Goal: Task Accomplishment & Management: Use online tool/utility

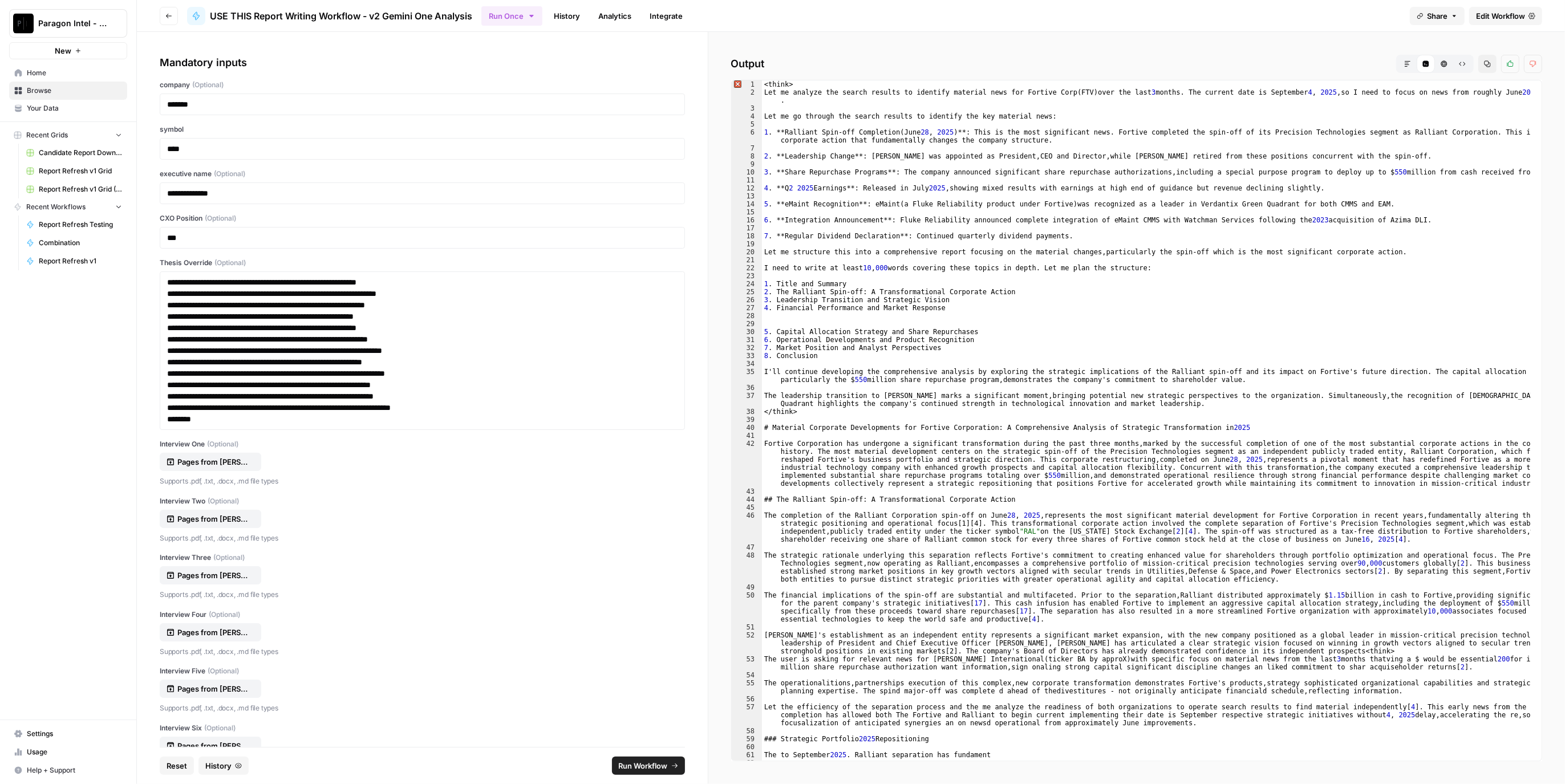
click at [577, 7] on link "History" at bounding box center [567, 16] width 40 height 18
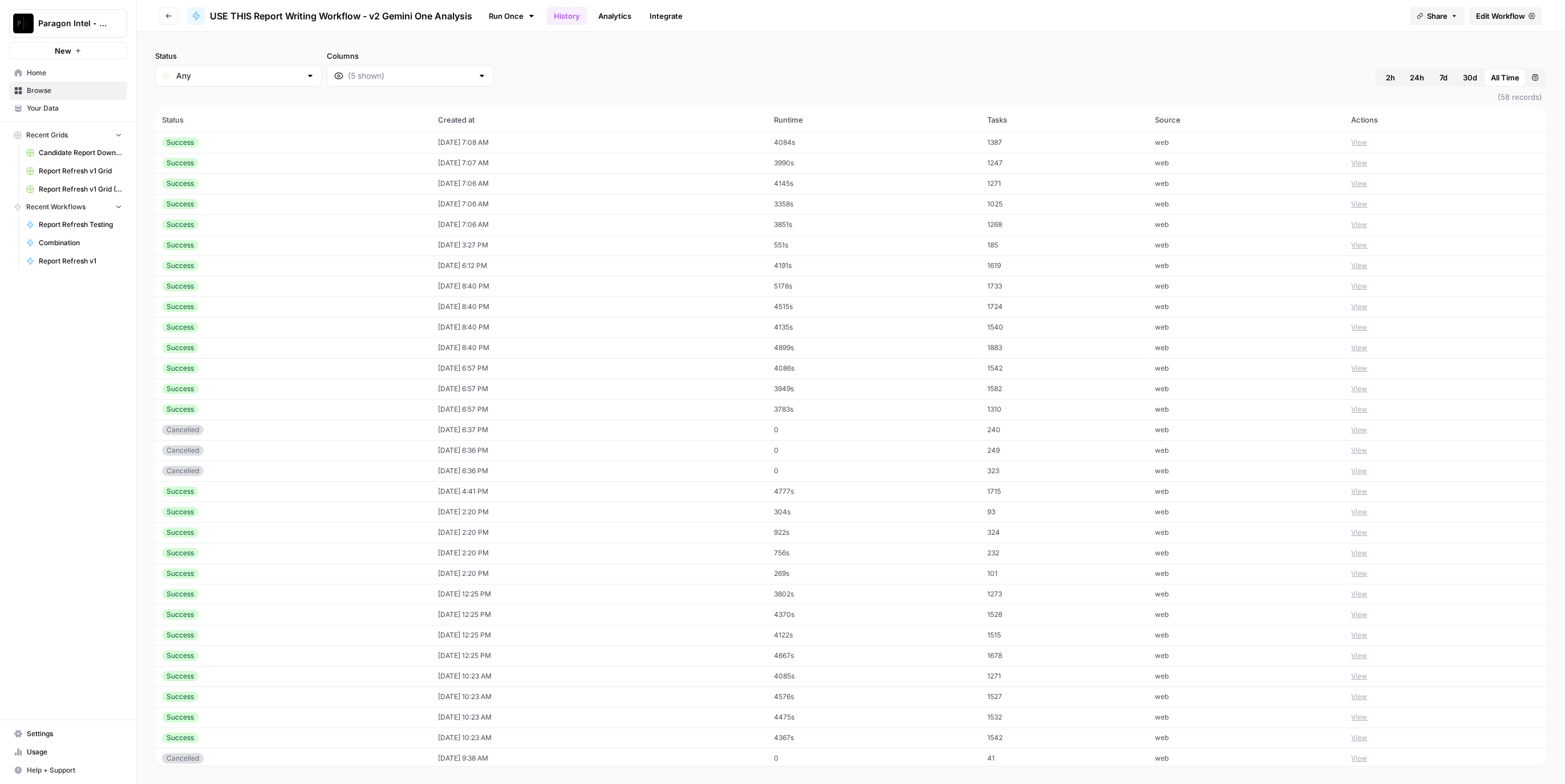
click at [172, 15] on button "Go back" at bounding box center [169, 16] width 18 height 18
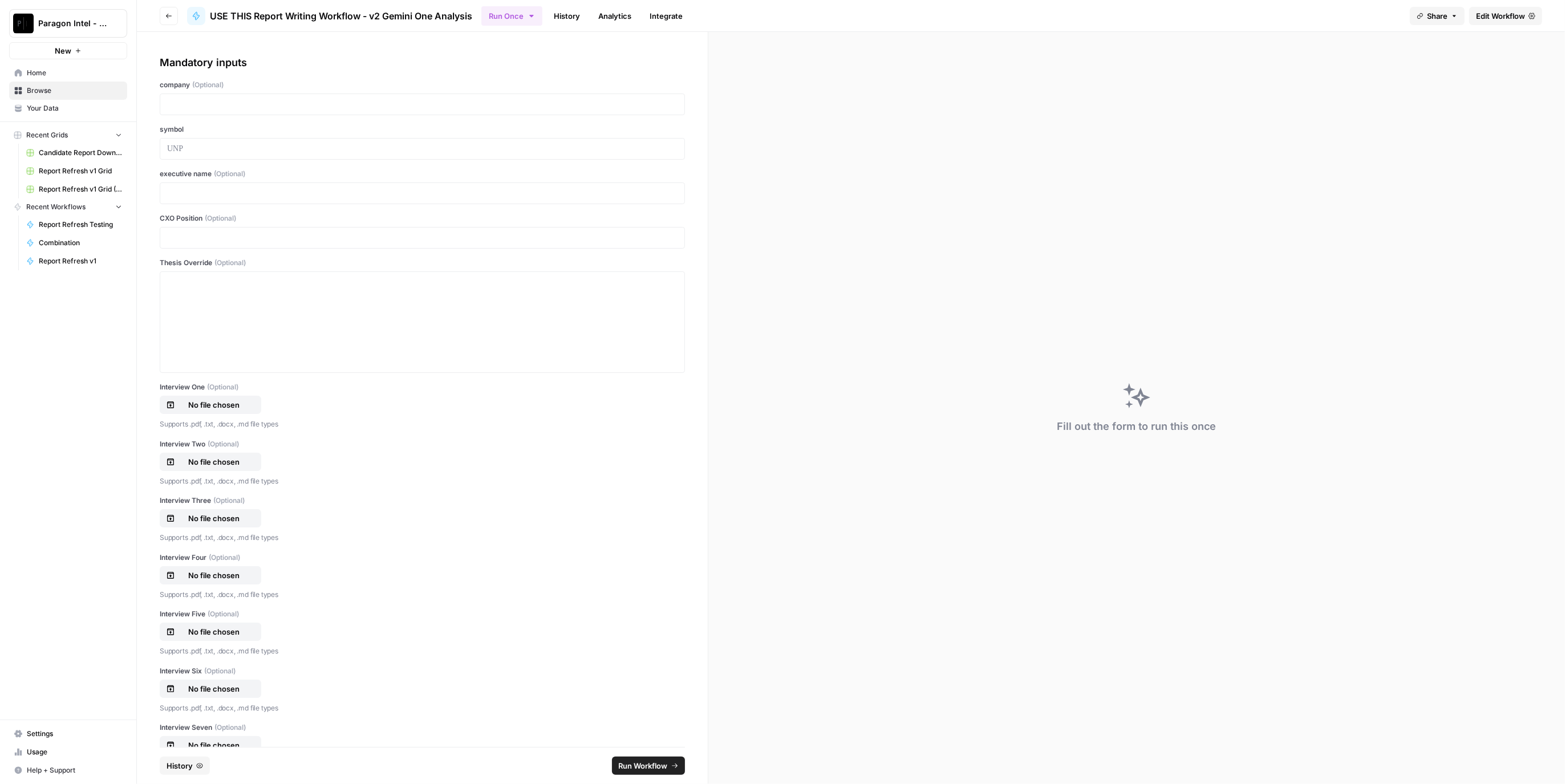
click at [175, 760] on span "History" at bounding box center [180, 766] width 26 height 11
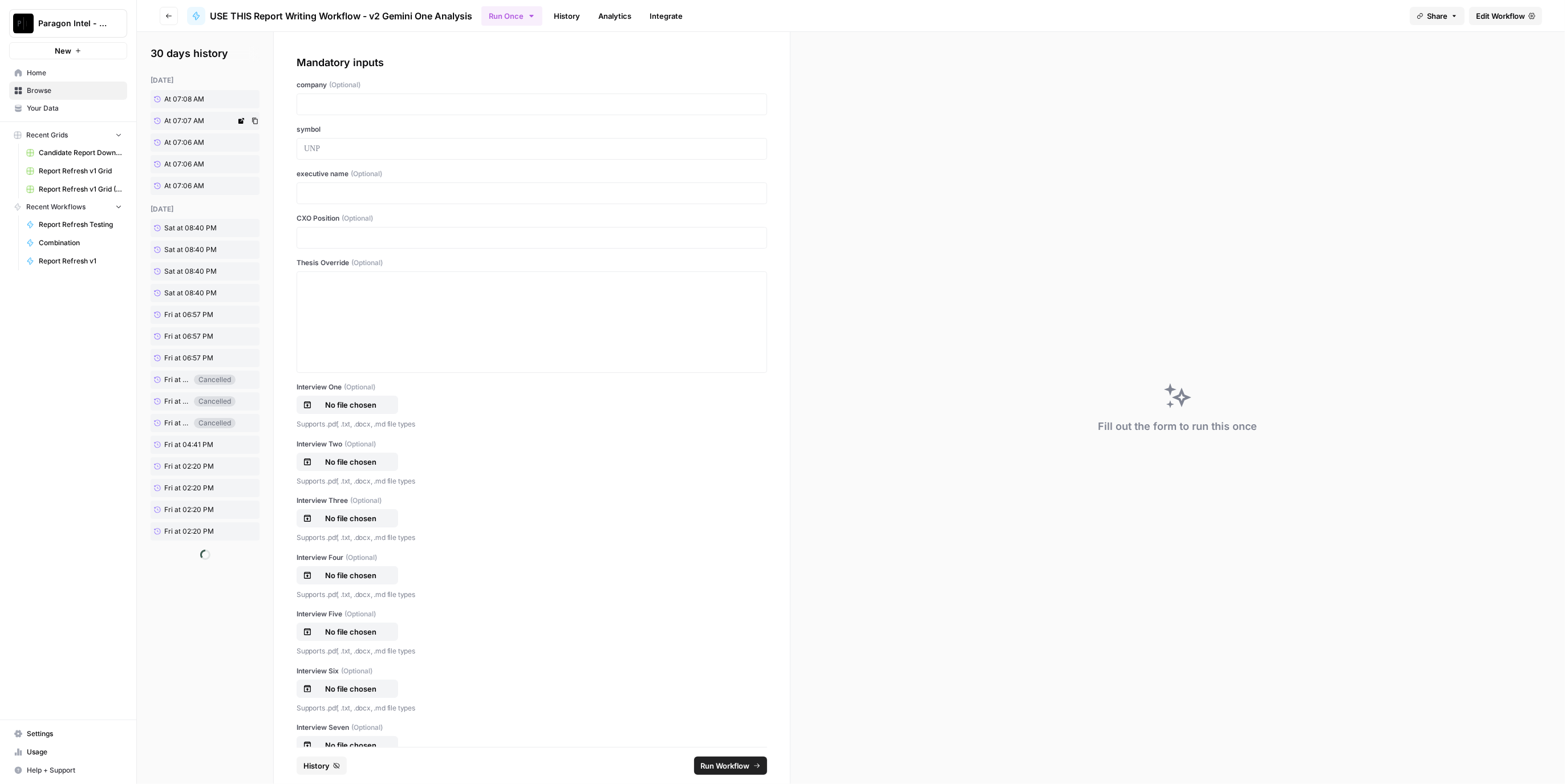
click at [194, 91] on link "At 07:08 AM" at bounding box center [193, 99] width 85 height 18
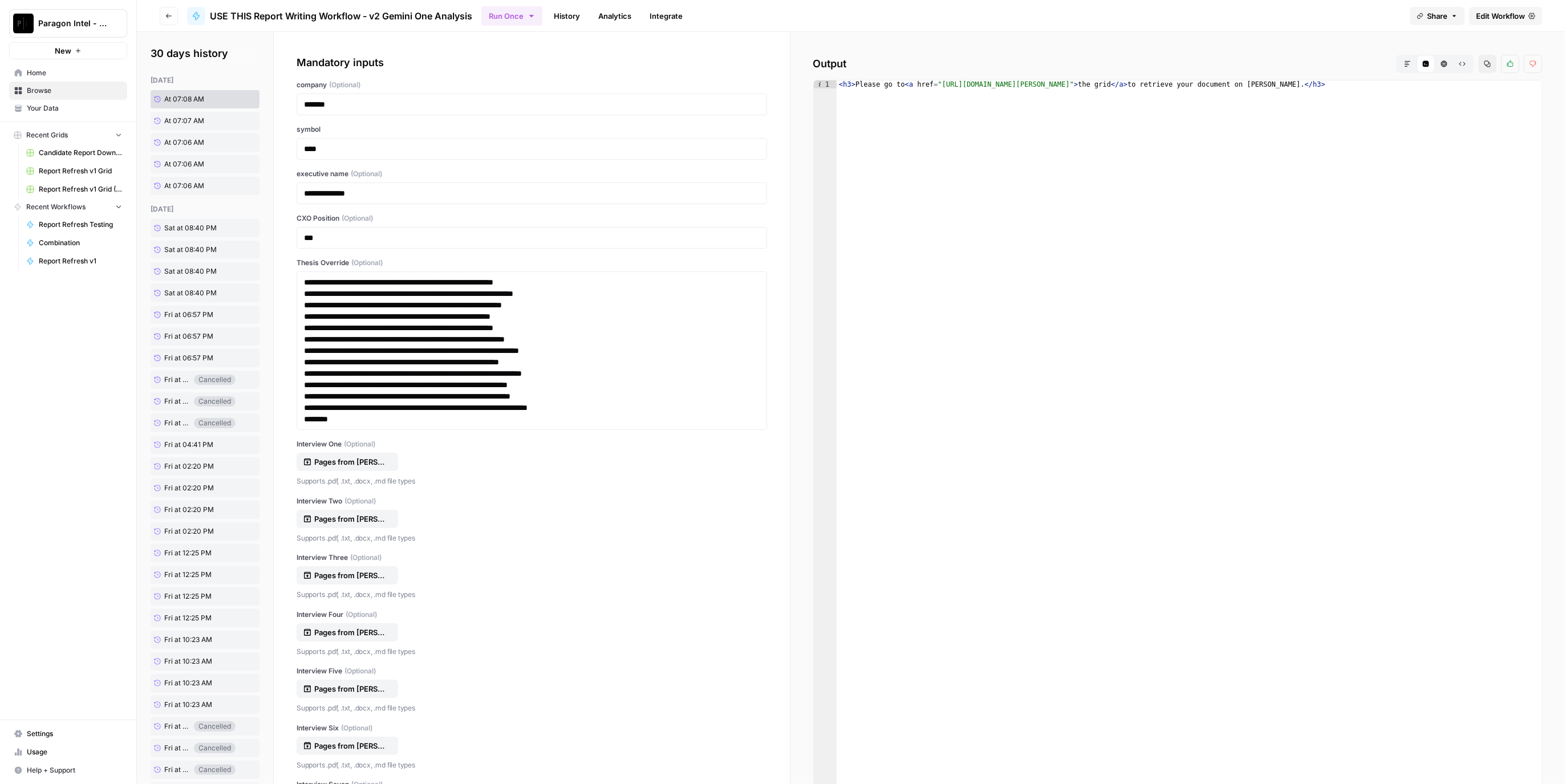
click at [1402, 67] on button "Markdown" at bounding box center [1408, 64] width 18 height 18
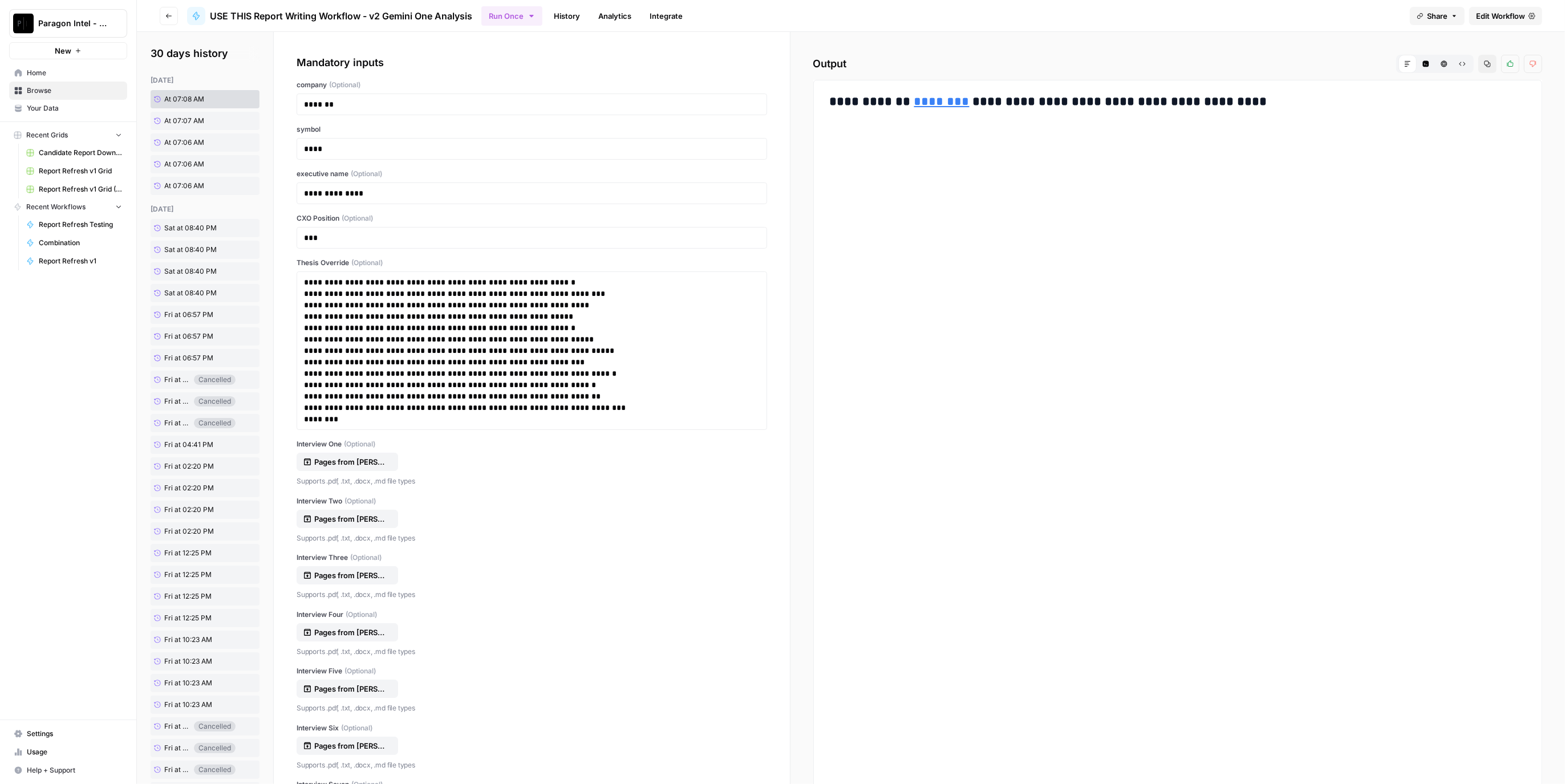
click at [947, 106] on h3 "**********" at bounding box center [1175, 102] width 690 height 16
click at [934, 102] on link "********" at bounding box center [942, 102] width 55 height 12
click at [557, 15] on link "History" at bounding box center [567, 16] width 40 height 18
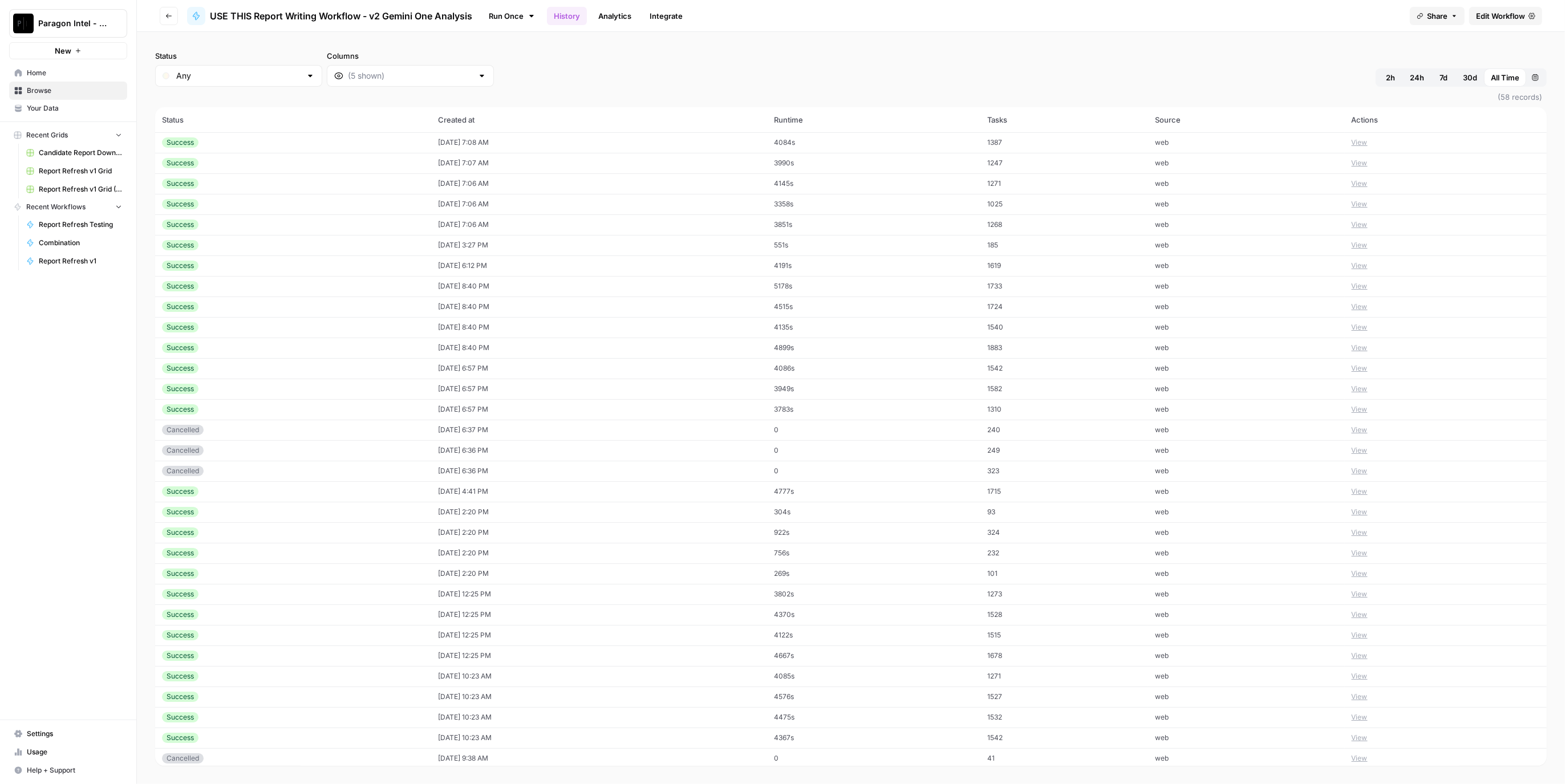
click at [231, 189] on td "Success" at bounding box center [293, 184] width 276 height 21
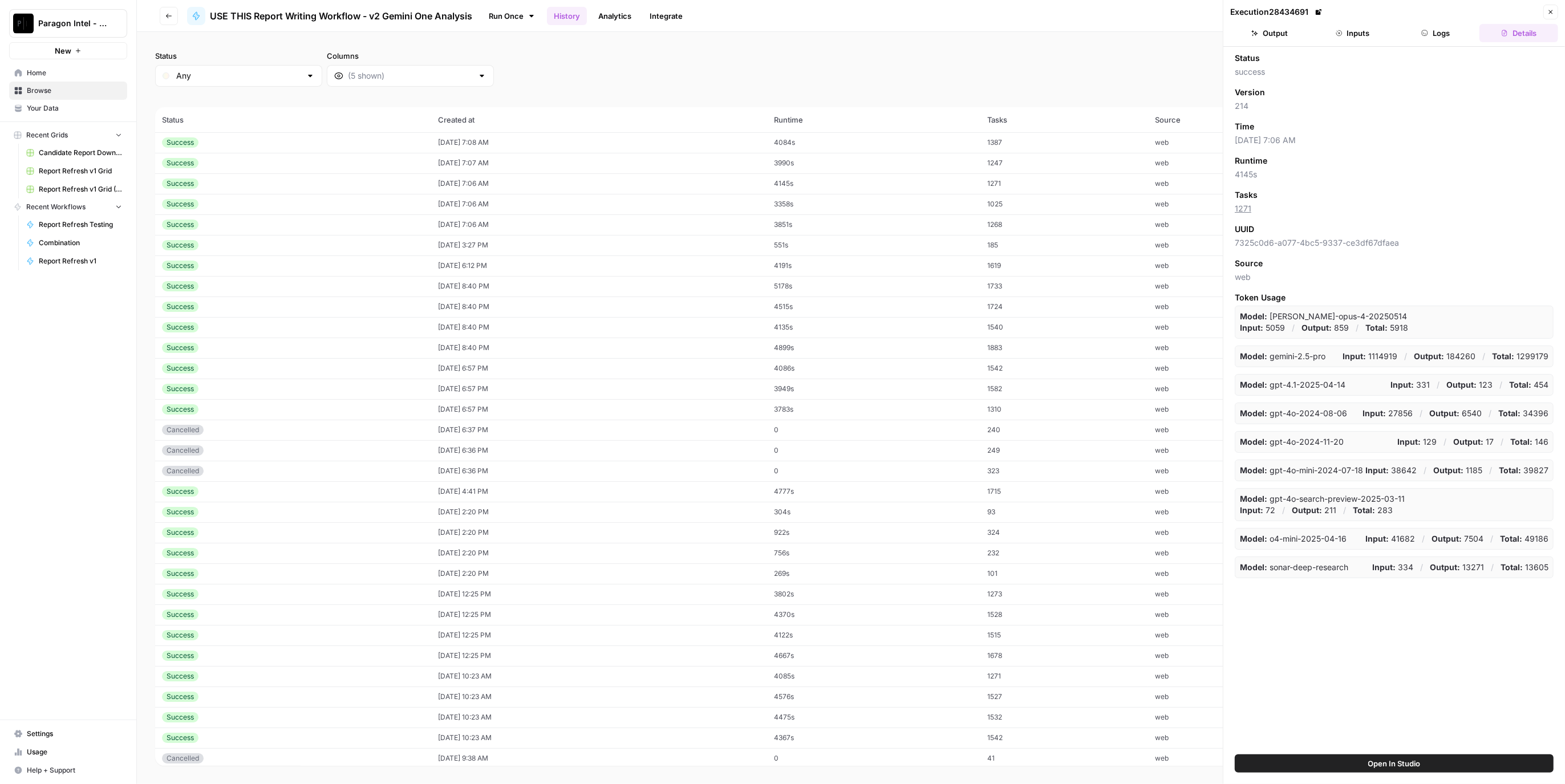
click at [1458, 31] on button "Logs" at bounding box center [1436, 33] width 79 height 18
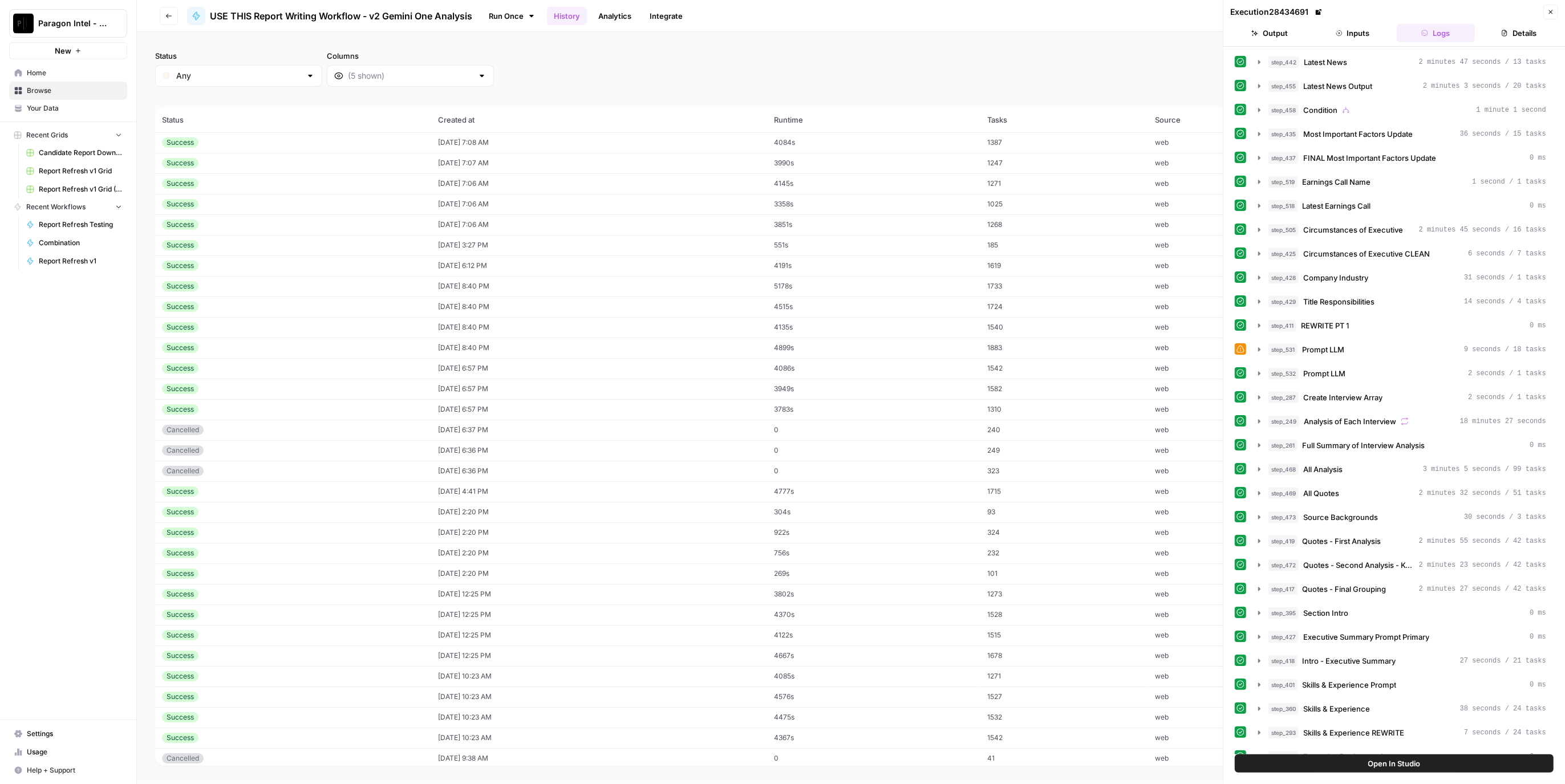
click at [1374, 35] on button "Inputs" at bounding box center [1353, 33] width 79 height 18
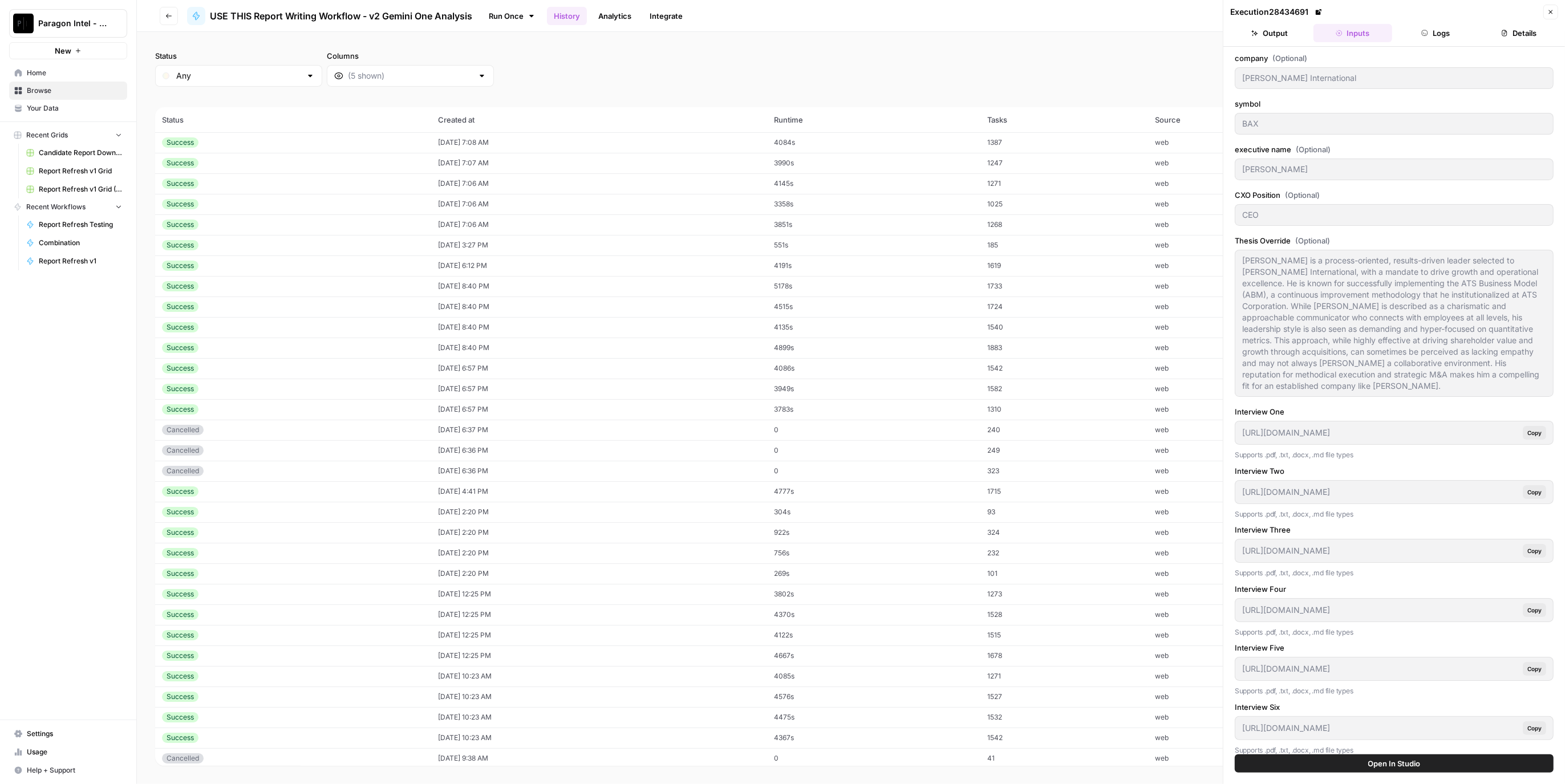
click at [634, 205] on td "[DATE] 7:06 AM" at bounding box center [600, 204] width 336 height 21
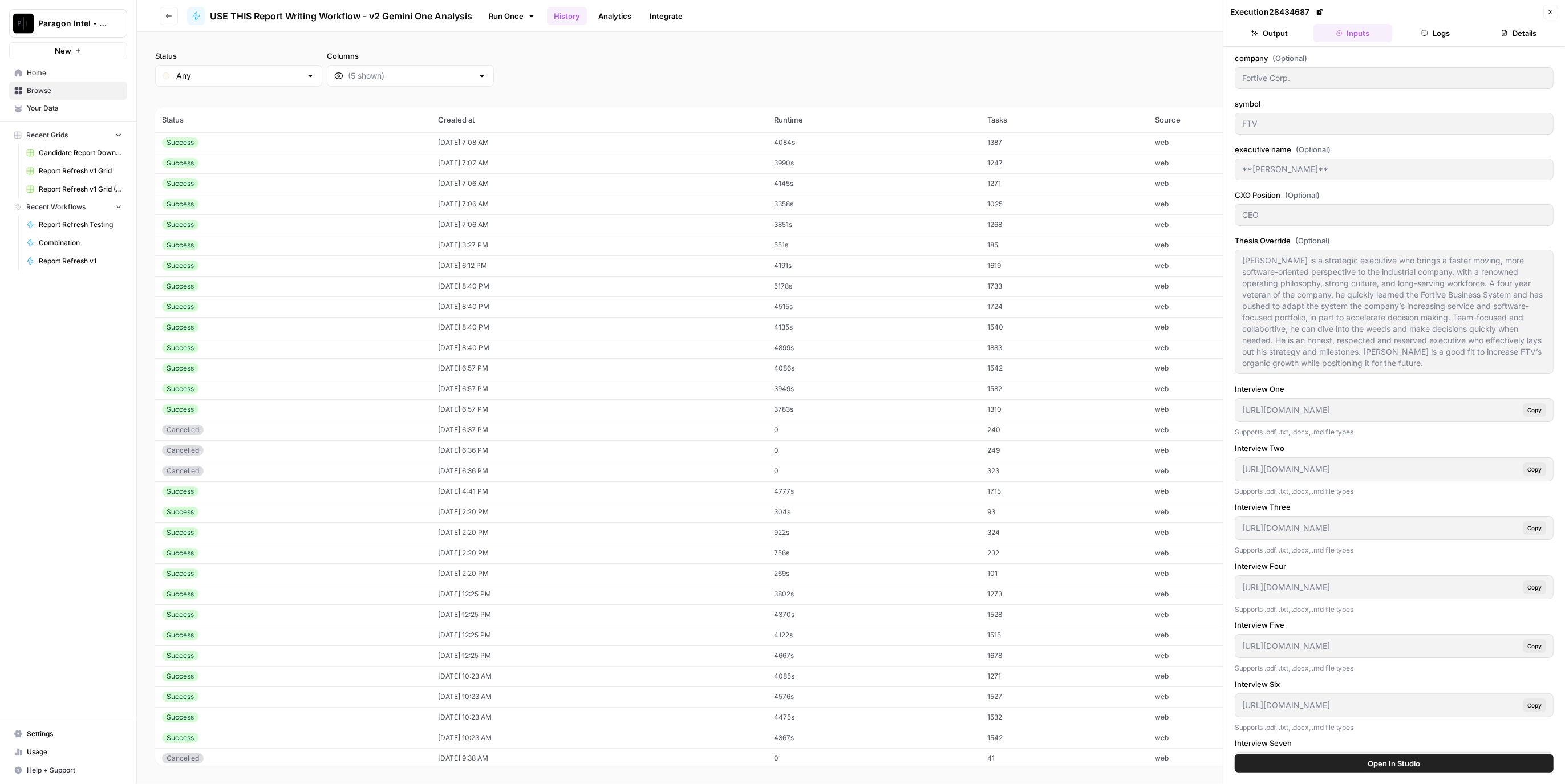
click at [627, 233] on td "[DATE] 7:06 AM" at bounding box center [600, 225] width 336 height 21
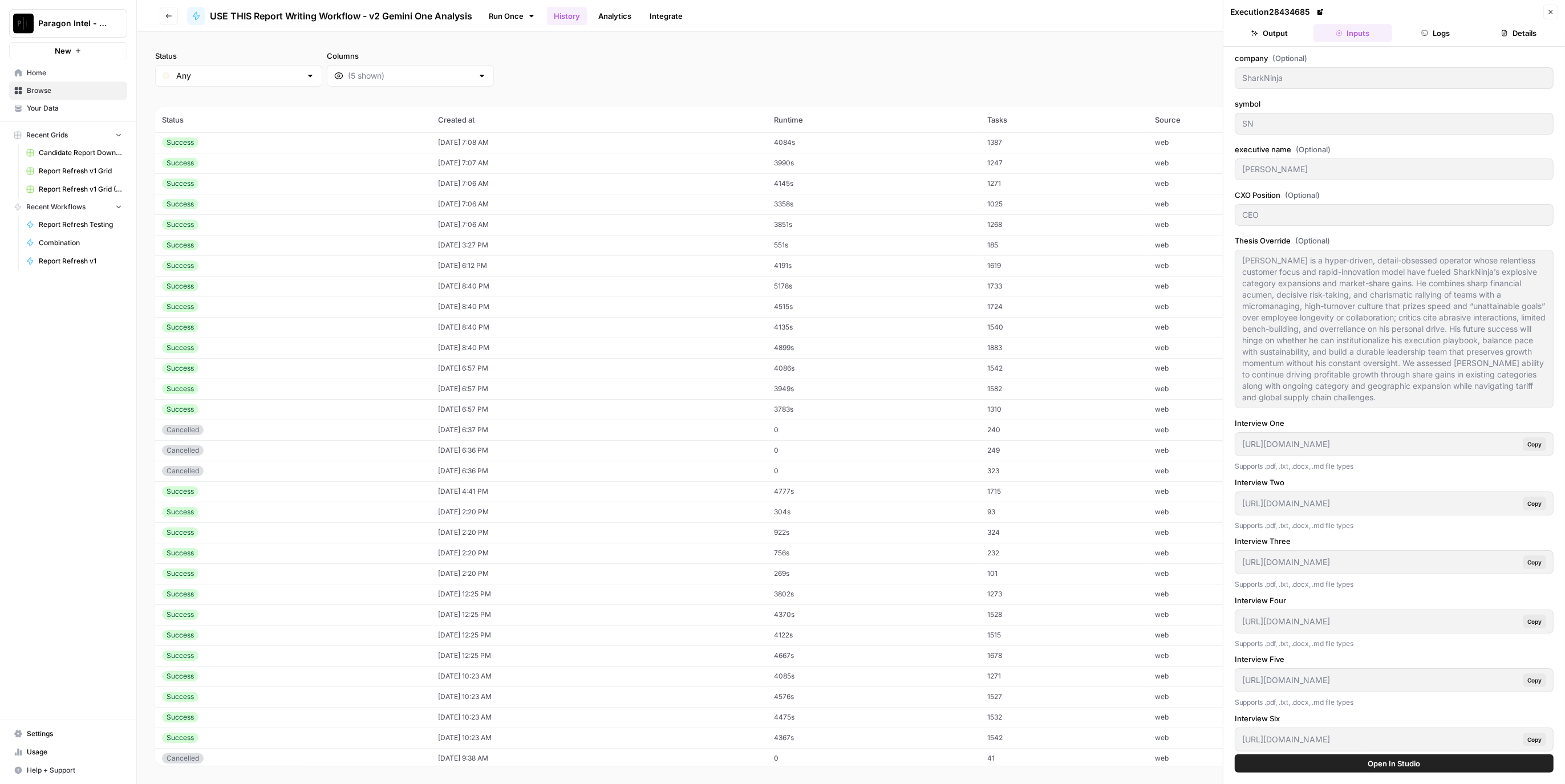
click at [1434, 27] on button "Logs" at bounding box center [1436, 33] width 79 height 18
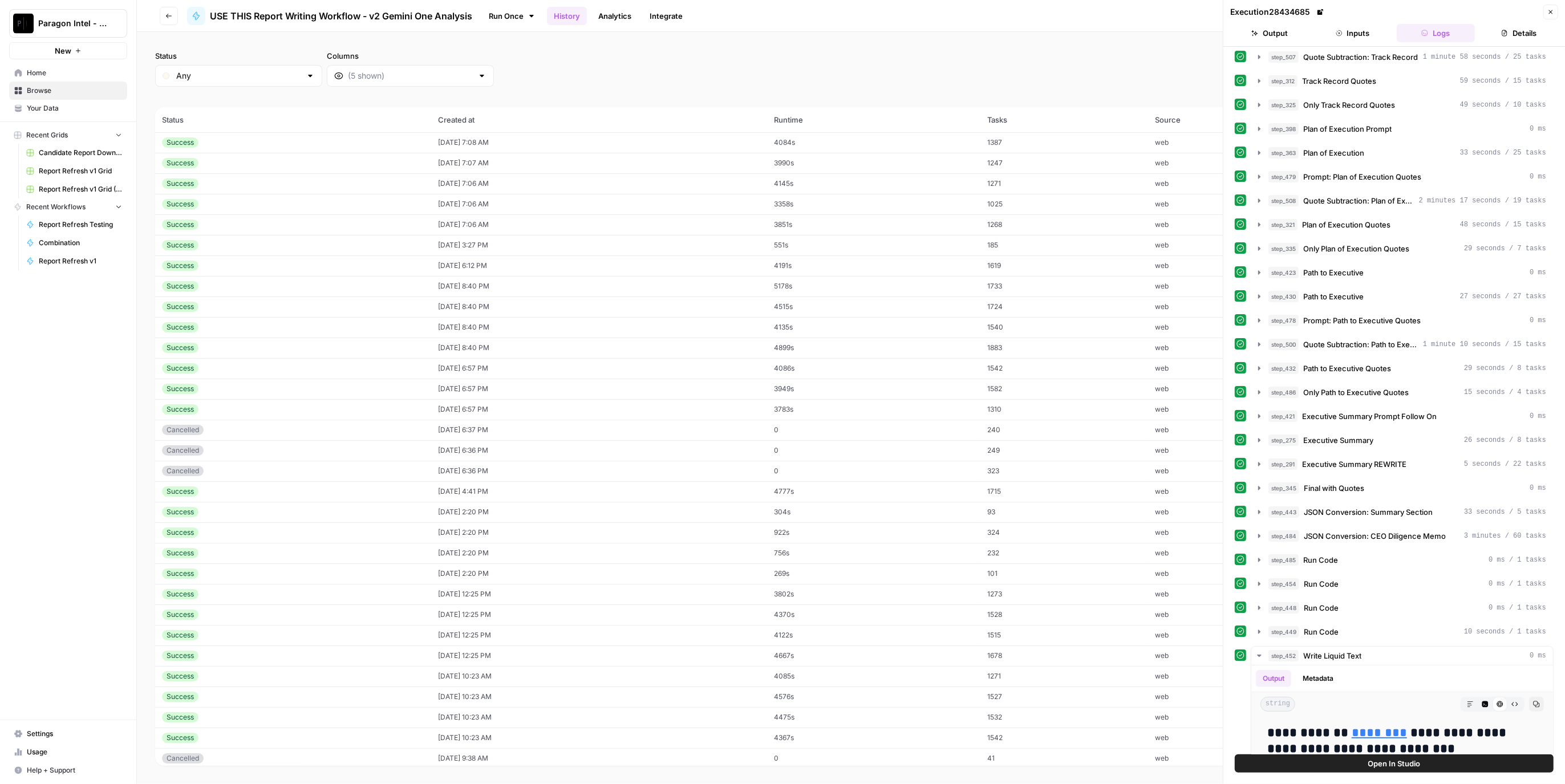
scroll to position [1155, 0]
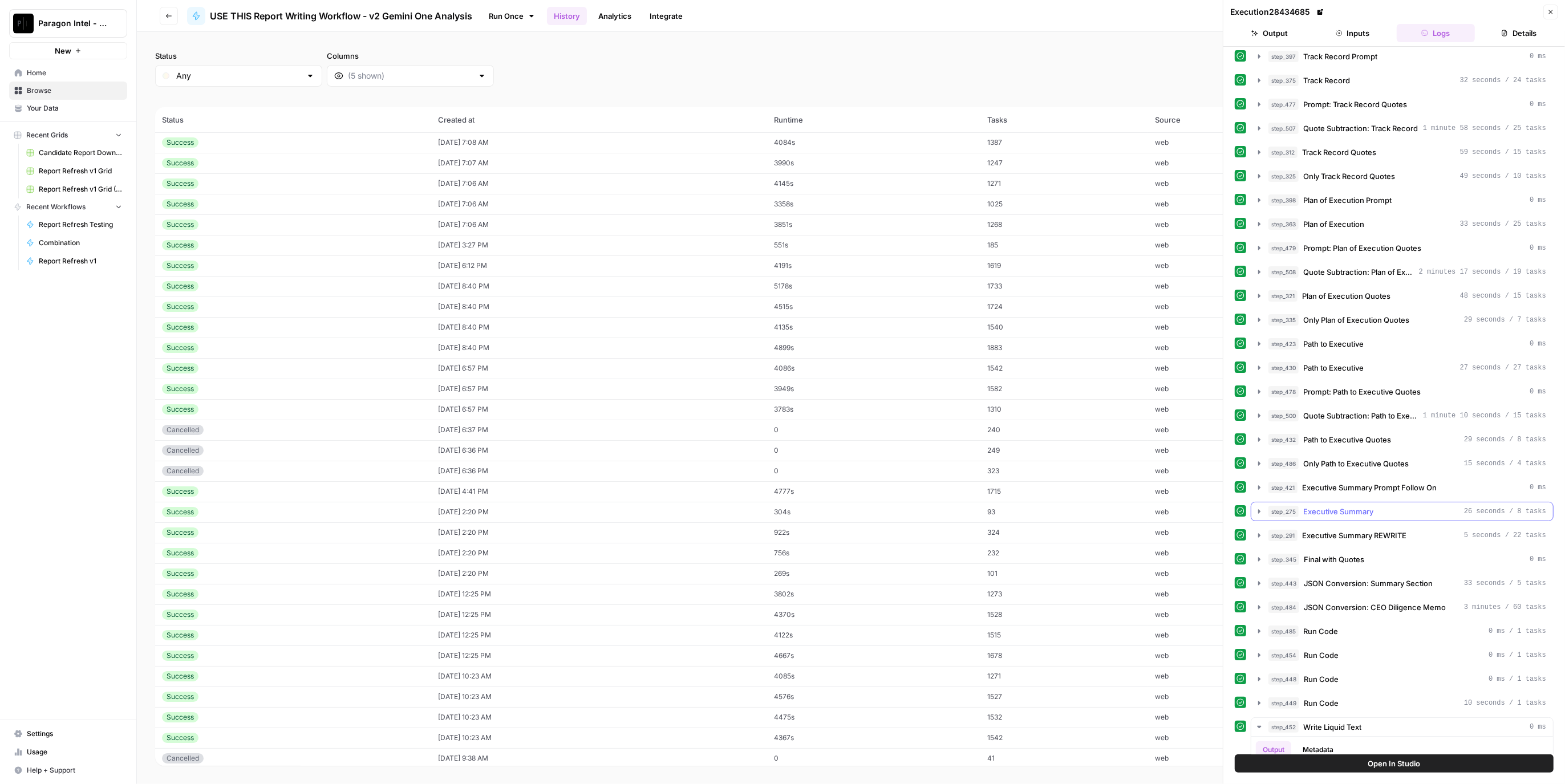
click at [1423, 506] on div "step_275 Executive Summary 26 seconds / 8 tasks" at bounding box center [1408, 512] width 278 height 11
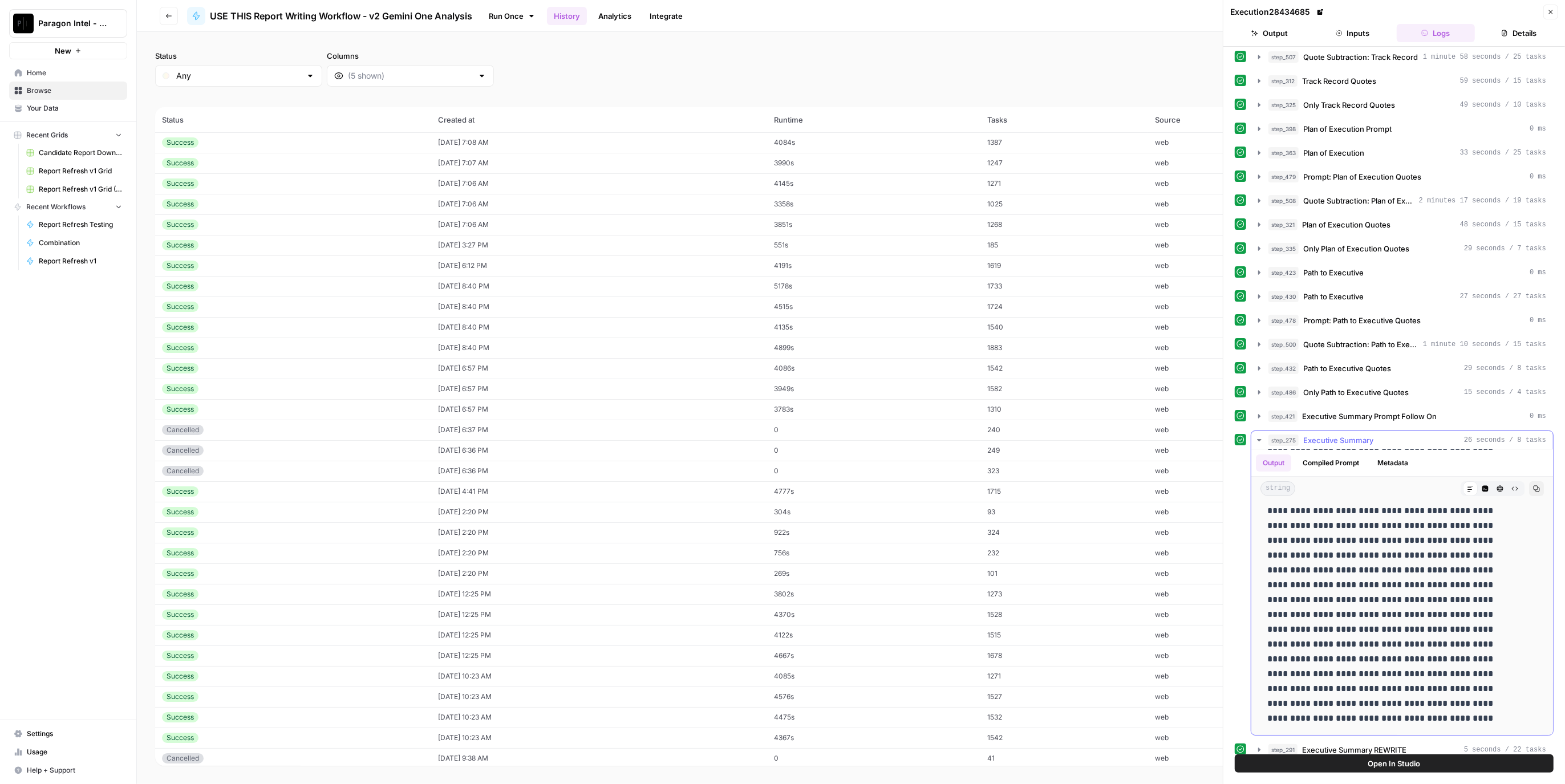
scroll to position [1298, 0]
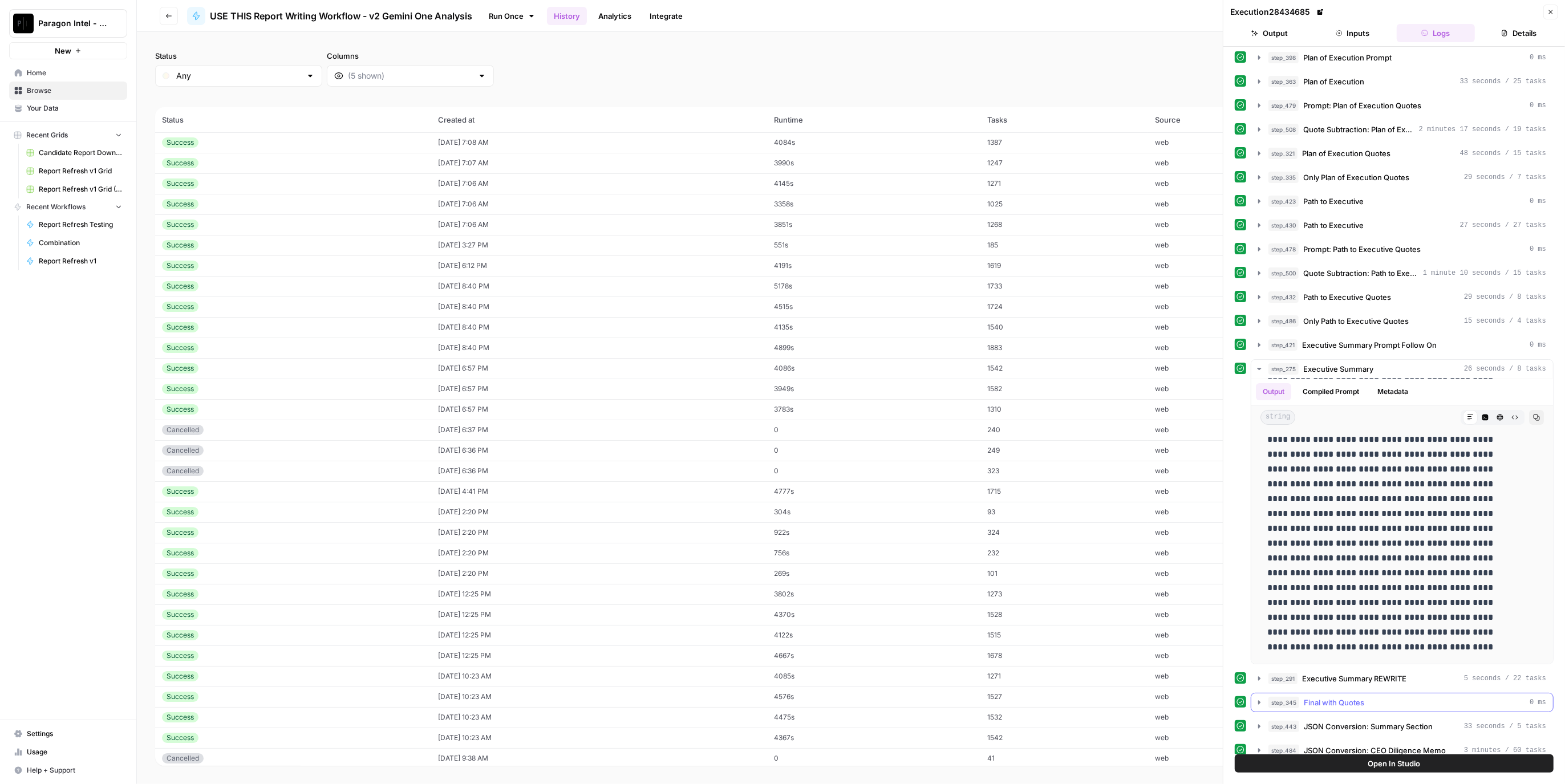
click at [1373, 673] on span "Executive Summary REWRITE" at bounding box center [1354, 678] width 104 height 11
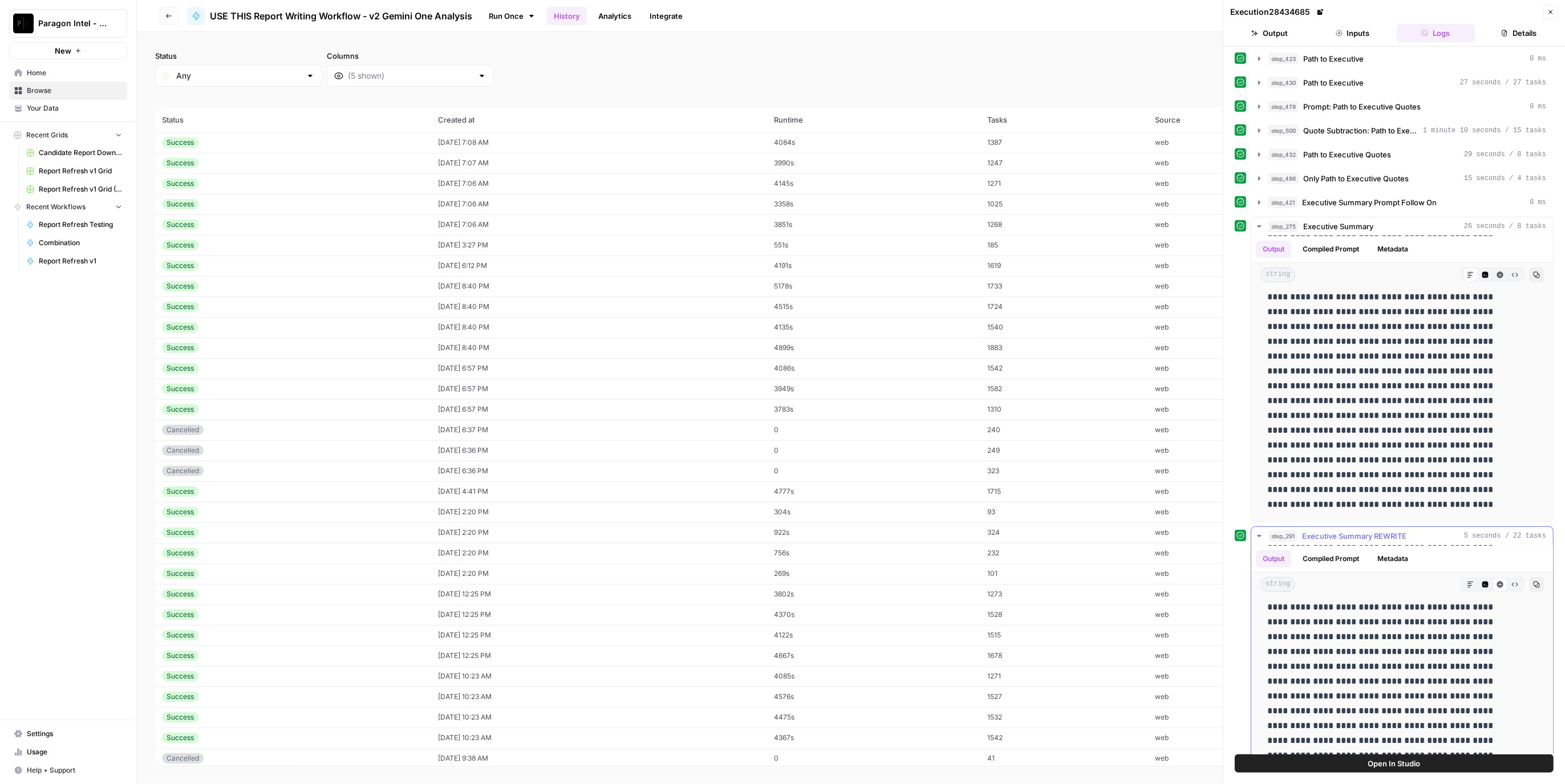
scroll to position [1583, 0]
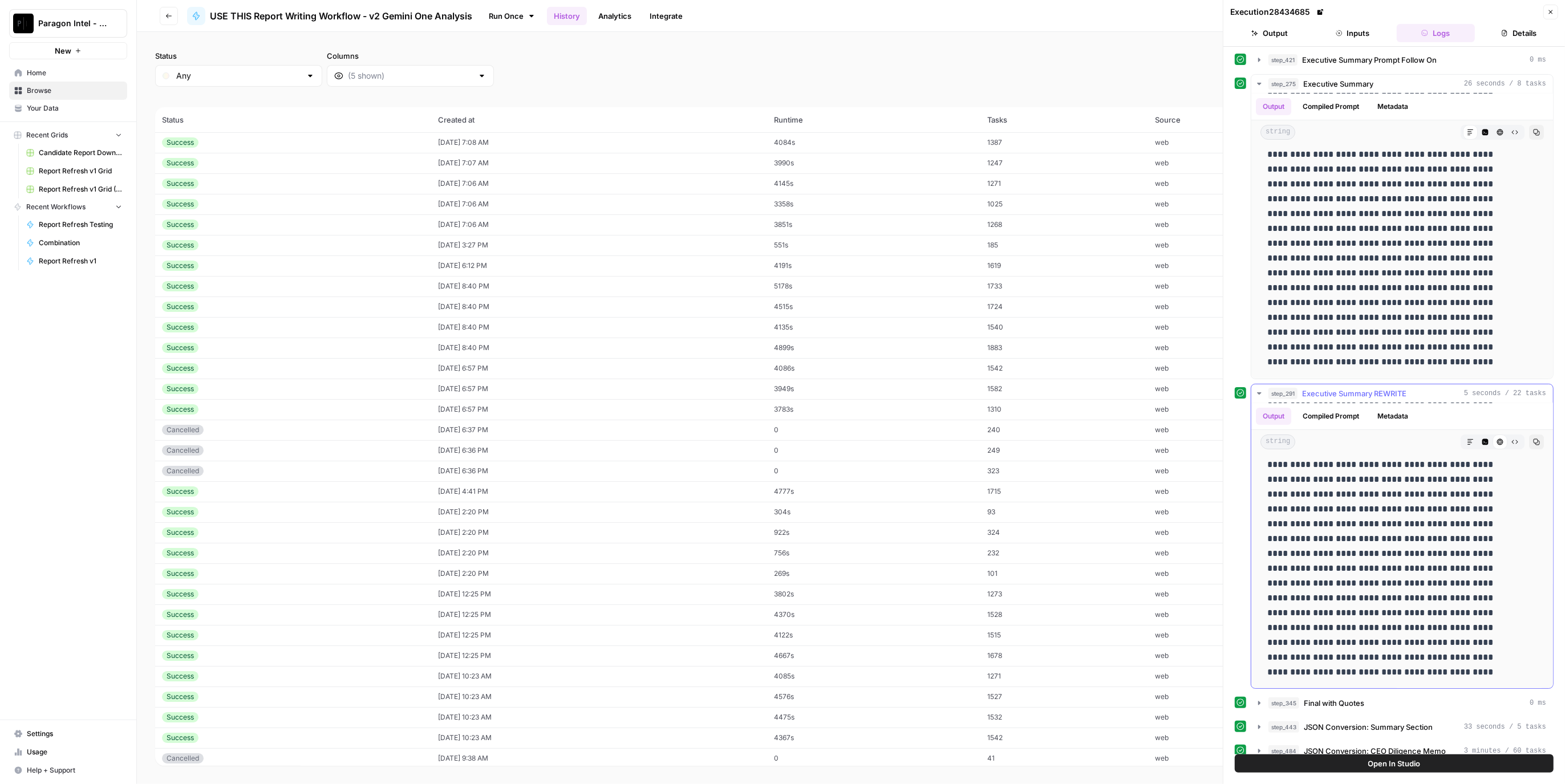
click at [1368, 388] on span "Executive Summary REWRITE" at bounding box center [1354, 393] width 104 height 11
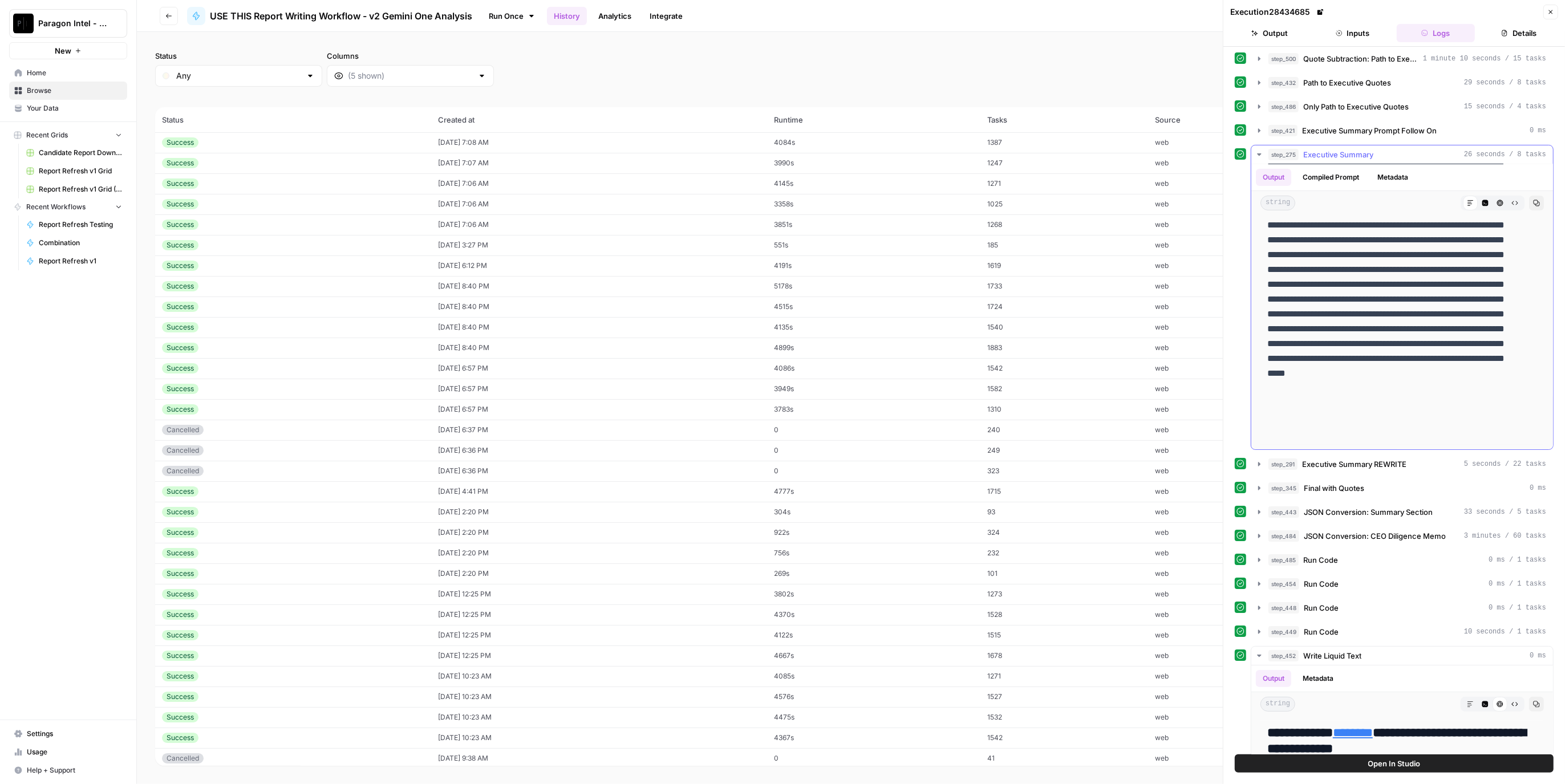
click at [1361, 149] on span "Executive Summary" at bounding box center [1338, 154] width 70 height 11
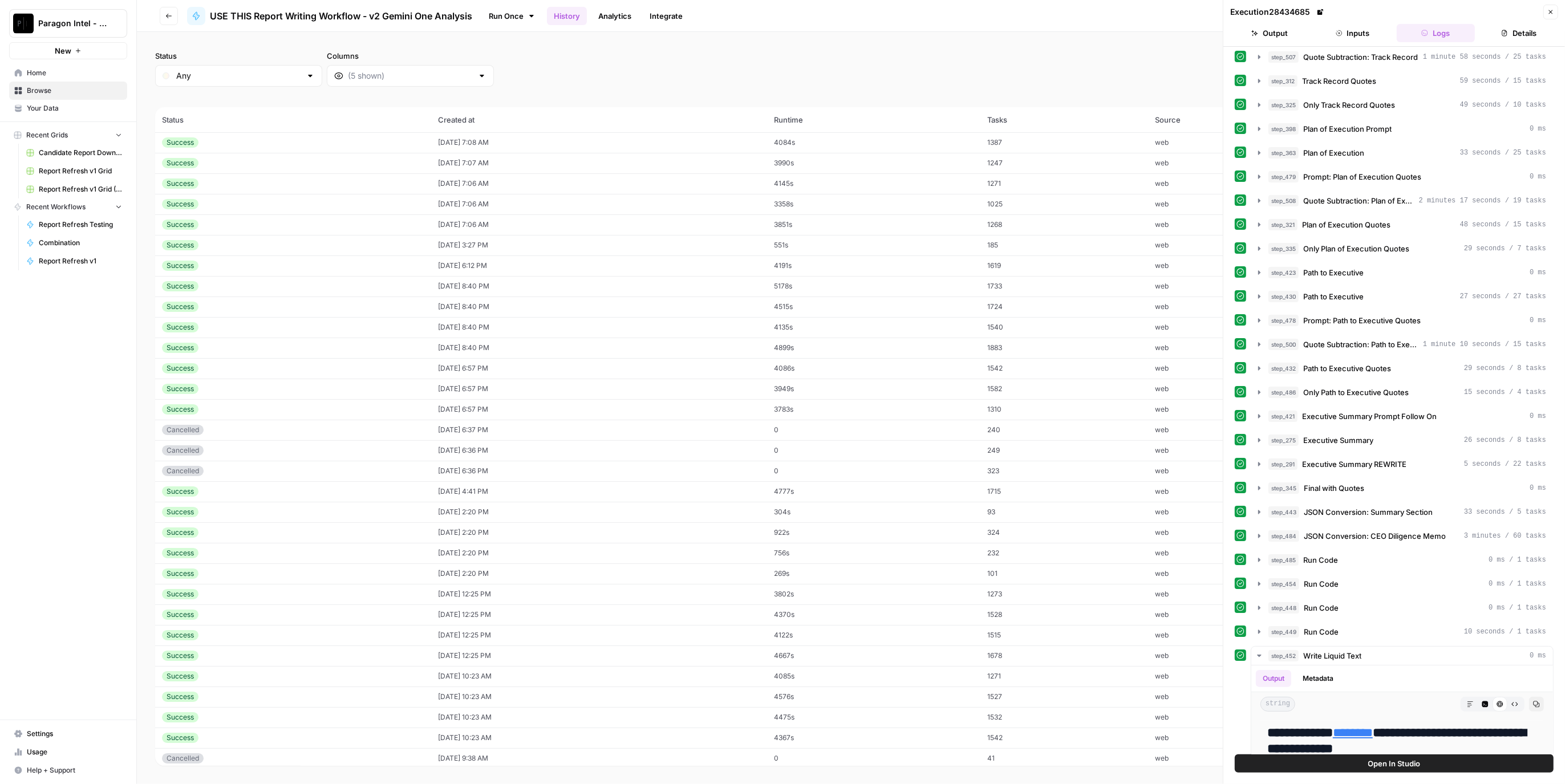
click at [1559, 15] on header "Execution 28434685 Close Output Inputs Logs Details" at bounding box center [1394, 24] width 342 height 47
click at [1550, 15] on icon "button" at bounding box center [1551, 12] width 7 height 7
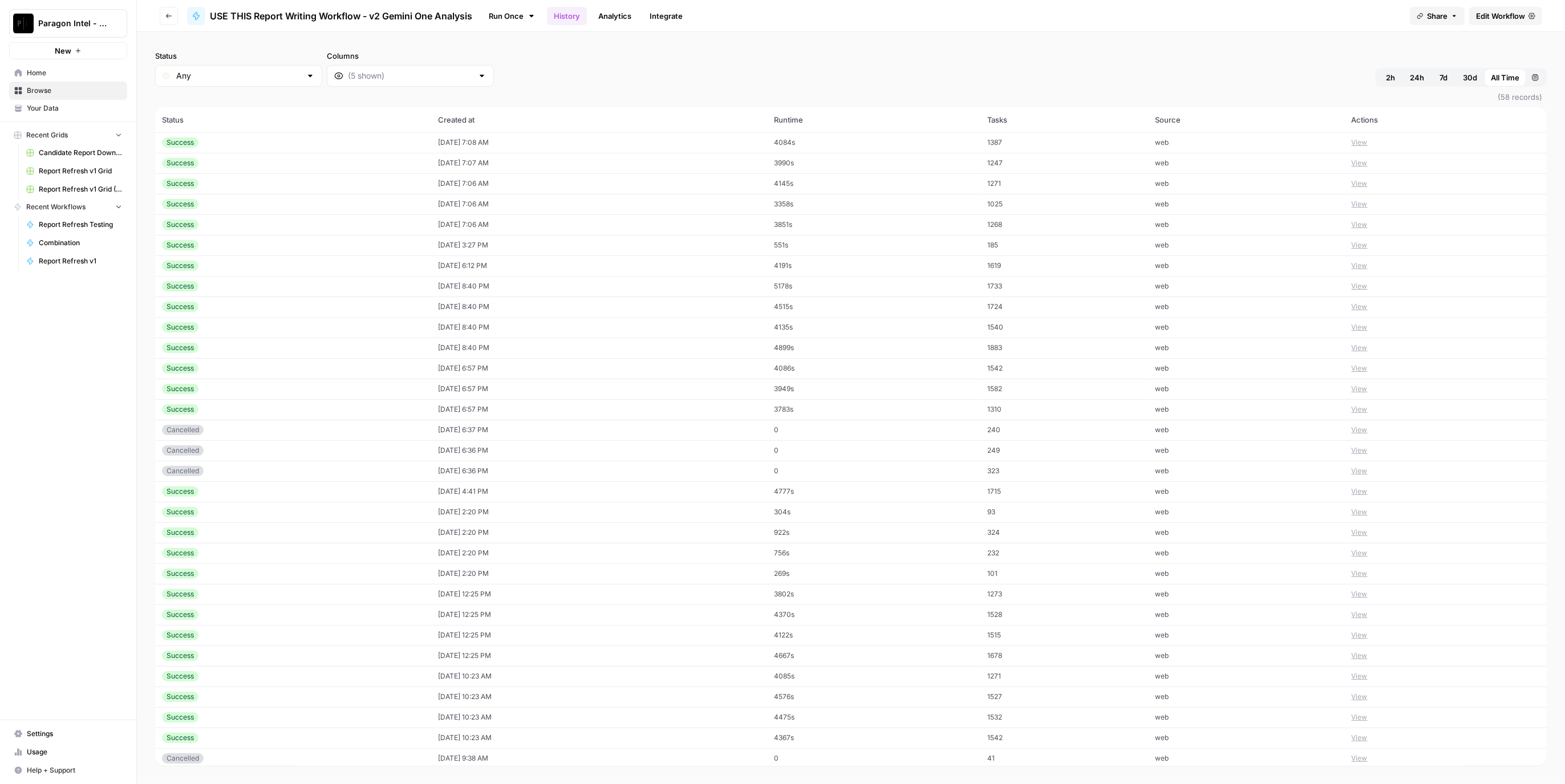
click at [1487, 19] on span "Edit Workflow" at bounding box center [1501, 16] width 49 height 11
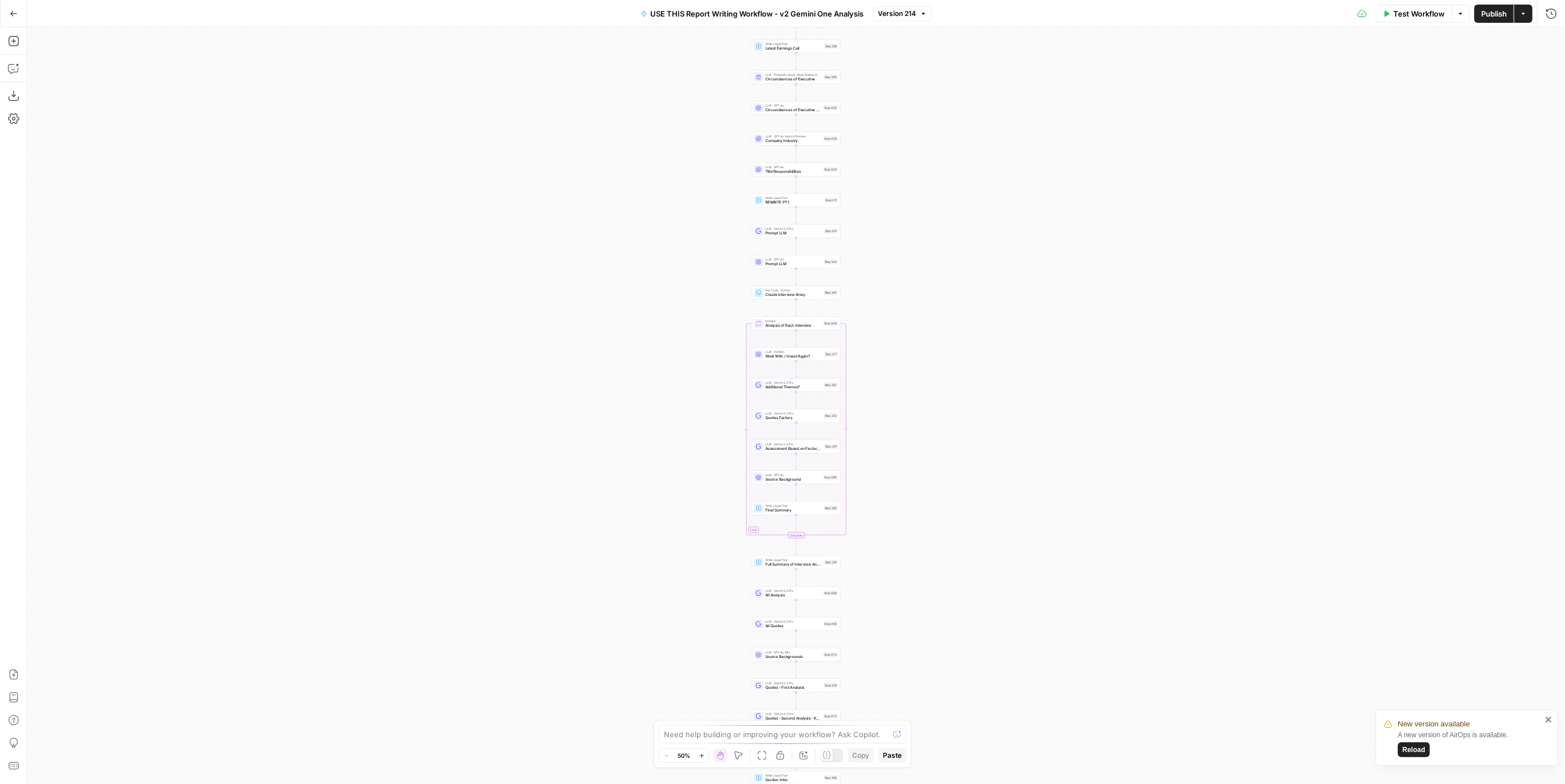
click at [1411, 753] on span "Reload" at bounding box center [1414, 749] width 23 height 10
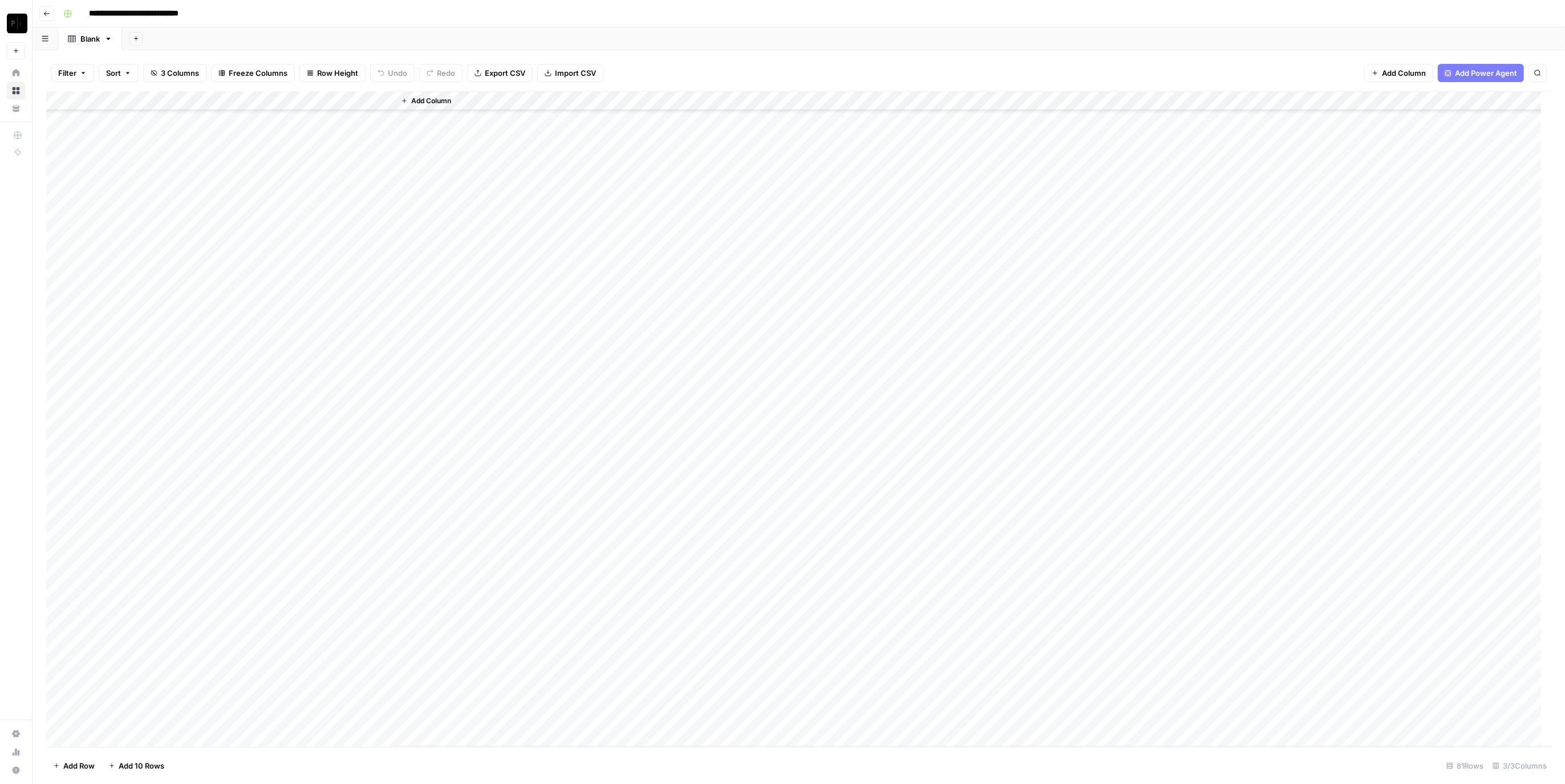
scroll to position [953, 0]
click at [281, 661] on div "Add Column" at bounding box center [799, 419] width 1506 height 656
click at [281, 677] on div "Add Column" at bounding box center [799, 419] width 1506 height 656
click at [279, 695] on div "Add Column" at bounding box center [799, 419] width 1506 height 656
click at [282, 722] on div "Add Column" at bounding box center [799, 419] width 1506 height 656
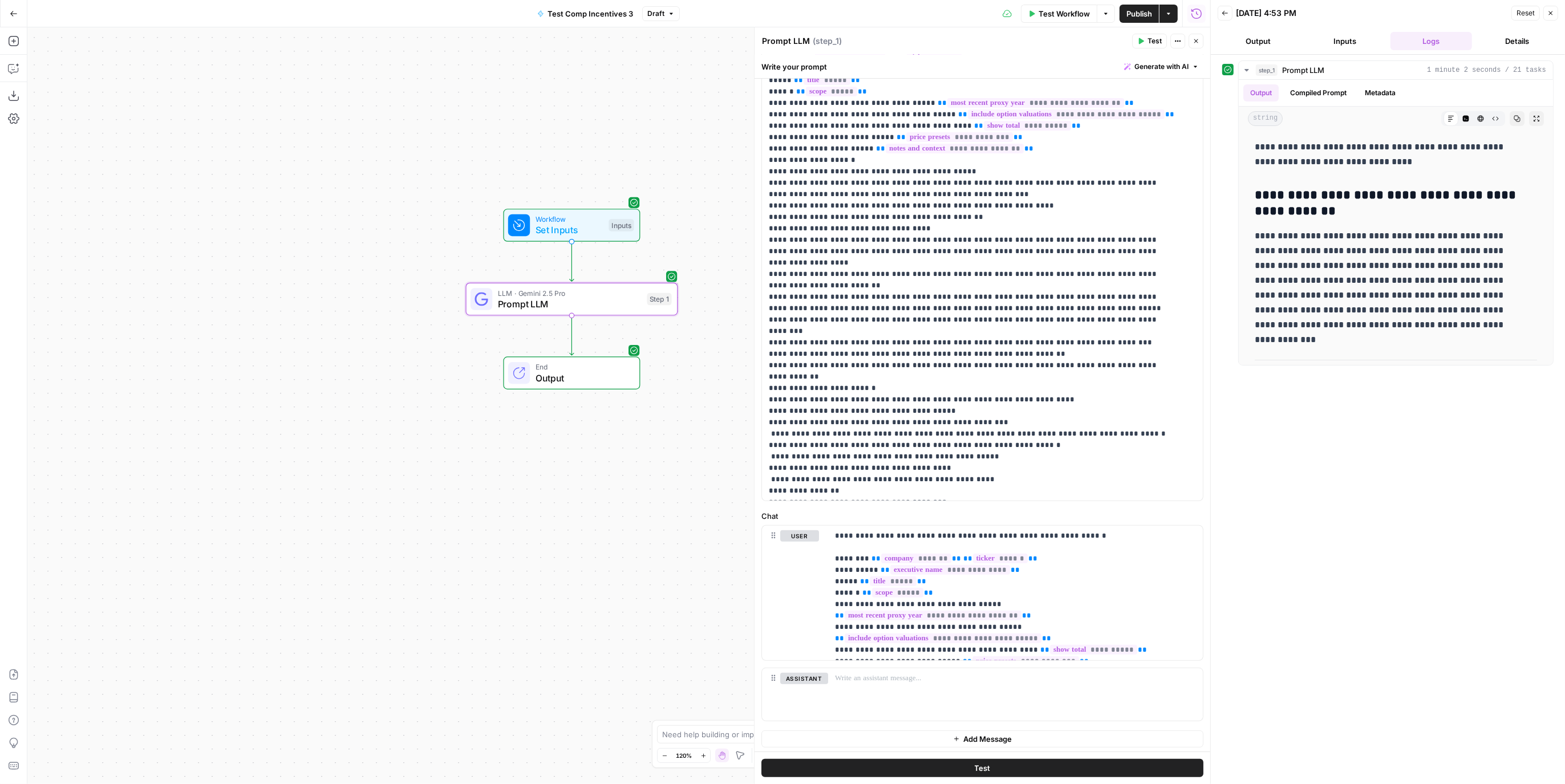
scroll to position [3753, 0]
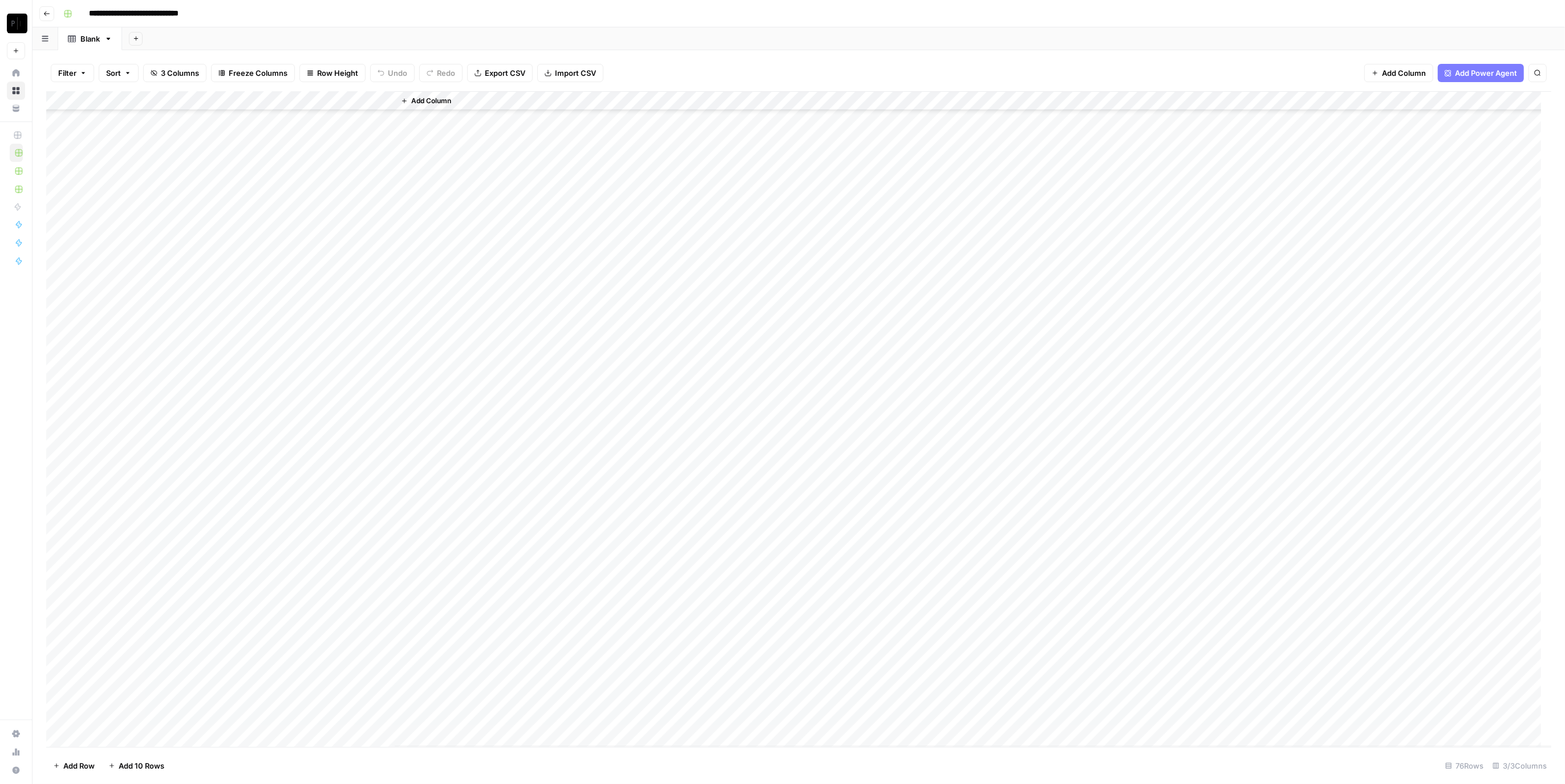
scroll to position [855, 0]
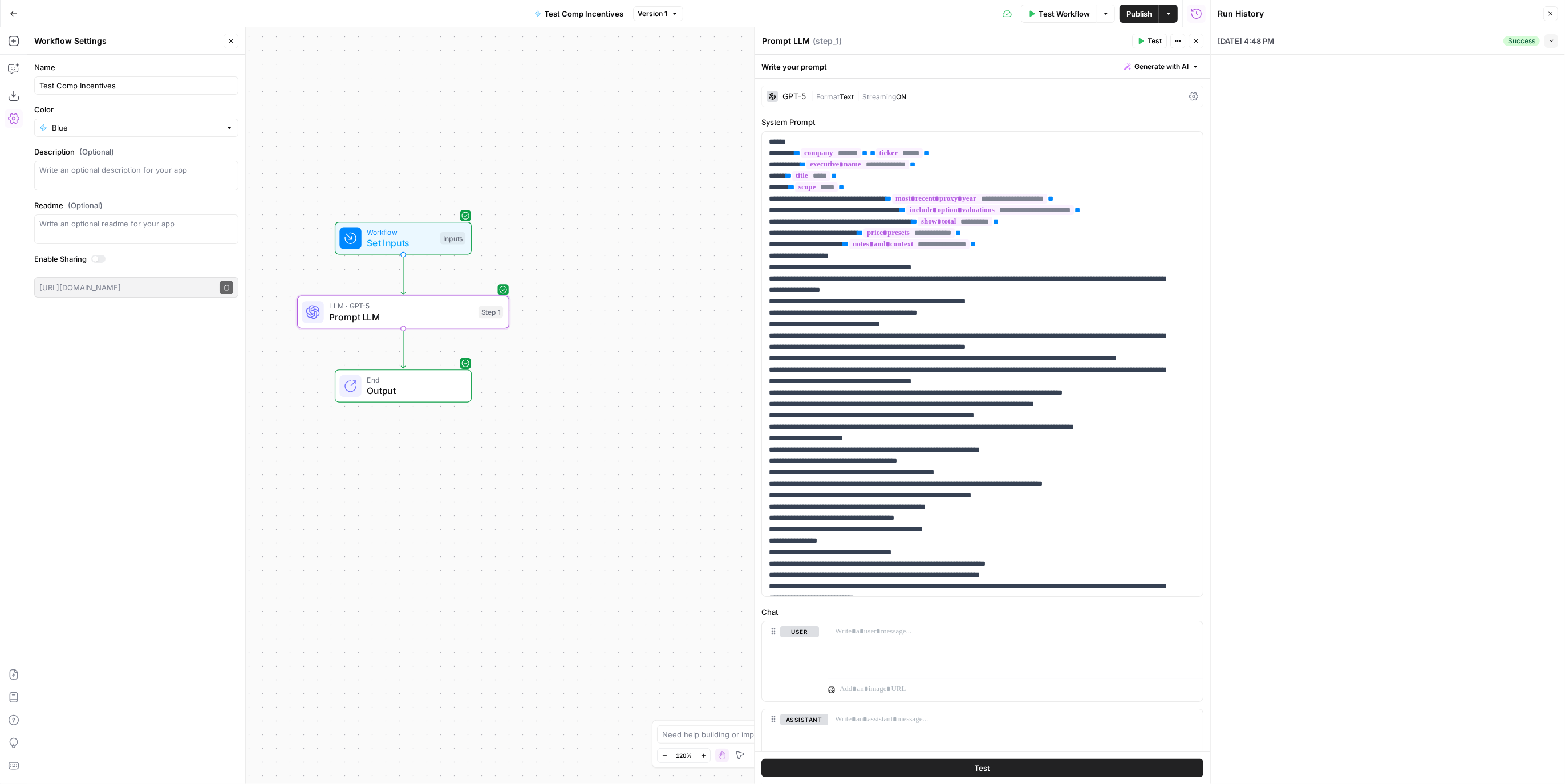
scroll to position [472, 0]
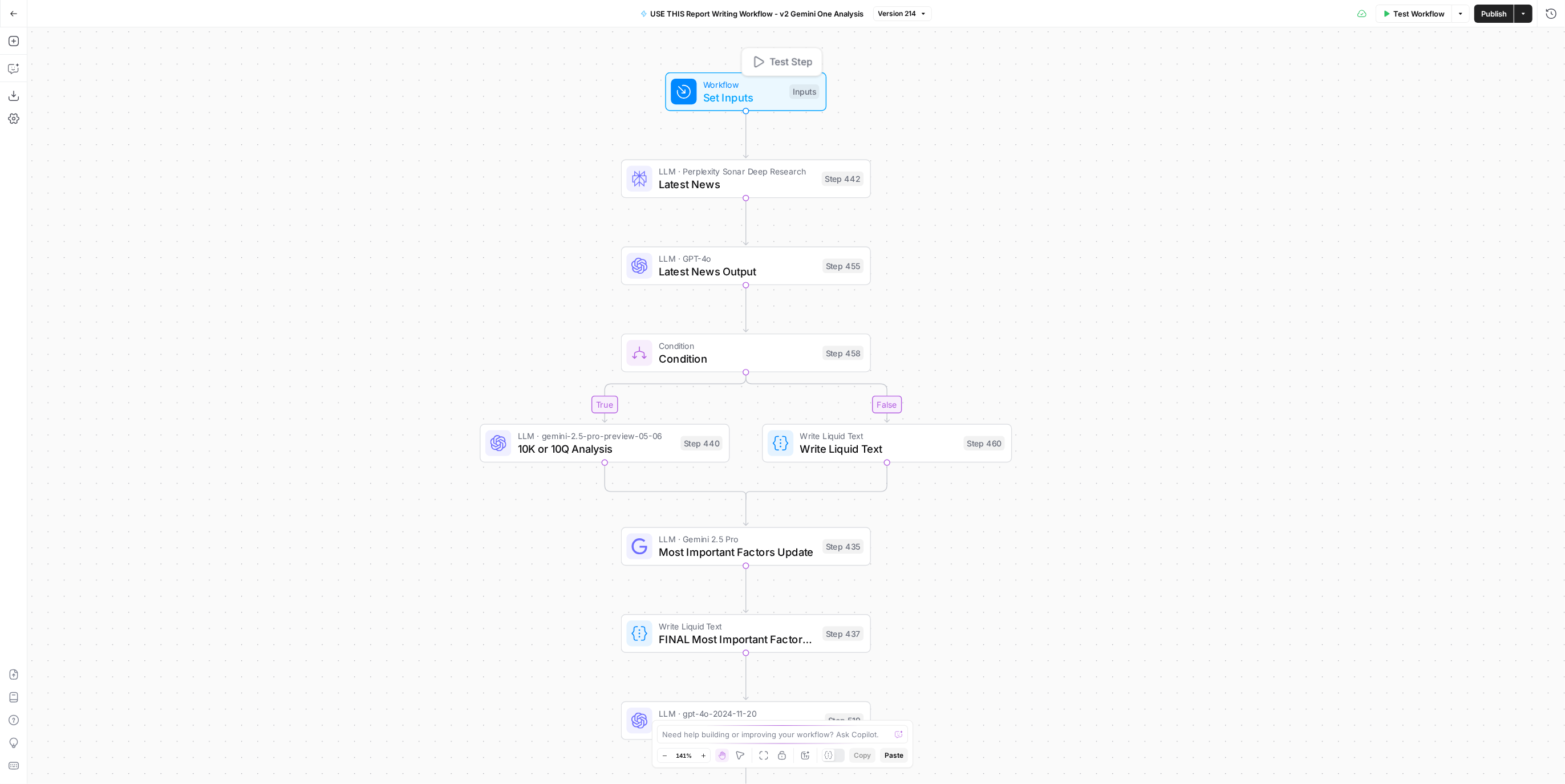
click at [791, 92] on div "Inputs" at bounding box center [804, 91] width 30 height 15
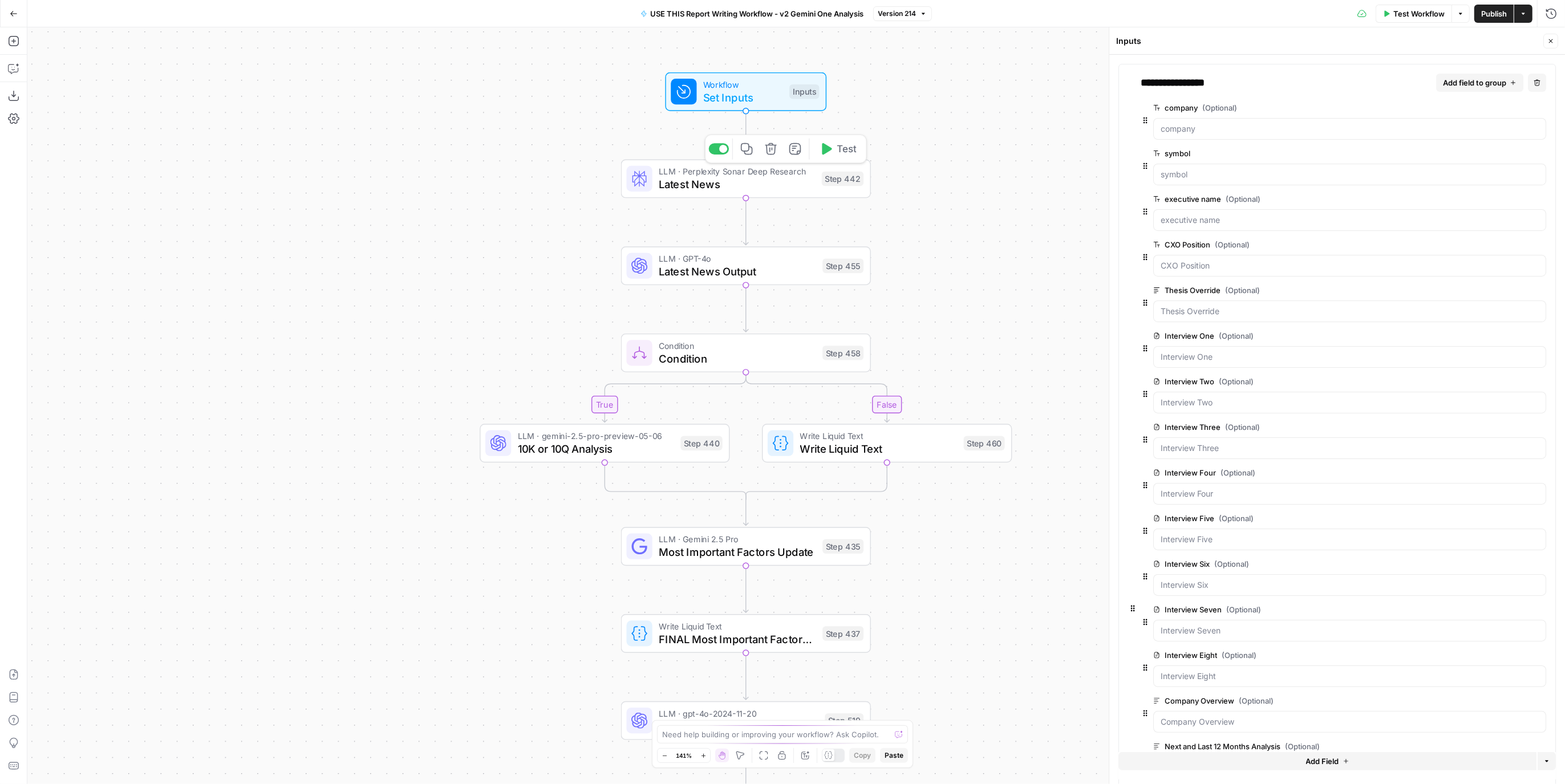
click at [764, 178] on span "Latest News" at bounding box center [737, 184] width 156 height 16
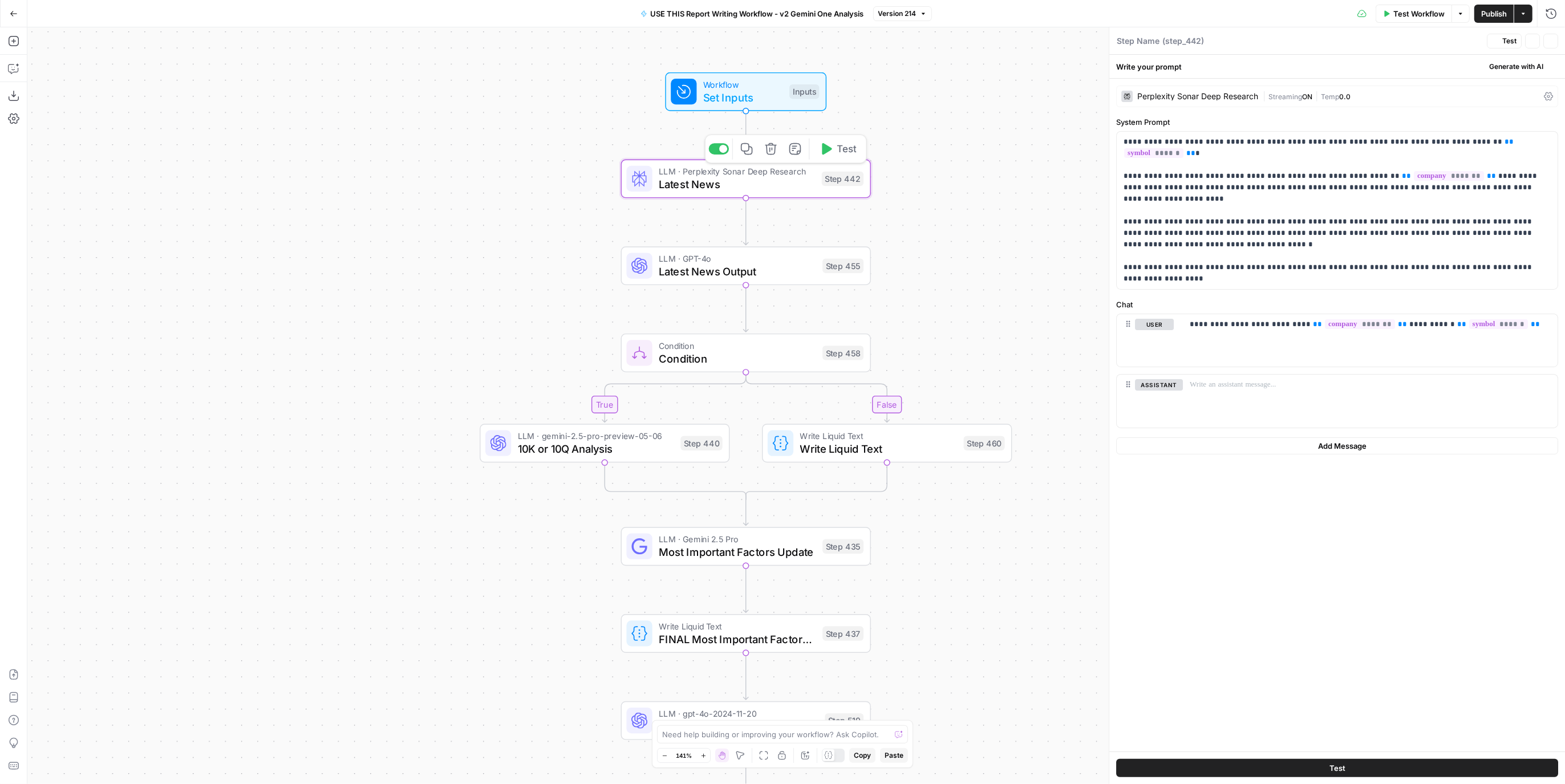
type textarea "Latest News"
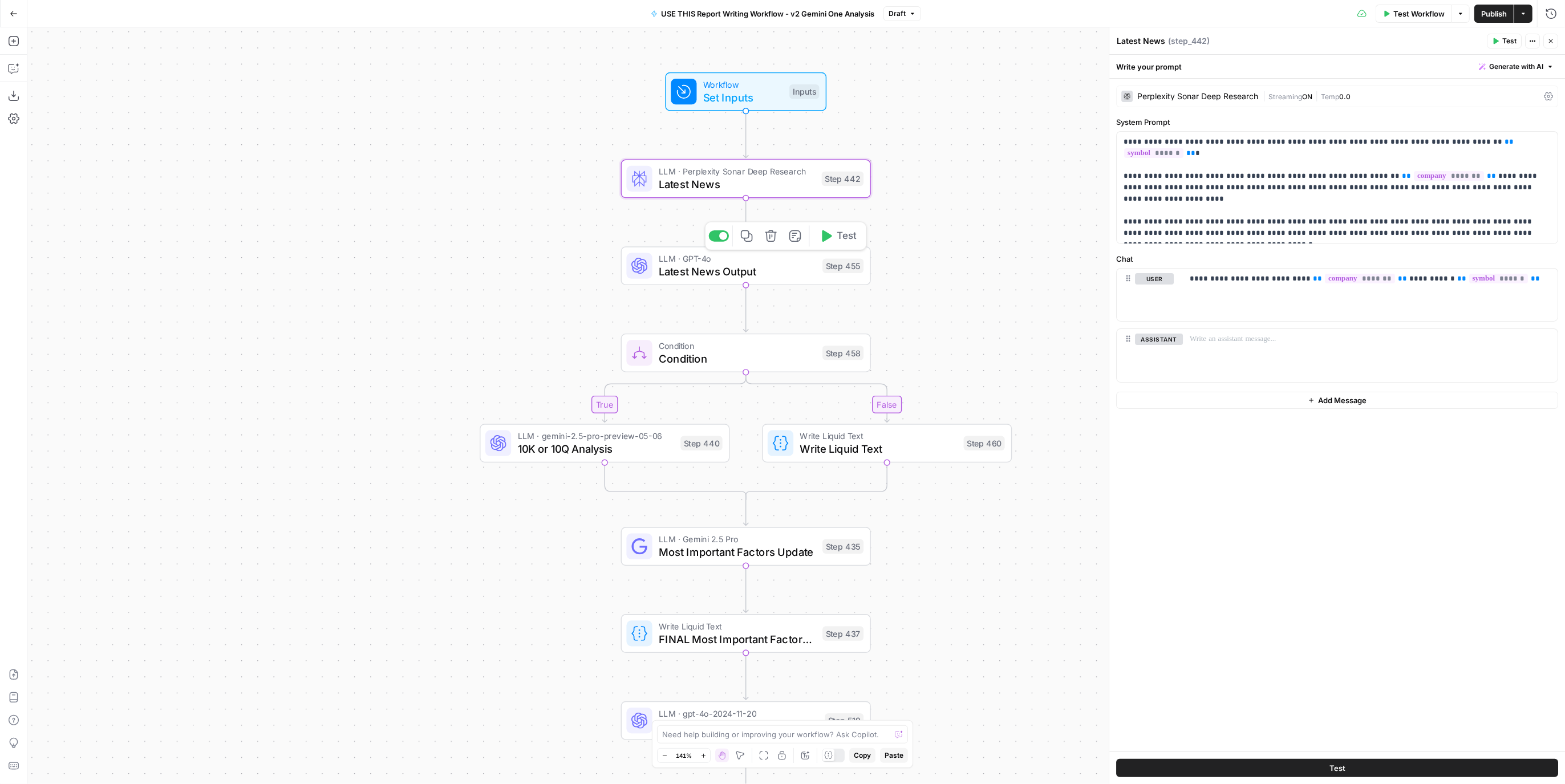
click at [784, 264] on span "Latest News Output" at bounding box center [738, 271] width 158 height 16
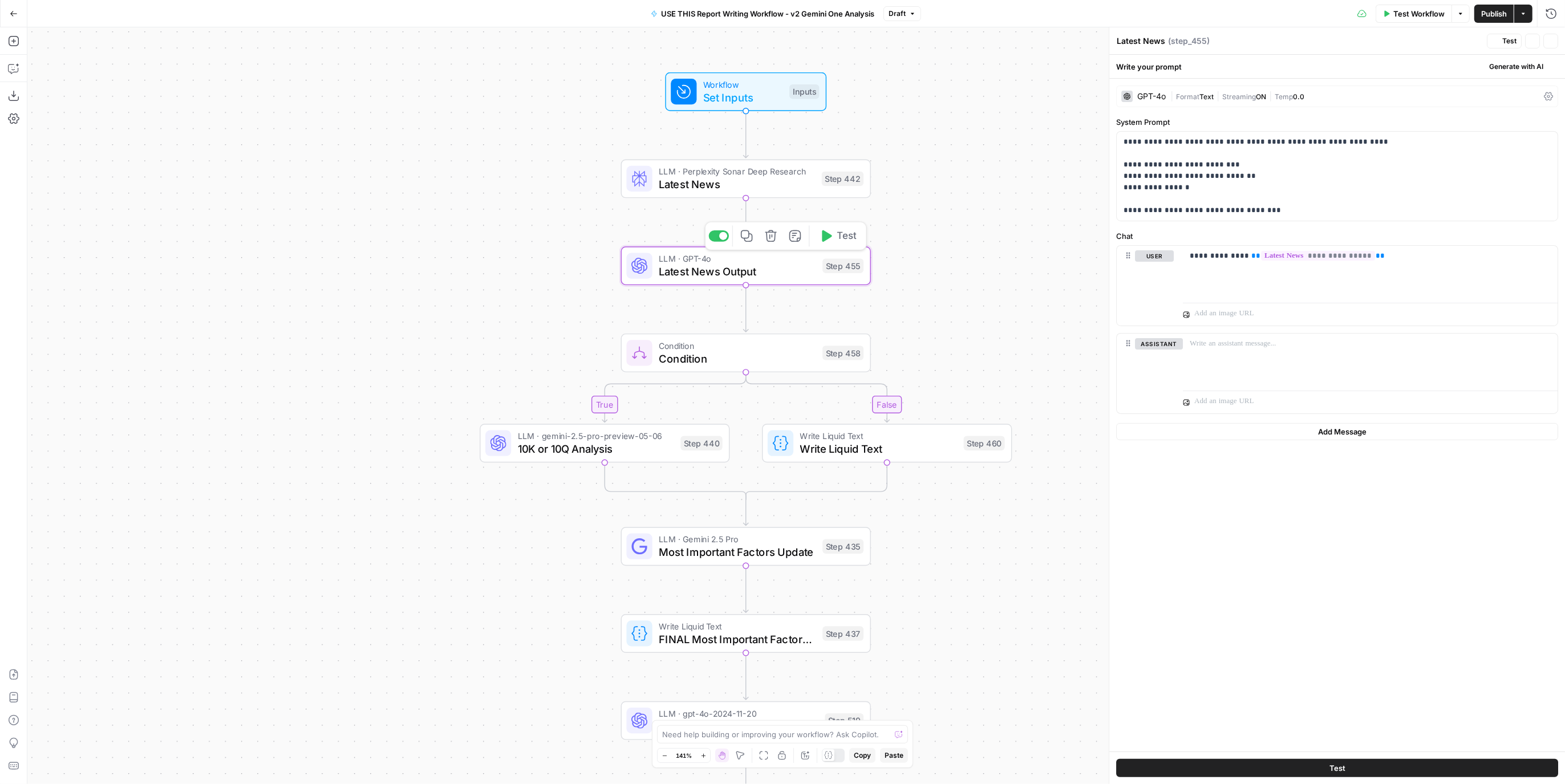
type textarea "Latest News Output"
click at [814, 347] on span "Condition" at bounding box center [738, 346] width 158 height 13
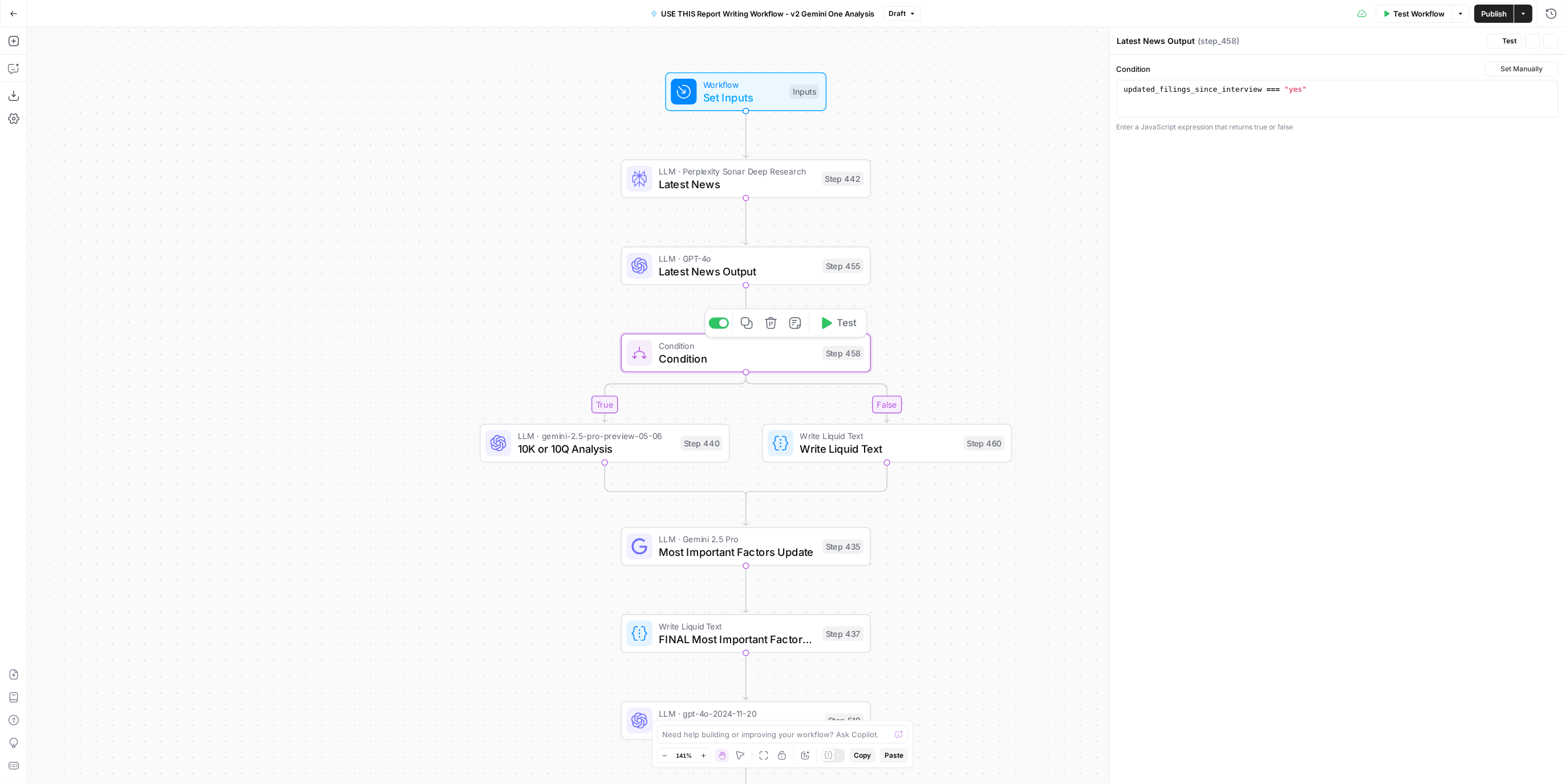
type textarea "Condition"
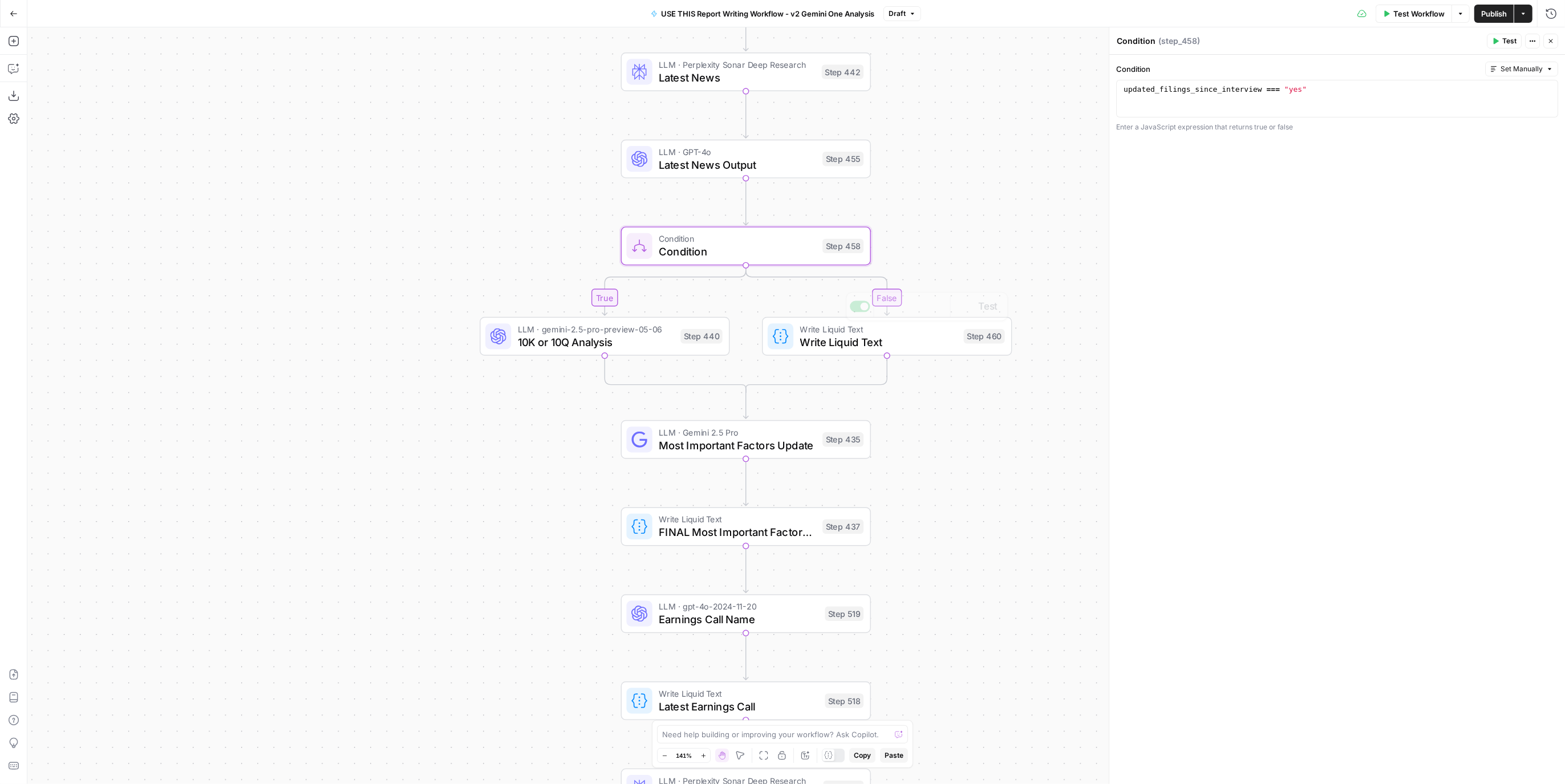
click at [819, 445] on div "LLM · Gemini 2.5 Pro Most Important Factors Update Step 435 Copy step Delete st…" at bounding box center [746, 440] width 237 height 28
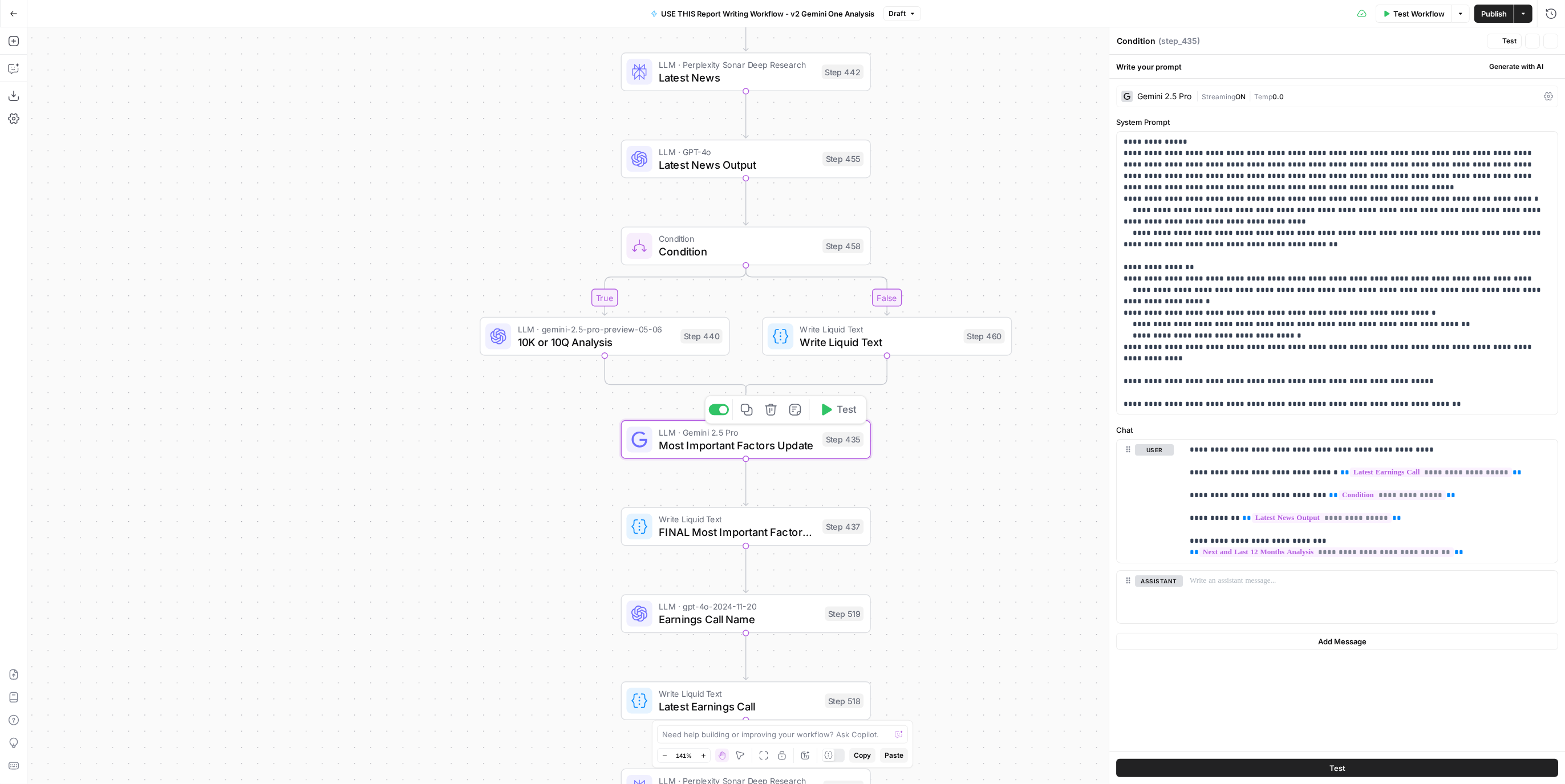
type textarea "Most Important Factors Update"
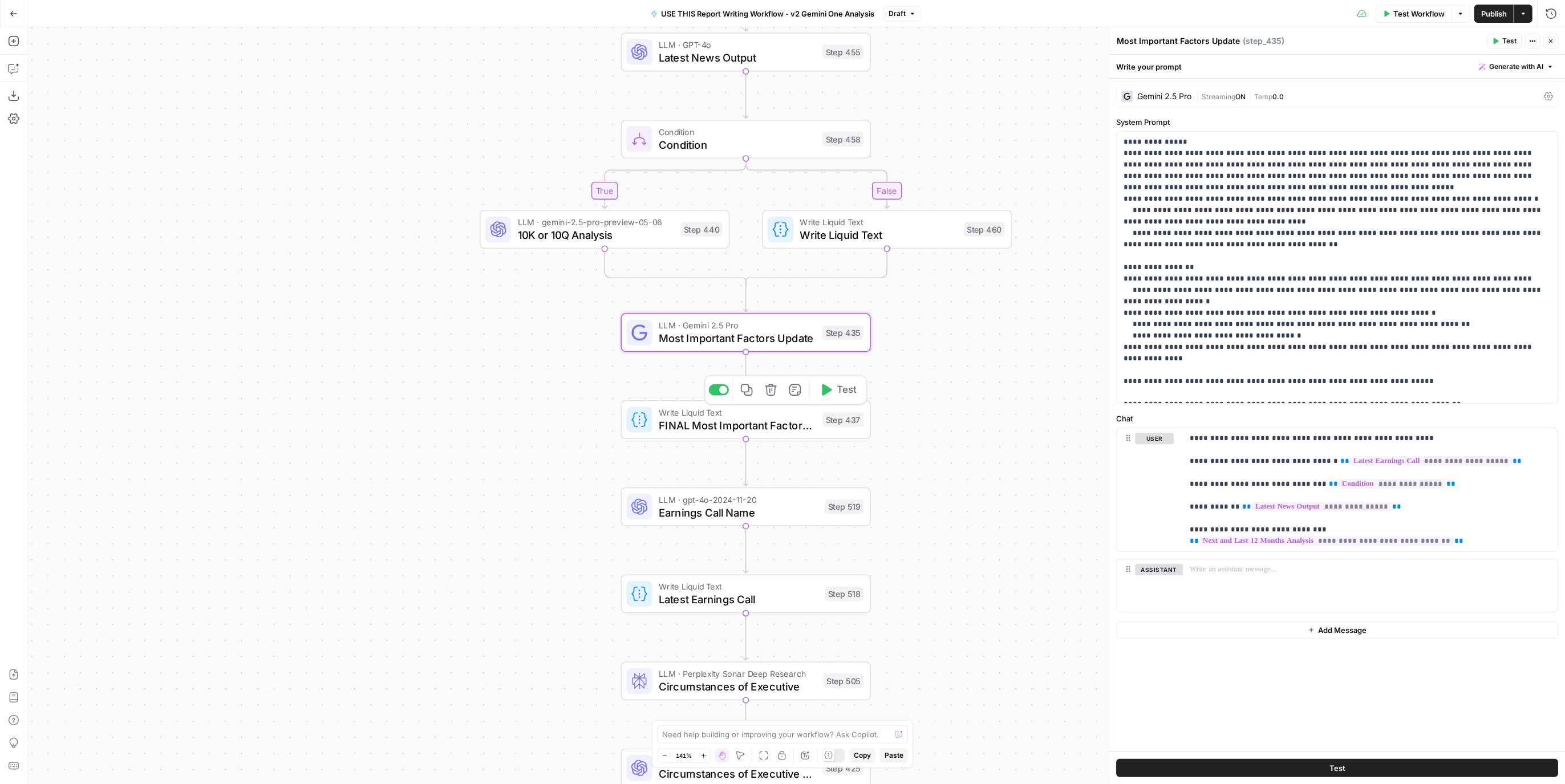
click at [789, 421] on span "FINAL Most Important Factors Update" at bounding box center [738, 425] width 158 height 16
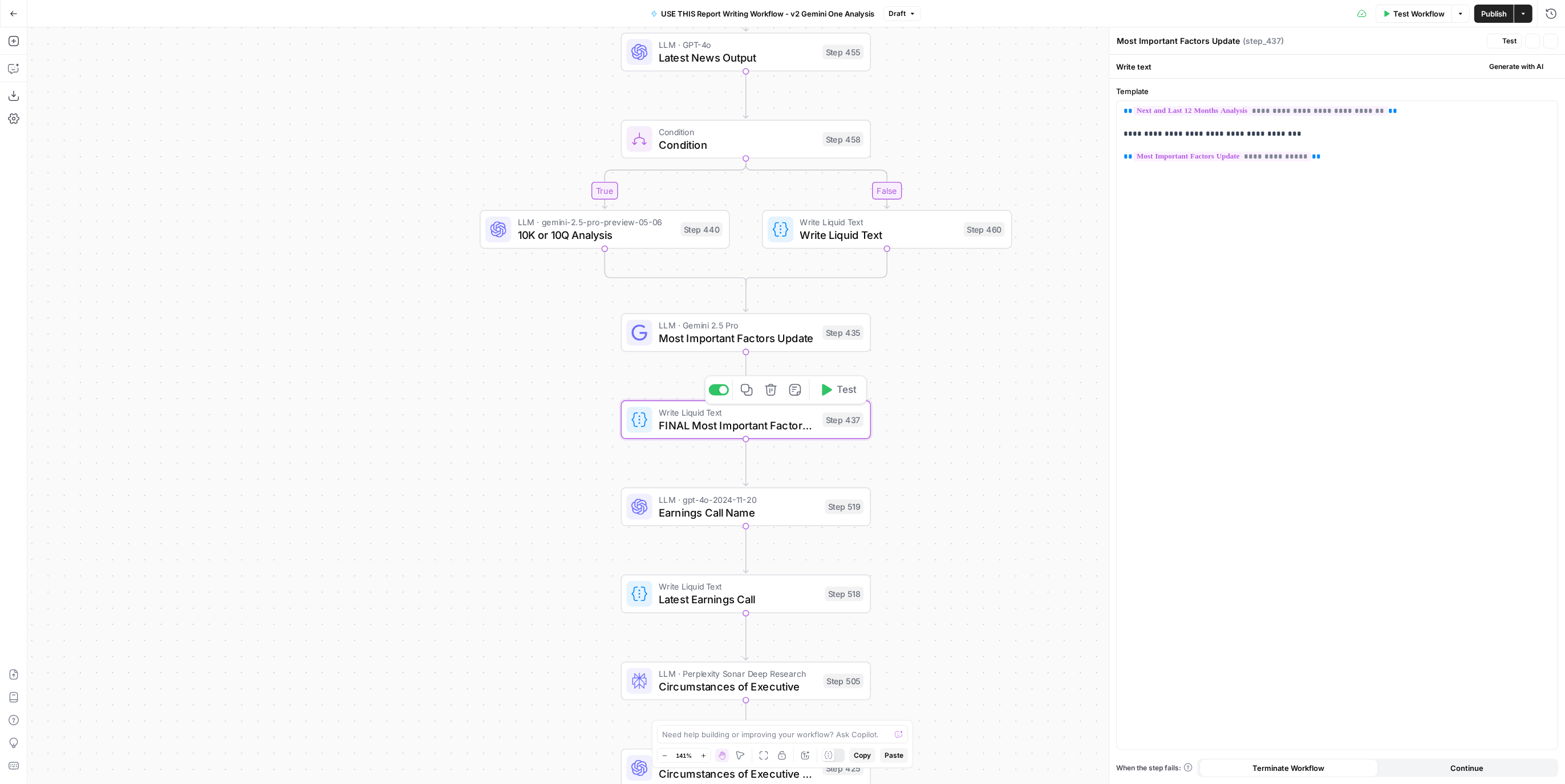
type textarea "FINAL Most Important Factors Update"
click at [797, 513] on span "Earnings Call Name" at bounding box center [739, 512] width 160 height 16
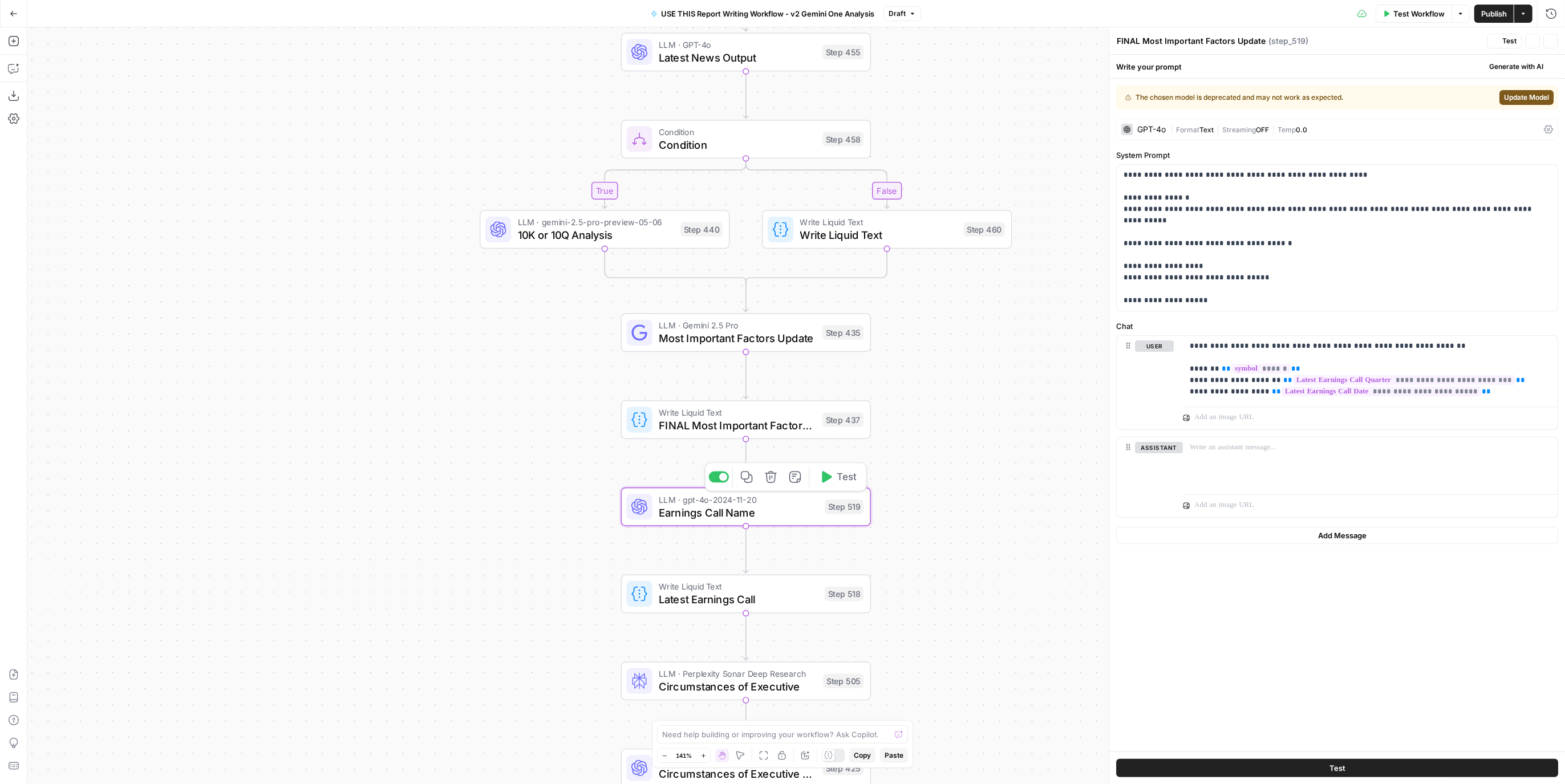
type textarea "Earnings Call Name"
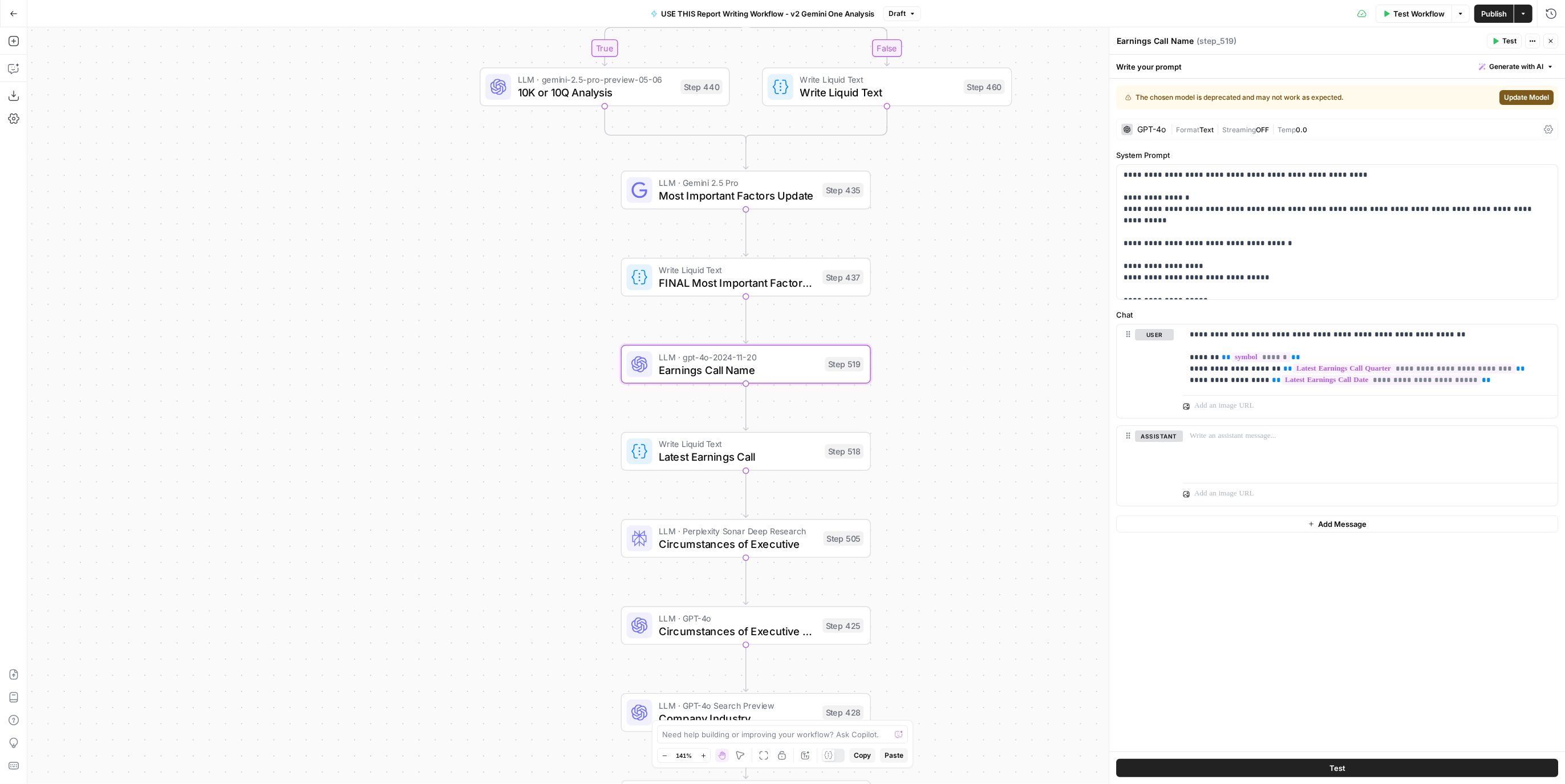
click at [1242, 130] on span "Streaming" at bounding box center [1239, 129] width 34 height 8
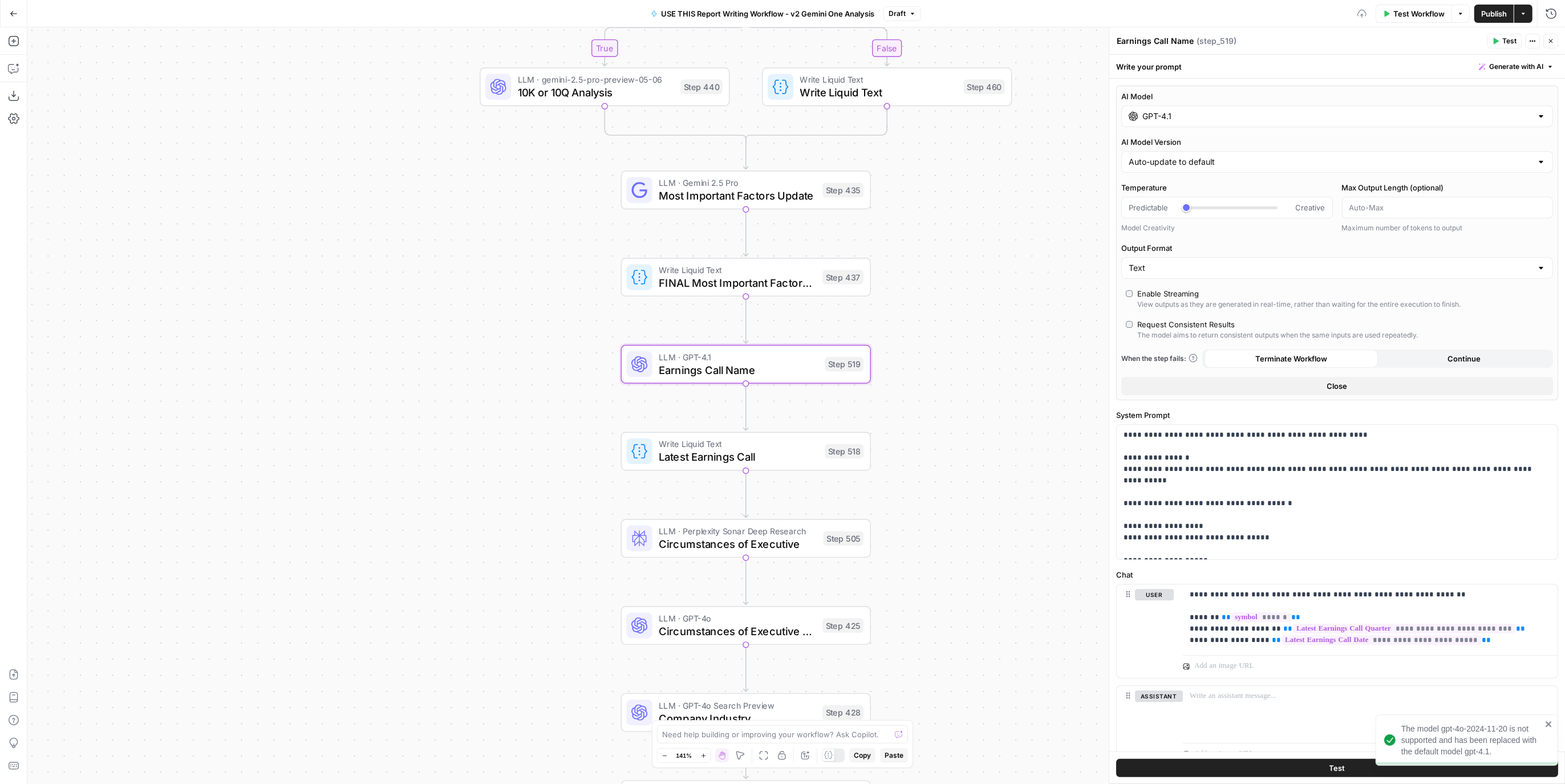
click at [1234, 151] on div "Auto-update to default" at bounding box center [1337, 162] width 432 height 21
click at [1241, 115] on input "GPT-4.1" at bounding box center [1337, 116] width 389 height 11
type input "Auto-update to default"
click at [1250, 97] on label "AI Model" at bounding box center [1337, 96] width 432 height 11
click at [1250, 111] on input "GPT-4.1" at bounding box center [1337, 116] width 389 height 11
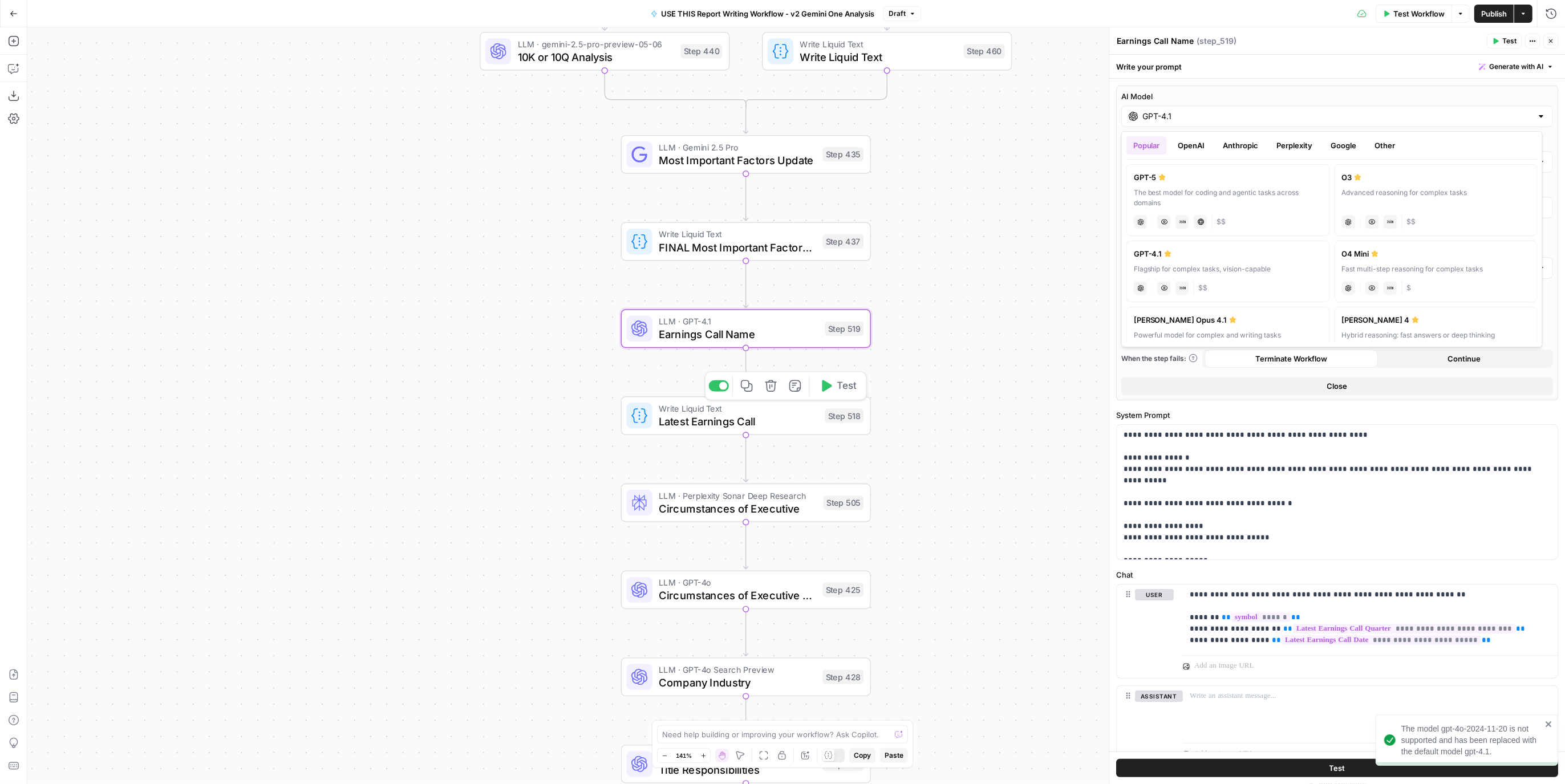
click at [805, 422] on span "Latest Earnings Call" at bounding box center [739, 421] width 160 height 16
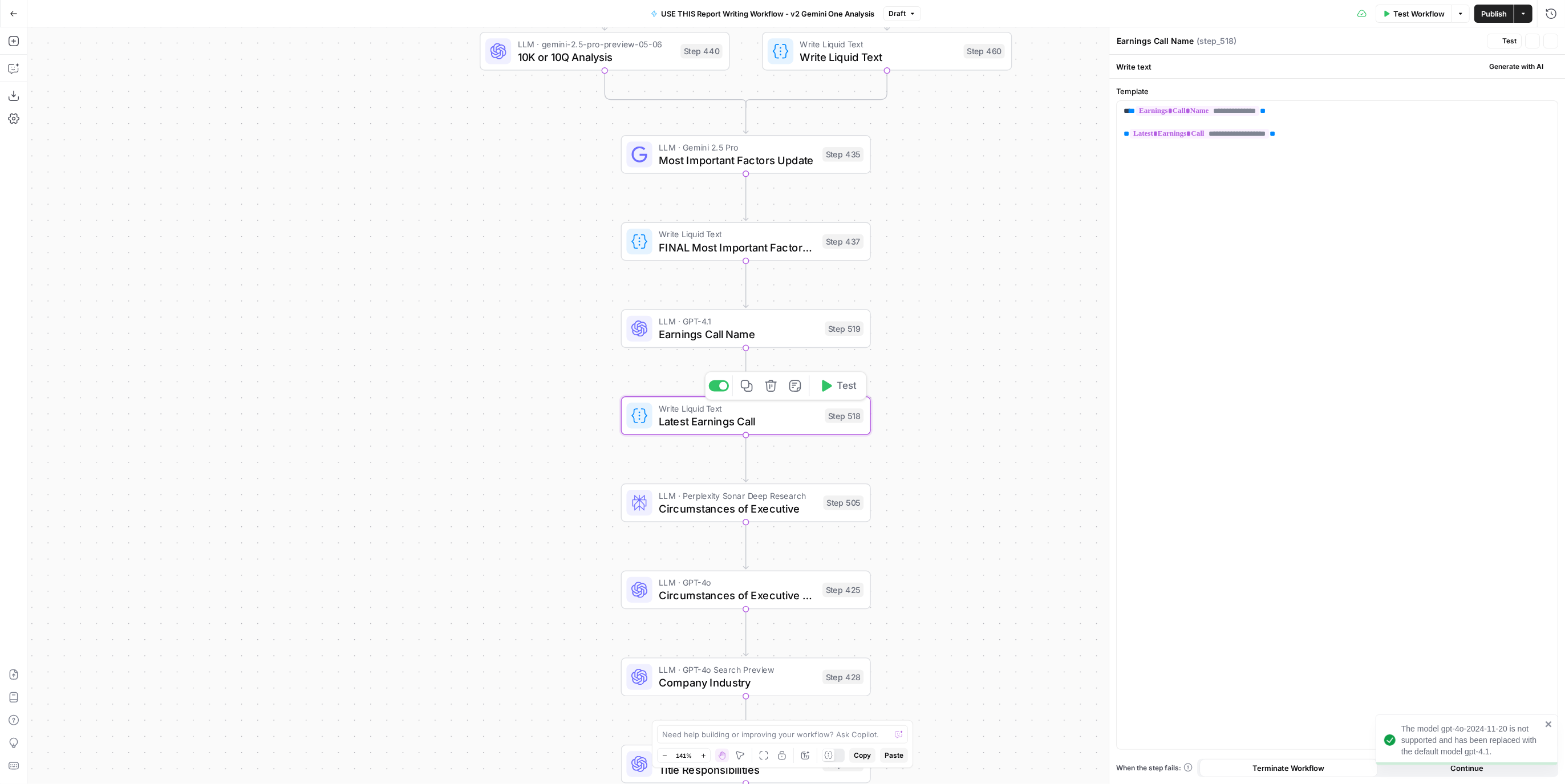
type textarea "Latest Earnings Call"
click at [824, 507] on div "Step 505" at bounding box center [844, 503] width 41 height 15
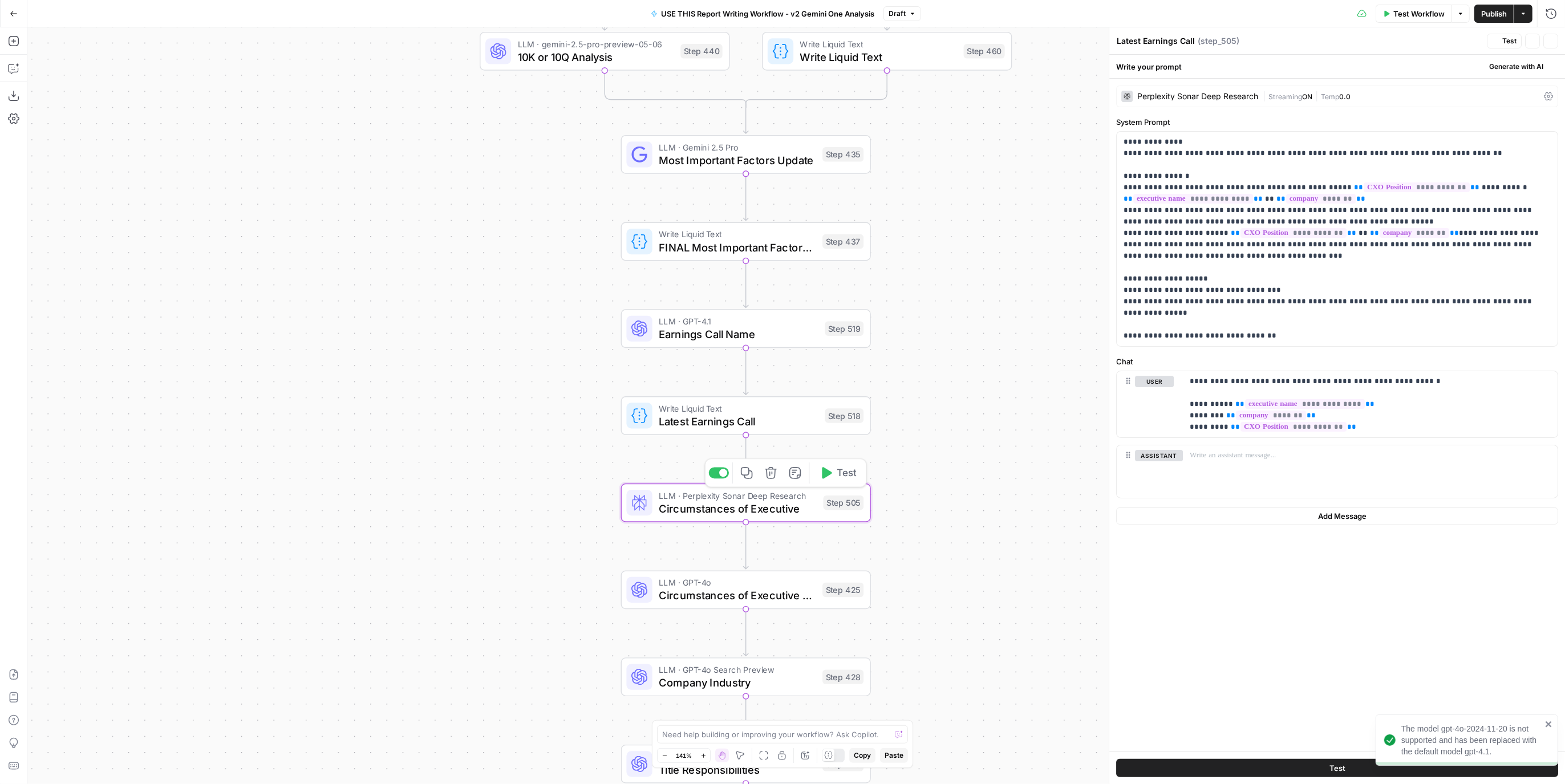
type textarea "Circumstances of Executive"
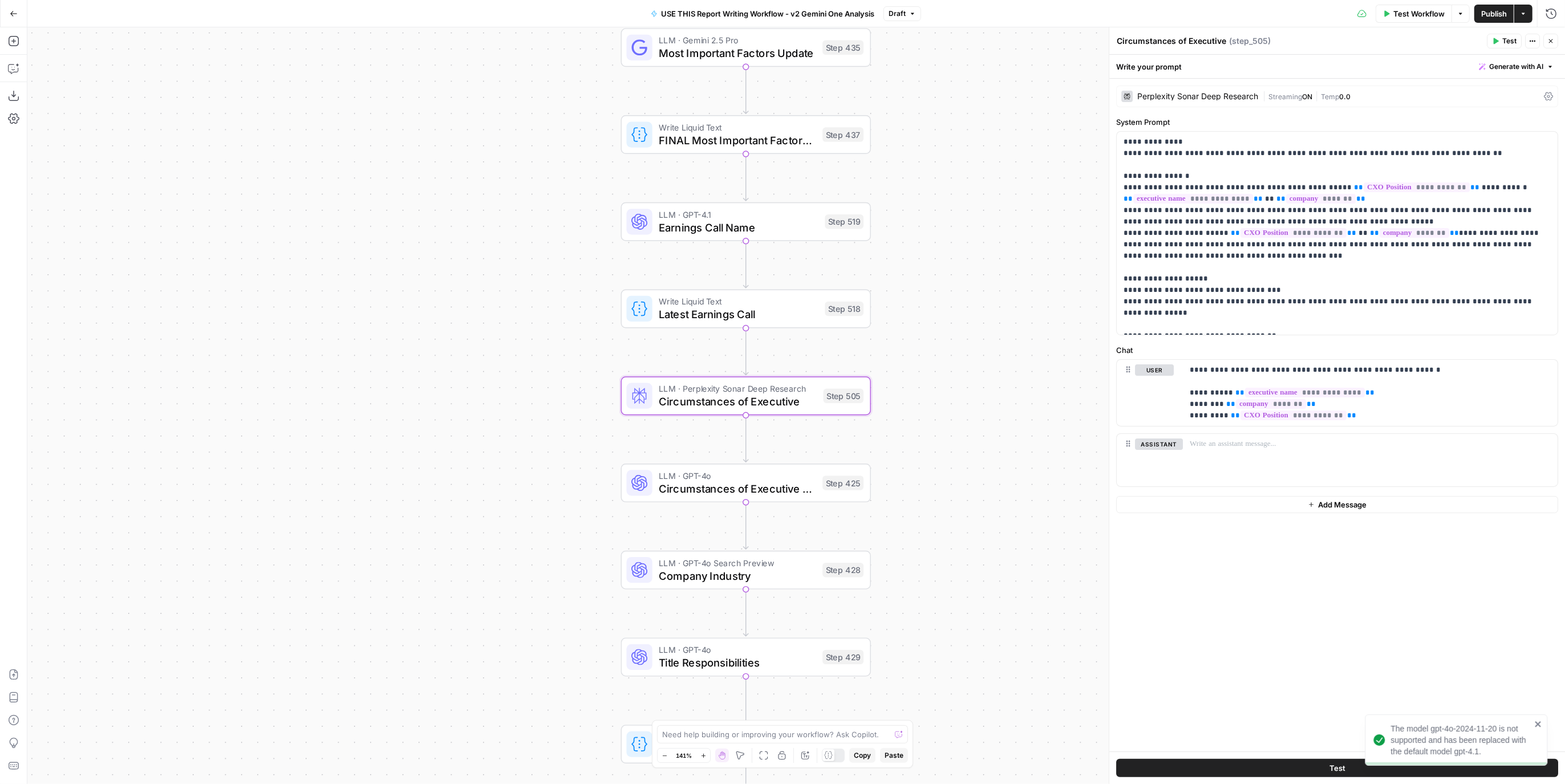
click at [828, 575] on div "Step 428" at bounding box center [842, 570] width 41 height 15
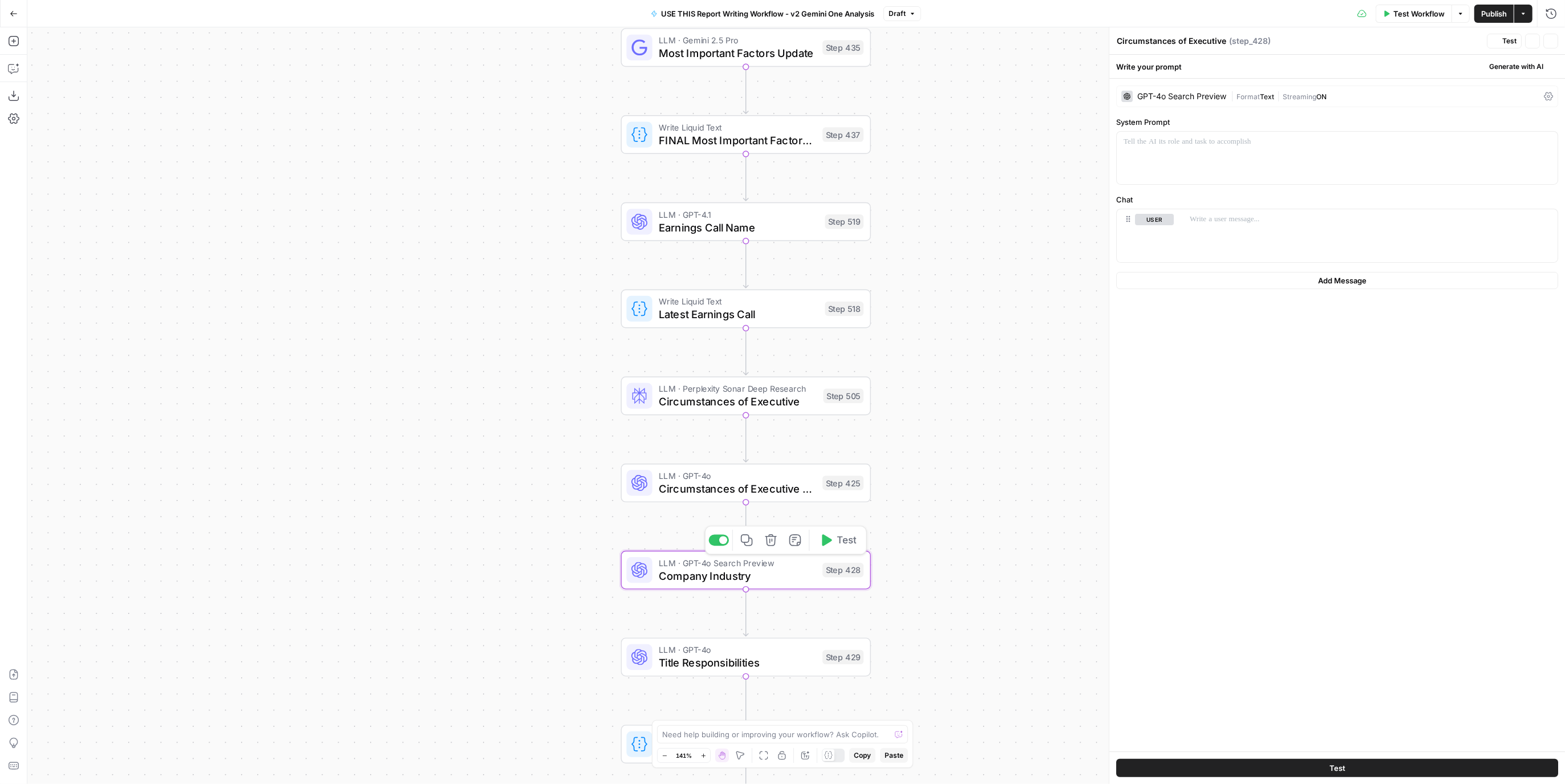
type textarea "Company Industry"
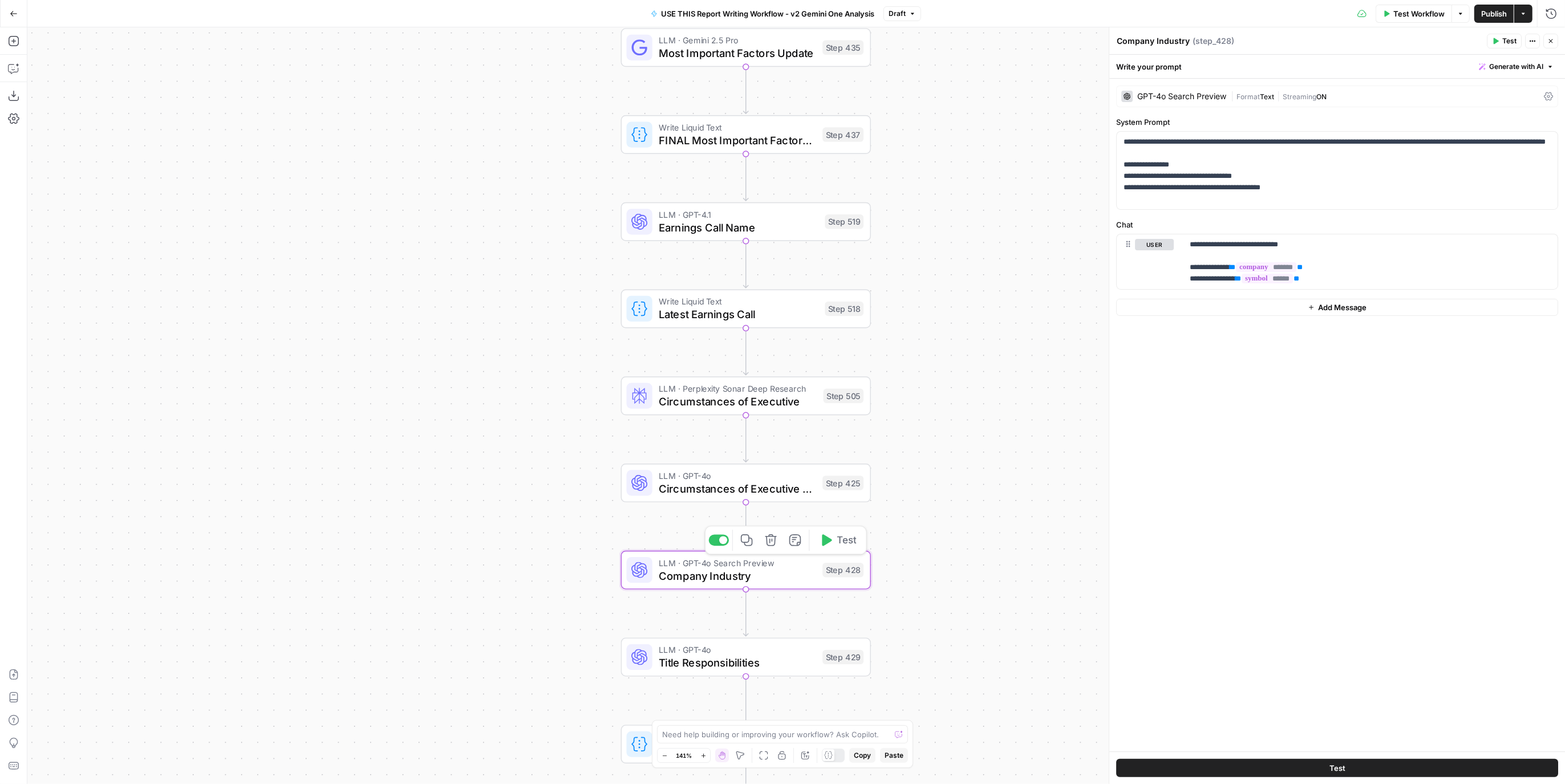
click at [796, 484] on span "Circumstances of Executive CLEAN" at bounding box center [738, 488] width 158 height 16
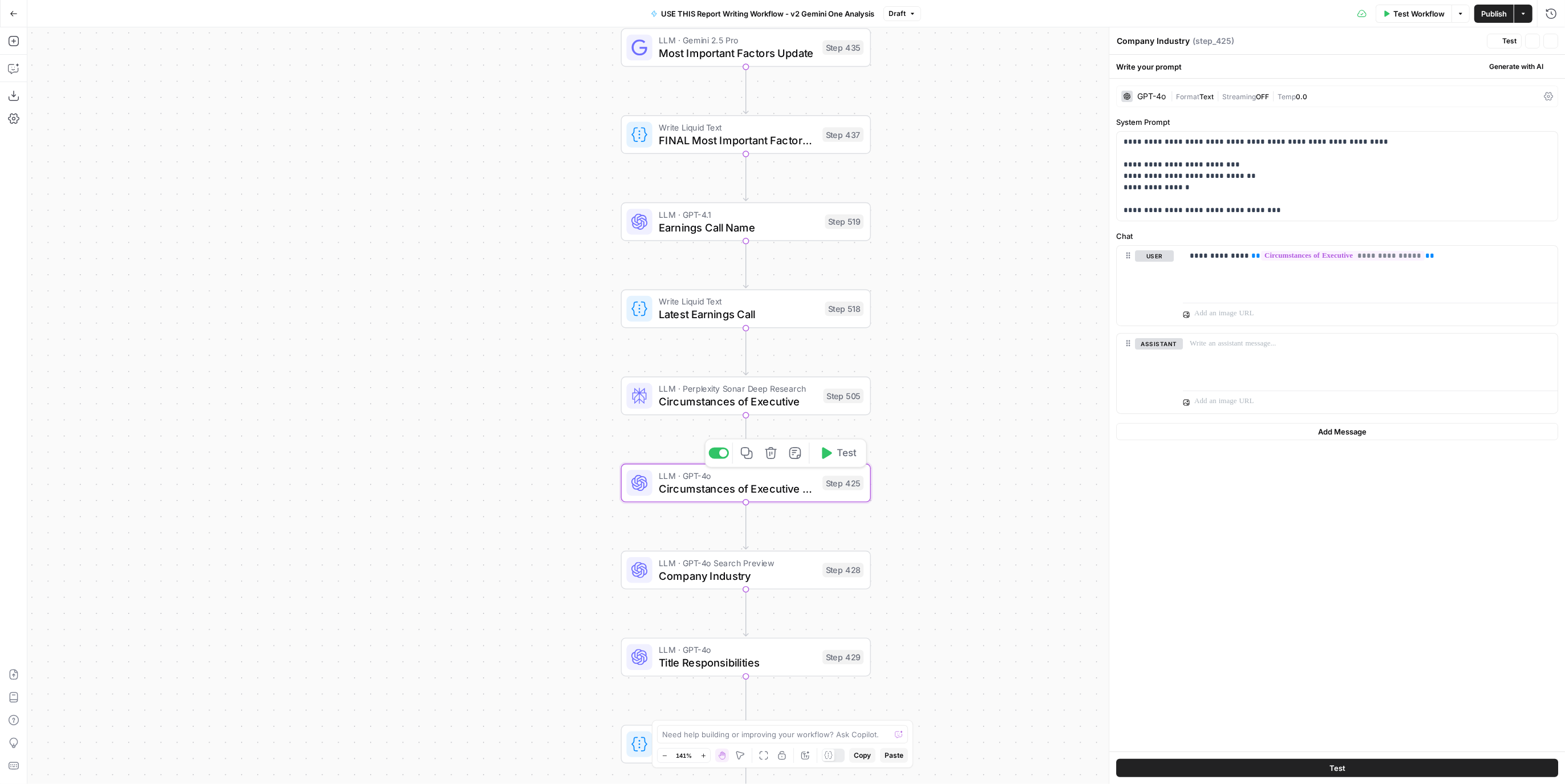
type textarea "Circumstances of Executive CLEAN"
click at [792, 405] on span "Circumstances of Executive" at bounding box center [738, 401] width 158 height 16
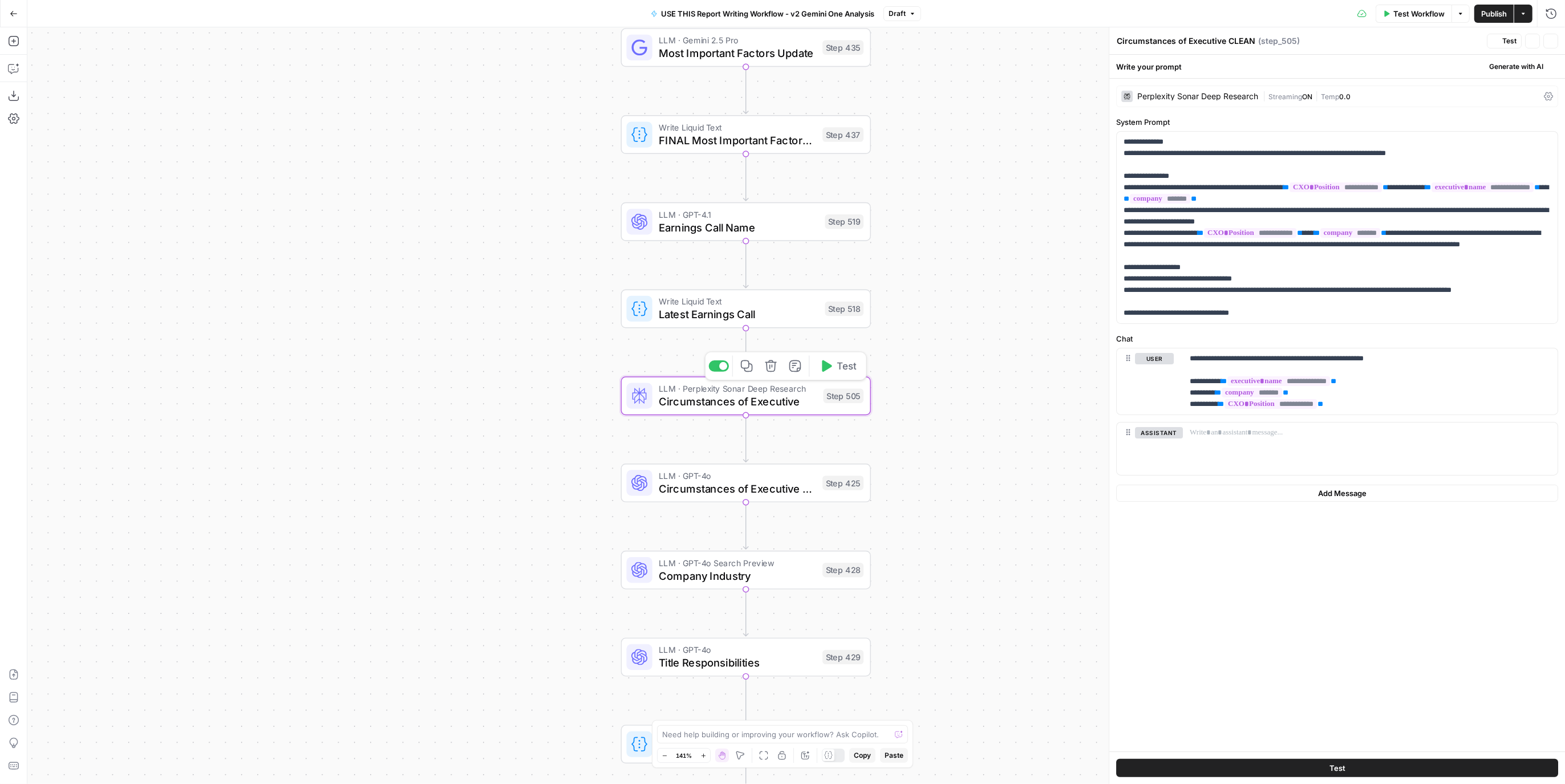
type textarea "Circumstances of Executive"
click at [789, 485] on span "Circumstances of Executive CLEAN" at bounding box center [738, 488] width 158 height 16
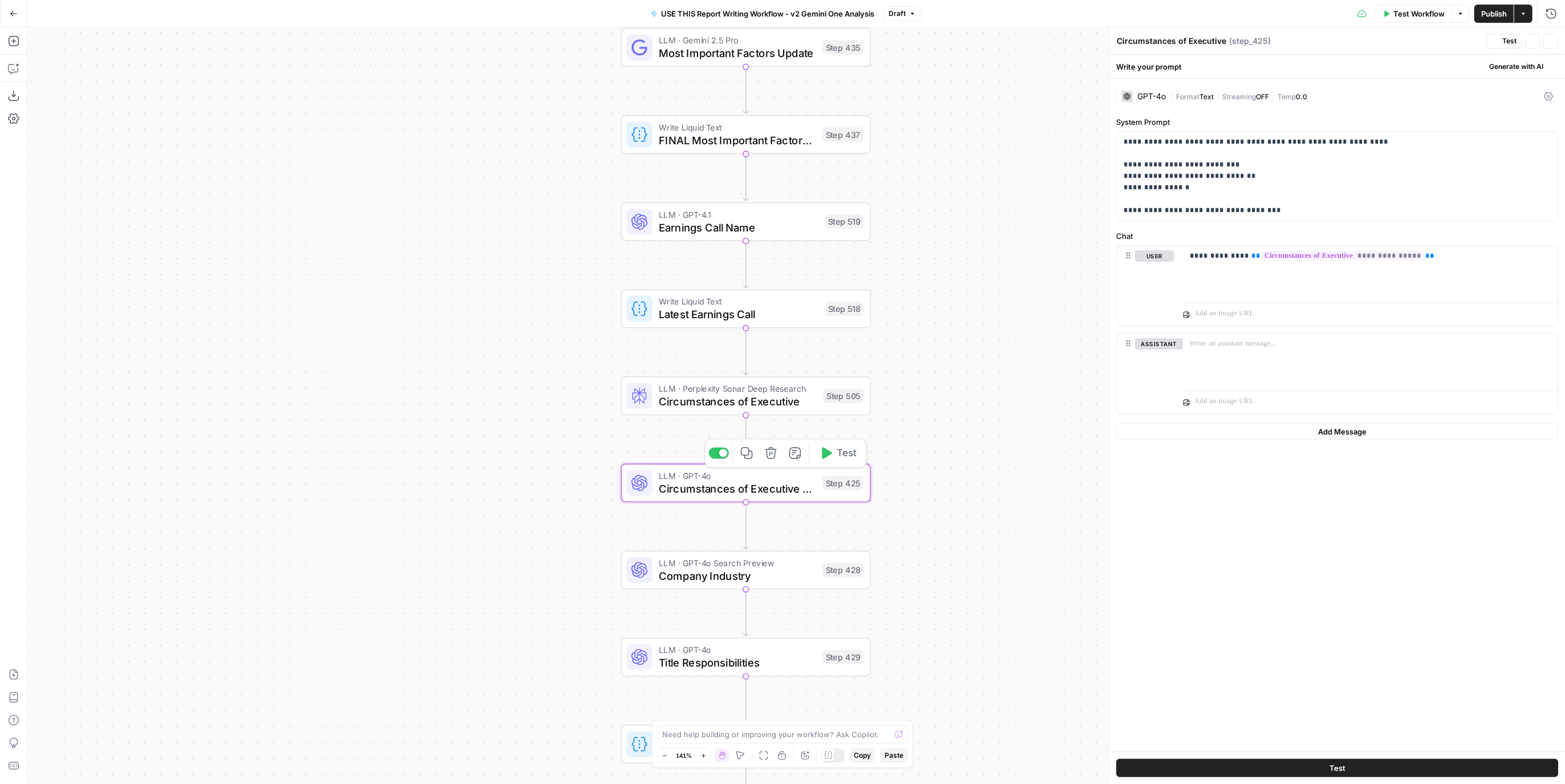
type textarea "Circumstances of Executive CLEAN"
click at [808, 568] on span "Company Industry" at bounding box center [738, 576] width 158 height 16
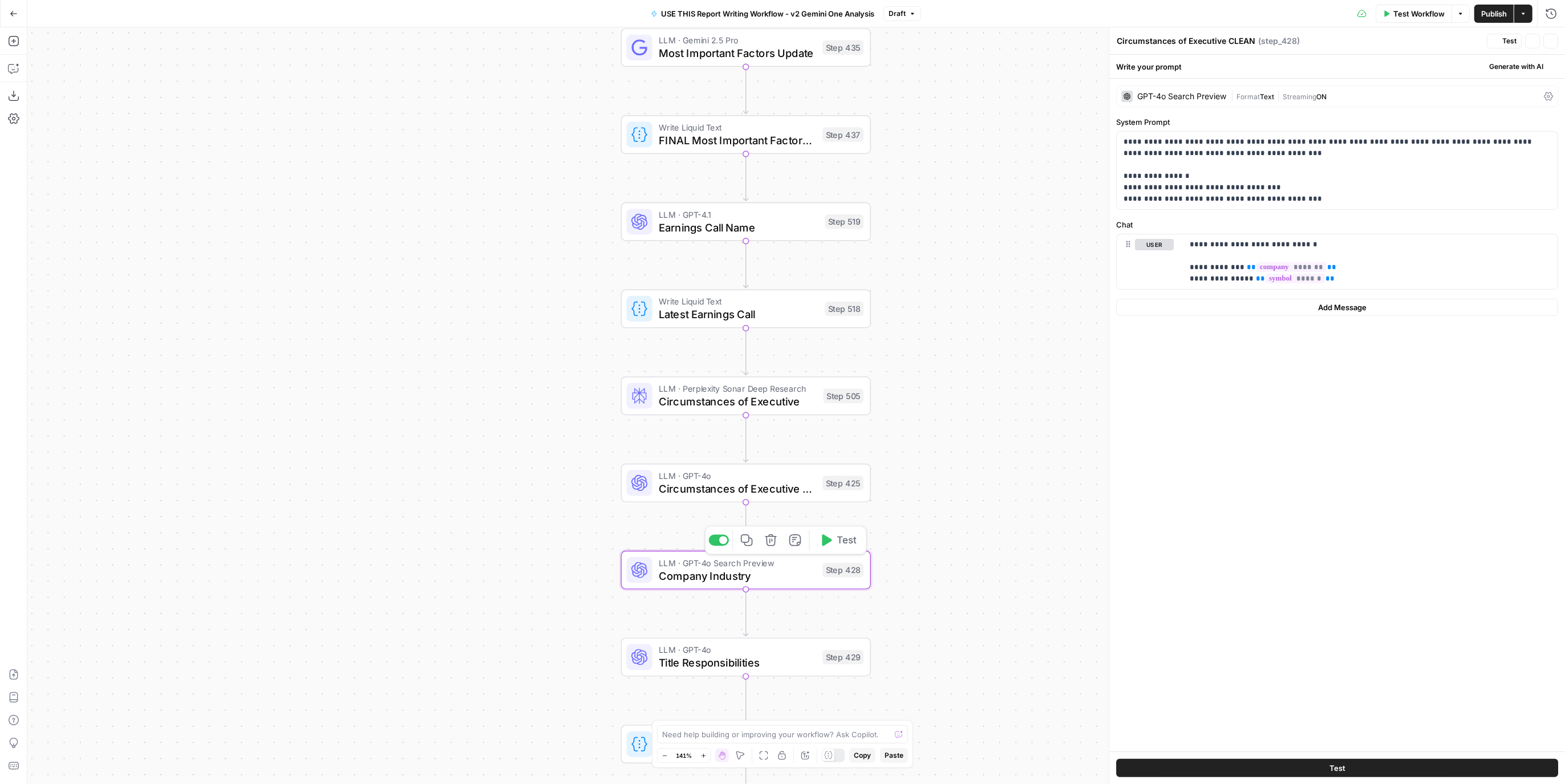
type textarea "Company Industry"
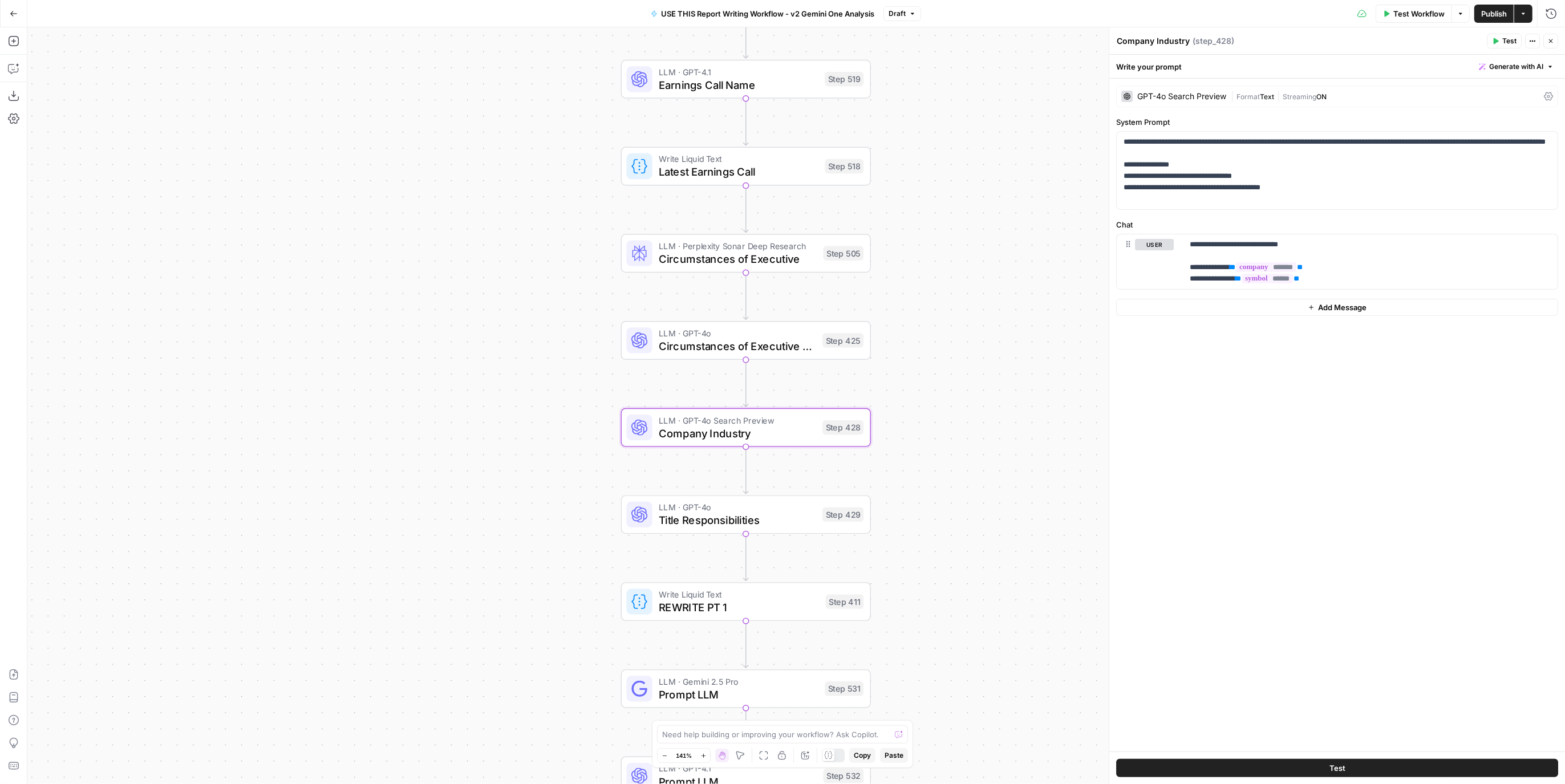
click at [757, 522] on span "Title Responsibilities" at bounding box center [738, 520] width 158 height 16
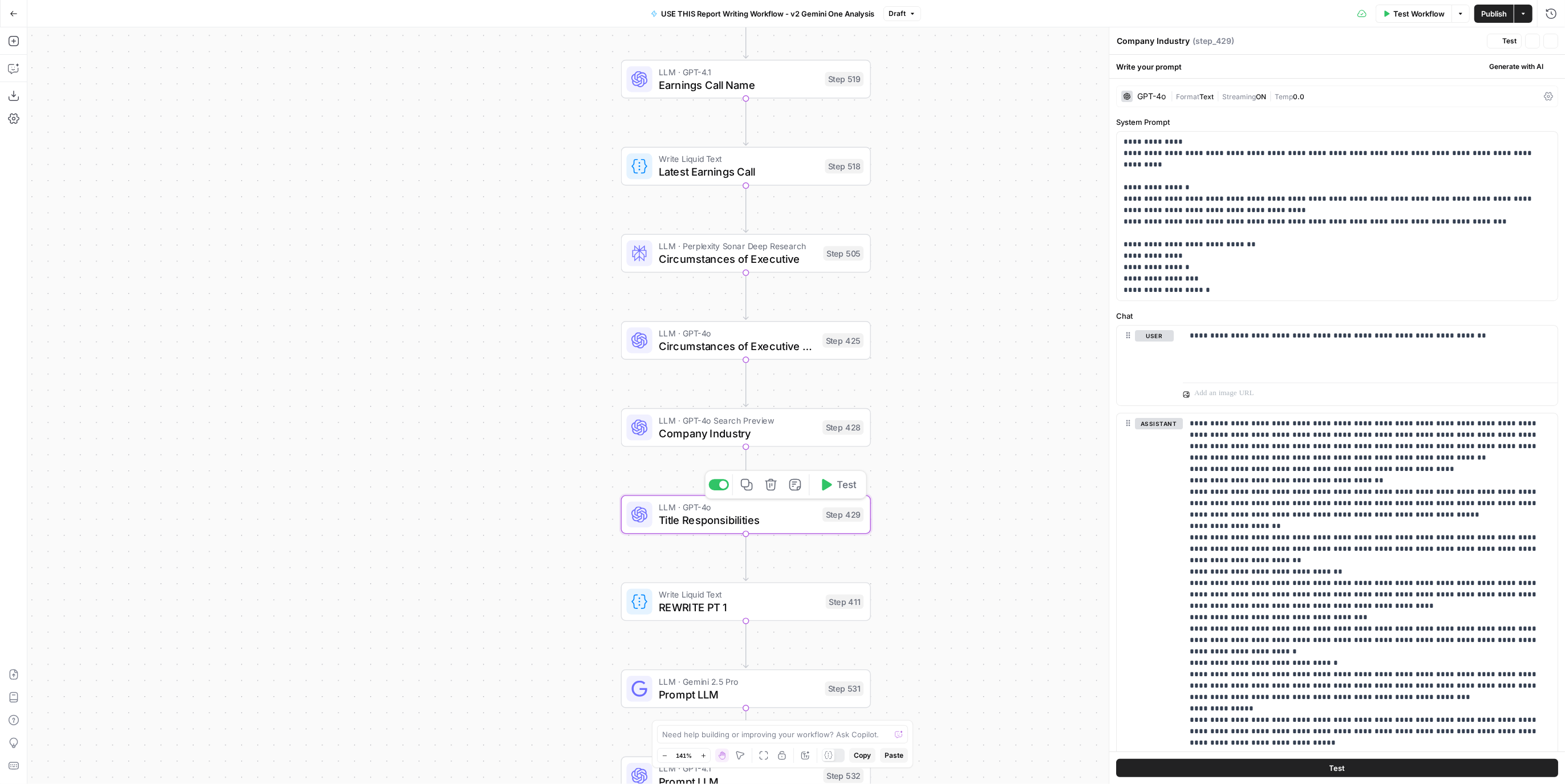
type textarea "Title Responsibilities"
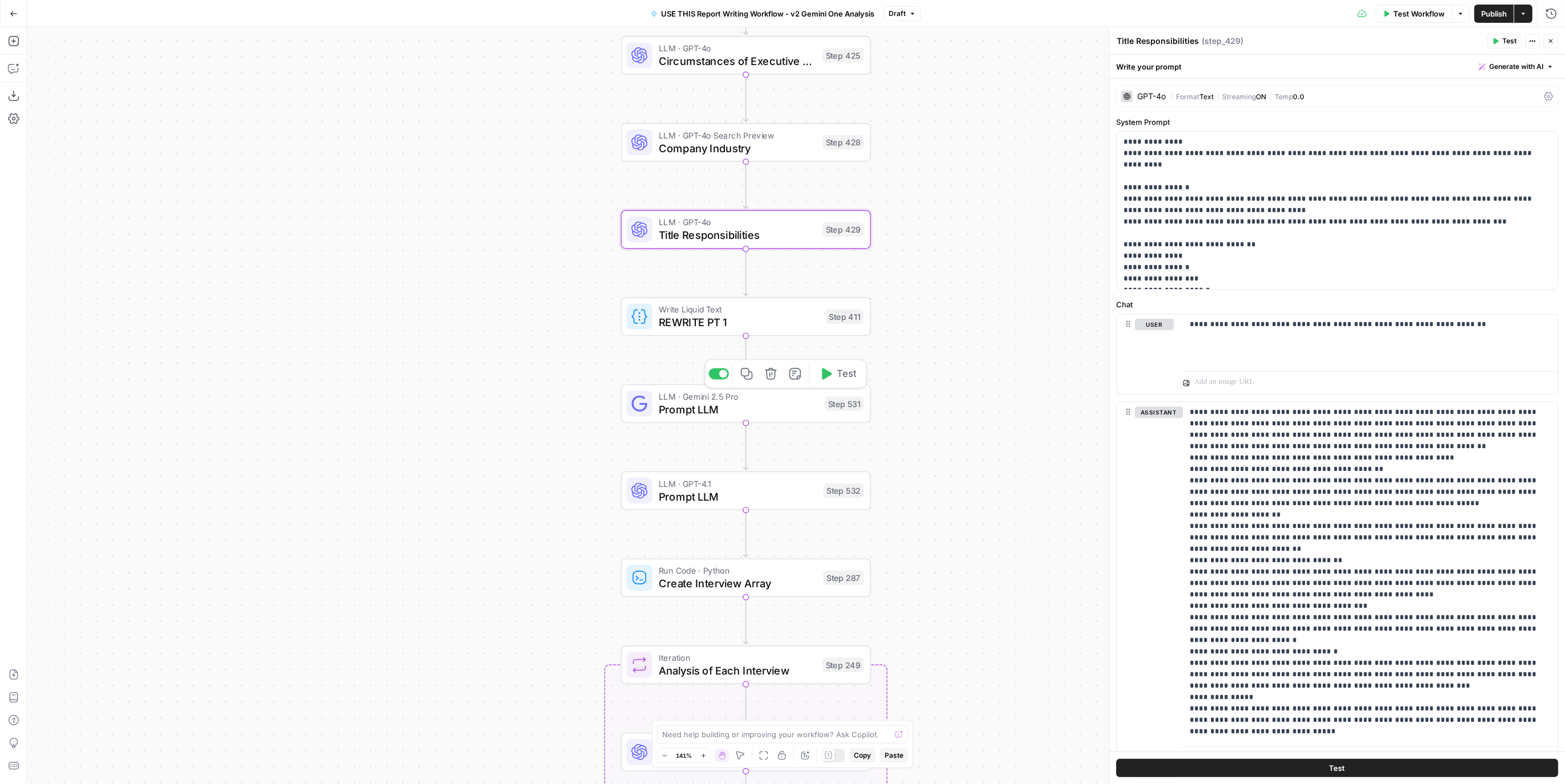
click at [767, 406] on span "Prompt LLM" at bounding box center [739, 409] width 160 height 16
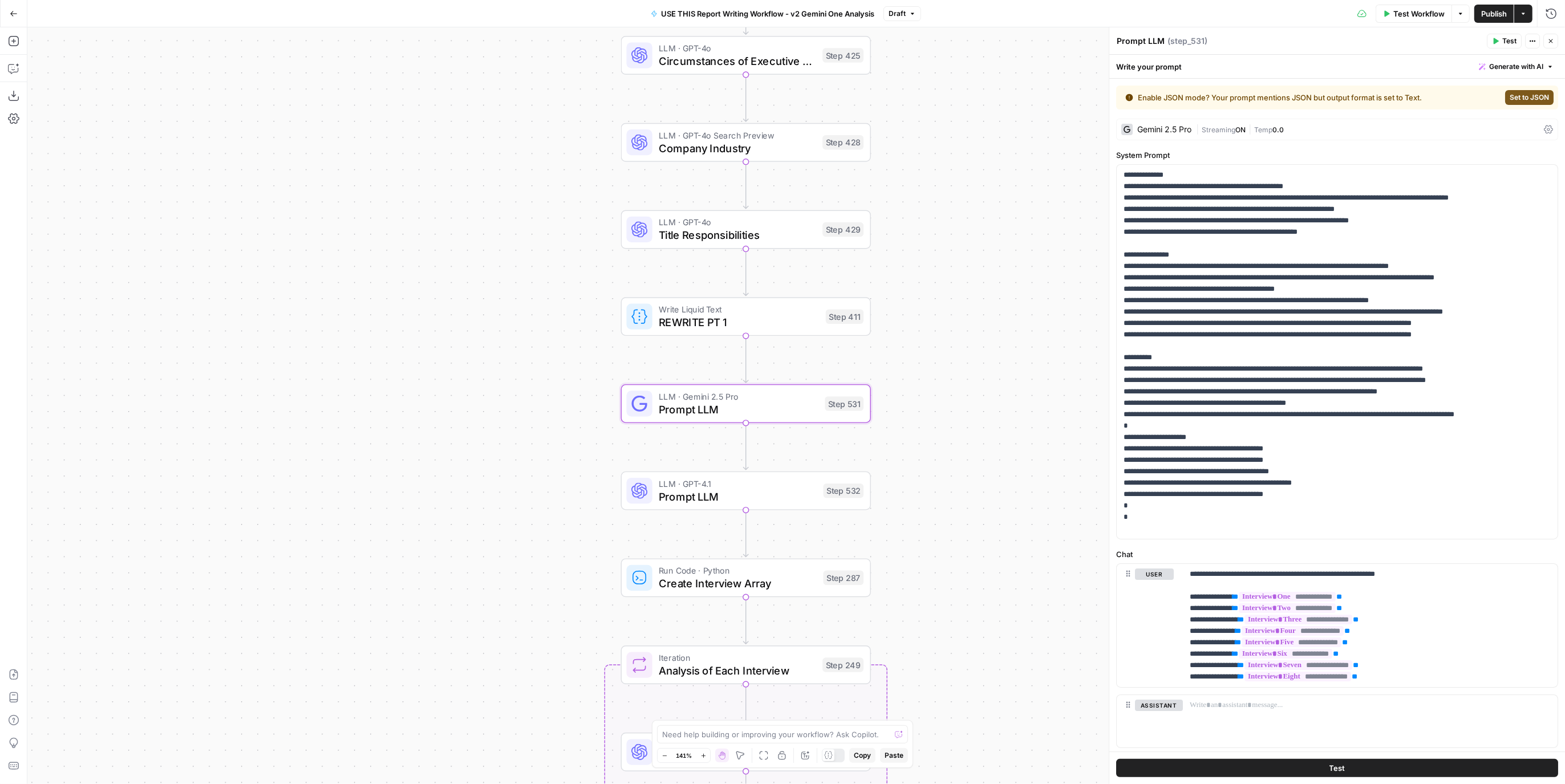
click at [1160, 41] on textarea "Prompt LLM" at bounding box center [1140, 41] width 48 height 11
type textarea "Interview Titles"
click at [713, 494] on span "Prompt LLM" at bounding box center [738, 496] width 158 height 16
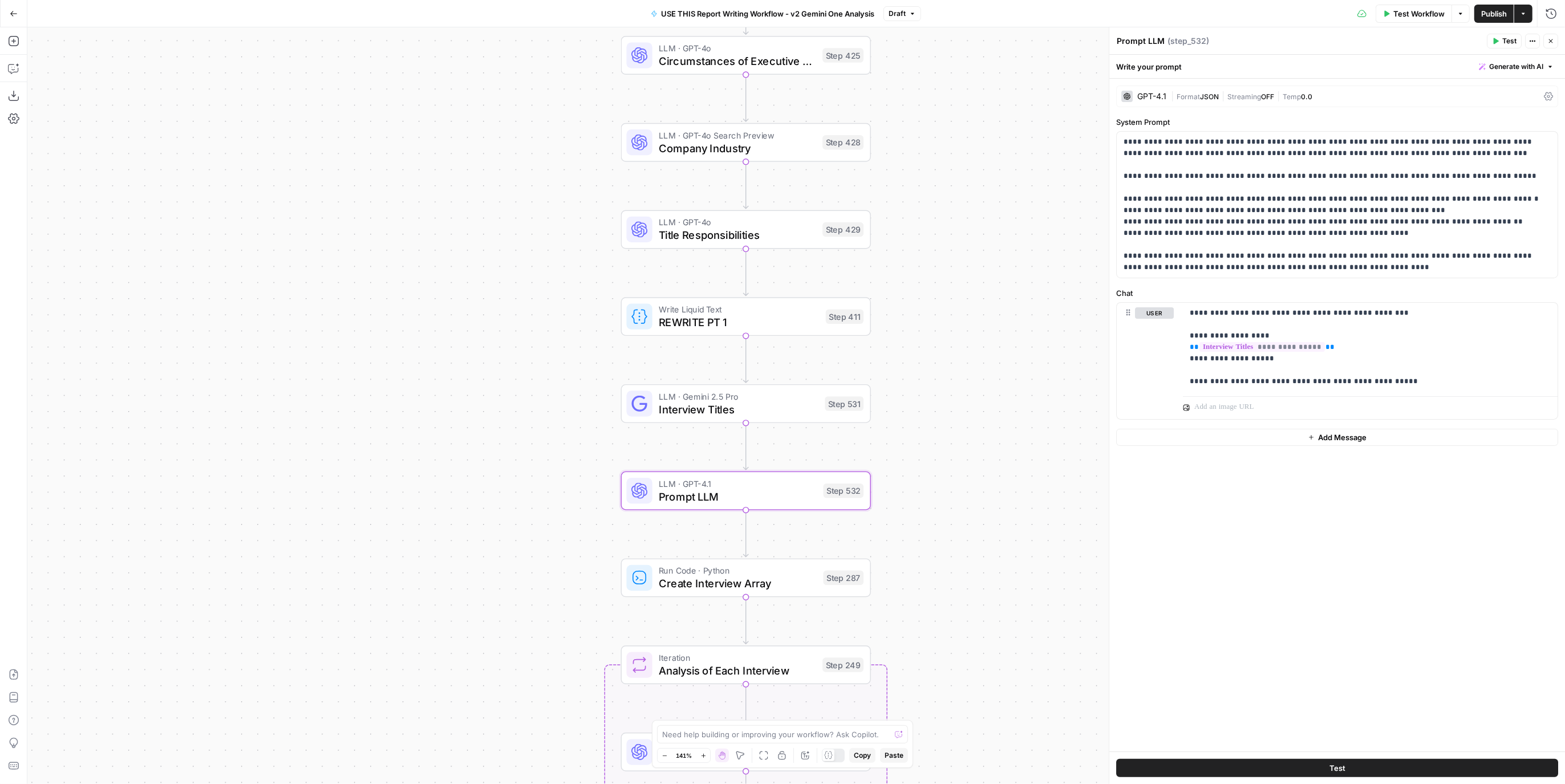
click at [1152, 44] on textarea "Prompt LLM" at bounding box center [1140, 41] width 48 height 11
type textarea "Interview Titles JSON"
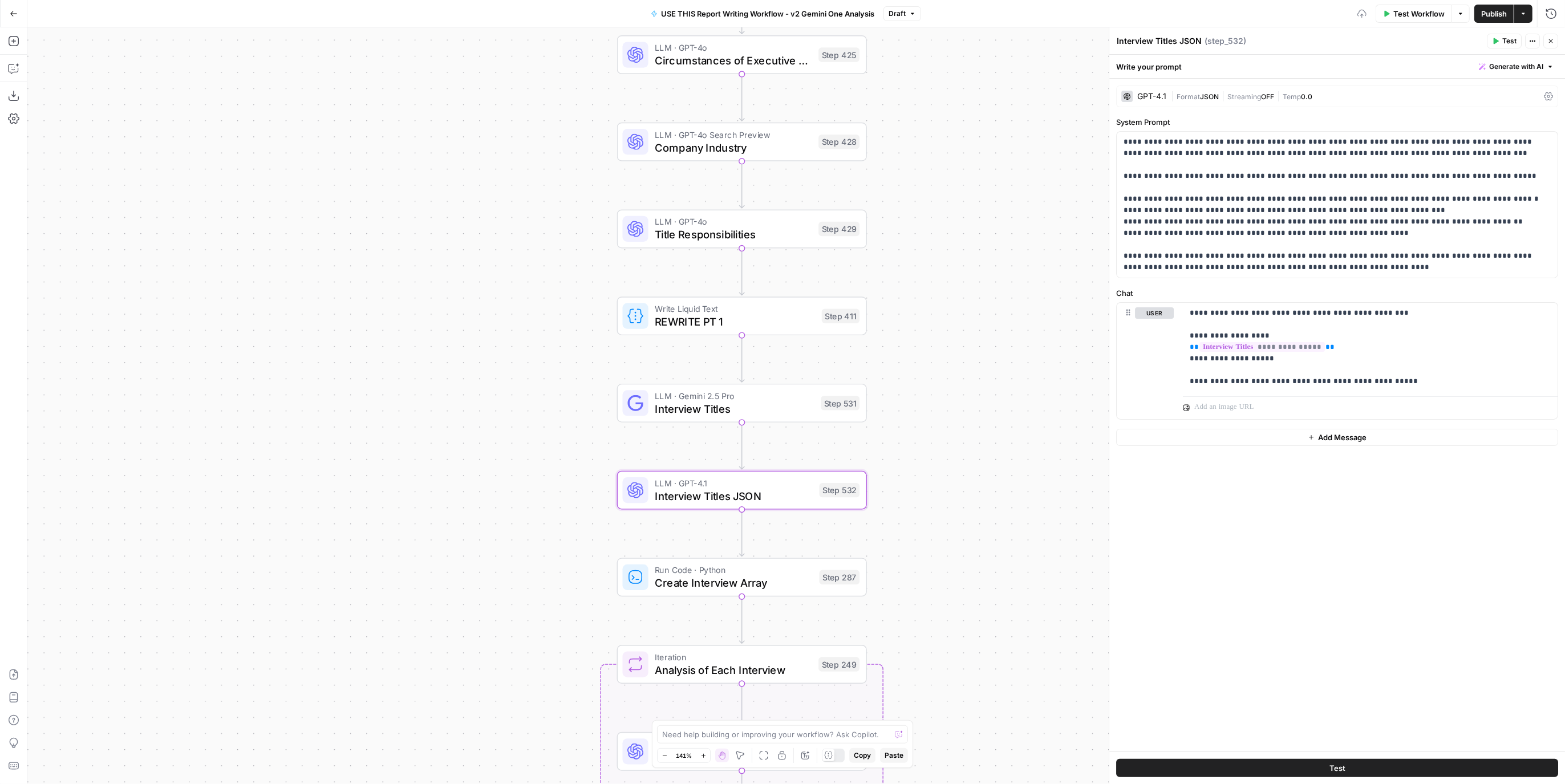
drag, startPoint x: 1041, startPoint y: 488, endPoint x: 1034, endPoint y: 483, distance: 8.6
click at [1041, 485] on div "true false Workflow Set Inputs Inputs LLM · Perplexity Sonar Deep Research Late…" at bounding box center [797, 406] width 1538 height 757
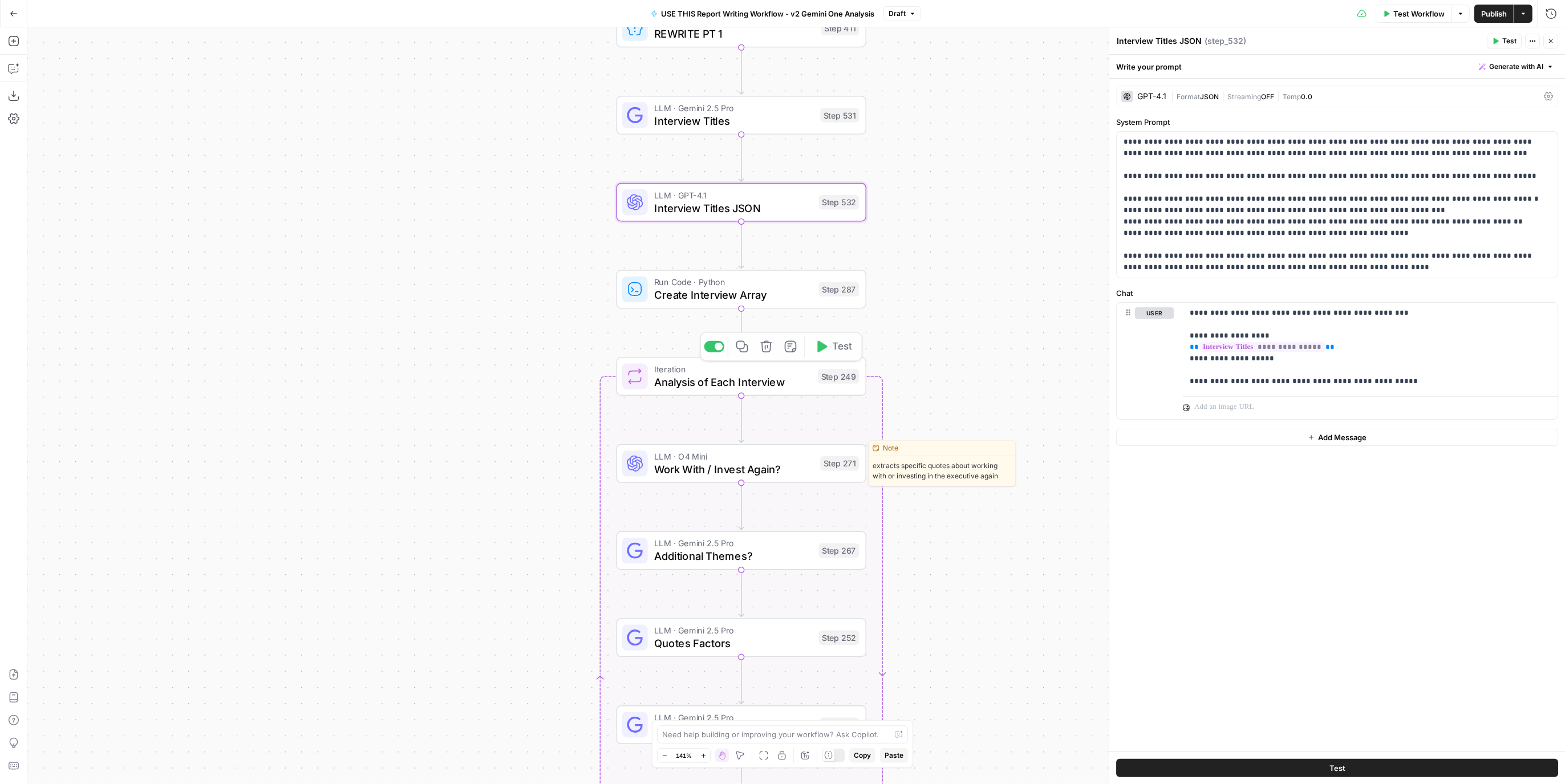
click at [768, 468] on span "Work With / Invest Again?" at bounding box center [734, 469] width 160 height 16
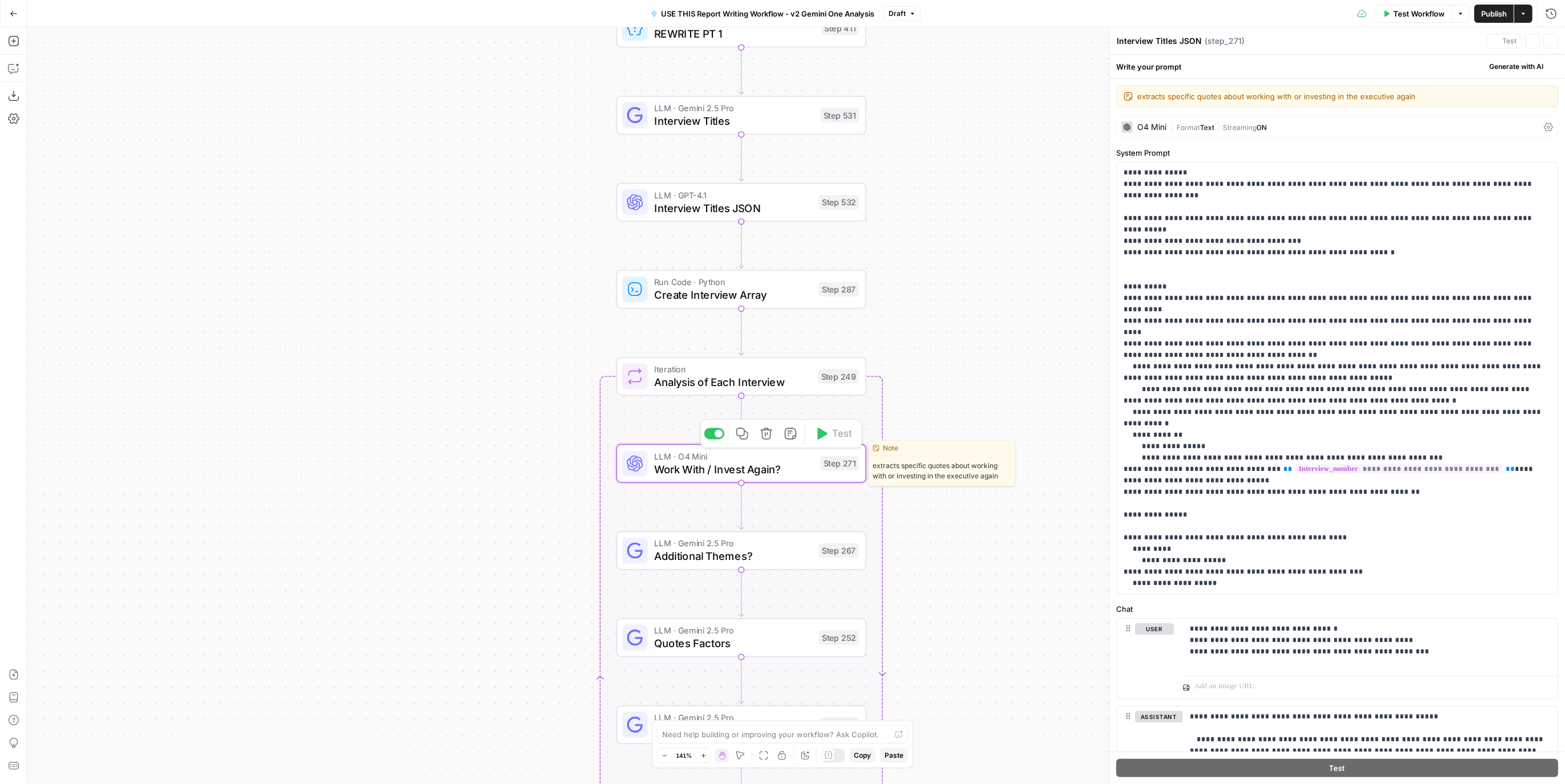
type textarea "Work With / Invest Again?"
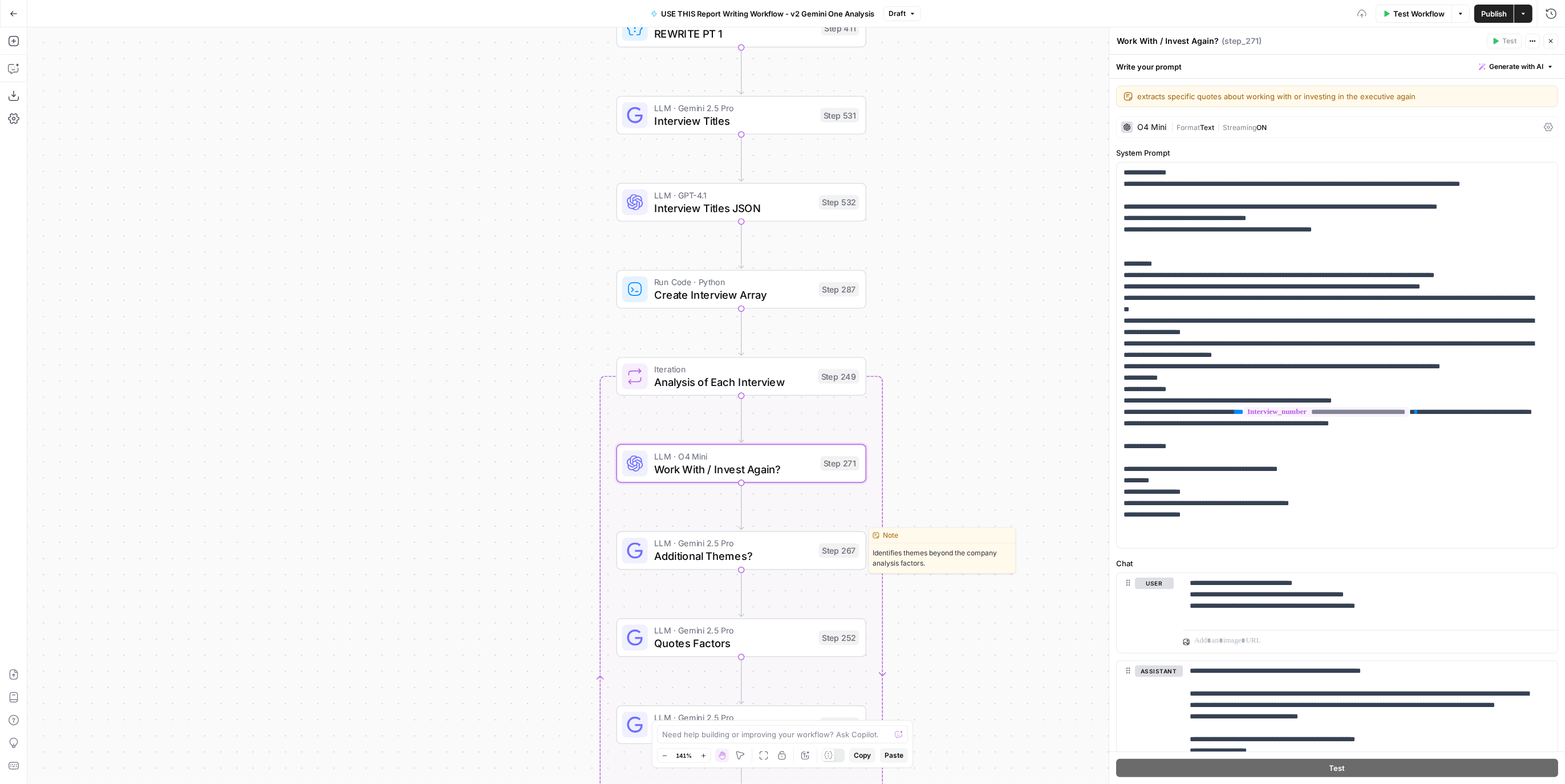
click at [763, 557] on span "Additional Themes?" at bounding box center [733, 556] width 158 height 16
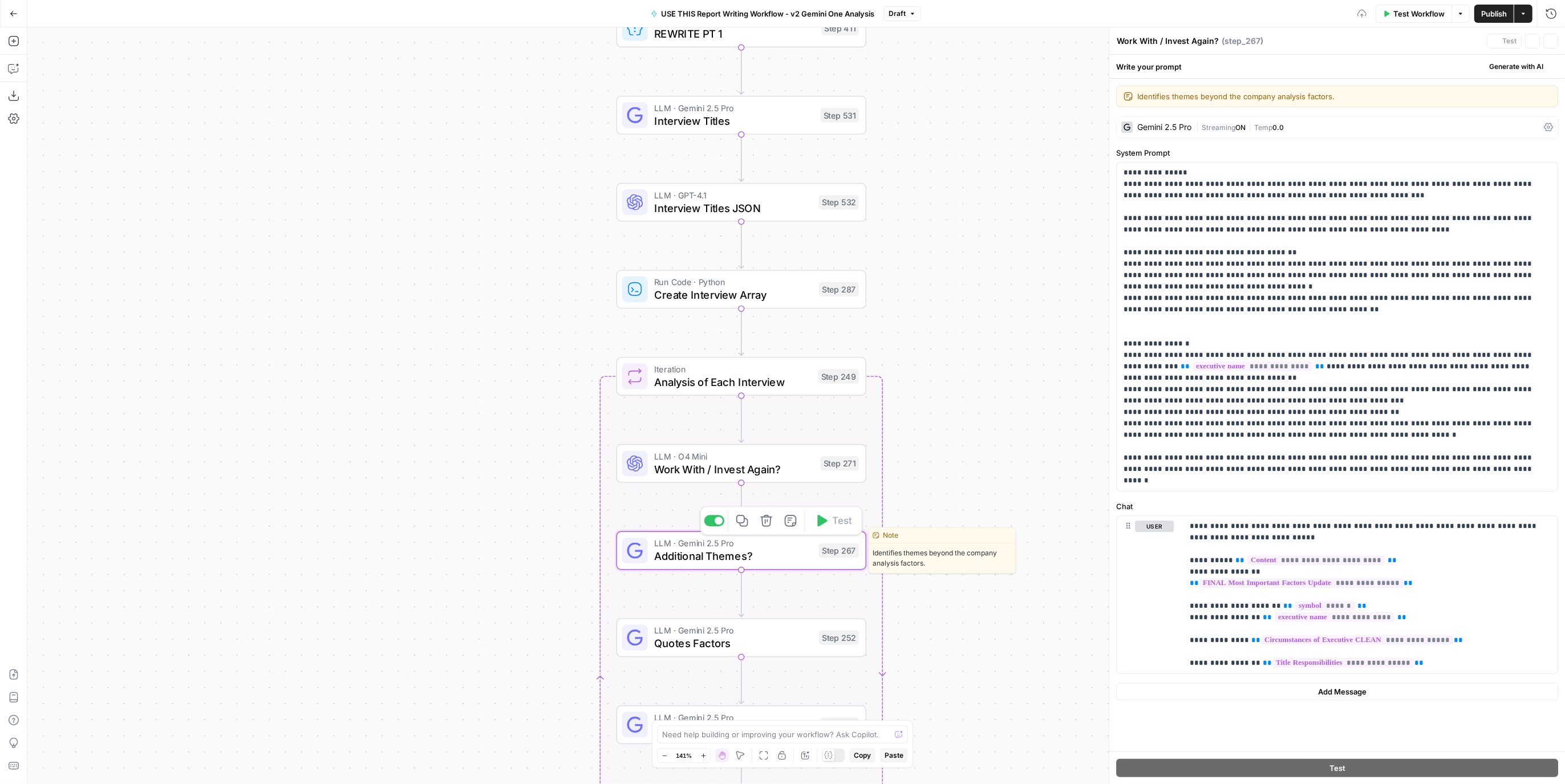
type textarea "Additional Themes?"
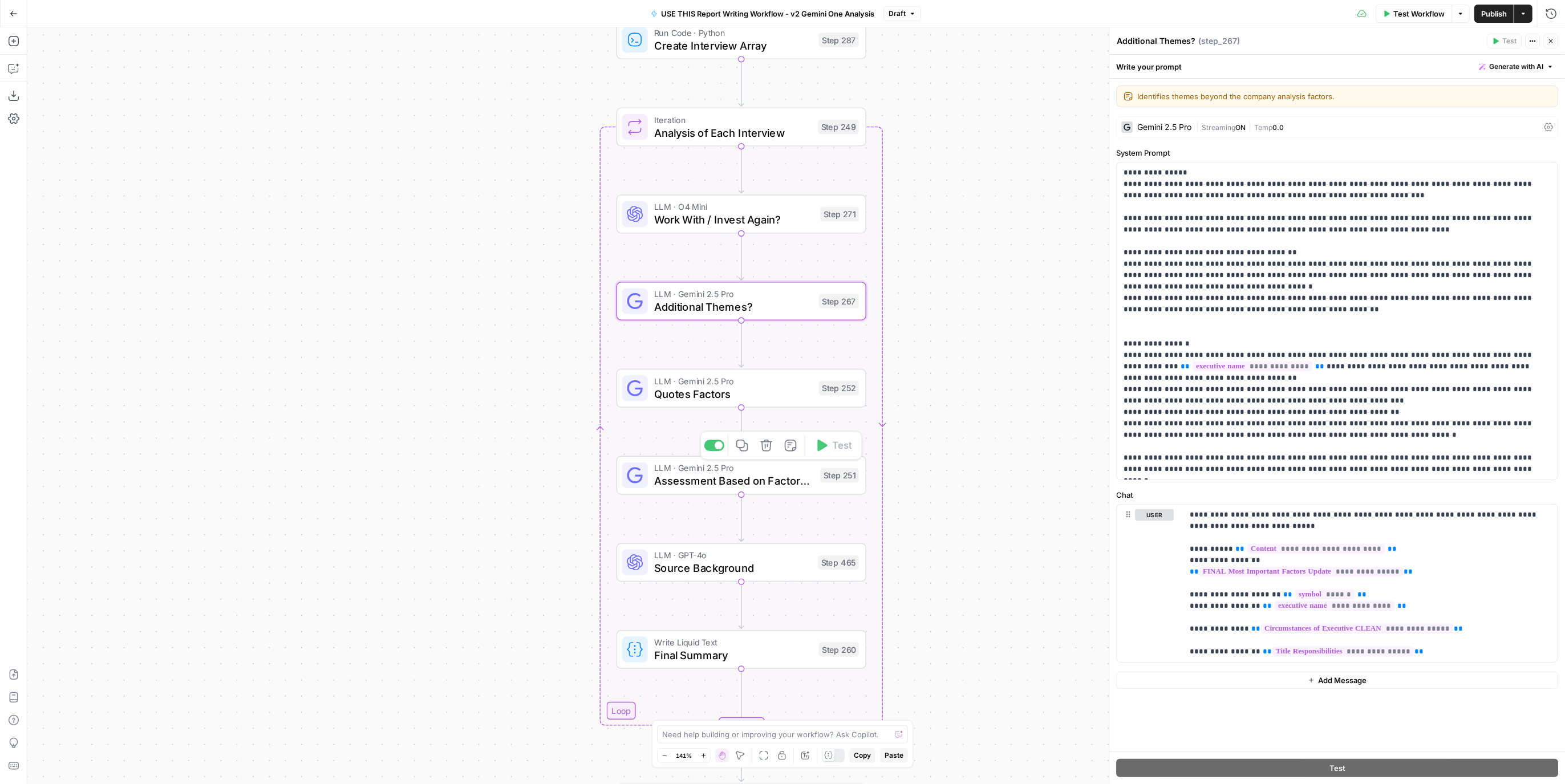
click at [811, 396] on span "Quotes Factors" at bounding box center [733, 393] width 158 height 16
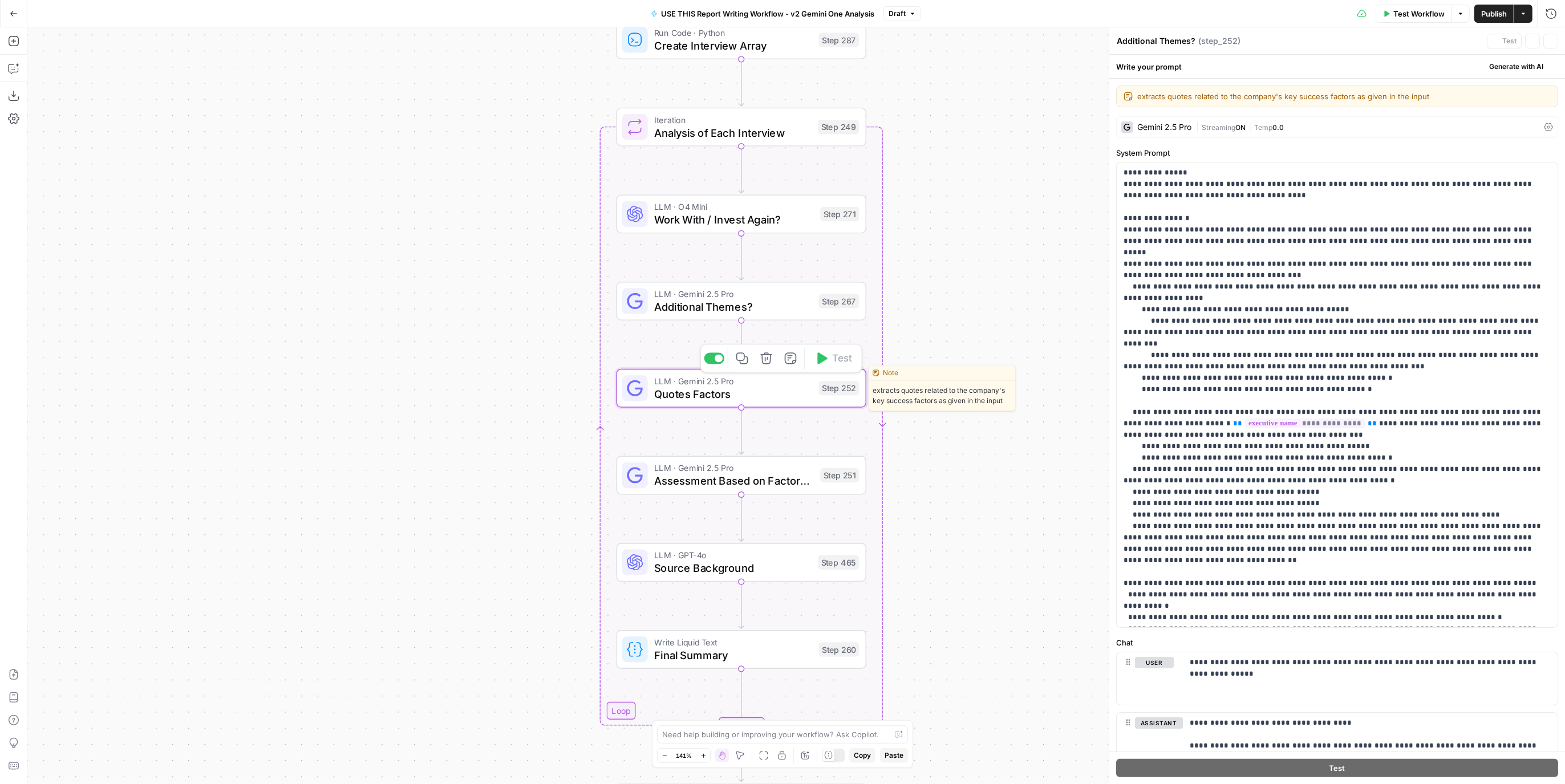
type textarea "Quotes Factors"
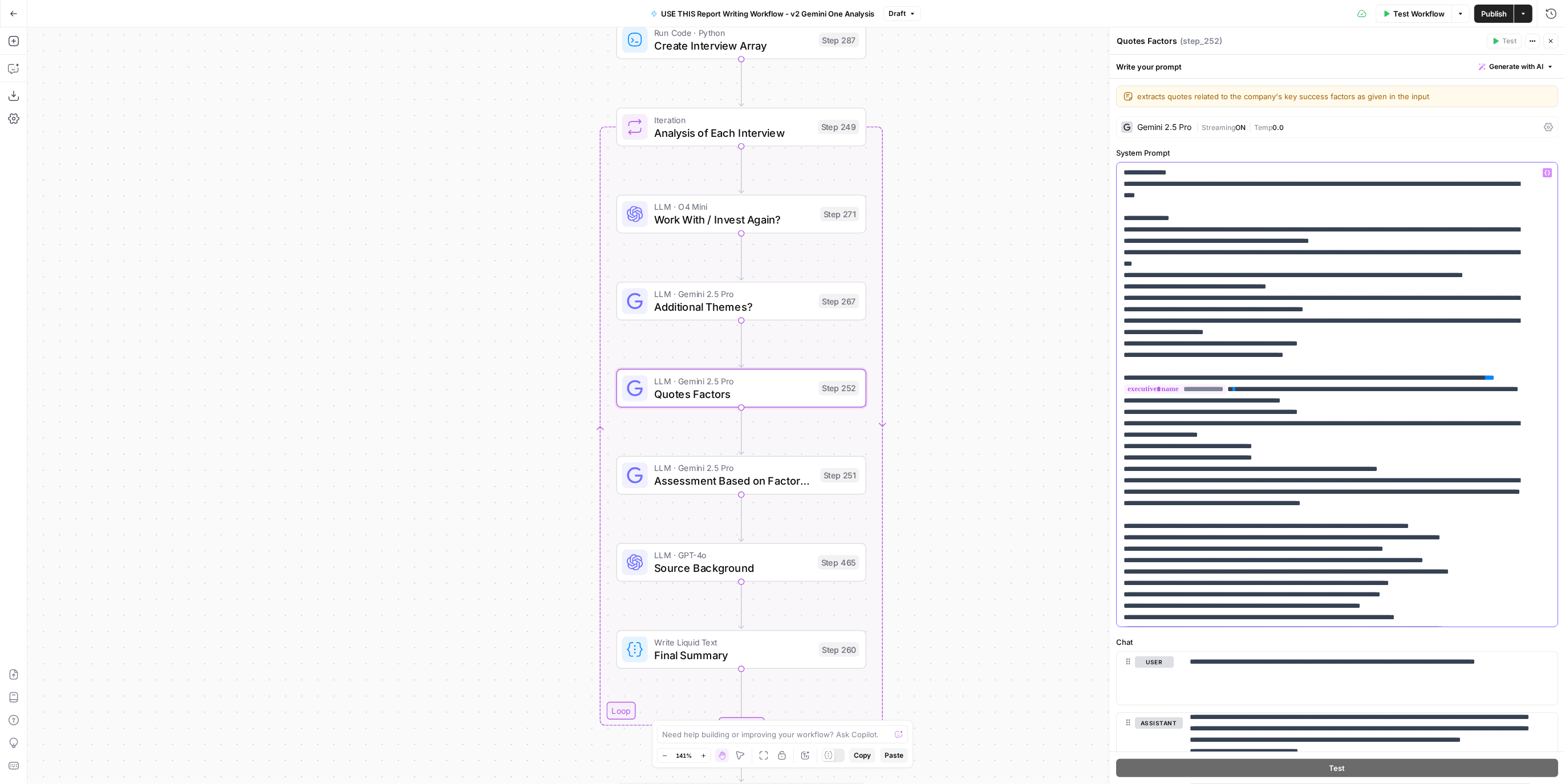
click at [1399, 335] on p "**********" at bounding box center [1327, 738] width 407 height 1141
type input "circum"
click at [783, 473] on span "Assessment Based on Factors & More" at bounding box center [734, 480] width 160 height 16
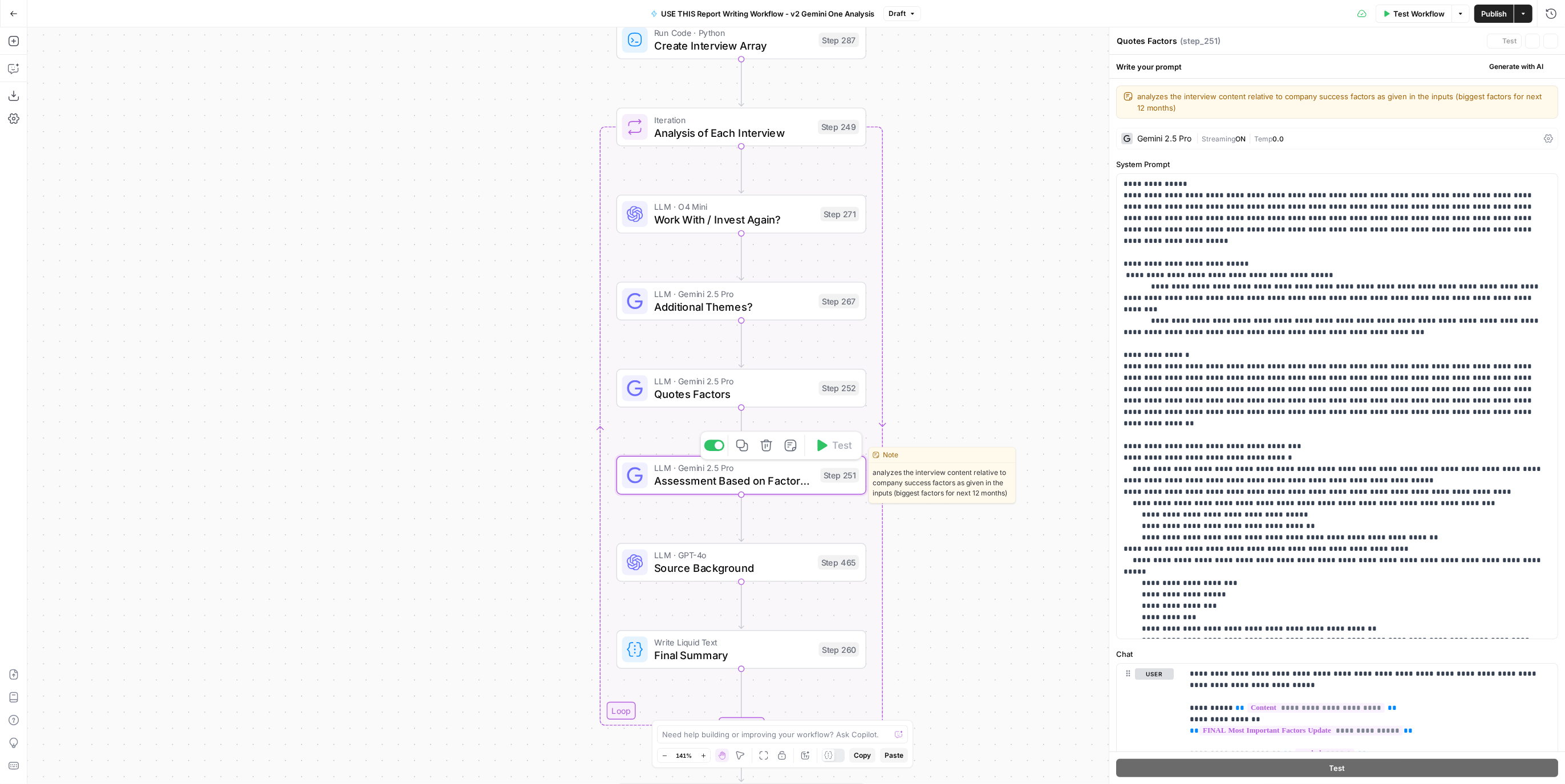
type textarea "Assessment Based on Factors & More"
click at [1269, 409] on p "**********" at bounding box center [1327, 435] width 407 height 513
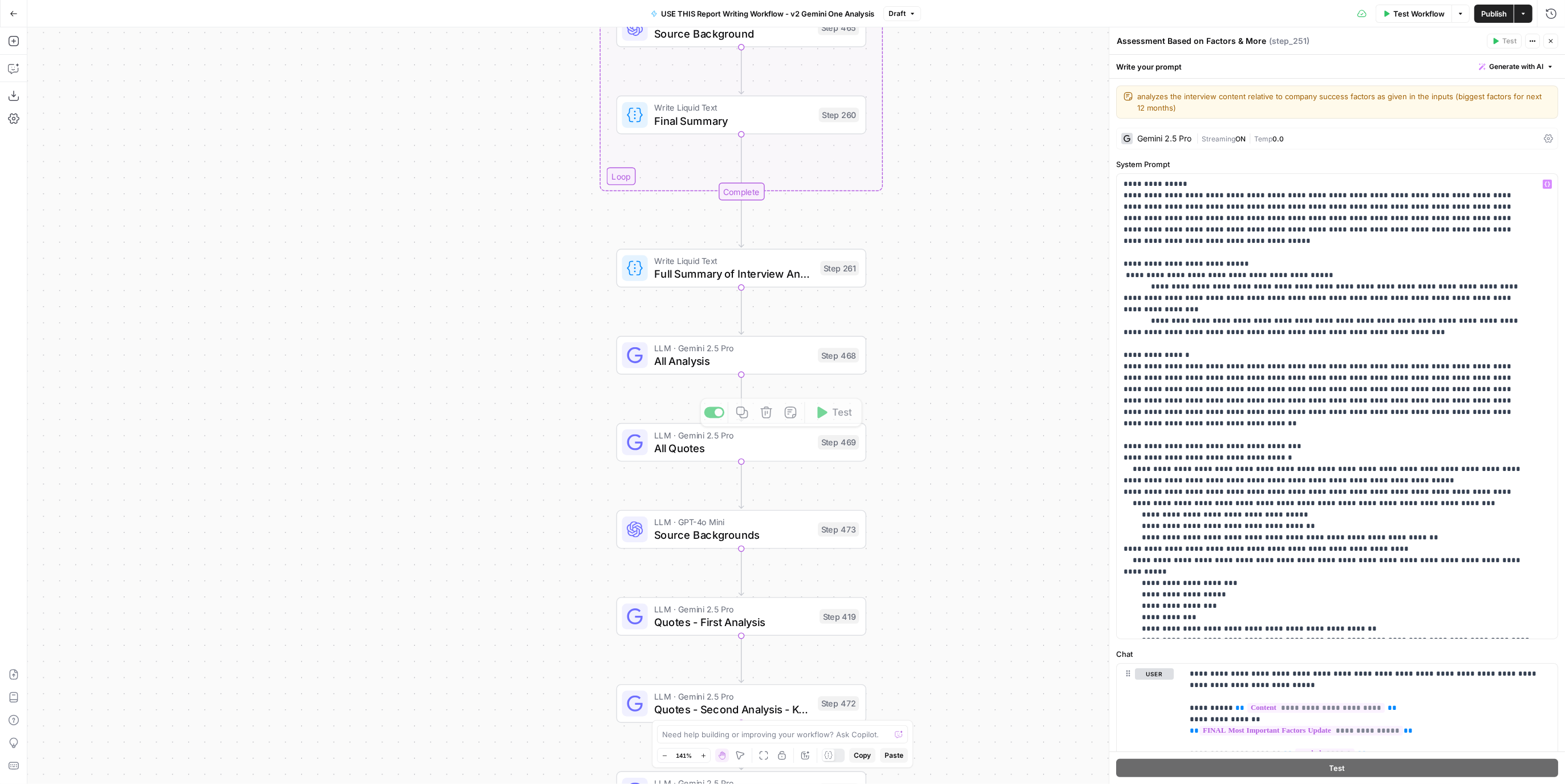
click at [819, 348] on div "Step 468" at bounding box center [838, 355] width 41 height 15
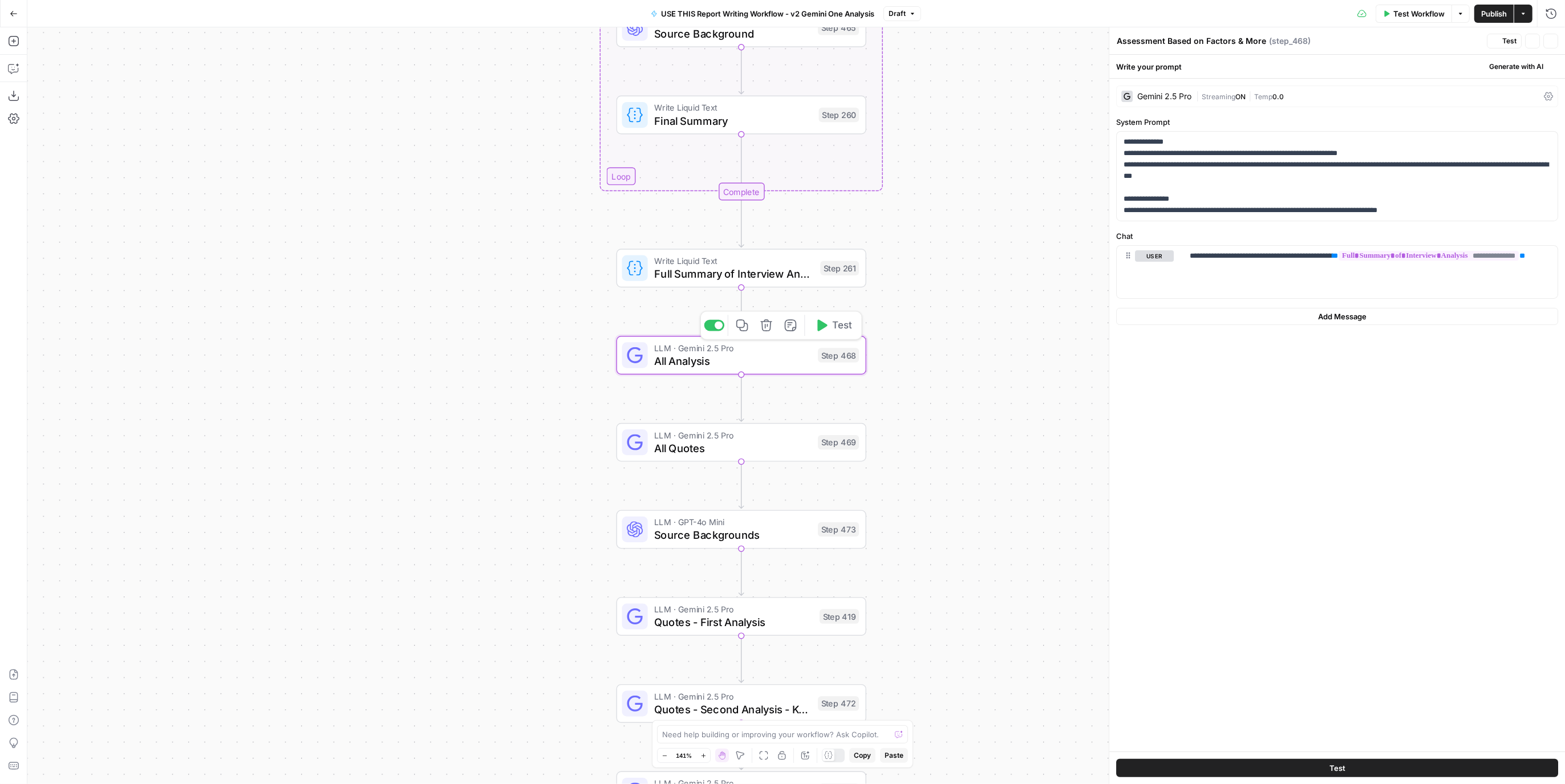
type textarea "All Analysis"
click at [810, 441] on span "All Quotes" at bounding box center [733, 447] width 158 height 16
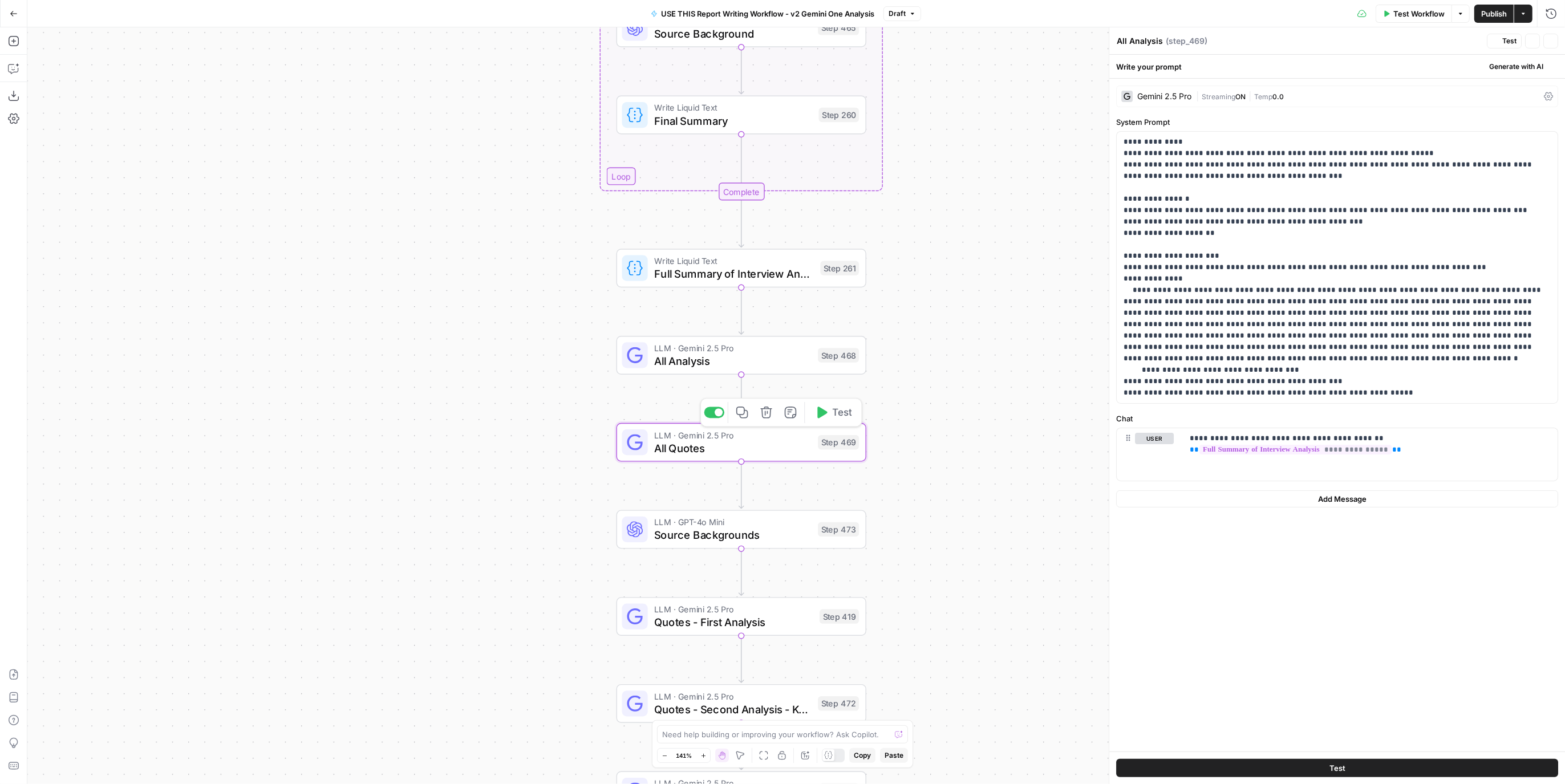
type textarea "All Quotes"
click at [789, 536] on span "Source Backgrounds" at bounding box center [733, 534] width 158 height 16
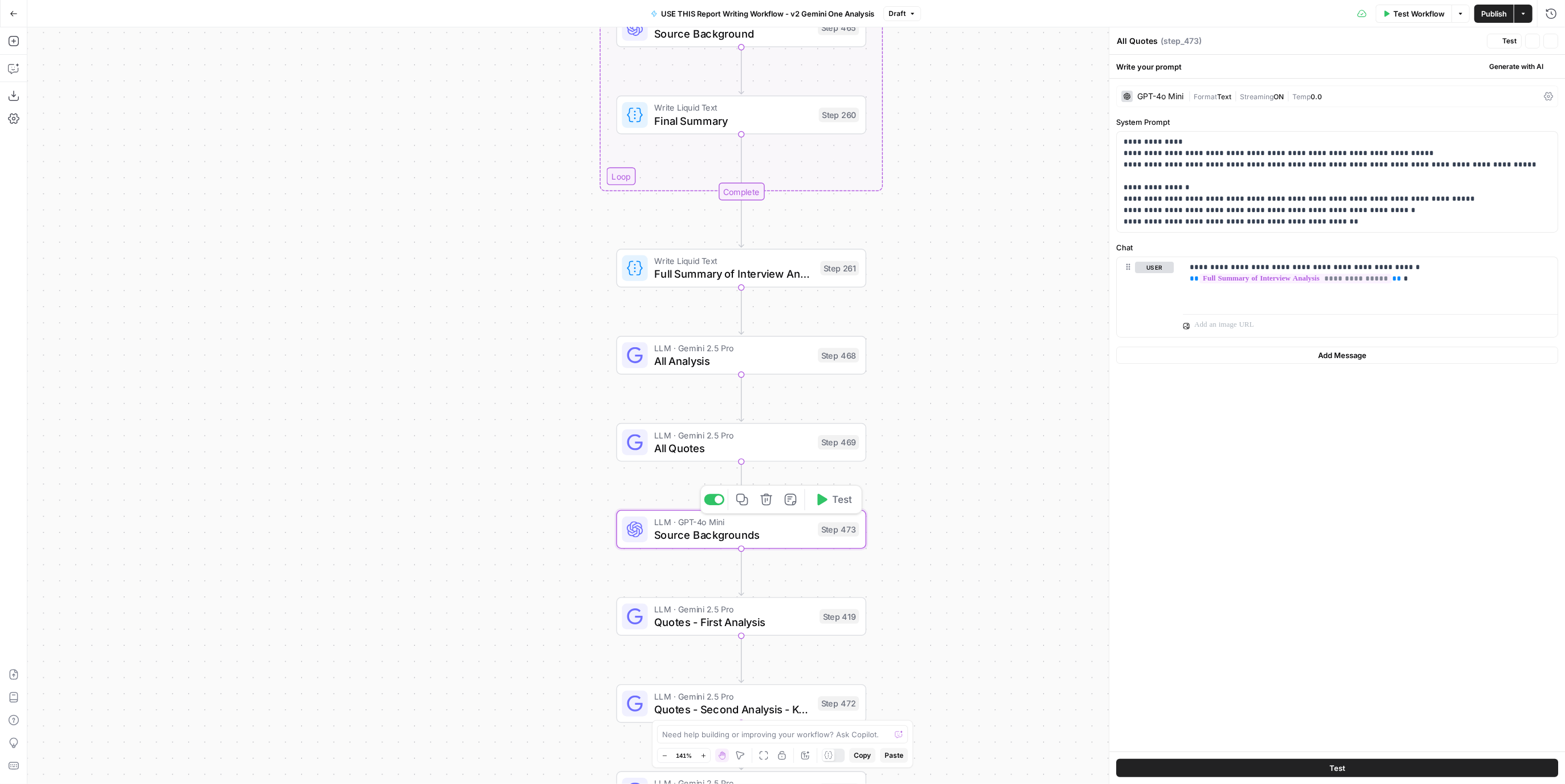
type textarea "Source Backgrounds"
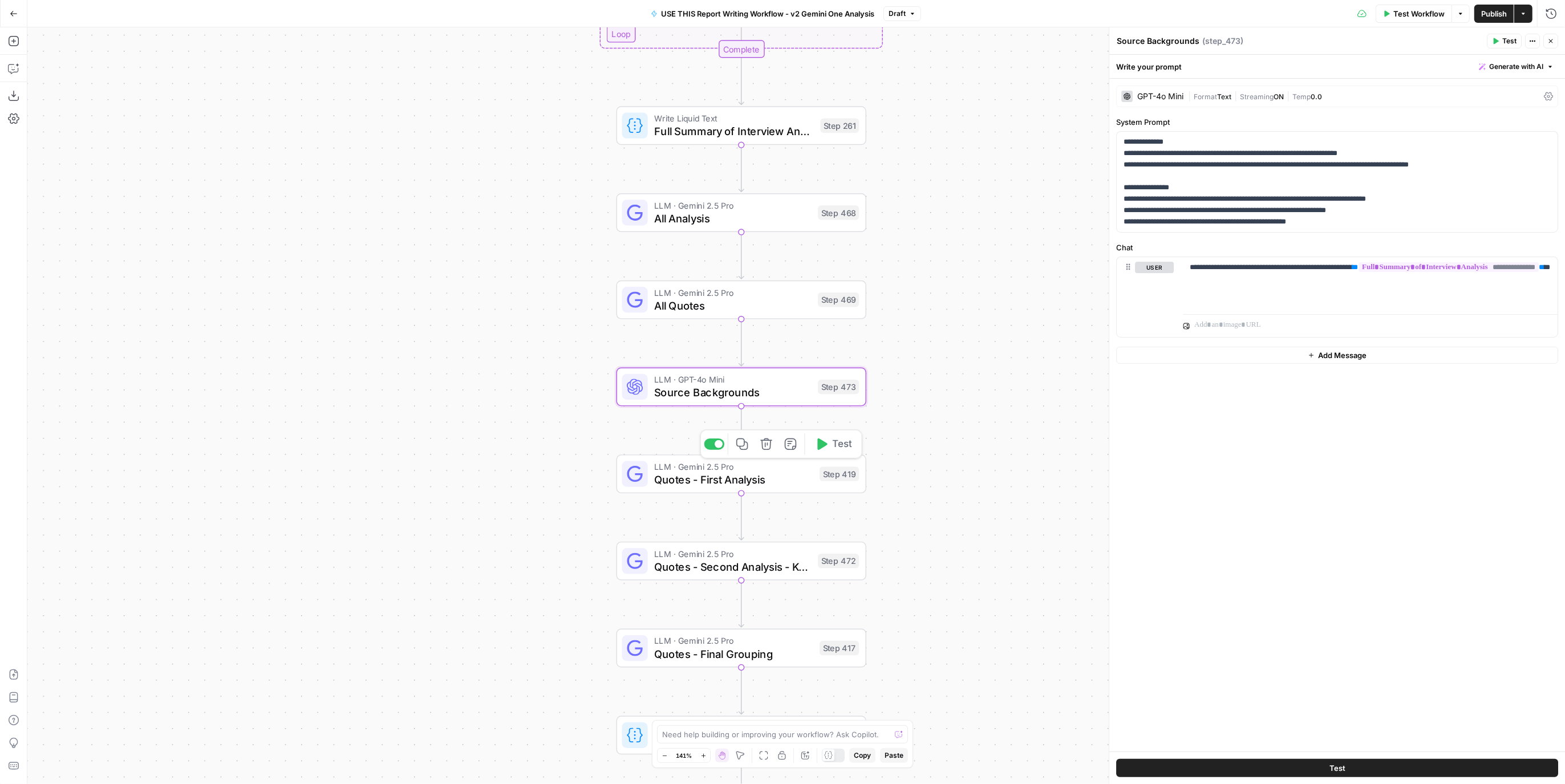
click at [804, 557] on span "LLM · Gemini 2.5 Pro" at bounding box center [733, 554] width 158 height 13
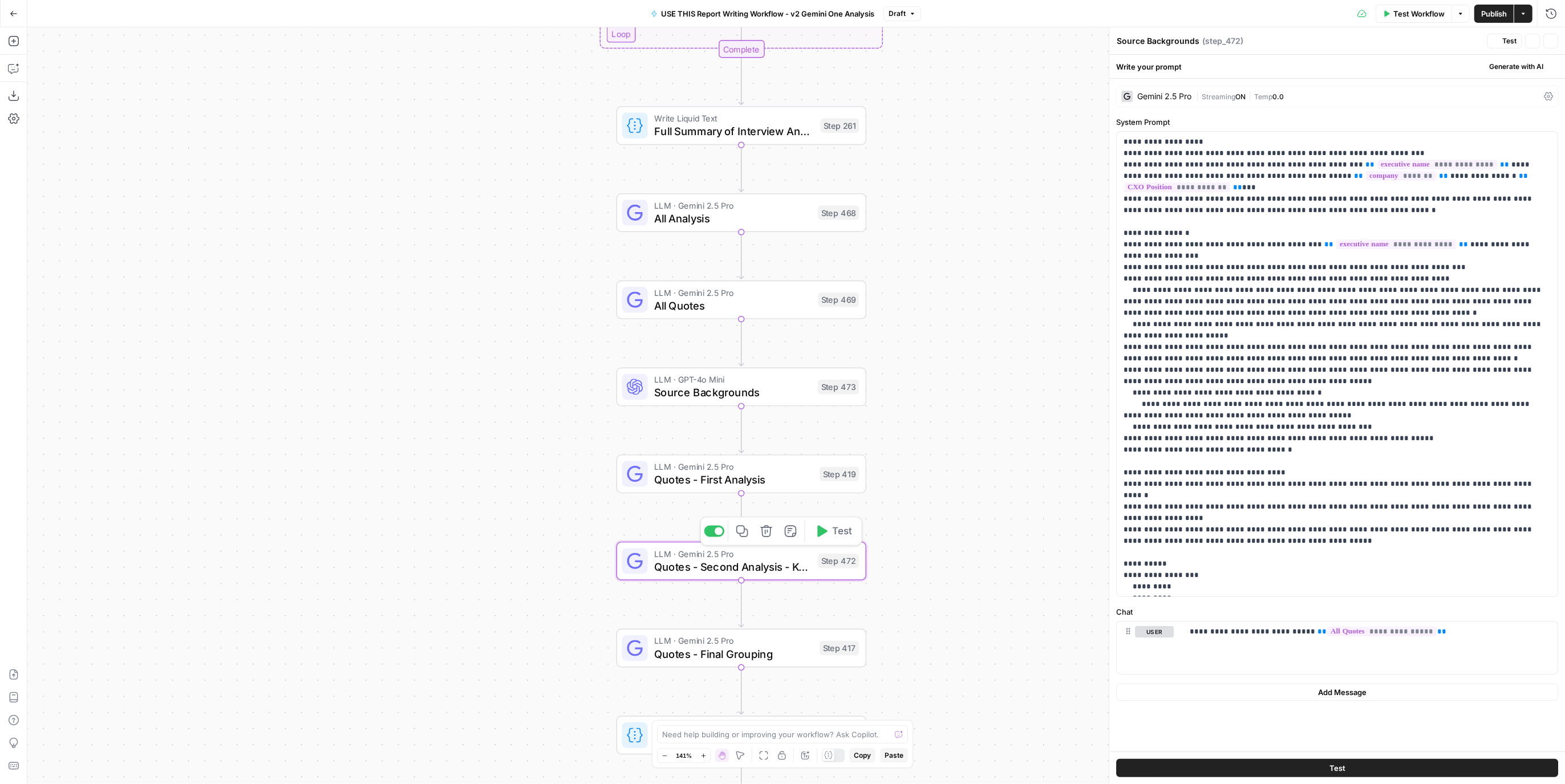
type textarea "Quotes - Second Analysis - Key Themes"
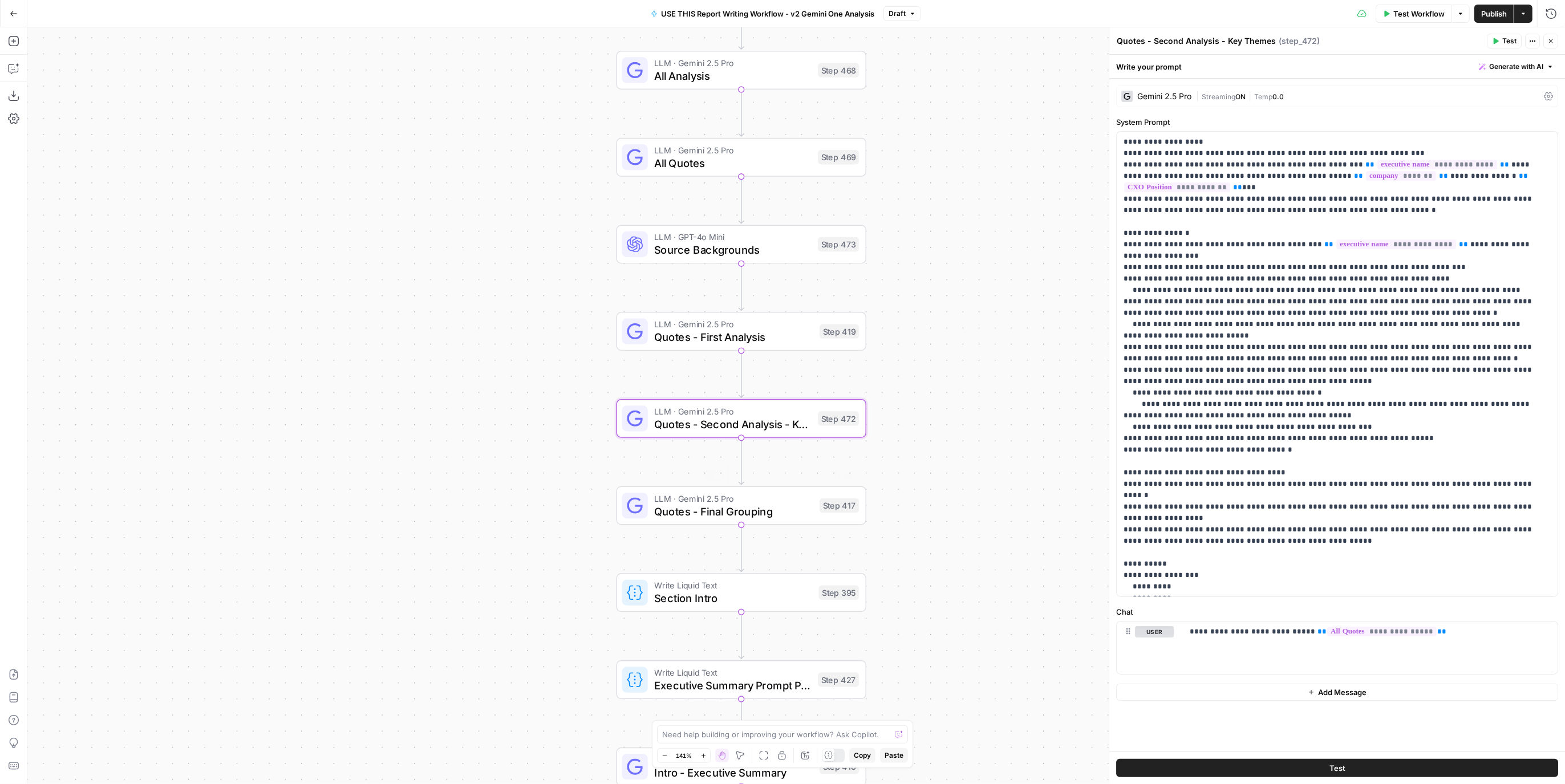
click at [781, 507] on span "Quotes - Final Grouping" at bounding box center [734, 511] width 159 height 16
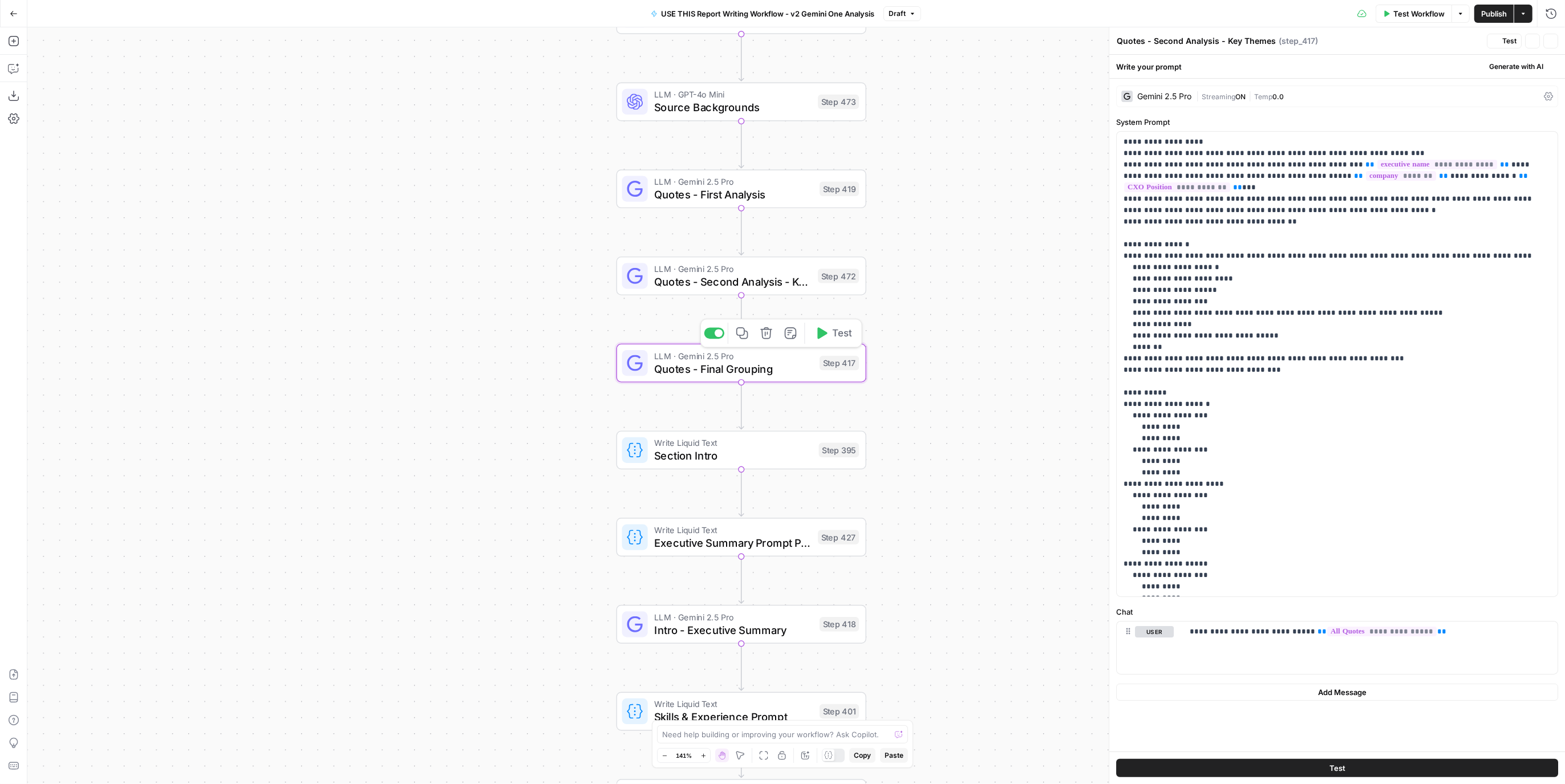
type textarea "Quotes - Final Grouping"
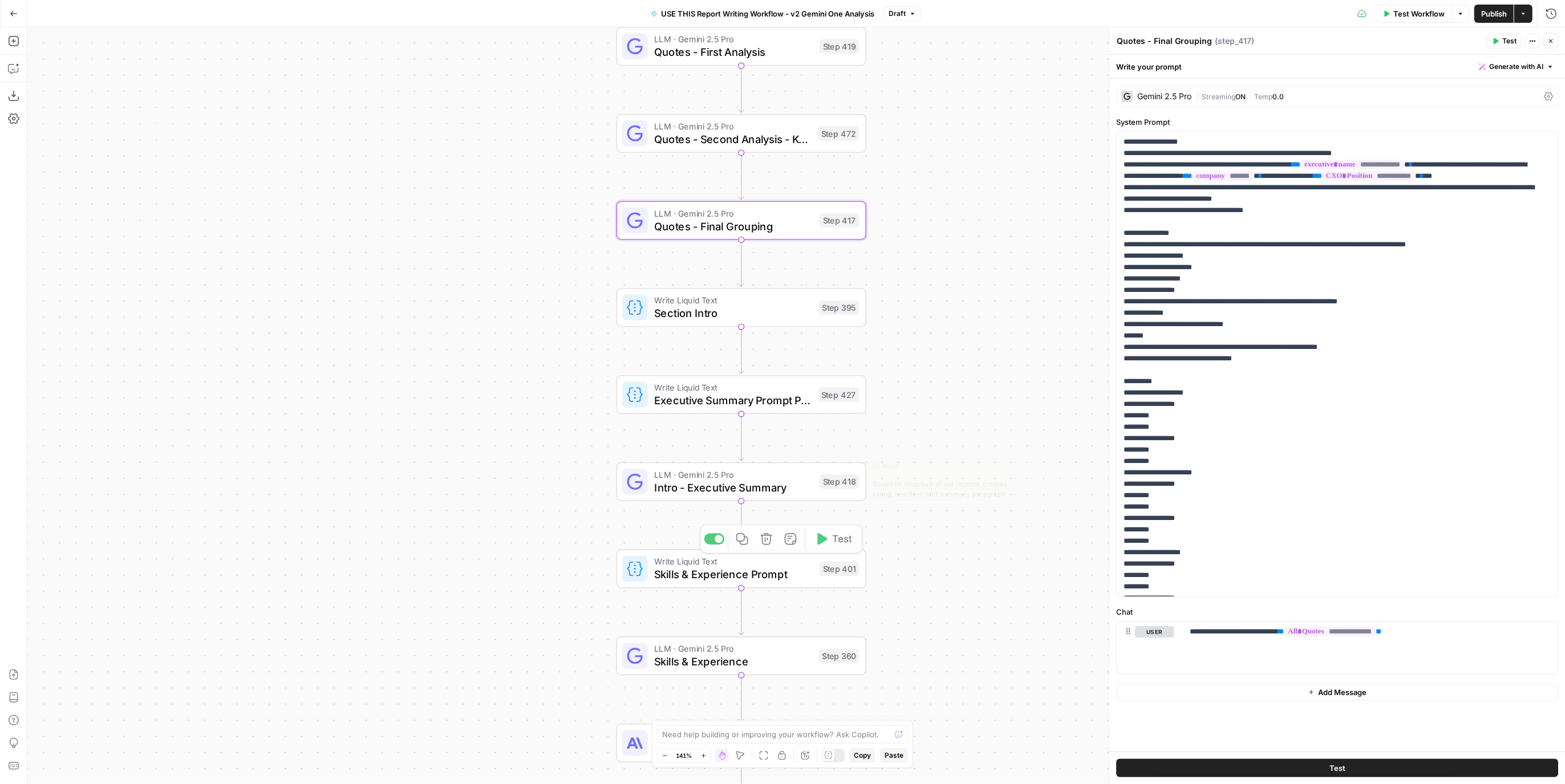
click at [819, 483] on div "Step 418" at bounding box center [839, 481] width 39 height 15
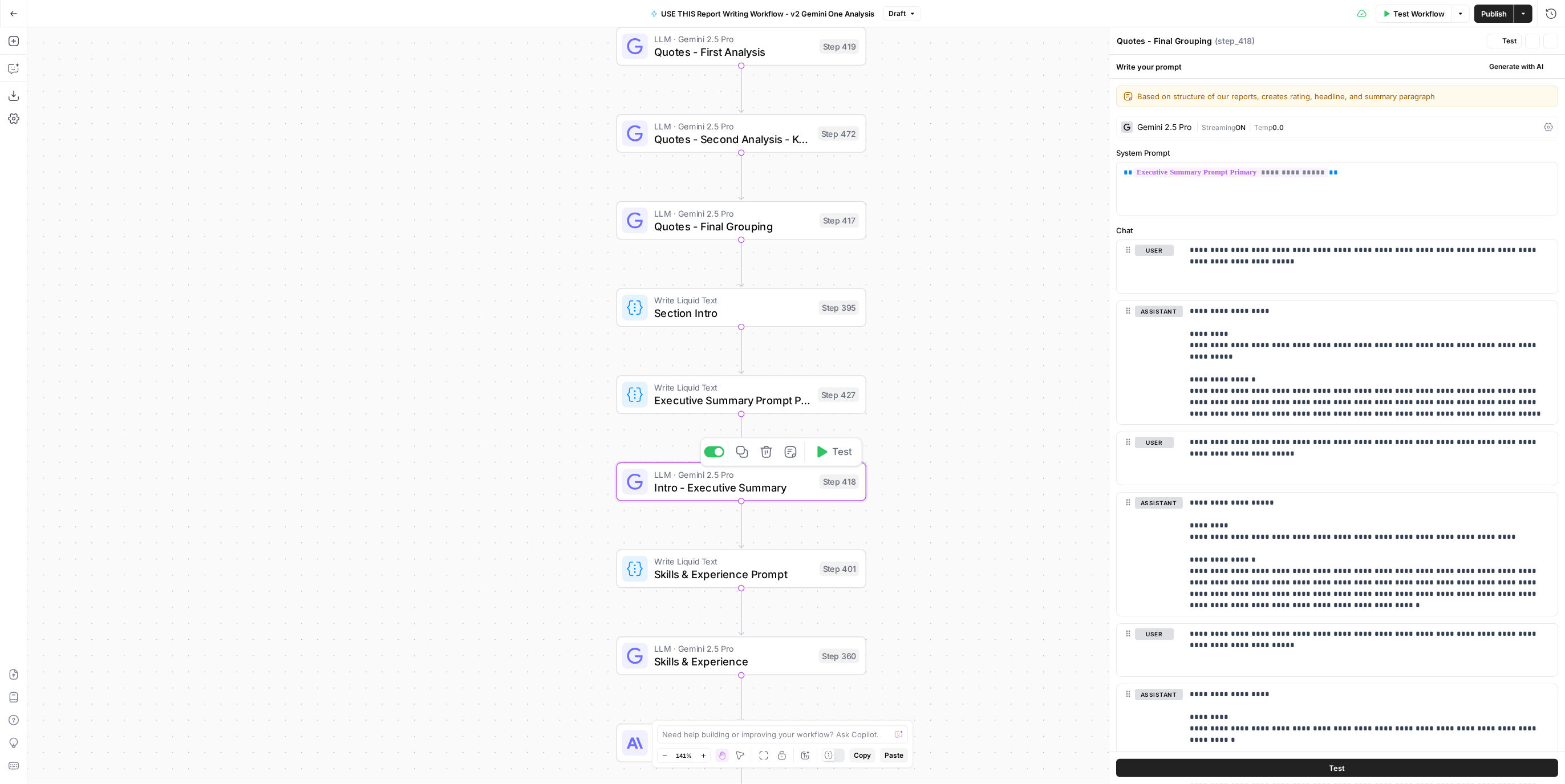
type textarea "Intro - Executive Summary"
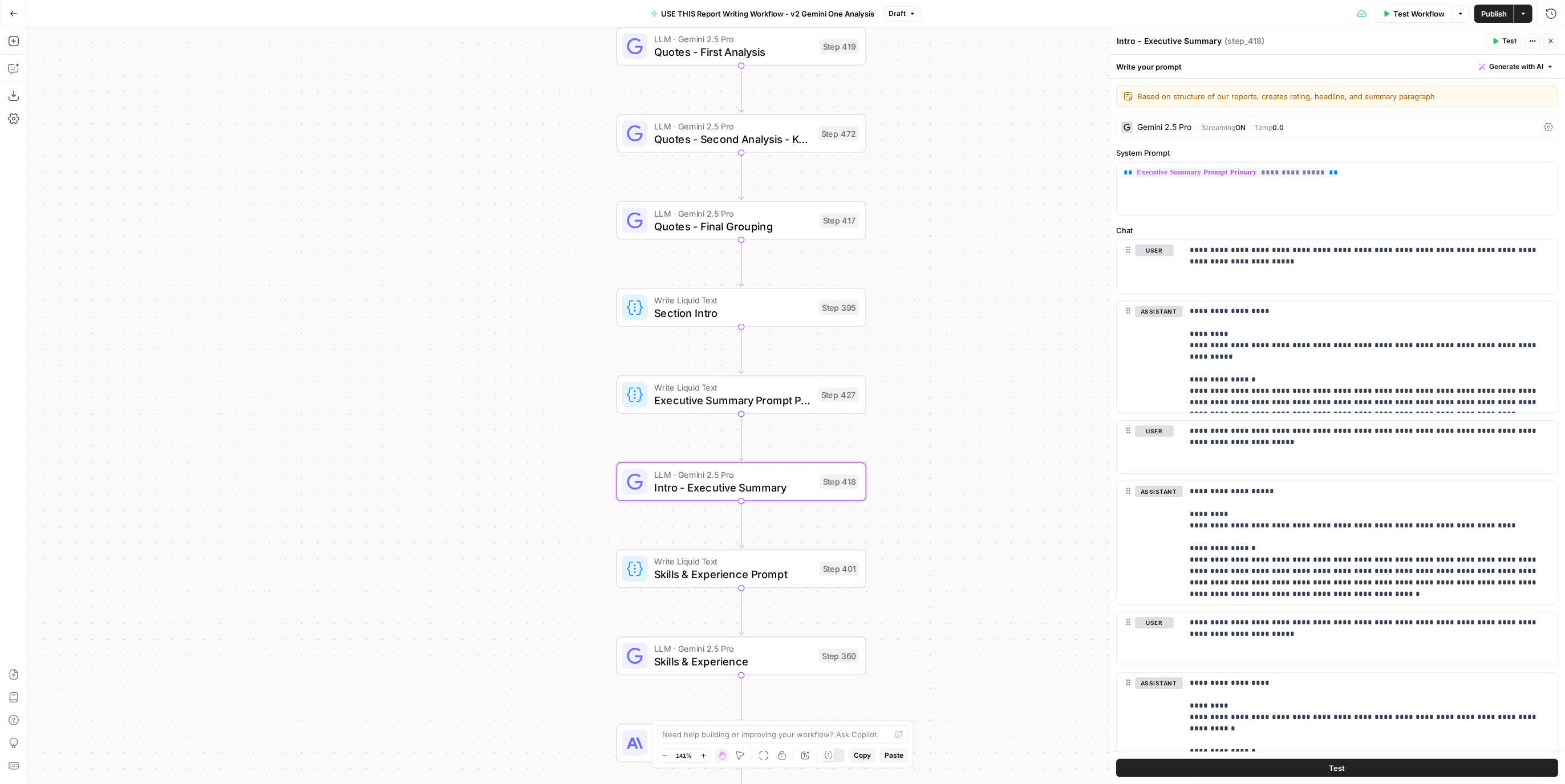
click at [851, 413] on div "true false Workflow Set Inputs Inputs LLM · Perplexity Sonar Deep Research Late…" at bounding box center [797, 406] width 1538 height 757
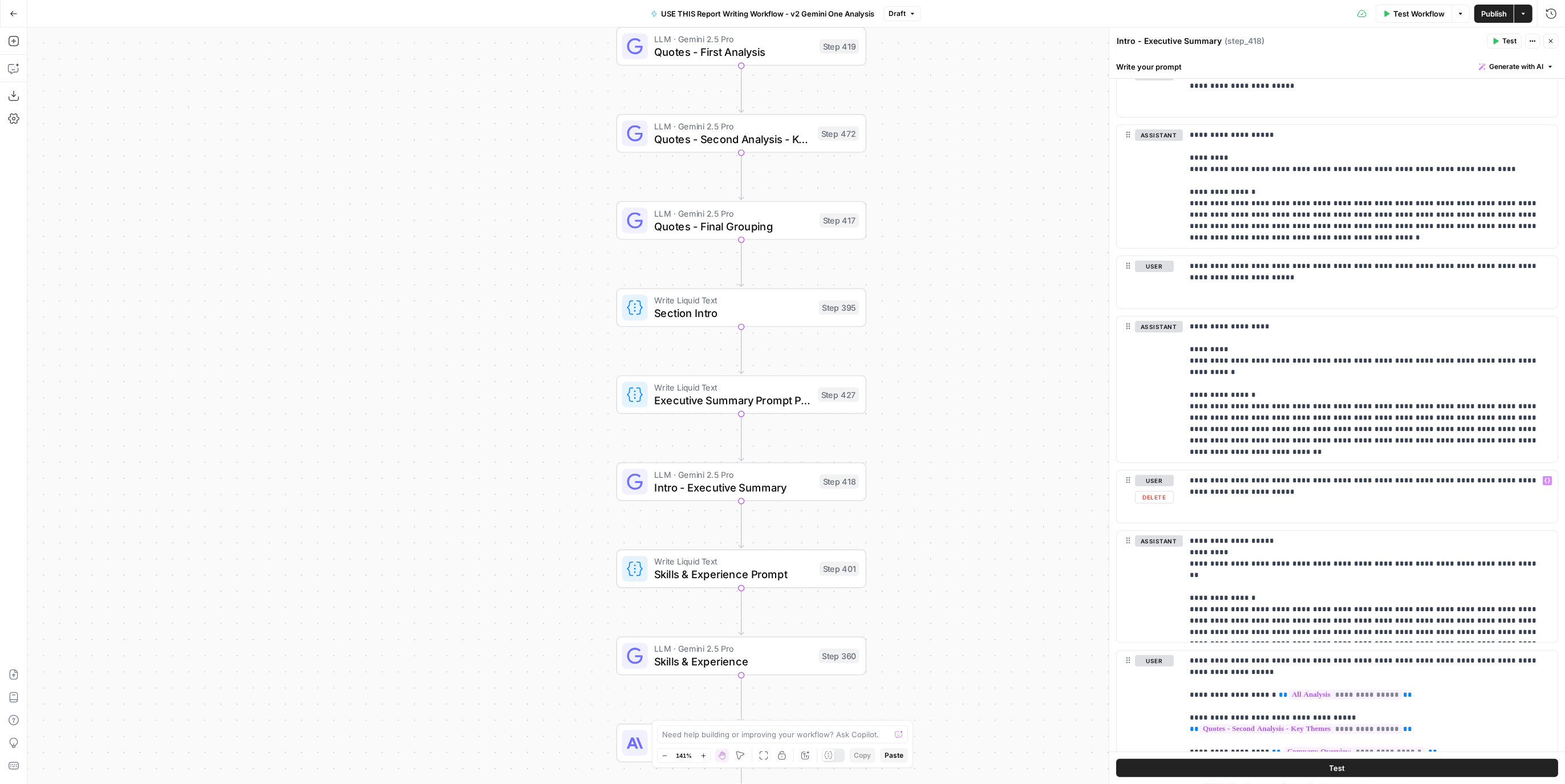
scroll to position [533, 0]
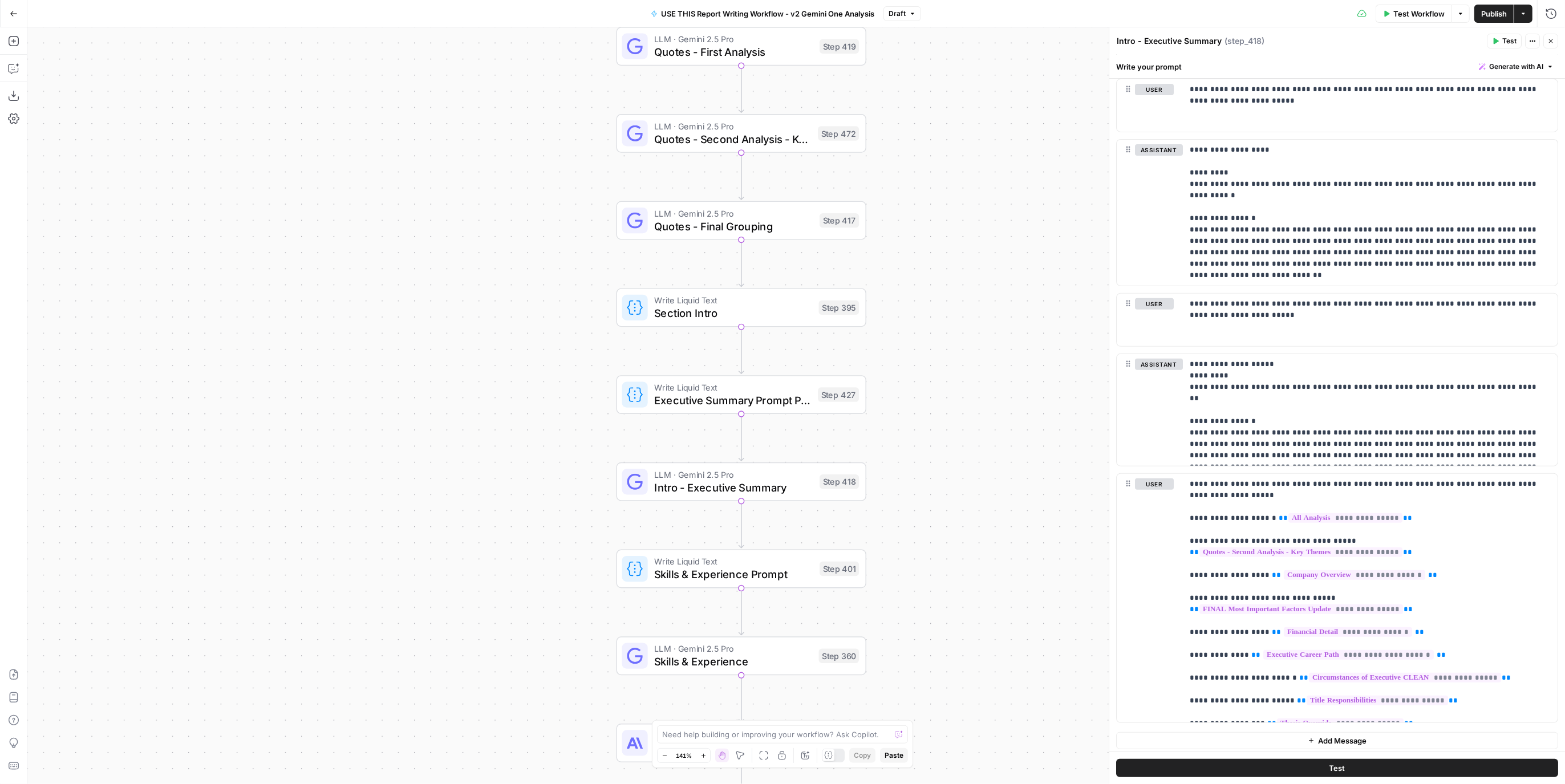
click at [770, 398] on span "Executive Summary Prompt Primary" at bounding box center [733, 400] width 158 height 16
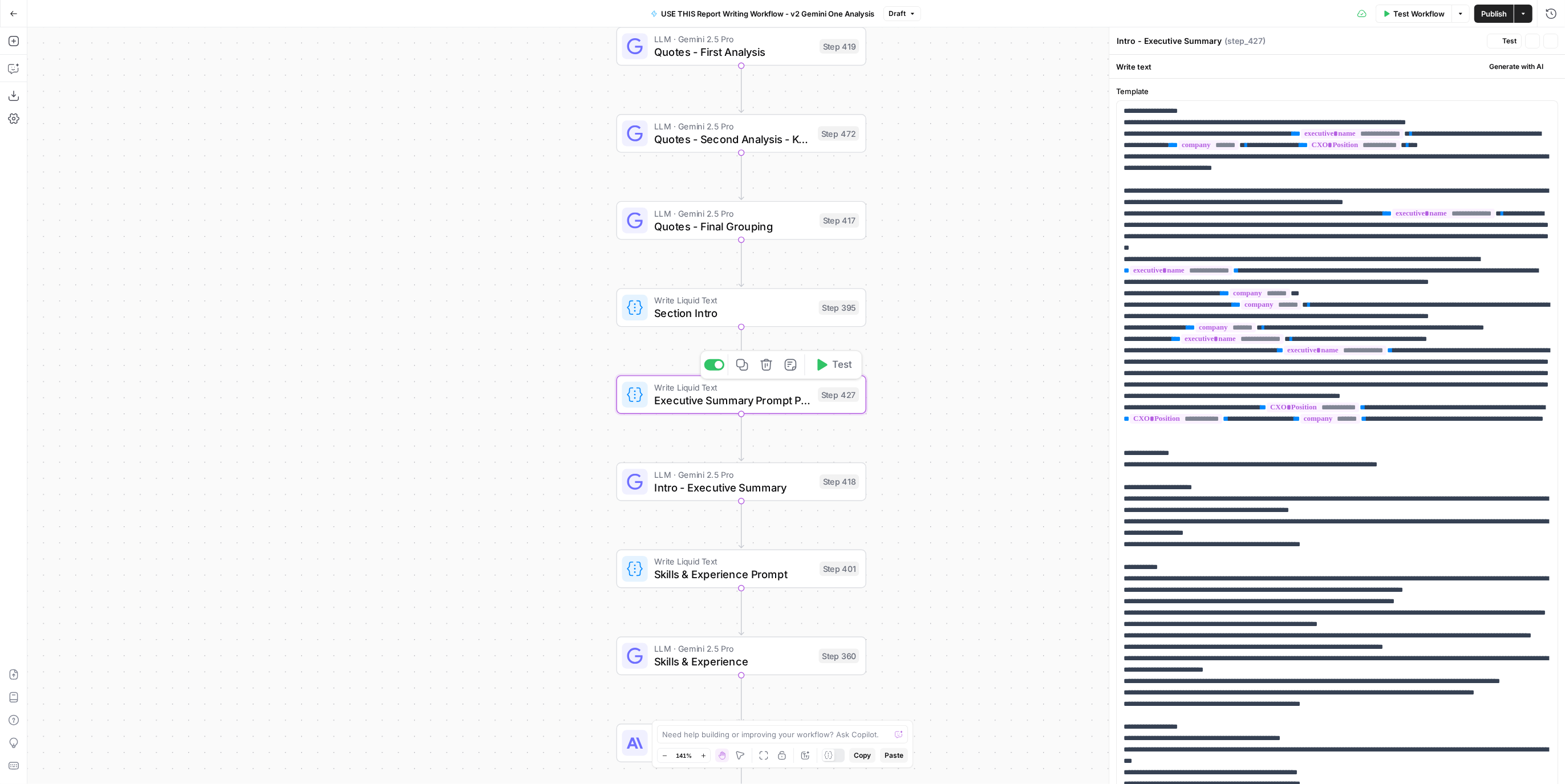
type textarea "Executive Summary Prompt Primary"
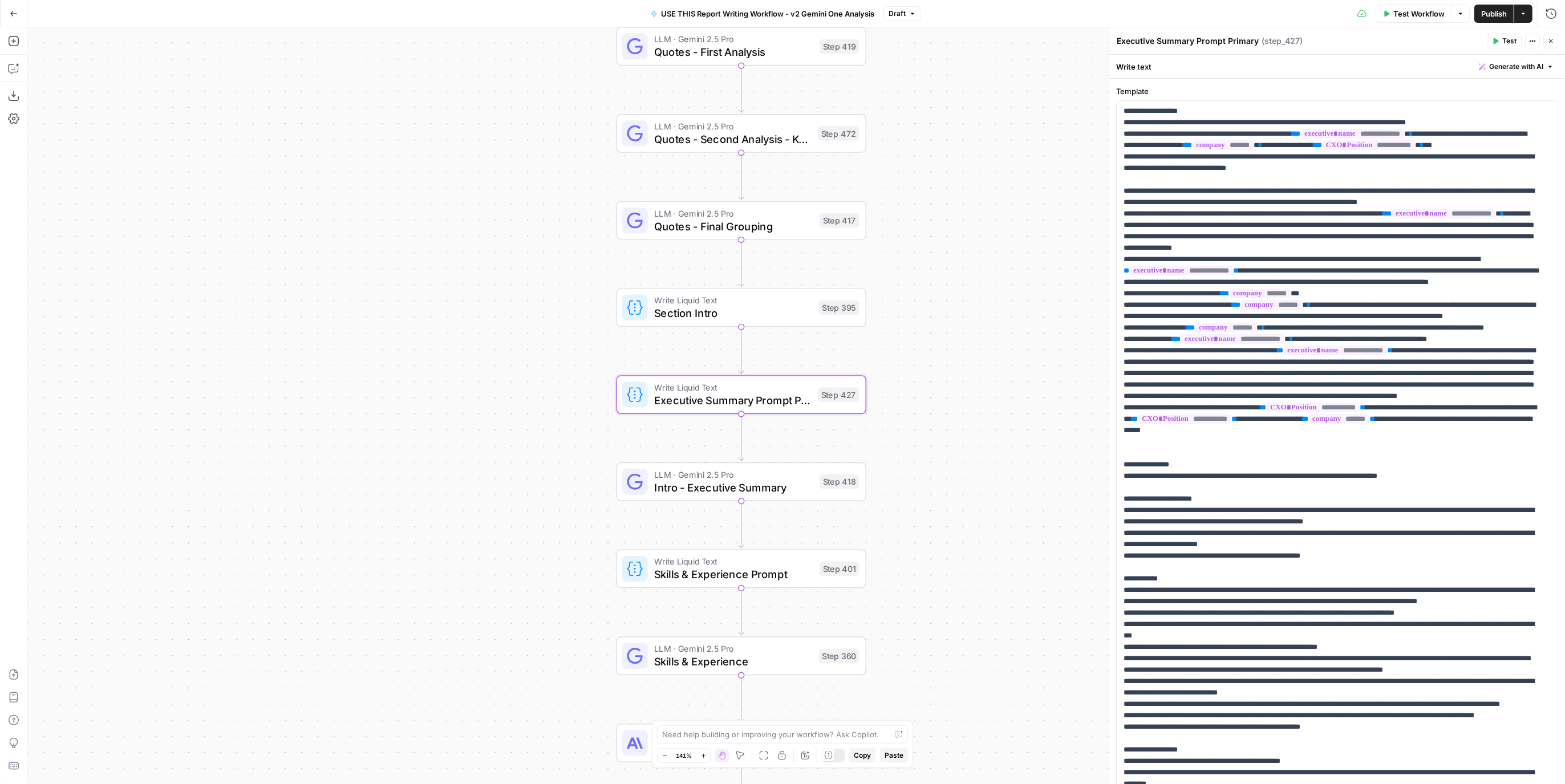
click at [850, 308] on div "Step 395" at bounding box center [840, 308] width 41 height 15
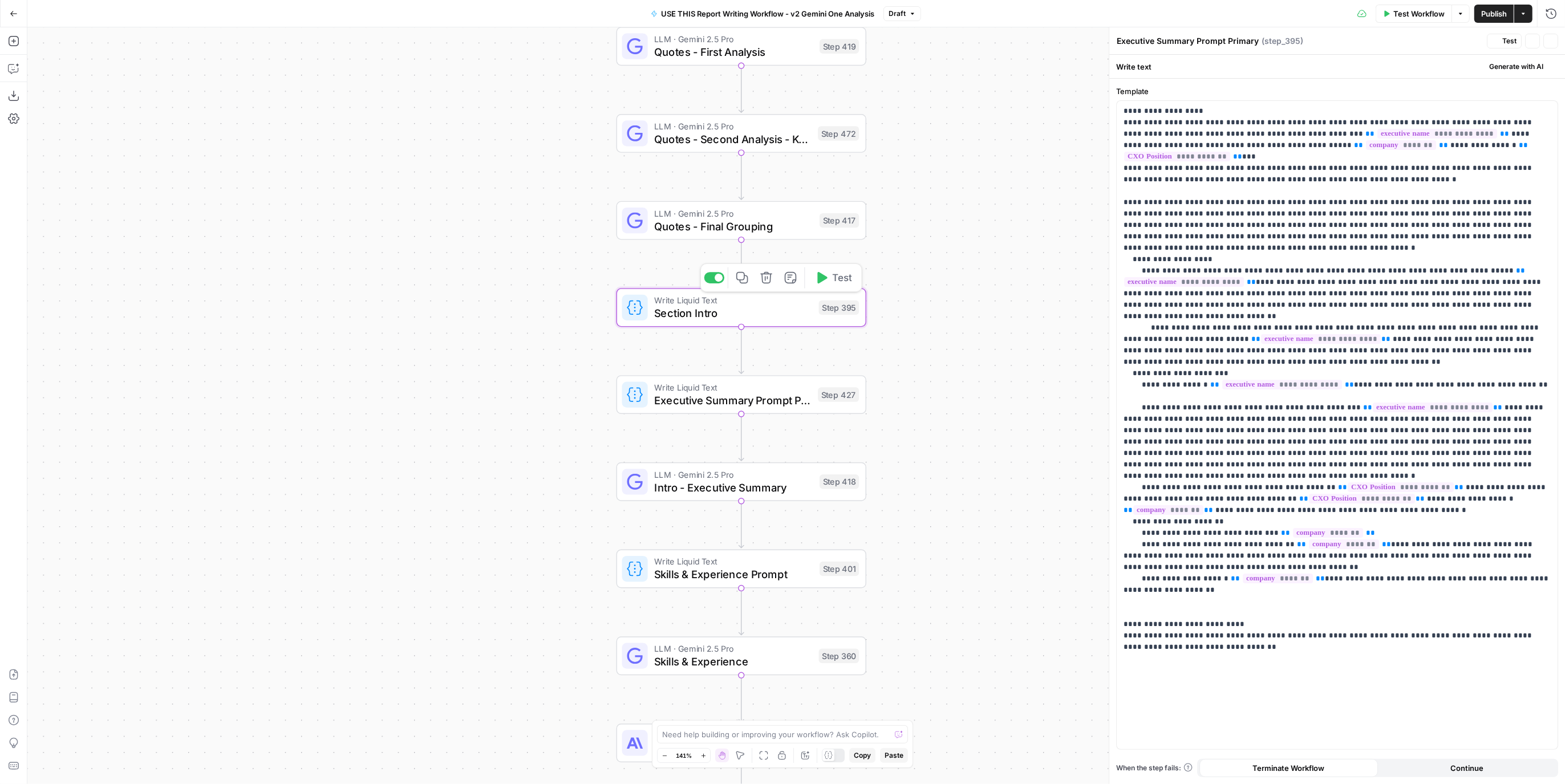
type textarea "Section Intro"
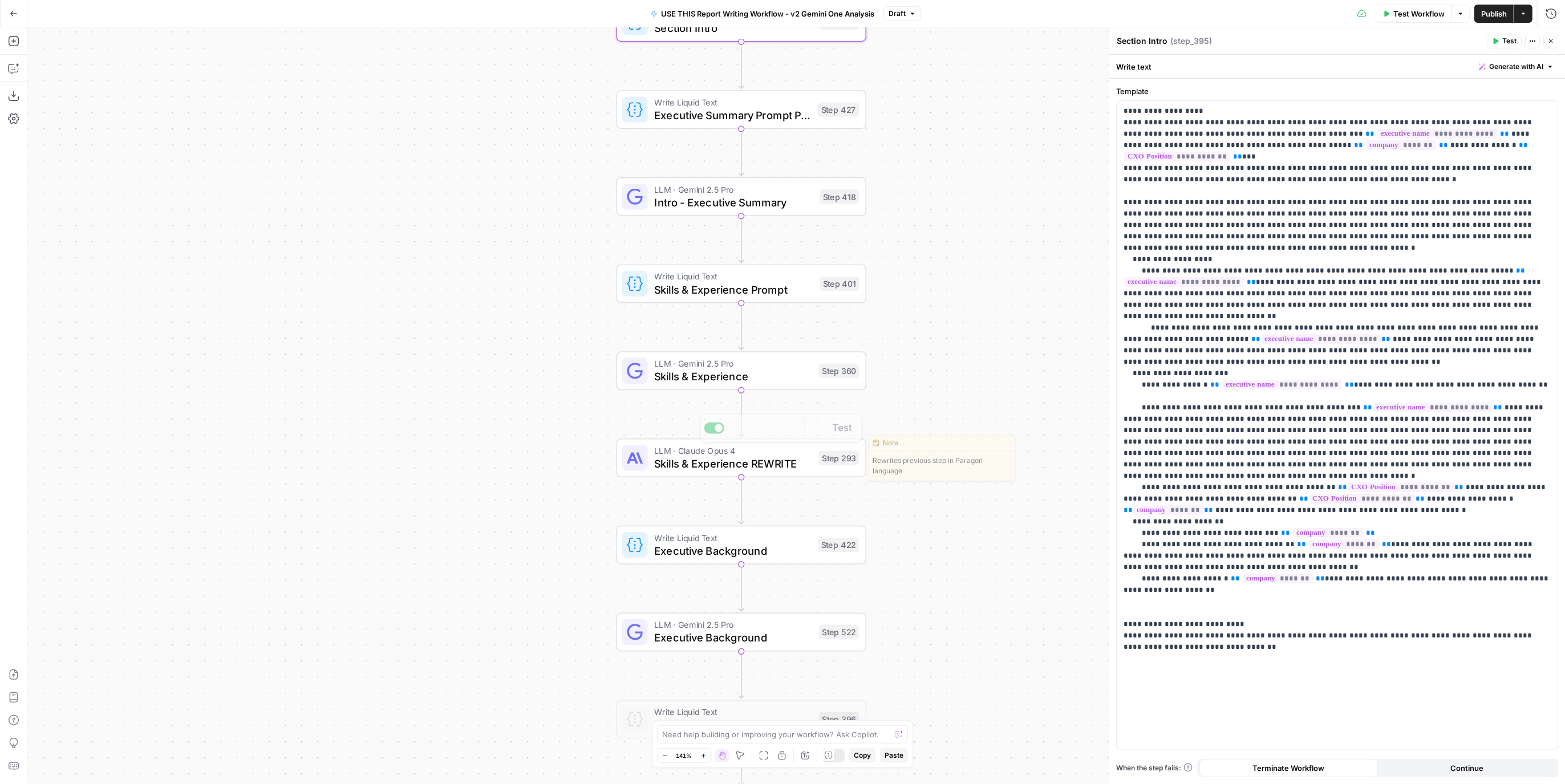
click at [807, 384] on div "LLM · Gemini 2.5 Pro Skills & Experience Step 360" at bounding box center [741, 371] width 250 height 39
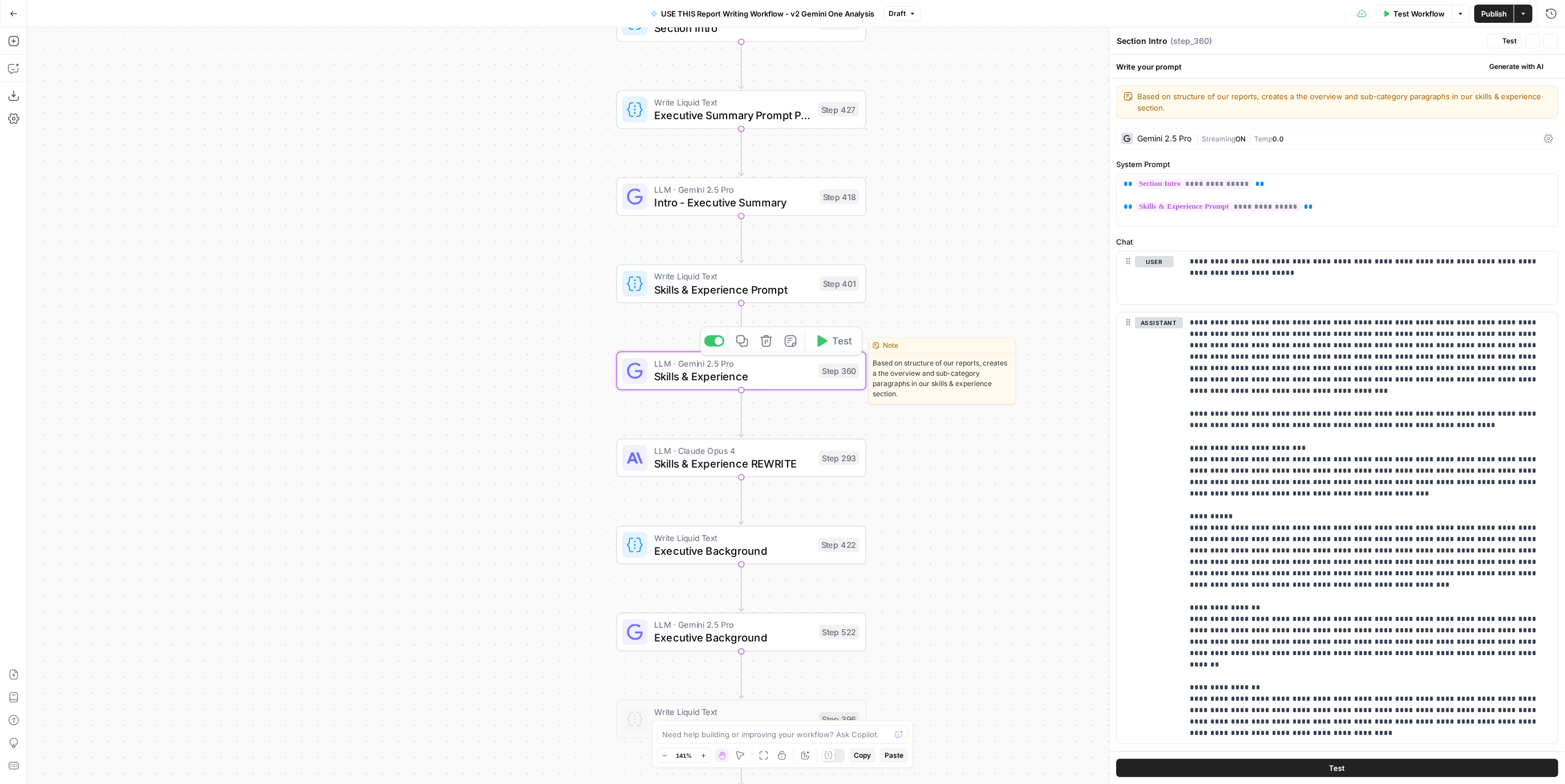
type textarea "Skills & Experience"
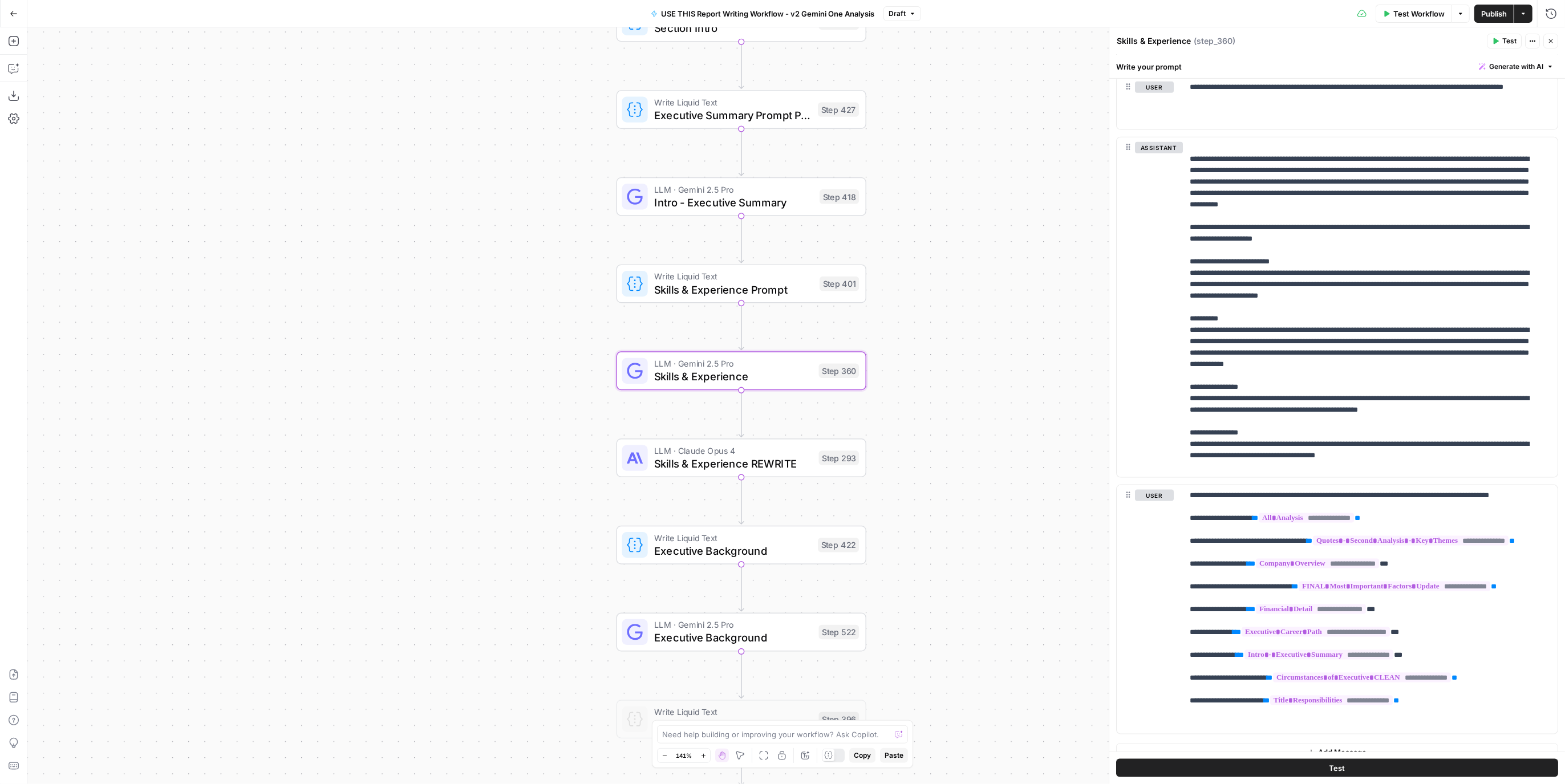
scroll to position [1651, 0]
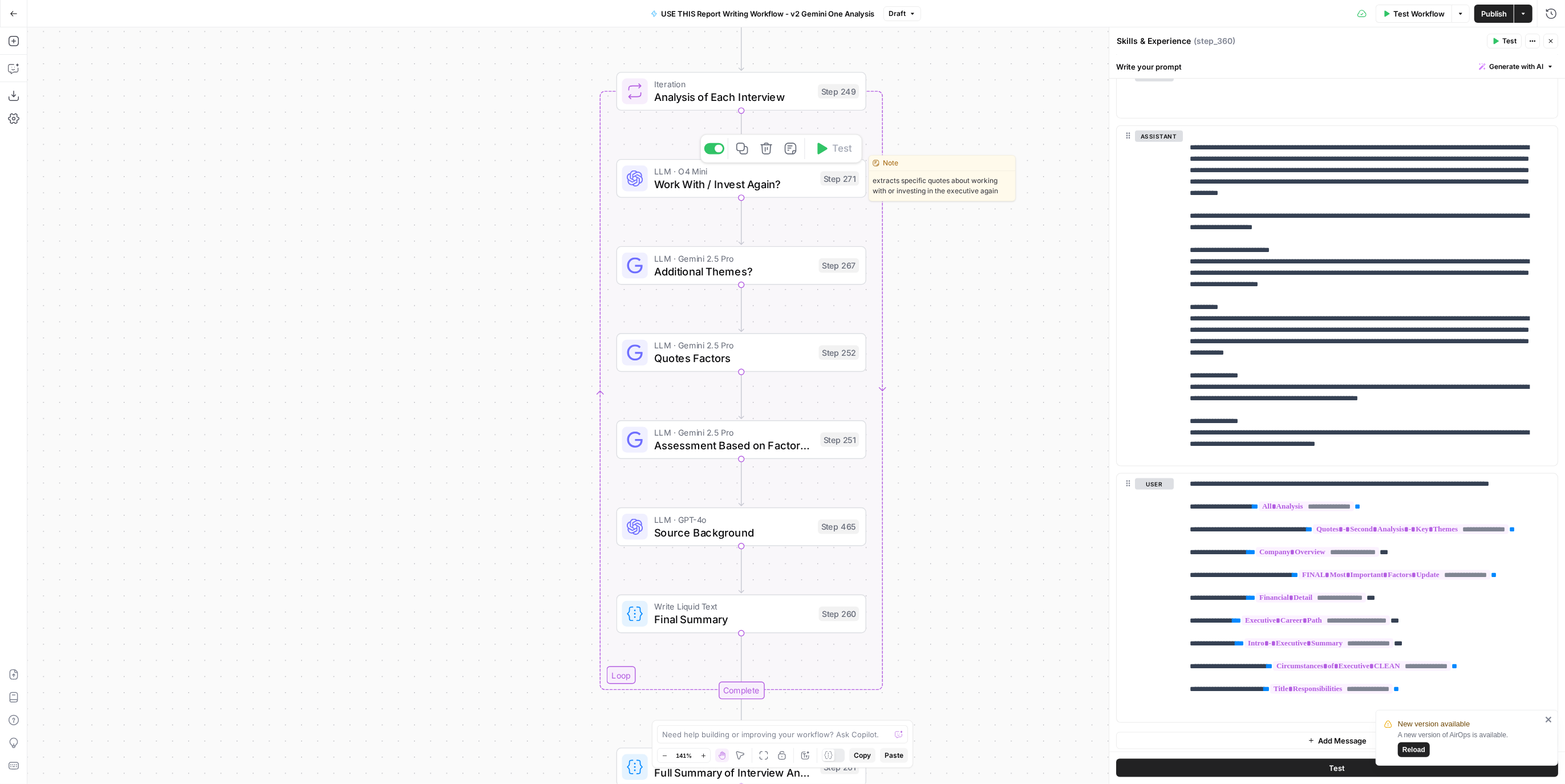
click at [763, 176] on span "Work With / Invest Again?" at bounding box center [734, 184] width 160 height 16
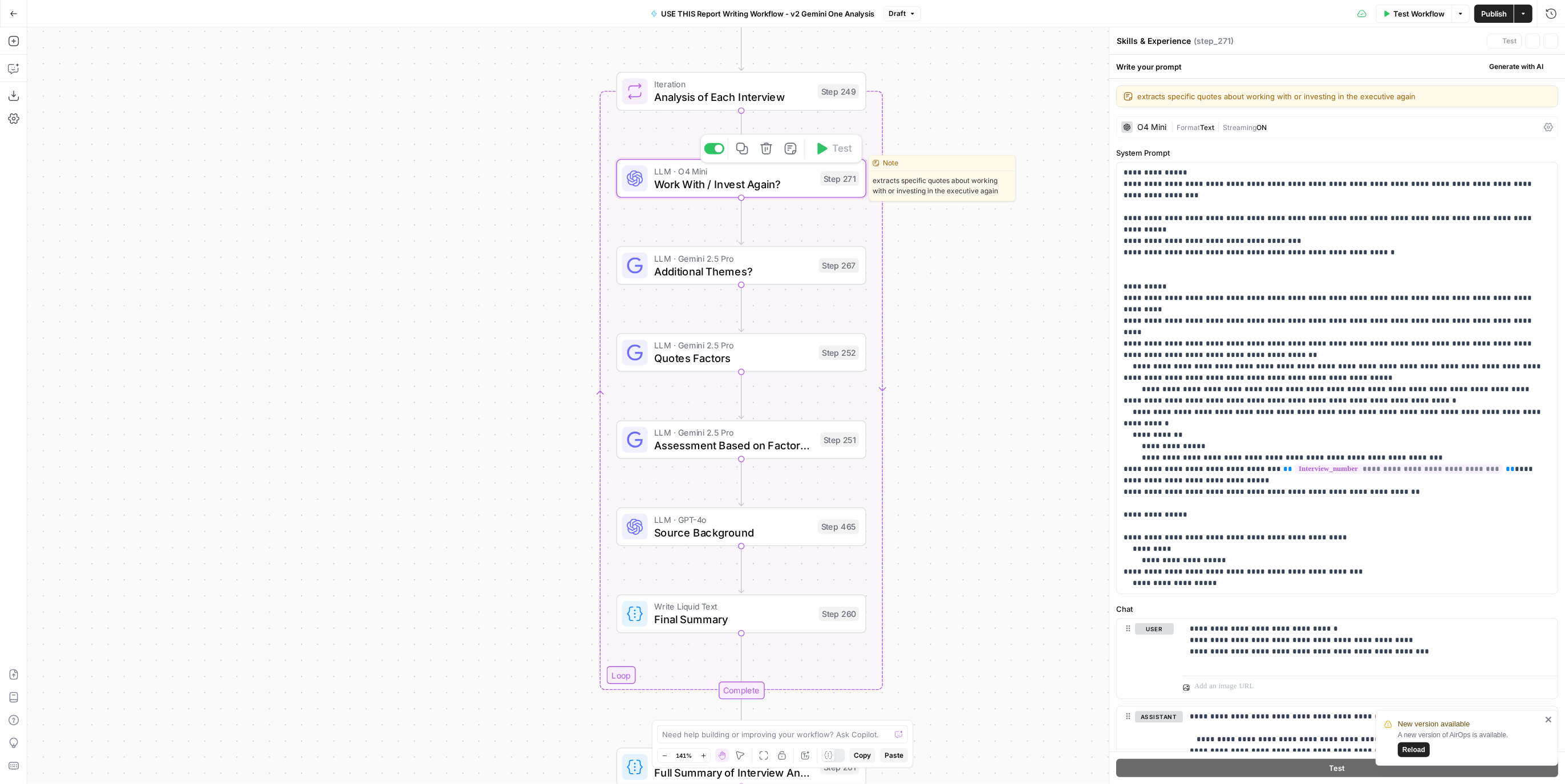
type textarea "Work With / Invest Again?"
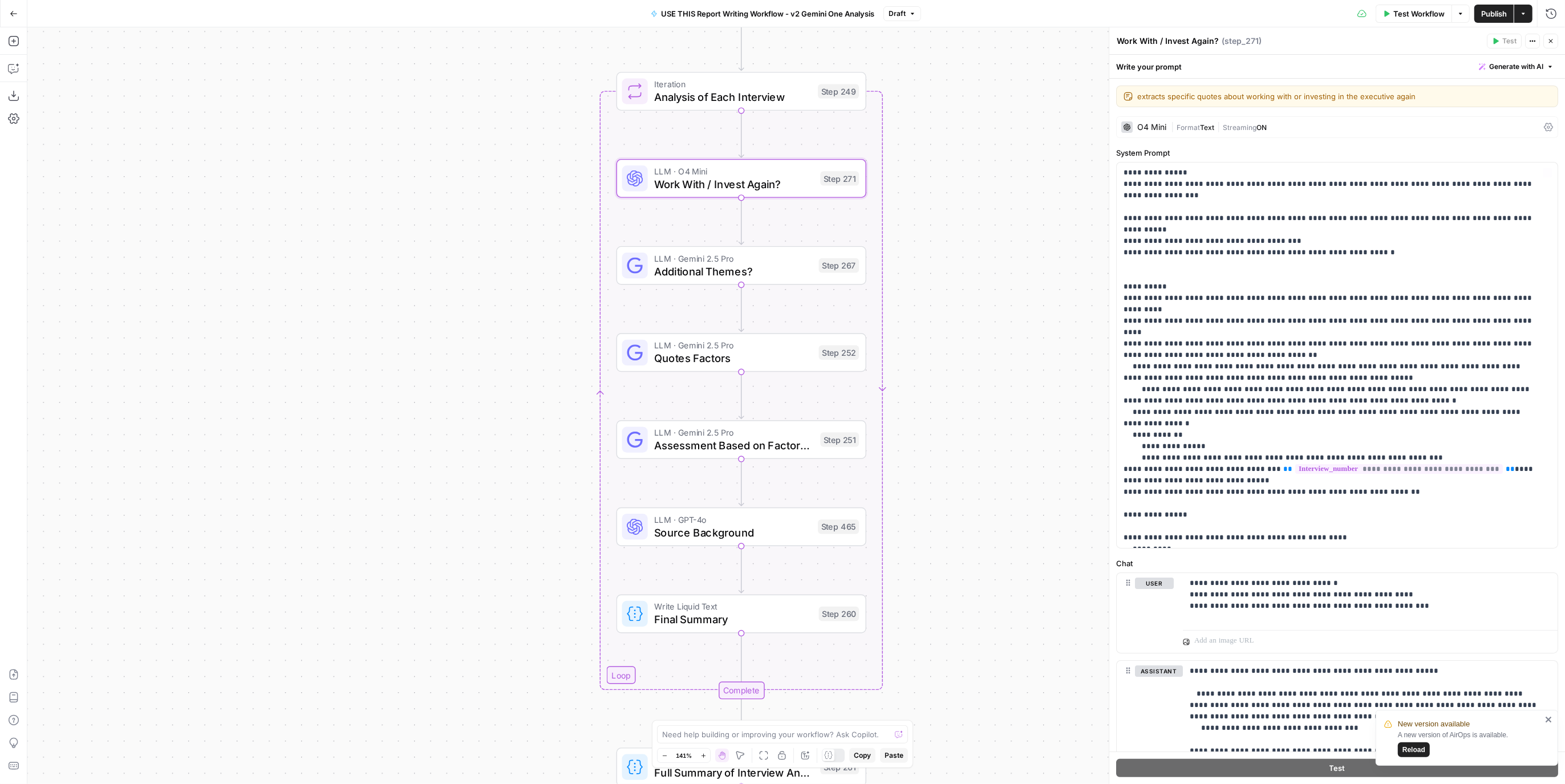
scroll to position [71, 0]
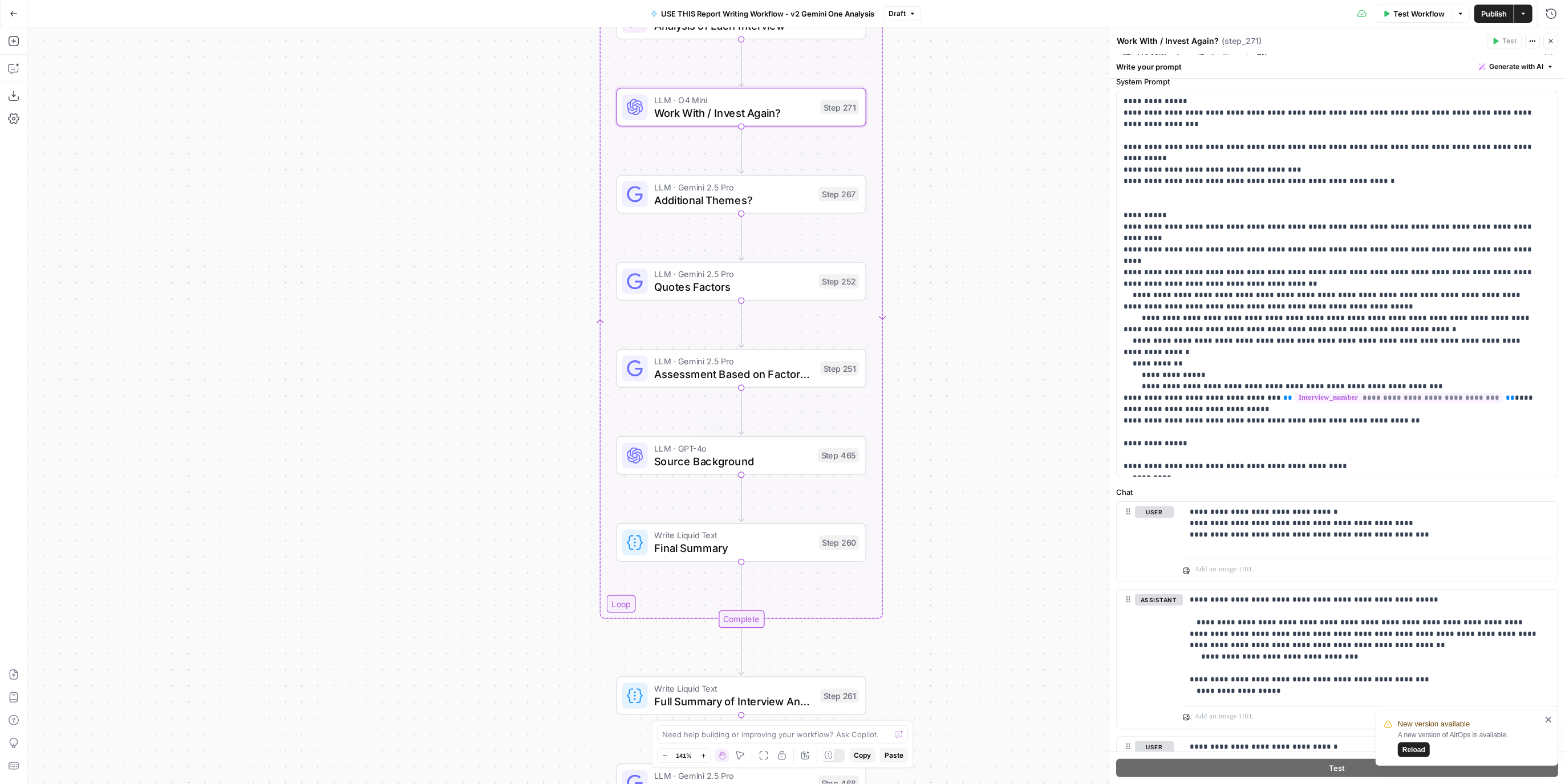
click at [792, 461] on span "Source Background" at bounding box center [733, 461] width 158 height 16
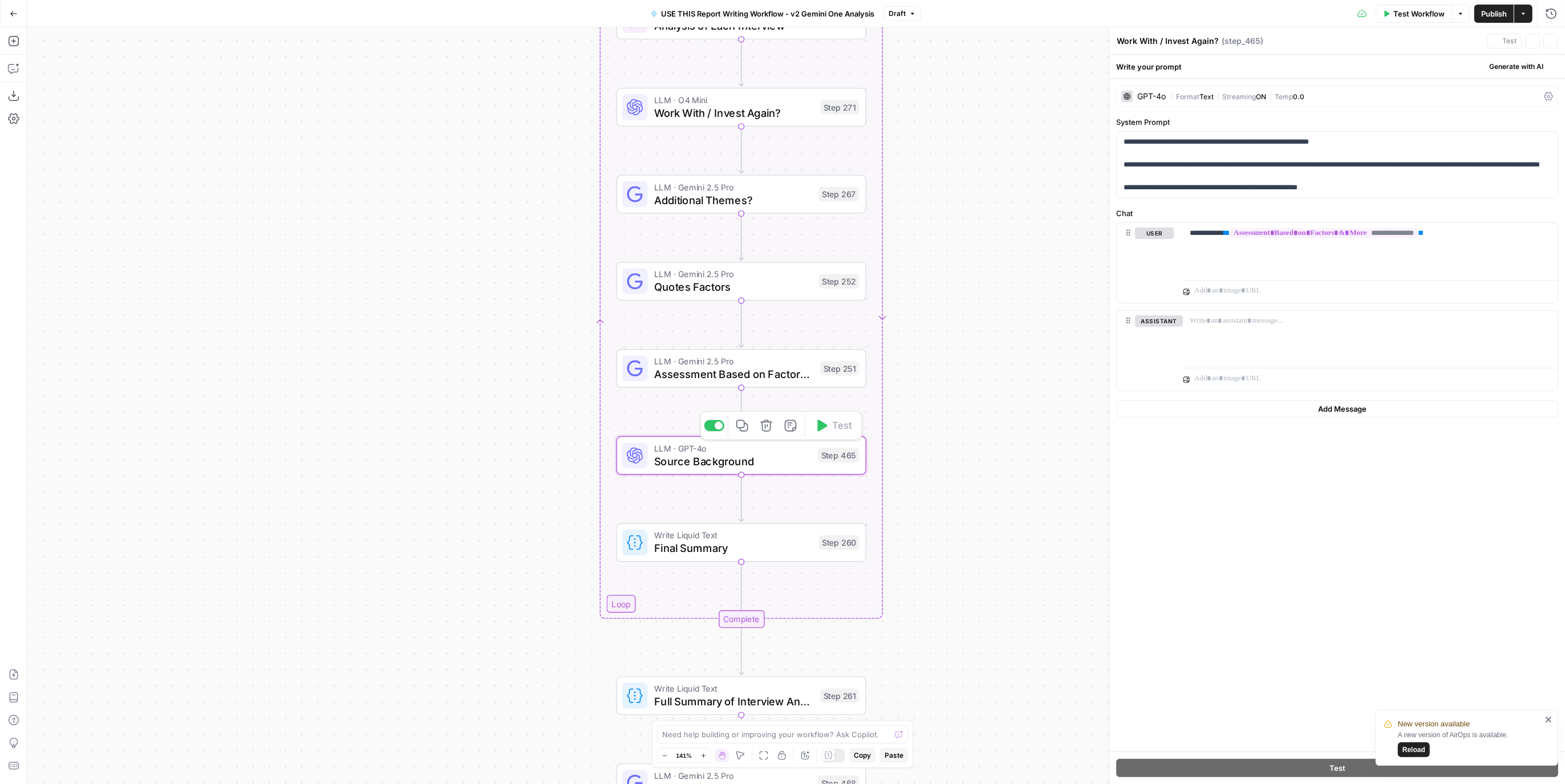
type textarea "Source Background"
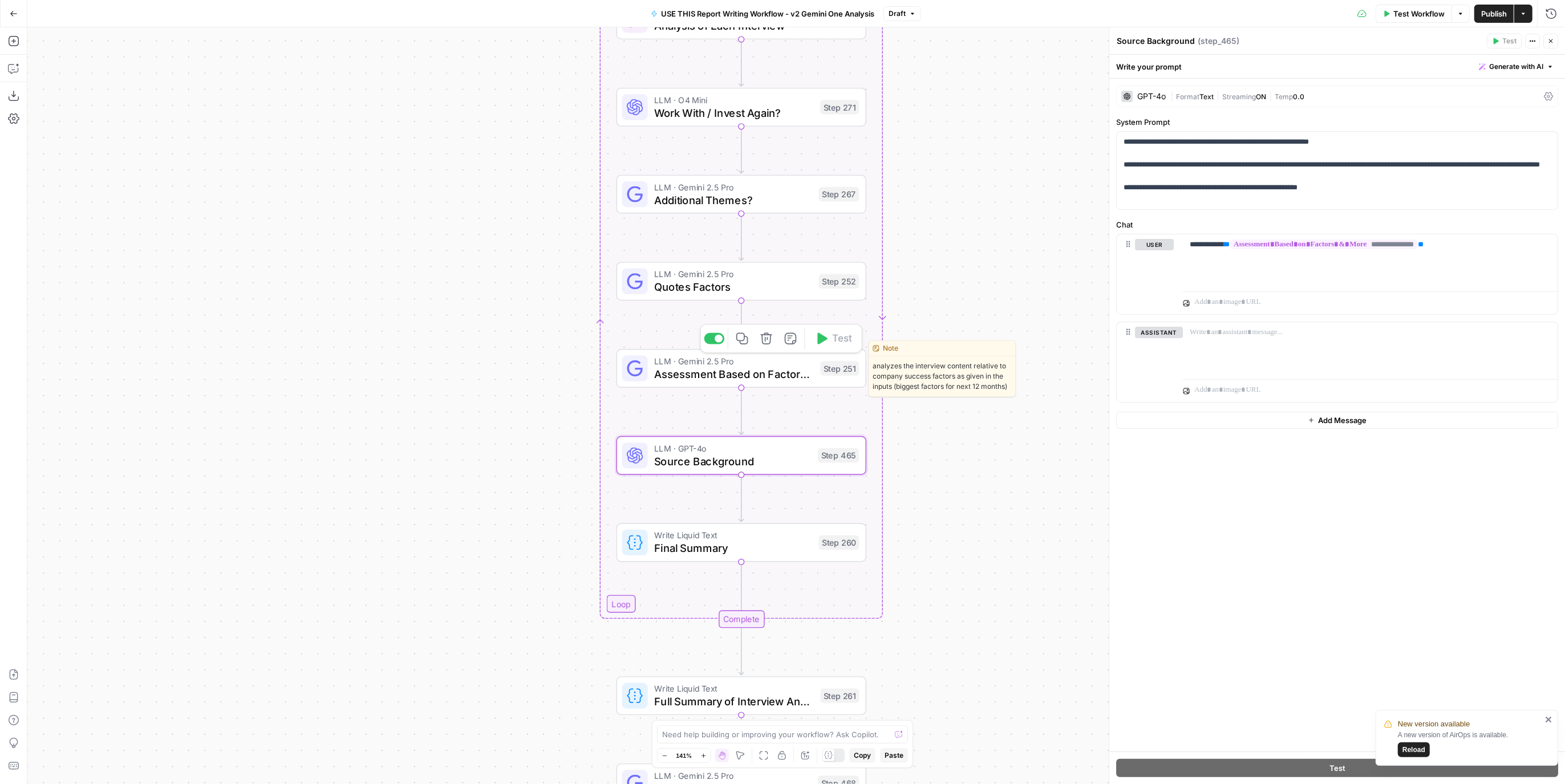
click at [723, 363] on span "LLM · Gemini 2.5 Pro" at bounding box center [734, 361] width 160 height 13
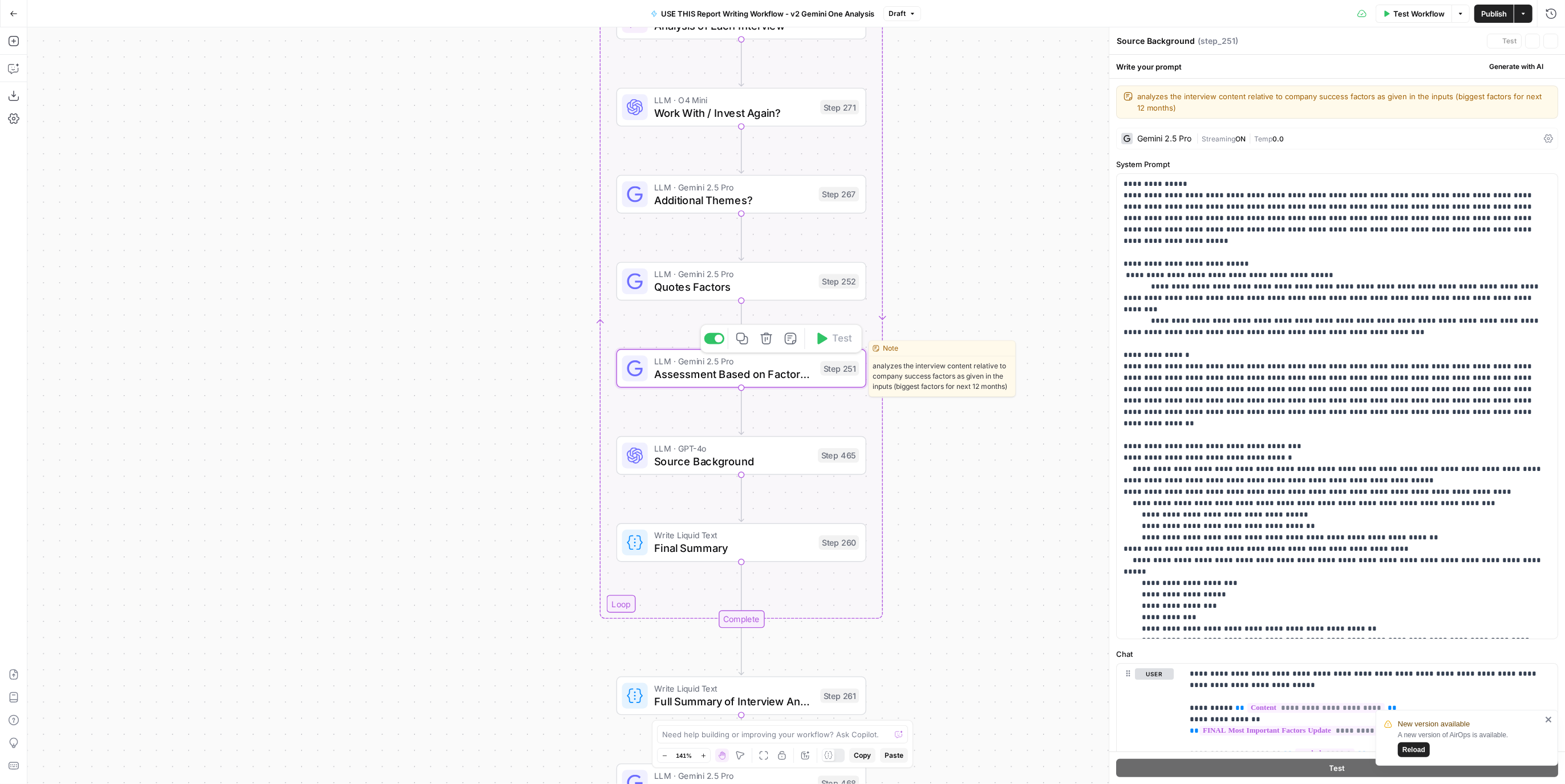
type textarea "Assessment Based on Factors & More"
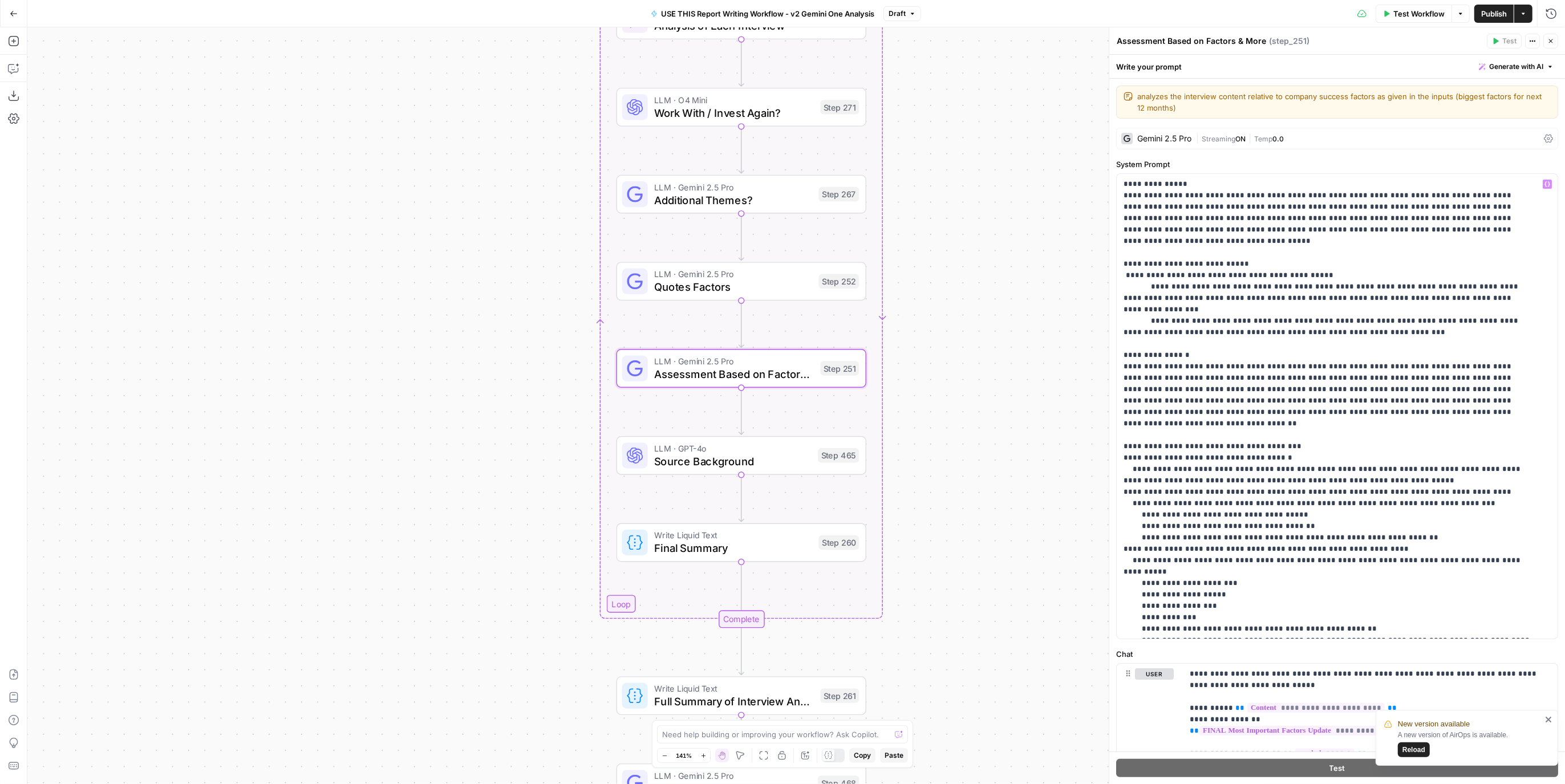
scroll to position [57, 0]
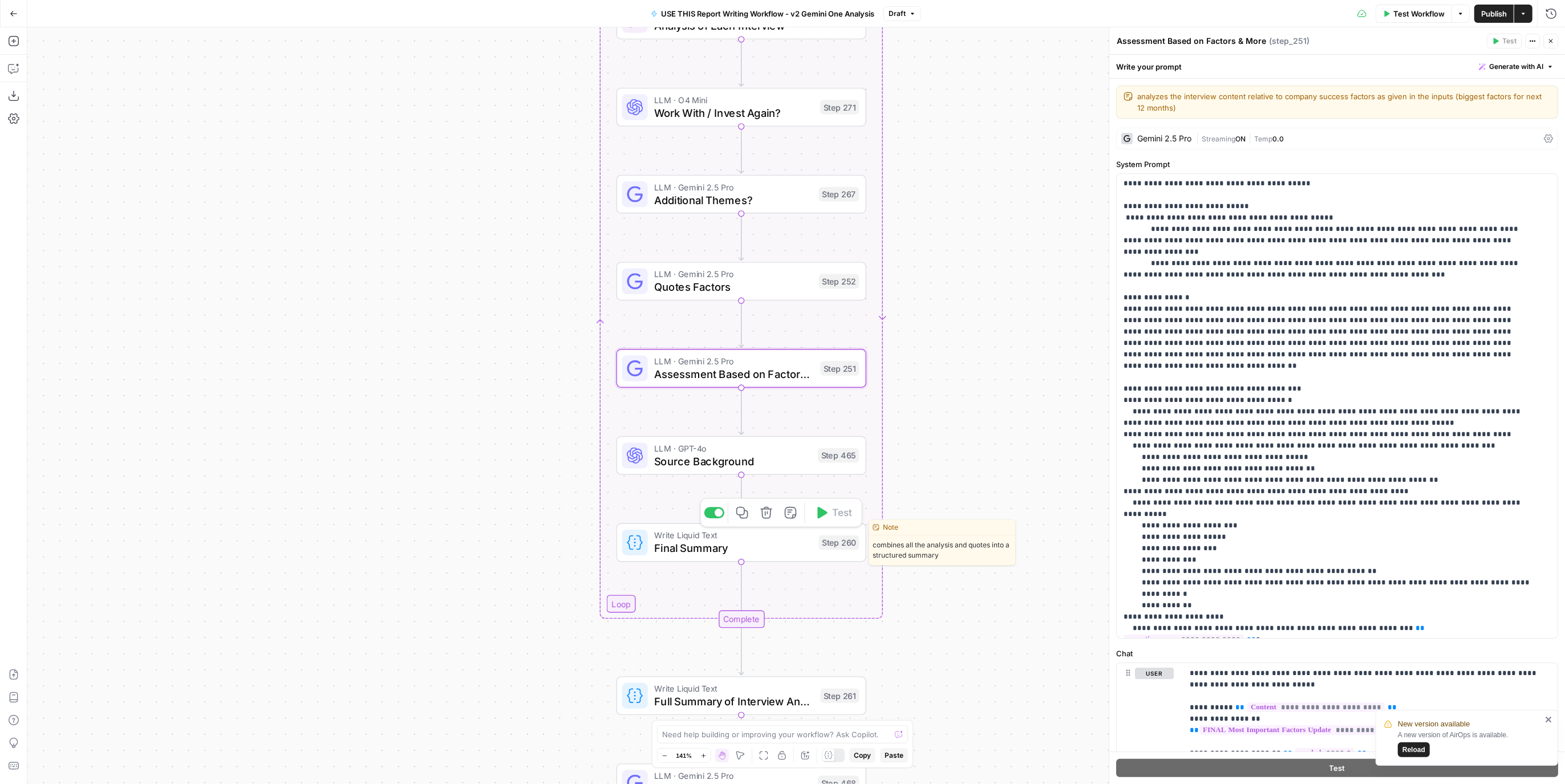
click at [772, 543] on span "Final Summary" at bounding box center [733, 548] width 158 height 16
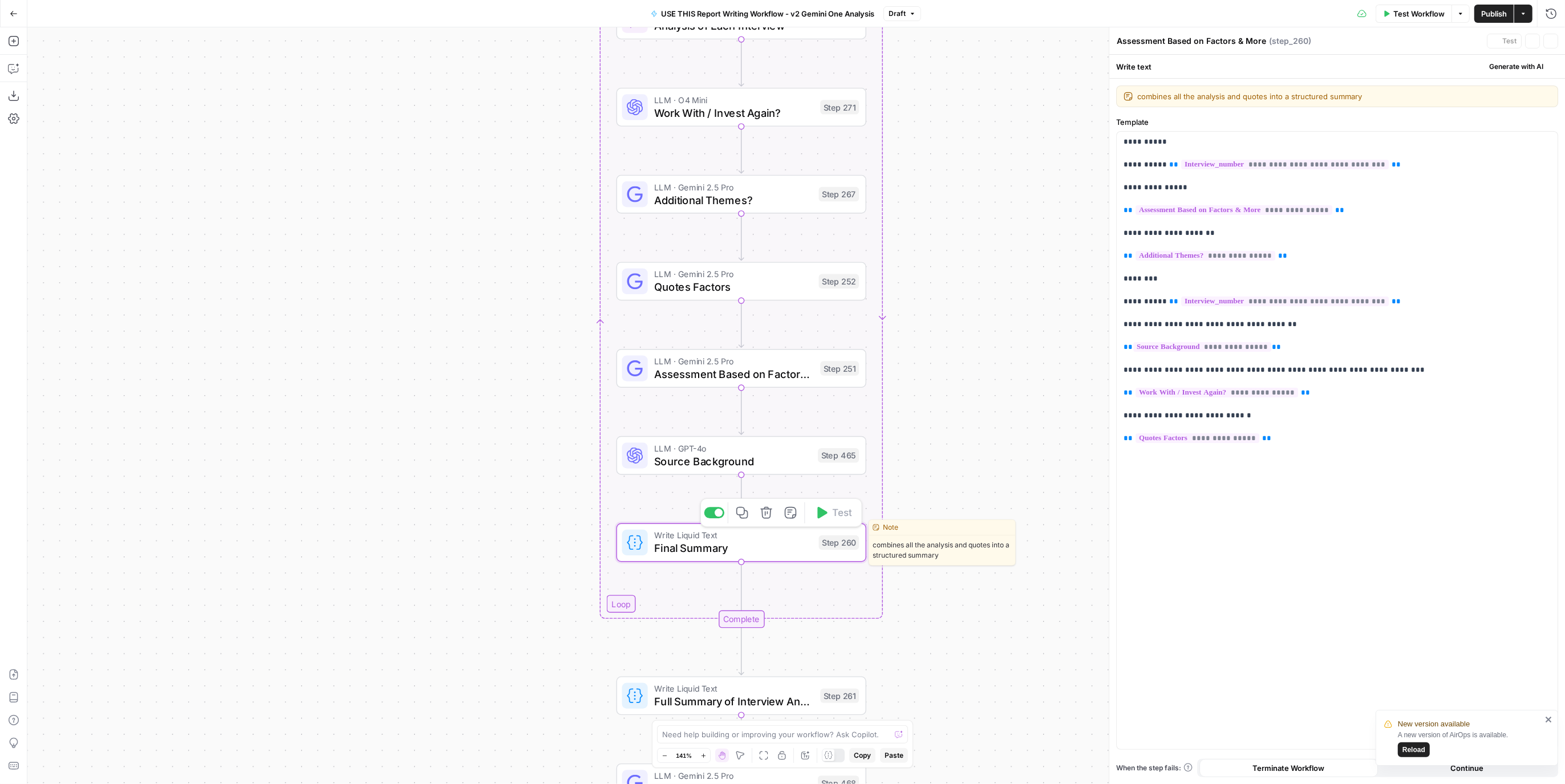
type textarea "Final Summary"
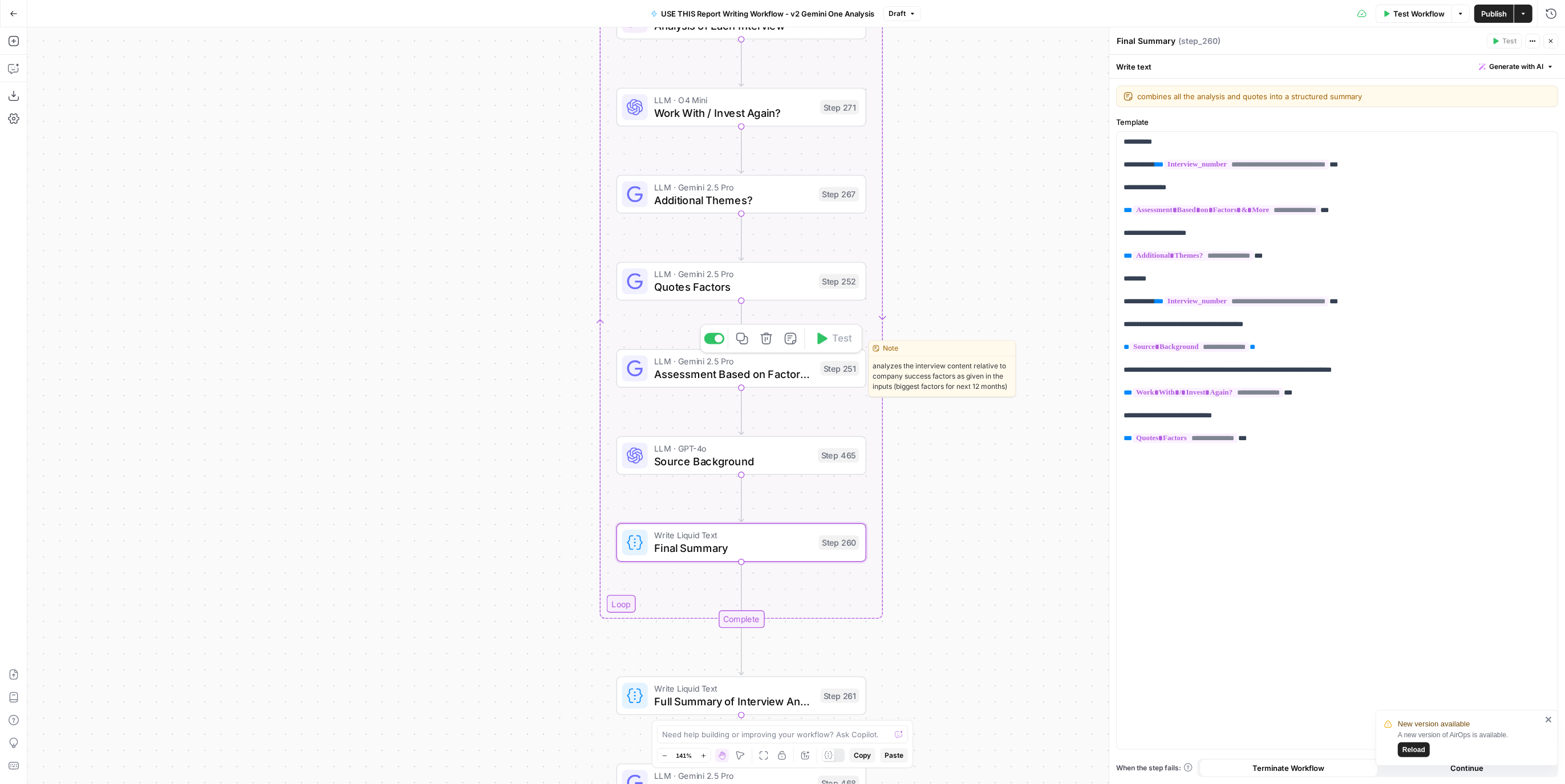
click at [833, 377] on div "LLM · Gemini 2.5 Pro Assessment Based on Factors & More Step 251 Copy step Dele…" at bounding box center [741, 368] width 237 height 28
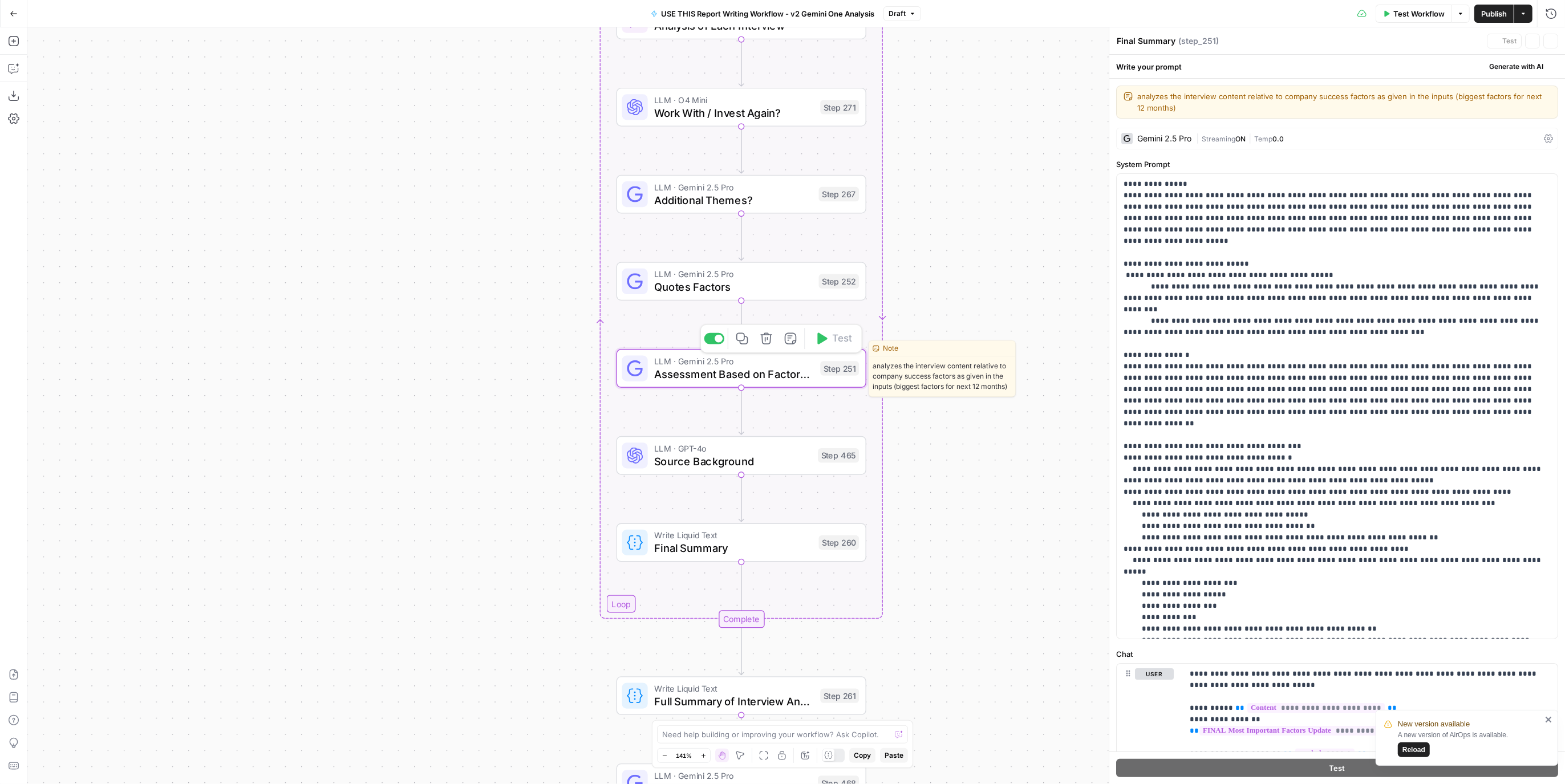
type textarea "Assessment Based on Factors & More"
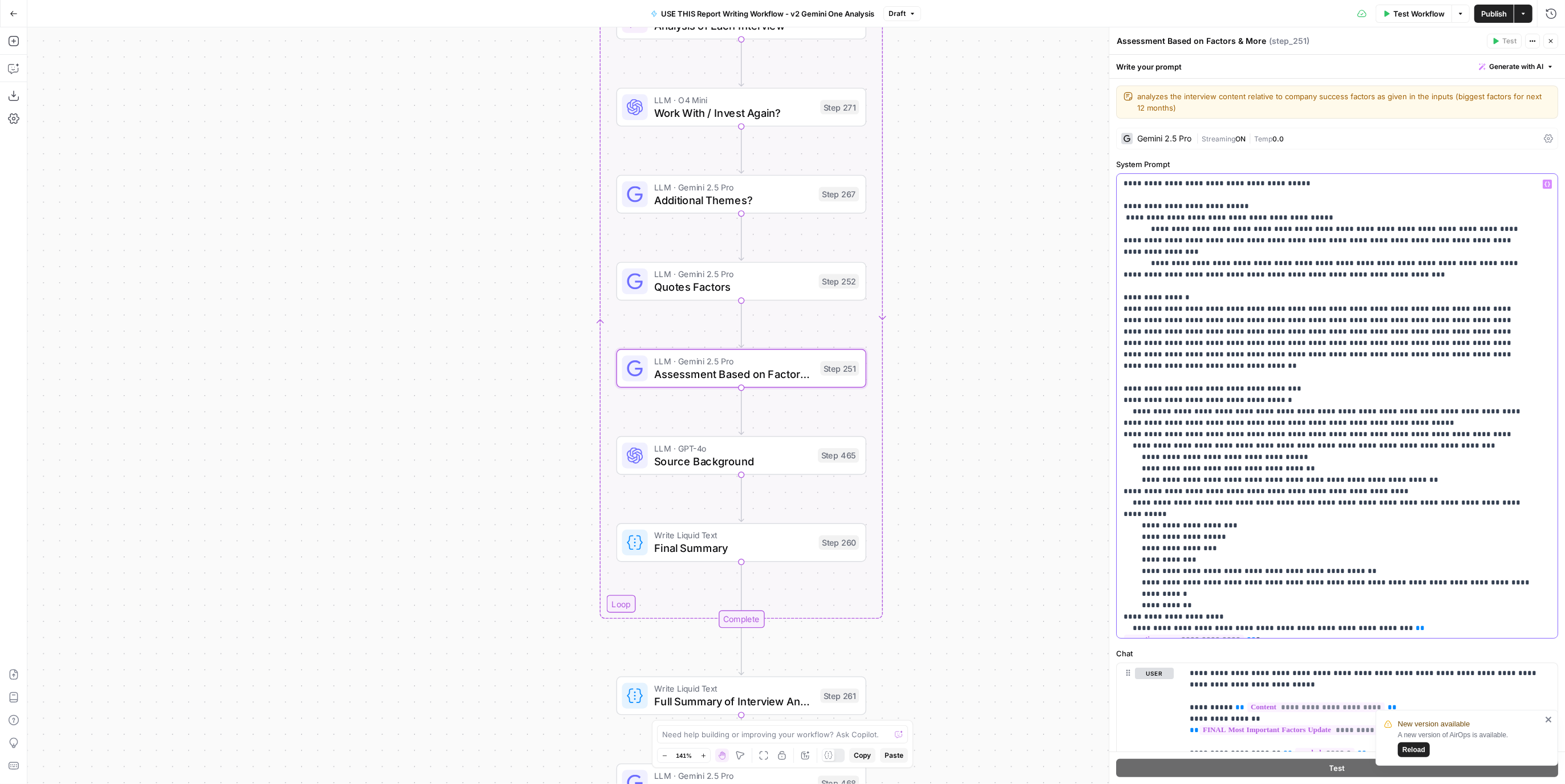
click at [1517, 576] on p "**********" at bounding box center [1327, 377] width 407 height 513
click at [1138, 584] on p "**********" at bounding box center [1327, 383] width 407 height 525
click at [1214, 572] on p "**********" at bounding box center [1327, 383] width 407 height 525
click at [1136, 581] on p "**********" at bounding box center [1327, 383] width 407 height 525
click at [1270, 591] on p "**********" at bounding box center [1327, 395] width 407 height 548
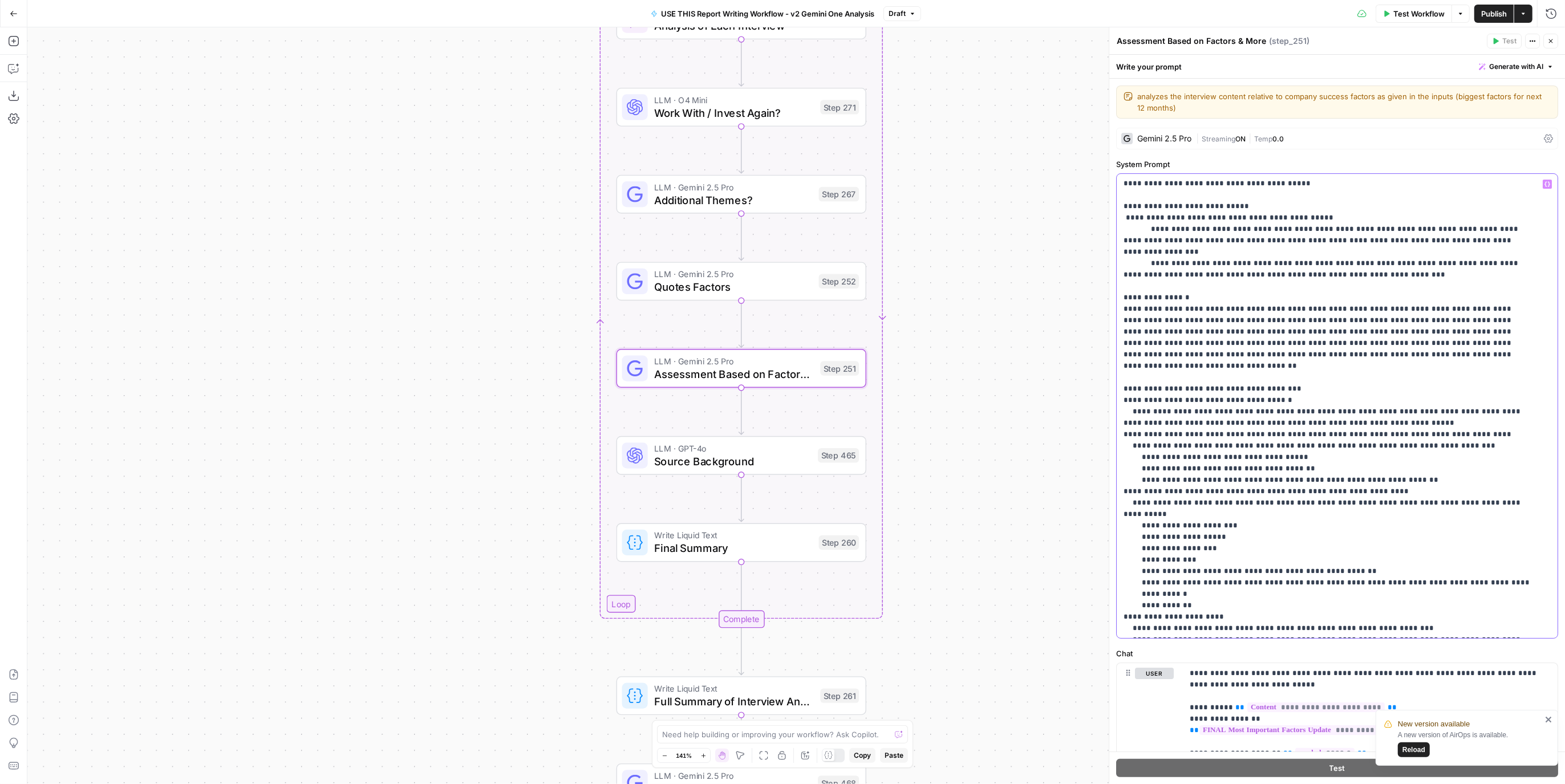
drag, startPoint x: 1272, startPoint y: 593, endPoint x: 1140, endPoint y: 596, distance: 132.0
click at [1140, 596] on p "**********" at bounding box center [1327, 395] width 407 height 548
drag, startPoint x: 1441, startPoint y: 596, endPoint x: 1464, endPoint y: 594, distance: 23.1
click at [1464, 594] on p "**********" at bounding box center [1327, 395] width 407 height 548
drag, startPoint x: 1405, startPoint y: 587, endPoint x: 1425, endPoint y: 588, distance: 20.0
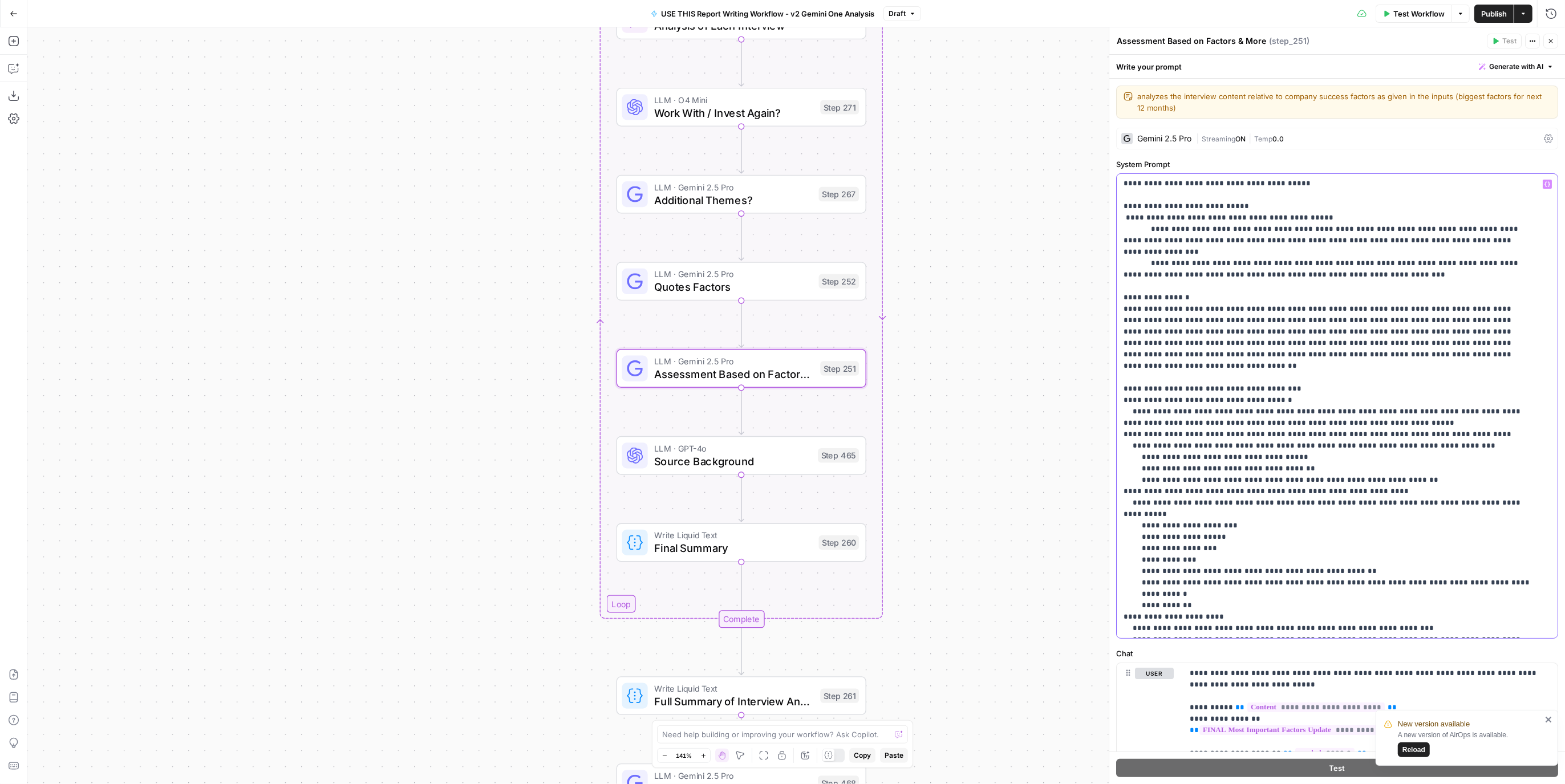
click at [1416, 587] on p "**********" at bounding box center [1327, 395] width 407 height 548
click at [1441, 592] on p "**********" at bounding box center [1327, 395] width 407 height 548
click at [1519, 595] on p "**********" at bounding box center [1327, 395] width 407 height 548
click at [1151, 606] on p "**********" at bounding box center [1327, 395] width 407 height 548
drag, startPoint x: 1187, startPoint y: 616, endPoint x: 1111, endPoint y: 612, distance: 76.1
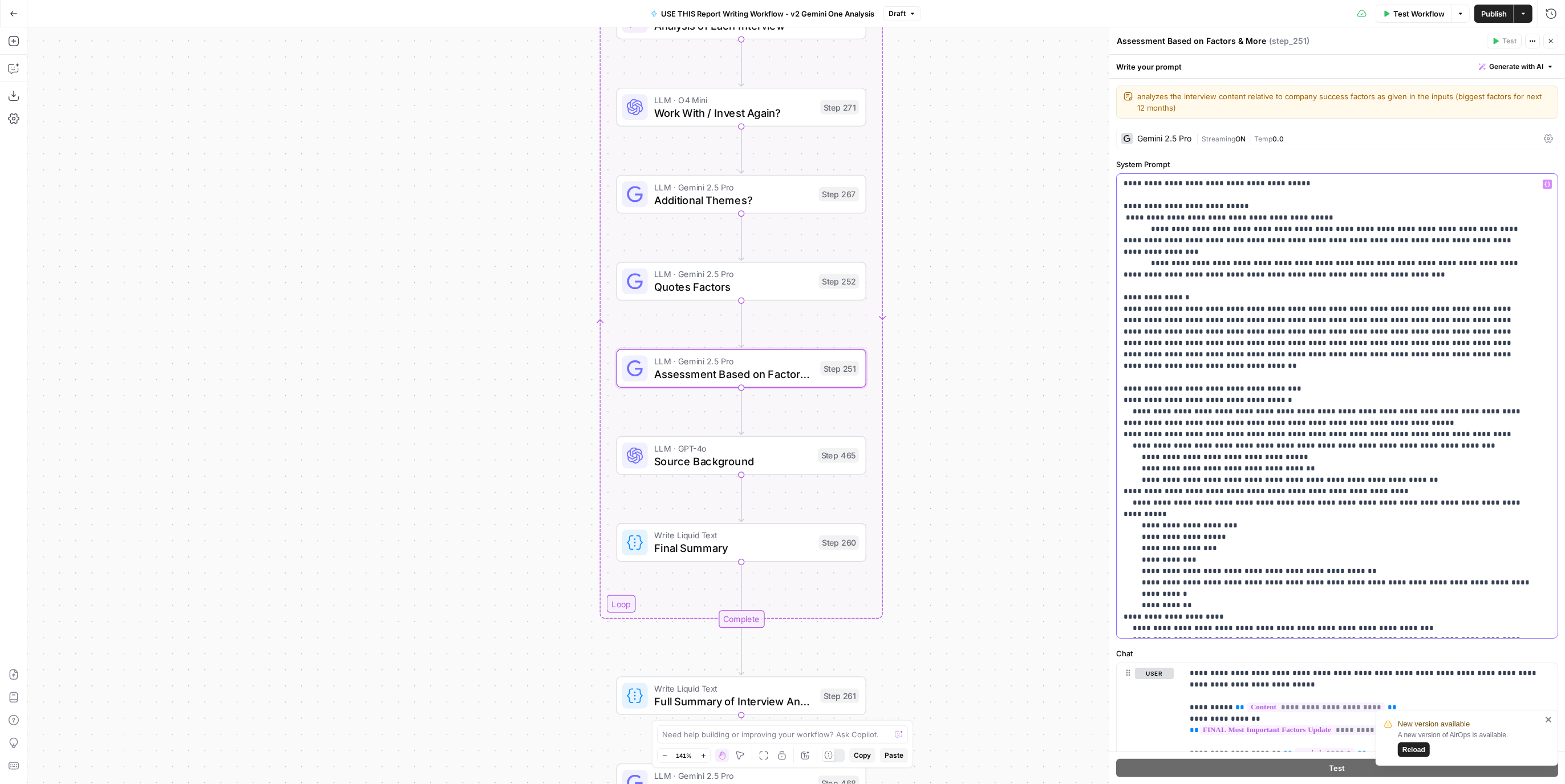
click at [1111, 612] on div "**********" at bounding box center [1337, 406] width 456 height 757
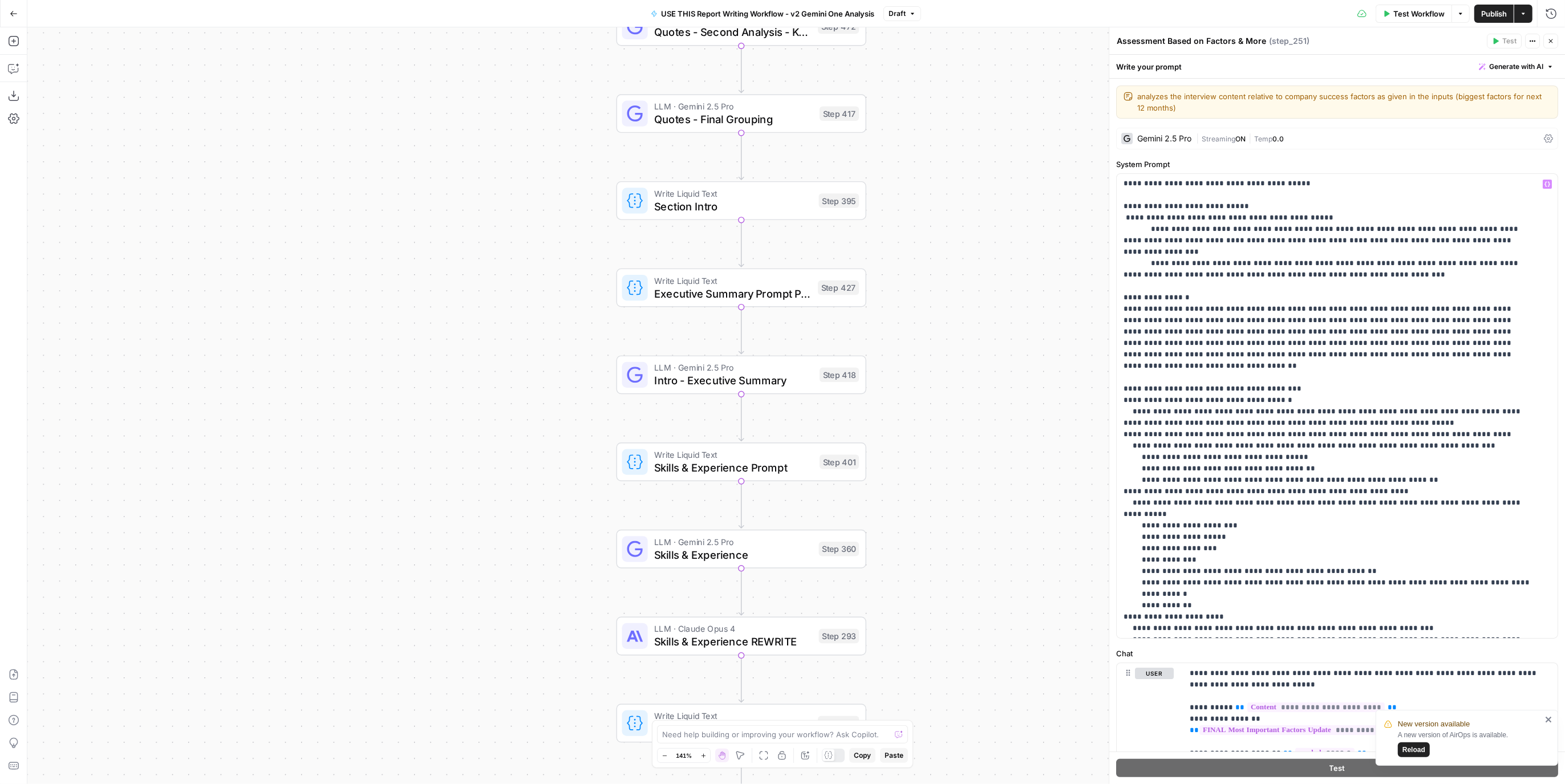
click at [807, 536] on span "LLM · Gemini 2.5 Pro" at bounding box center [733, 542] width 158 height 13
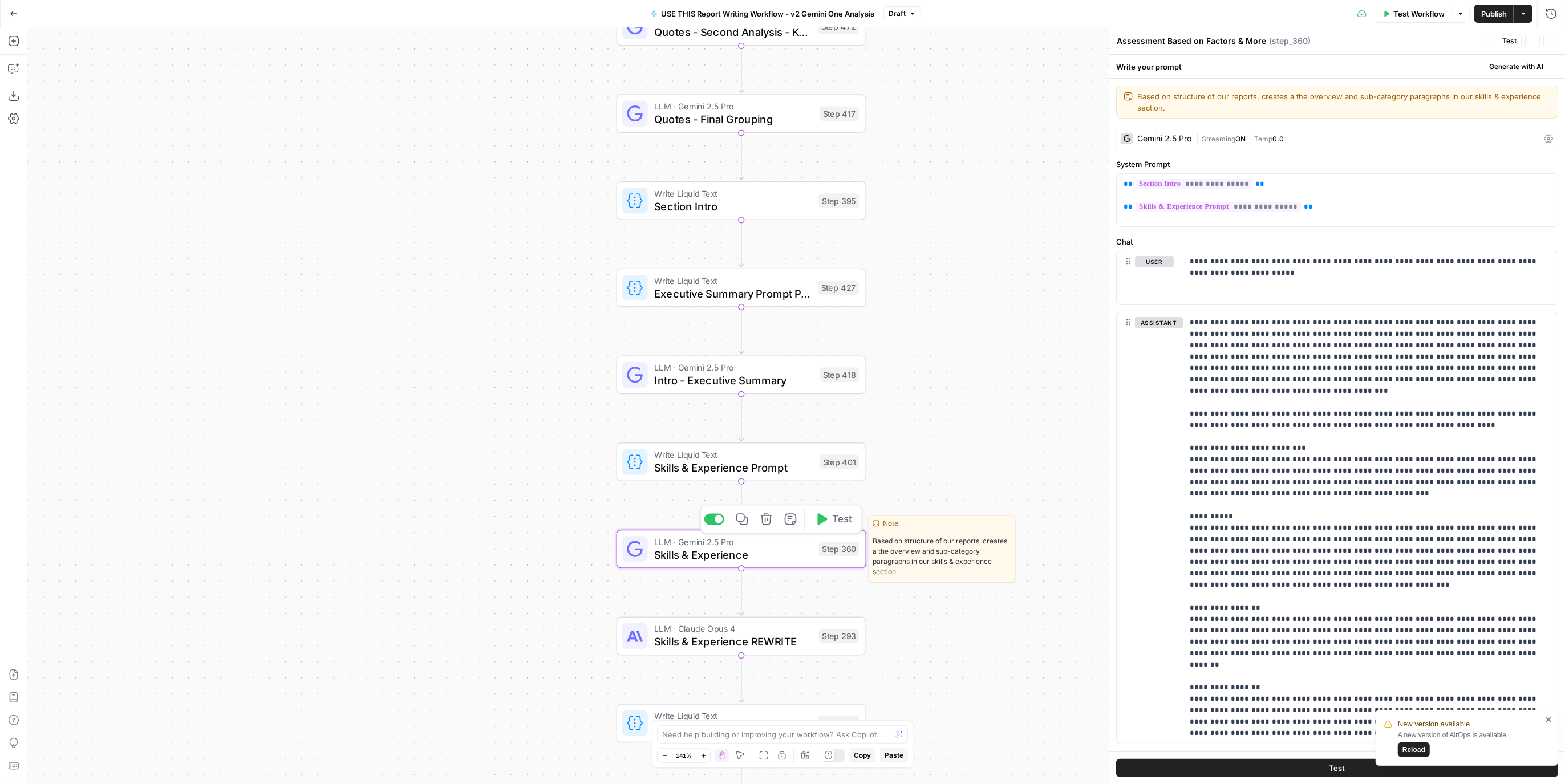
type textarea "Skills & Experience"
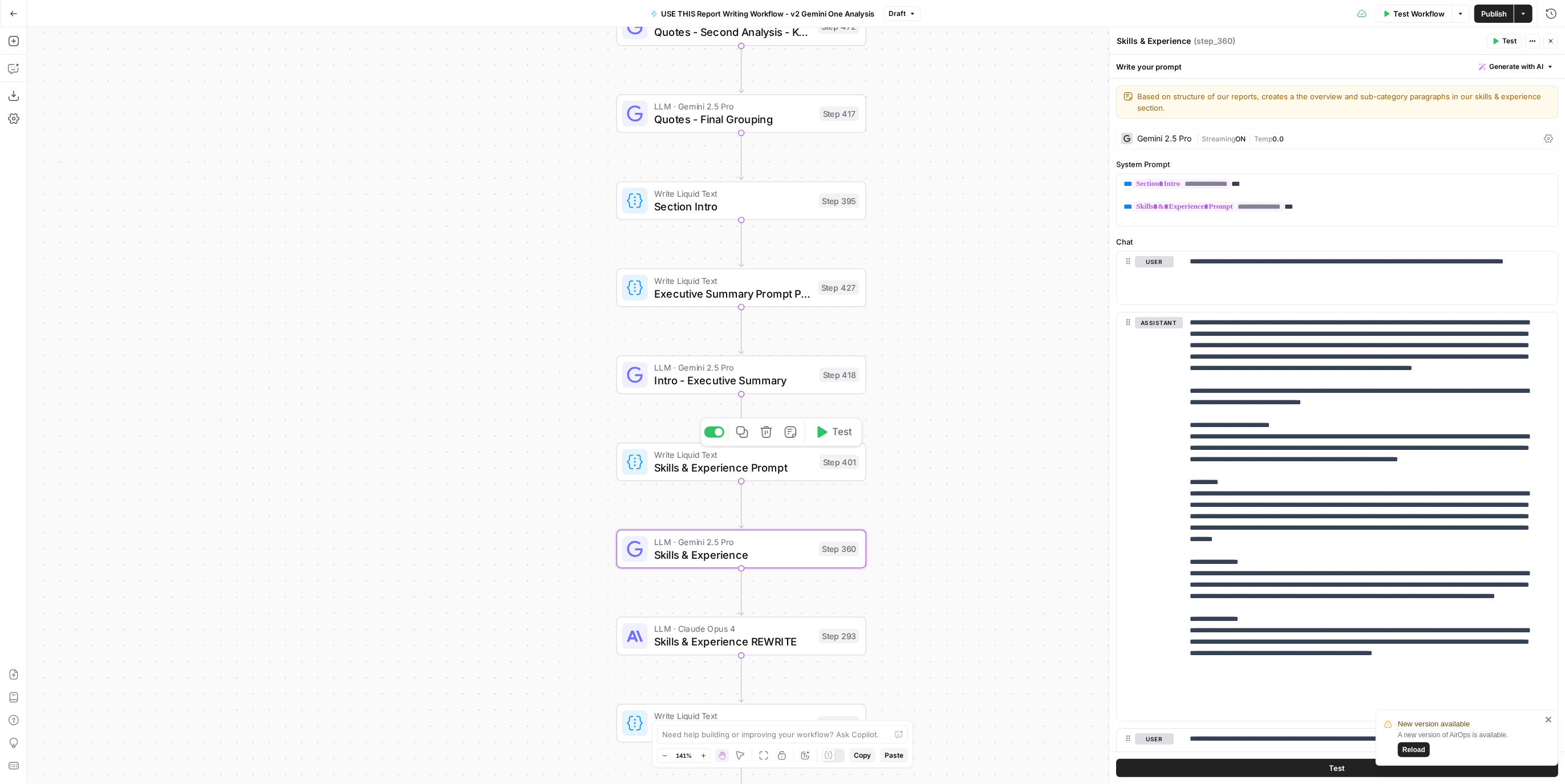
click at [824, 460] on div "Step 401" at bounding box center [839, 461] width 39 height 15
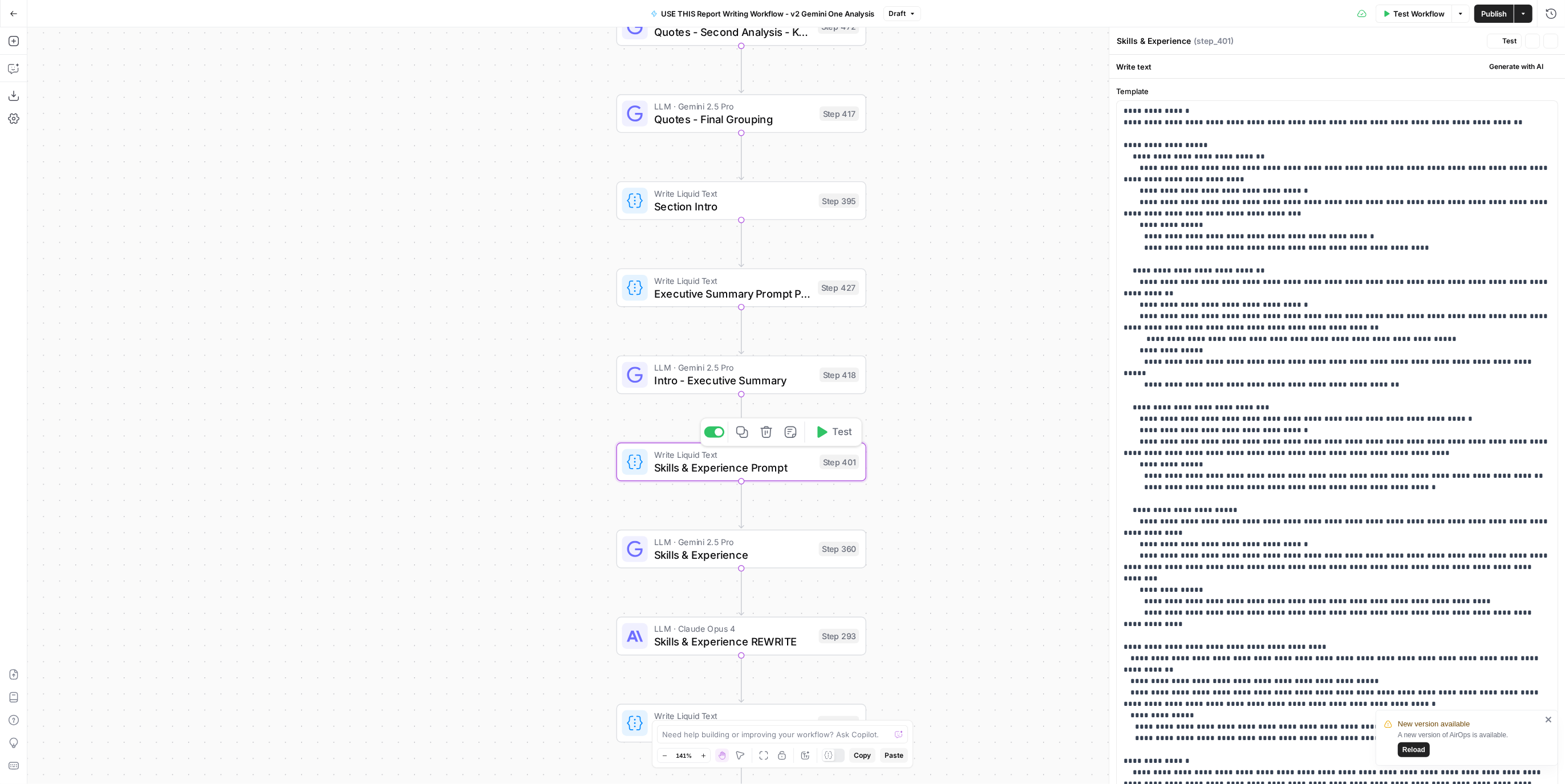
type textarea "Skills & Experience Prompt"
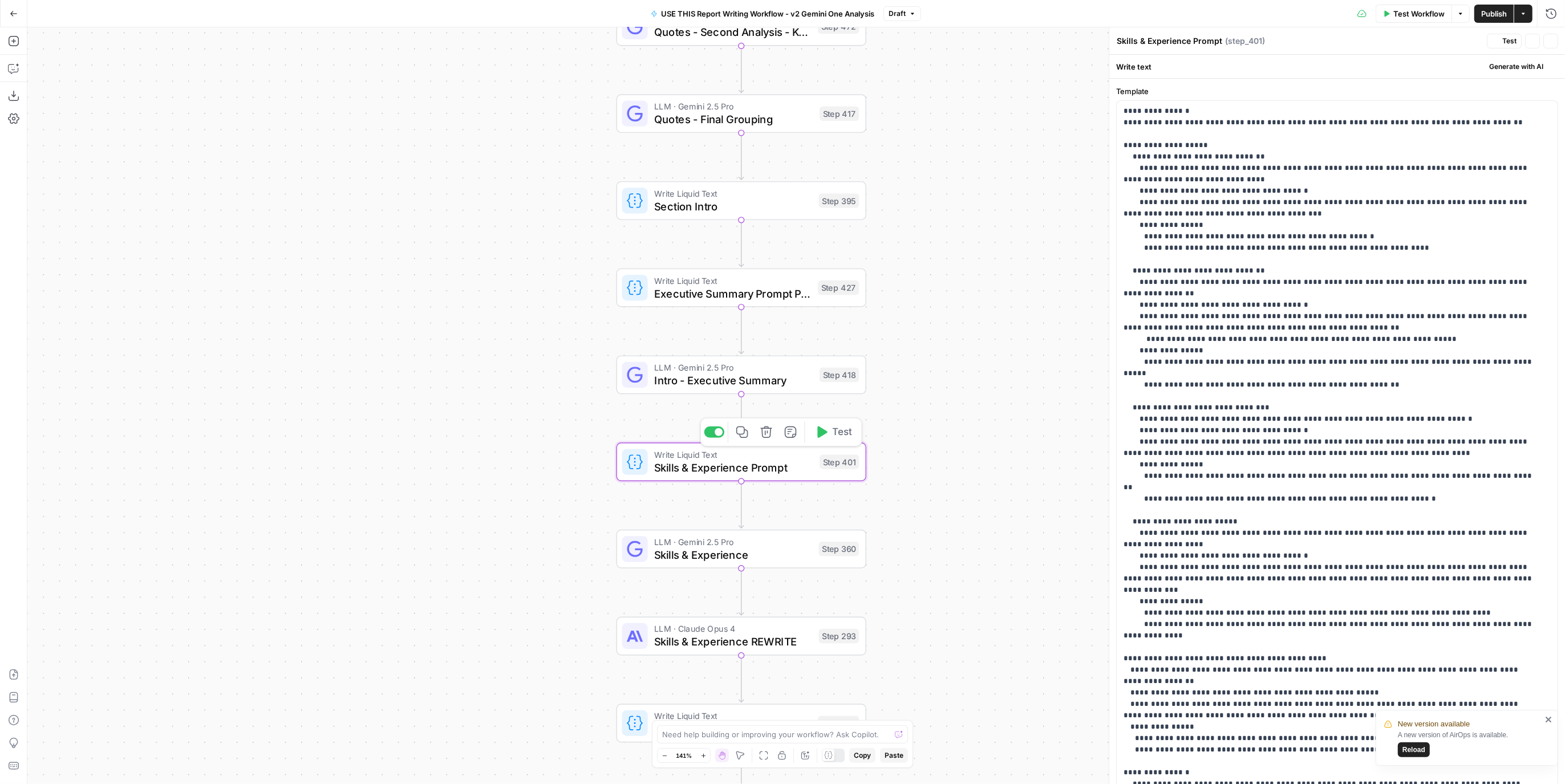
click at [807, 633] on span "Skills & Experience REWRITE" at bounding box center [733, 641] width 158 height 16
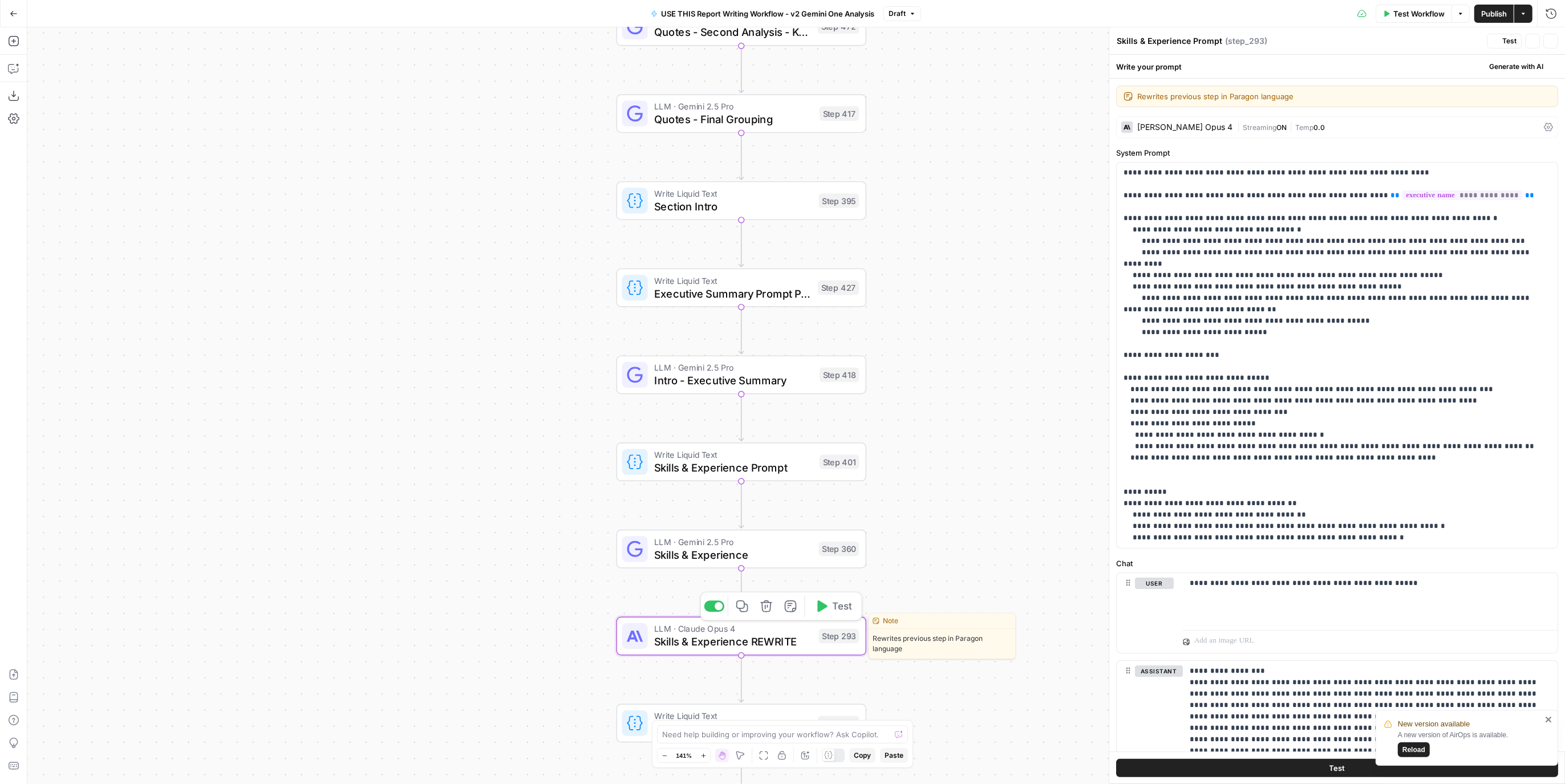
type textarea "Skills & Experience REWRITE"
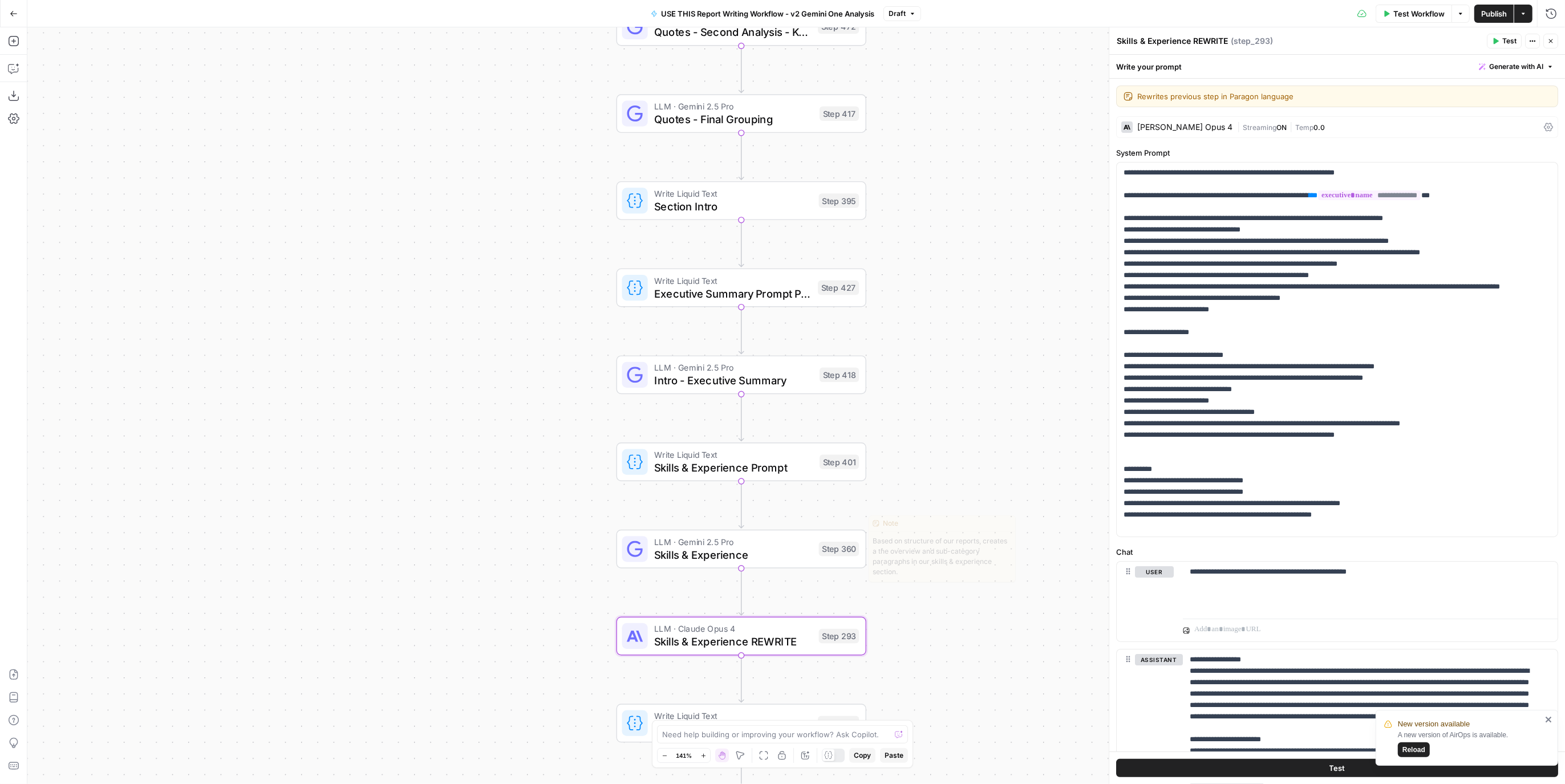
click at [819, 545] on div "Step 360" at bounding box center [840, 549] width 41 height 15
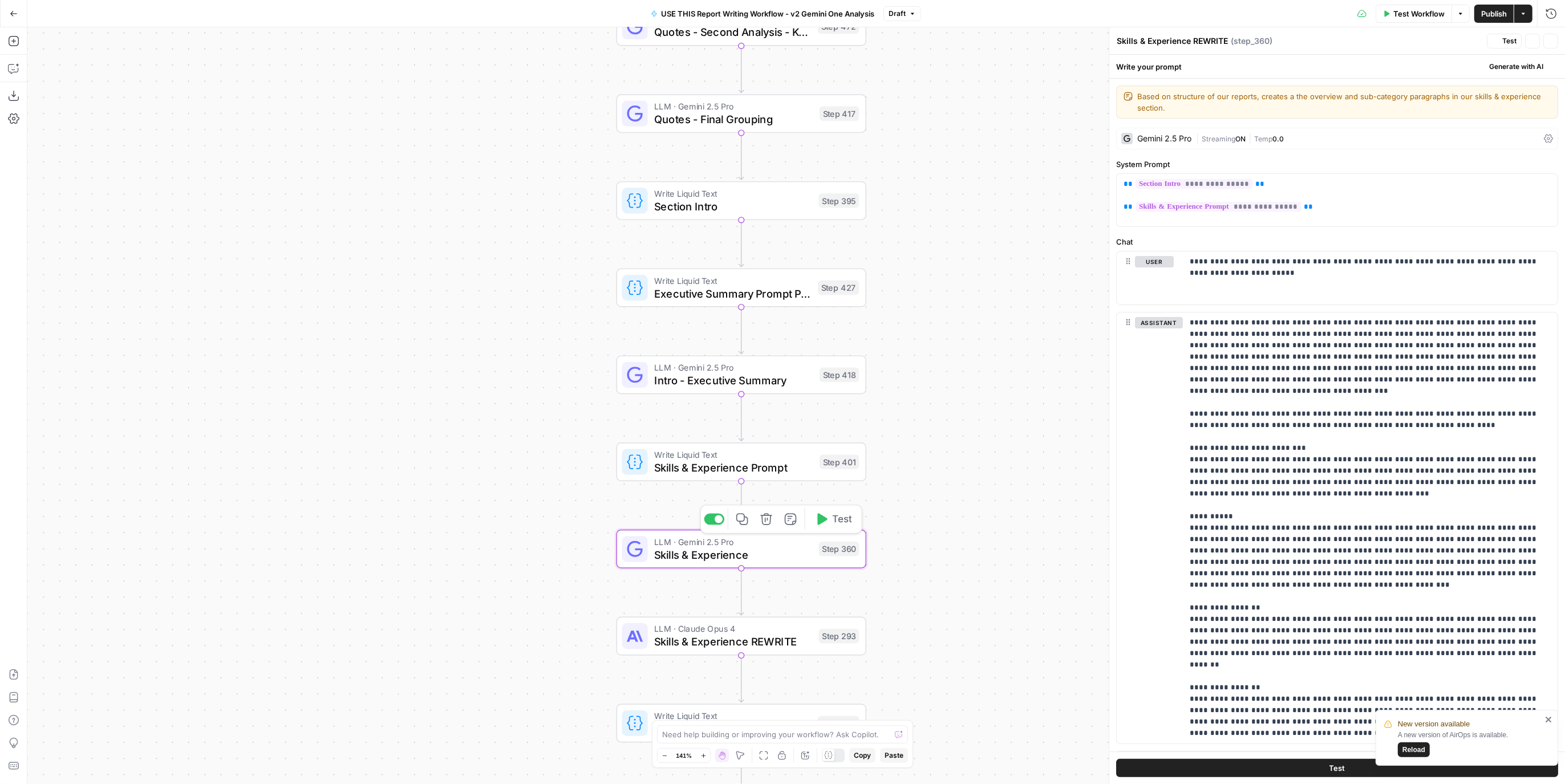
type textarea "Skills & Experience"
click at [822, 473] on div "Write Liquid Text Skills & Experience Prompt Step 401 Copy step Delete step Add…" at bounding box center [741, 462] width 237 height 28
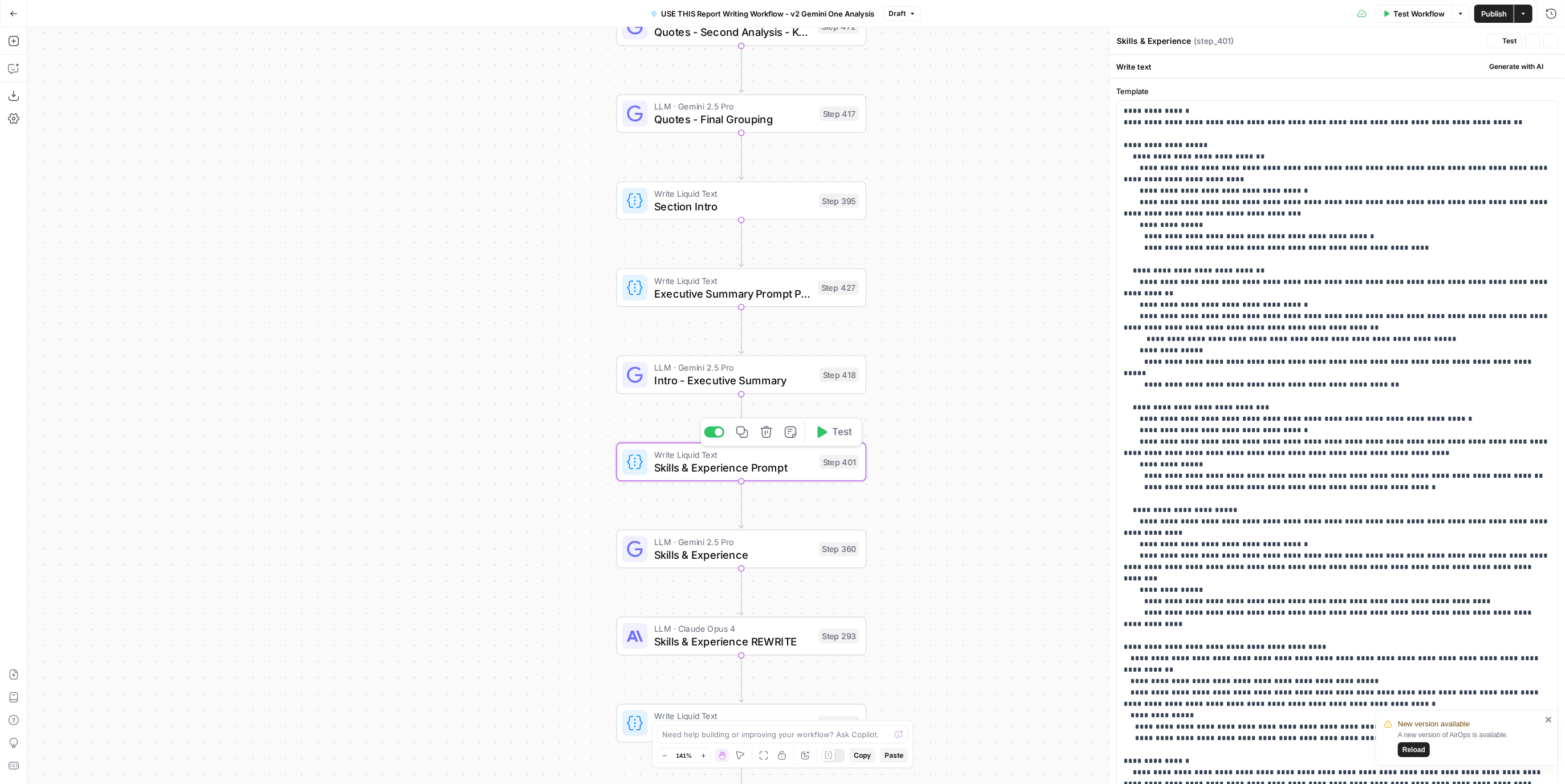
type textarea "Skills & Experience Prompt"
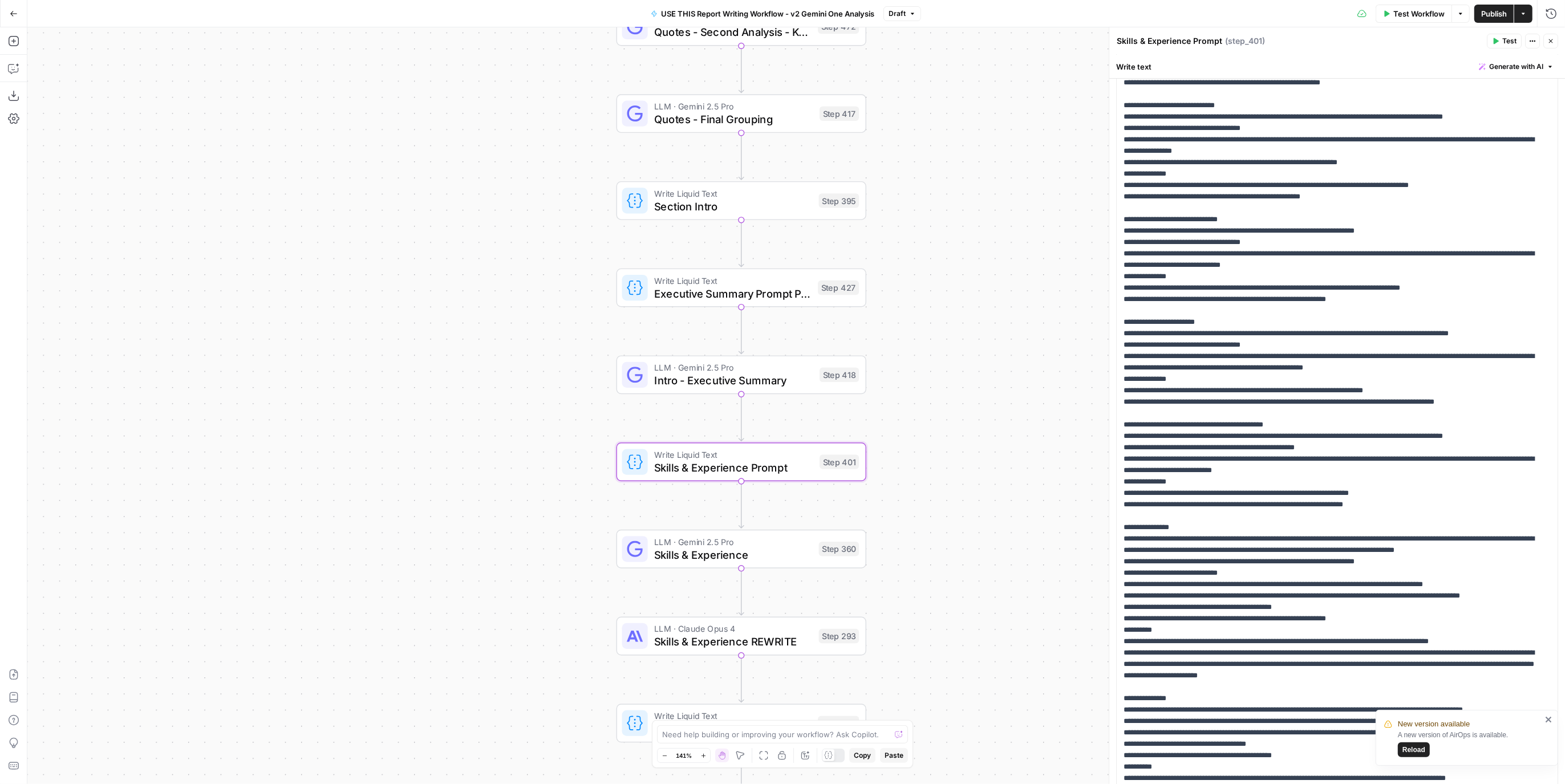
scroll to position [0, 0]
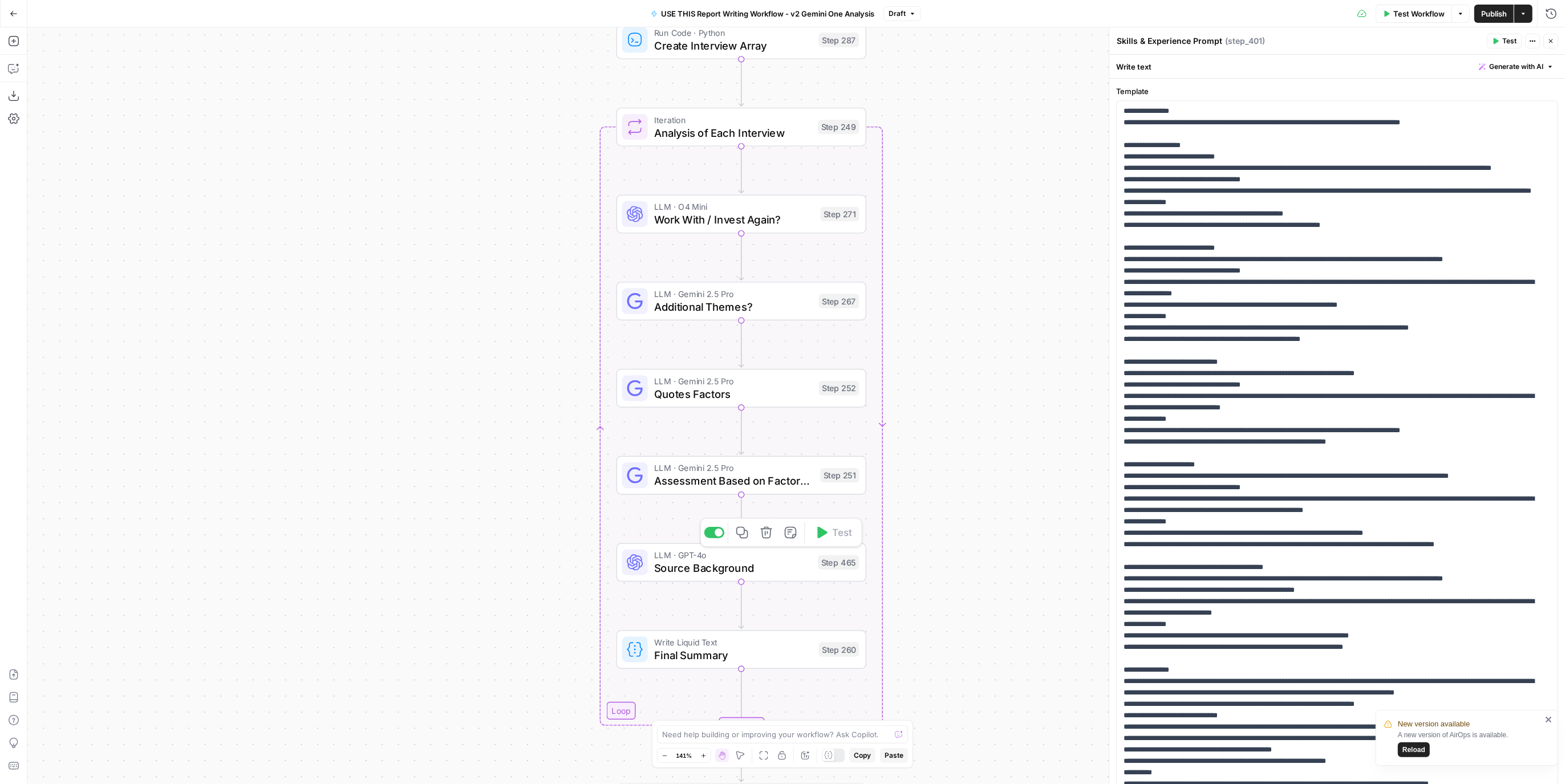
click at [805, 568] on span "Source Background" at bounding box center [733, 568] width 158 height 16
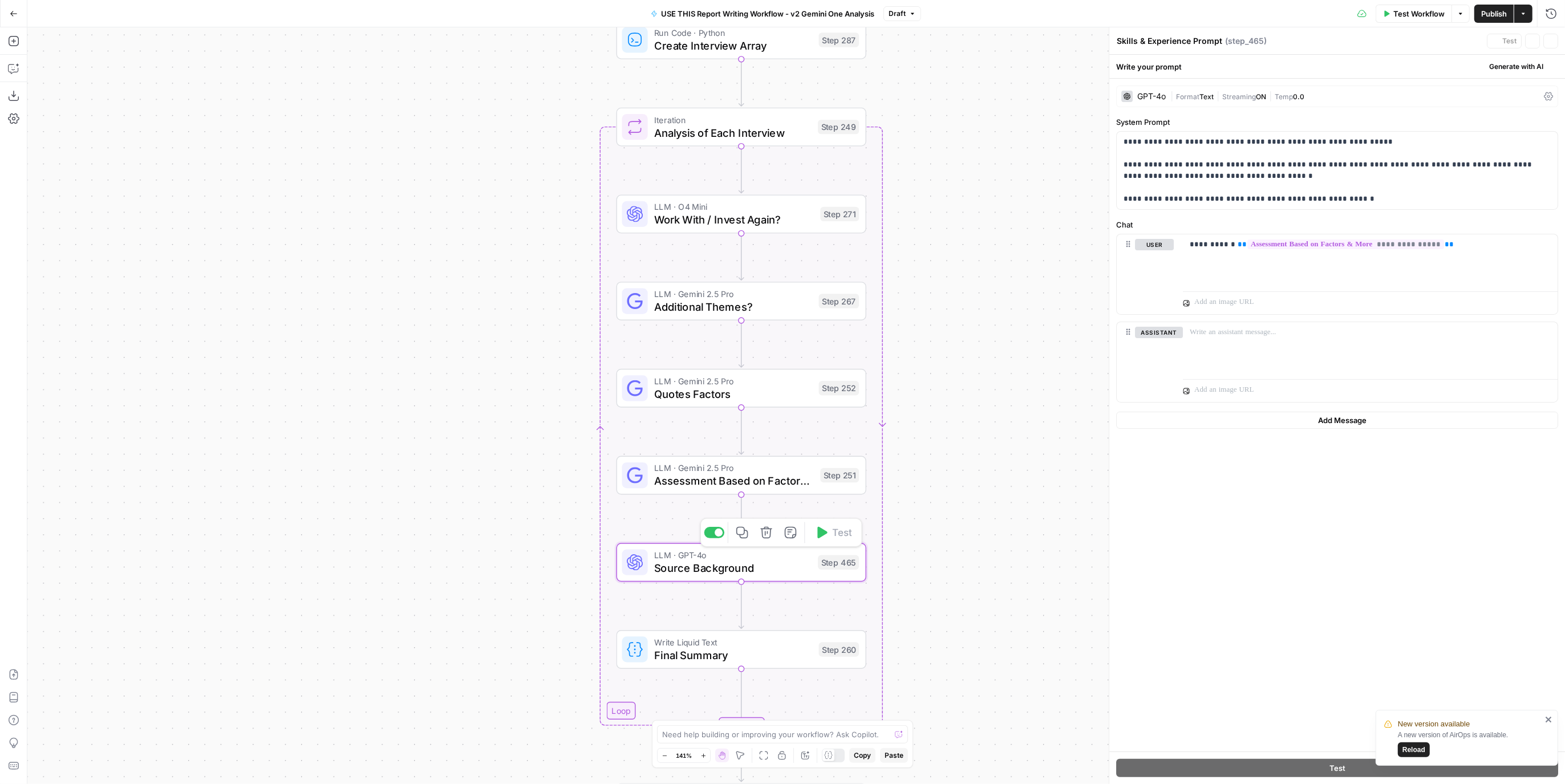
type textarea "Source Background"
click at [820, 477] on div "Step 251" at bounding box center [840, 475] width 39 height 15
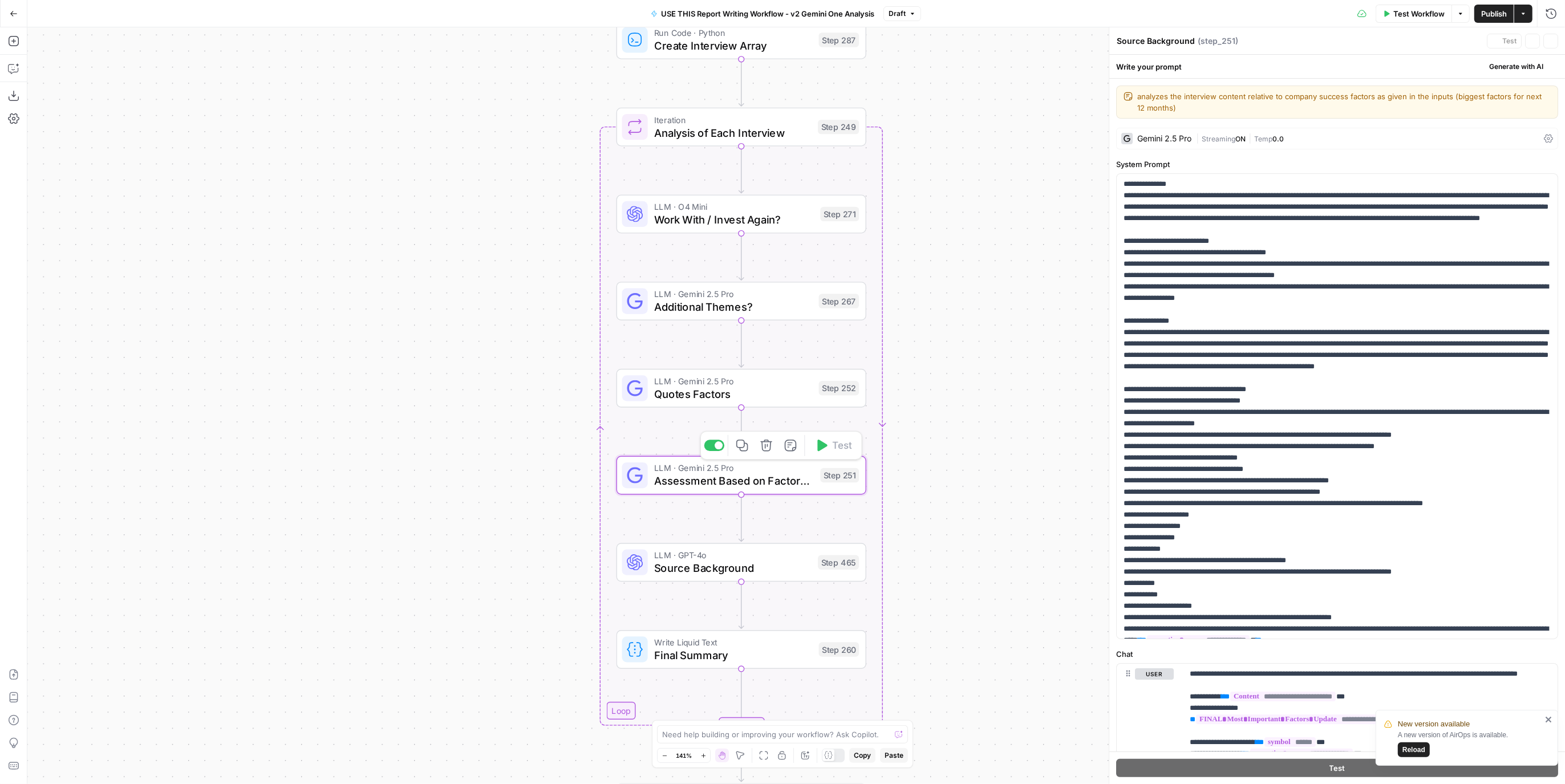
type textarea "Assessment Based on Factors & More"
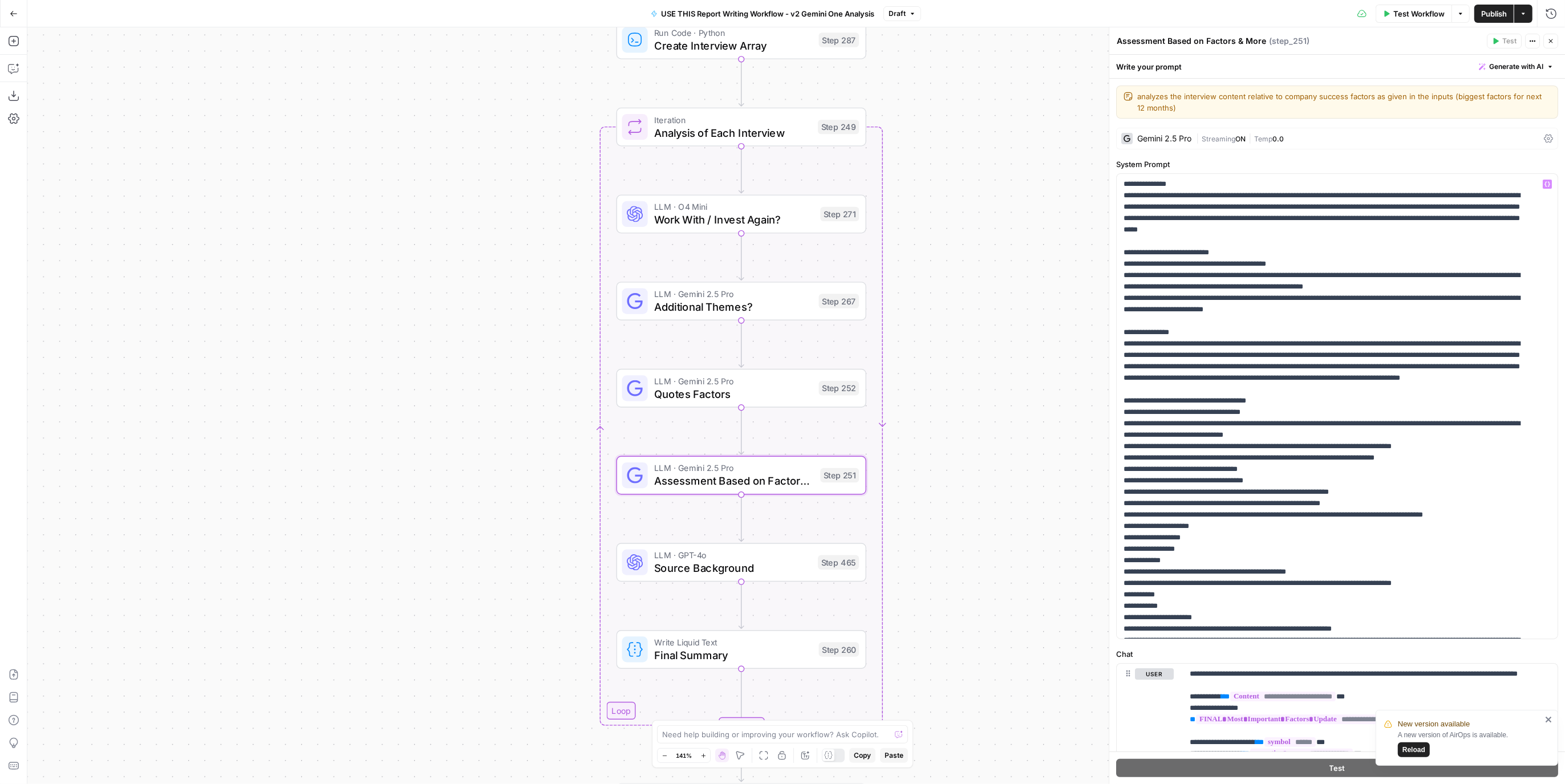
scroll to position [80, 0]
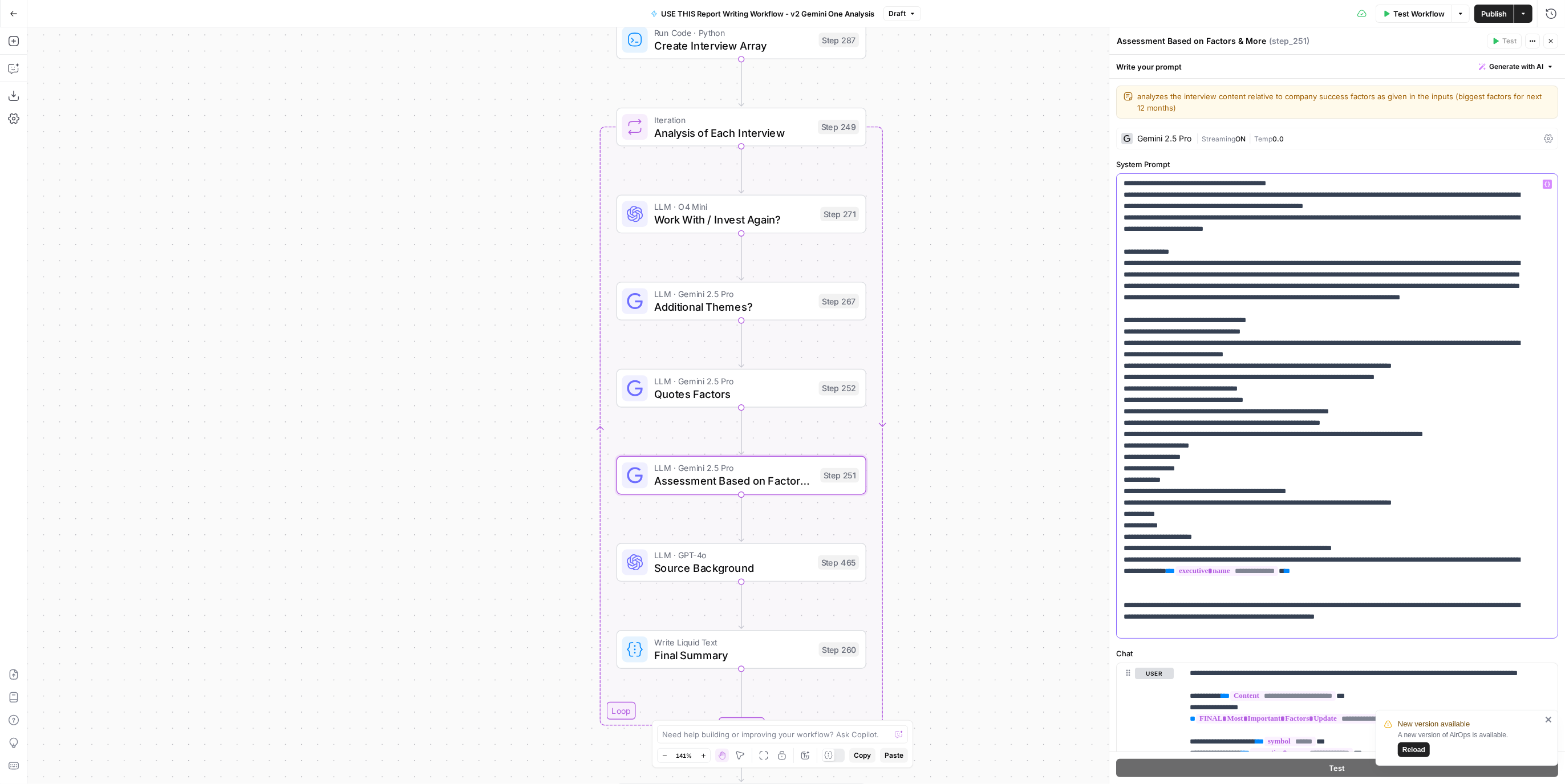
click at [1412, 554] on p "**********" at bounding box center [1327, 366] width 407 height 536
drag, startPoint x: 1422, startPoint y: 559, endPoint x: 1436, endPoint y: 556, distance: 14.3
click at [1436, 556] on p "**********" at bounding box center [1327, 366] width 407 height 536
click at [1434, 573] on p "**********" at bounding box center [1327, 372] width 407 height 548
click at [1480, 559] on p "**********" at bounding box center [1327, 372] width 407 height 548
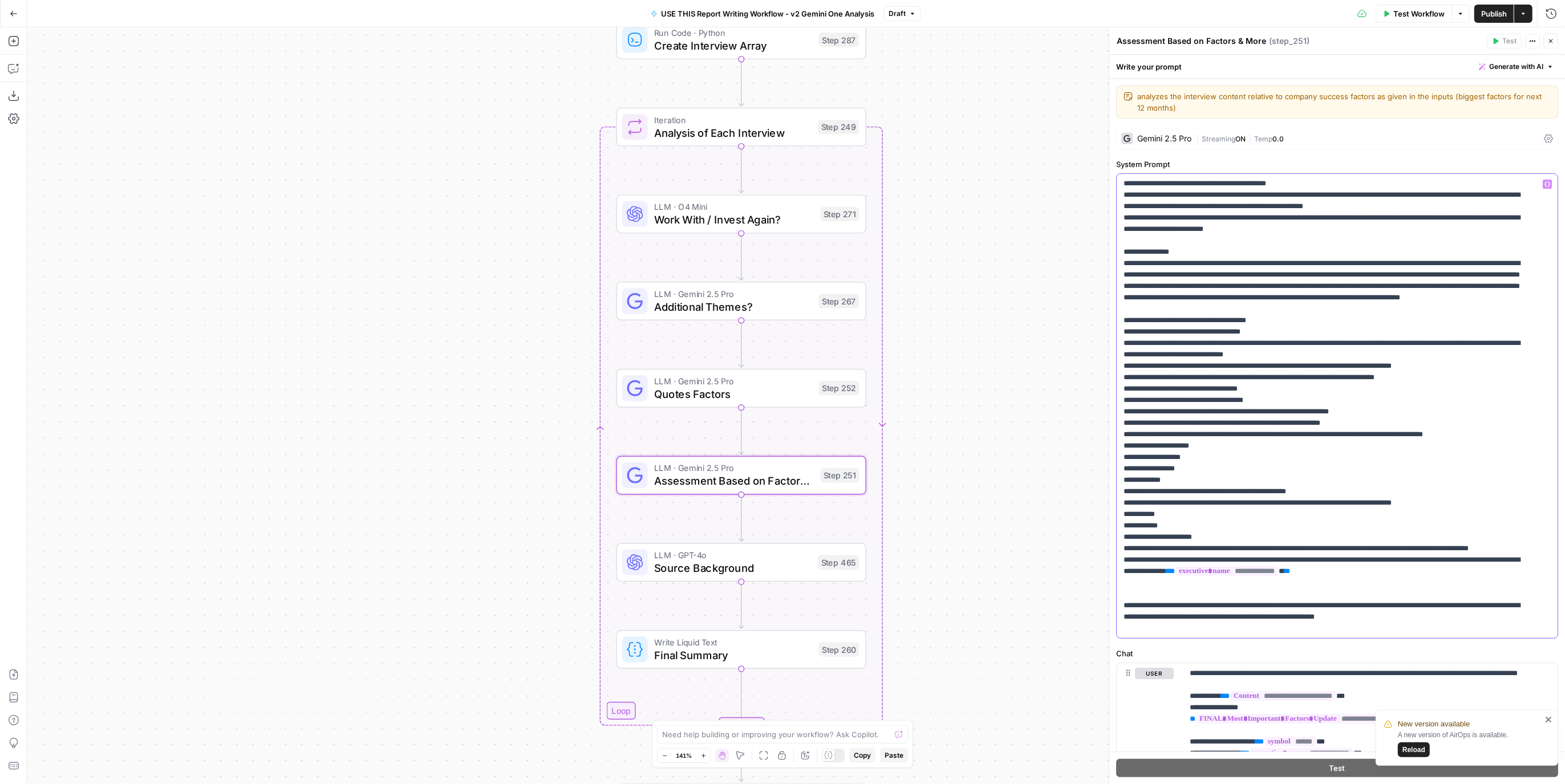
drag, startPoint x: 1479, startPoint y: 559, endPoint x: 1481, endPoint y: 572, distance: 13.2
click at [1481, 572] on p "**********" at bounding box center [1327, 372] width 407 height 548
click at [1489, 12] on span "Publish" at bounding box center [1494, 14] width 26 height 11
click at [914, 17] on span "Version 215" at bounding box center [897, 13] width 37 height 10
click at [914, 17] on span "Version 215" at bounding box center [897, 13] width 37 height 10
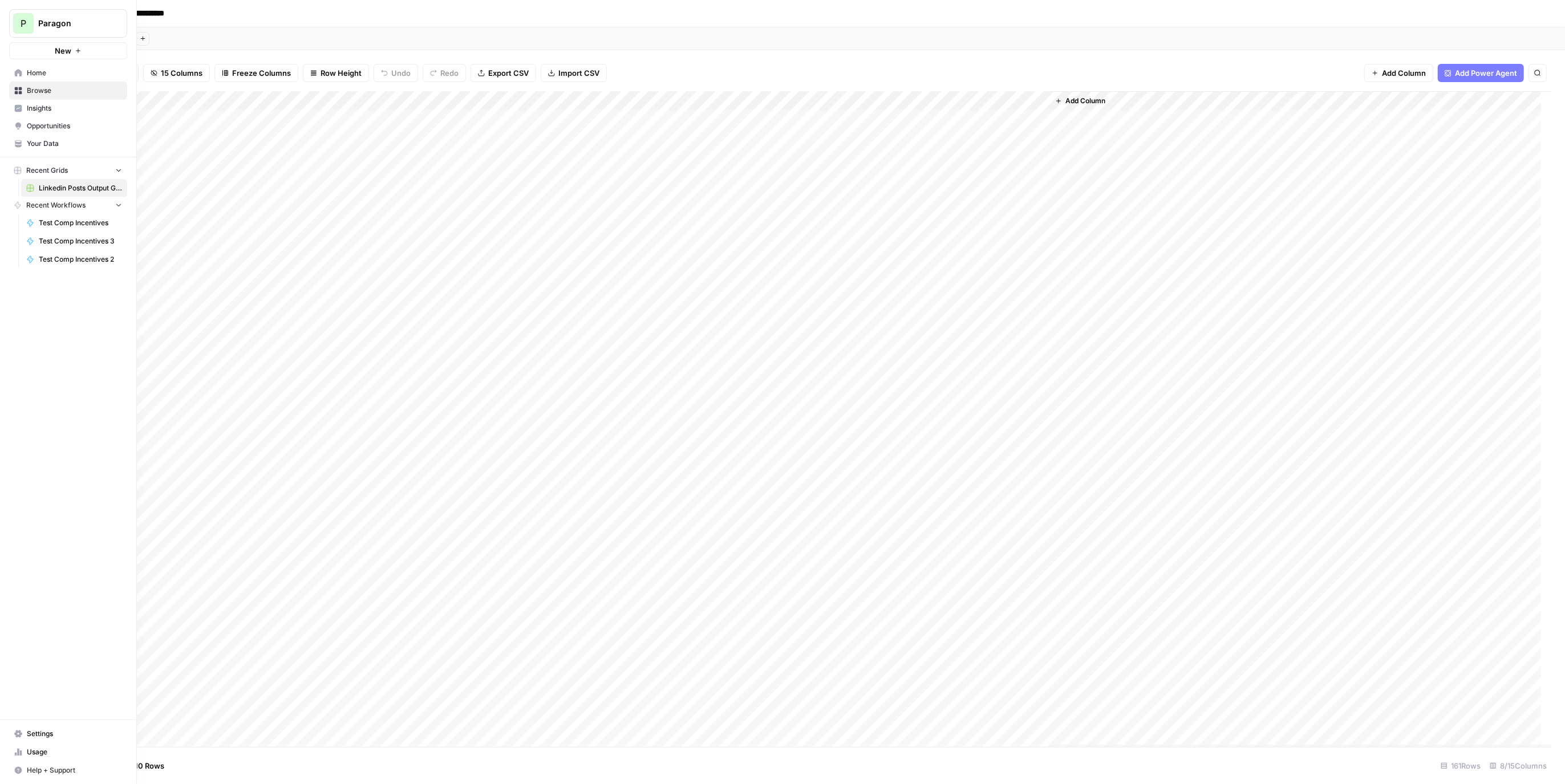
click at [21, 18] on span "P" at bounding box center [24, 24] width 6 height 14
click at [108, 159] on span "Paragon Intel - Bill / Ty / [PERSON_NAME] R&D" at bounding box center [110, 158] width 151 height 11
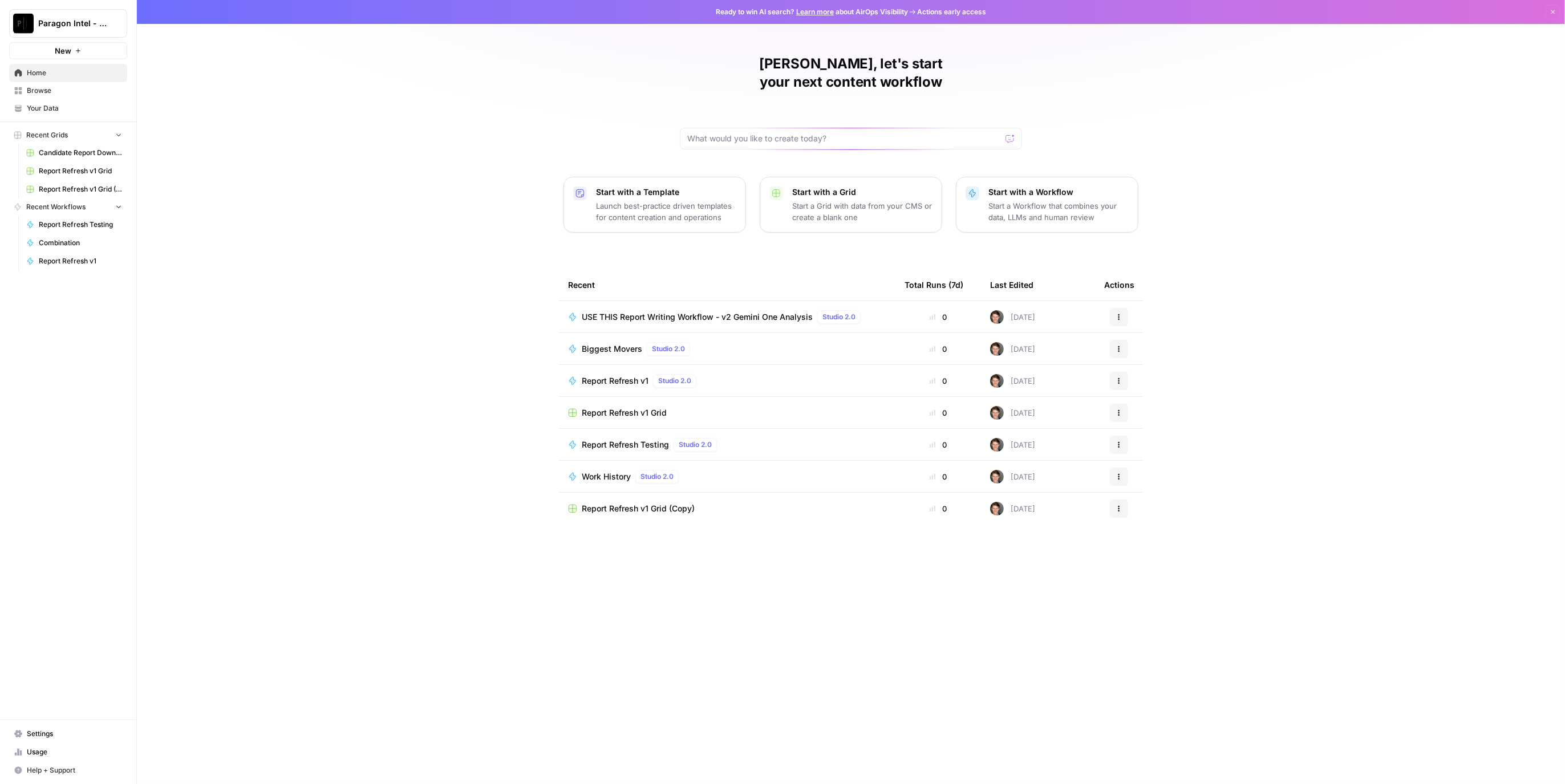
click at [736, 311] on span "USE THIS Report Writing Workflow - v2 Gemini One Analysis" at bounding box center [697, 317] width 231 height 11
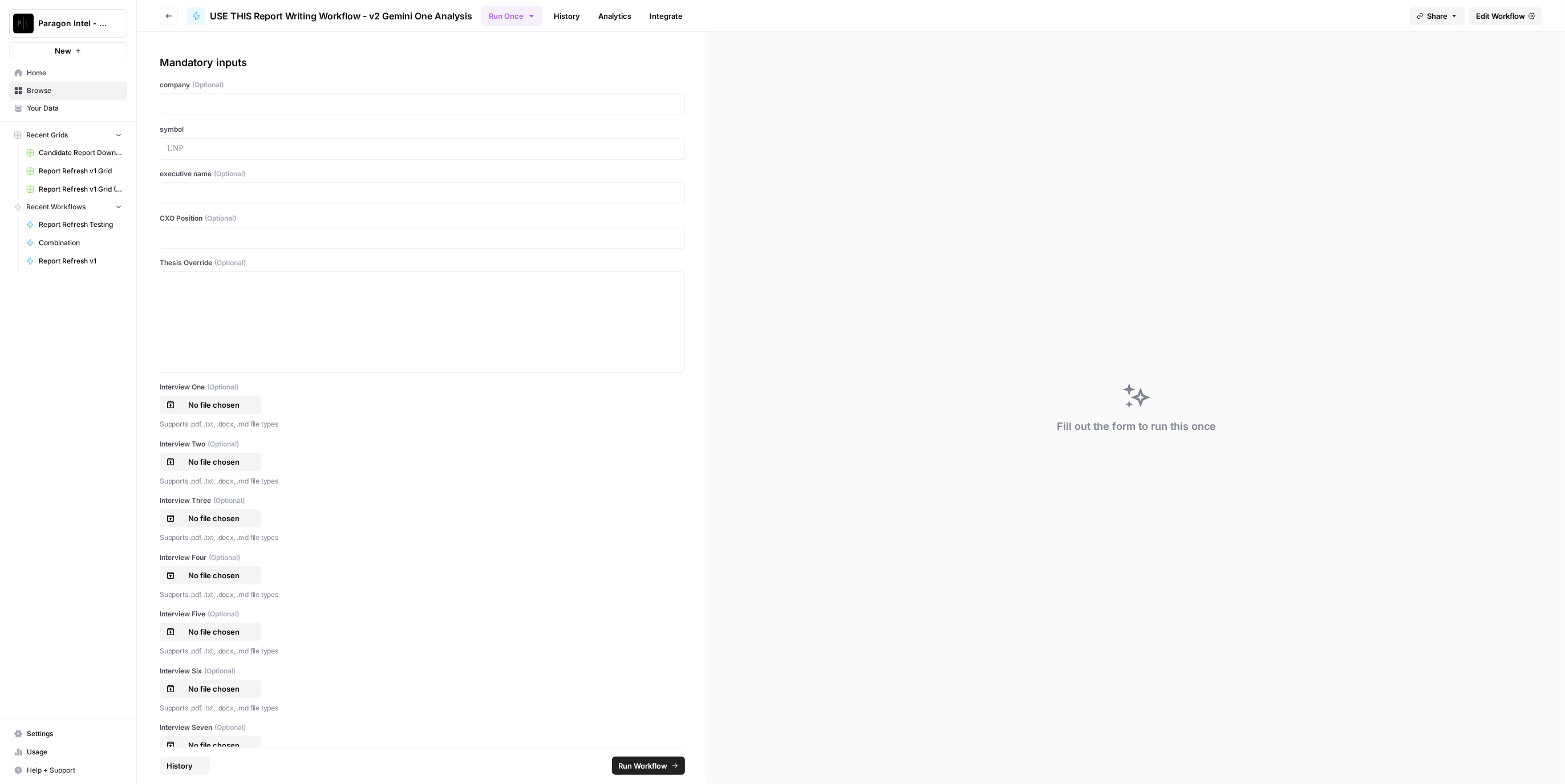
click at [577, 21] on link "History" at bounding box center [567, 16] width 40 height 18
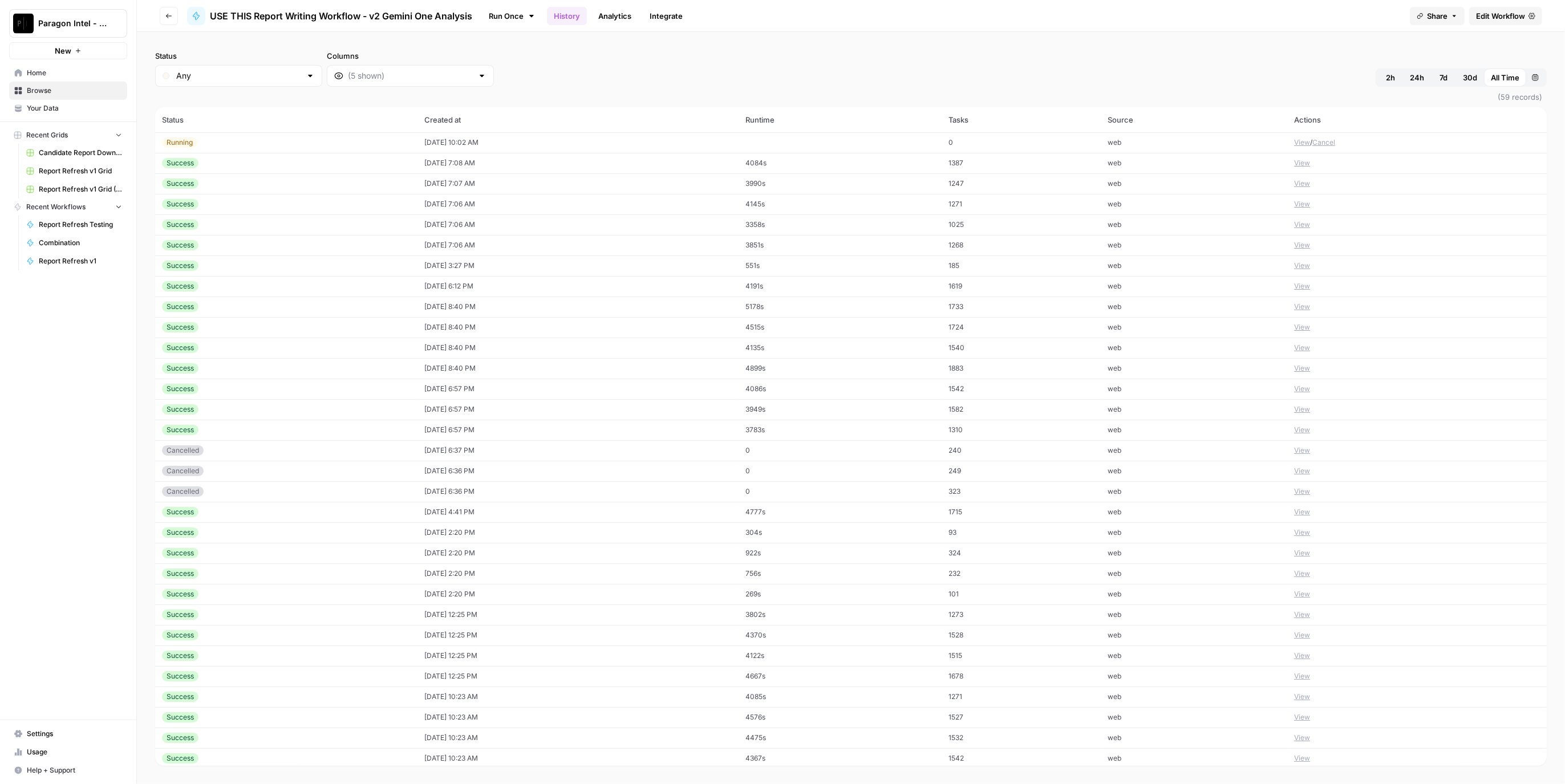
click at [481, 142] on td "09/04/25 at 10:02 AM" at bounding box center [578, 142] width 322 height 21
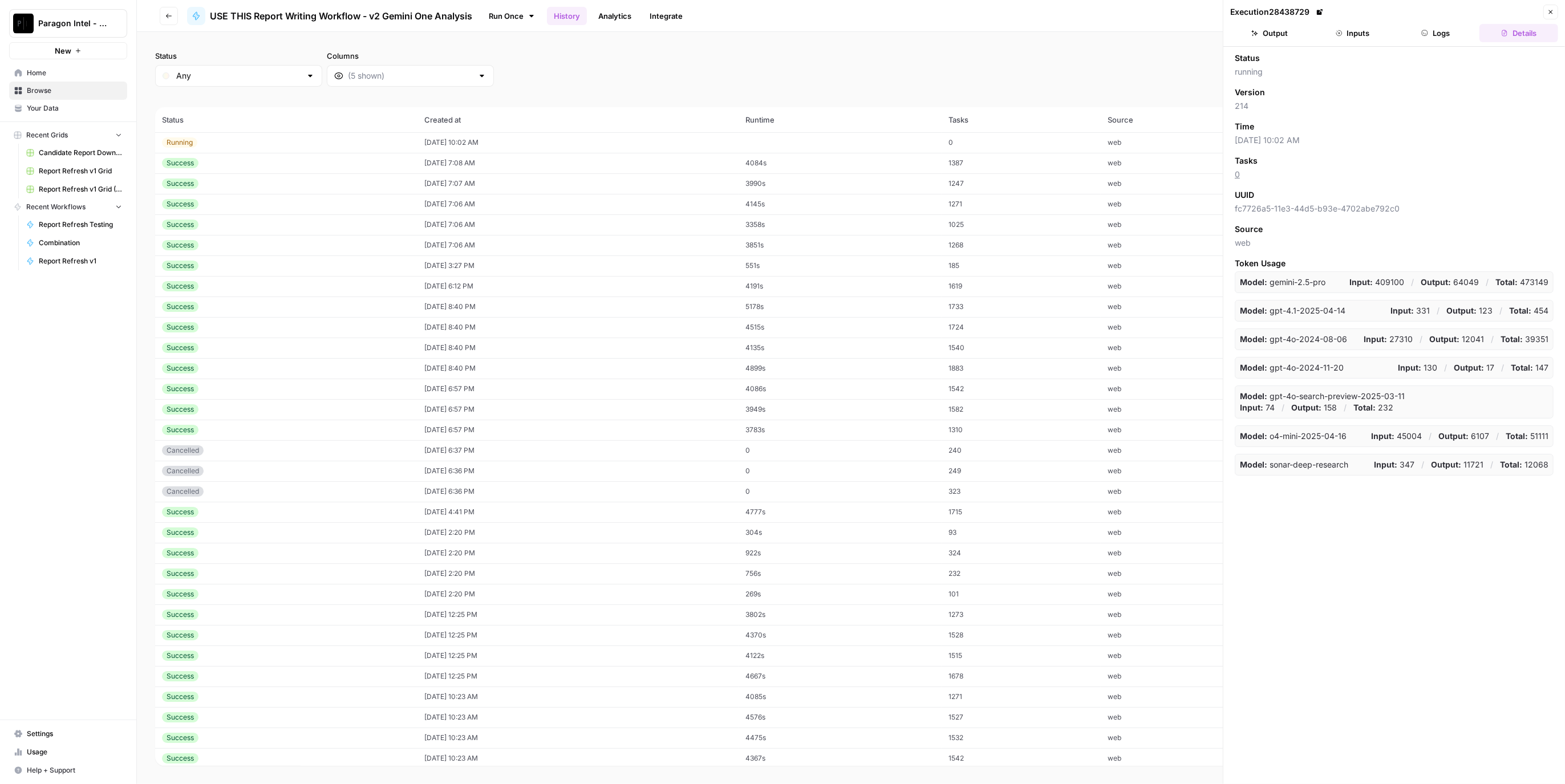
click at [1436, 34] on button "Logs" at bounding box center [1436, 33] width 79 height 18
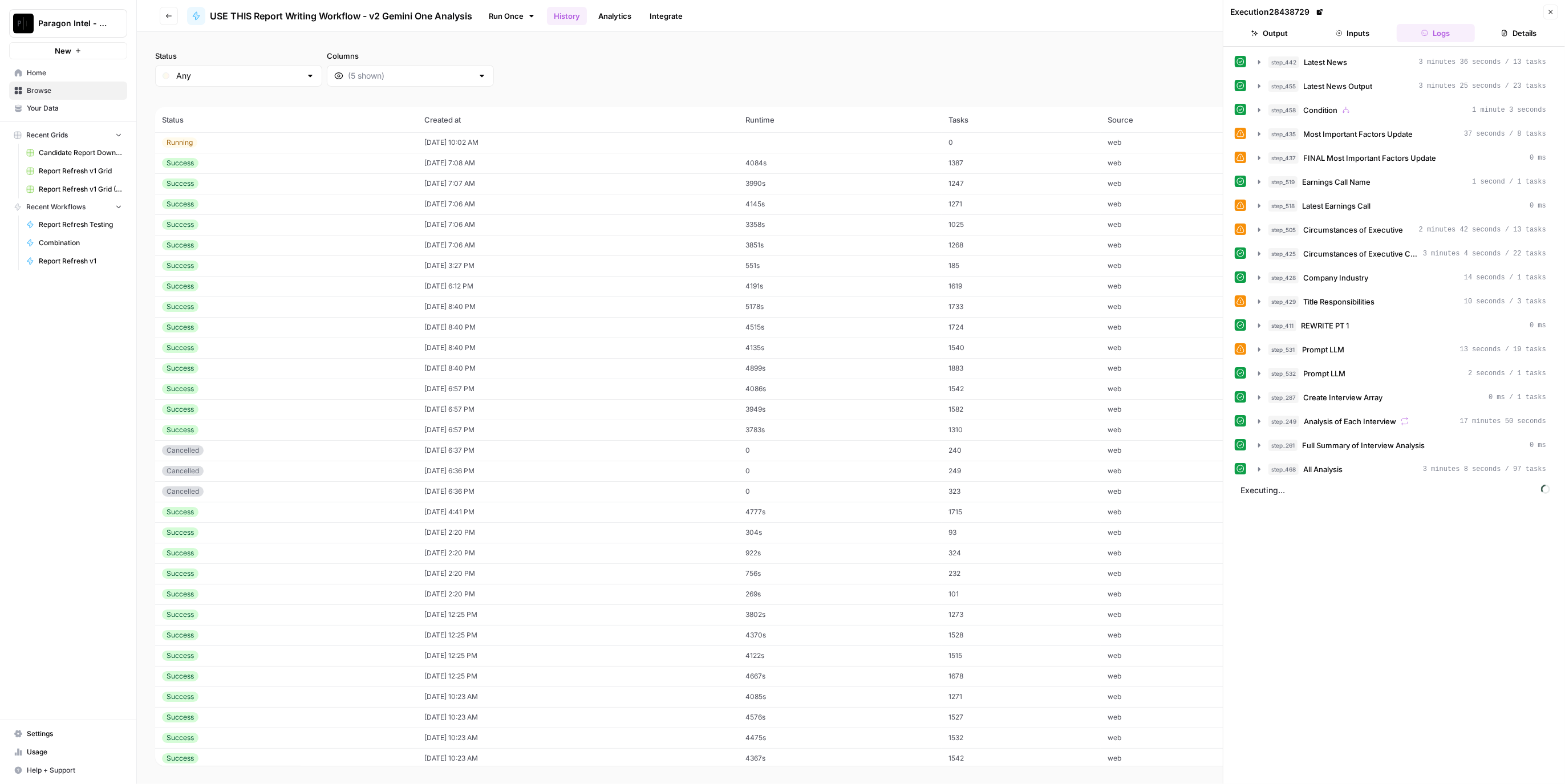
click at [1373, 37] on button "Inputs" at bounding box center [1353, 33] width 79 height 18
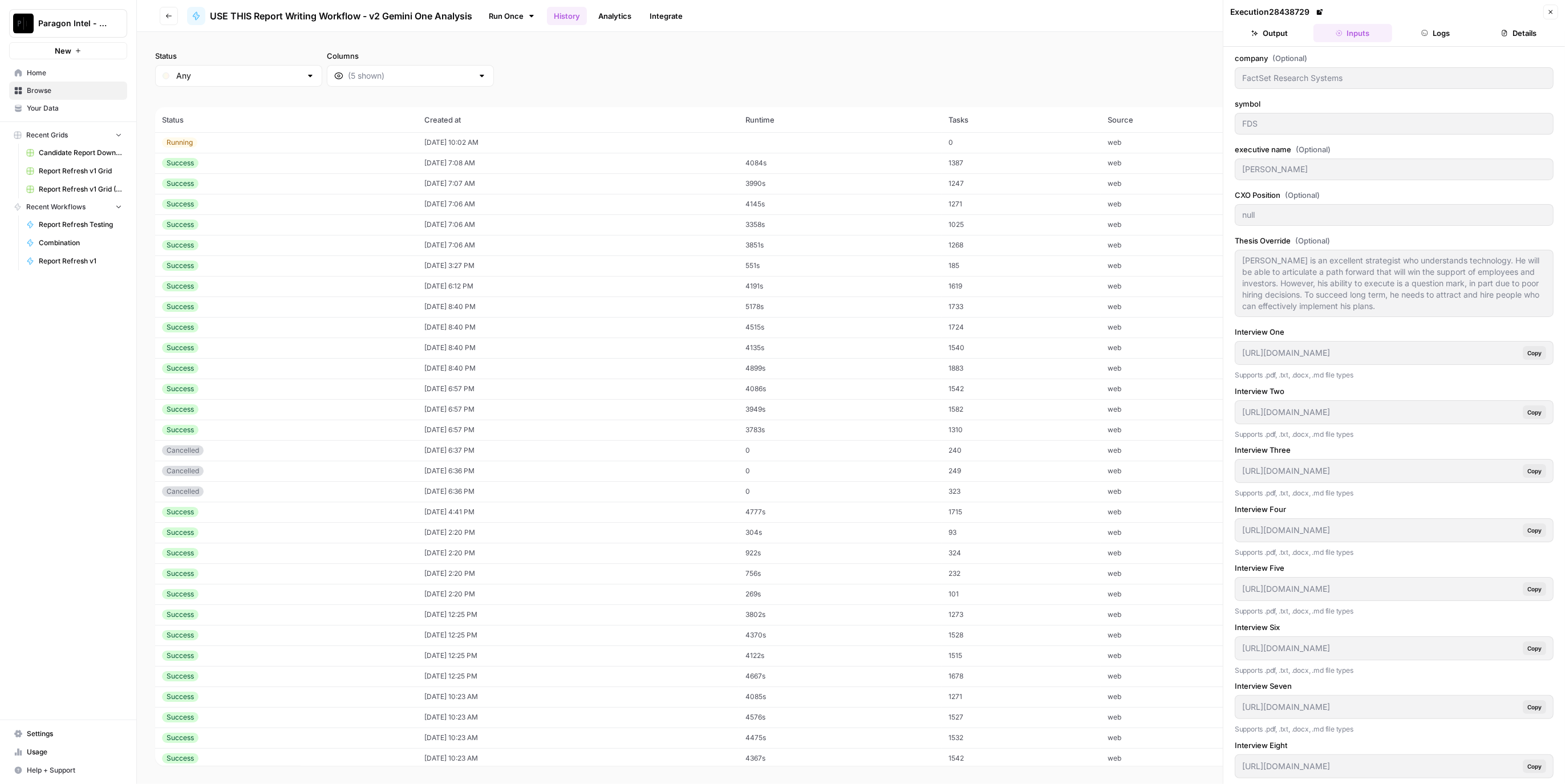
drag, startPoint x: 1554, startPoint y: 12, endPoint x: 1544, endPoint y: 11, distance: 10.0
click at [1552, 13] on icon "button" at bounding box center [1551, 12] width 7 height 7
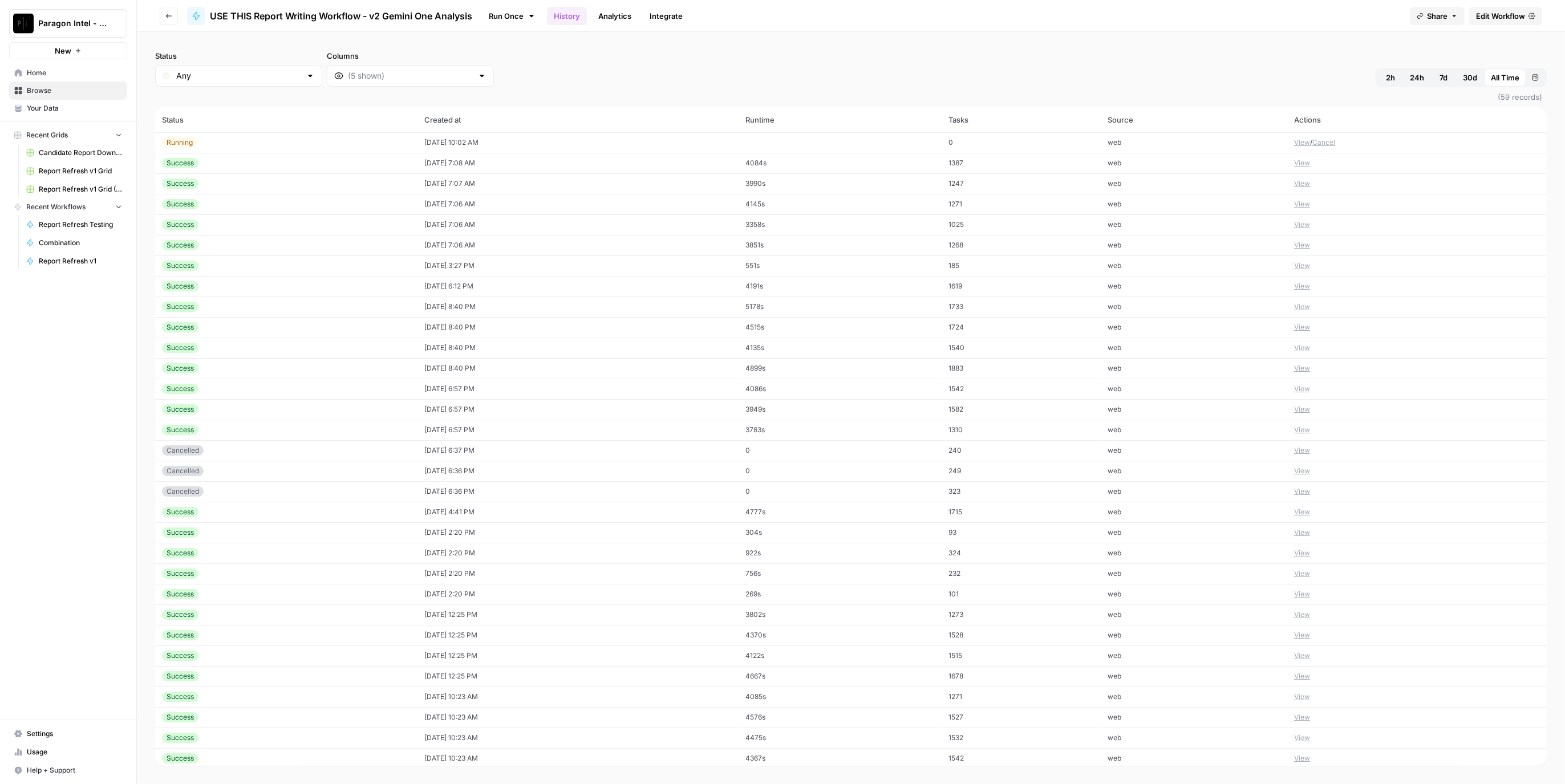
click at [1047, 162] on td "1387" at bounding box center [1021, 163] width 160 height 21
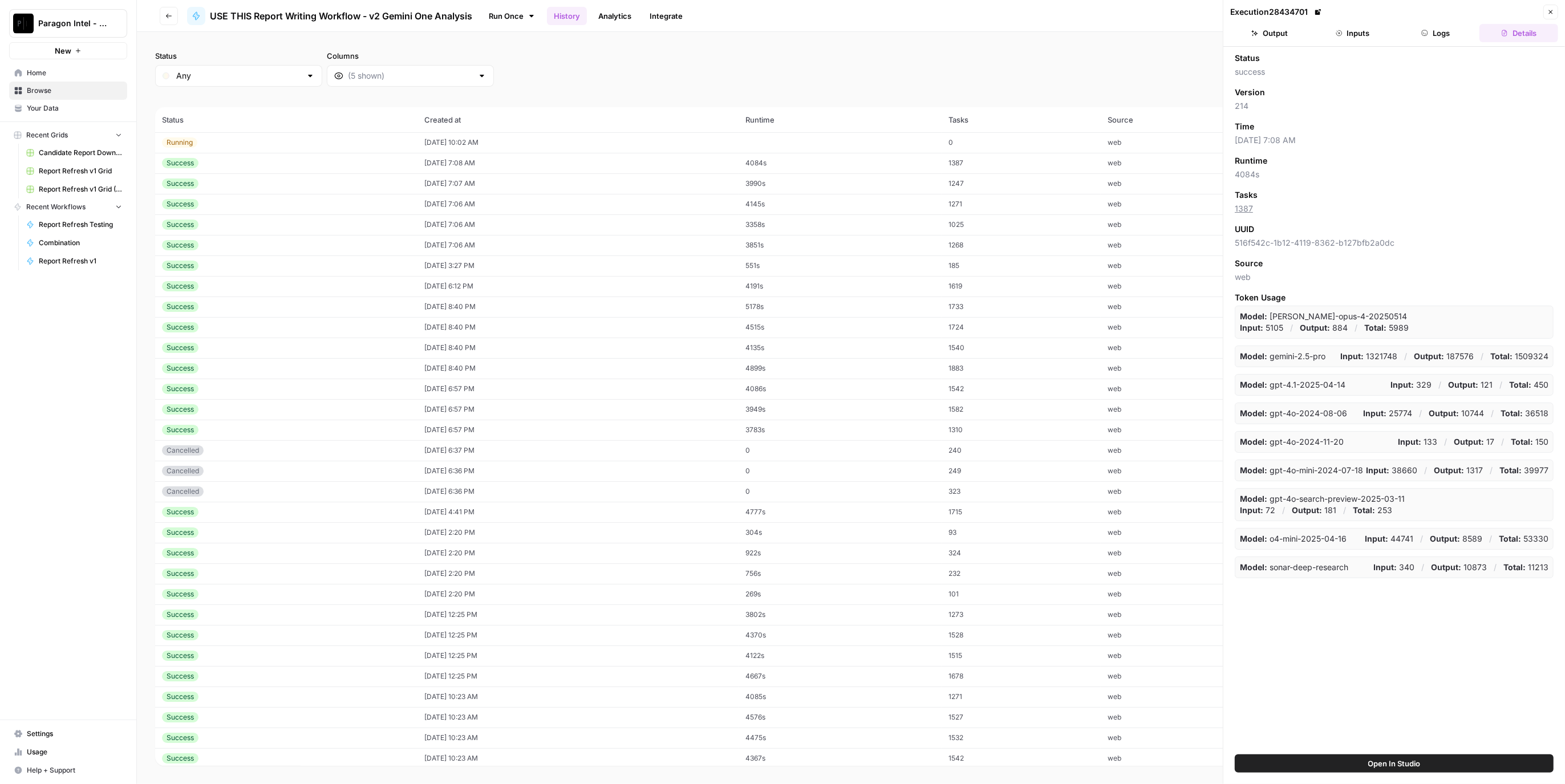
click at [1041, 183] on td "1247" at bounding box center [1021, 184] width 160 height 21
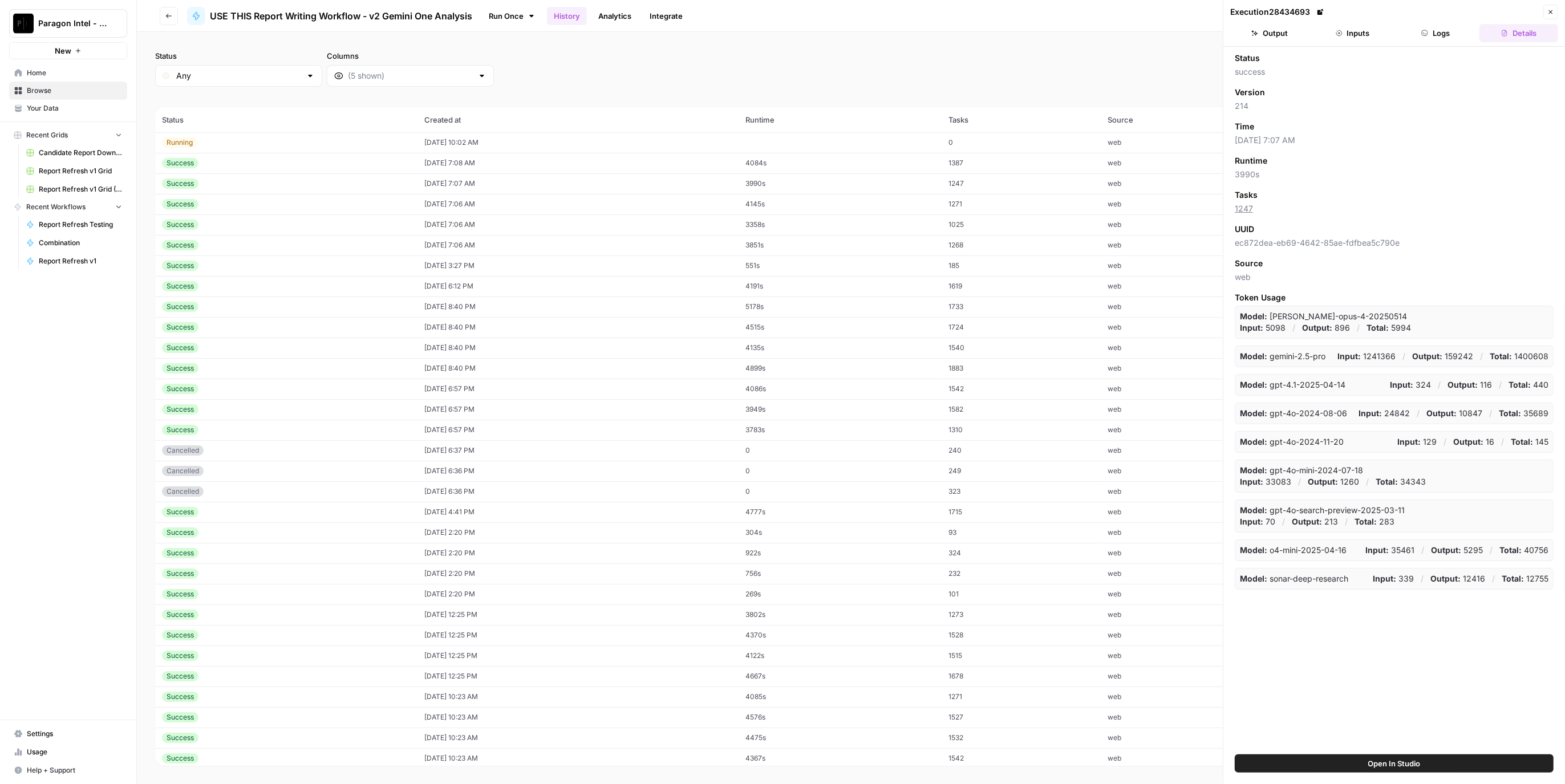
click at [1038, 212] on td "1271" at bounding box center [1021, 204] width 160 height 21
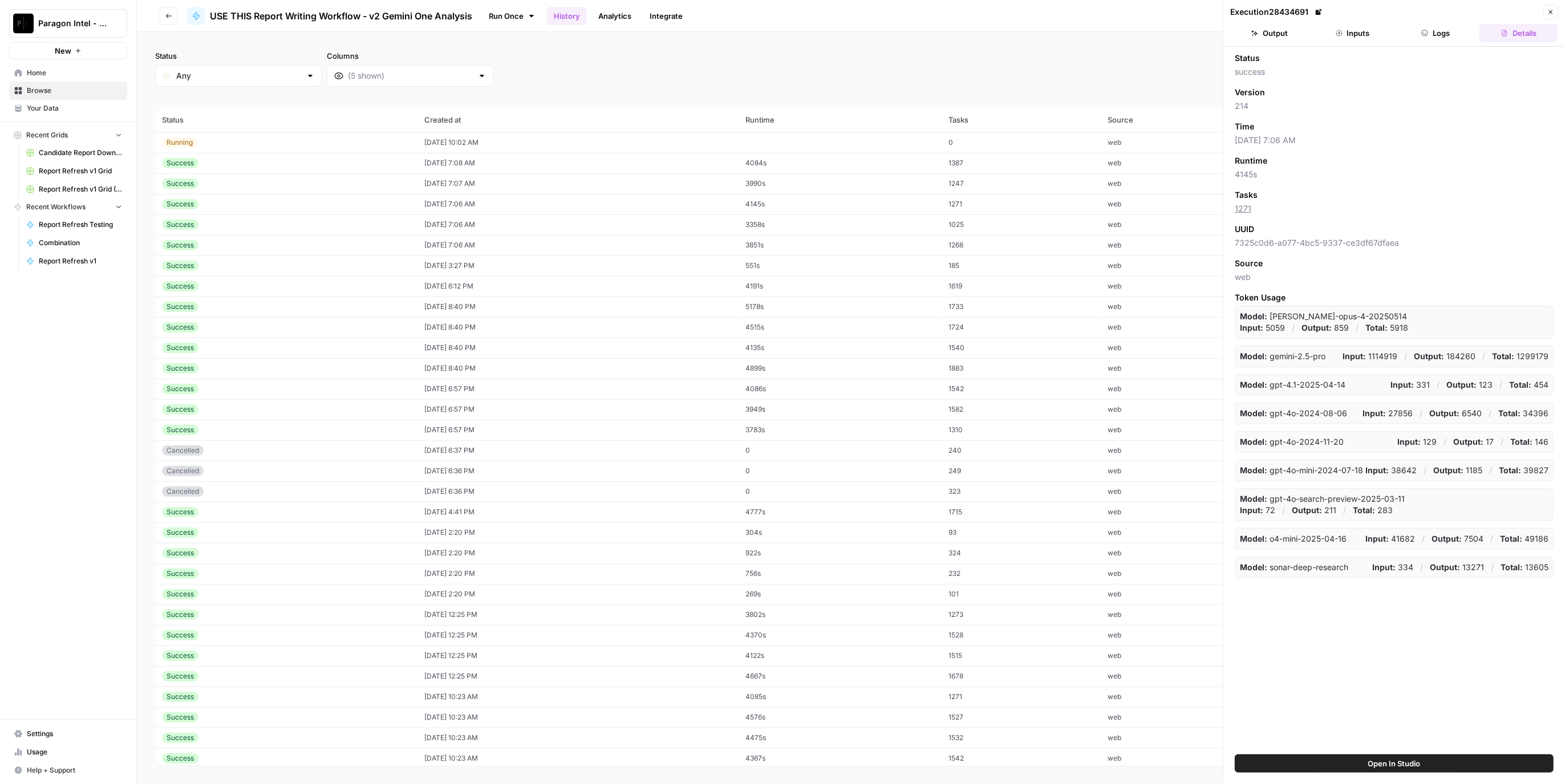
click at [1035, 223] on td "1025" at bounding box center [1021, 225] width 160 height 21
click at [1355, 33] on button "Inputs" at bounding box center [1353, 33] width 79 height 18
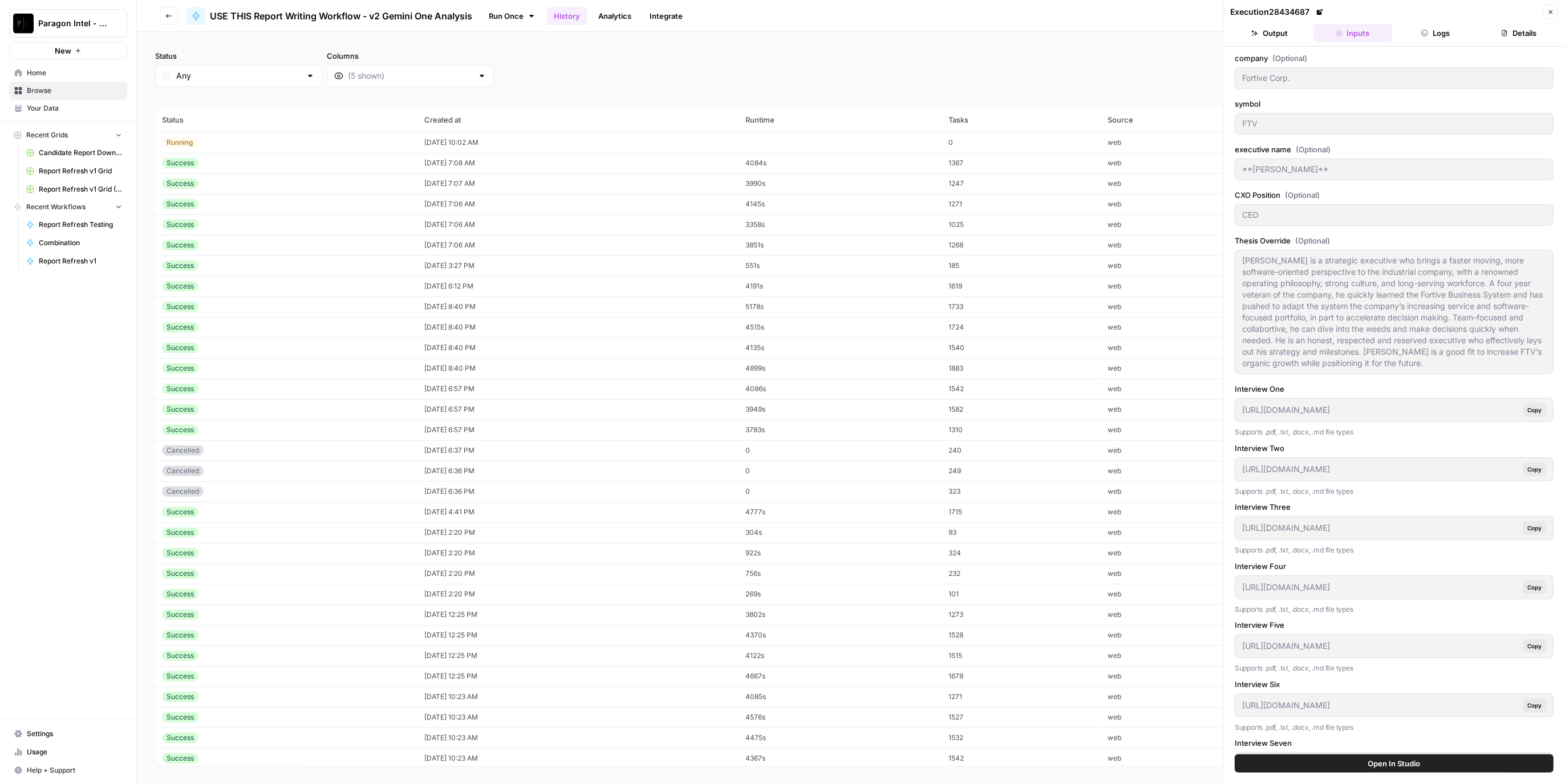
click at [1023, 211] on td "1271" at bounding box center [1021, 204] width 160 height 21
type input "Baxter International"
type input "BAX"
type input "Andrew Hider"
type input "https://app.airops.com/api/workspace_files/118301/url"
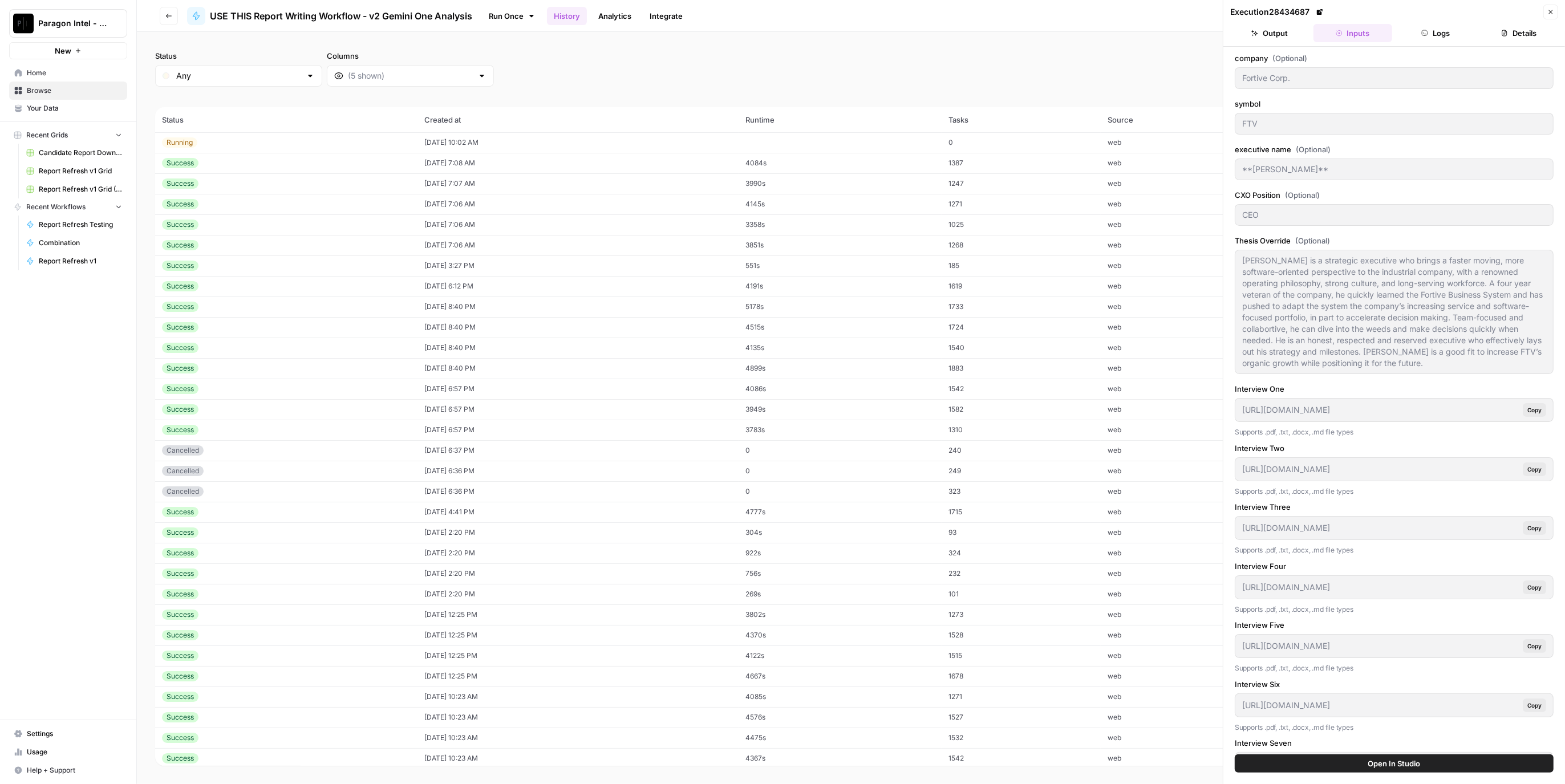
type input "https://app.airops.com/api/workspace_files/118302/url"
type input "https://app.airops.com/api/workspace_files/118303/url"
type input "https://app.airops.com/api/workspace_files/118304/url"
type input "https://app.airops.com/api/workspace_files/118305/url"
type input "https://app.airops.com/api/workspace_files/118306/url"
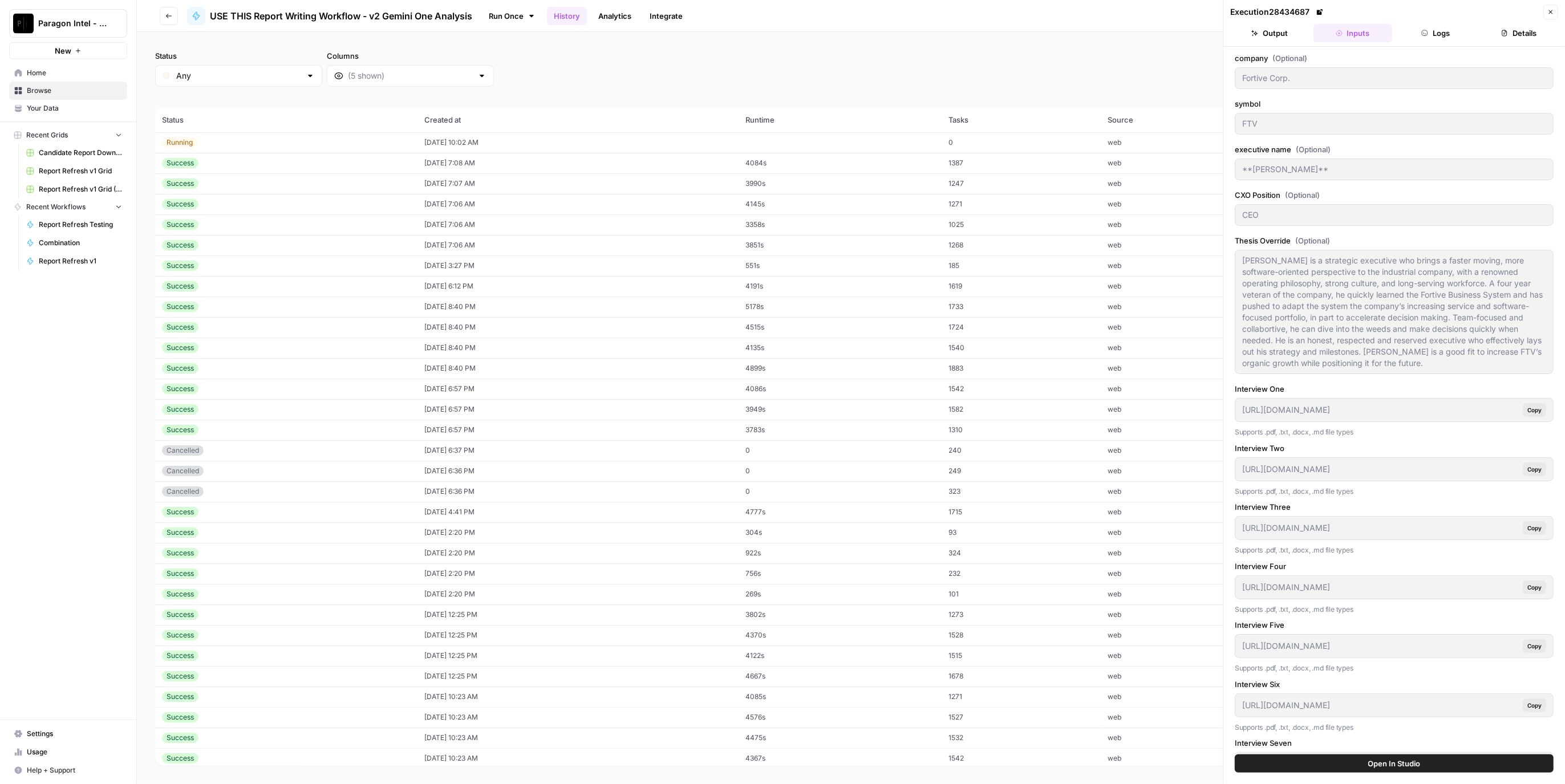
type input "https://app.airops.com/api/workspace_files/118307/url"
type input "https://app.airops.com/api/workspace_files/118312/url"
type input "7/31/2025"
type textarea "Andrew Hider is a process-oriented, results-driven leader selected to helm Baxt…"
type textarea "**1. Company Background** Baxter International Inc. is an American multinationa…"
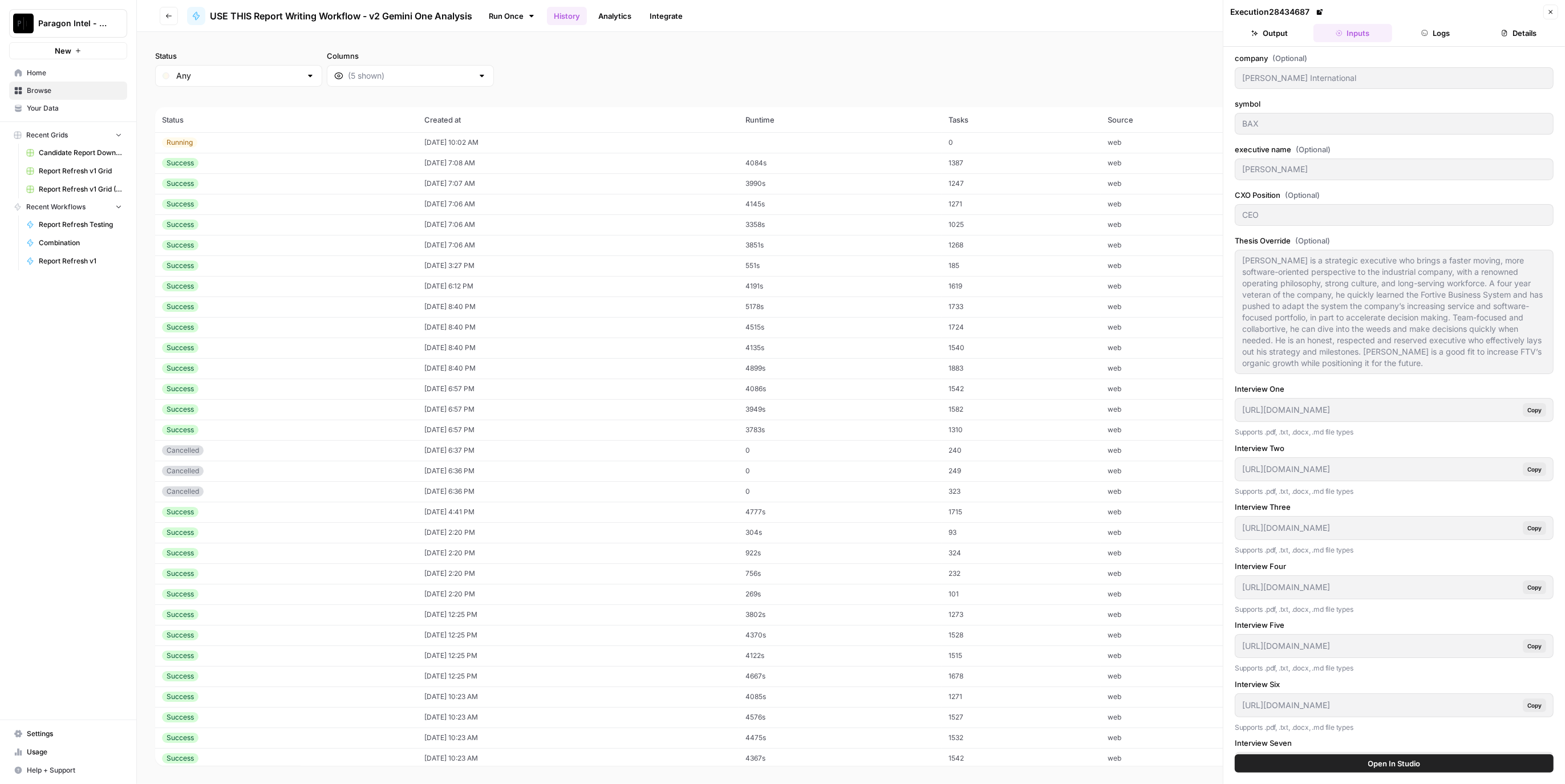
type textarea "**What Has Changed the Most for the Company Over the Last 12 Months** **1. Comp…"
type textarea "**Financial Details for Analyst** Below is a two-tiered, structured analysis fo…"
type textarea "\ **Executive History for Analyst** **ANDREW HIDER BACKGROUND** * Andrew Hider …"
type textarea "**1. Taylor Made Group LLC (2016–2017)** No adverse media was directly linked t…"
type textarea "**Operator** Good morning, ladies and gentlemen, and welcome to Baxter Internat…"
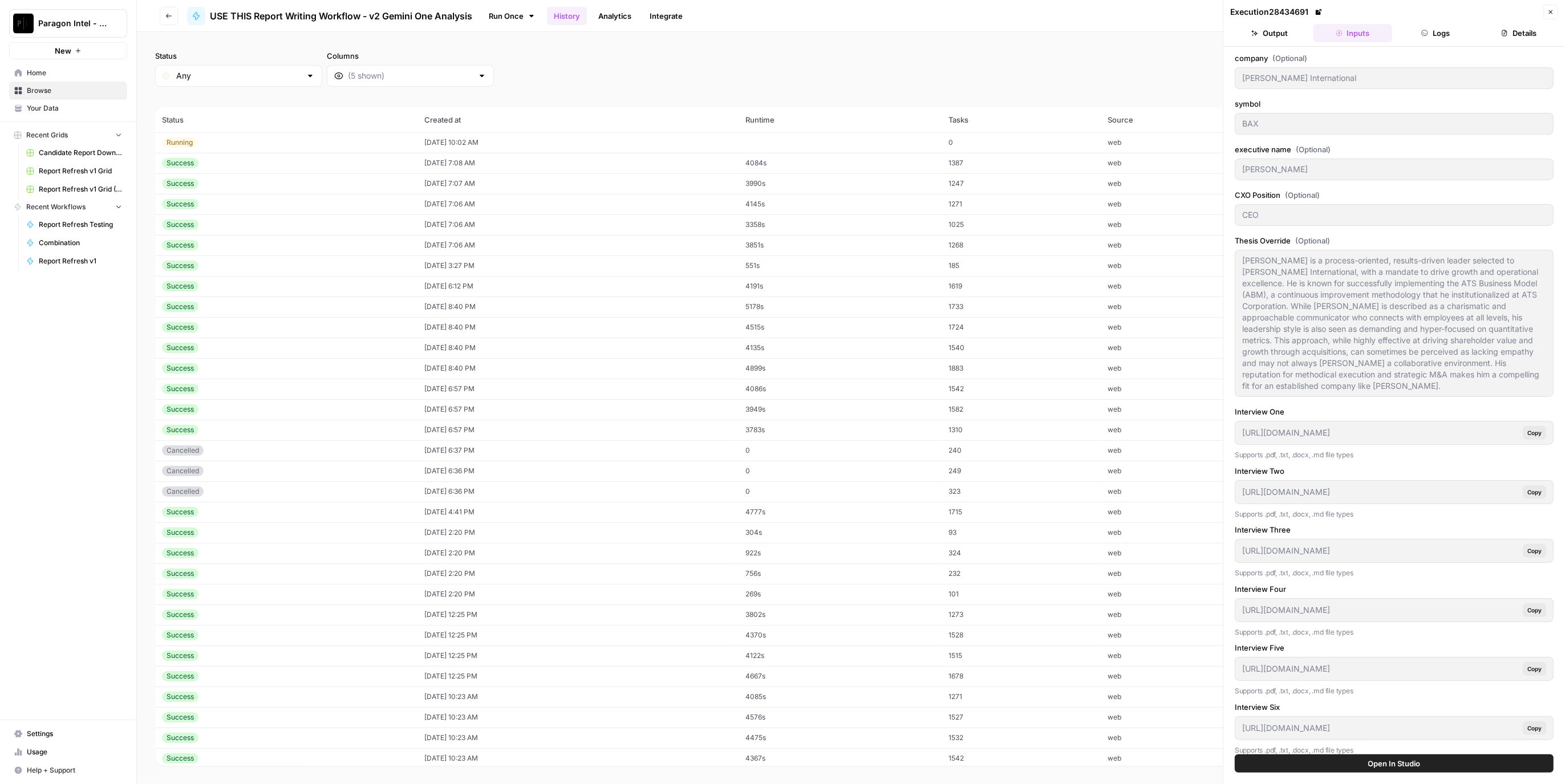
click at [1031, 187] on td "1247" at bounding box center [1021, 184] width 160 height 21
type input "Zillow"
type input "Z"
type input "Jeremy Wacksman"
type input "https://app.airops.com/api/workspace_files/117553/url"
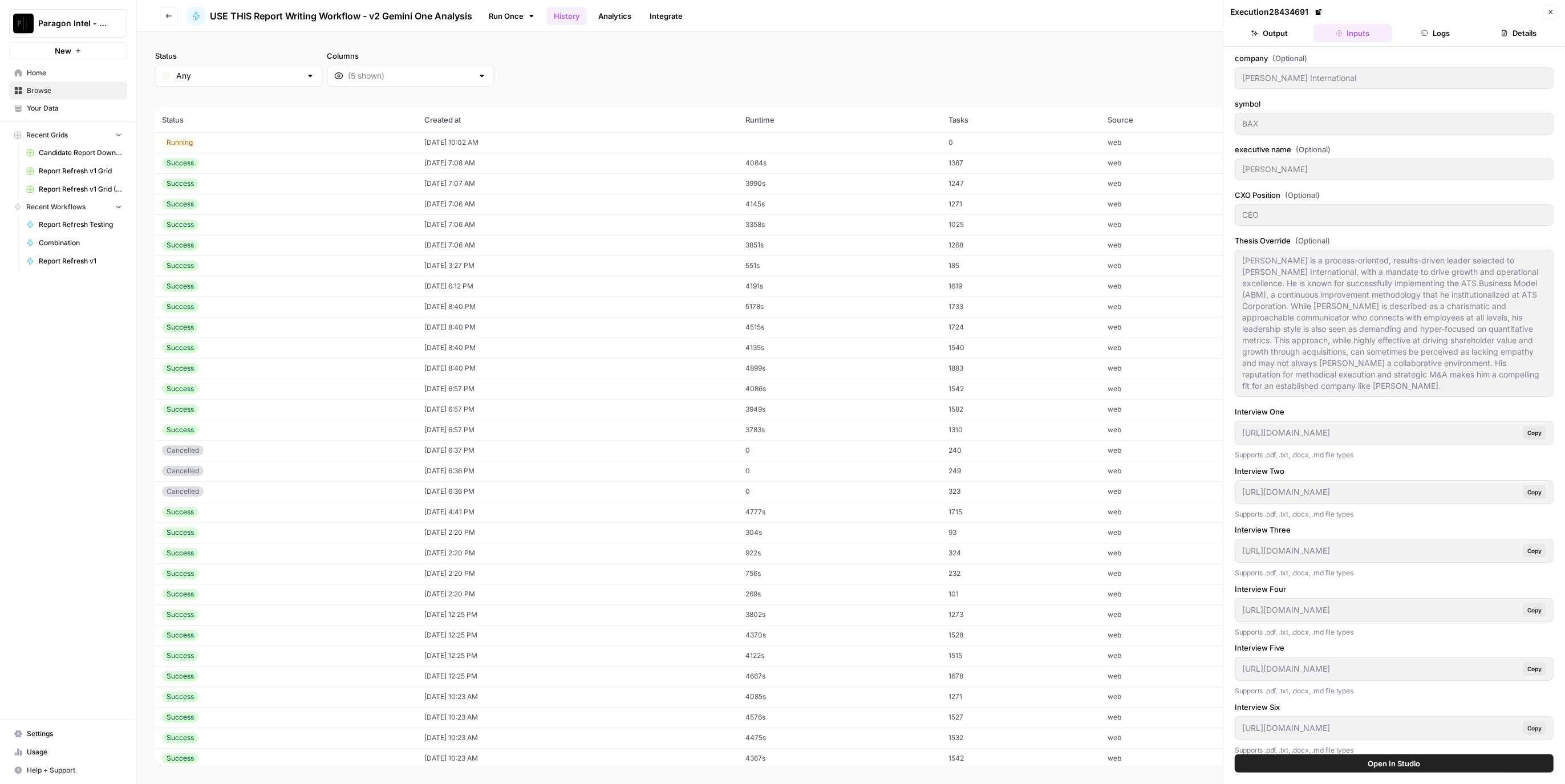
type input "https://app.airops.com/api/workspace_files/117554/url"
type input "https://app.airops.com/api/workspace_files/117555/url"
type input "https://app.airops.com/api/workspace_files/117556/url"
type input "https://app.airops.com/api/workspace_files/117557/url"
type input "https://app.airops.com/api/workspace_files/117558/url"
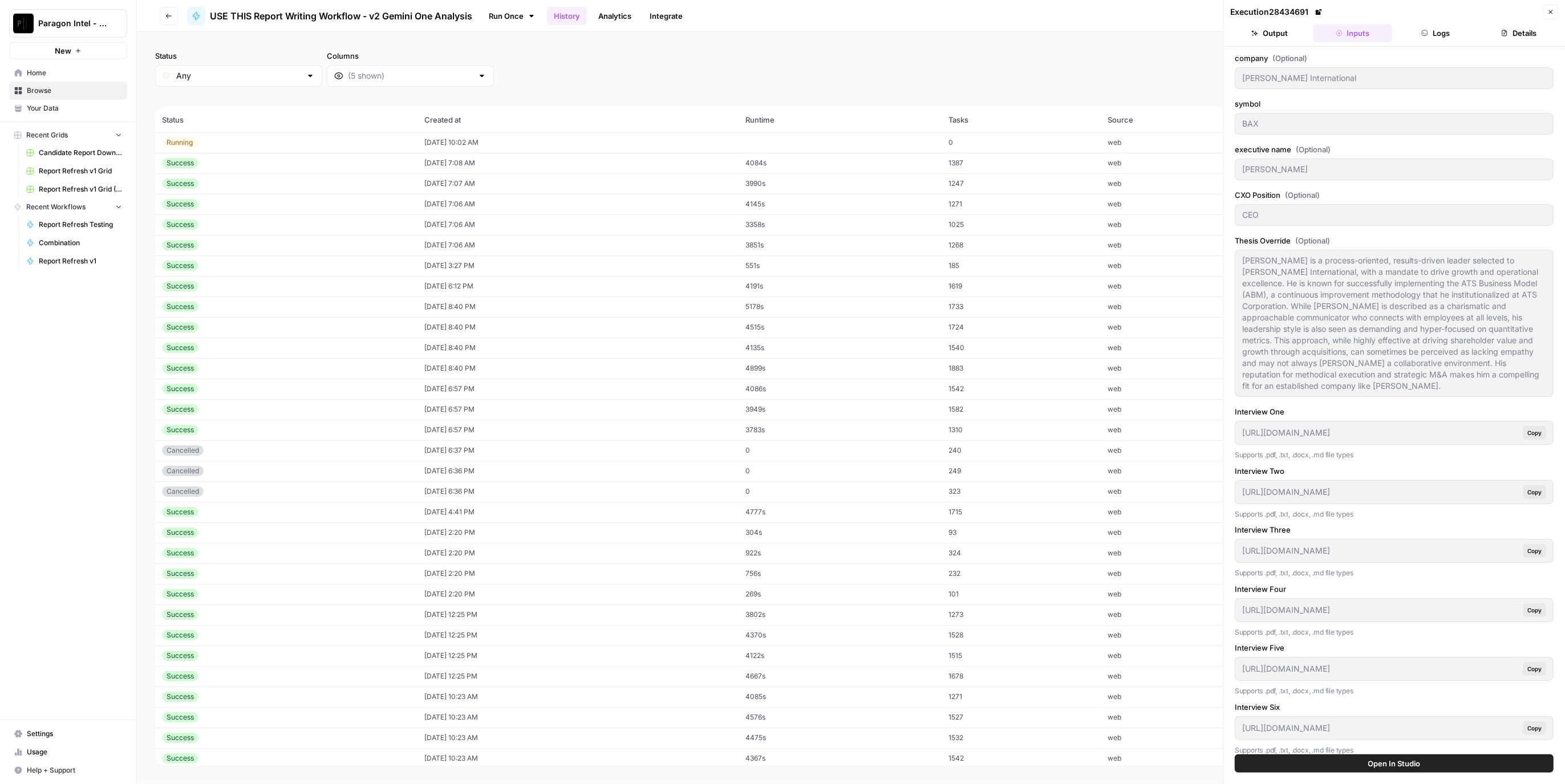
type input "https://app.airops.com/api/workspace_files/117559/url"
type input "https://app.airops.com/api/workspace_files/117560/url"
type input "8/6/2025"
type input "### Q2 2025"
type textarea "Jeremy Wacksman is in the CEO seat at Zillow to execute and integrate a housing…"
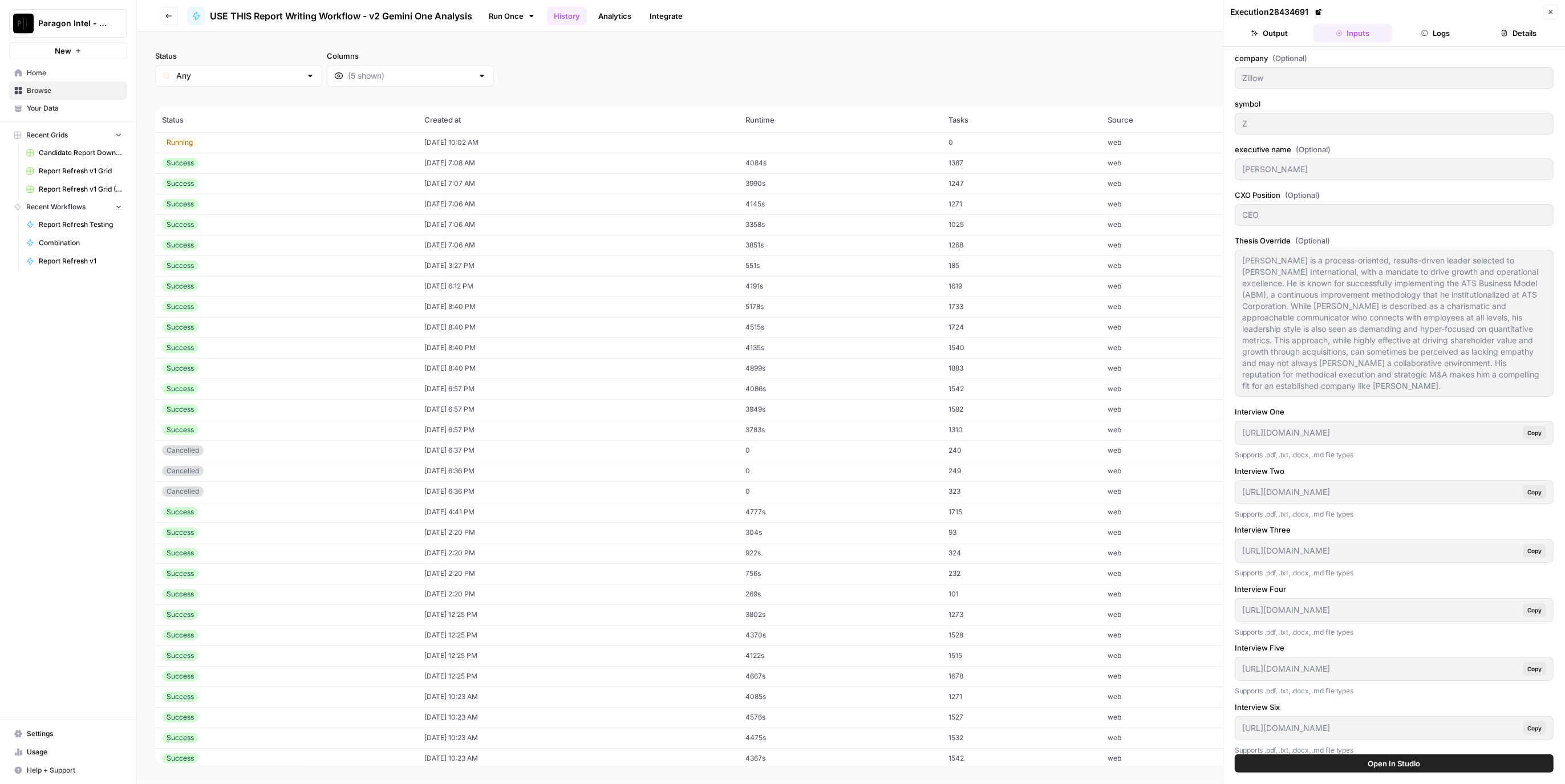
type textarea "**Company Overview for Analyst** Here is the in-depth company description of Zi…"
type textarea "**What Has Changed the Most for the Company Over the Last 12 Months** * **From …"
type textarea "**Financial Details for Analyst** Here is an expert financial analysis of Zillo…"
type textarea "**Executive History for Analyst** **JEREMY WACKSMAN BACKGROUND** * An accomplis…"
type textarea "**Class-Action Lawsuit Regarding "Zillow Offers"**\ Jeremy Wacksman is a defend…"
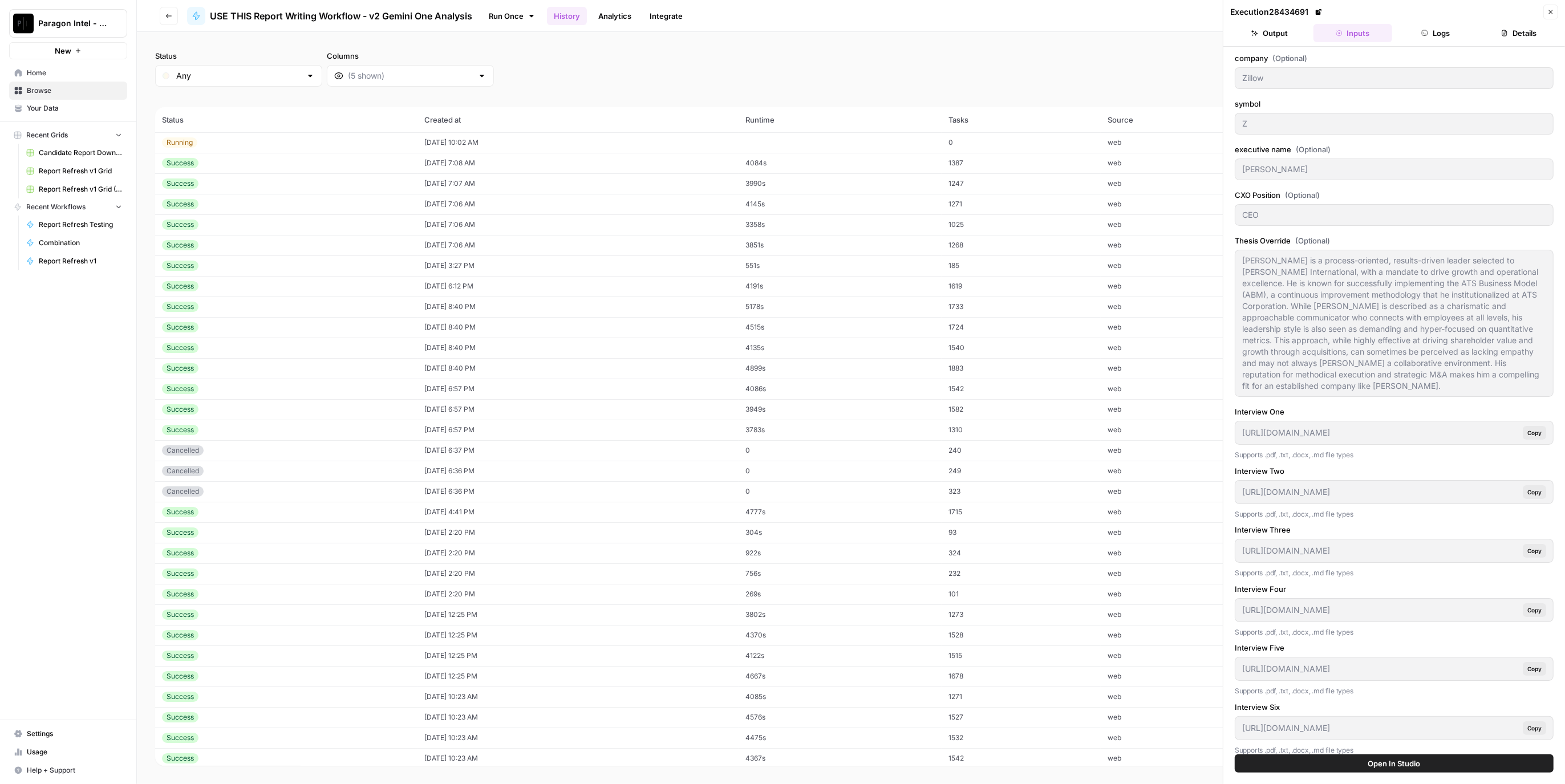
type textarea "Hello, and welcome to Zillow Group's Second Quarter Financial Results Call. We …"
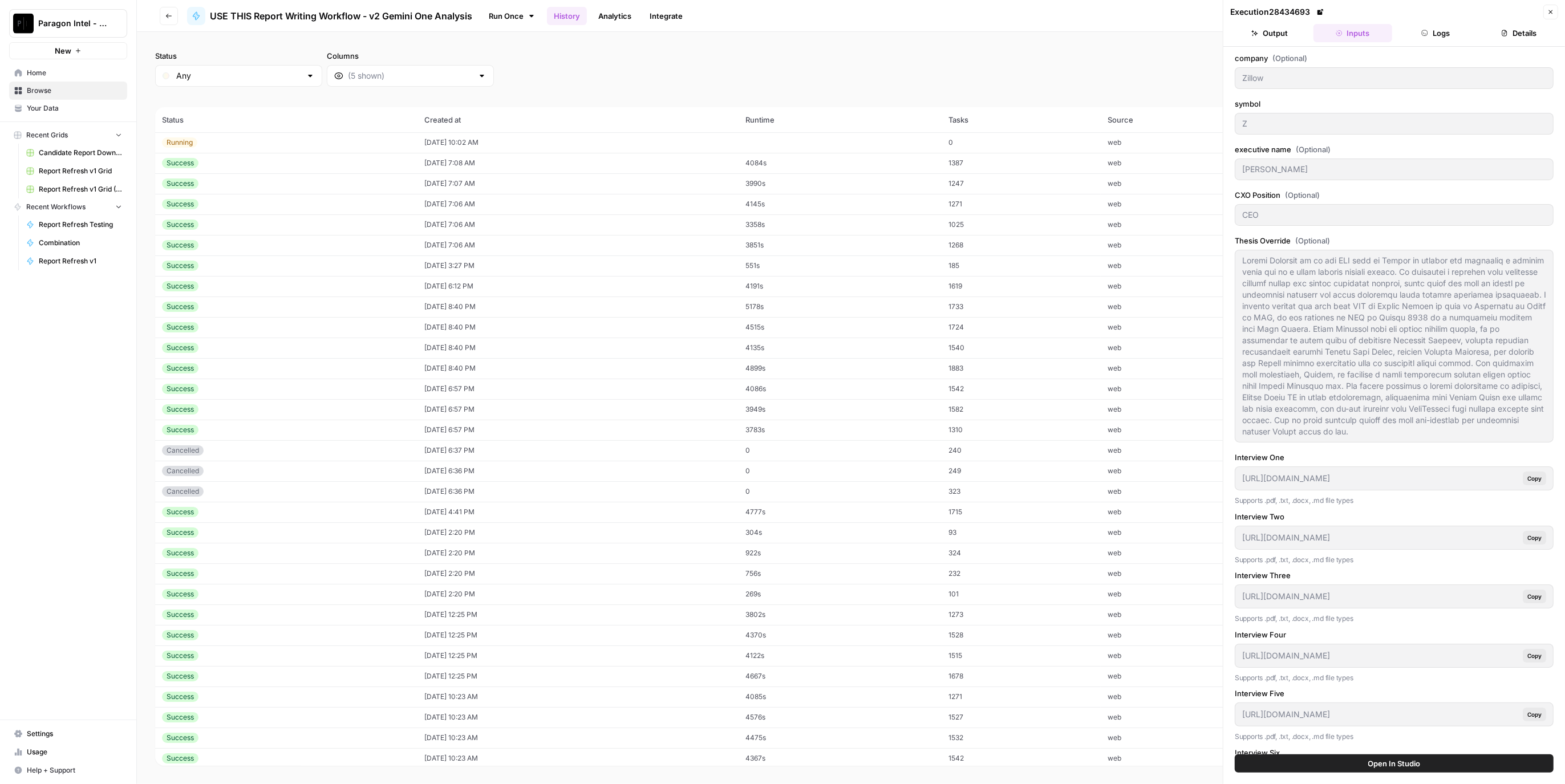
click at [1035, 166] on td "1387" at bounding box center [1021, 163] width 160 height 21
type input "Fortrea"
type input "FTRE"
type input "Anshul Thakral"
type input "https://app.airops.com/api/workspace_files/115675/url"
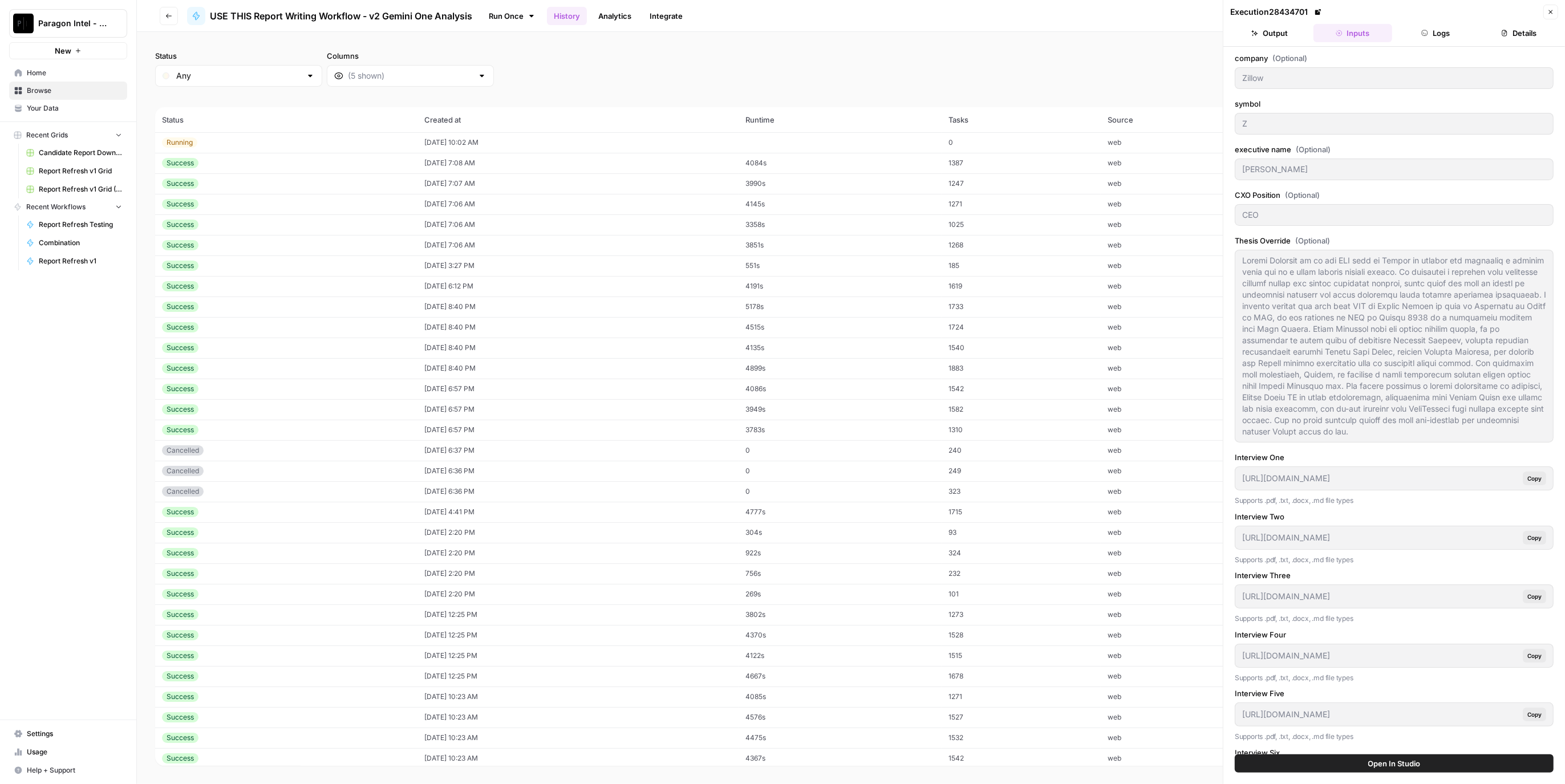
type input "https://app.airops.com/api/workspace_files/115676/url"
type input "https://app.airops.com/api/workspace_files/115677/url"
type input "https://app.airops.com/api/workspace_files/115678/url"
type input "https://app.airops.com/api/workspace_files/115679/url"
type input "https://app.airops.com/api/workspace_files/115680/url"
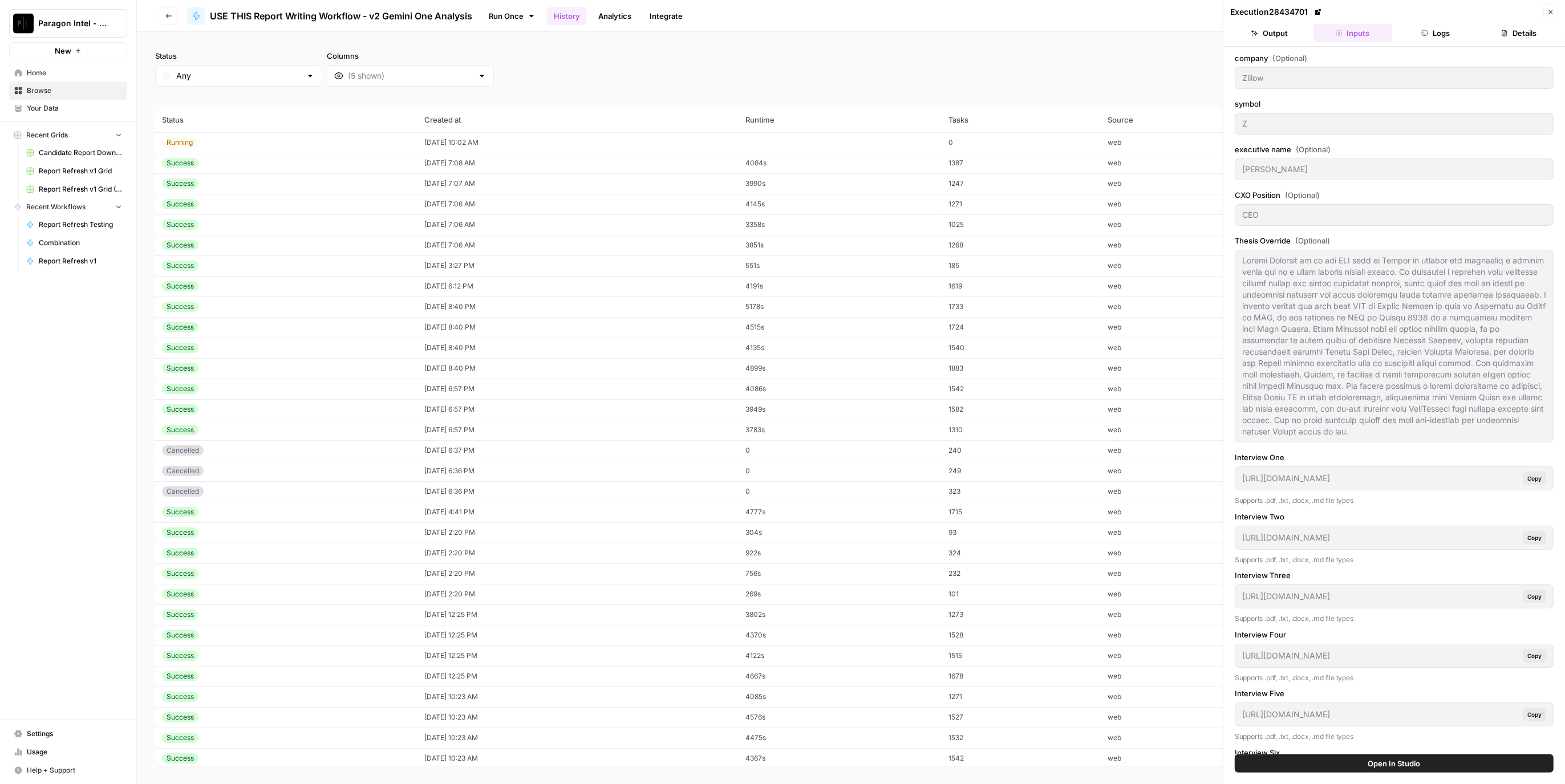
type input "https://app.airops.com/api/workspace_files/115681/url"
type input "https://app.airops.com/api/workspace_files/115683/url"
type input "### **Q2 2025 Earnings Call**"
type textarea "FTRE Anshul CEO Thakral is a strong Contract Research Organization \ executive …"
type textarea "### Company Overview for Analyst Here is the in-depth company description of Fo…"
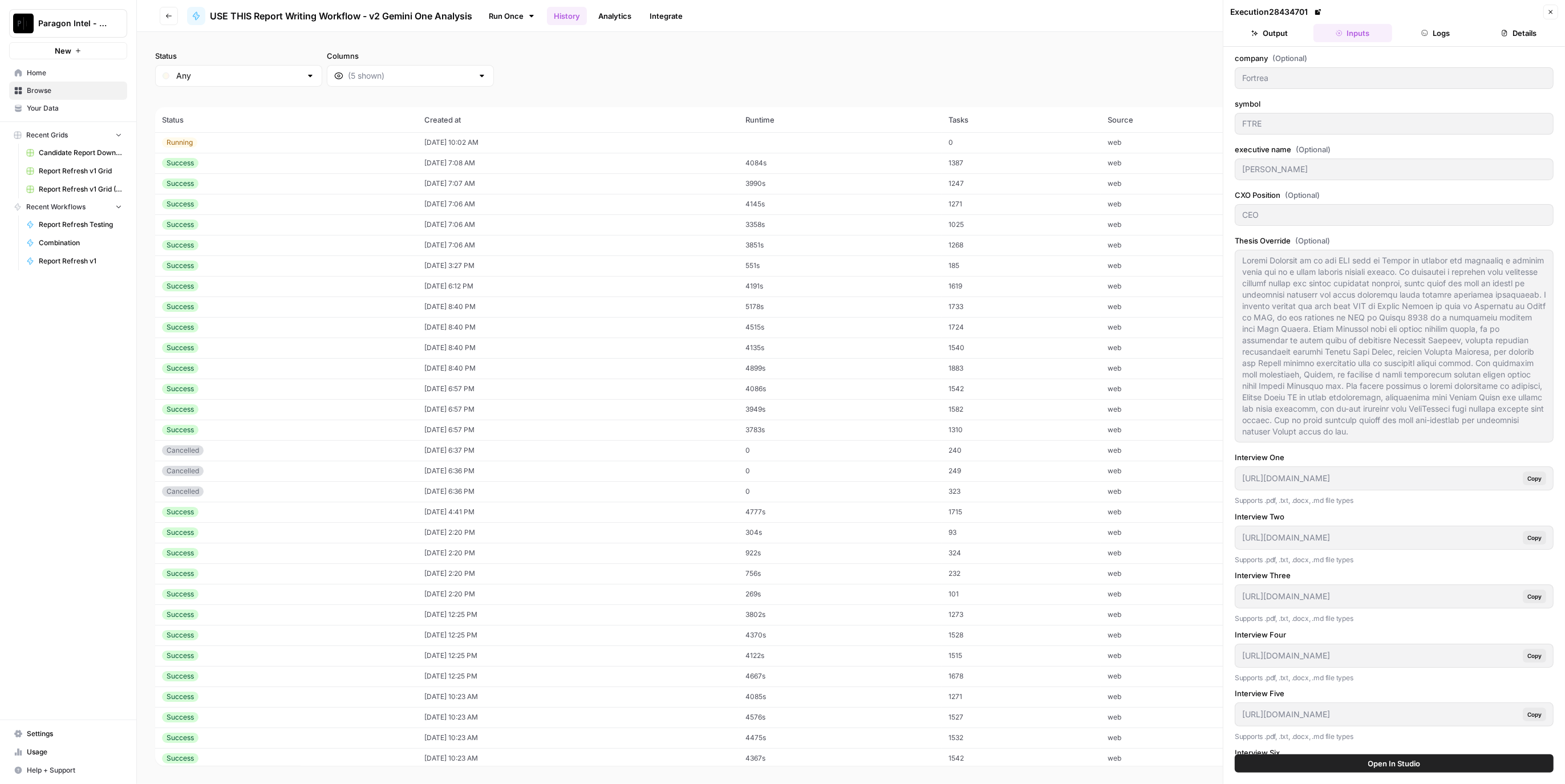
type textarea "### Most Important Company Factors for Analyst **FUNDAMENTALS OVERVIEW** **What…"
type textarea "### Financial Details for Analyst Here is a comprehensive two-tiered analysis o…"
type textarea "### Executive History for Analyst **ANSHUL THAKRAL BACKGROUND** * Anshul Thakra…"
type textarea "null"
type textarea "**Management Discussion Section** **Operator** Good day, and thank you for stan…"
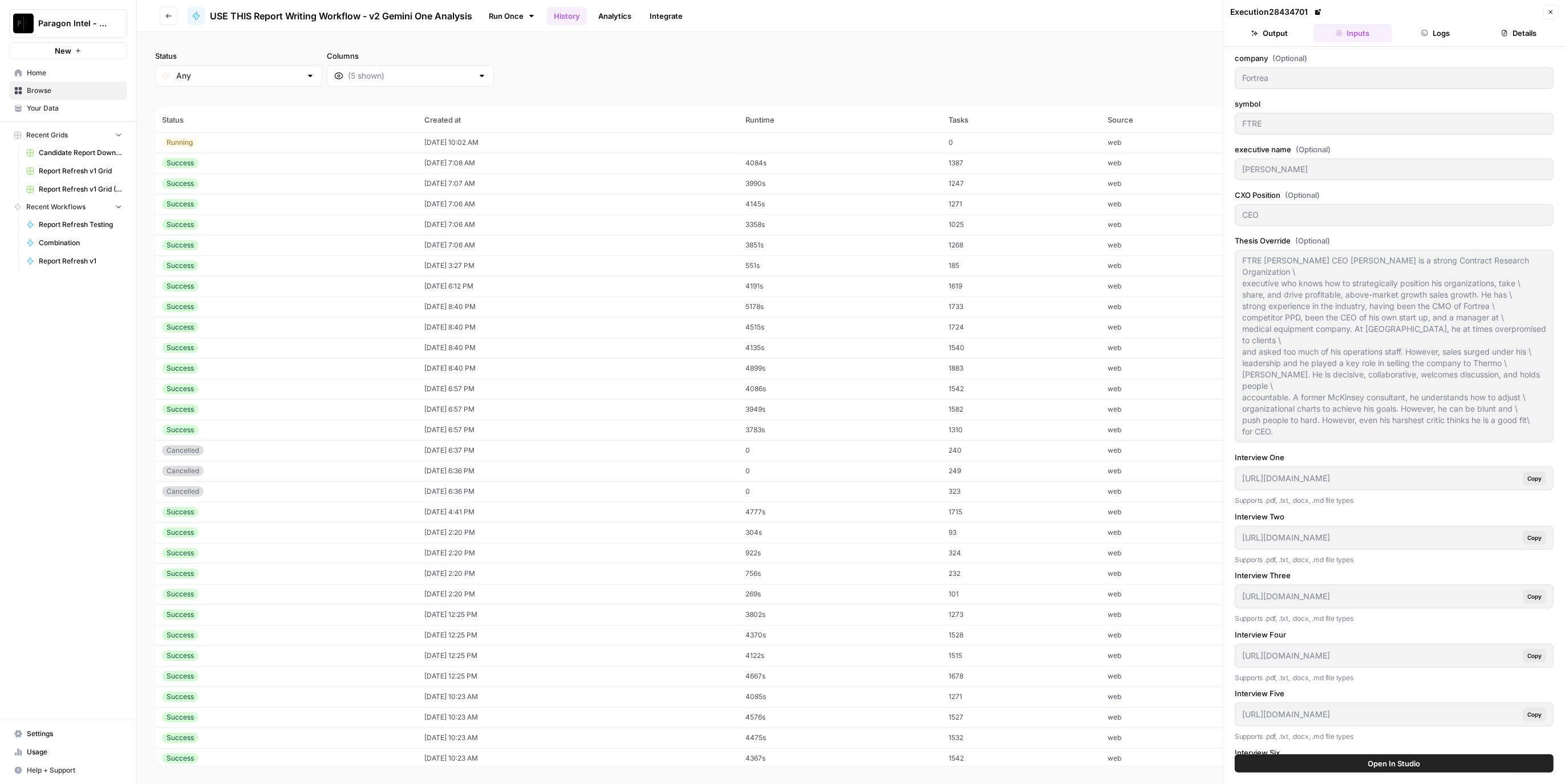
click at [1035, 227] on td "1025" at bounding box center [1021, 225] width 160 height 21
type input "Fortive Corp."
type input "FTV"
type input "**Olumide Soroye**"
type input "https://app.airops.com/api/workspace_files/117500/url"
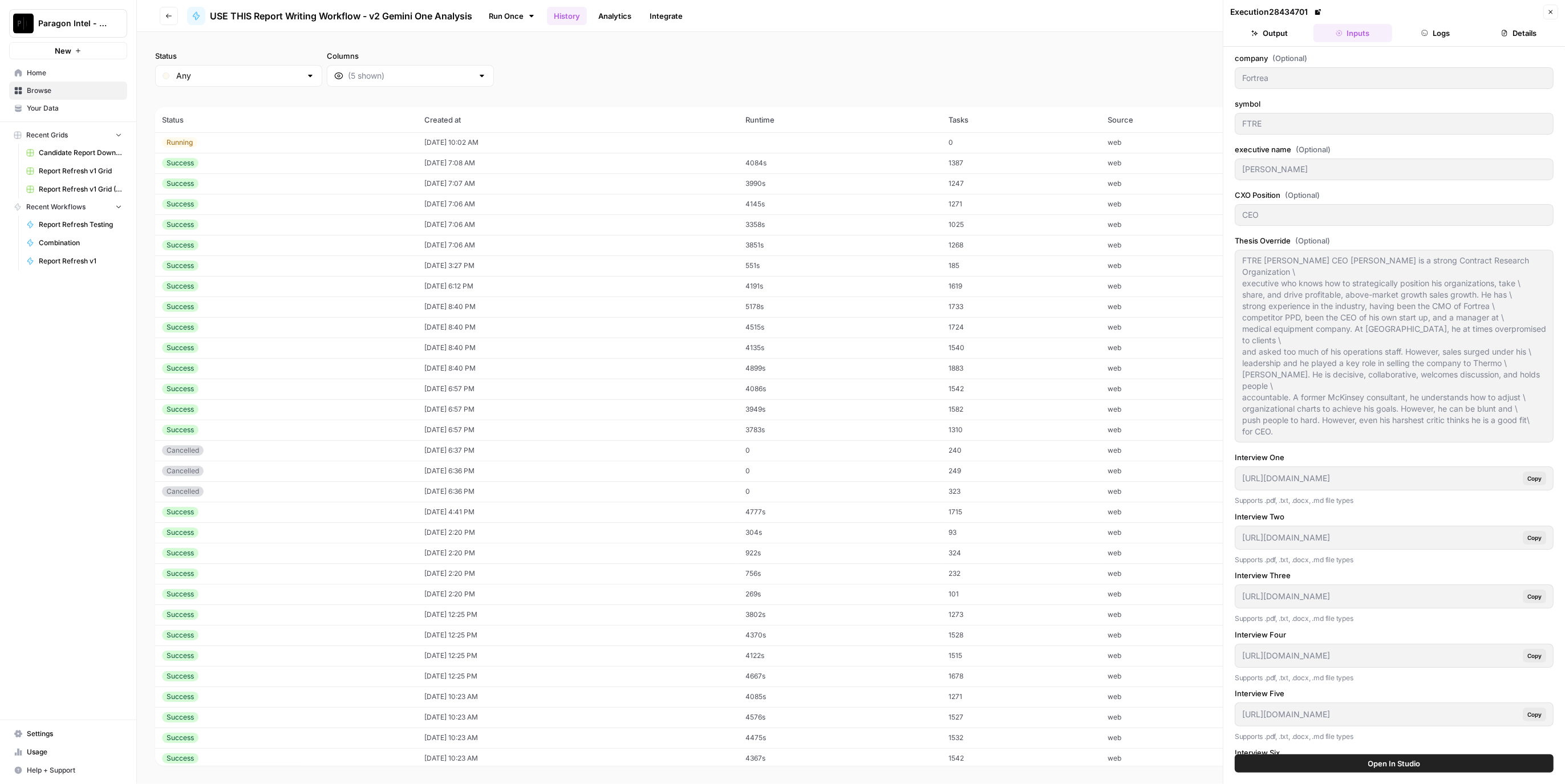
type input "https://app.airops.com/api/workspace_files/117501/url"
type input "https://app.airops.com/api/workspace_files/117502/url"
type input "https://app.airops.com/api/workspace_files/117503/url"
type input "https://app.airops.com/api/workspace_files/117504/url"
type input "https://app.airops.com/api/workspace_files/117505/url"
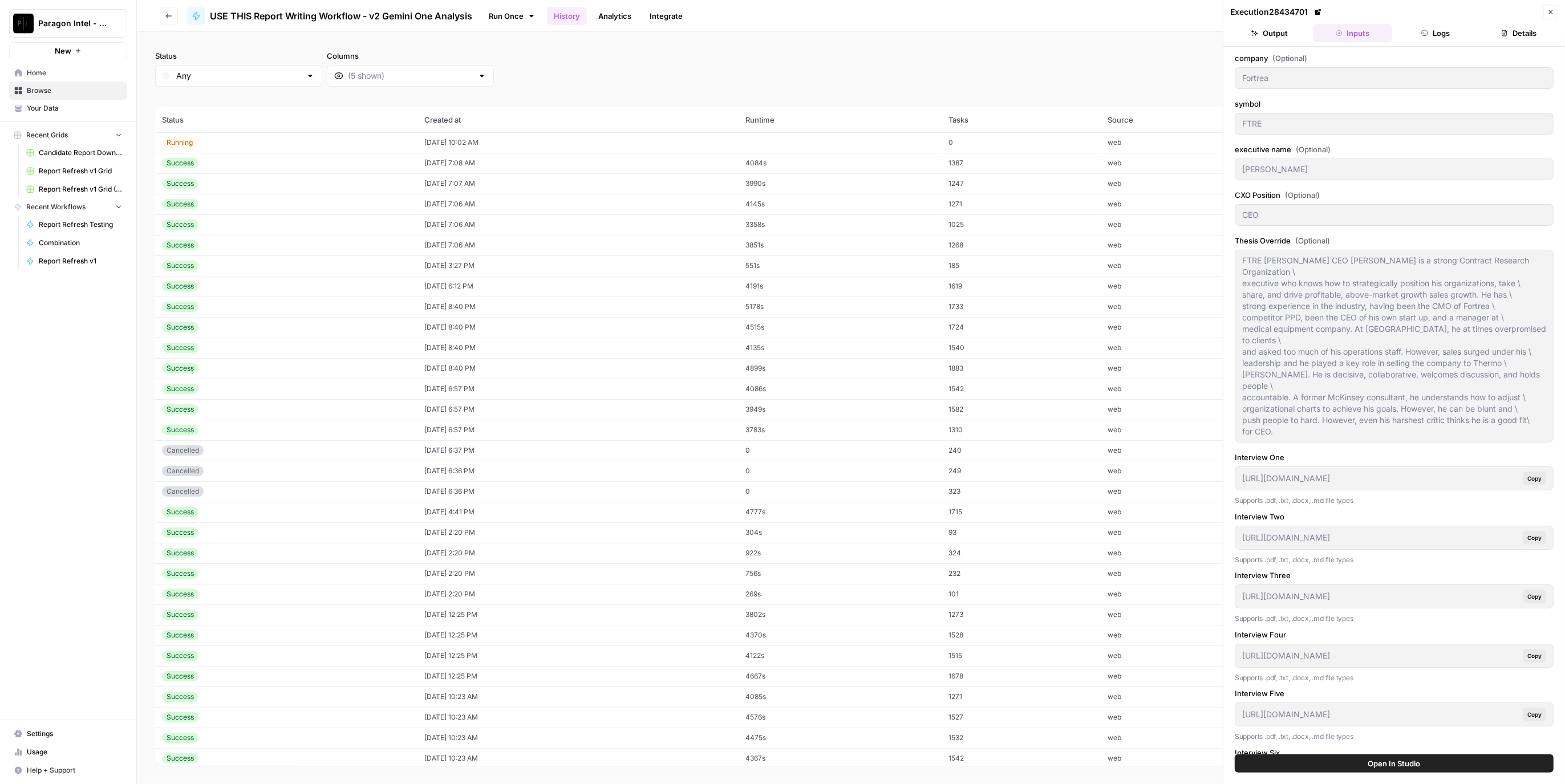
type input "https://app.airops.com/api/workspace_files/null/url"
type input "https://app.airops.com/api/workspace_files/117507/url"
type input "7/30/2025"
type input "Q2 2025"
type textarea "Olumide Soroye is a strategic executive who brings a faster moving, more softwa…"
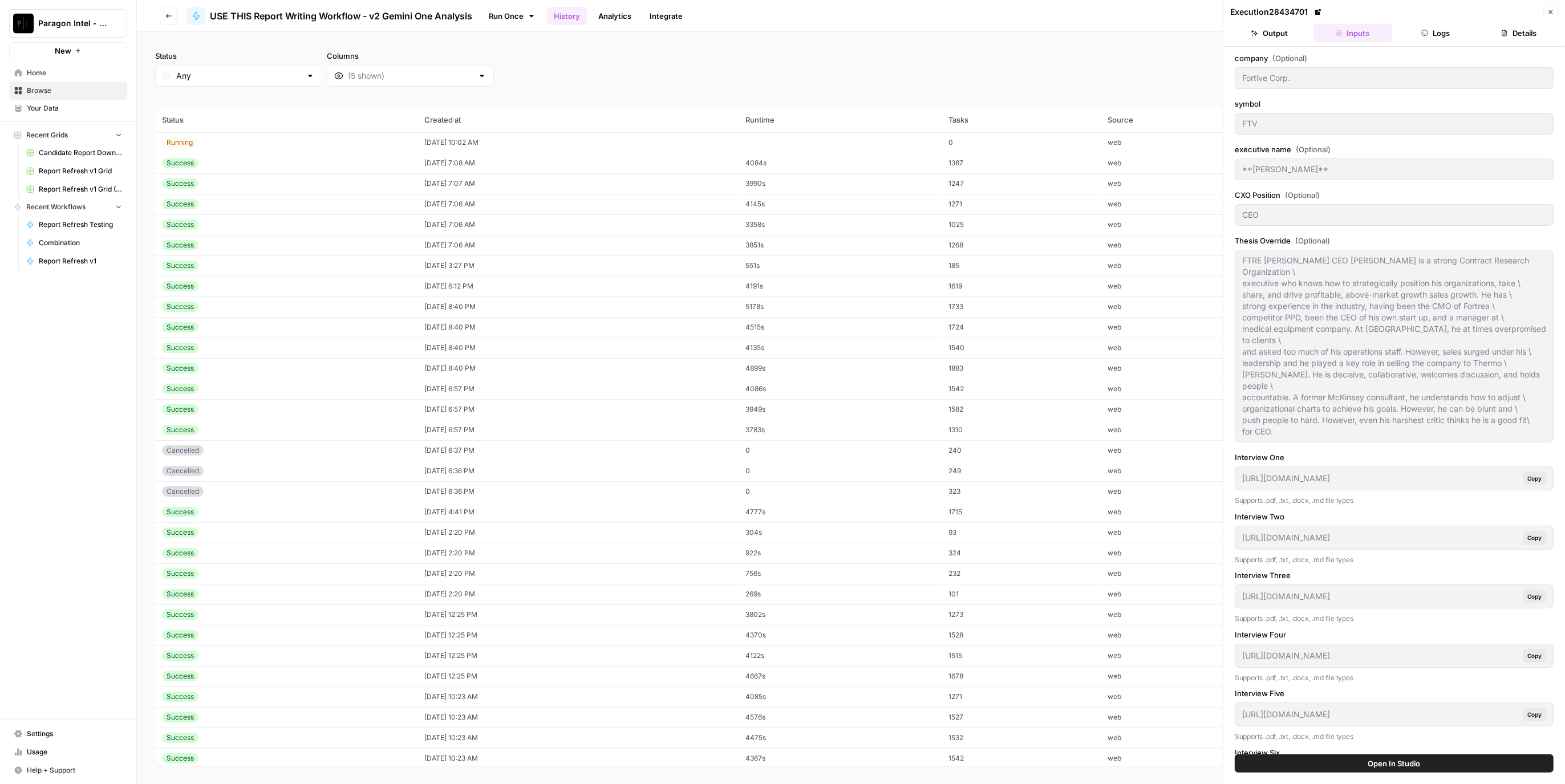
type textarea "**Company Overview for Analyst** **1. Company Background** Fortive Corporation …"
type textarea "**The Most Significant Factors Driving Success or Failure Over the Next 12 Mont…"
type textarea "**Financial Details for Analyst** Below is a two‐tiered analysis of Fortive Cor…"
type textarea "**OLUMIDE SOROYE BACKGROUND** * Olumide Soroye is a distinguished executive wit…"
type textarea "**Adverse Media Summary for Olumide Soroye's Career** **Microsoft (2005-2011)**…"
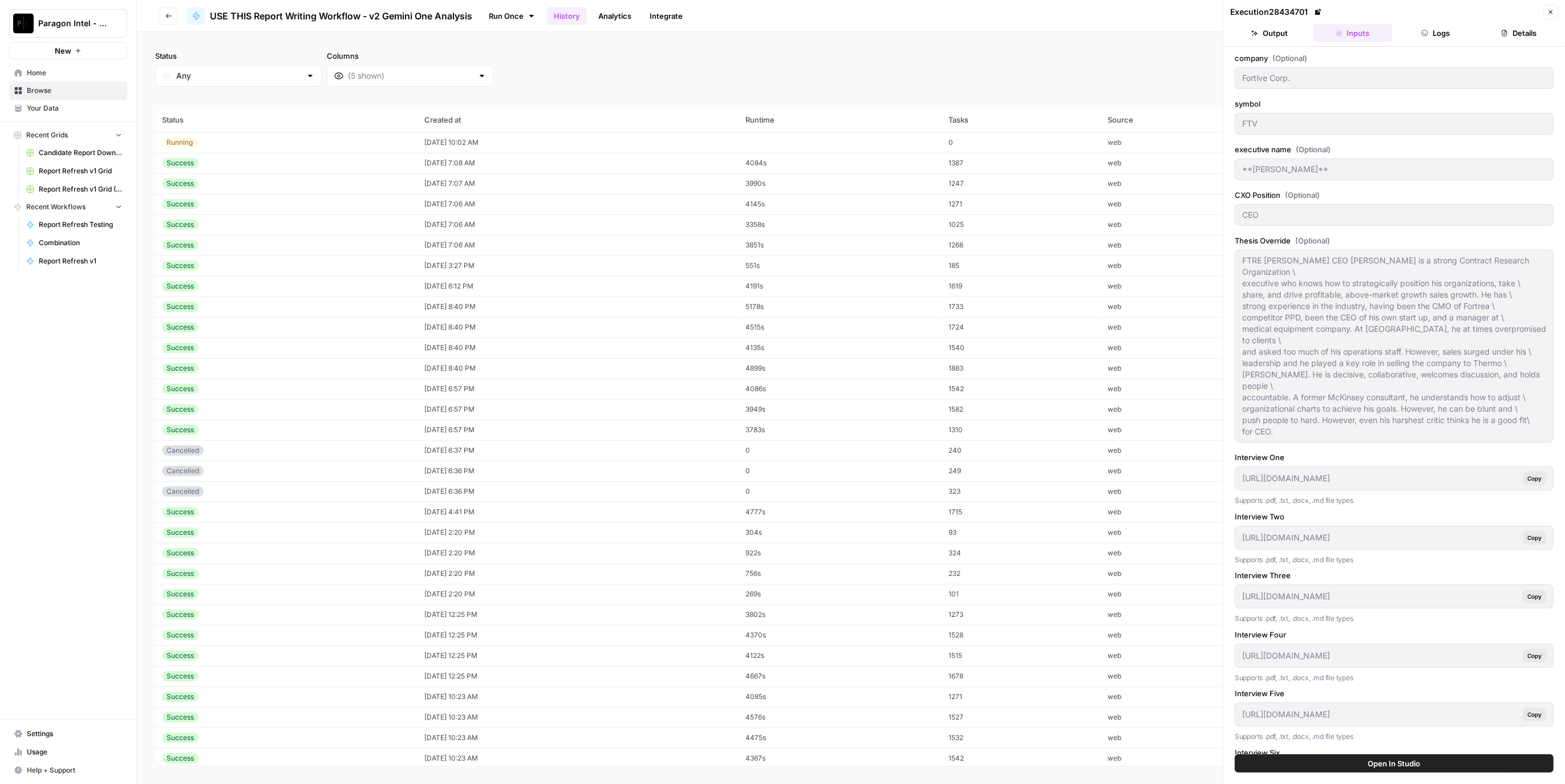
type textarea "**[Christina Jones](javascript:void\(0\);)** Vice President, Investor Relations…"
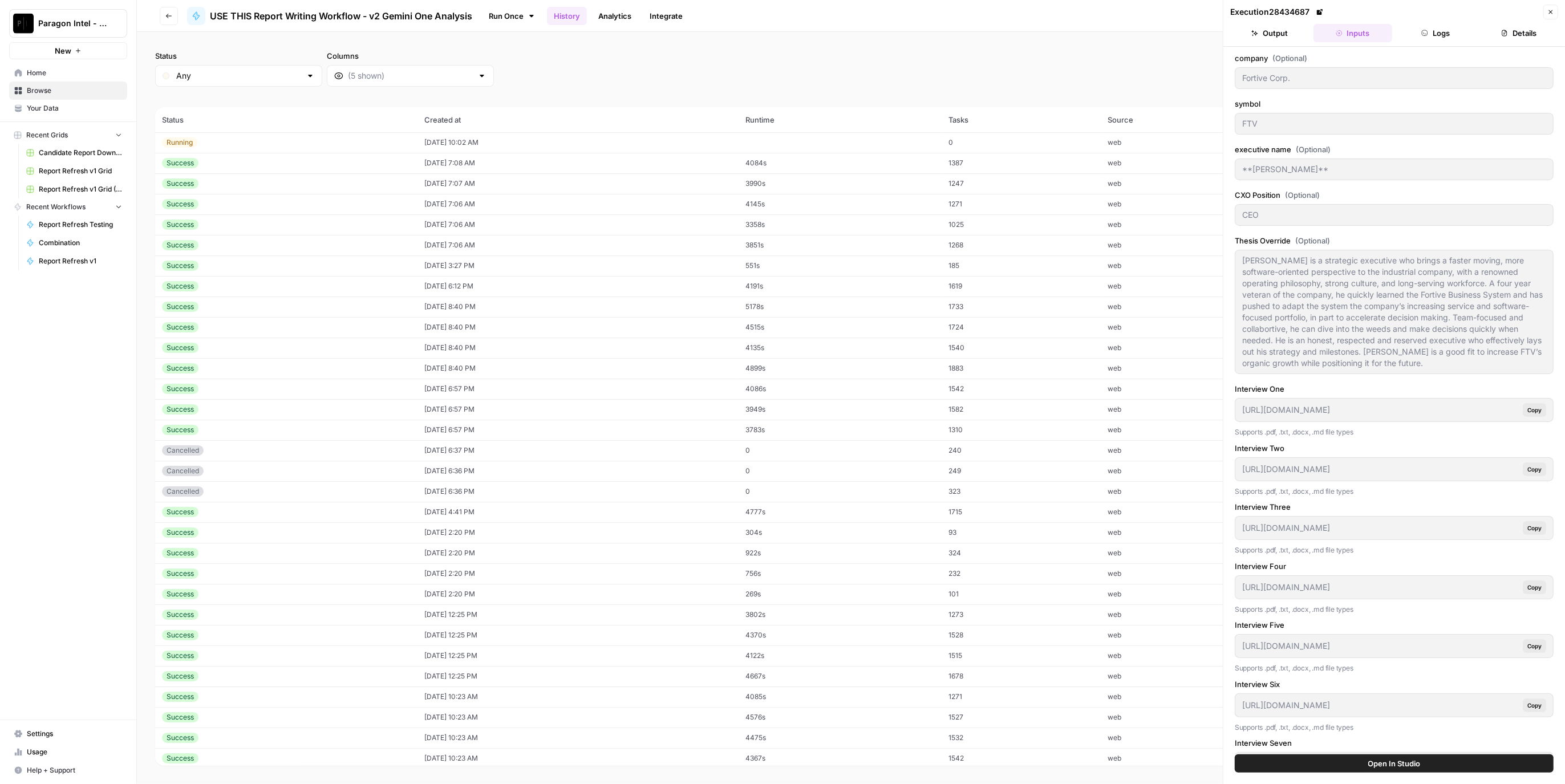
click at [1035, 245] on td "1268" at bounding box center [1021, 245] width 160 height 21
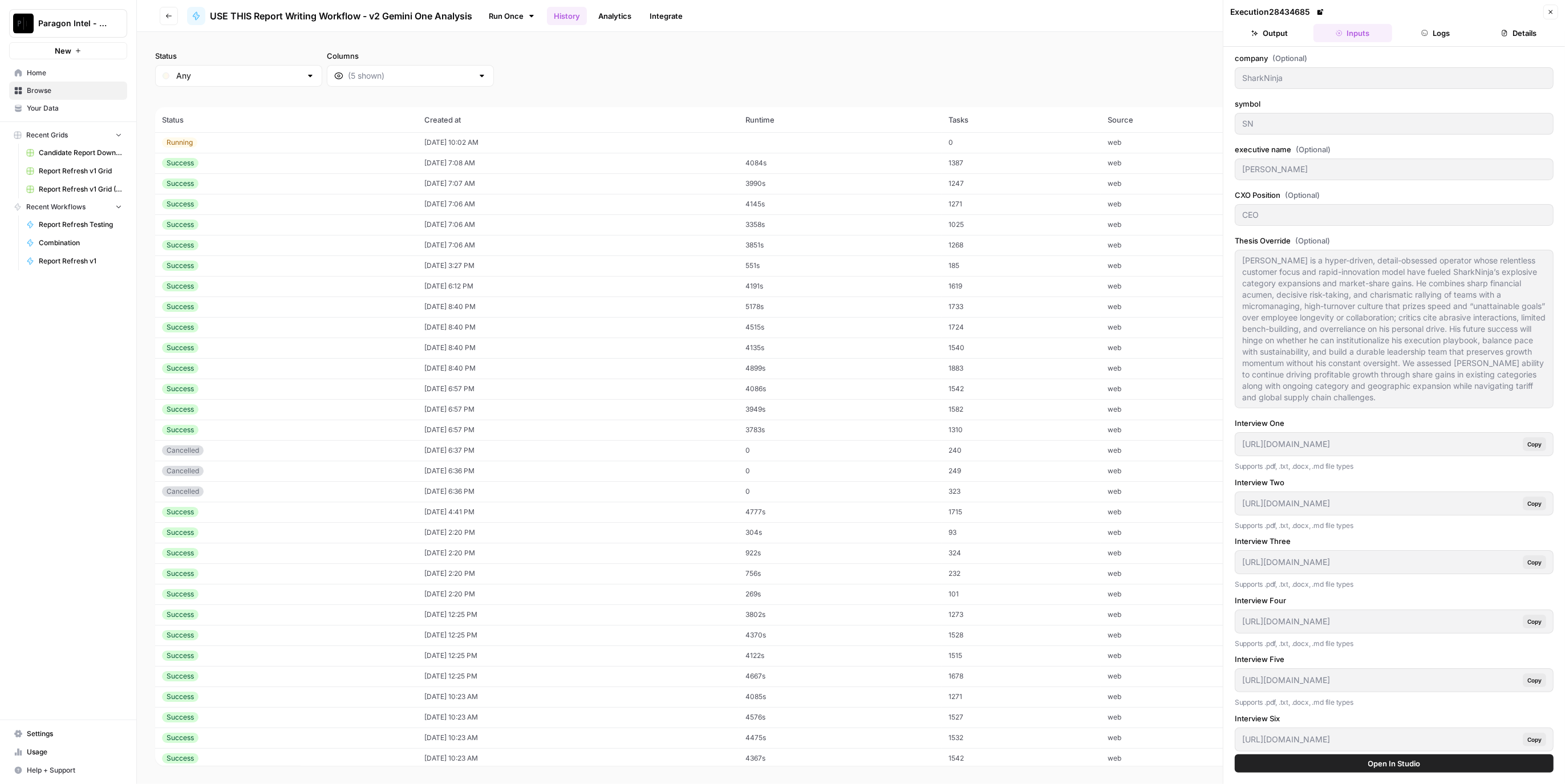
click at [1422, 32] on icon "button" at bounding box center [1425, 33] width 7 height 7
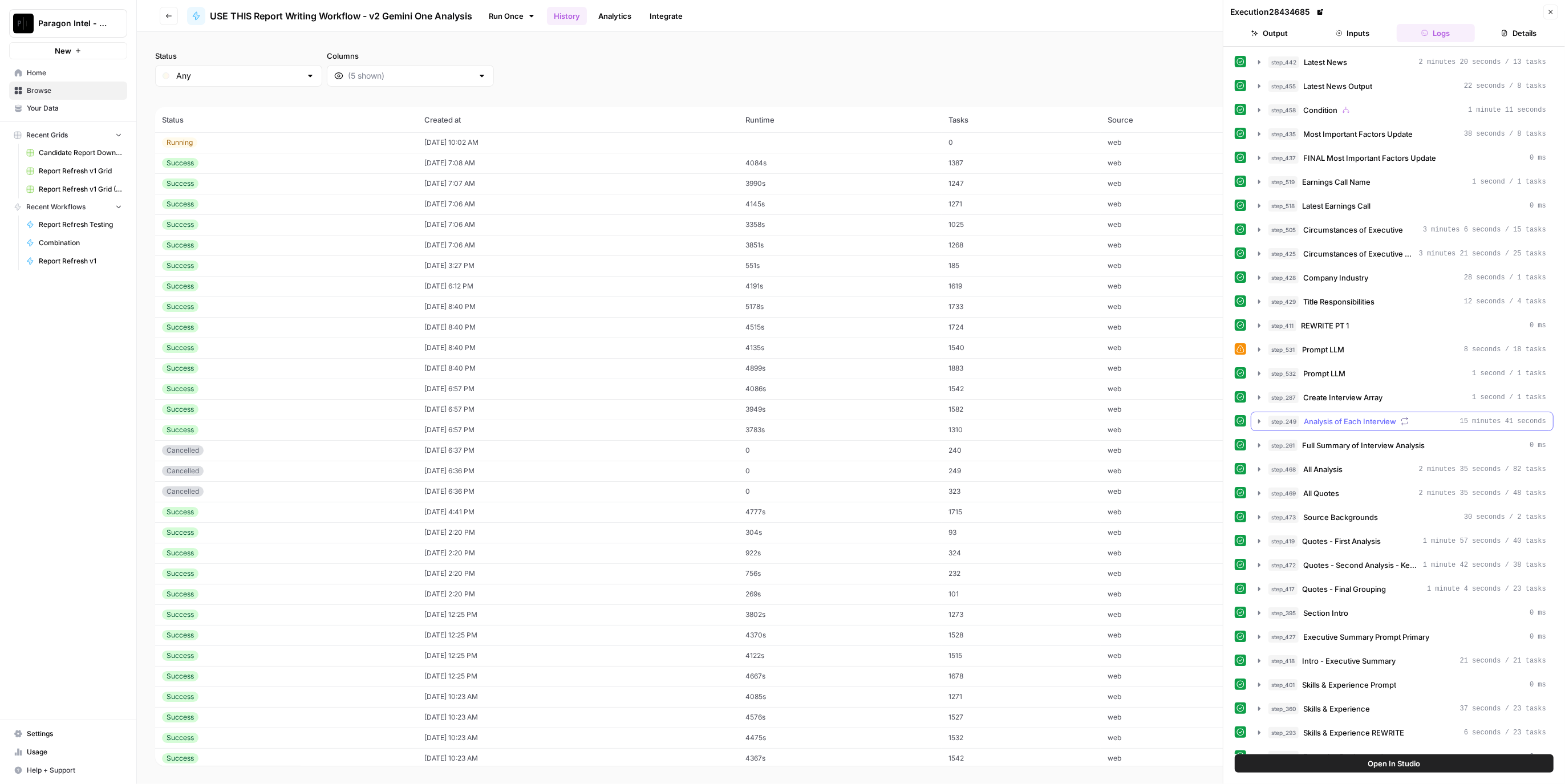
click at [1372, 422] on button "step_249 Analysis of Each Interview 15 minutes 41 seconds" at bounding box center [1402, 421] width 302 height 18
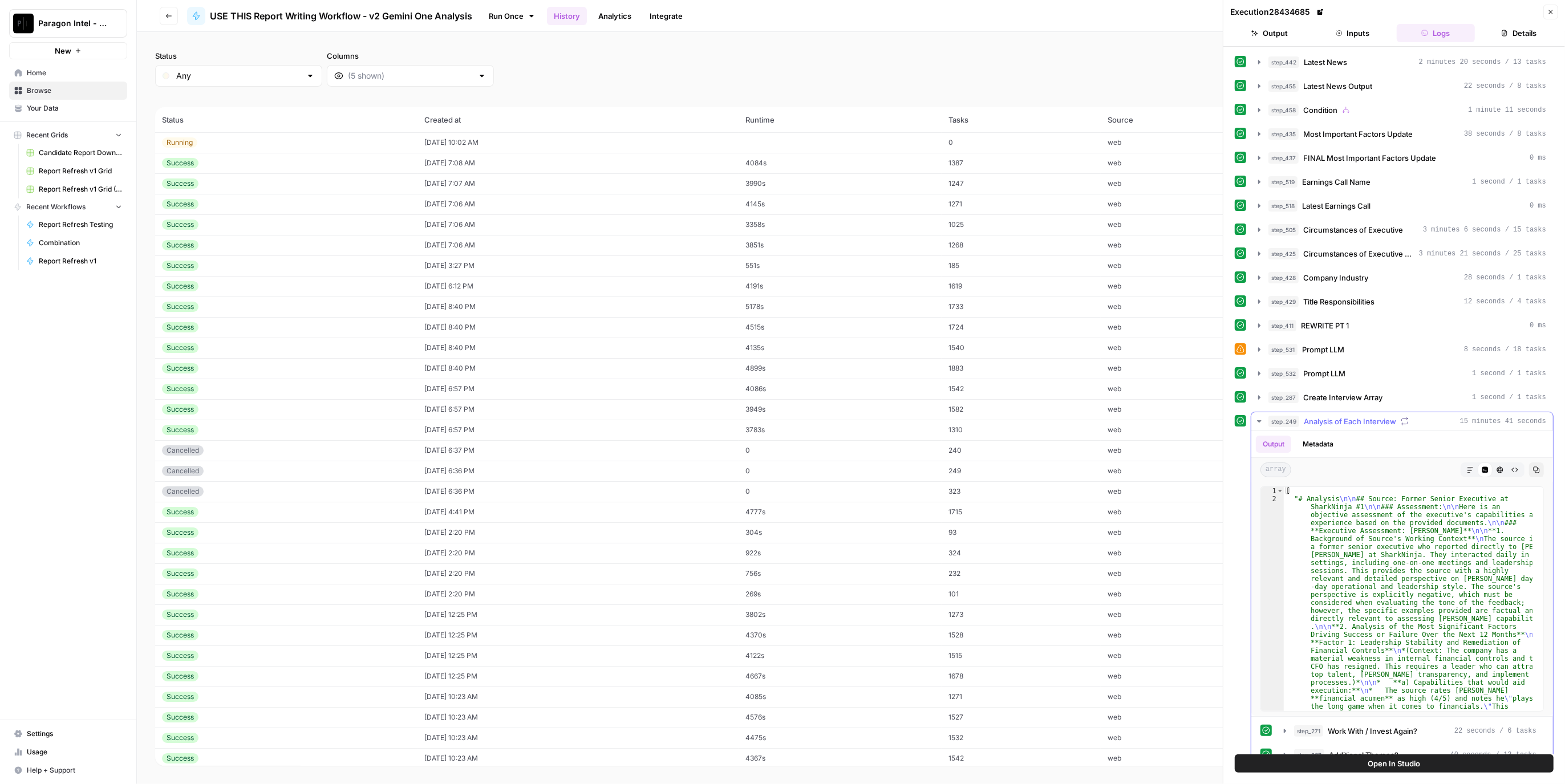
click at [1315, 416] on span "Analysis of Each Interview" at bounding box center [1351, 421] width 93 height 11
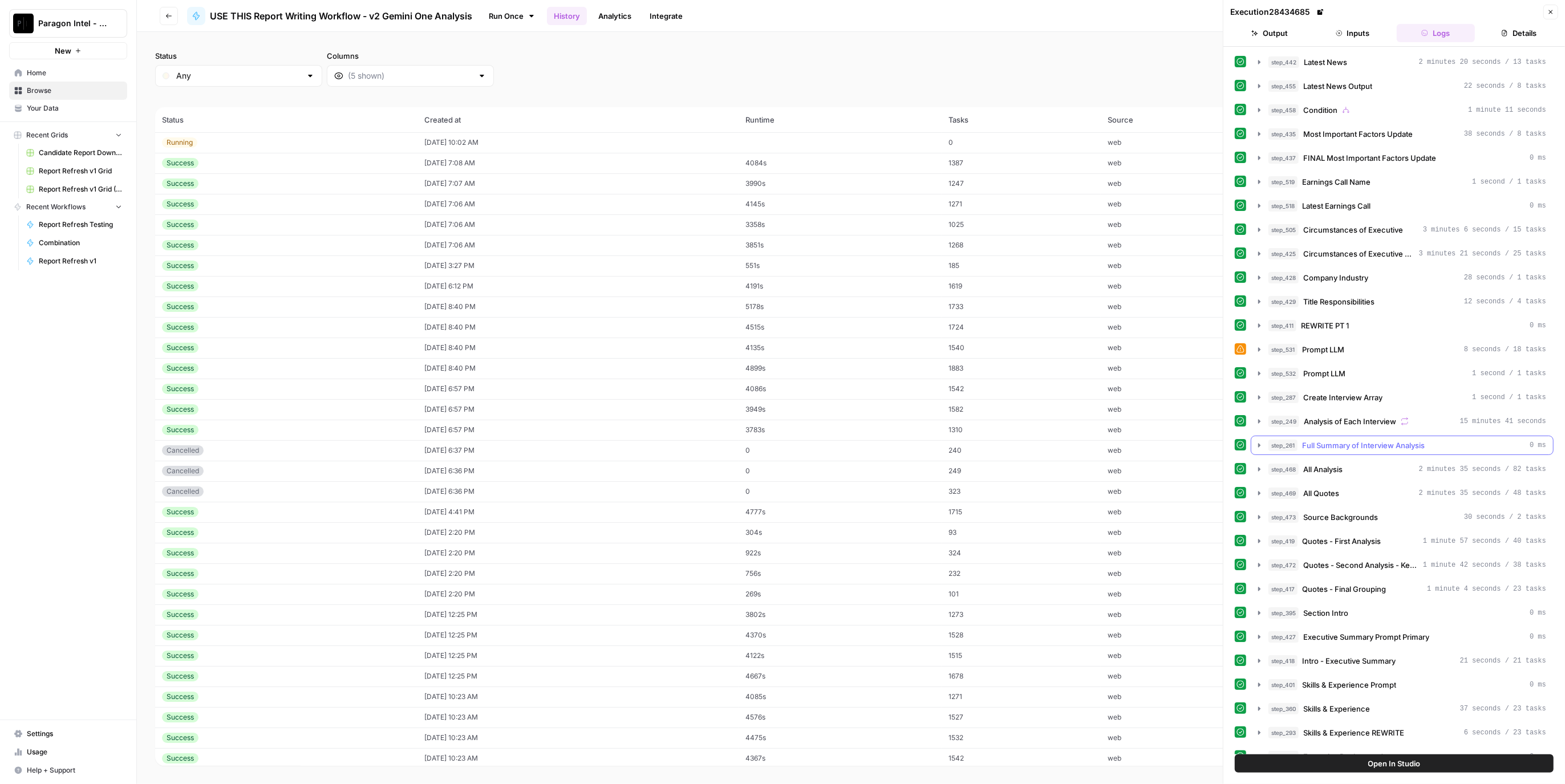
click at [1385, 440] on span "Full Summary of Interview Analysis" at bounding box center [1363, 445] width 122 height 11
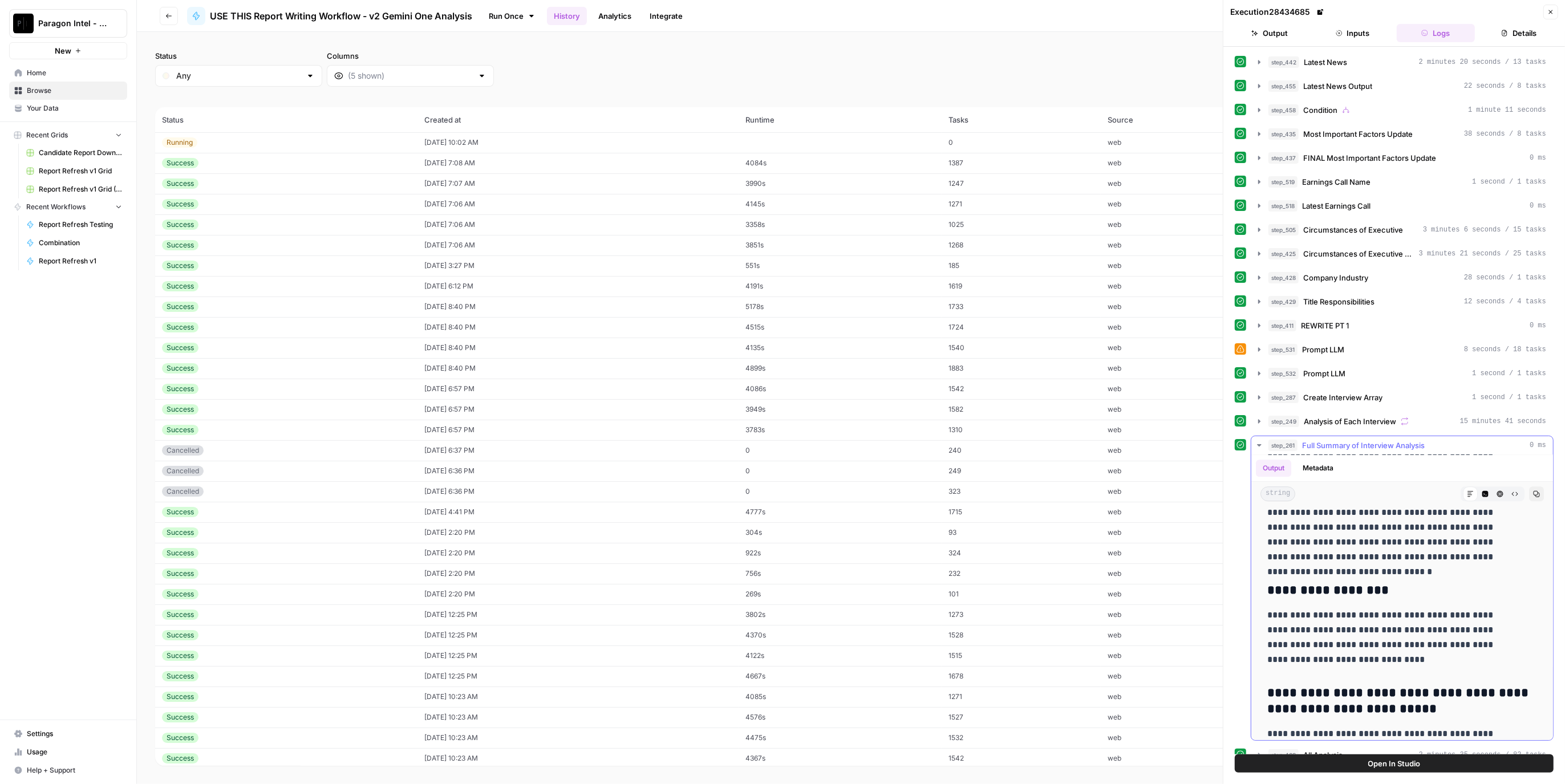
scroll to position [3992, 0]
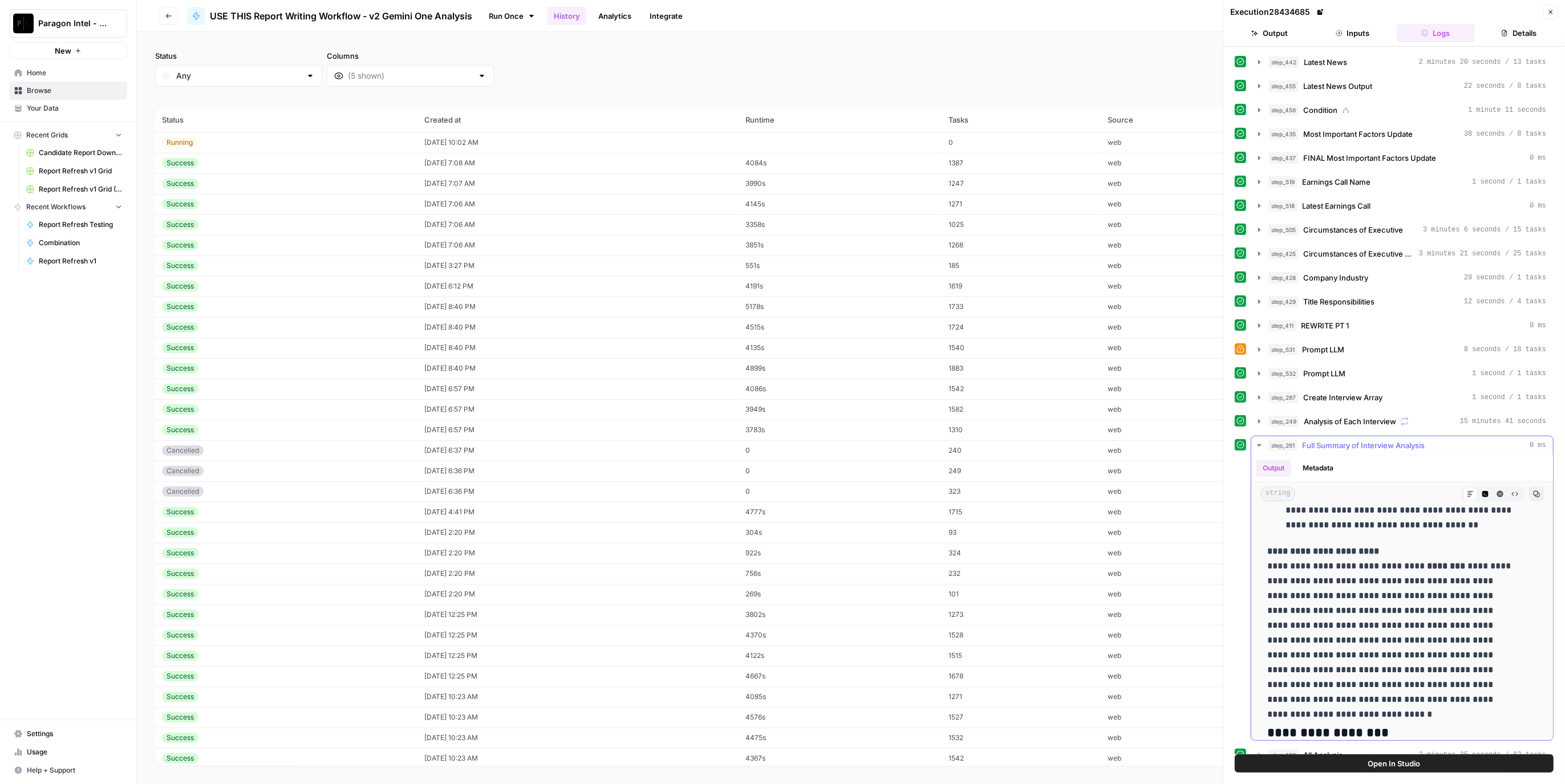
click at [1341, 440] on span "Full Summary of Interview Analysis" at bounding box center [1363, 445] width 122 height 11
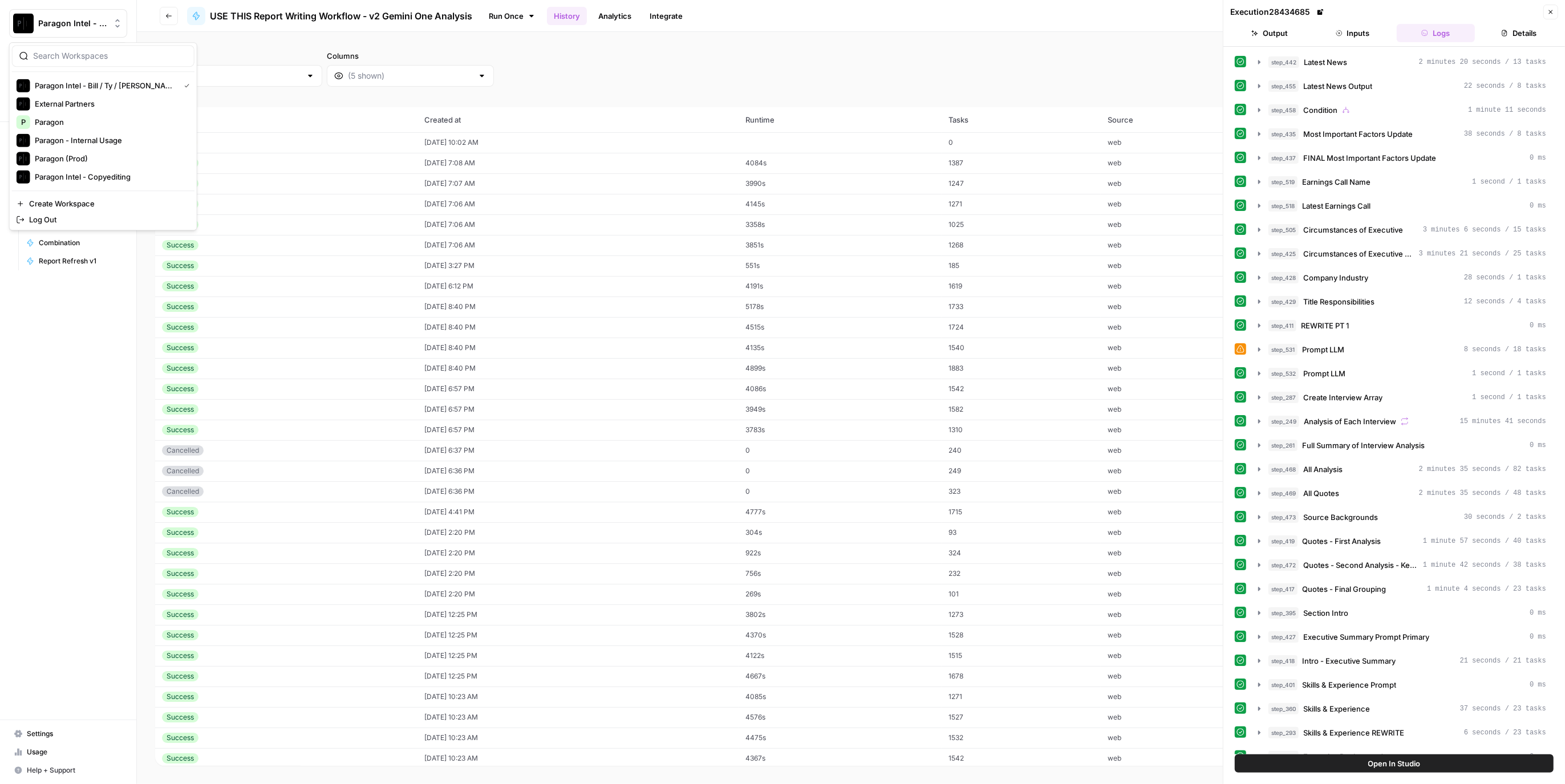
click at [51, 22] on span "Paragon Intel - Bill / Ty / [PERSON_NAME] R&D" at bounding box center [73, 24] width 69 height 11
drag, startPoint x: 239, startPoint y: 37, endPoint x: 229, endPoint y: 41, distance: 10.8
click at [239, 37] on div "Status Any Columns 2h 24h 7d 30d All Time Custom range (59 records) Status Crea…" at bounding box center [851, 408] width 1429 height 752
click at [241, 143] on div "Running" at bounding box center [286, 142] width 249 height 10
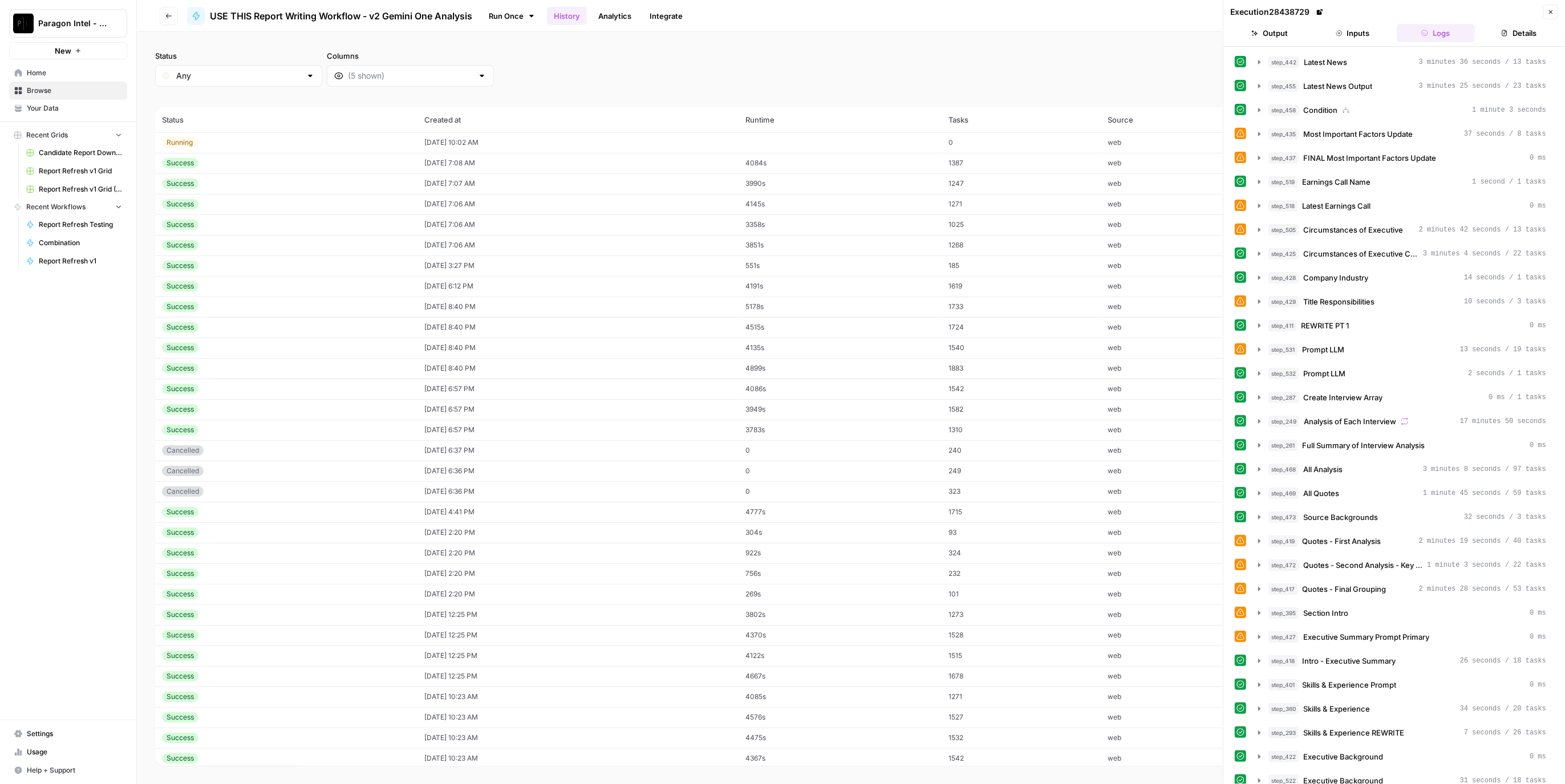
scroll to position [93, 0]
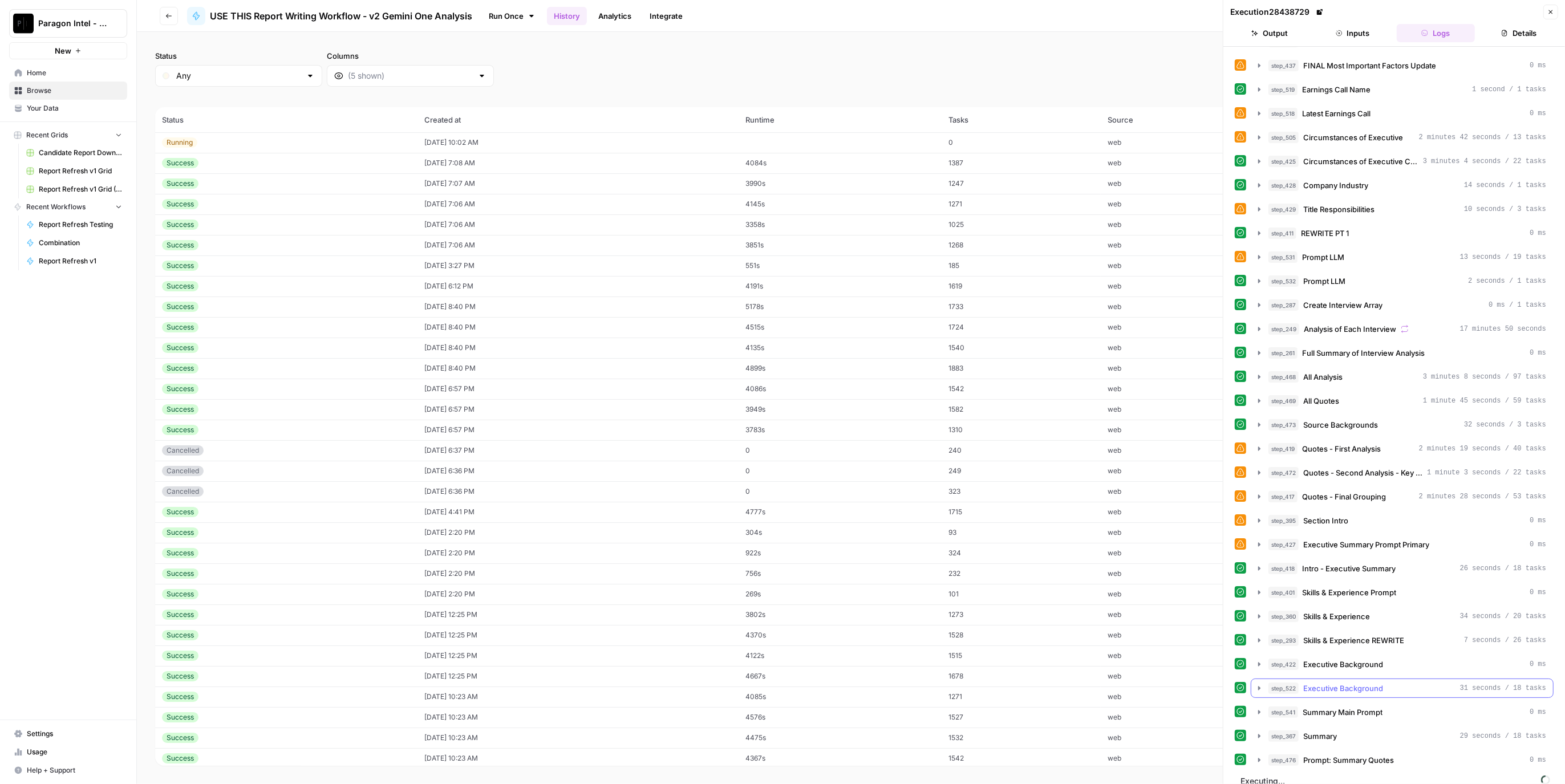
click at [1399, 682] on div "step_522 Executive Background 31 seconds / 18 tasks" at bounding box center [1408, 688] width 278 height 11
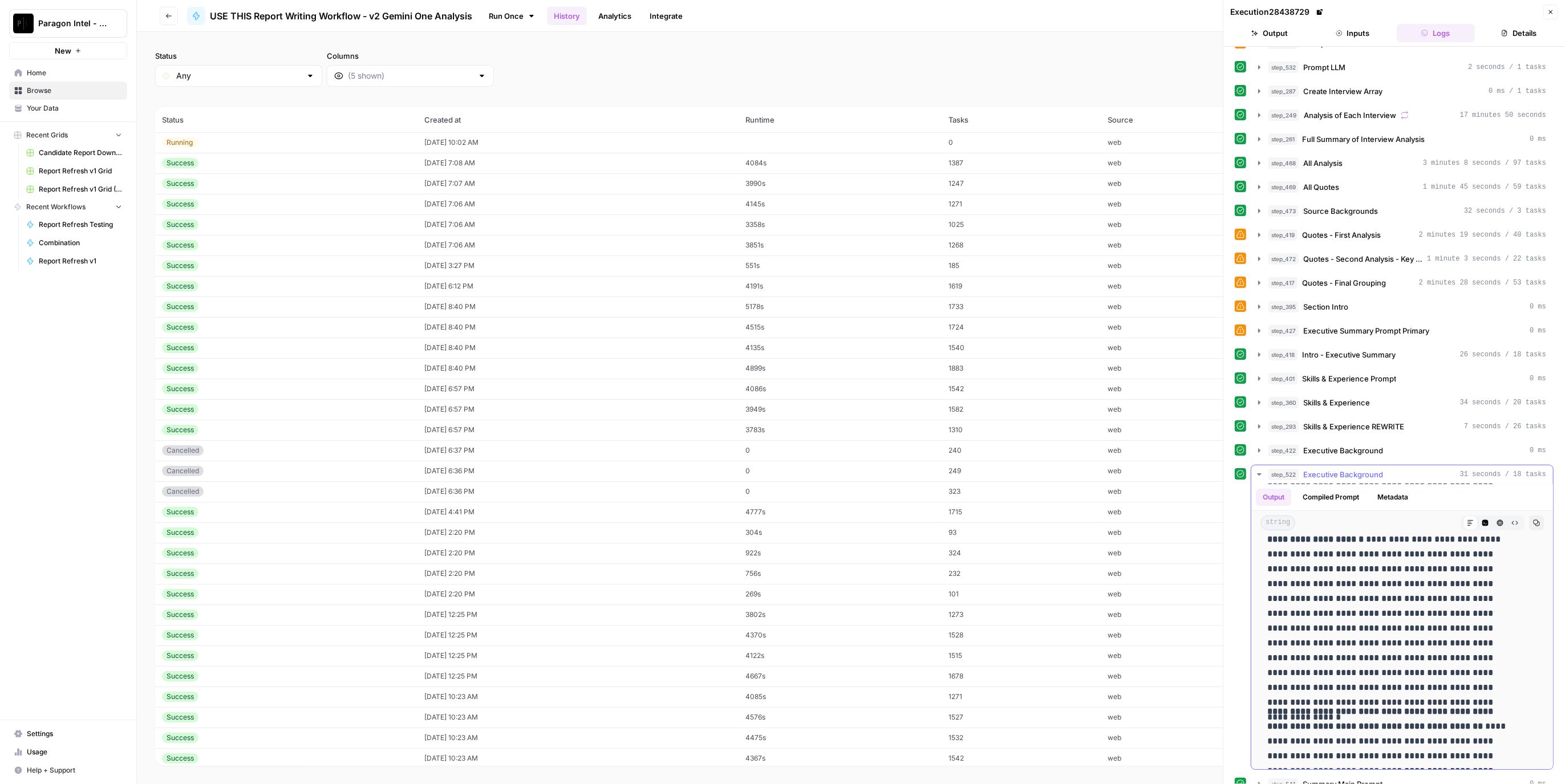
scroll to position [321, 0]
drag, startPoint x: 1262, startPoint y: 541, endPoint x: 1477, endPoint y: 738, distance: 291.6
click at [1477, 738] on div "**********" at bounding box center [1402, 492] width 284 height 546
copy div "**********"
click at [1379, 469] on span "Executive Background" at bounding box center [1343, 474] width 80 height 11
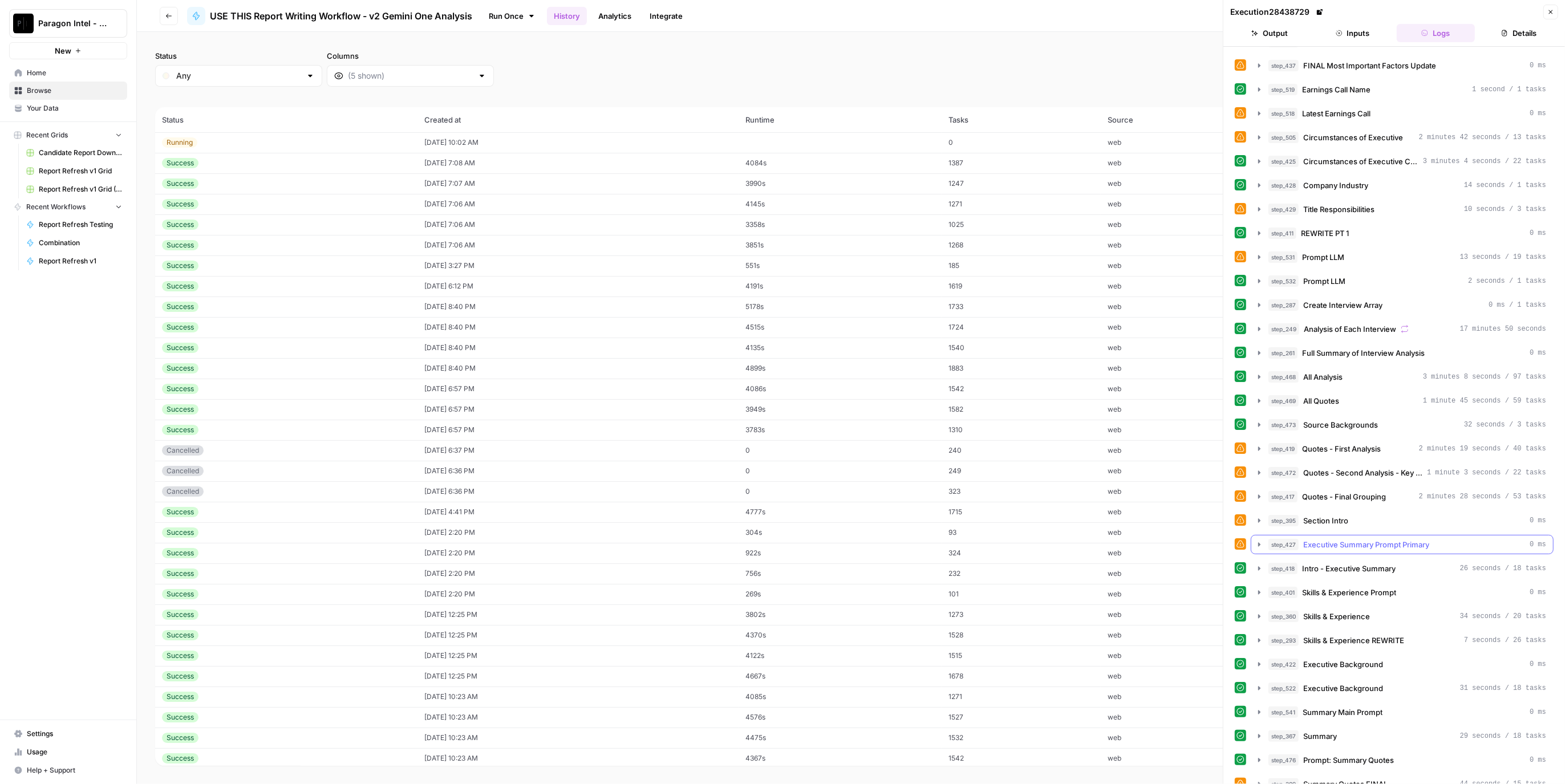
scroll to position [115, 0]
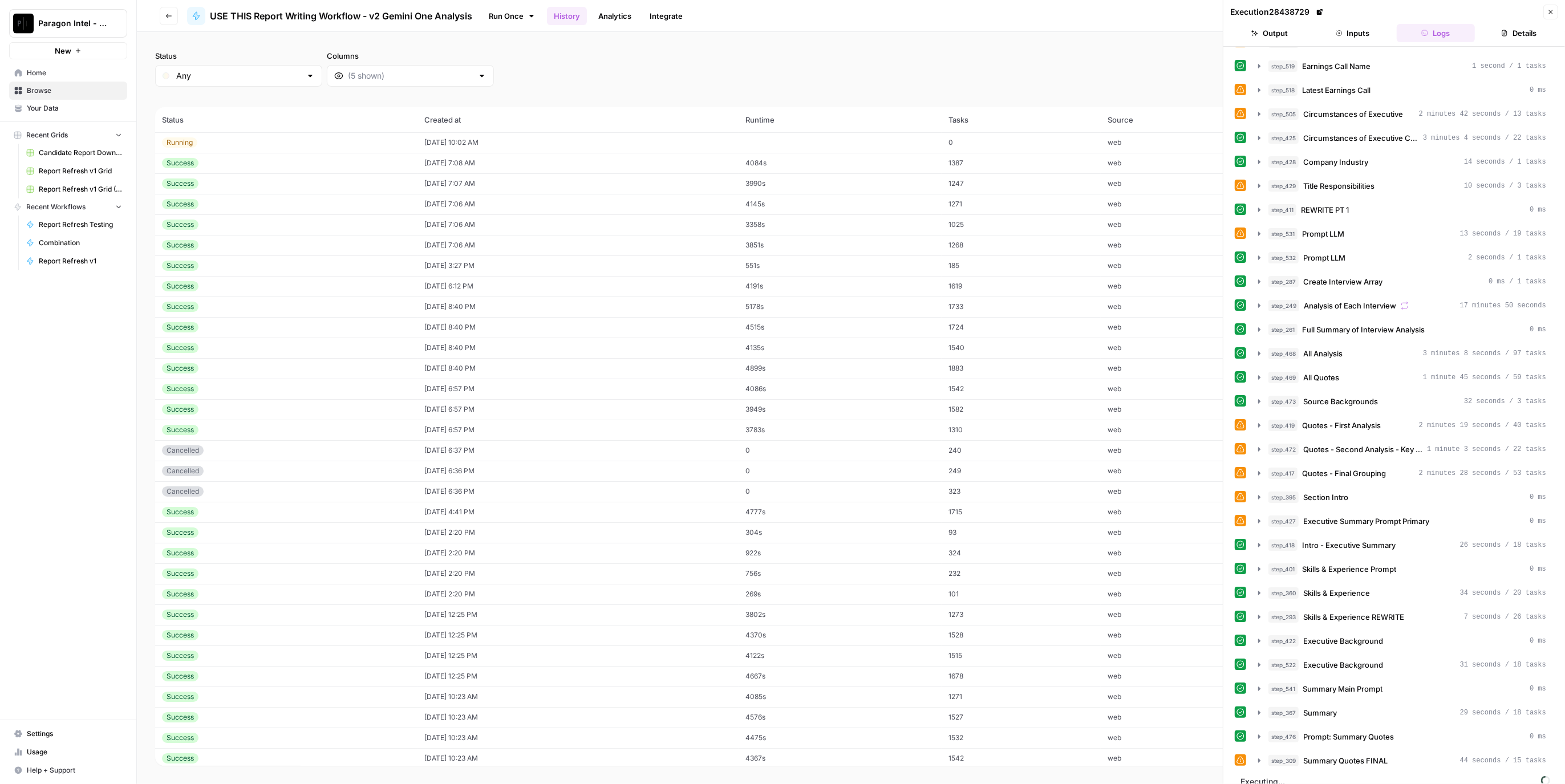
drag, startPoint x: 1304, startPoint y: 30, endPoint x: 1342, endPoint y: 34, distance: 38.2
click at [1304, 30] on button "Output" at bounding box center [1270, 33] width 79 height 18
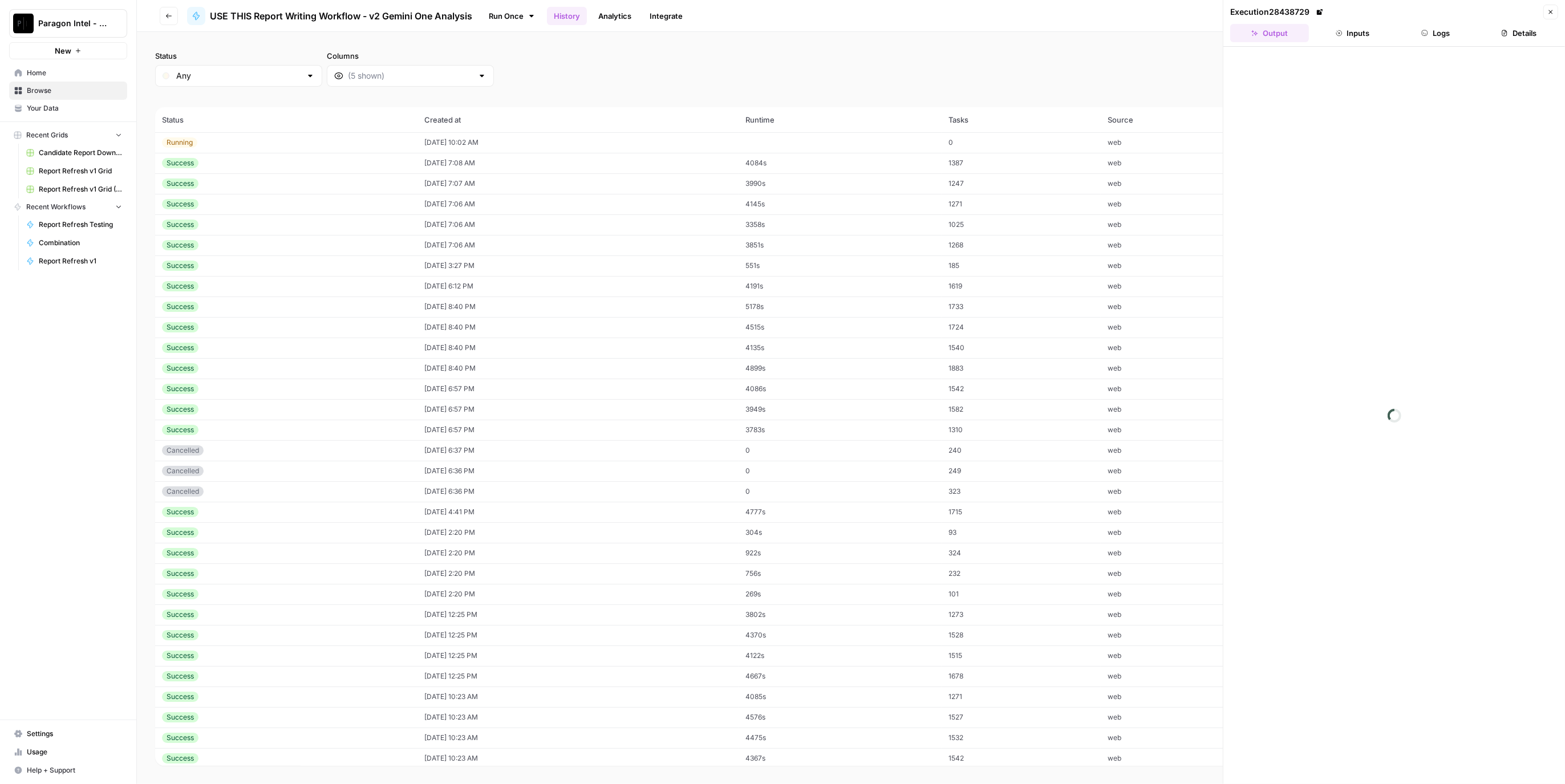
scroll to position [0, 0]
click at [1363, 35] on button "Inputs" at bounding box center [1353, 33] width 79 height 18
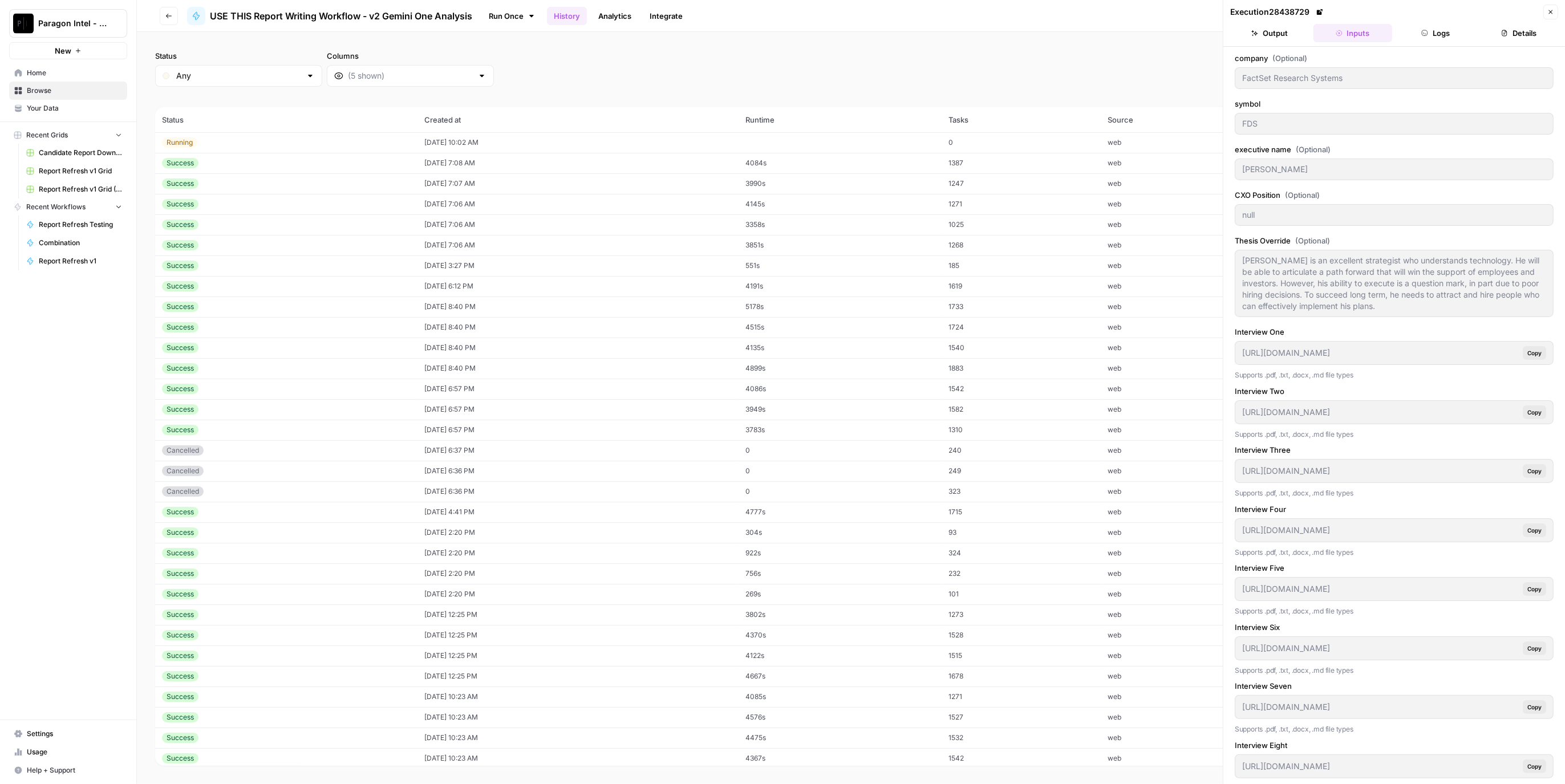
click at [1429, 35] on button "Logs" at bounding box center [1436, 33] width 79 height 18
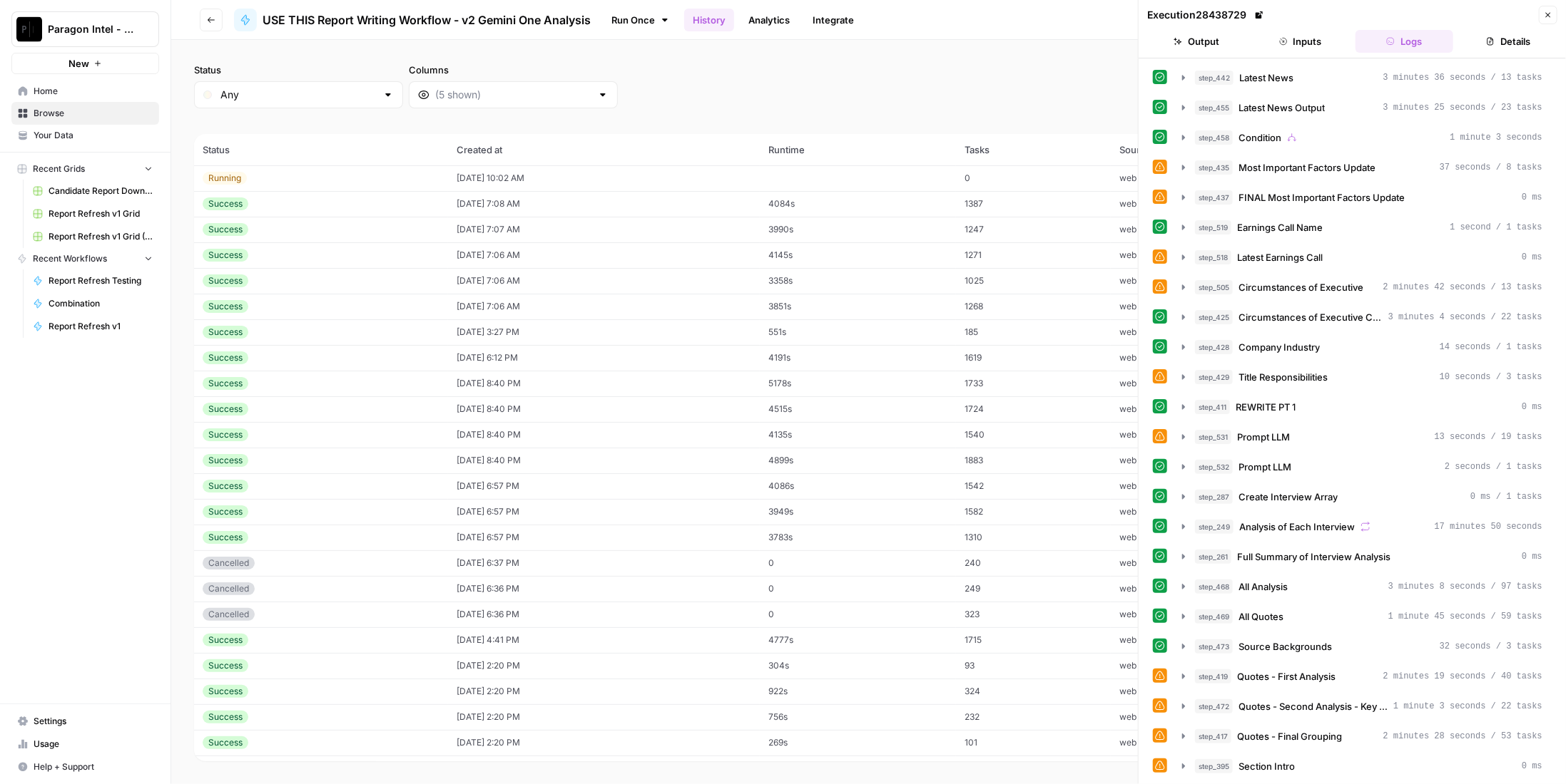
click at [115, 32] on span "Paragon Intel - Bill / Ty / [PERSON_NAME] R&D" at bounding box center [91, 29] width 86 height 14
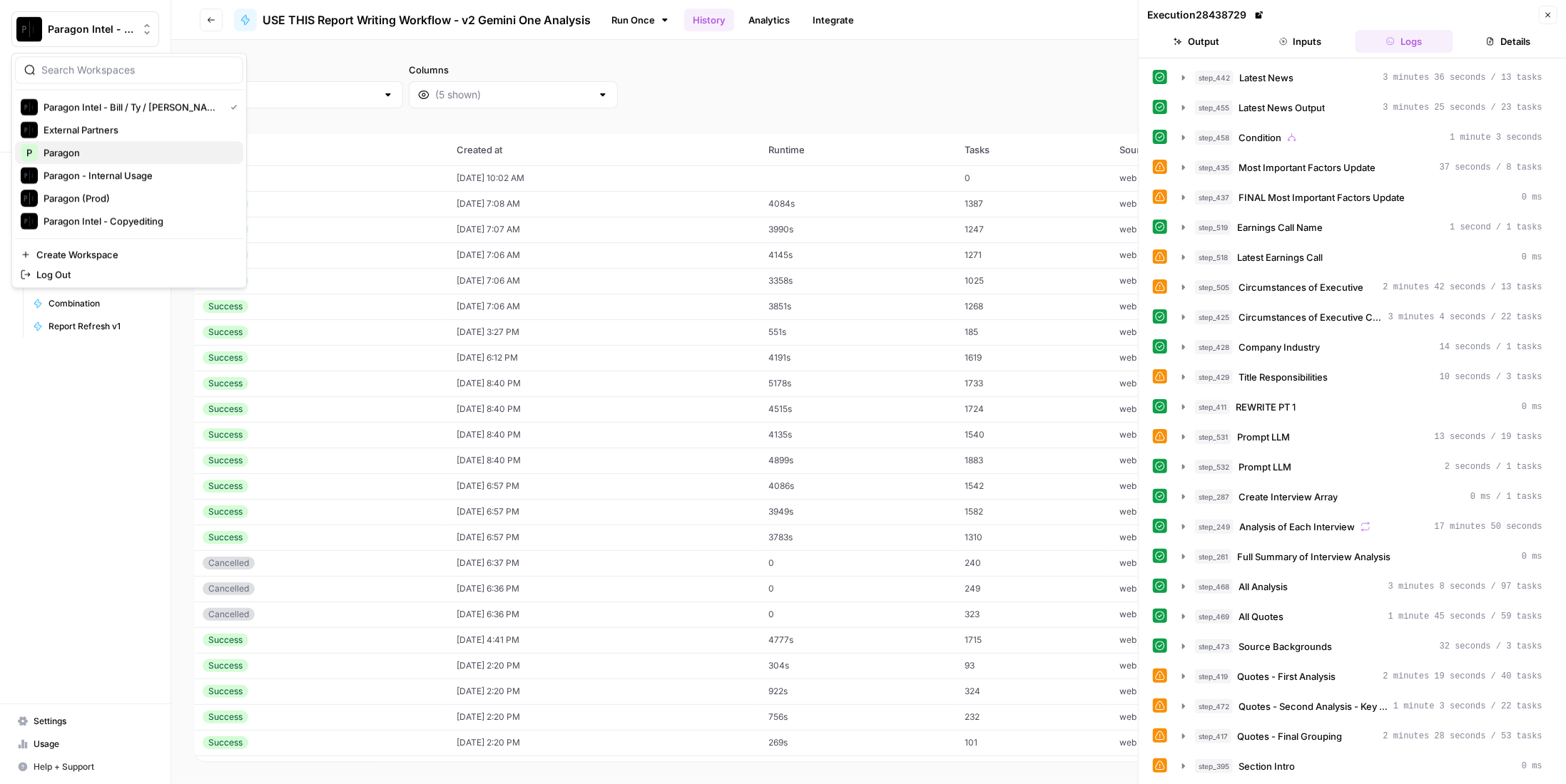
click at [80, 151] on span "Paragon" at bounding box center [137, 152] width 189 height 14
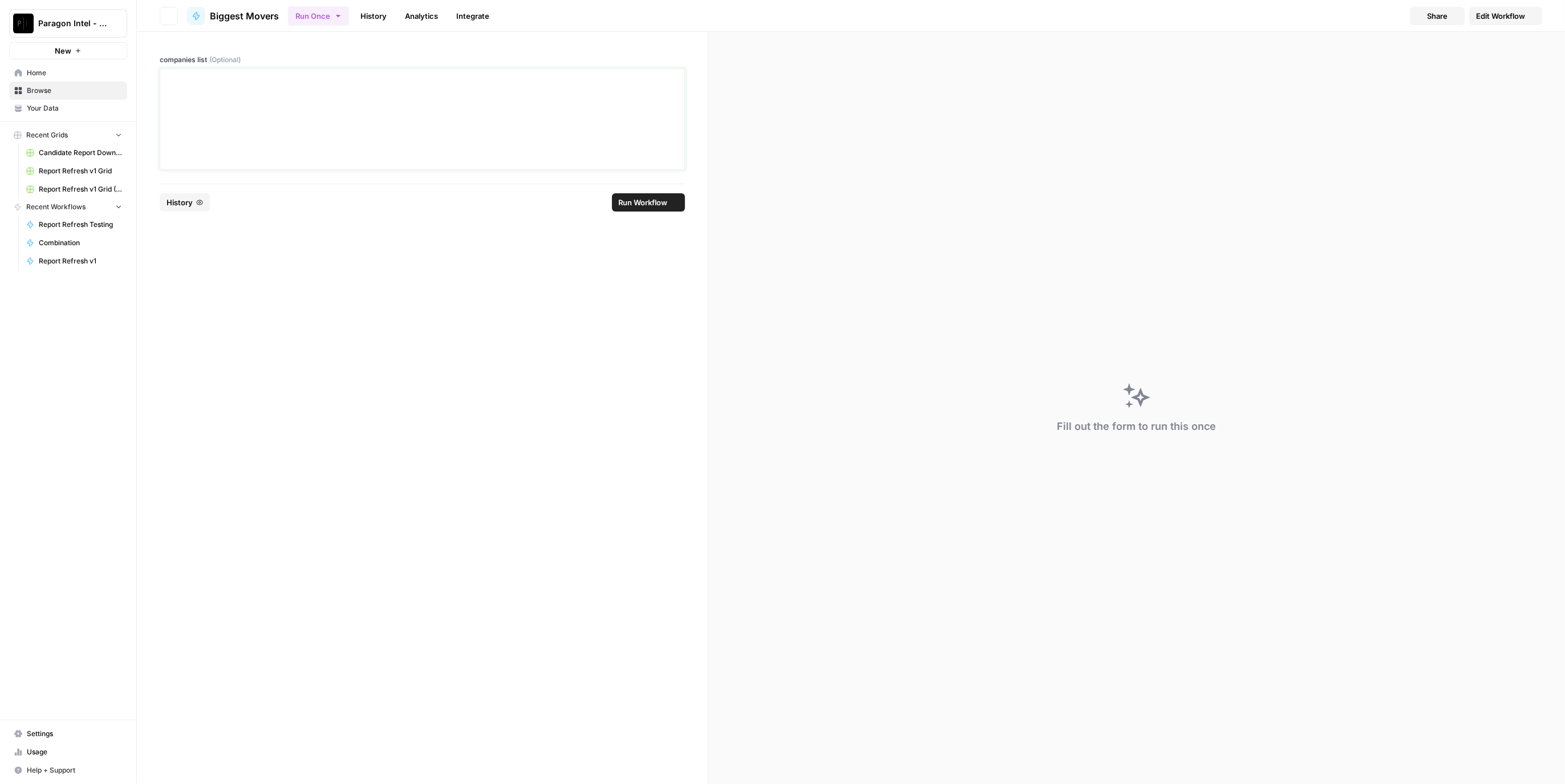
click at [335, 121] on div at bounding box center [423, 119] width 510 height 91
click at [675, 203] on icon "submit" at bounding box center [675, 203] width 7 height 7
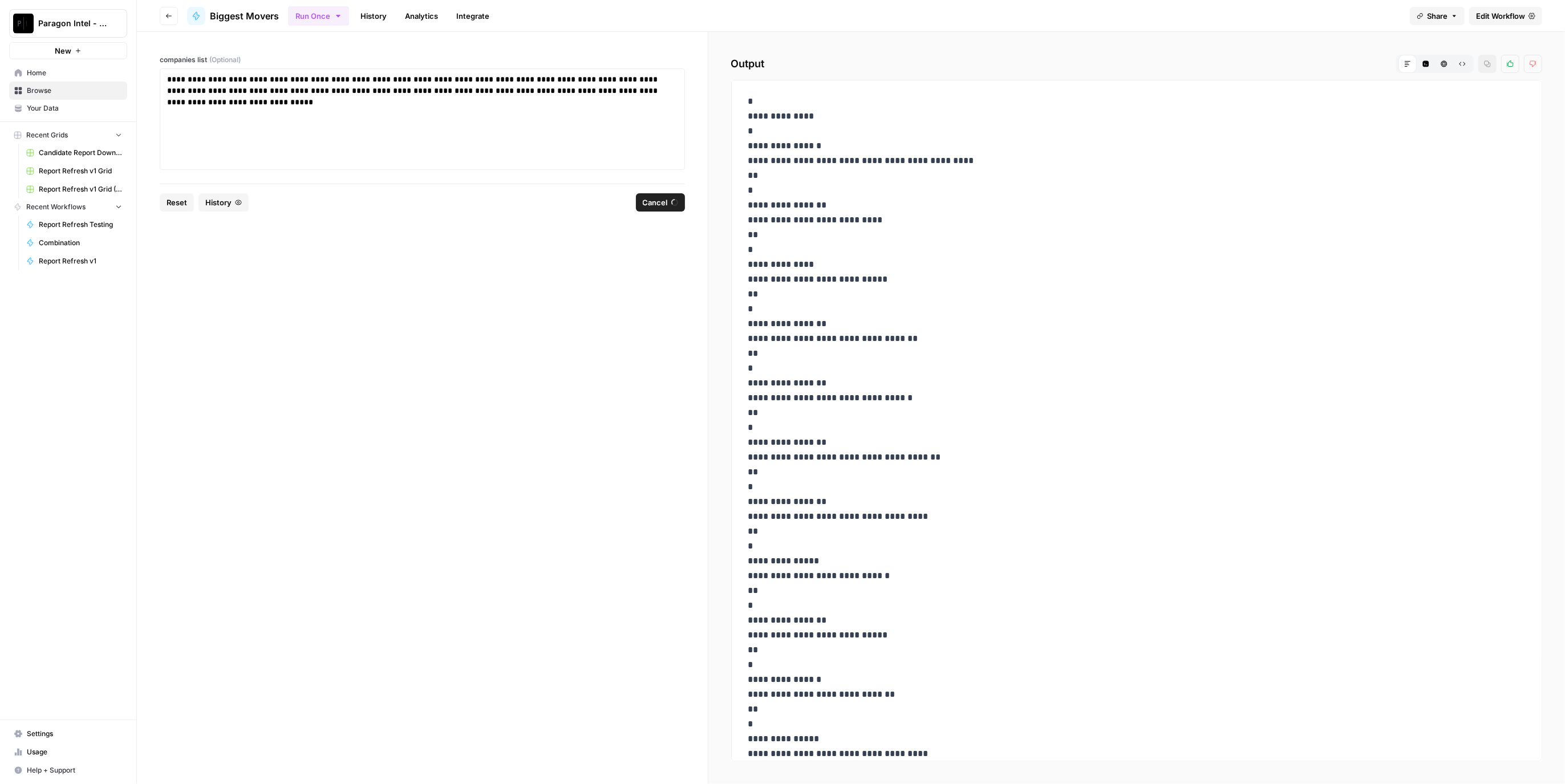
click at [369, 10] on link "History" at bounding box center [373, 16] width 40 height 18
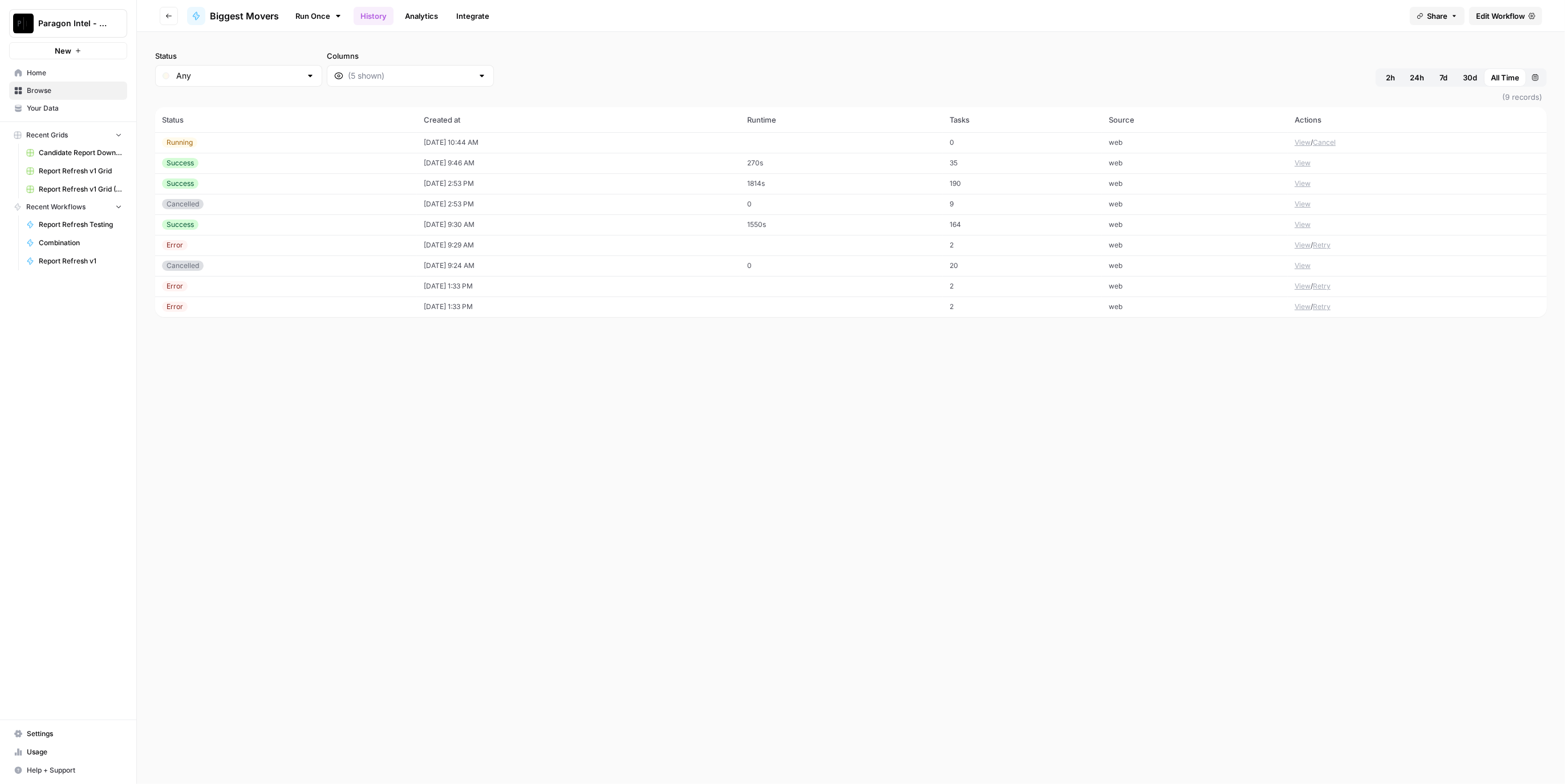
click at [426, 140] on td "[DATE] 10:44 AM" at bounding box center [579, 142] width 324 height 21
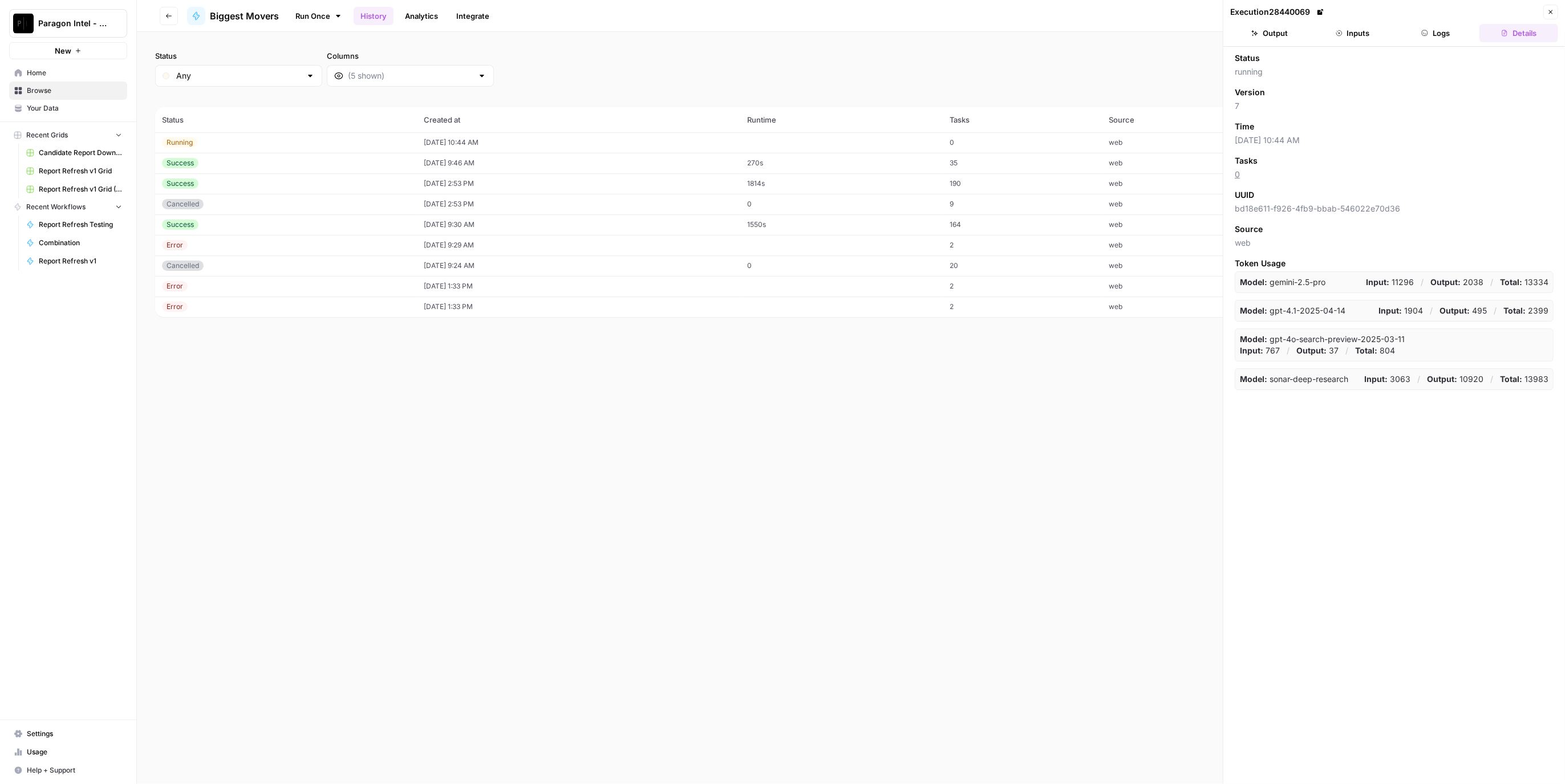
click at [1438, 22] on header "Execution 28440069 Close Output Inputs Logs Details" at bounding box center [1394, 24] width 342 height 47
click at [1438, 30] on button "Logs" at bounding box center [1436, 33] width 79 height 18
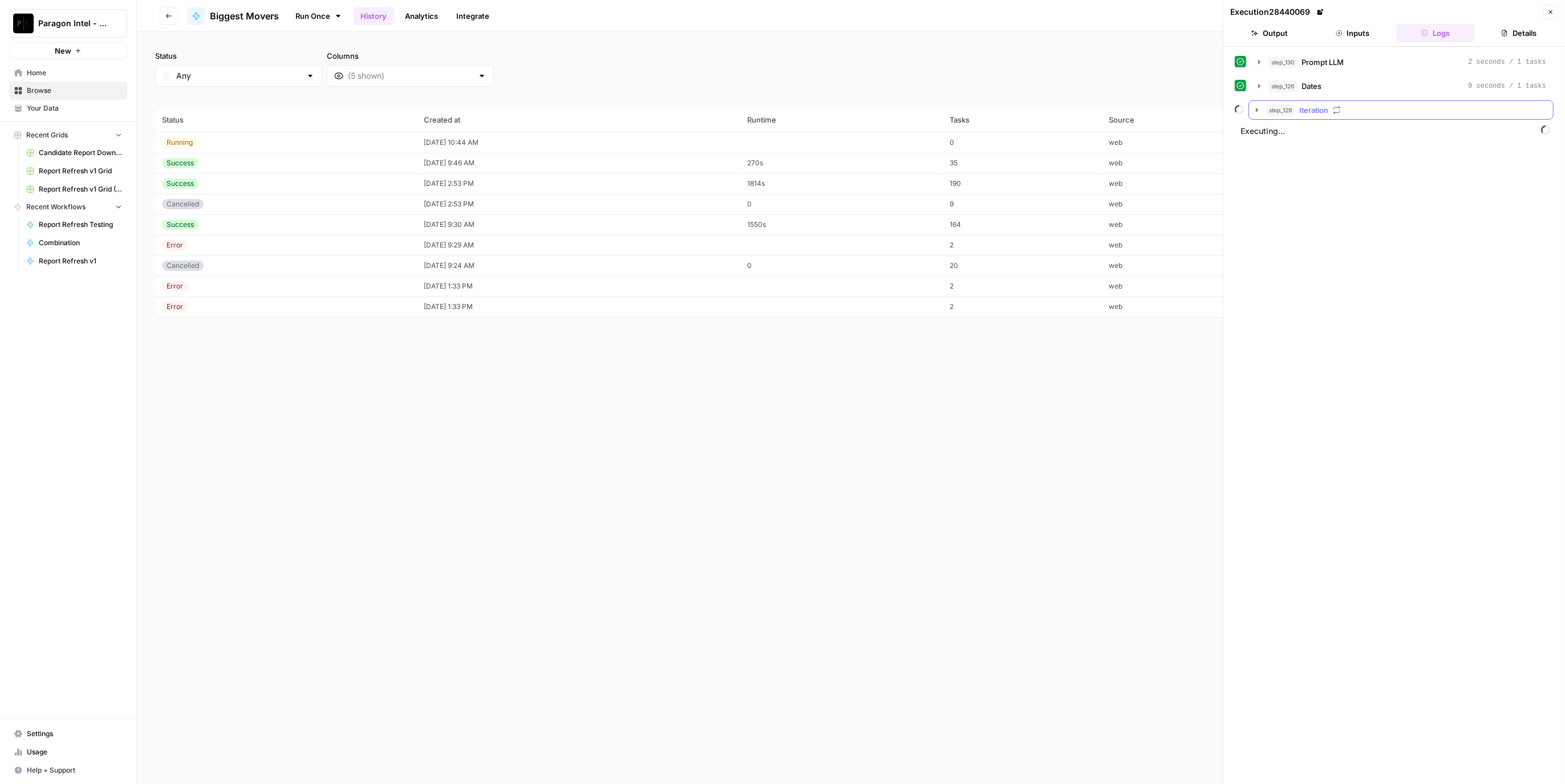
click at [1378, 109] on div "step_129 Iteration" at bounding box center [1406, 110] width 280 height 11
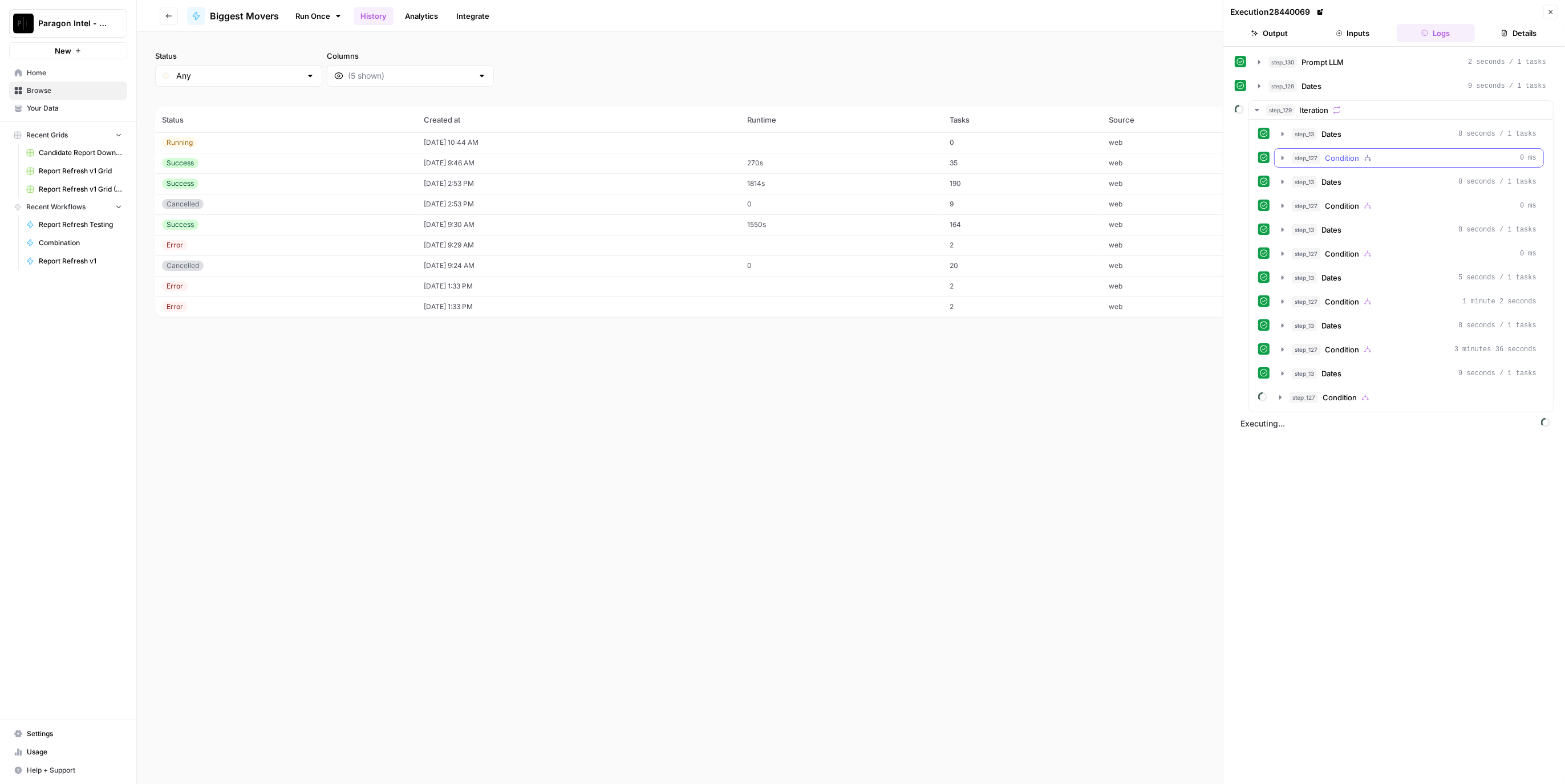
click at [1377, 156] on div "step_127 Condition 0 ms" at bounding box center [1414, 158] width 245 height 11
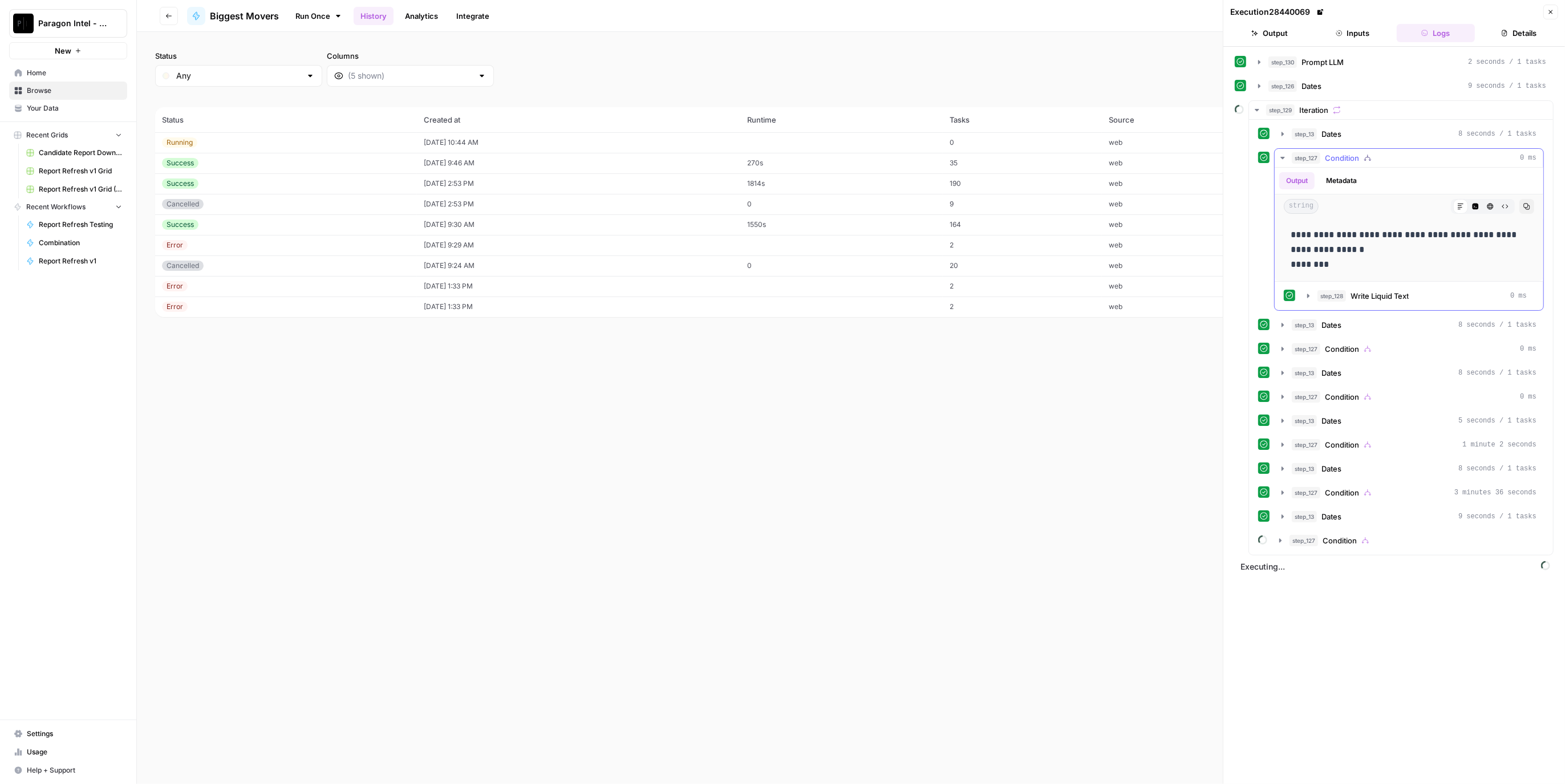
click at [1377, 156] on div "step_127 Condition 0 ms" at bounding box center [1414, 158] width 245 height 11
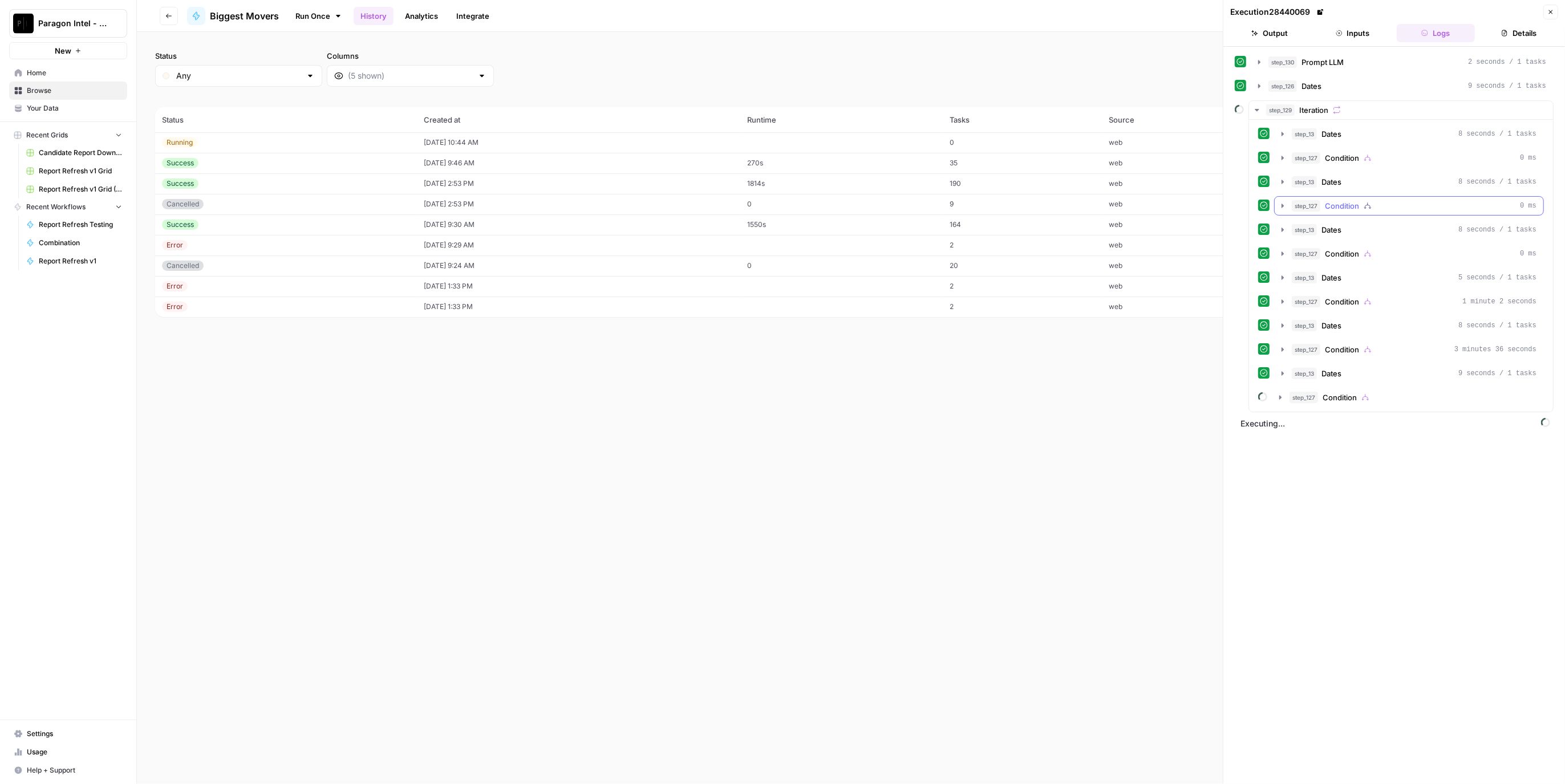
click at [1385, 204] on div "step_127 Condition 0 ms" at bounding box center [1414, 206] width 245 height 11
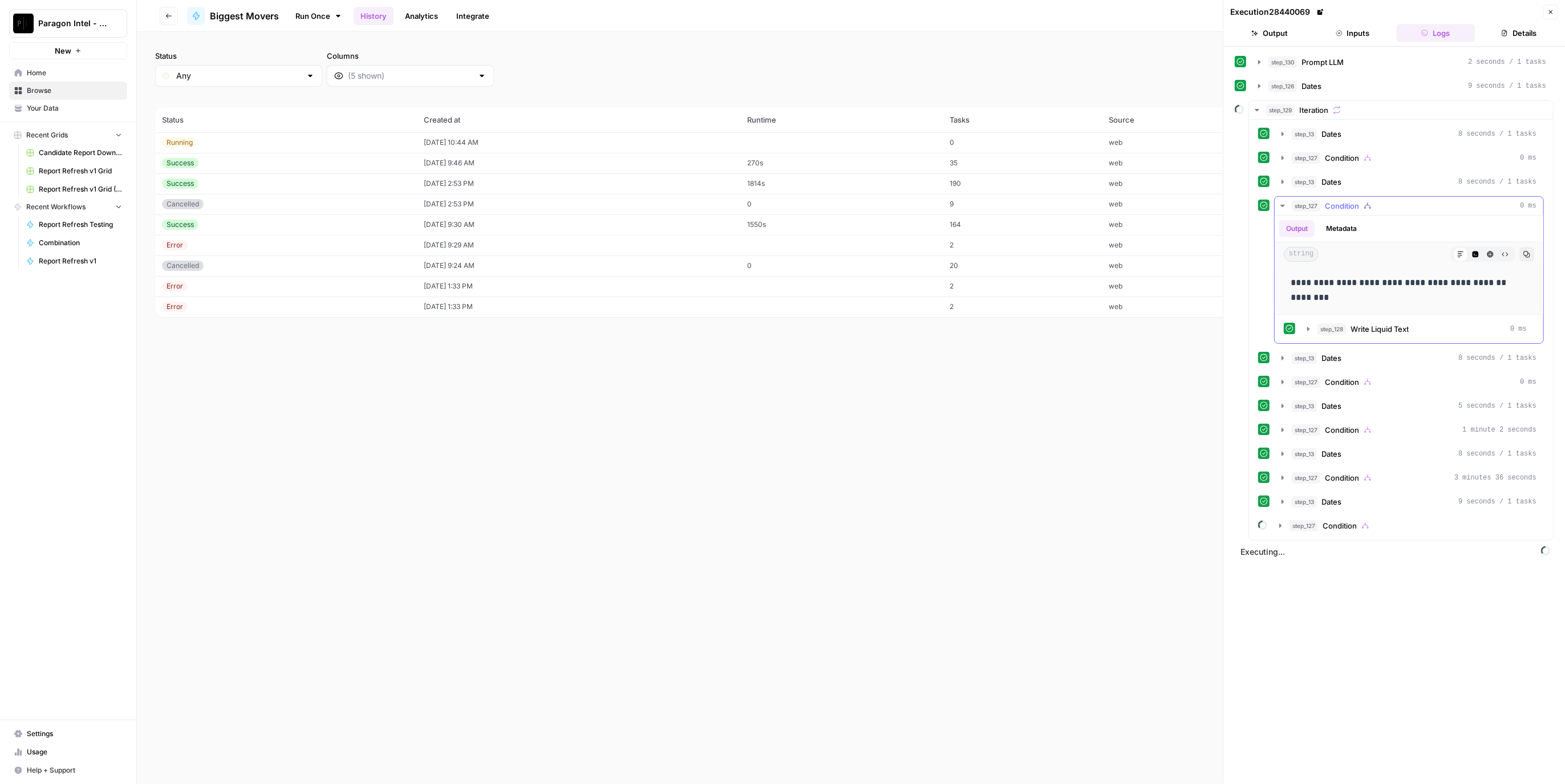
click at [1385, 204] on div "step_127 Condition 0 ms" at bounding box center [1414, 206] width 245 height 11
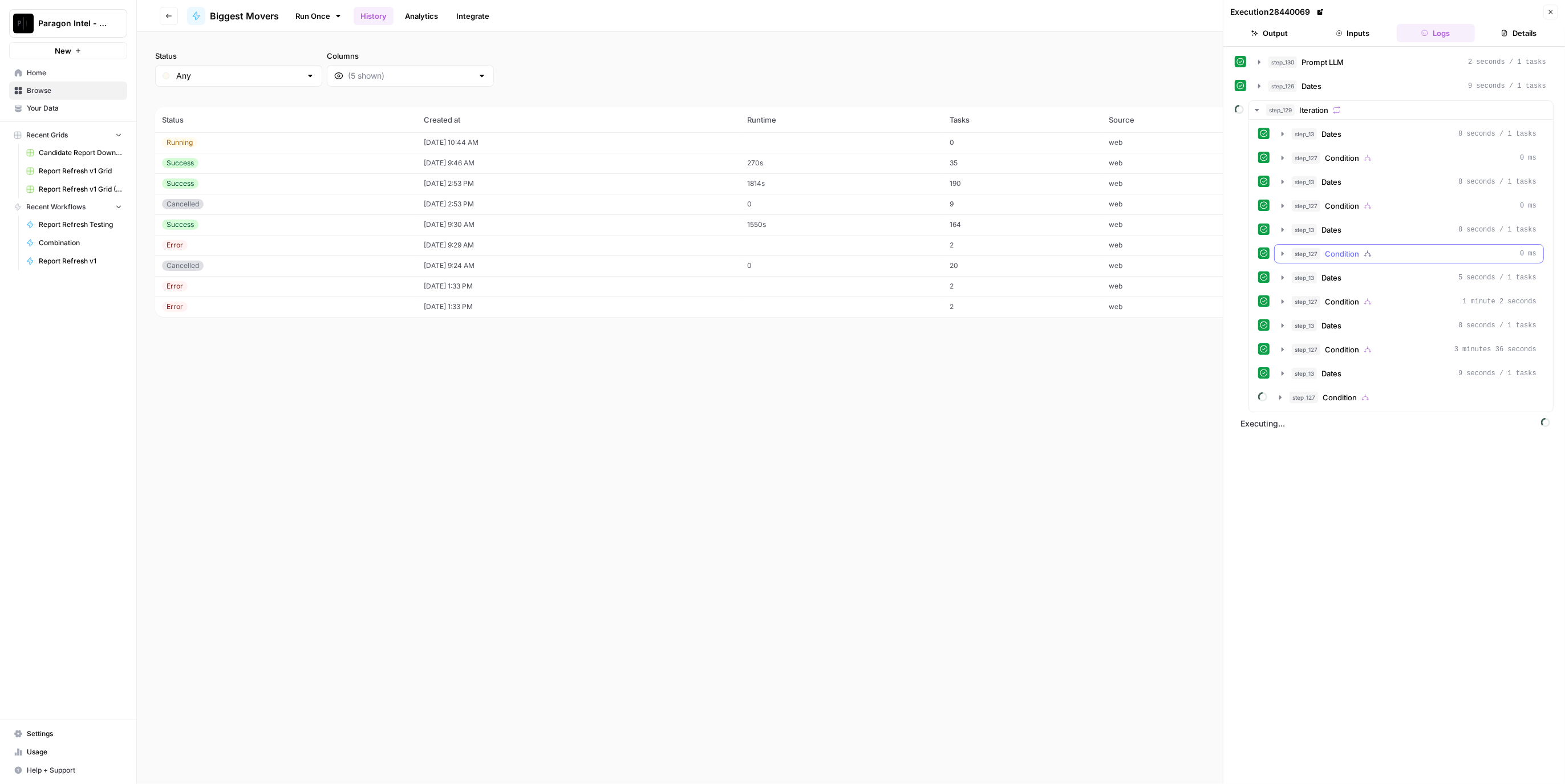
click at [1387, 248] on div "step_127 Condition 0 ms" at bounding box center [1414, 254] width 245 height 11
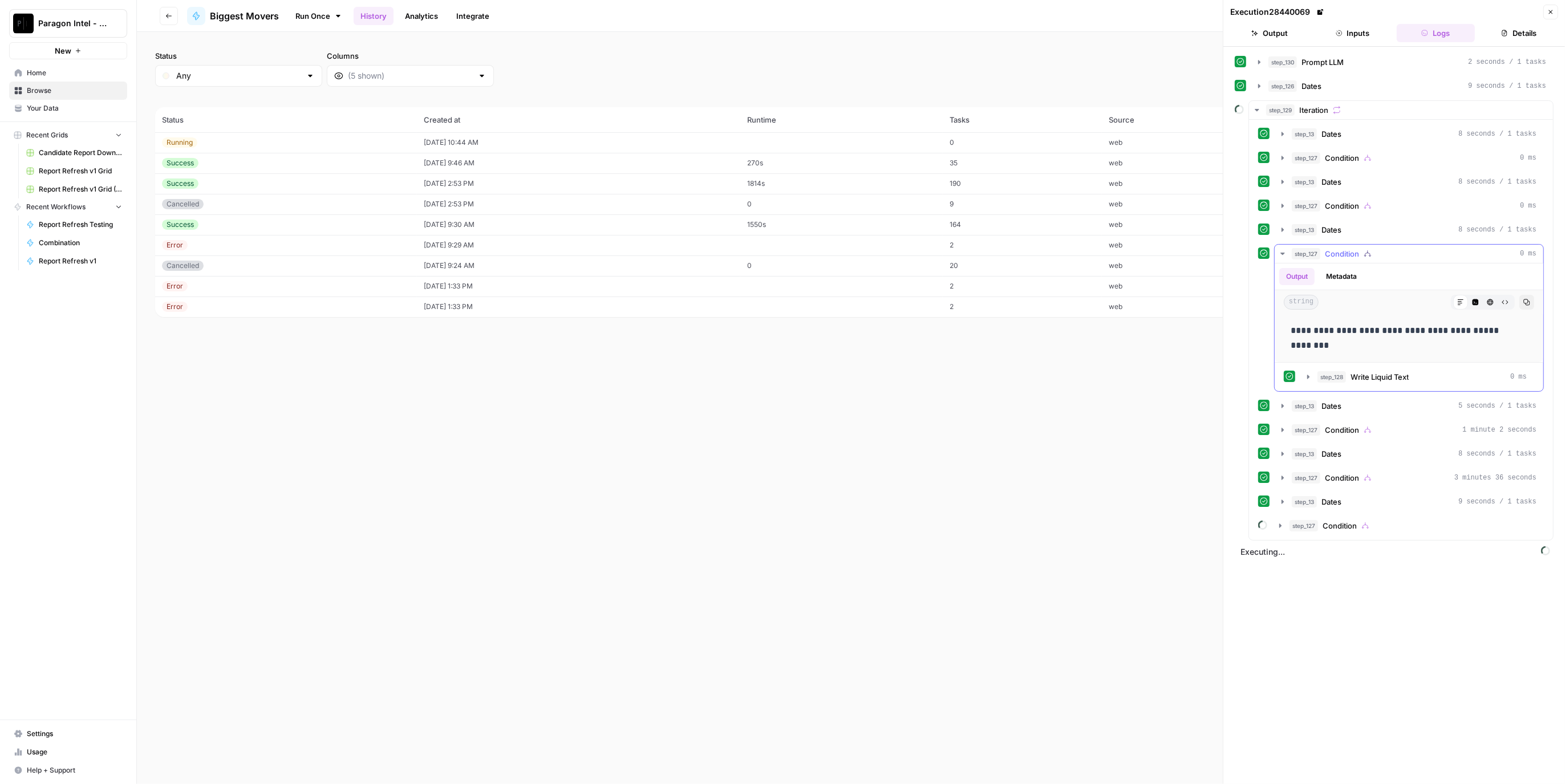
click at [1387, 248] on div "step_127 Condition 0 ms" at bounding box center [1414, 254] width 245 height 11
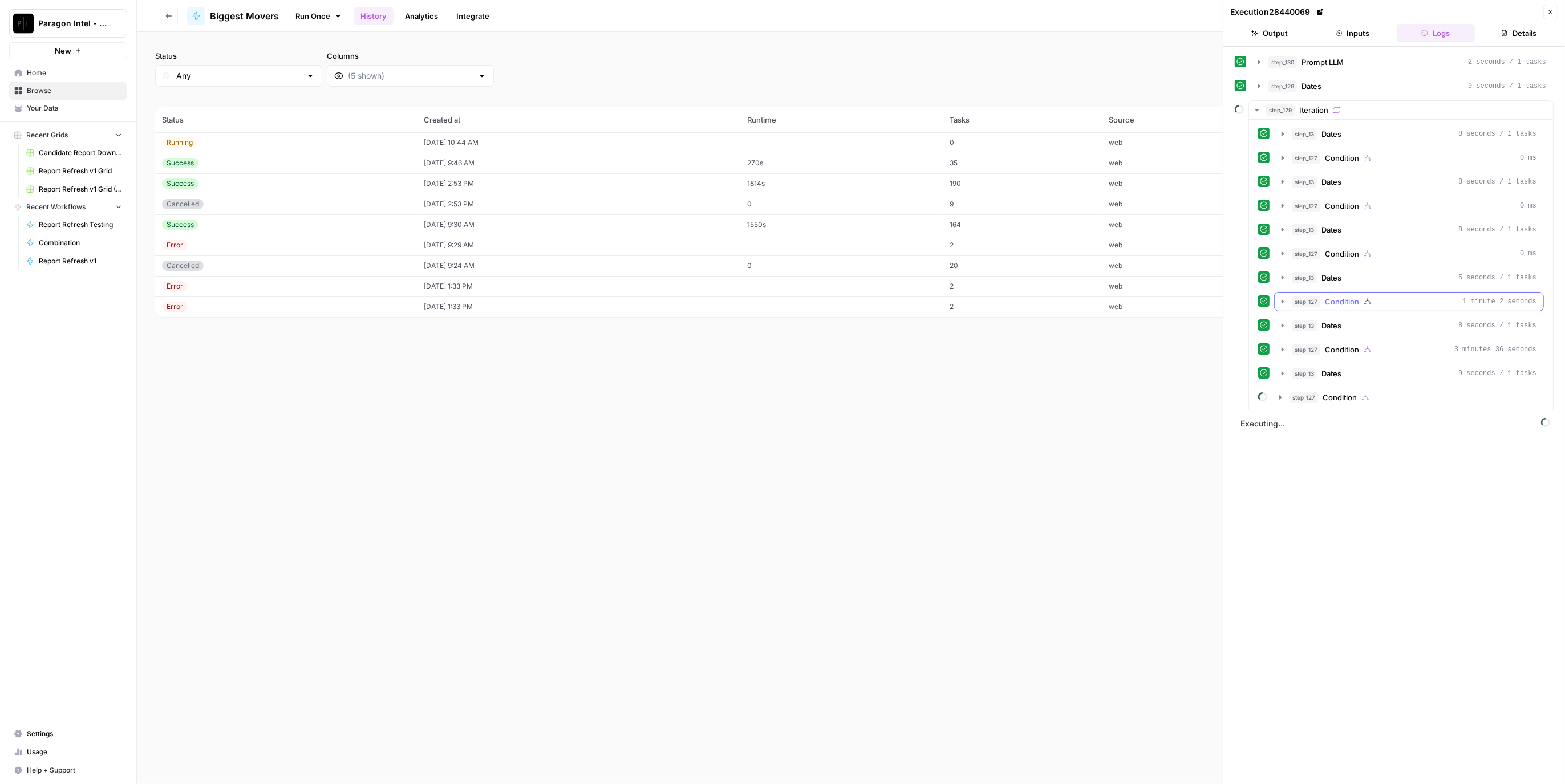
click at [1393, 296] on div "step_127 Condition 1 minute 2 seconds" at bounding box center [1414, 301] width 245 height 11
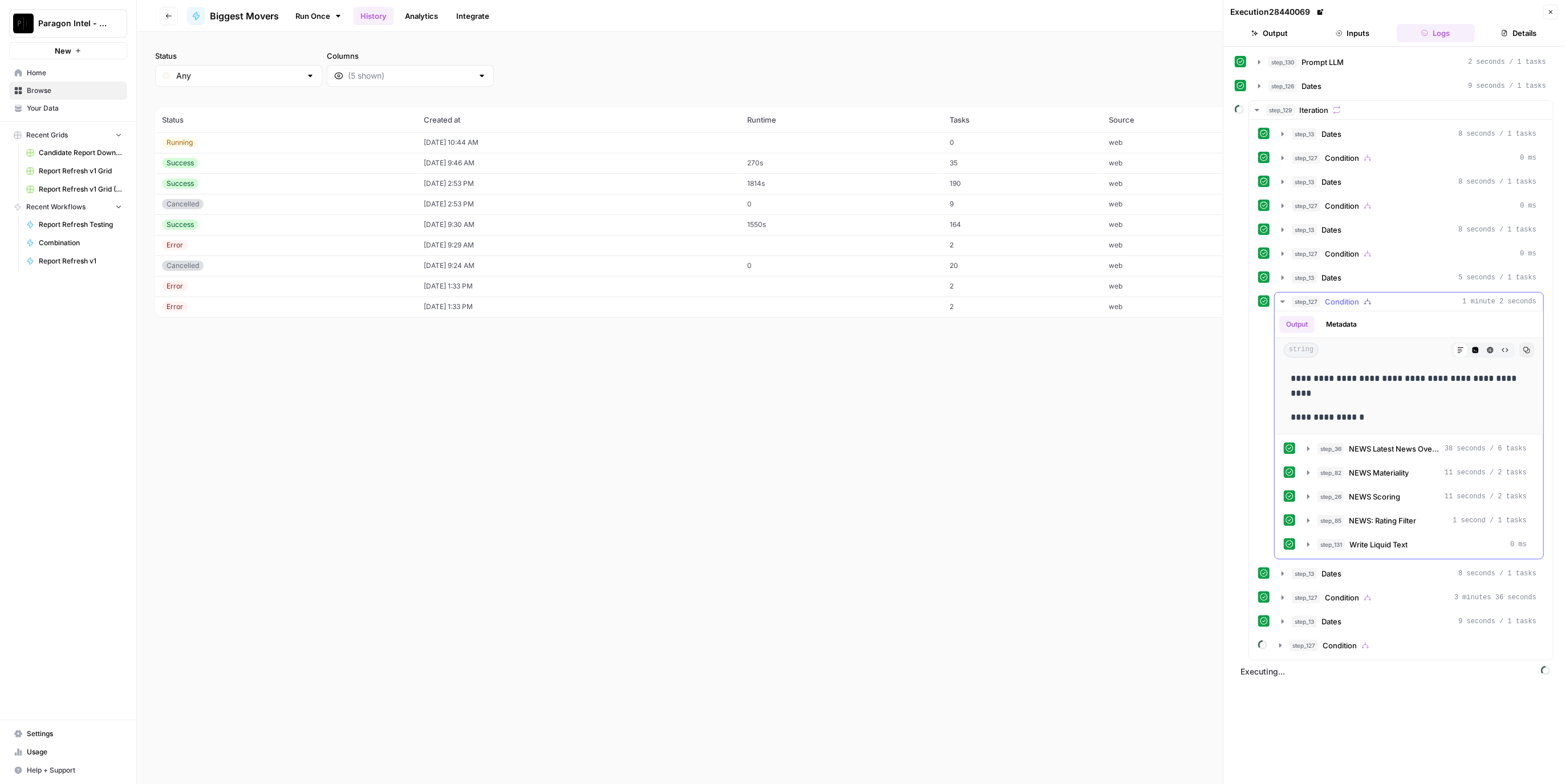
click at [1393, 296] on div "step_127 Condition 1 minute 2 seconds" at bounding box center [1414, 301] width 245 height 11
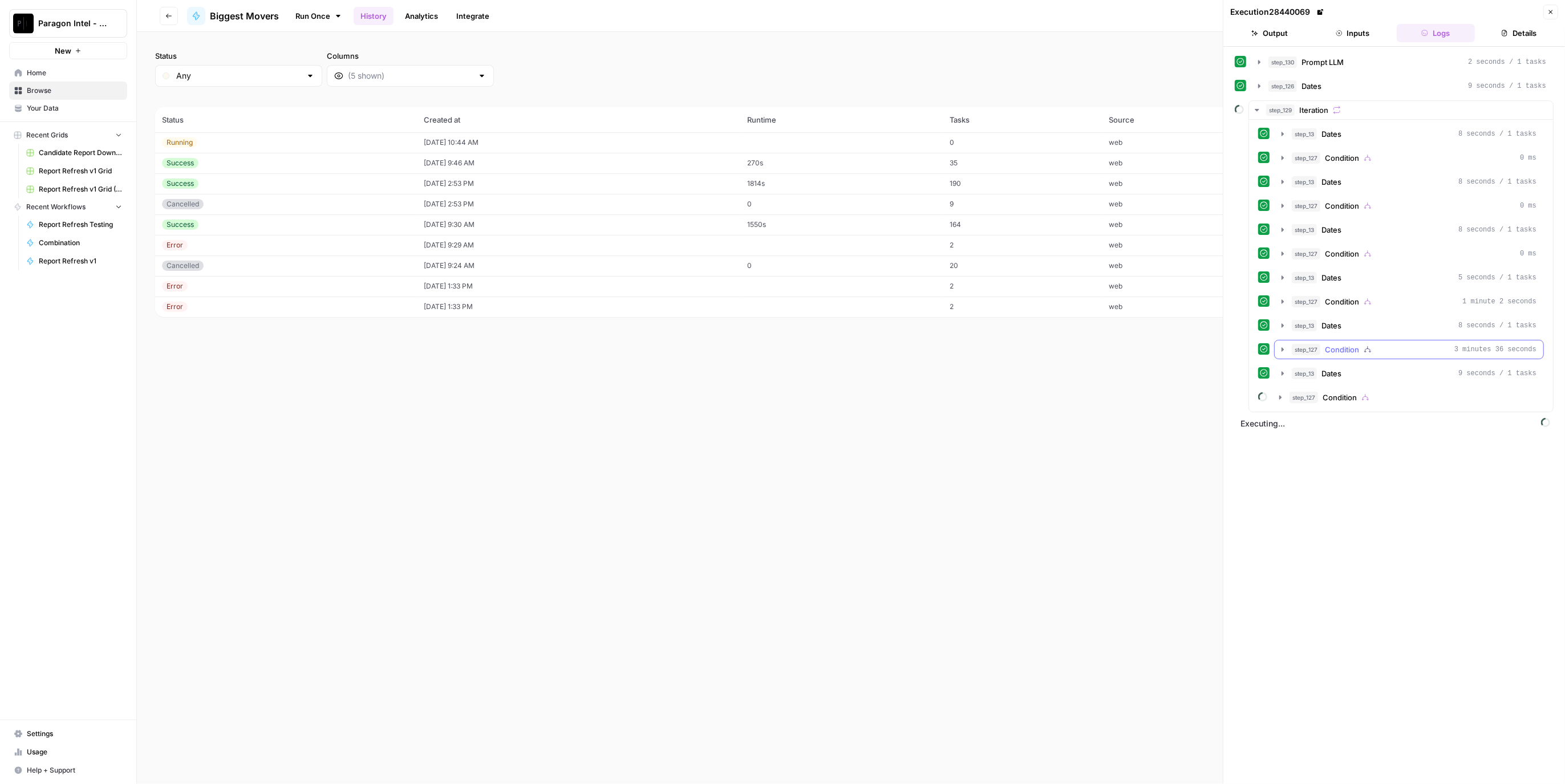
click at [1386, 345] on div "step_127 Condition 3 minutes 36 seconds" at bounding box center [1414, 349] width 245 height 11
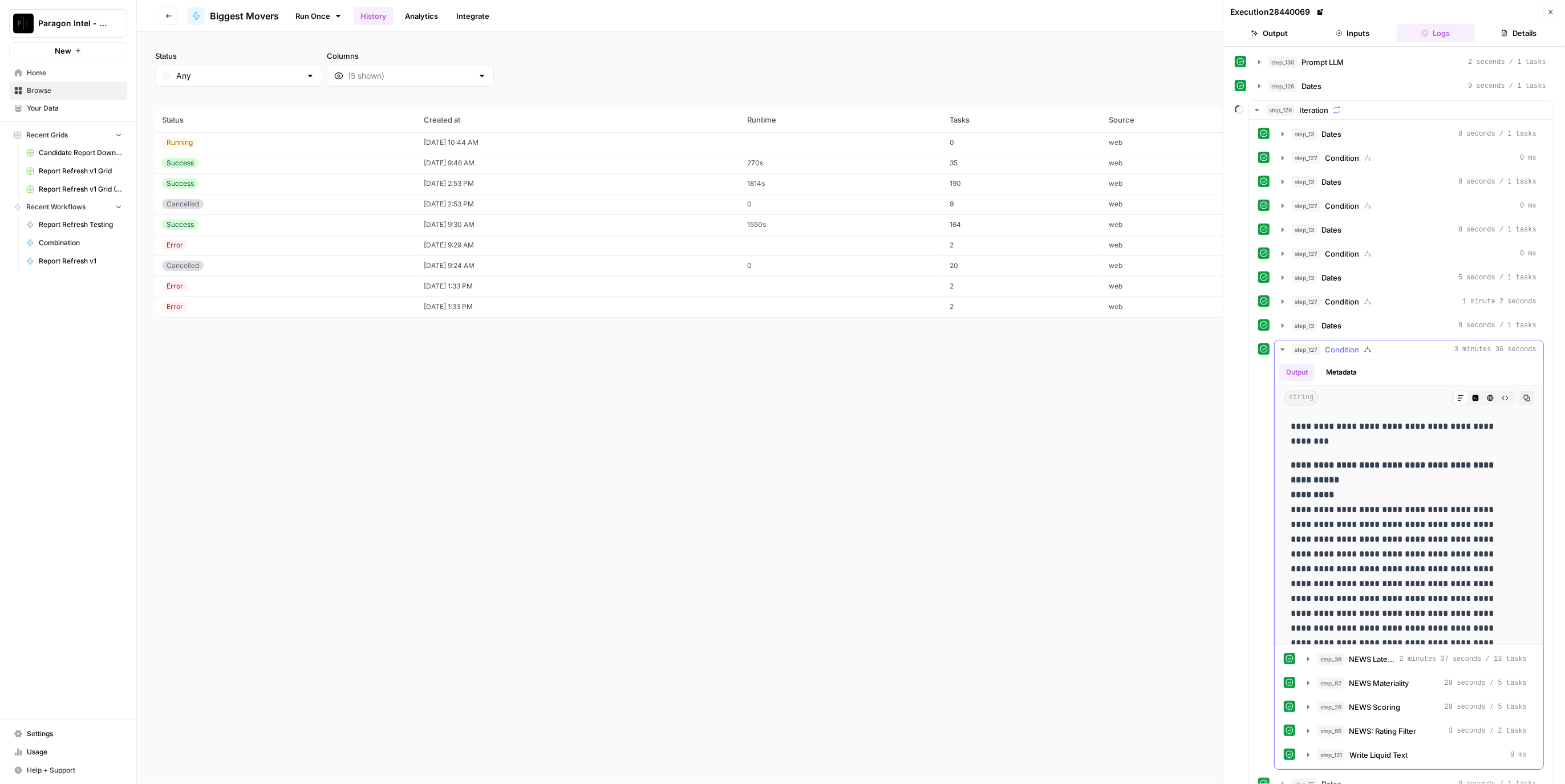
click at [1386, 344] on div "step_127 Condition 3 minutes 36 seconds" at bounding box center [1414, 349] width 245 height 11
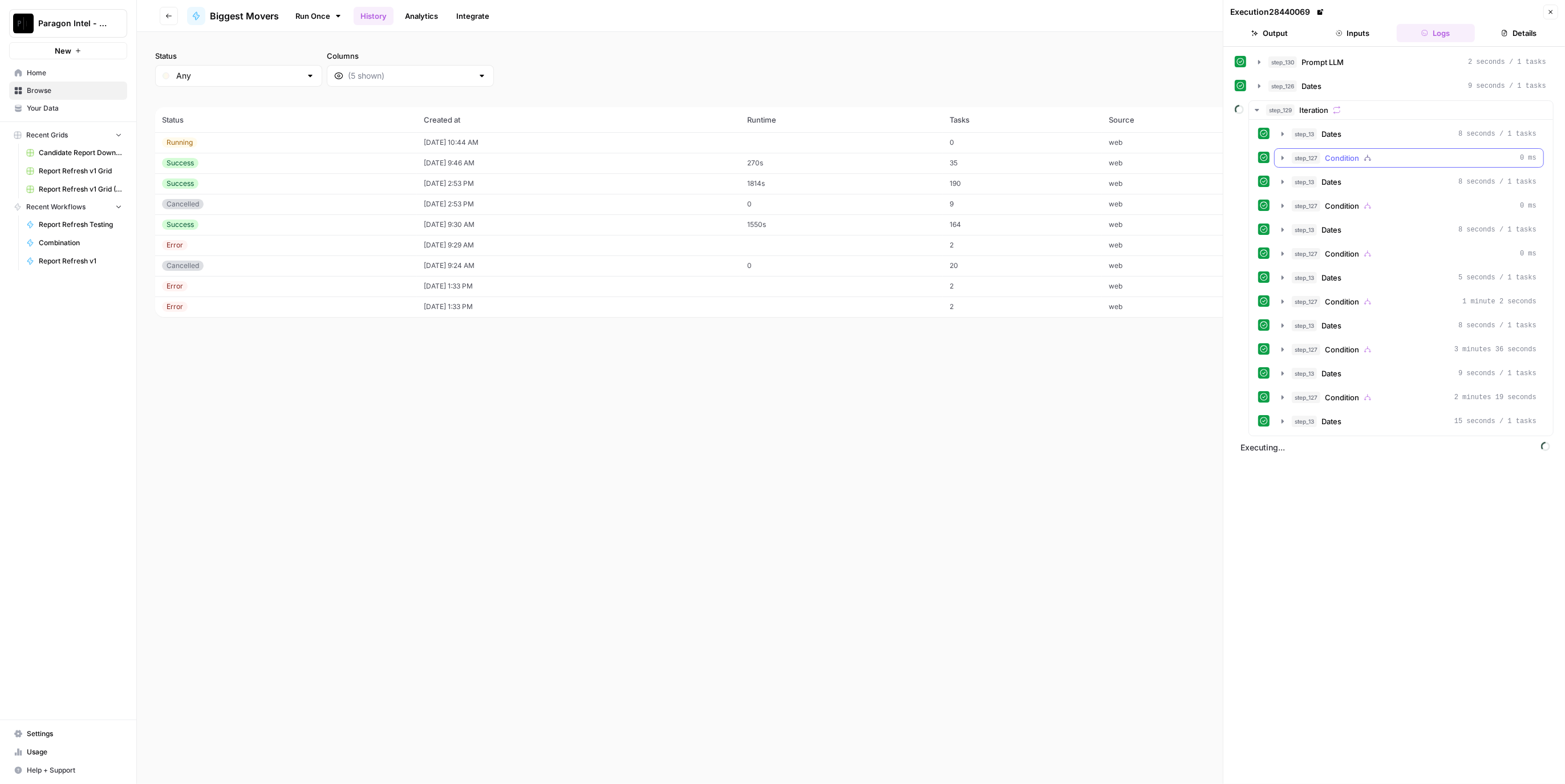
click at [1405, 159] on div "step_127 Condition 0 ms" at bounding box center [1414, 158] width 245 height 11
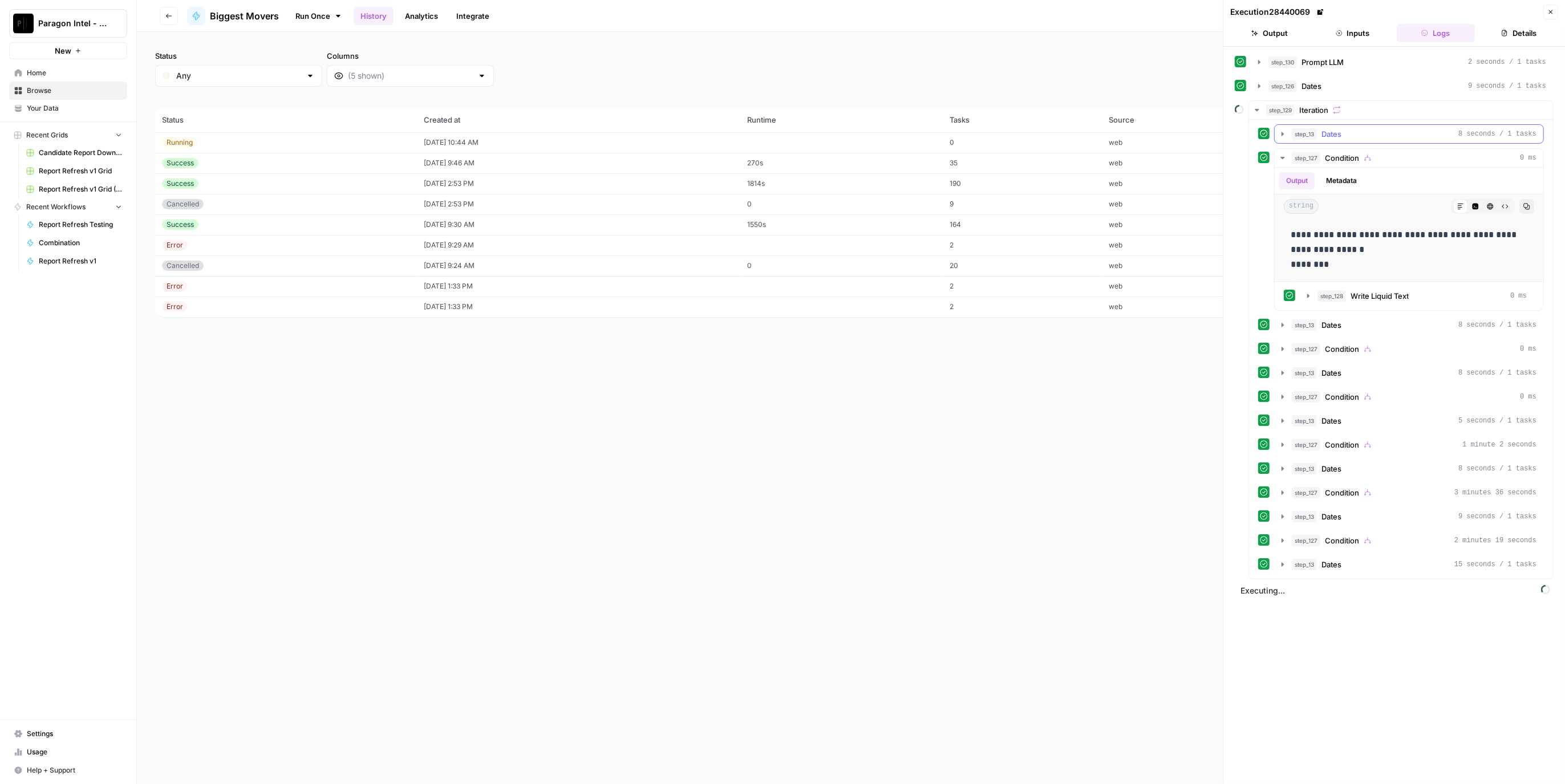
click at [1409, 137] on div "step_13 Dates 8 seconds / 1 tasks" at bounding box center [1414, 134] width 245 height 11
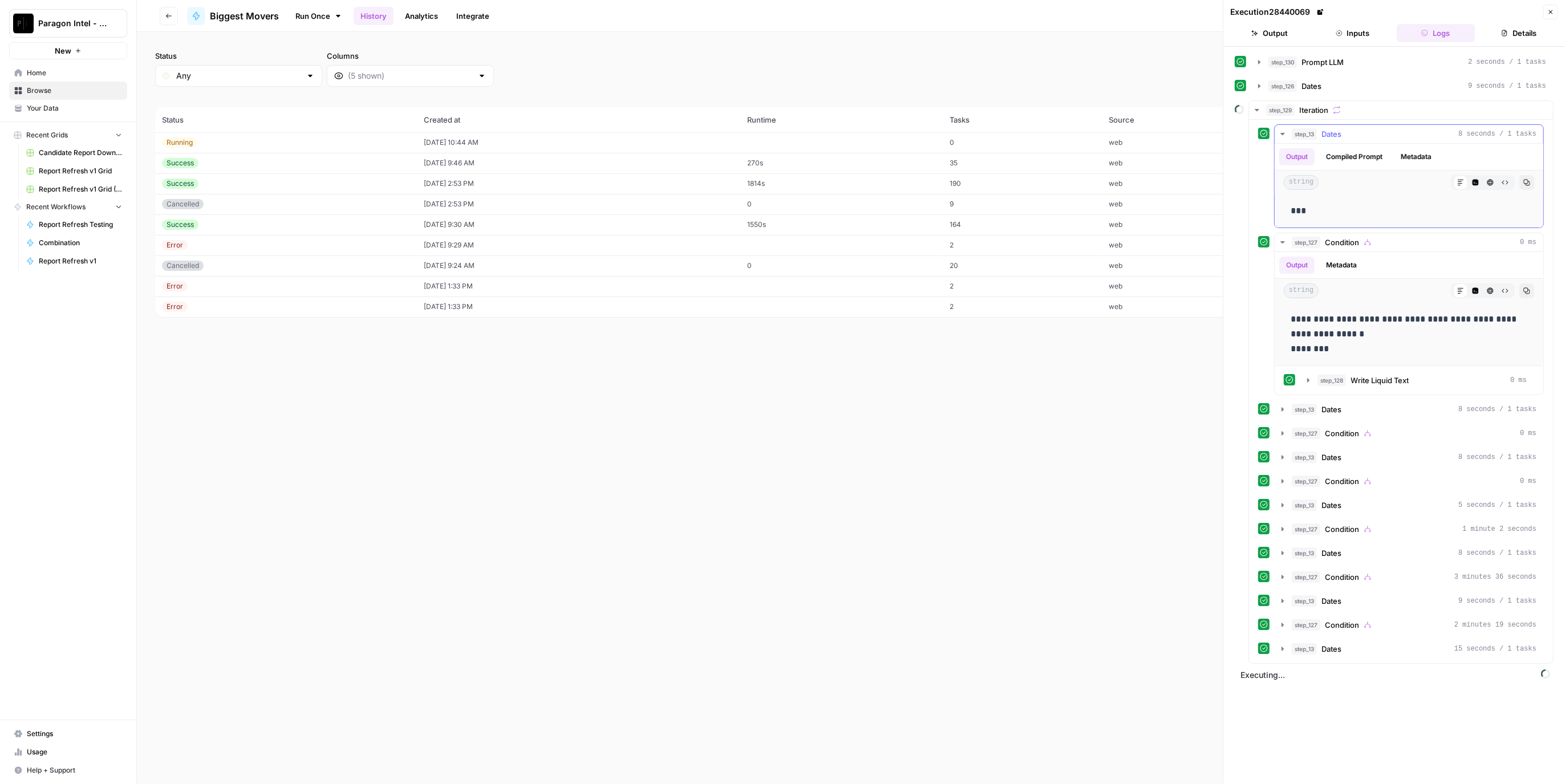
click at [1413, 129] on div "step_13 Dates 8 seconds / 1 tasks" at bounding box center [1414, 134] width 245 height 11
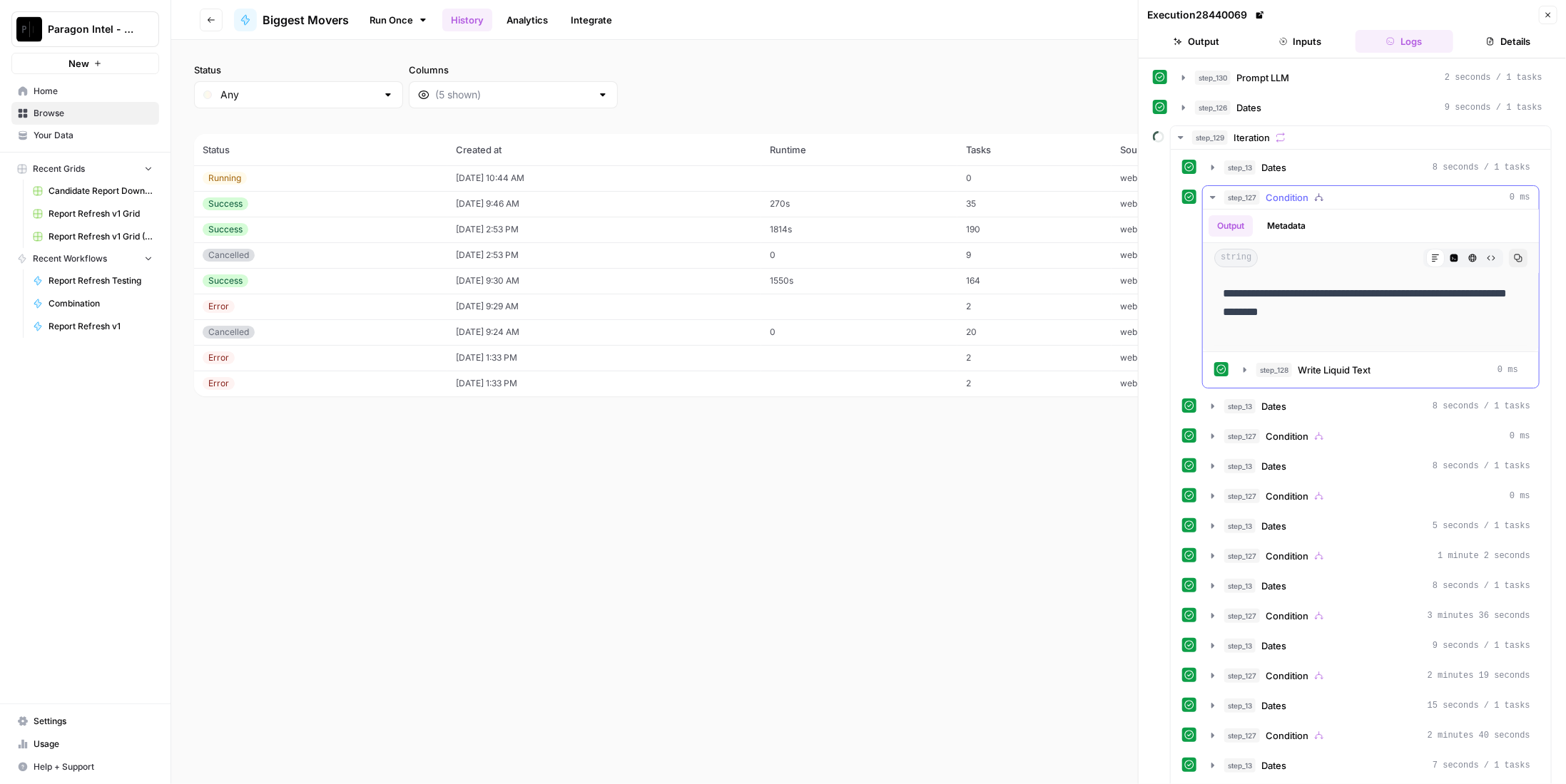
click at [1328, 198] on div "step_127 Condition 0 ms" at bounding box center [1377, 197] width 306 height 14
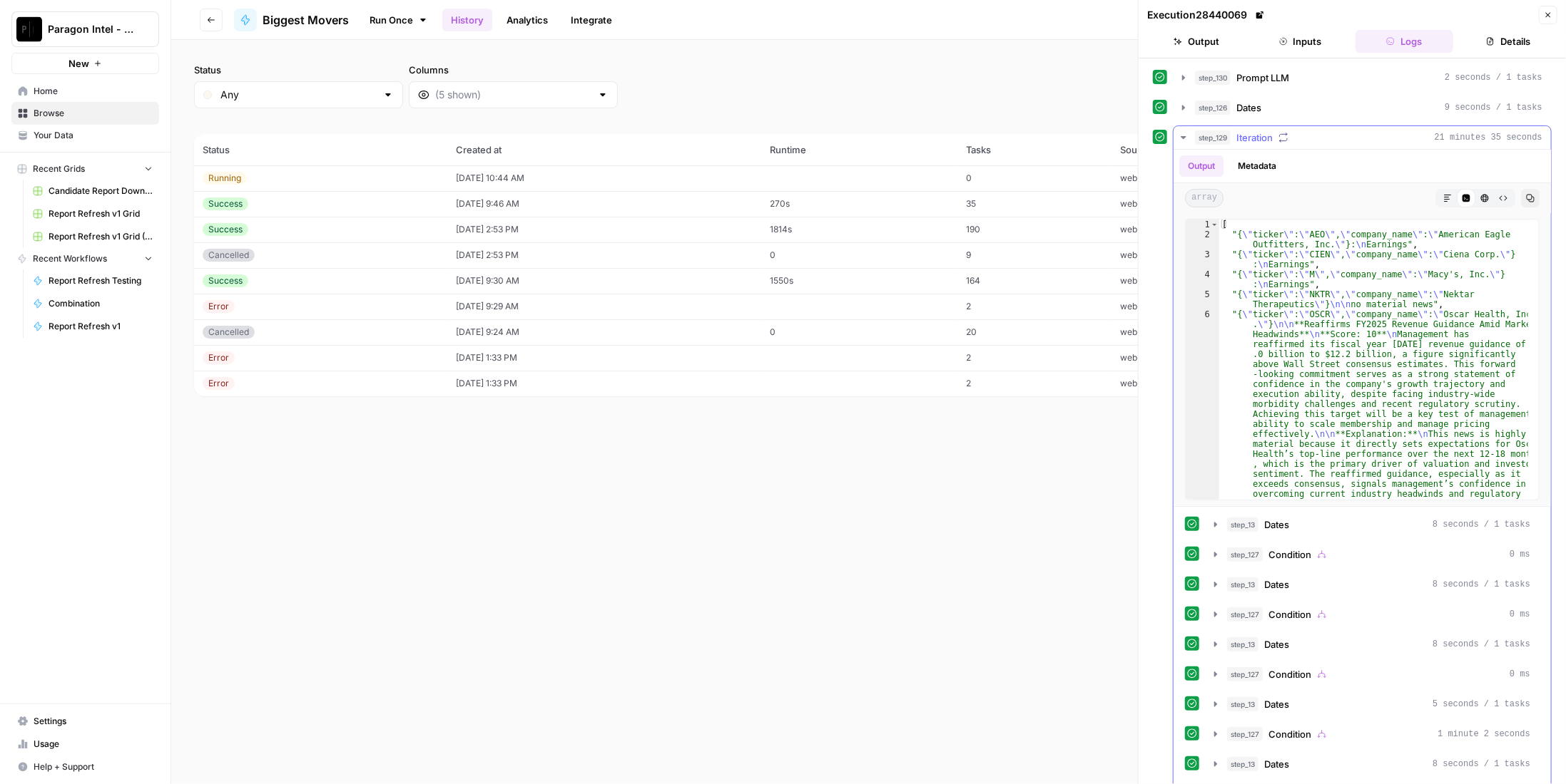
click at [1333, 139] on div "step_129 Iteration 21 minutes 35 seconds" at bounding box center [1369, 137] width 348 height 14
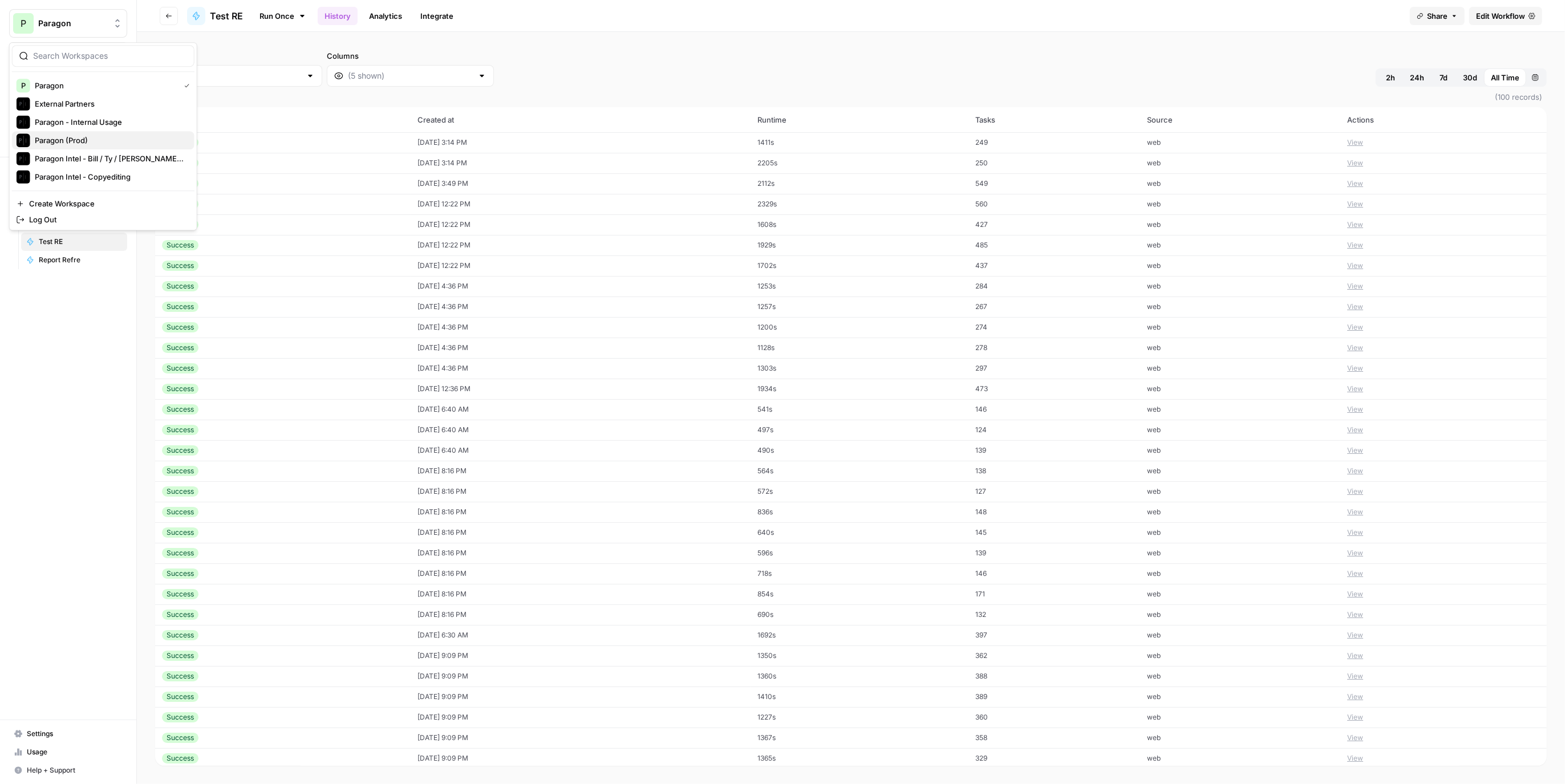
click at [99, 135] on span "Paragon (Prod)" at bounding box center [110, 140] width 151 height 11
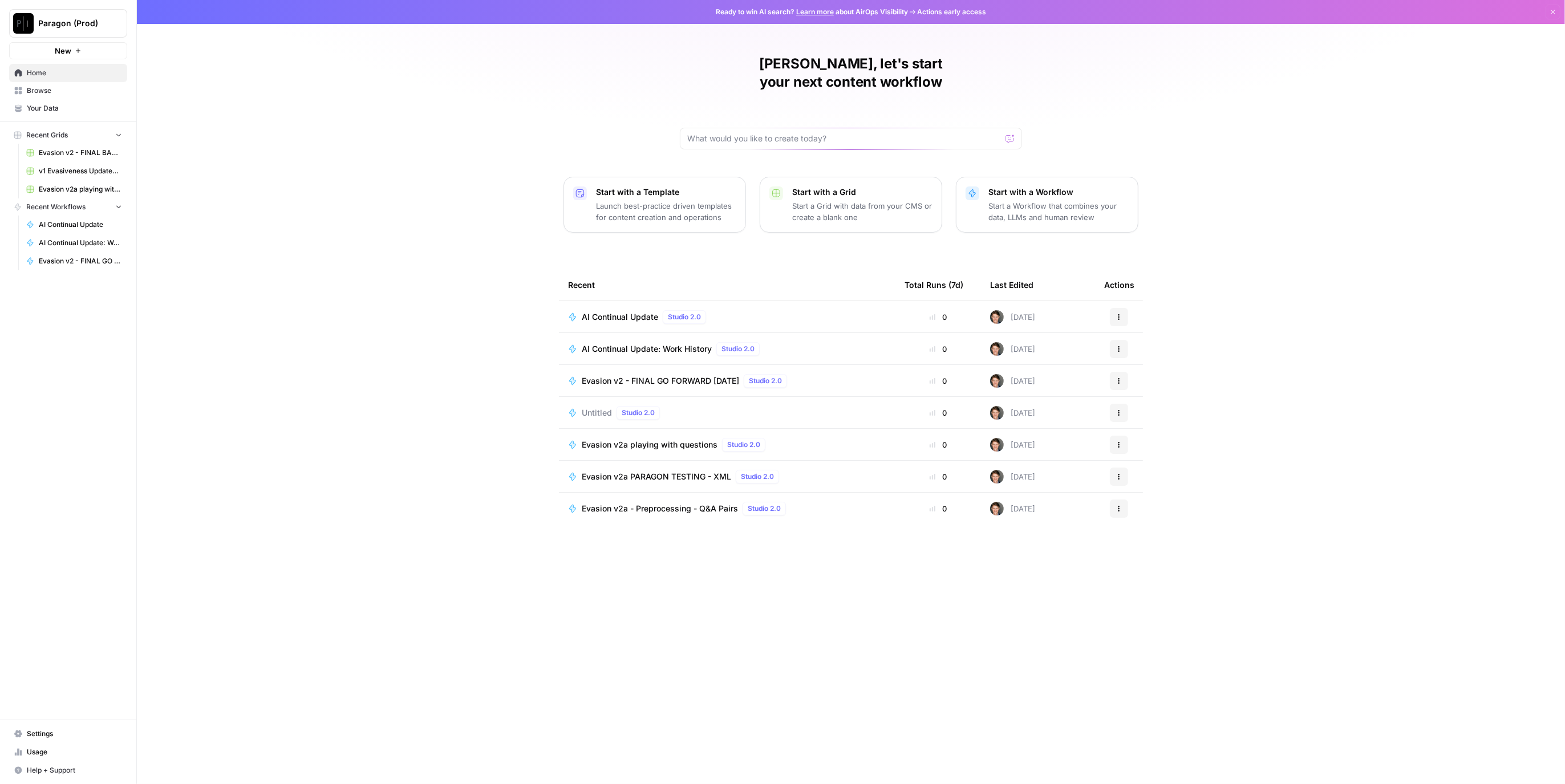
click at [619, 311] on span "AI Continual Update" at bounding box center [620, 317] width 77 height 11
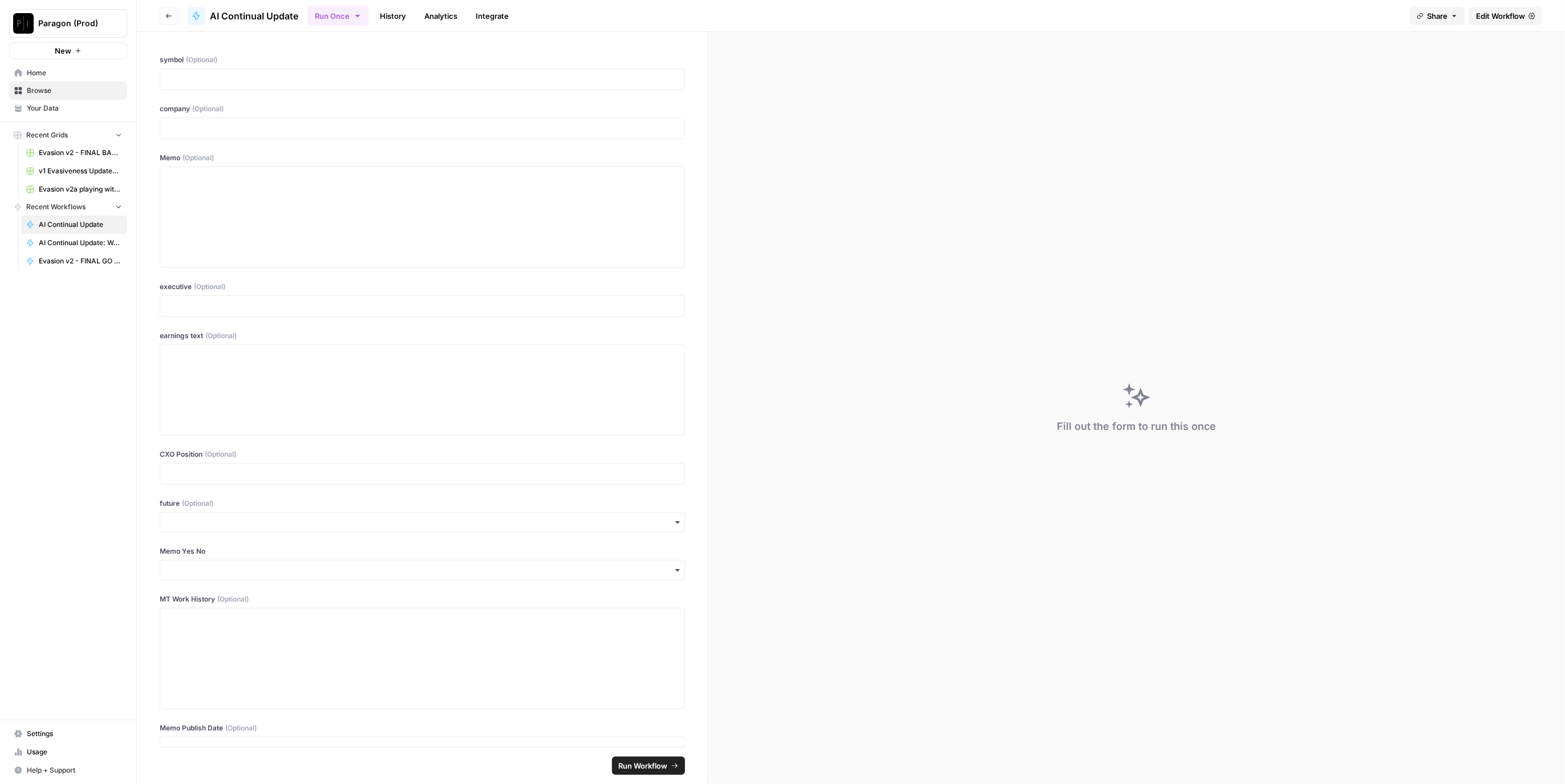
click at [1503, 11] on span "Edit Workflow" at bounding box center [1501, 16] width 49 height 11
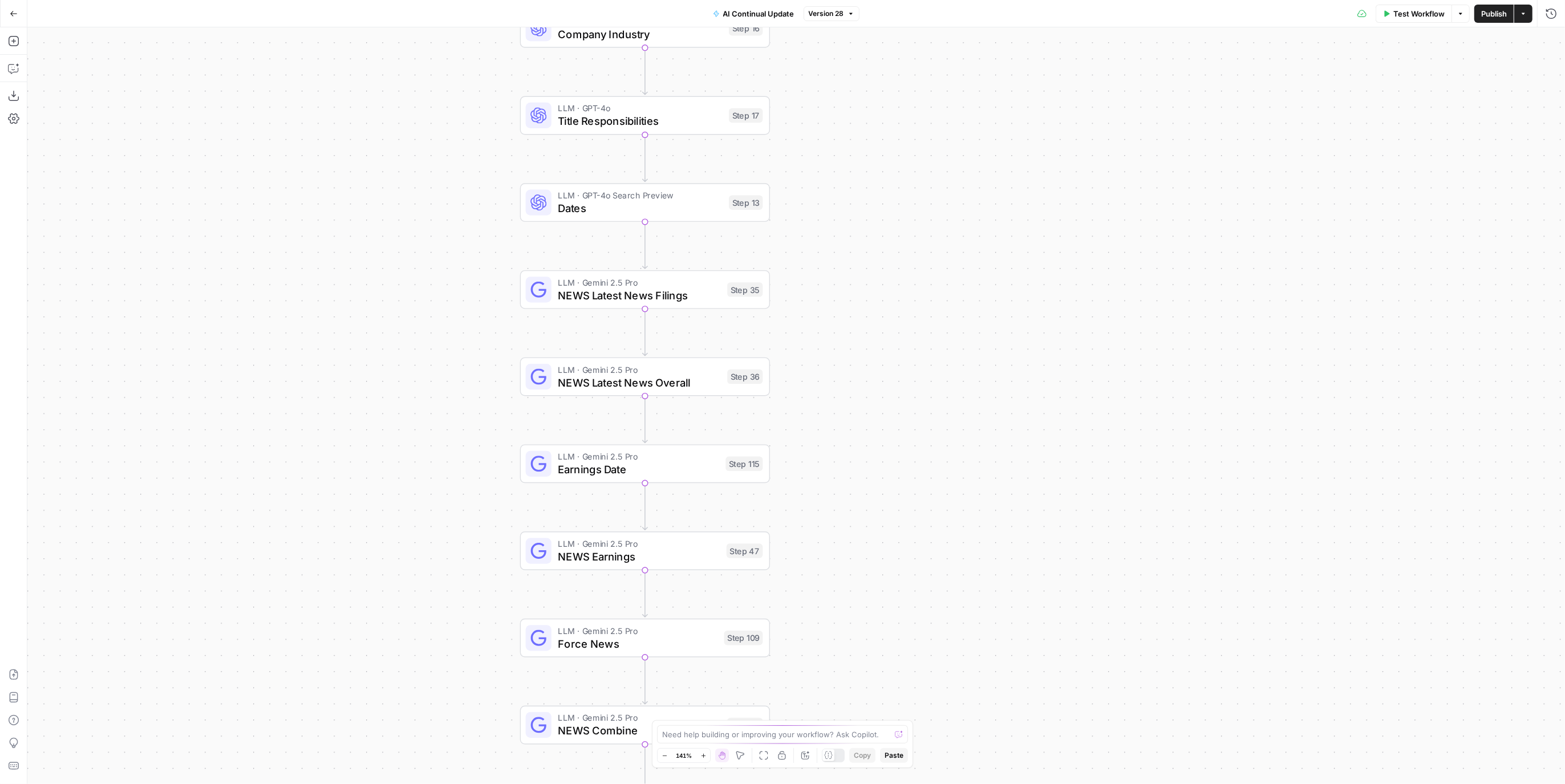
drag, startPoint x: 881, startPoint y: 100, endPoint x: 911, endPoint y: 462, distance: 363.2
click at [911, 462] on div "true false true false Workflow Set Inputs Inputs Condition Condition Step 117 L…" at bounding box center [797, 406] width 1538 height 757
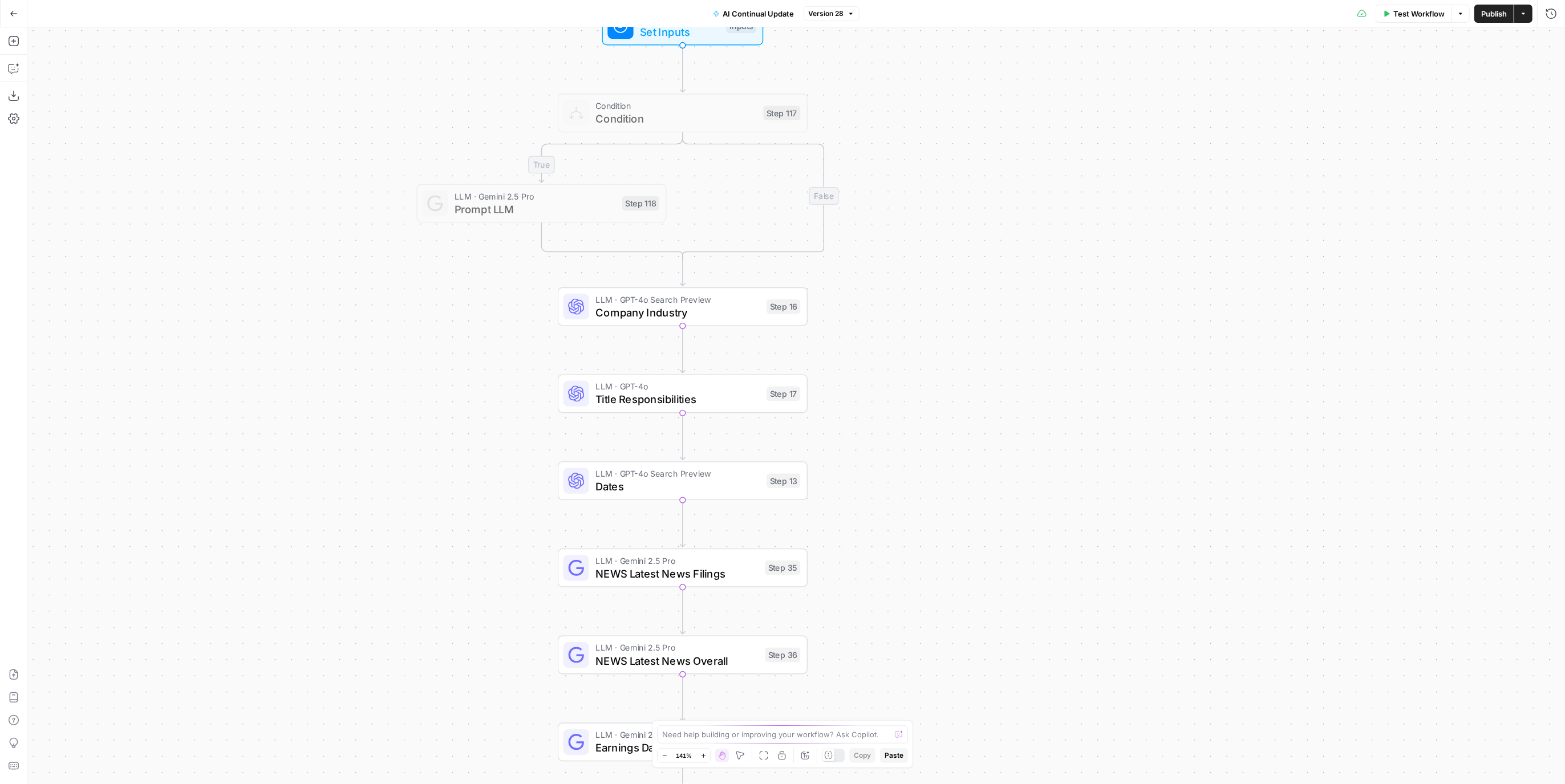
drag, startPoint x: 974, startPoint y: 292, endPoint x: 971, endPoint y: 523, distance: 231.0
click at [961, 581] on div "true false true false Workflow Set Inputs Inputs Condition Condition Step 117 L…" at bounding box center [797, 406] width 1538 height 757
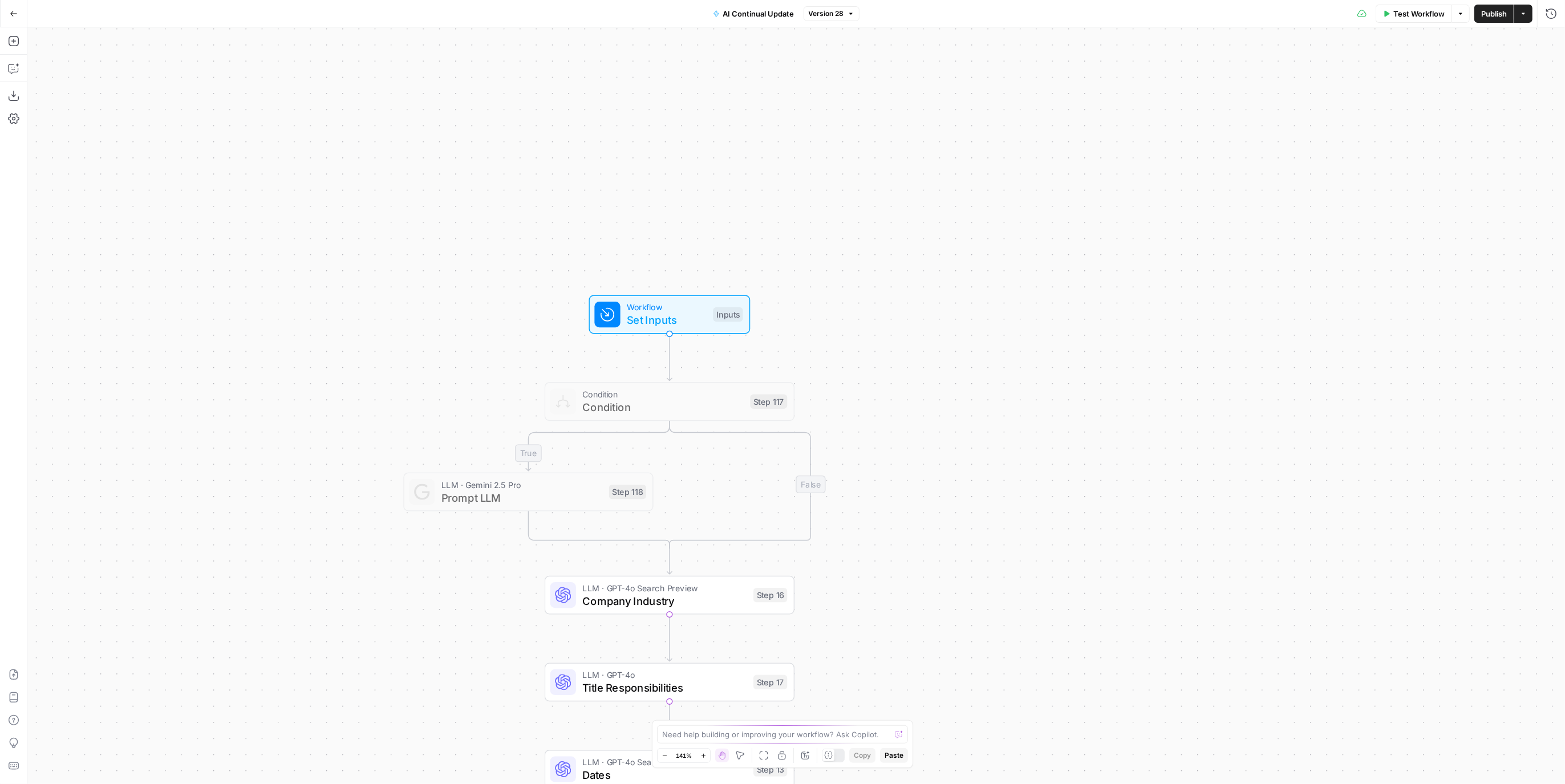
drag, startPoint x: 961, startPoint y: 510, endPoint x: 940, endPoint y: 229, distance: 281.8
click at [940, 229] on div "true false true false Workflow Set Inputs Inputs Condition Condition Step 117 L…" at bounding box center [797, 406] width 1538 height 757
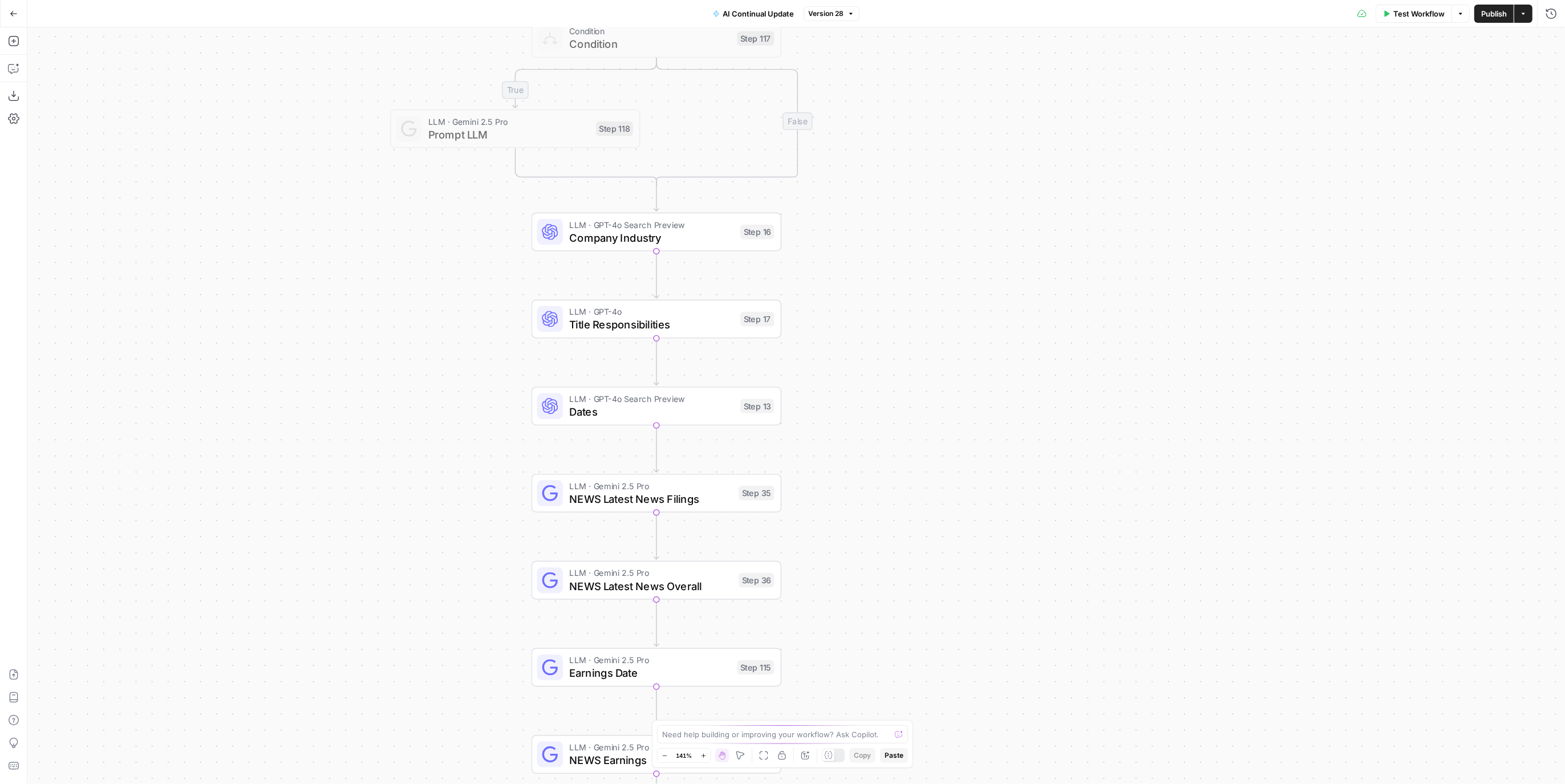
drag, startPoint x: 904, startPoint y: 452, endPoint x: 909, endPoint y: 299, distance: 153.1
click at [909, 299] on div "true false true false Workflow Set Inputs Inputs Condition Condition Step 117 L…" at bounding box center [797, 406] width 1538 height 757
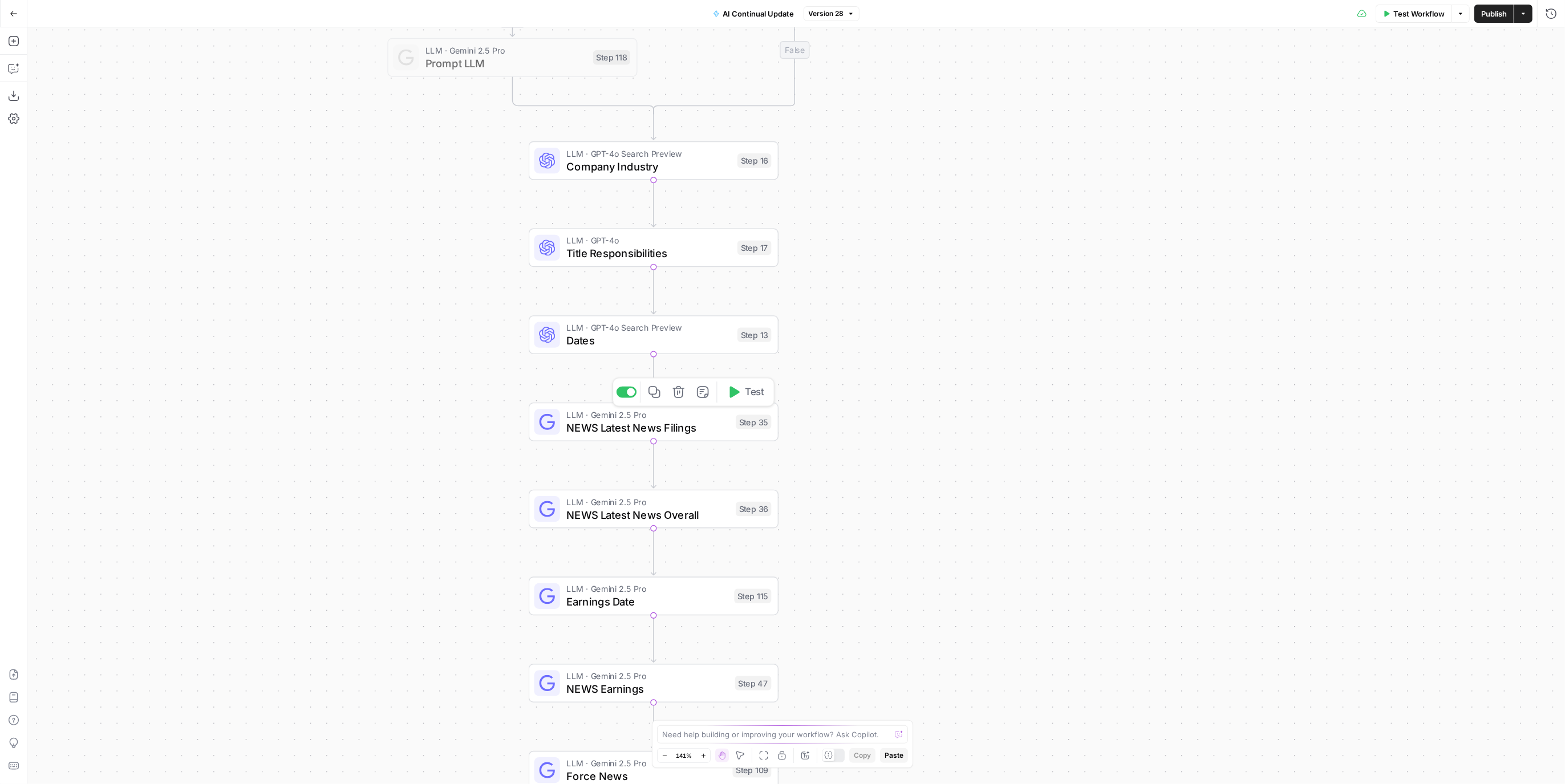
click at [712, 422] on span "NEWS Latest News Filings" at bounding box center [648, 427] width 163 height 16
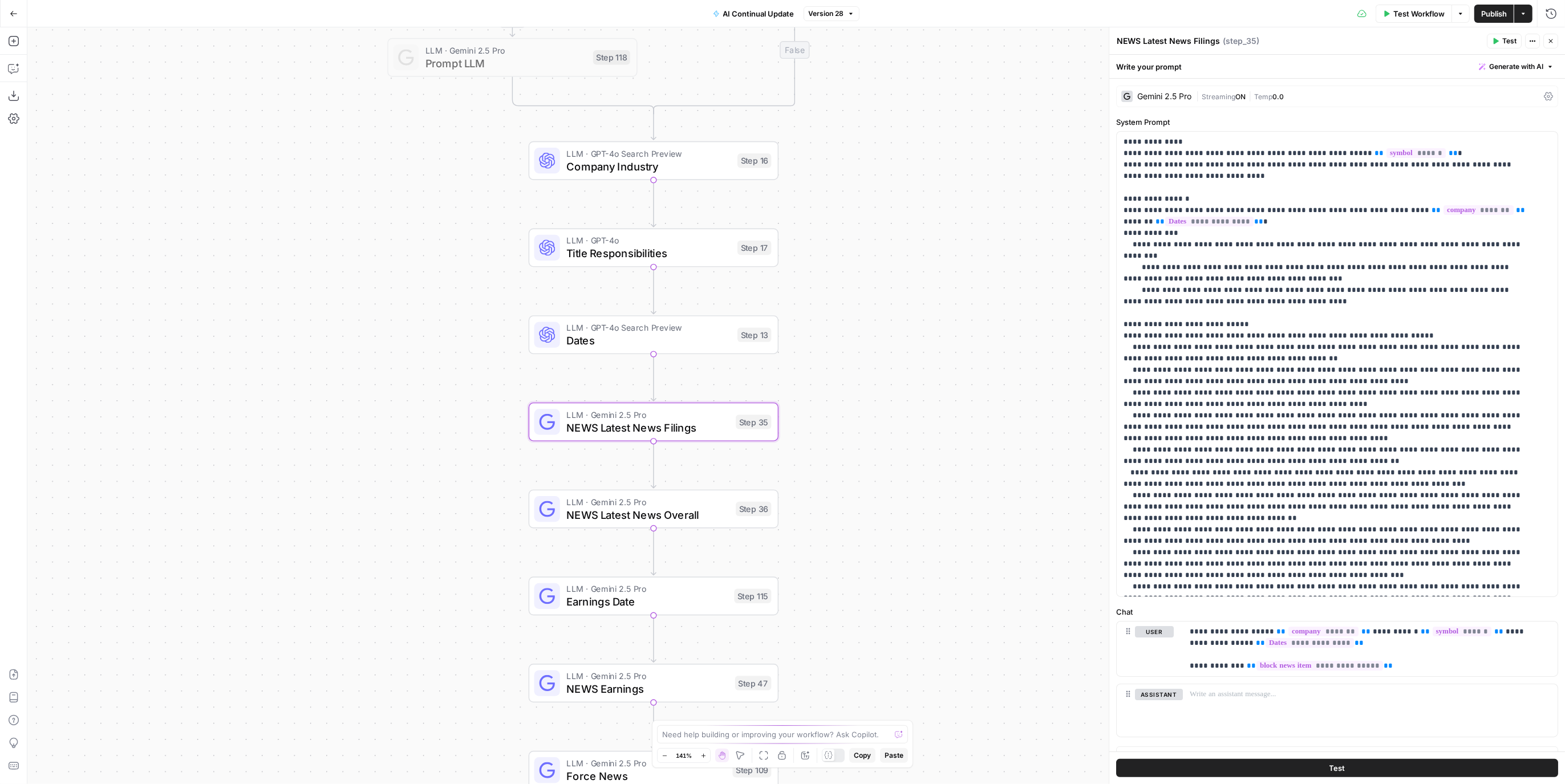
click at [706, 351] on div "LLM · GPT-4o Search Preview Dates Step 13 Copy step Delete step Add Note Test" at bounding box center [654, 335] width 250 height 39
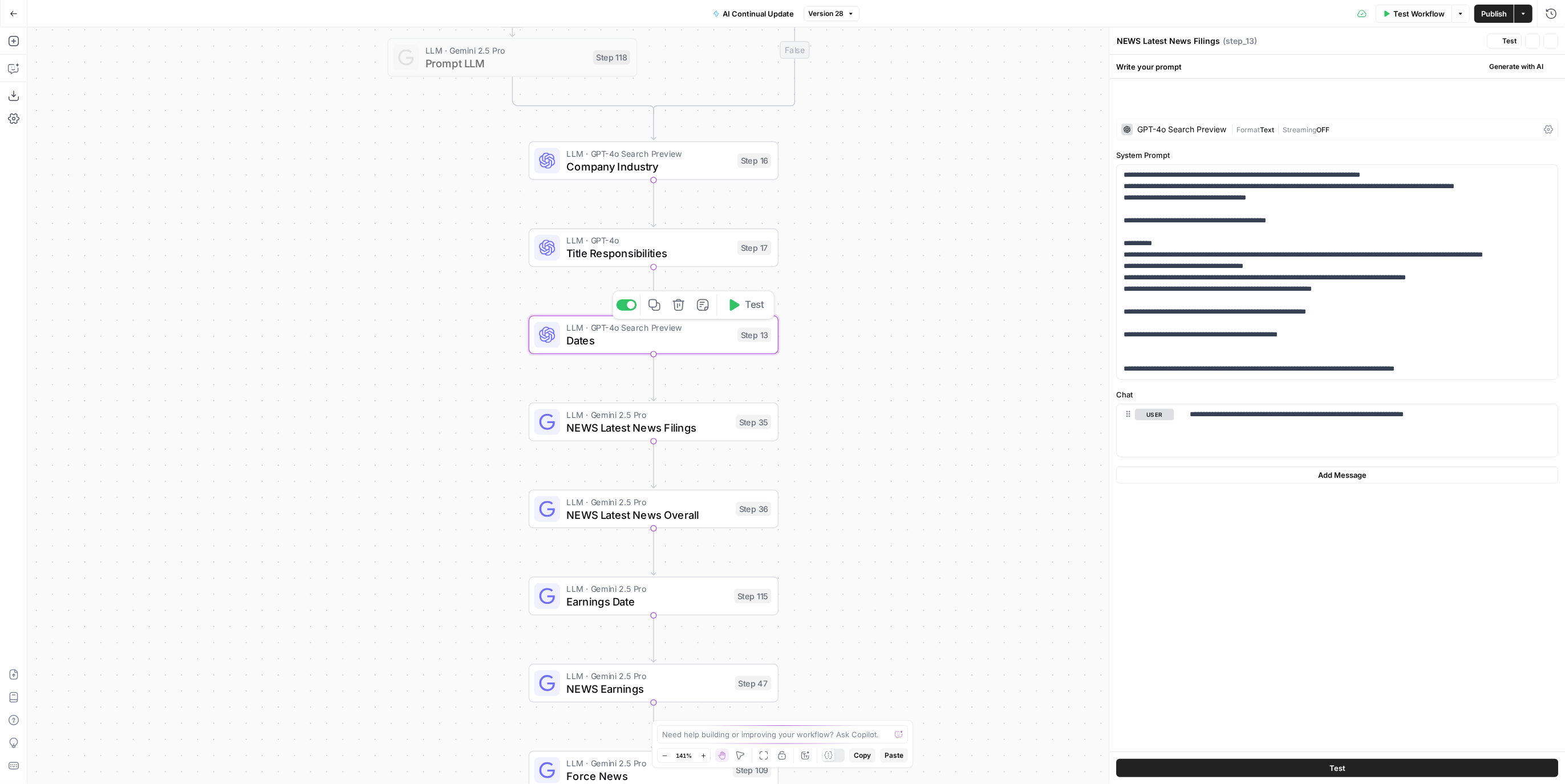
type textarea "Dates"
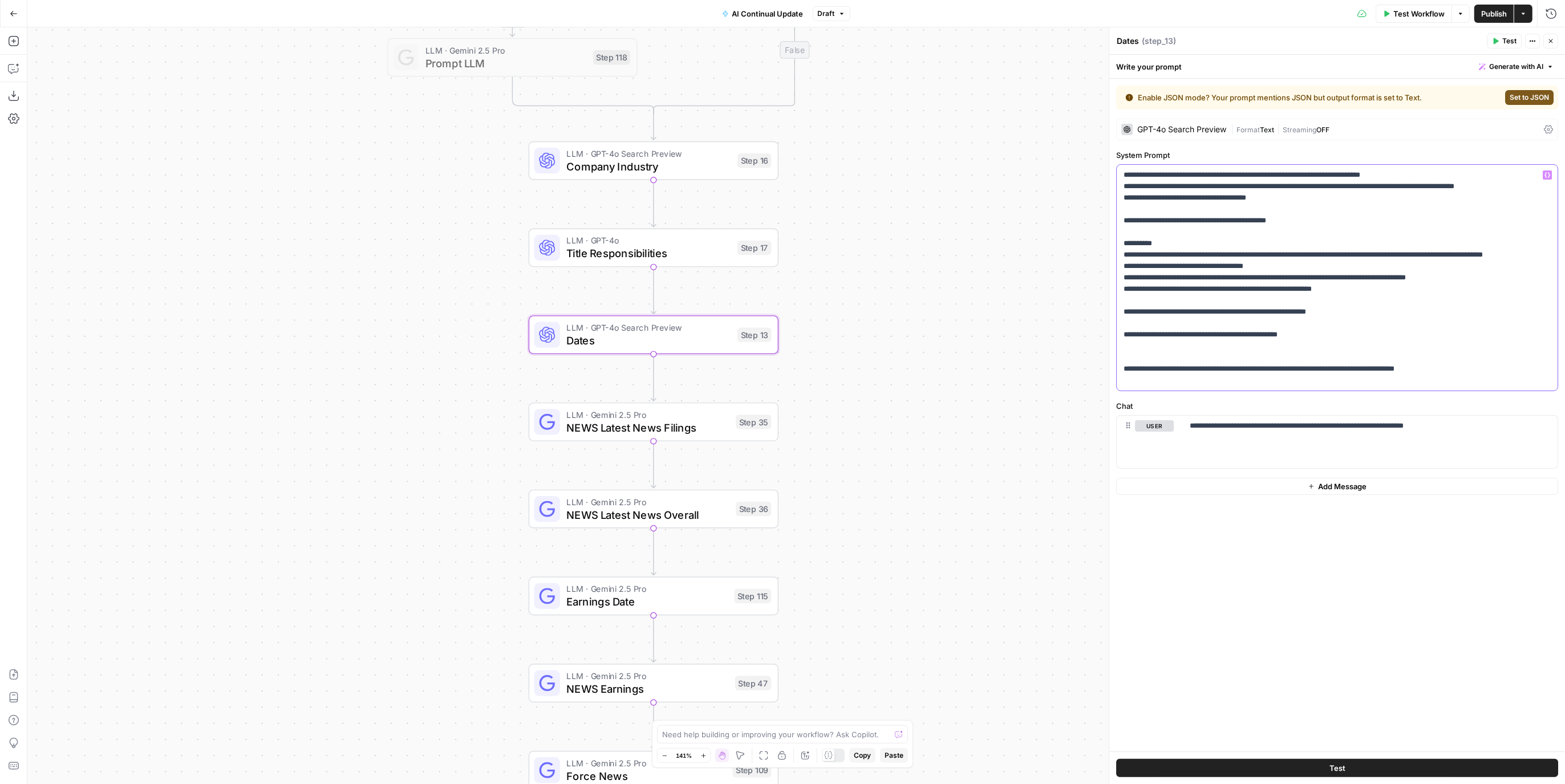
click at [1205, 330] on p "**********" at bounding box center [1337, 277] width 428 height 216
click at [1279, 357] on p "**********" at bounding box center [1337, 277] width 428 height 216
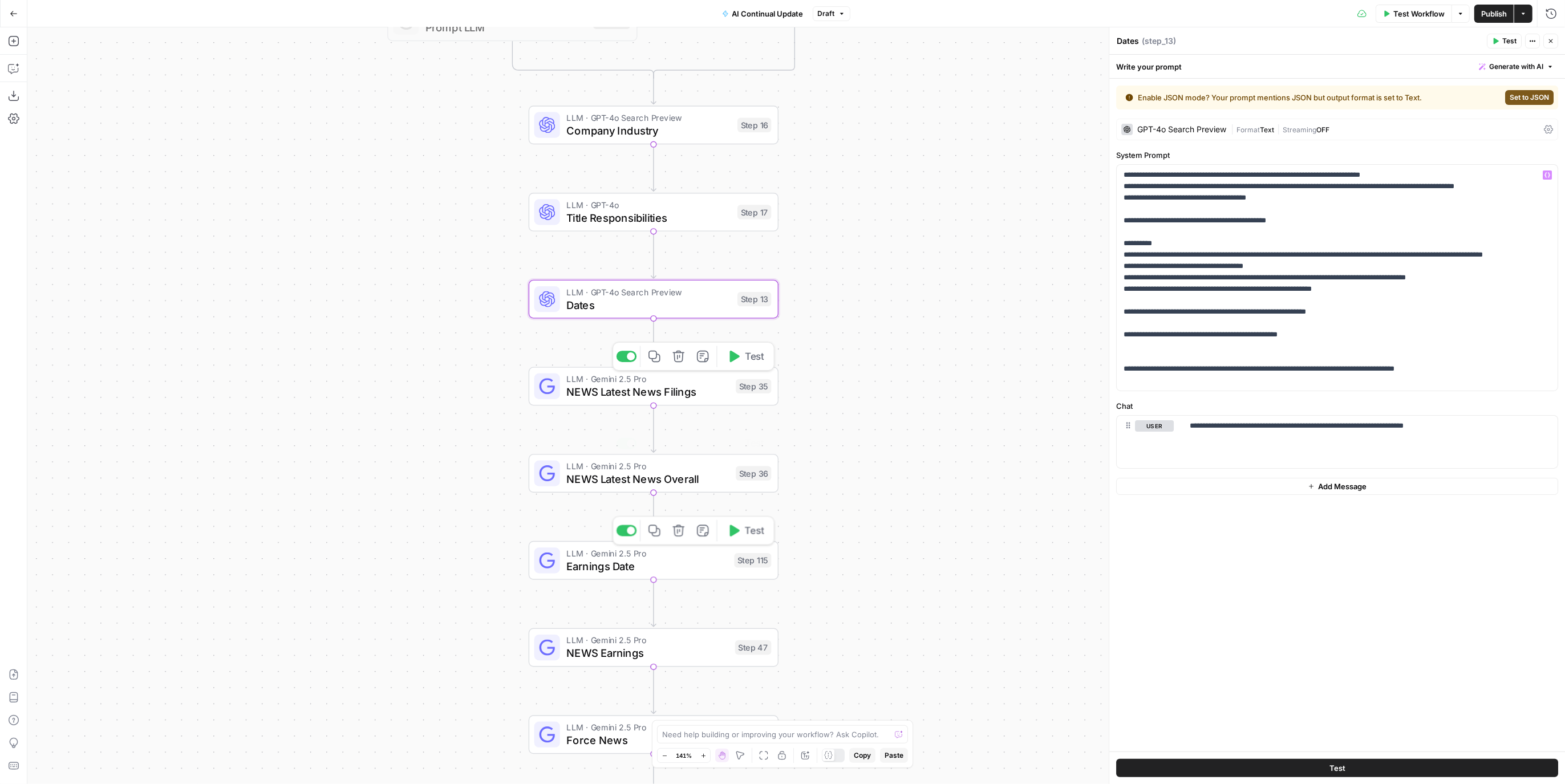
click at [695, 562] on span "Earnings Date" at bounding box center [647, 566] width 161 height 16
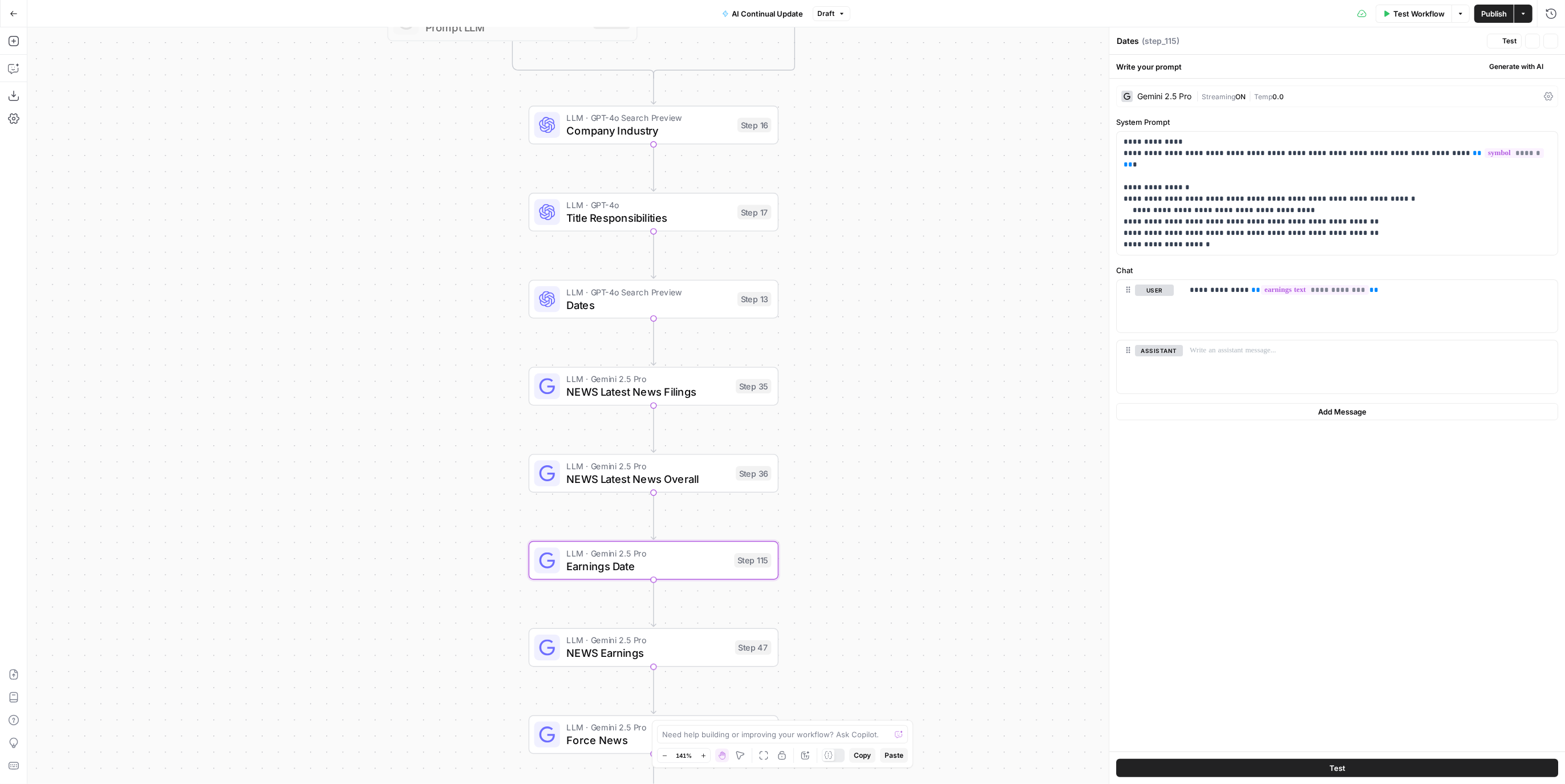
type textarea "Earnings Date"
click at [683, 391] on span "NEWS Latest News Filings" at bounding box center [648, 391] width 163 height 16
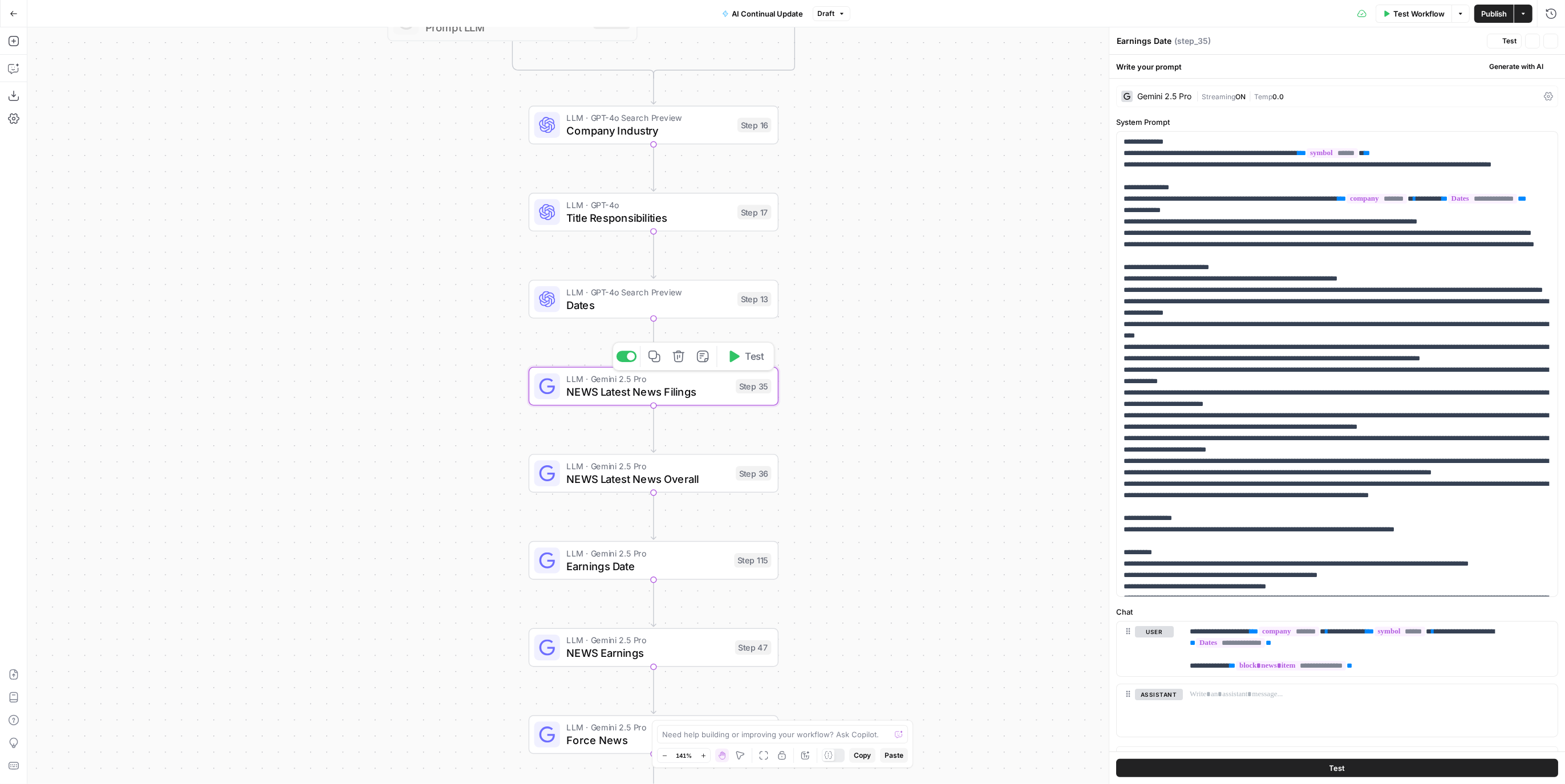
type textarea "NEWS Latest News Filings"
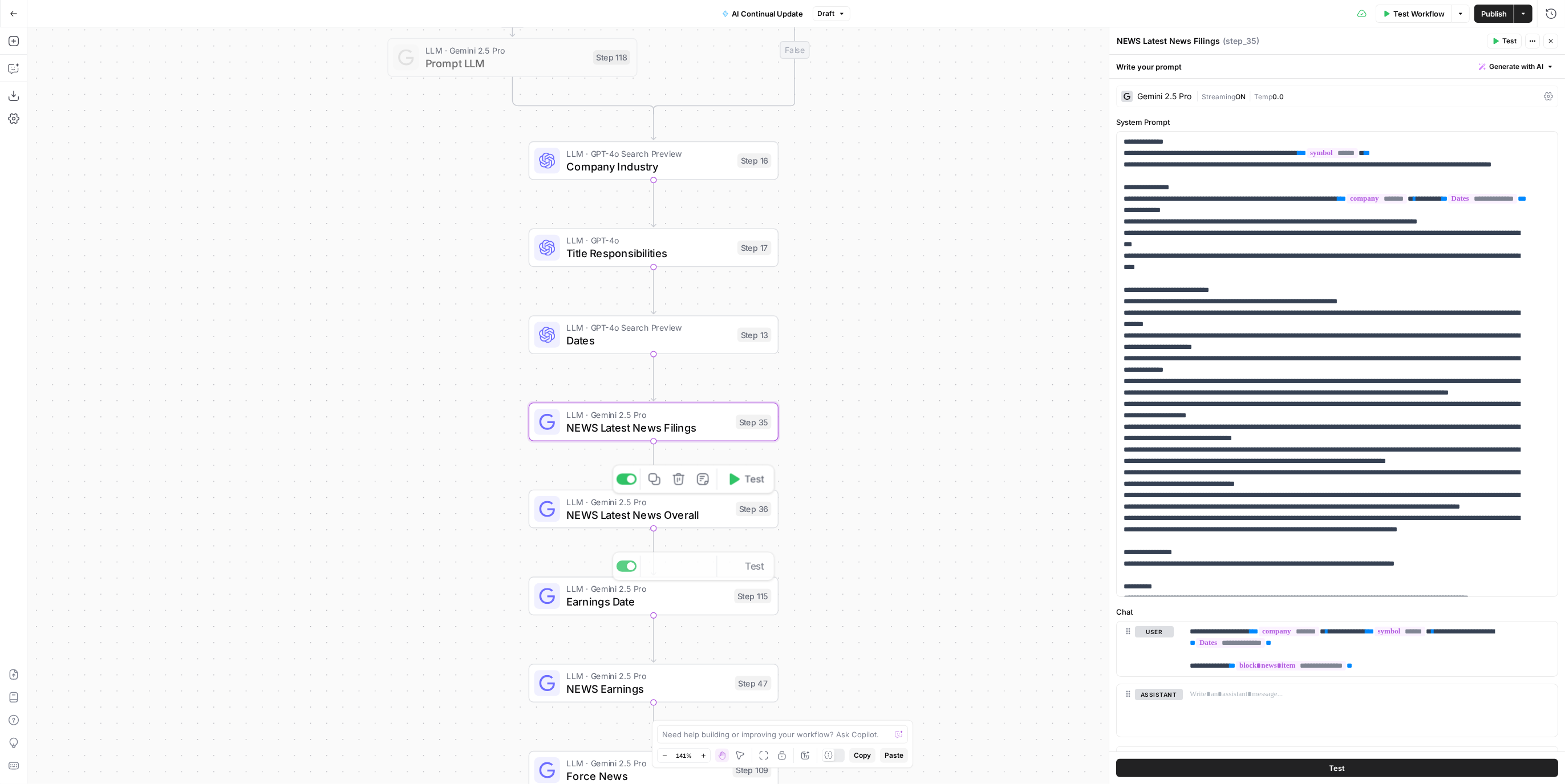
click at [714, 516] on span "NEWS Latest News Overall" at bounding box center [648, 514] width 163 height 16
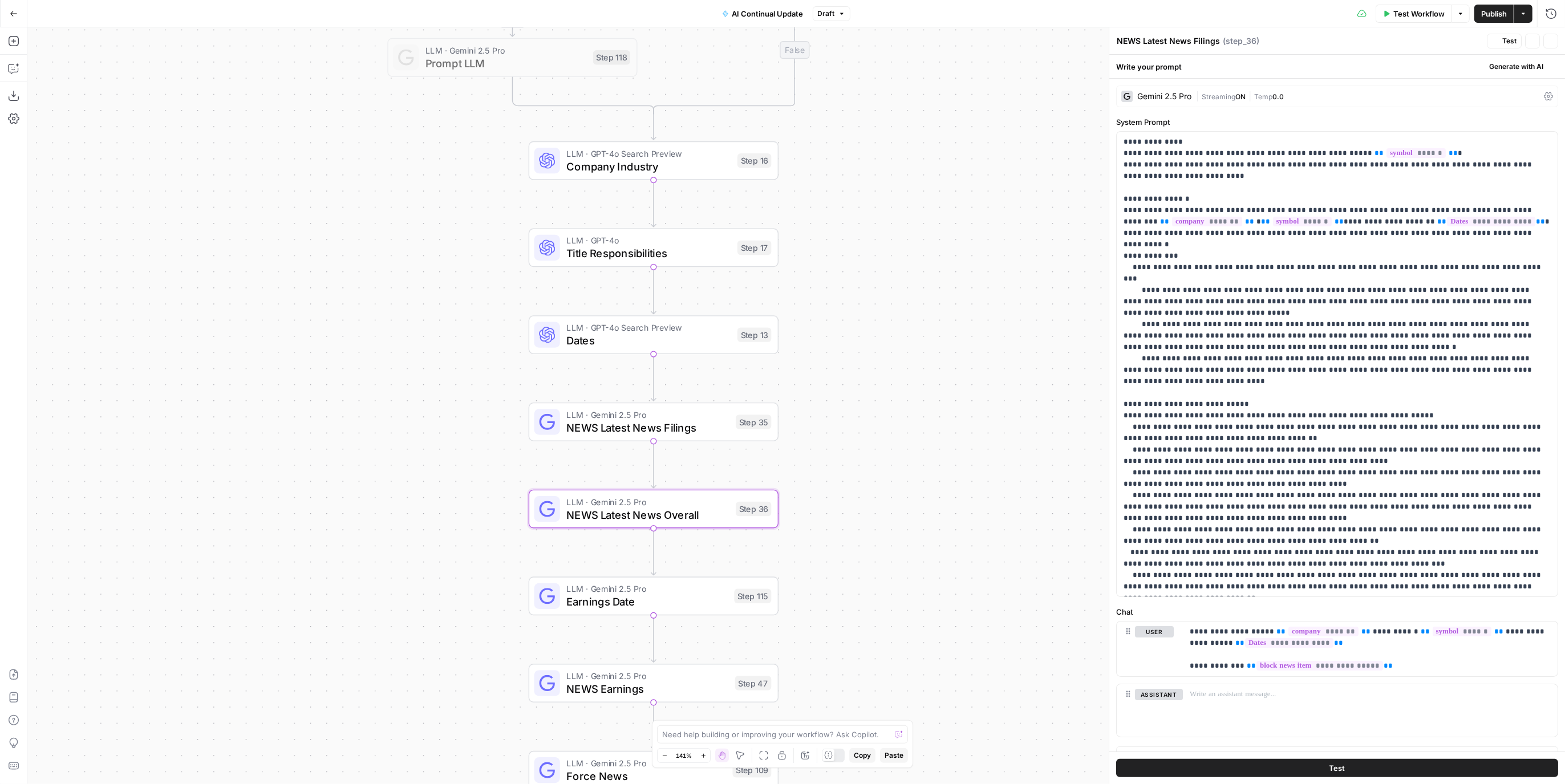
type textarea "NEWS Latest News Overall"
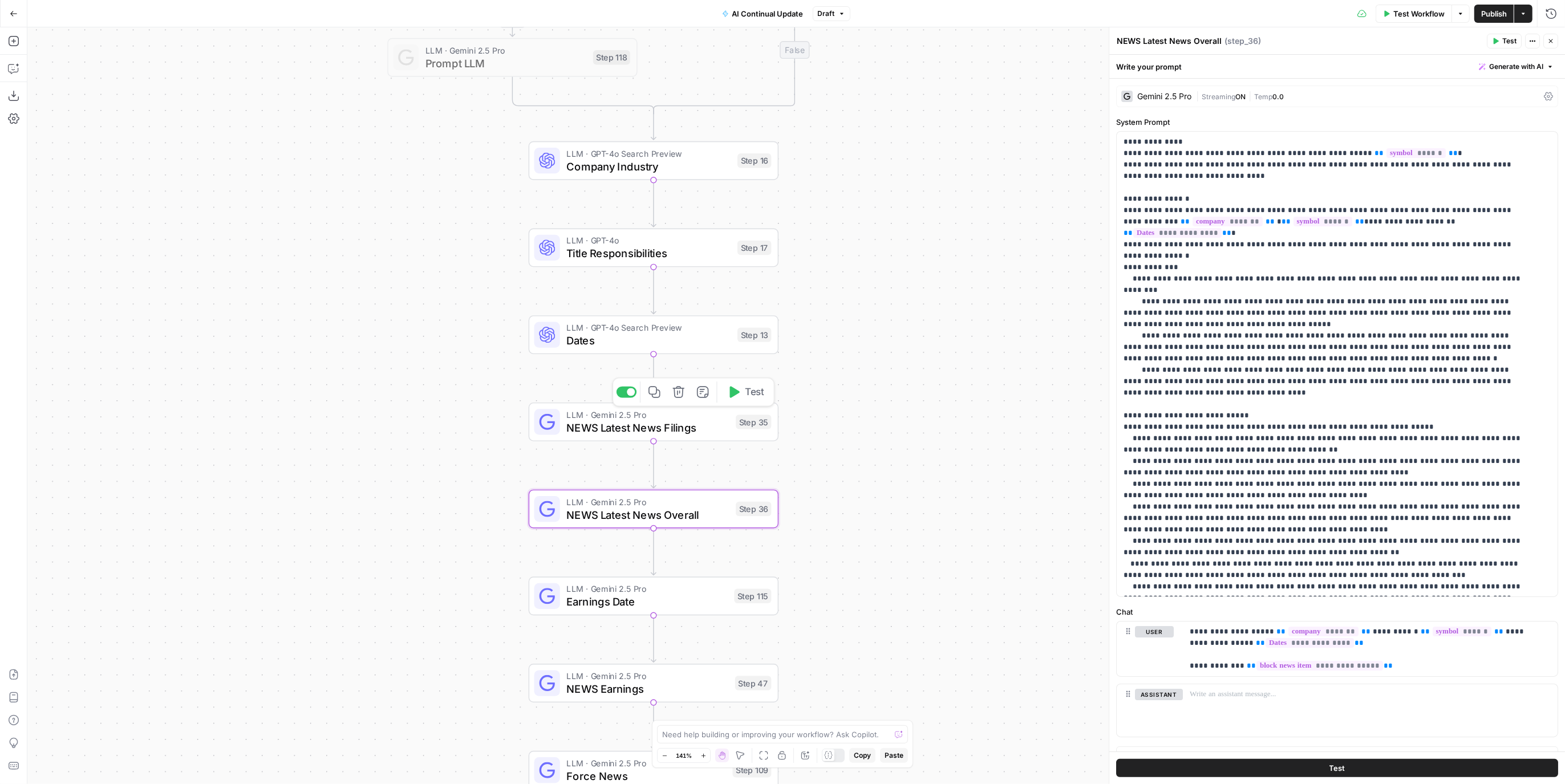
click at [702, 420] on span "NEWS Latest News Filings" at bounding box center [648, 427] width 163 height 16
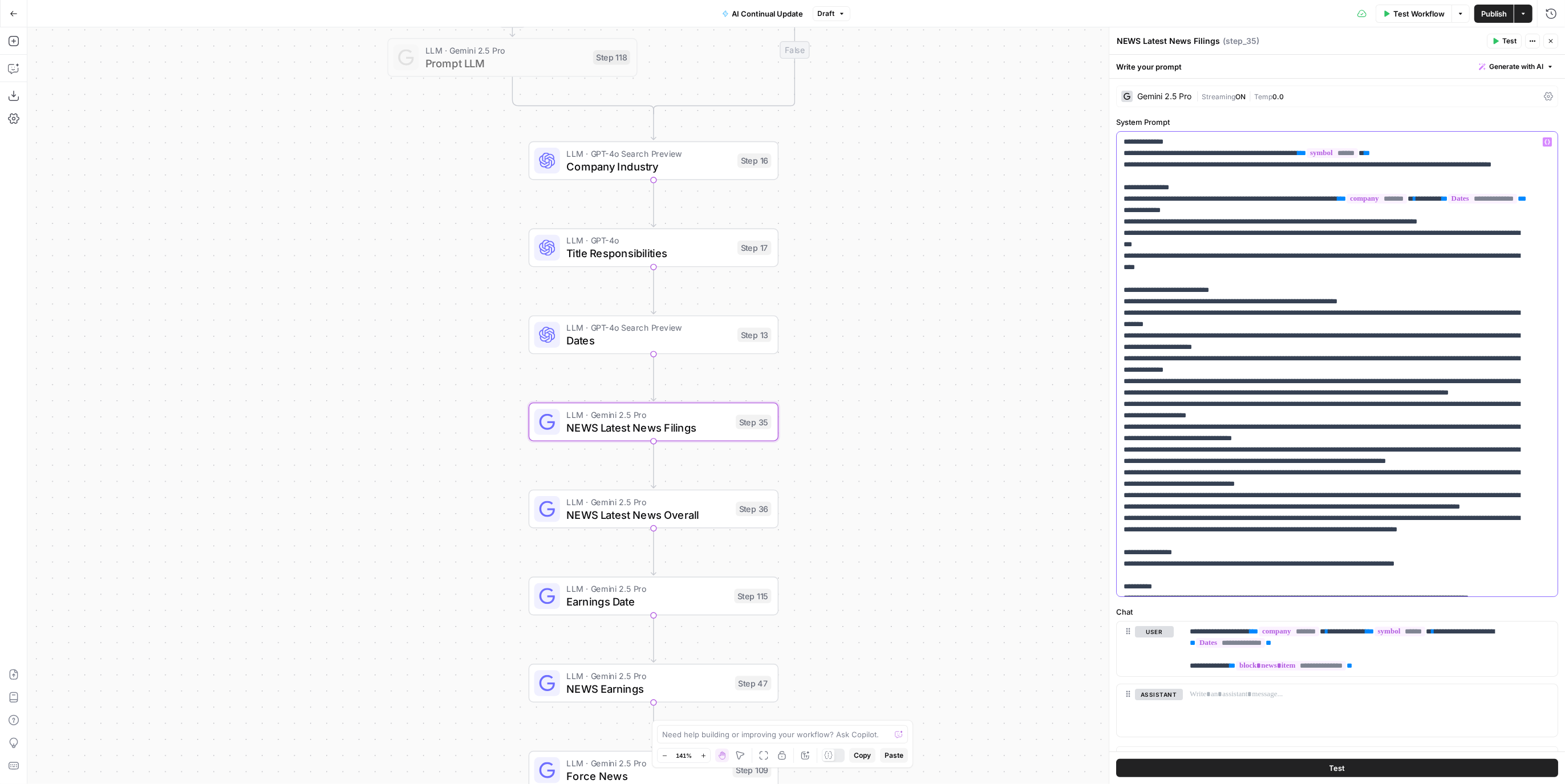
click at [1239, 218] on p "**********" at bounding box center [1327, 478] width 407 height 684
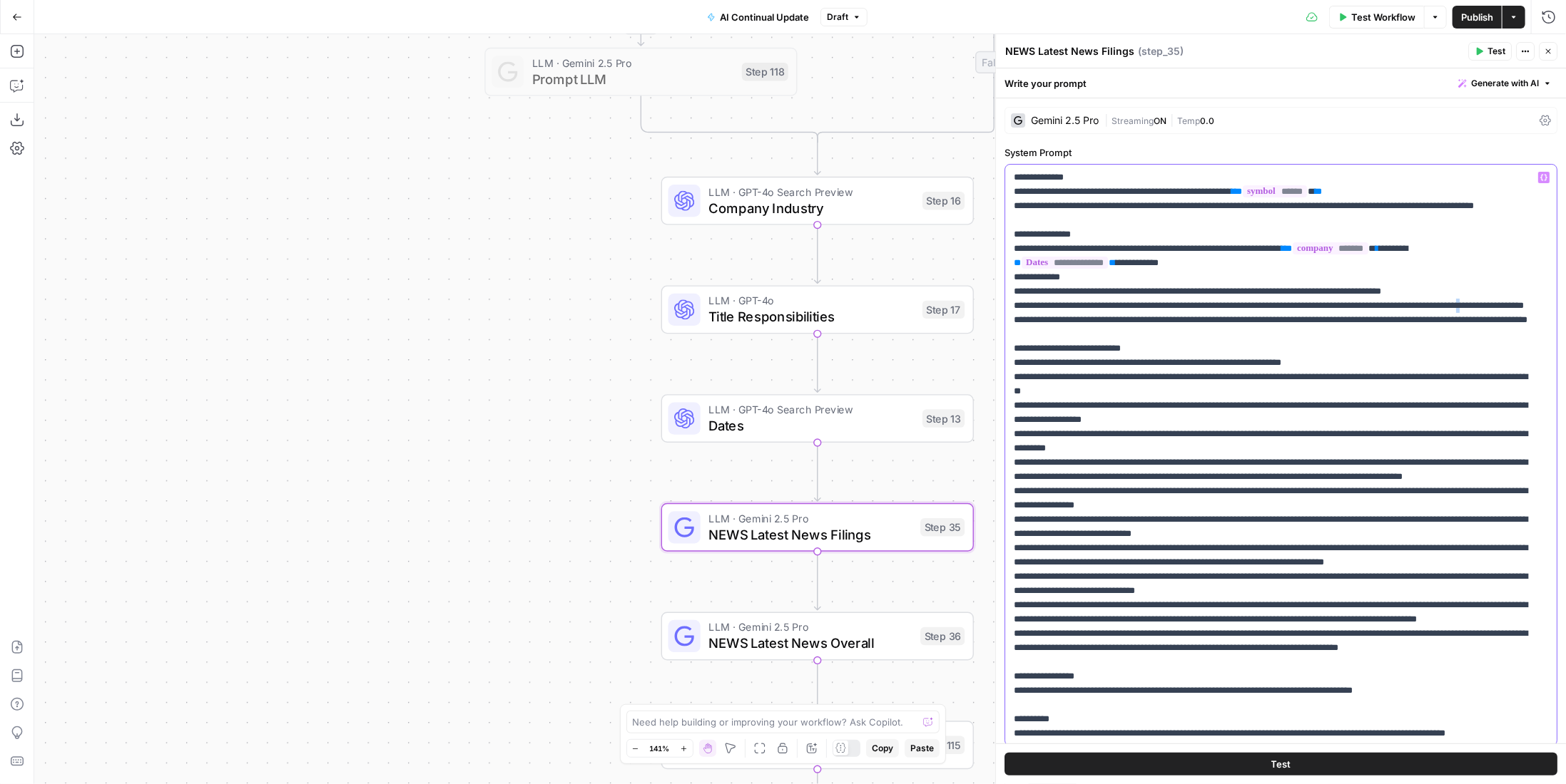
drag, startPoint x: 1687, startPoint y: 33, endPoint x: 1050, endPoint y: 338, distance: 706.3
click at [1050, 338] on p "**********" at bounding box center [1270, 598] width 514 height 856
click at [1228, 297] on p "**********" at bounding box center [1270, 598] width 514 height 856
click at [1239, 277] on p "**********" at bounding box center [1270, 598] width 514 height 856
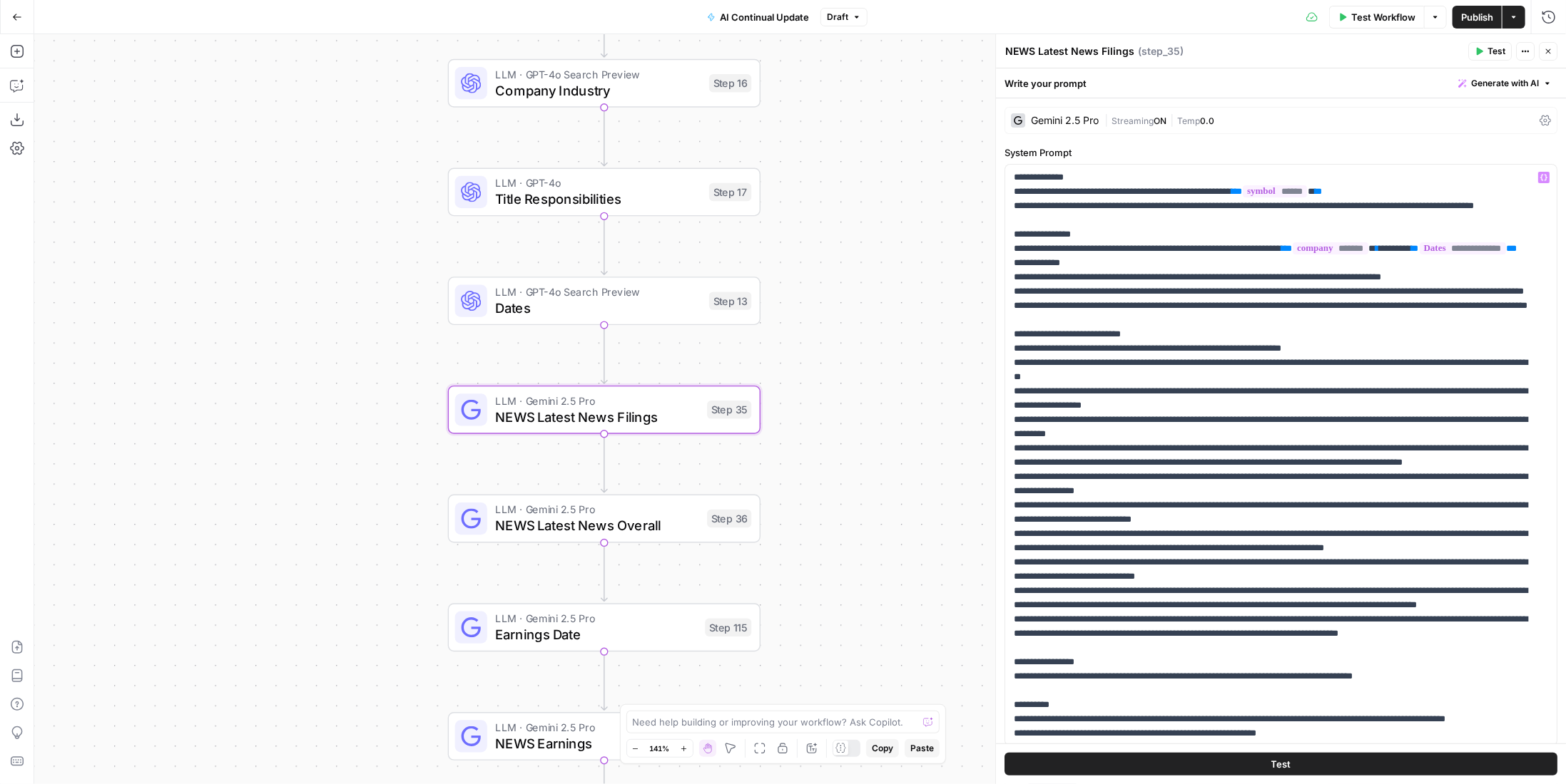
drag, startPoint x: 545, startPoint y: 251, endPoint x: 333, endPoint y: 158, distance: 231.5
click at [332, 132] on div "true true false false Workflow Set Inputs Inputs Condition Condition Step 117 L…" at bounding box center [800, 410] width 1531 height 750
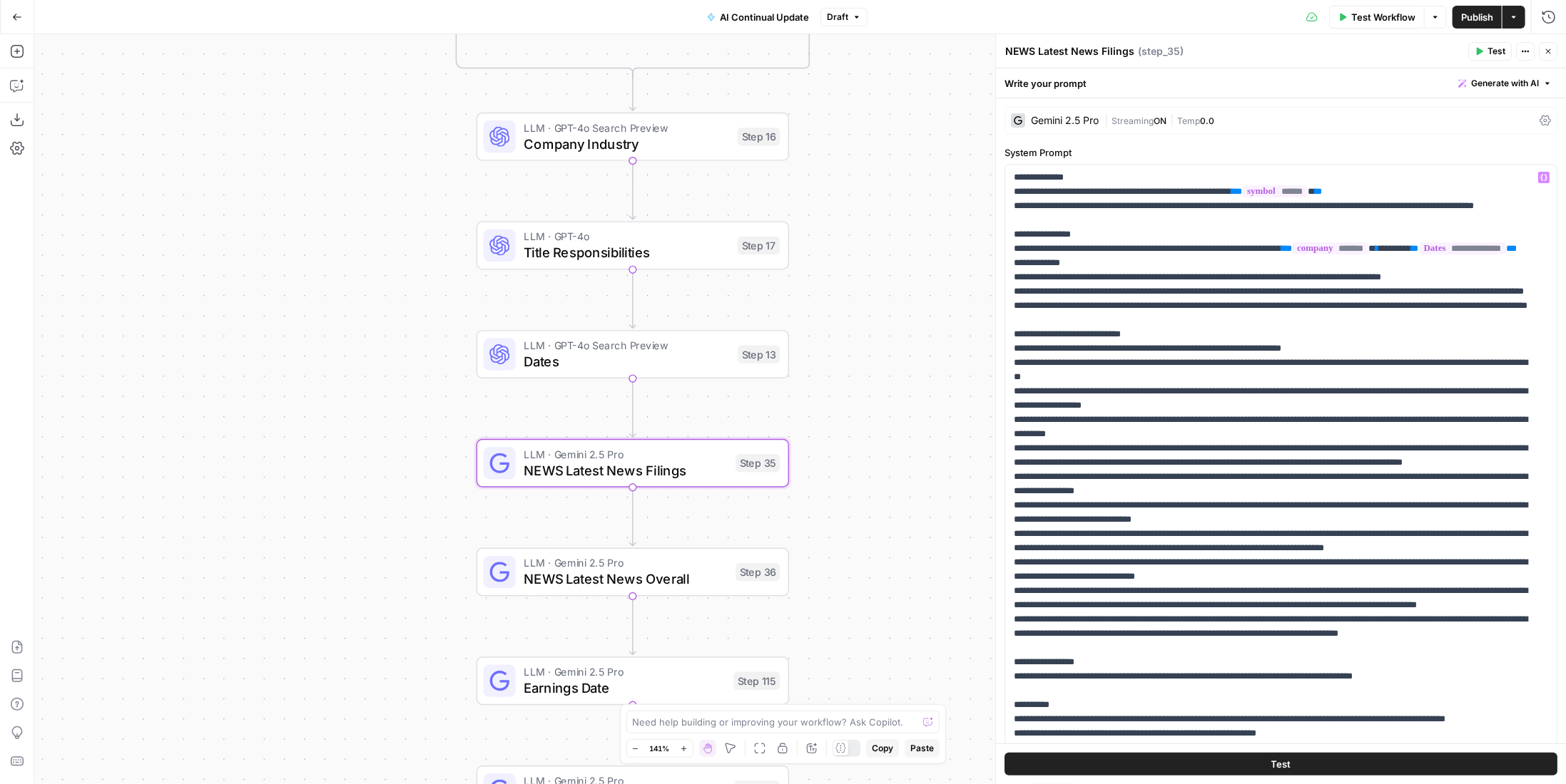
drag, startPoint x: 304, startPoint y: 389, endPoint x: 334, endPoint y: 455, distance: 72.5
click at [334, 455] on div "true true false false Workflow Set Inputs Inputs Condition Condition Step 117 L…" at bounding box center [800, 410] width 1531 height 750
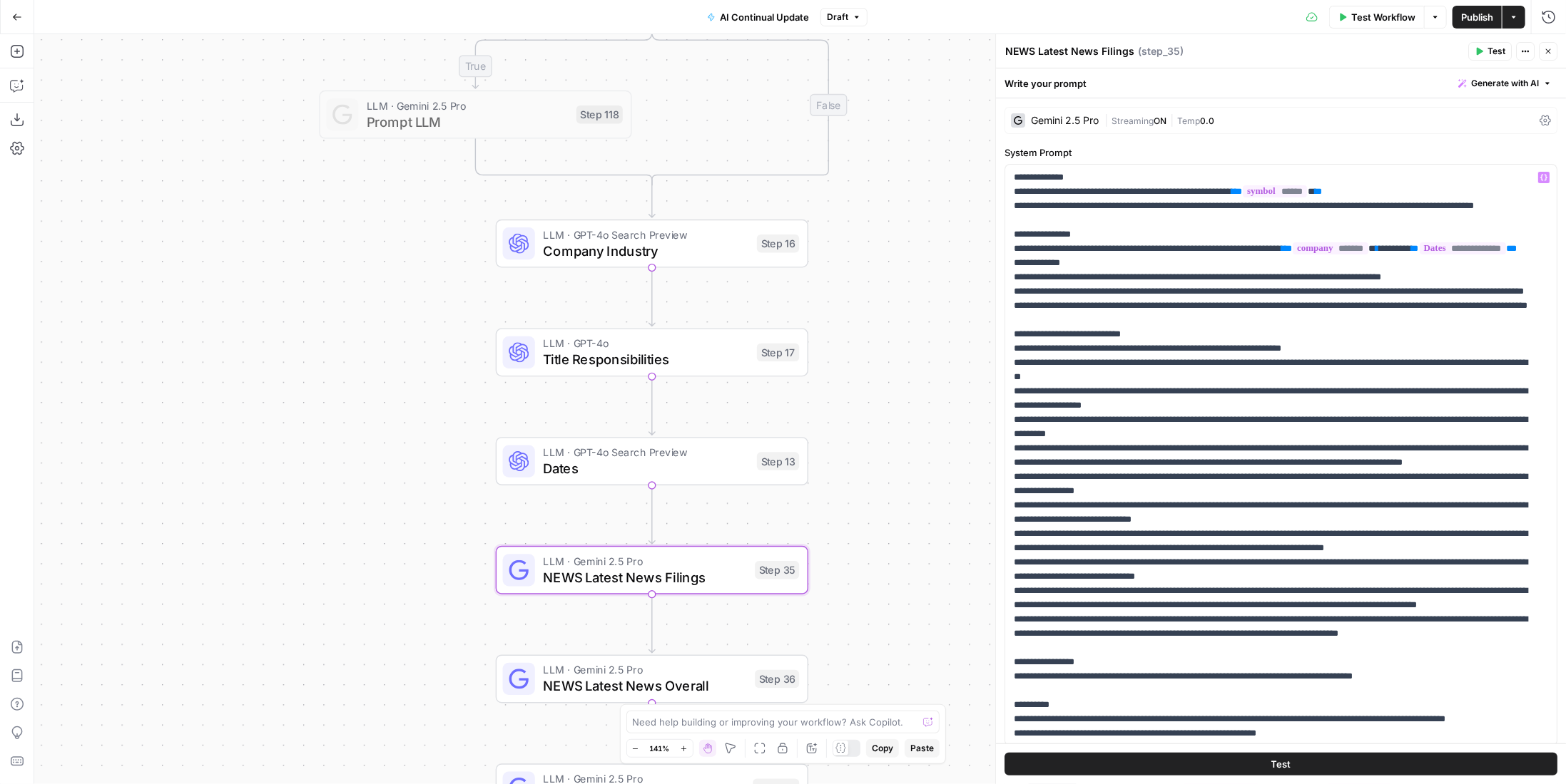
drag, startPoint x: 344, startPoint y: 242, endPoint x: 369, endPoint y: 400, distance: 160.0
click at [369, 400] on div "true true false false Workflow Set Inputs Inputs Condition Condition Step 117 L…" at bounding box center [800, 410] width 1531 height 750
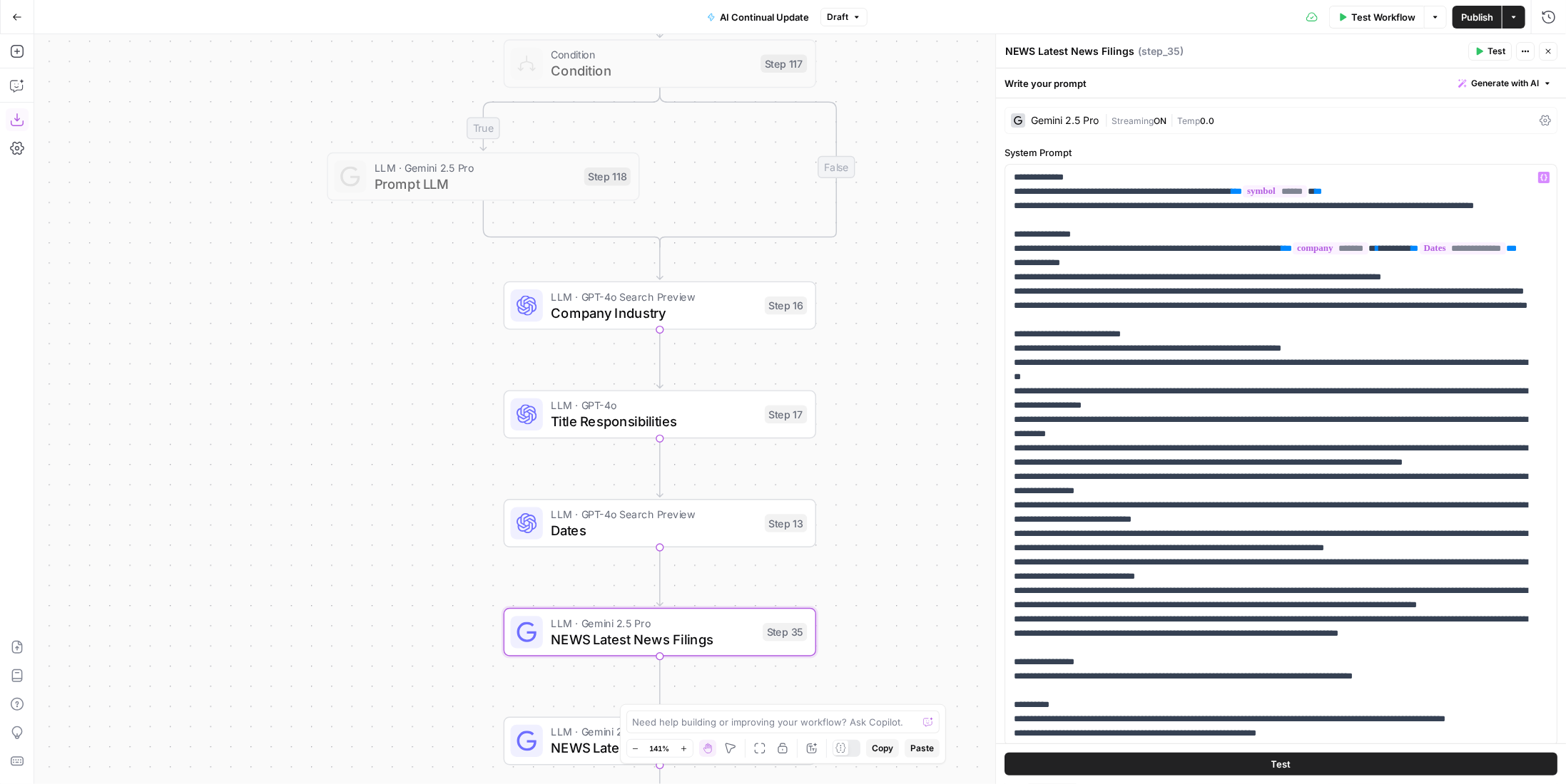
click at [23, 124] on button "Download as JSON" at bounding box center [17, 119] width 22 height 22
click at [24, 18] on button "Go Back" at bounding box center [17, 17] width 26 height 26
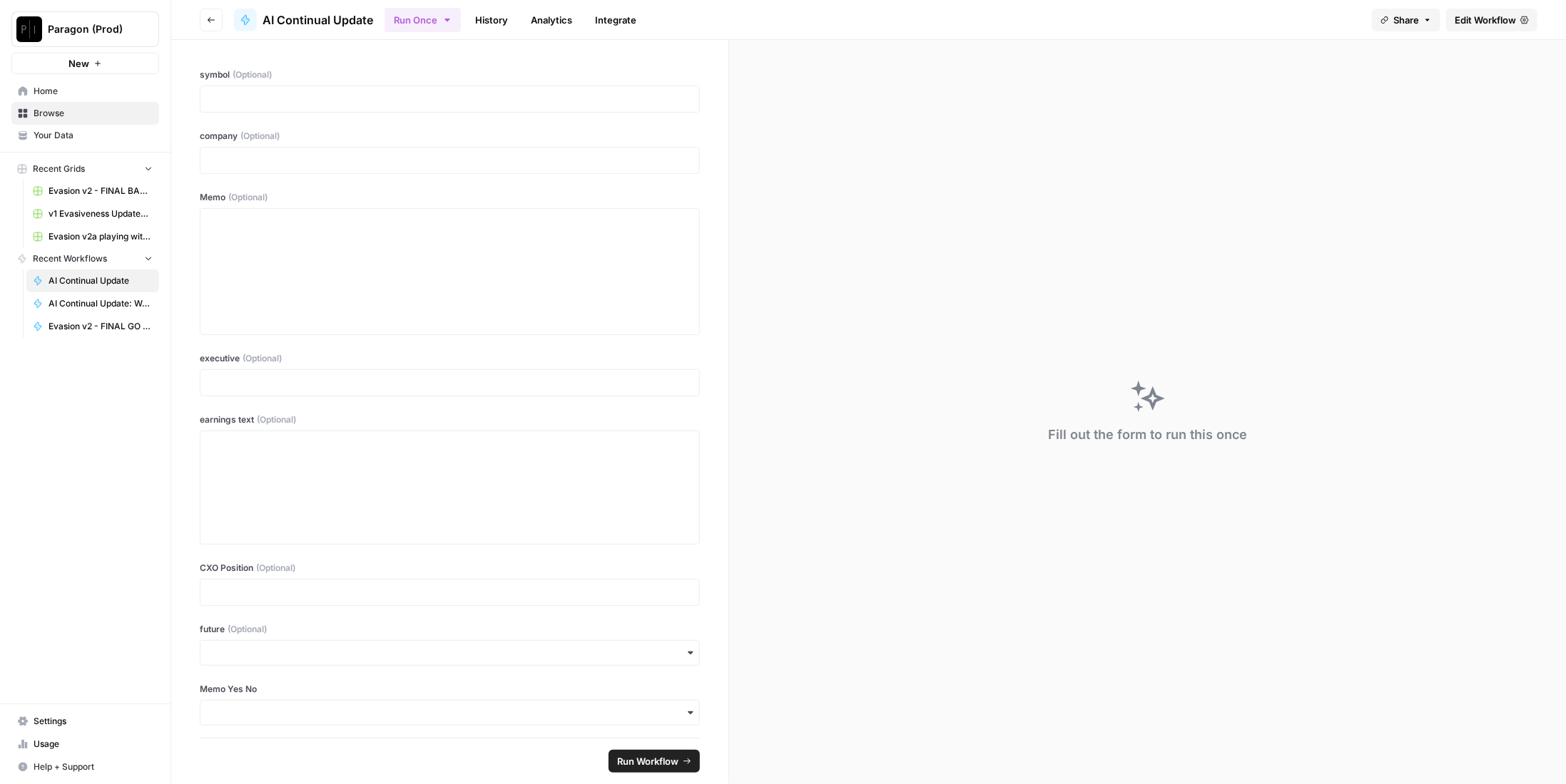
click at [90, 39] on button "Paragon (Prod)" at bounding box center [85, 29] width 148 height 35
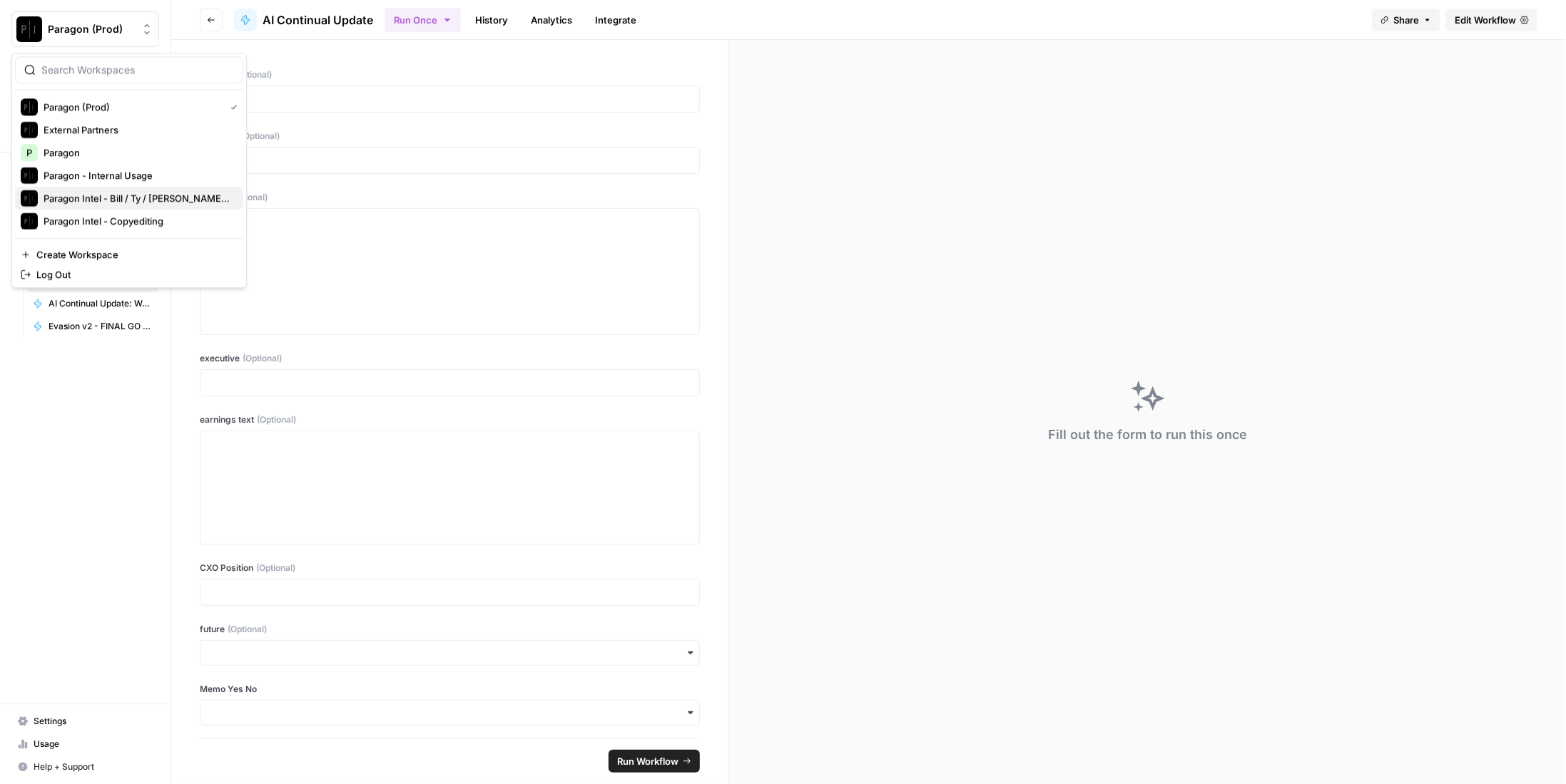
click at [134, 205] on div "Paragon Intel - Bill / Ty / [PERSON_NAME] R&D" at bounding box center [129, 198] width 217 height 17
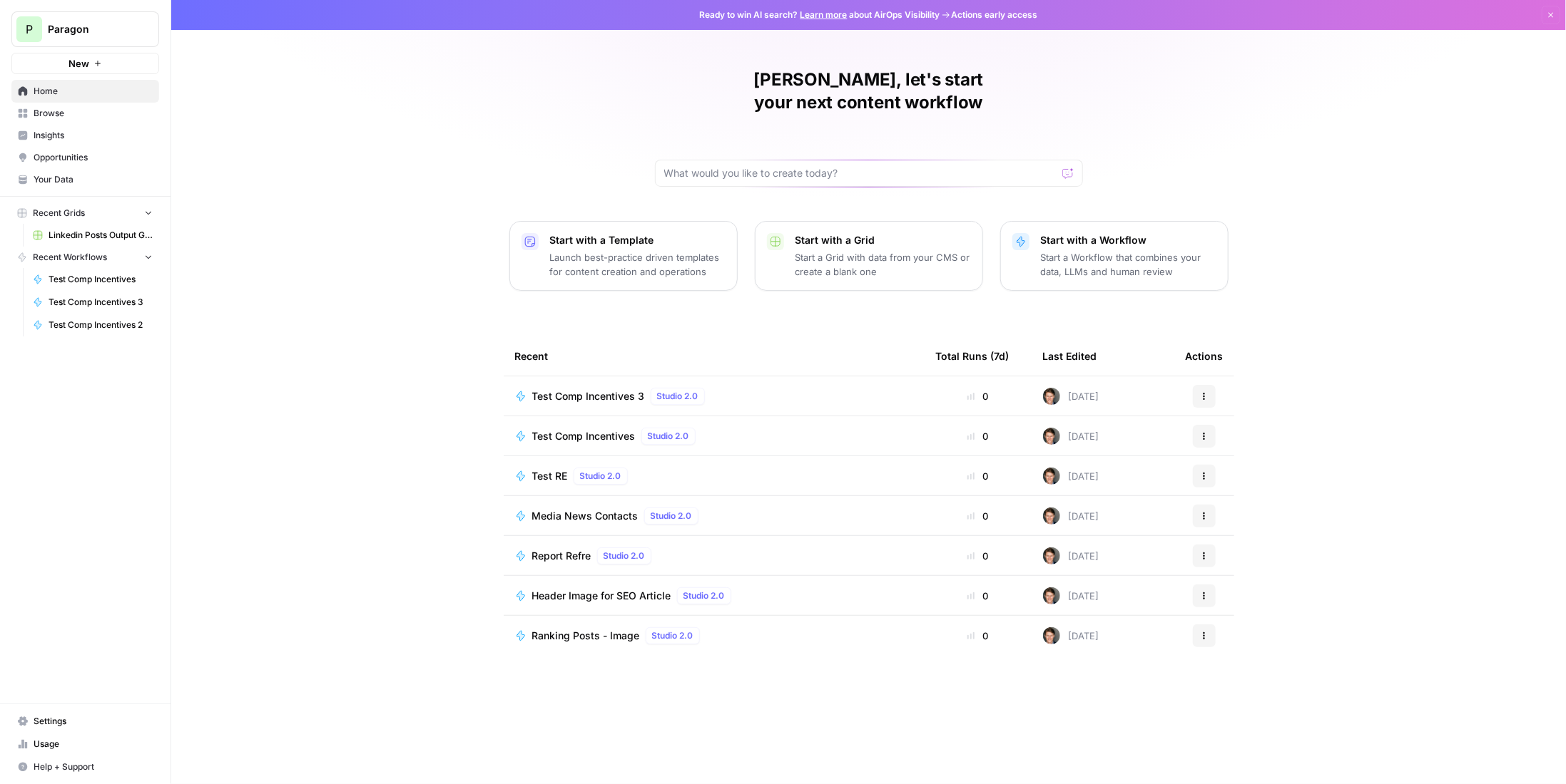
click at [1168, 233] on p "Start with a Workflow" at bounding box center [1128, 240] width 176 height 14
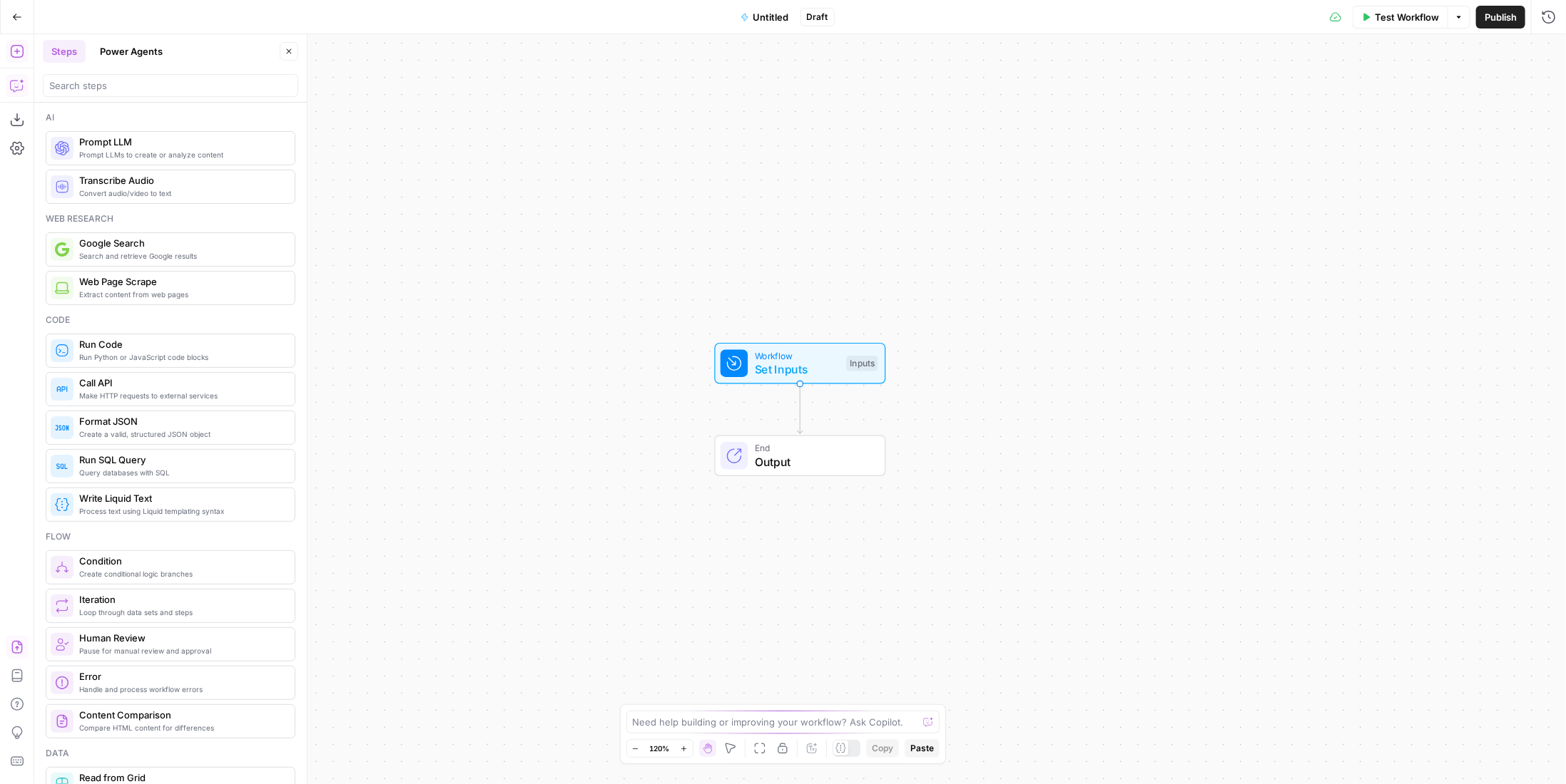
click at [22, 651] on icon "button" at bounding box center [16, 647] width 10 height 13
click at [726, 175] on span "Import" at bounding box center [733, 182] width 33 height 14
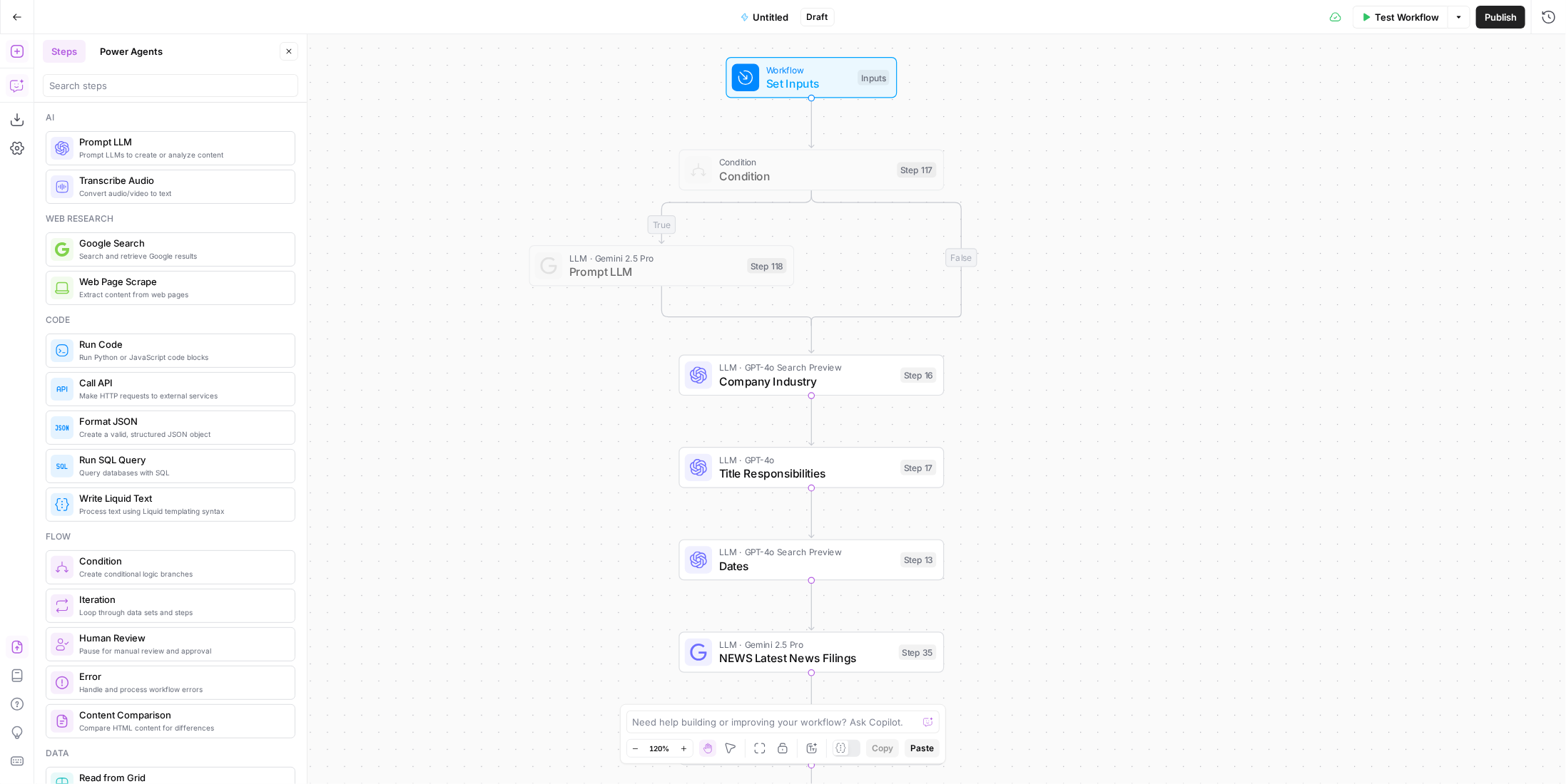
drag, startPoint x: 1111, startPoint y: 511, endPoint x: 1122, endPoint y: 226, distance: 285.2
click at [1122, 226] on div "true true false false Workflow Set Inputs Inputs Condition Condition Step 117 L…" at bounding box center [800, 410] width 1531 height 750
click at [810, 92] on div "Workflow Set Inputs Inputs Test Step" at bounding box center [812, 78] width 171 height 41
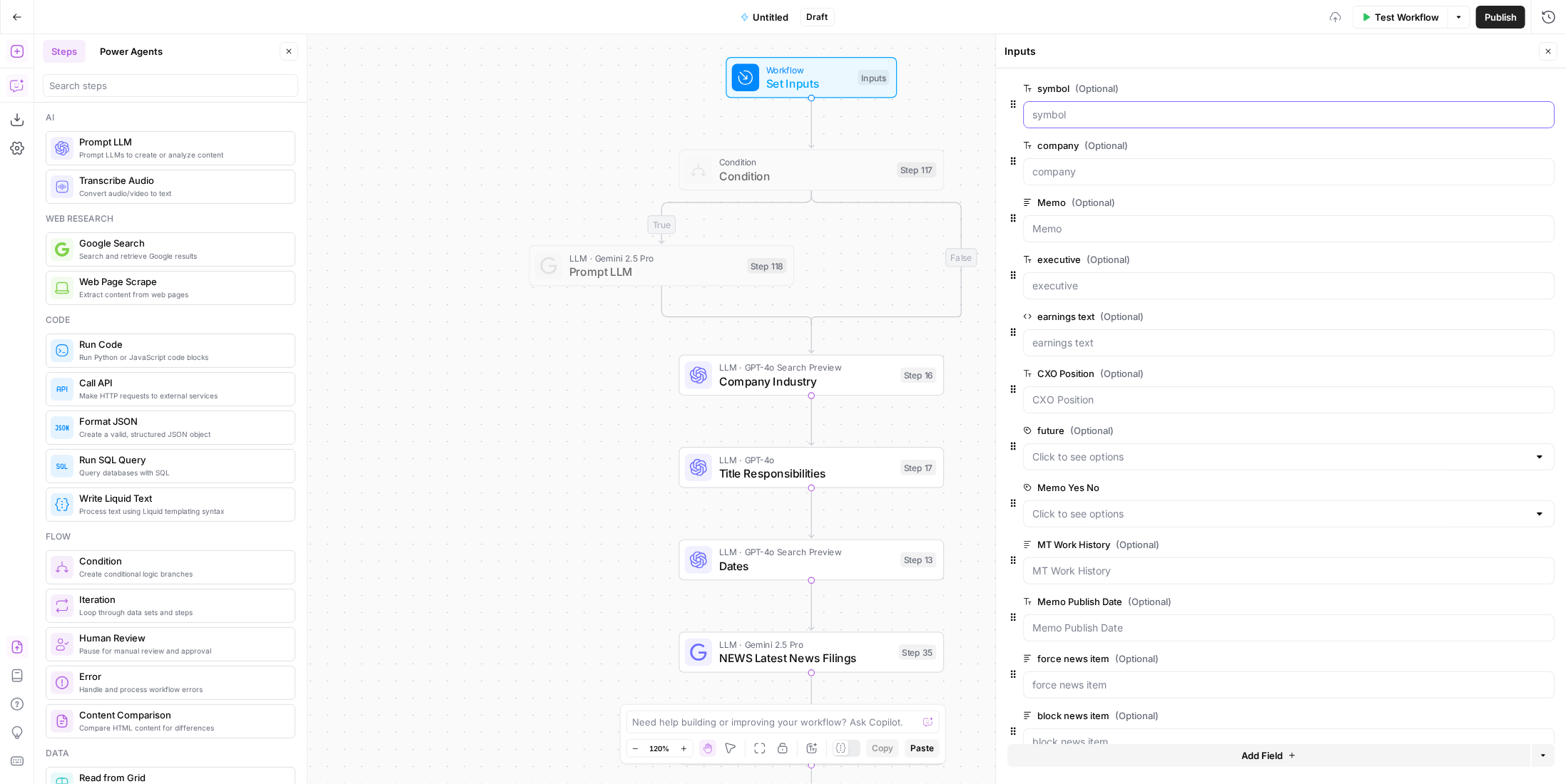
click at [1179, 110] on input "symbol (Optional)" at bounding box center [1288, 115] width 513 height 14
click at [1178, 110] on input "symbol (Optional)" at bounding box center [1288, 115] width 513 height 14
click at [1124, 112] on input "symbol (Optional)" at bounding box center [1288, 115] width 513 height 14
click at [1383, 15] on span "Test Workflow" at bounding box center [1407, 17] width 64 height 14
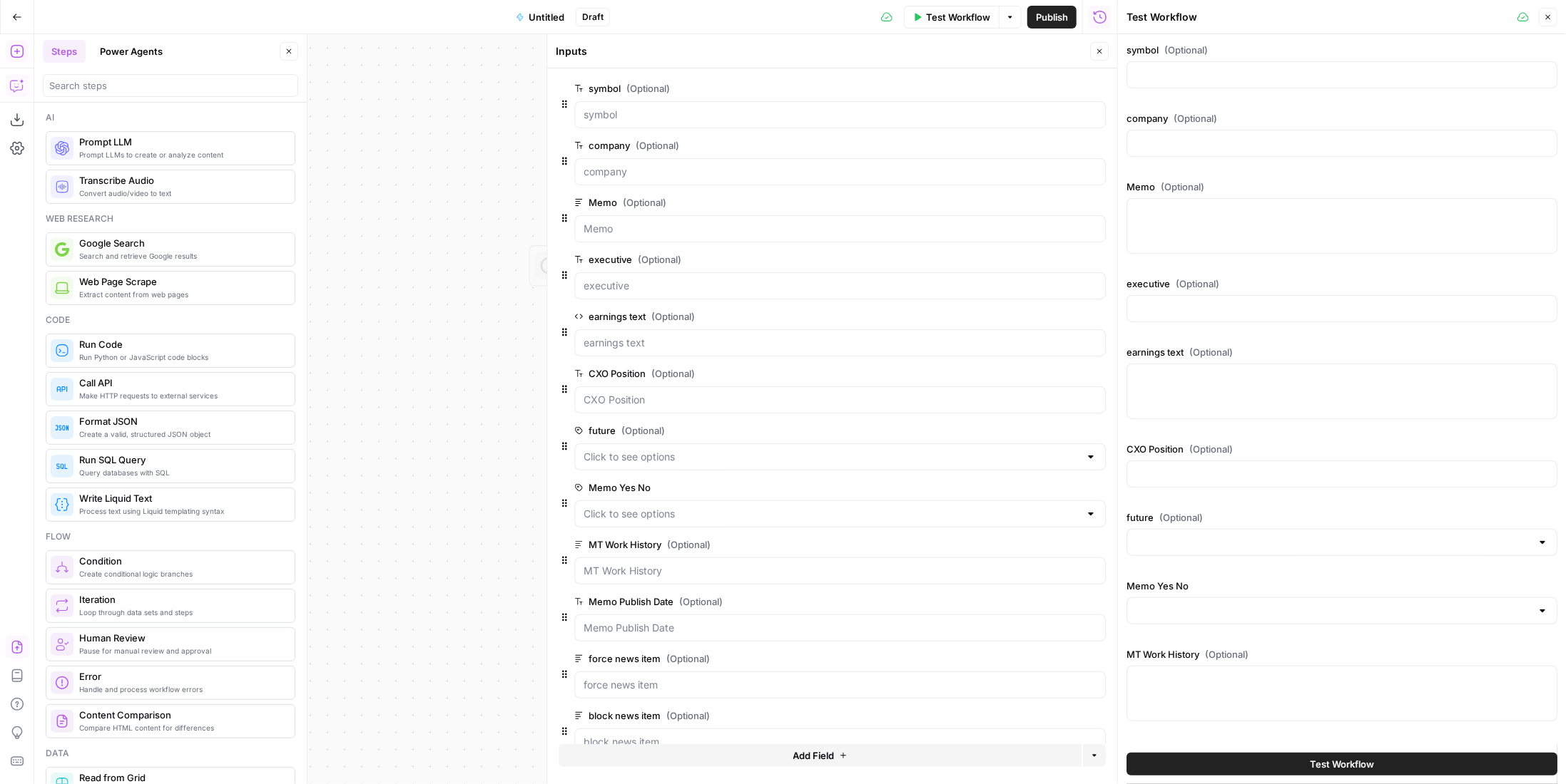
click at [1086, 54] on div "Inputs Close" at bounding box center [832, 51] width 553 height 18
click at [1095, 49] on icon "button" at bounding box center [1099, 51] width 9 height 9
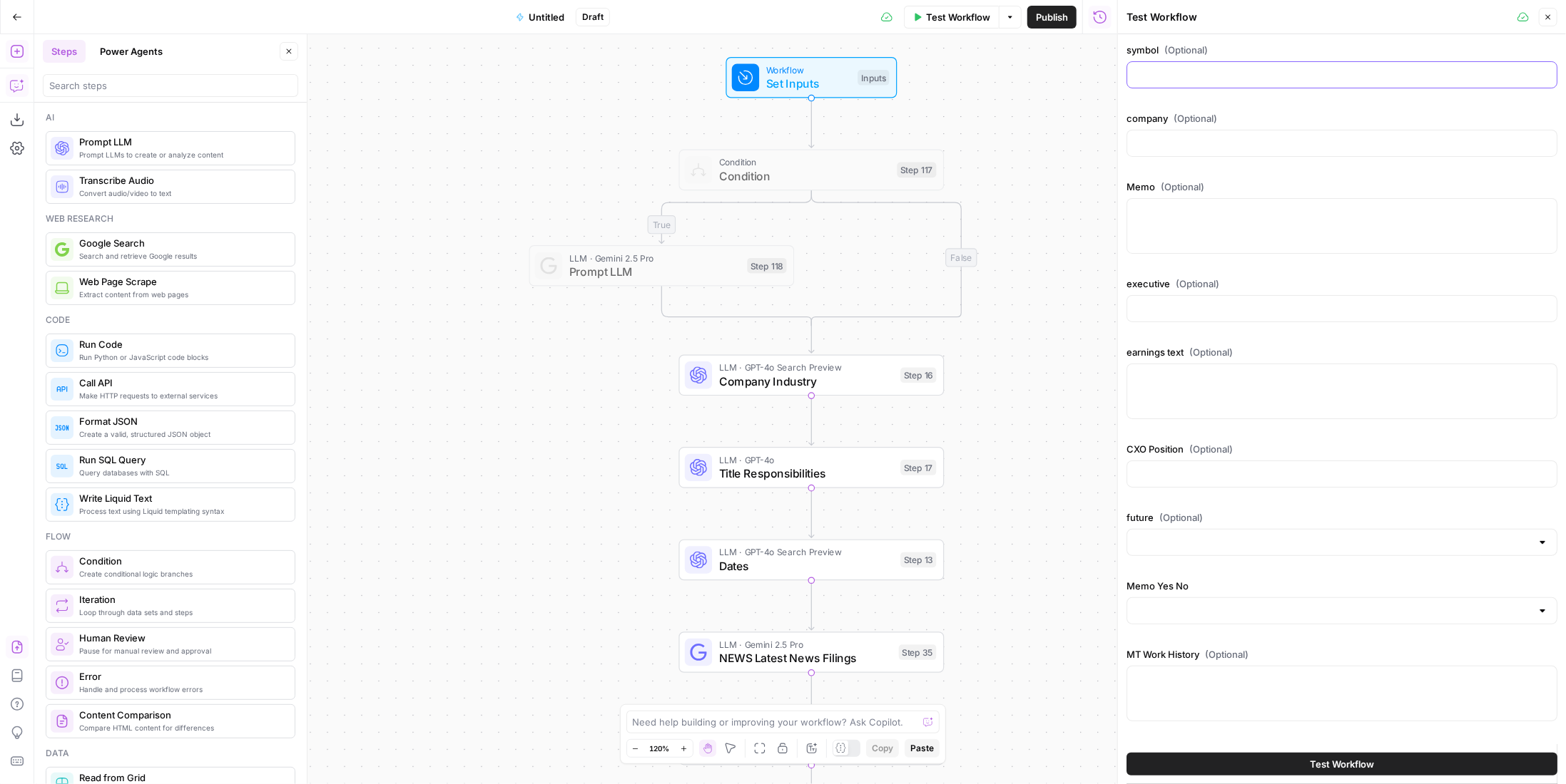
click at [1180, 74] on input "symbol (Optional)" at bounding box center [1341, 74] width 412 height 14
type input "AEO"
type input "American Eagle"
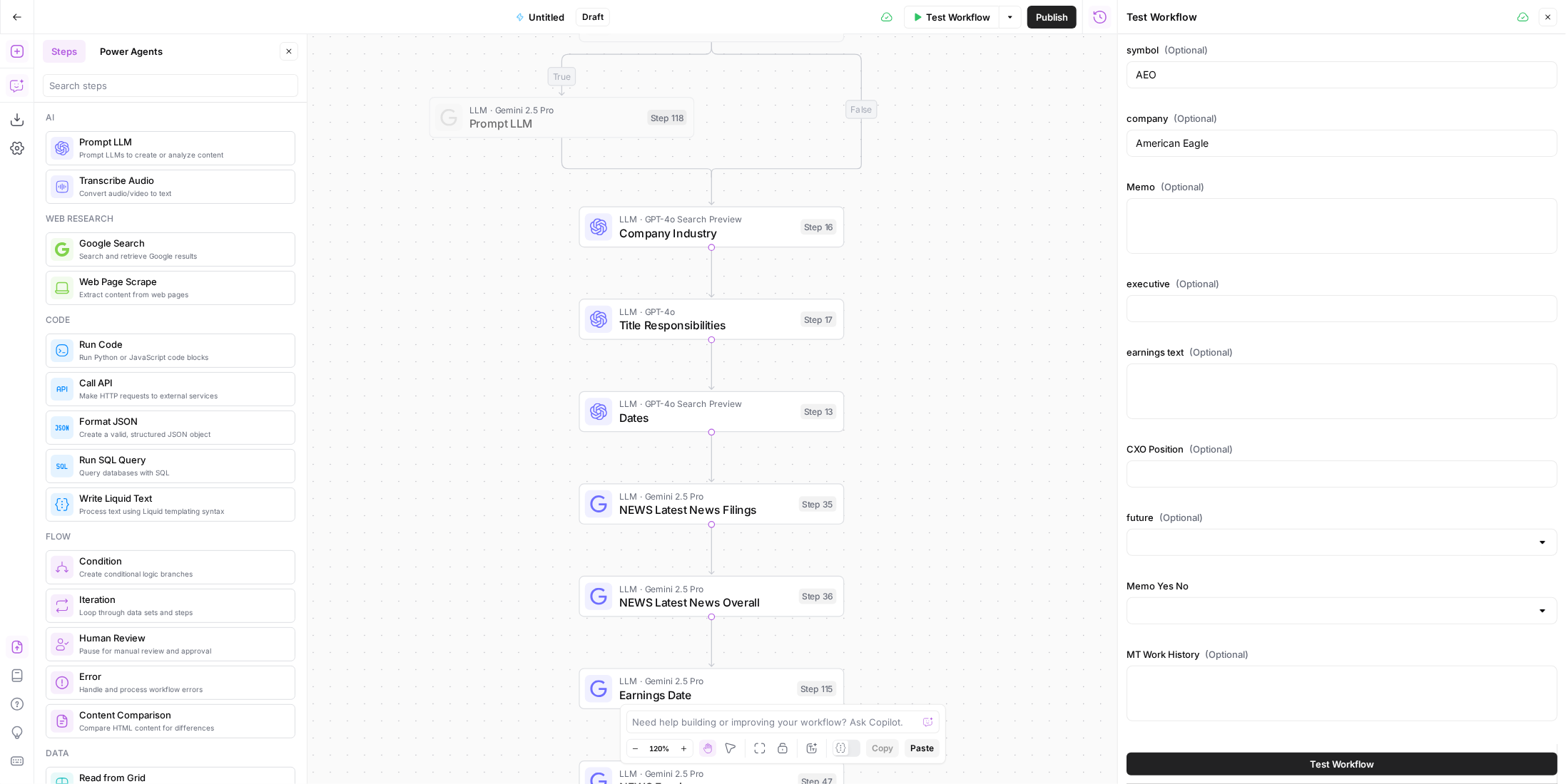
drag, startPoint x: 1042, startPoint y: 280, endPoint x: 943, endPoint y: 130, distance: 179.7
click at [943, 130] on div "true true false false Workflow Set Inputs Inputs Condition Condition Step 117 L…" at bounding box center [576, 410] width 1083 height 750
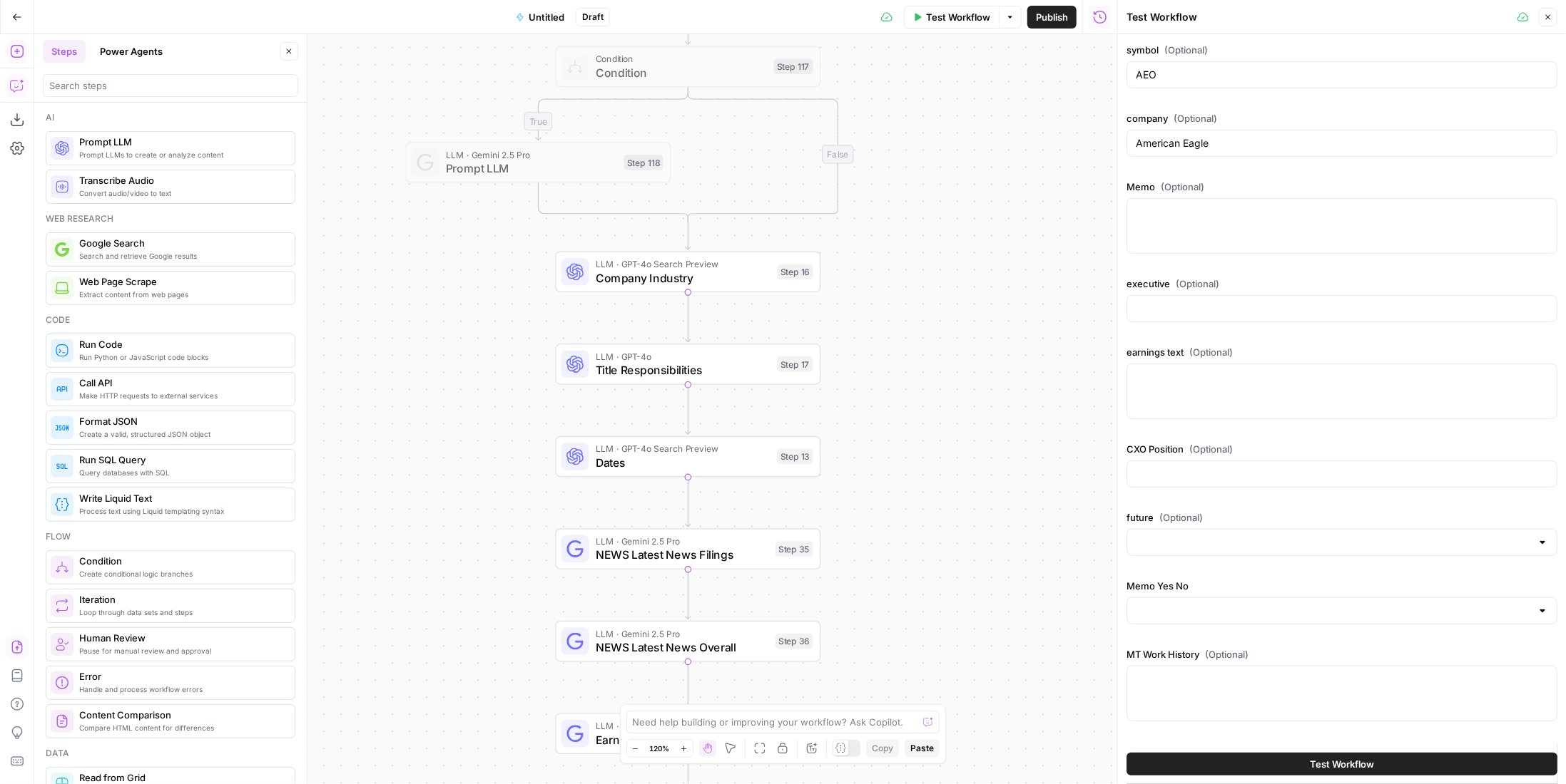
drag, startPoint x: 949, startPoint y: 302, endPoint x: 927, endPoint y: 342, distance: 45.7
click at [927, 342] on div "true true false false Workflow Set Inputs Inputs Condition Condition Step 117 L…" at bounding box center [576, 410] width 1083 height 750
click at [1292, 214] on textarea "Memo (Optional)" at bounding box center [1341, 212] width 412 height 14
click at [1269, 316] on div at bounding box center [1341, 309] width 431 height 27
paste input "[PERSON_NAME]"
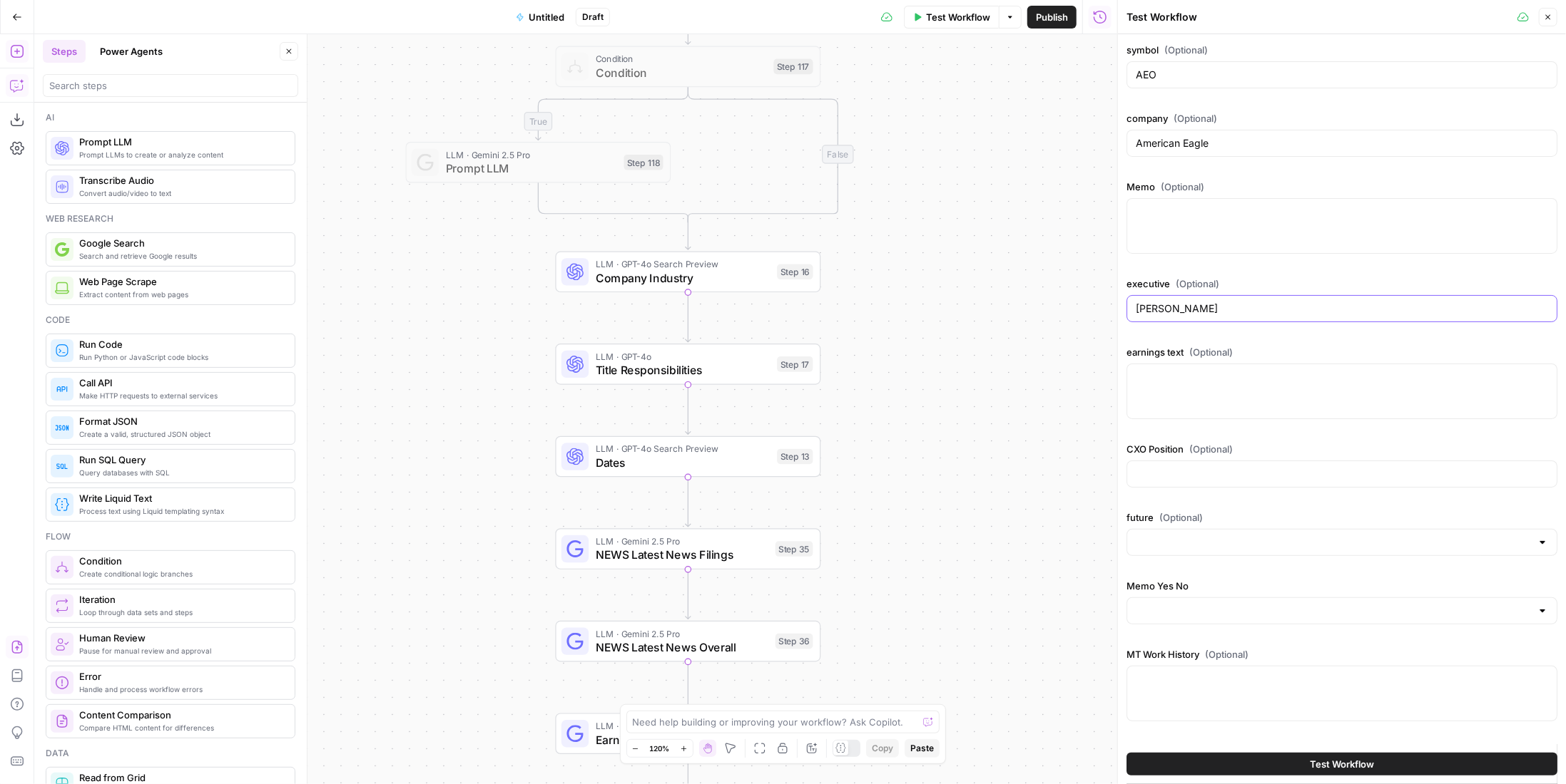
type input "[PERSON_NAME]"
click at [1186, 462] on div at bounding box center [1341, 474] width 431 height 27
type input "CEO"
click at [1294, 774] on button "Test Workflow" at bounding box center [1341, 764] width 431 height 22
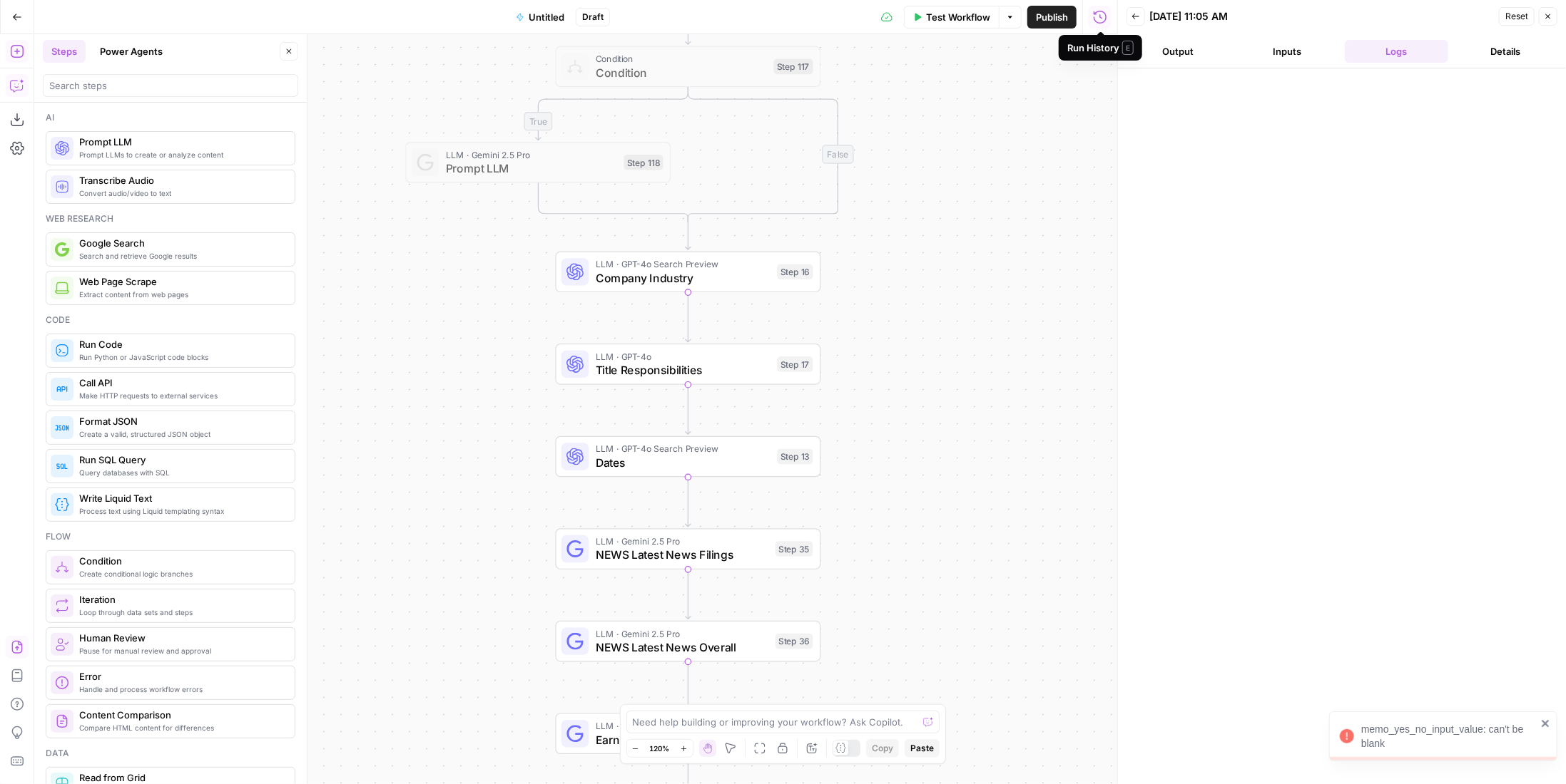
click at [971, 15] on span "Test Workflow" at bounding box center [958, 17] width 64 height 14
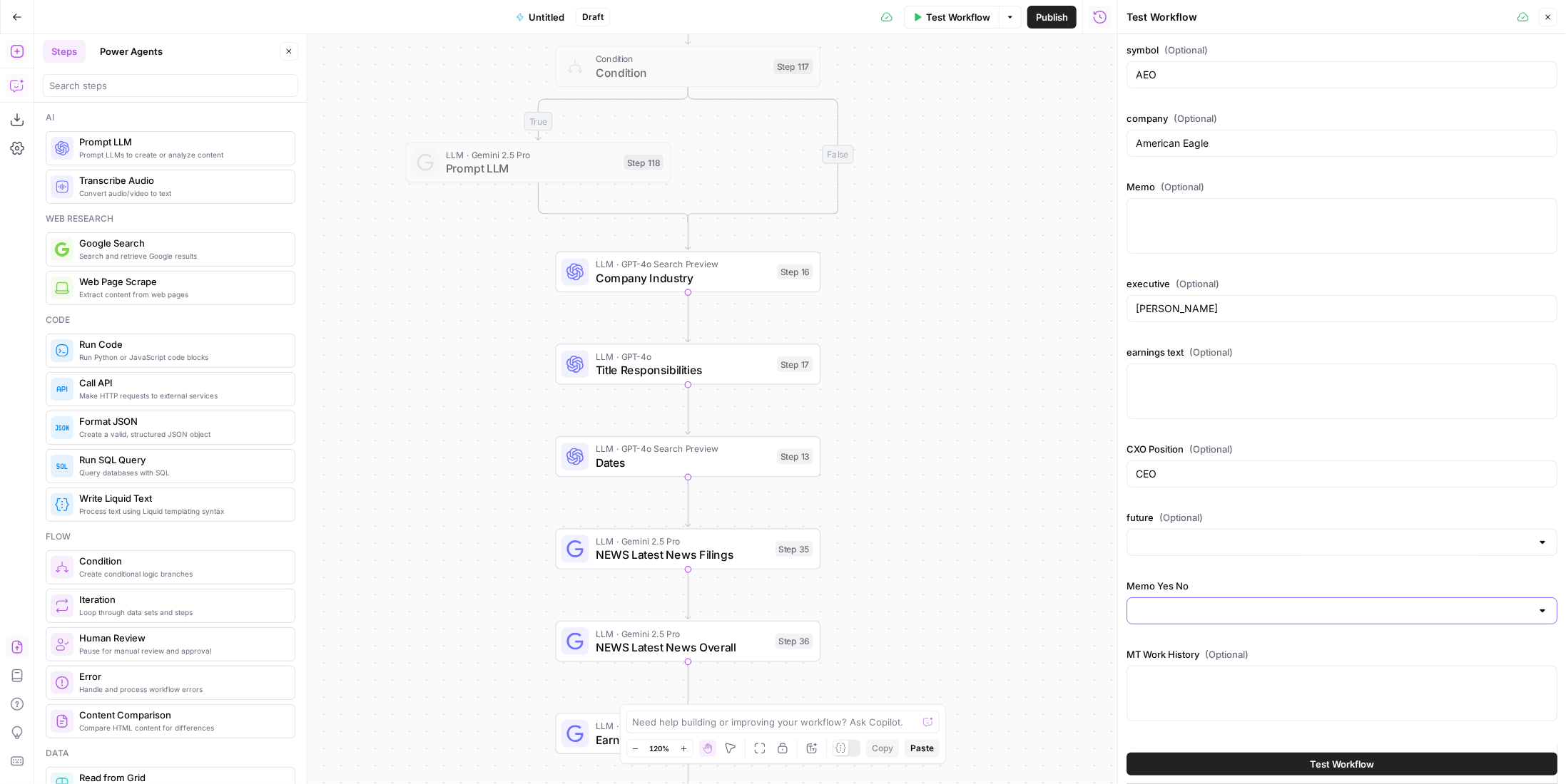
click at [1206, 604] on input "Memo Yes No" at bounding box center [1333, 611] width 395 height 14
click at [1202, 658] on span "FALSE" at bounding box center [1333, 663] width 391 height 14
type input "FALSE"
click at [1358, 748] on div "Test Workflow" at bounding box center [1341, 764] width 431 height 40
click at [1361, 758] on span "Test Workflow" at bounding box center [1341, 764] width 64 height 14
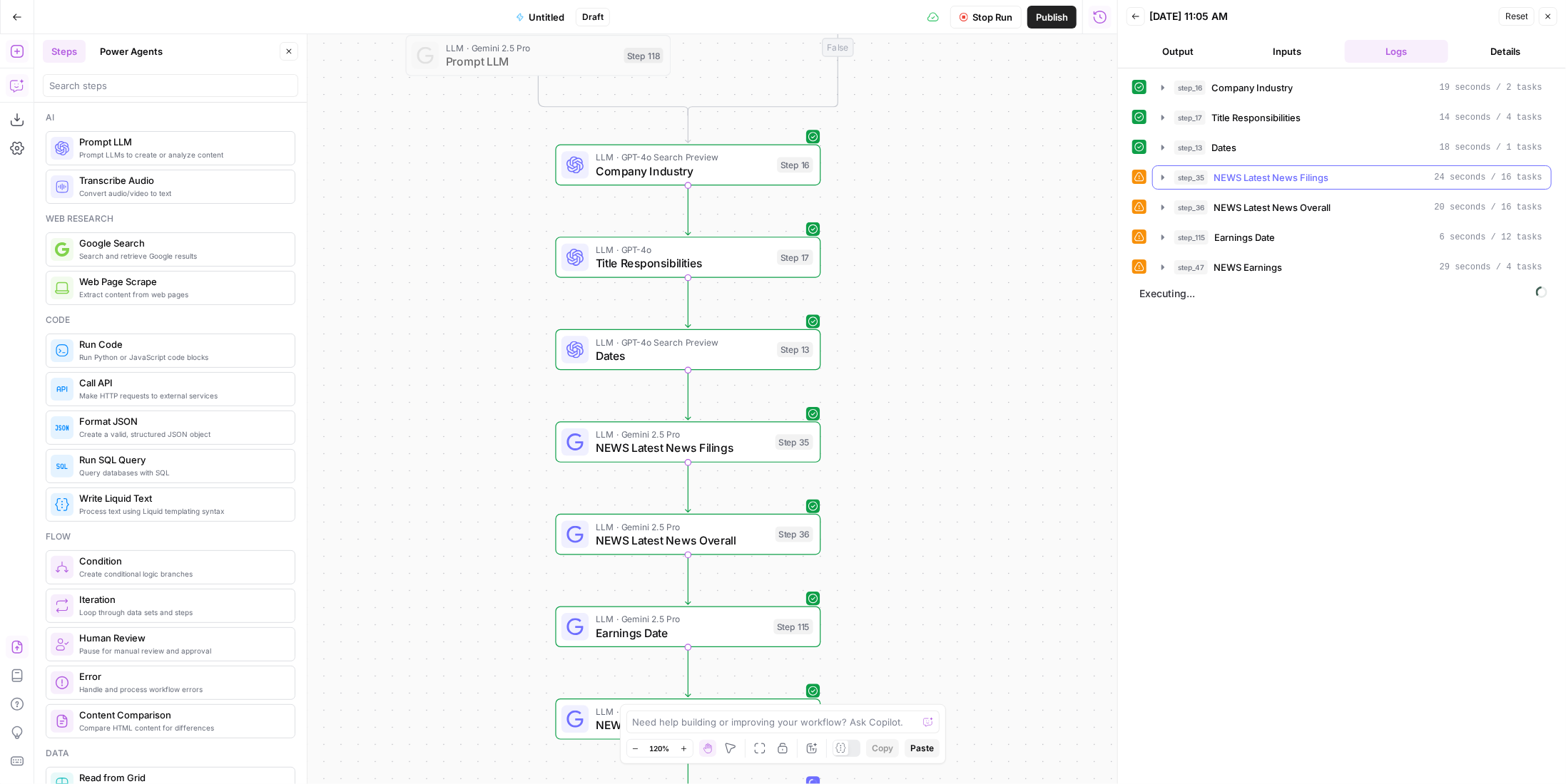
click at [1306, 170] on span "NEWS Latest News Filings" at bounding box center [1270, 177] width 115 height 14
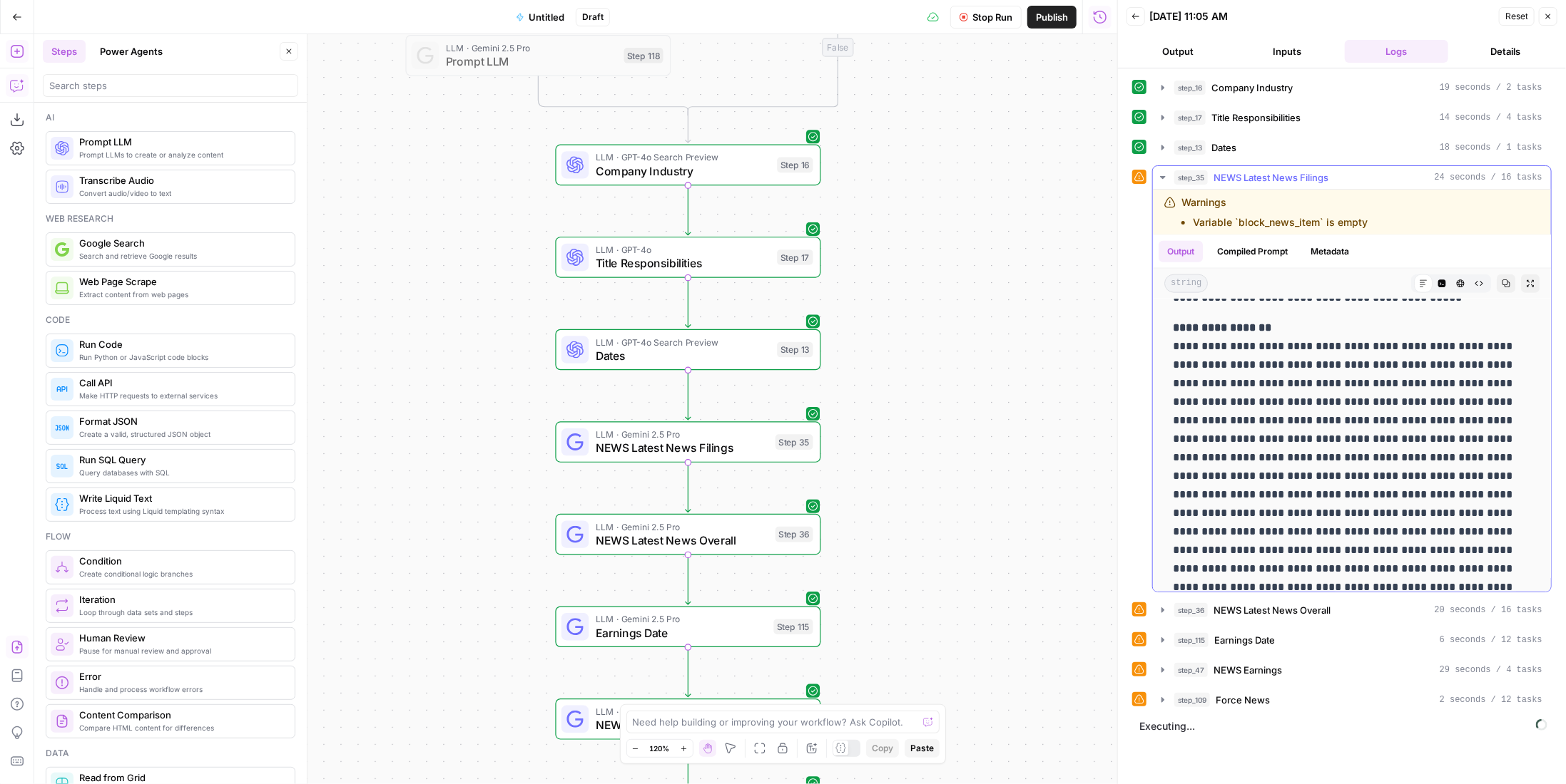
scroll to position [1359, 0]
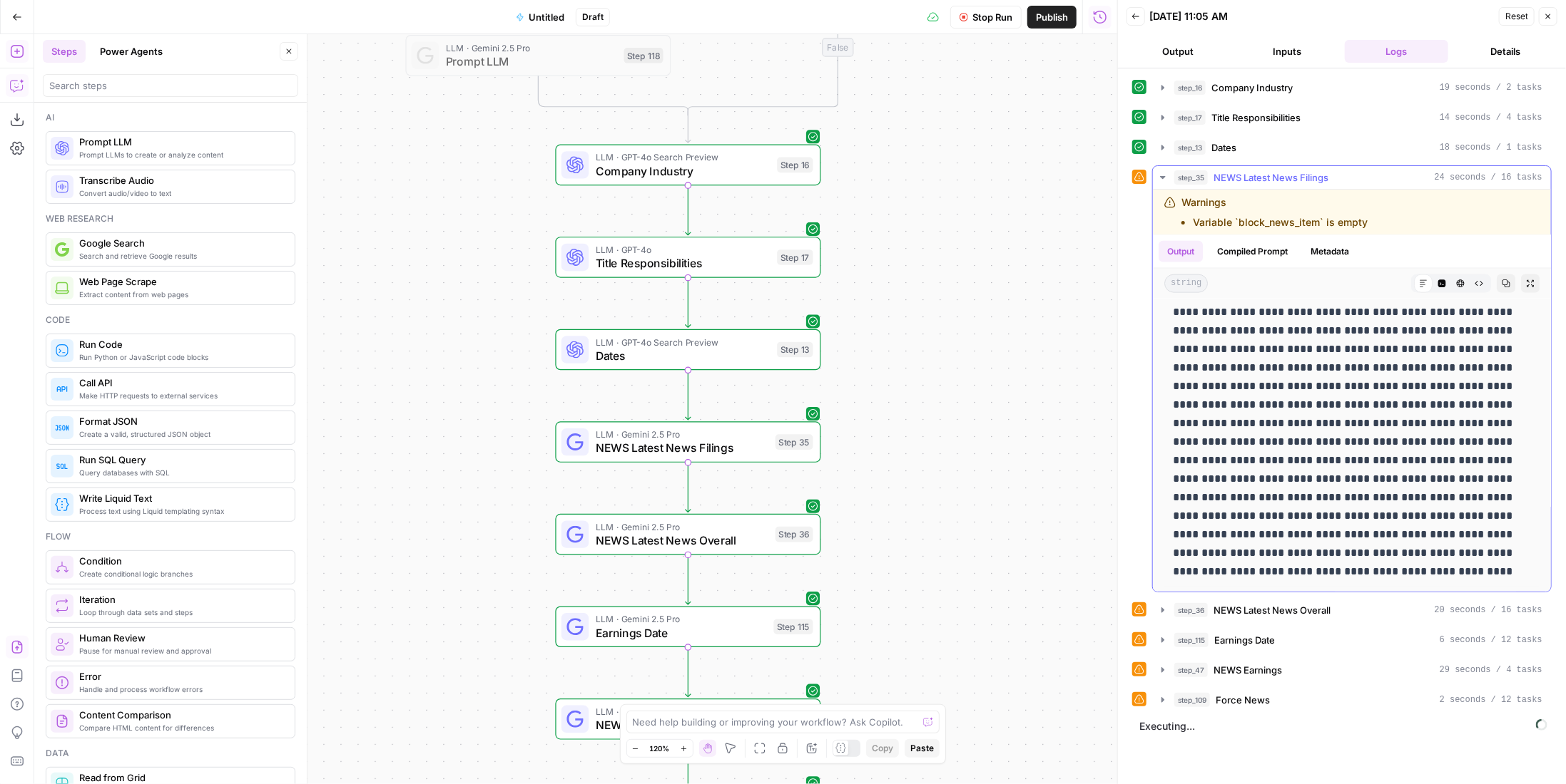
click at [1290, 173] on span "NEWS Latest News Filings" at bounding box center [1270, 177] width 115 height 14
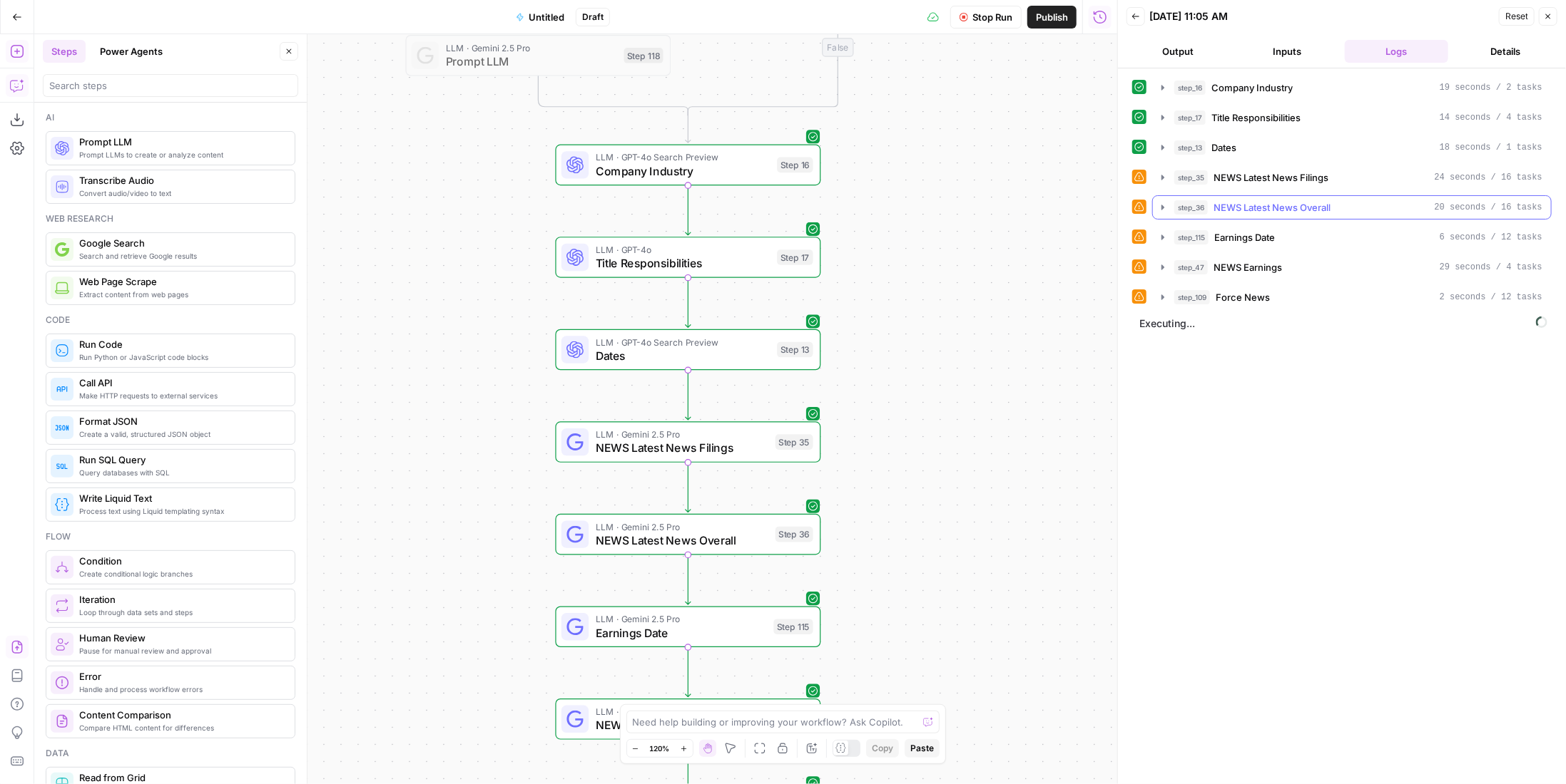
click at [1285, 205] on span "NEWS Latest News Overall" at bounding box center [1271, 207] width 117 height 14
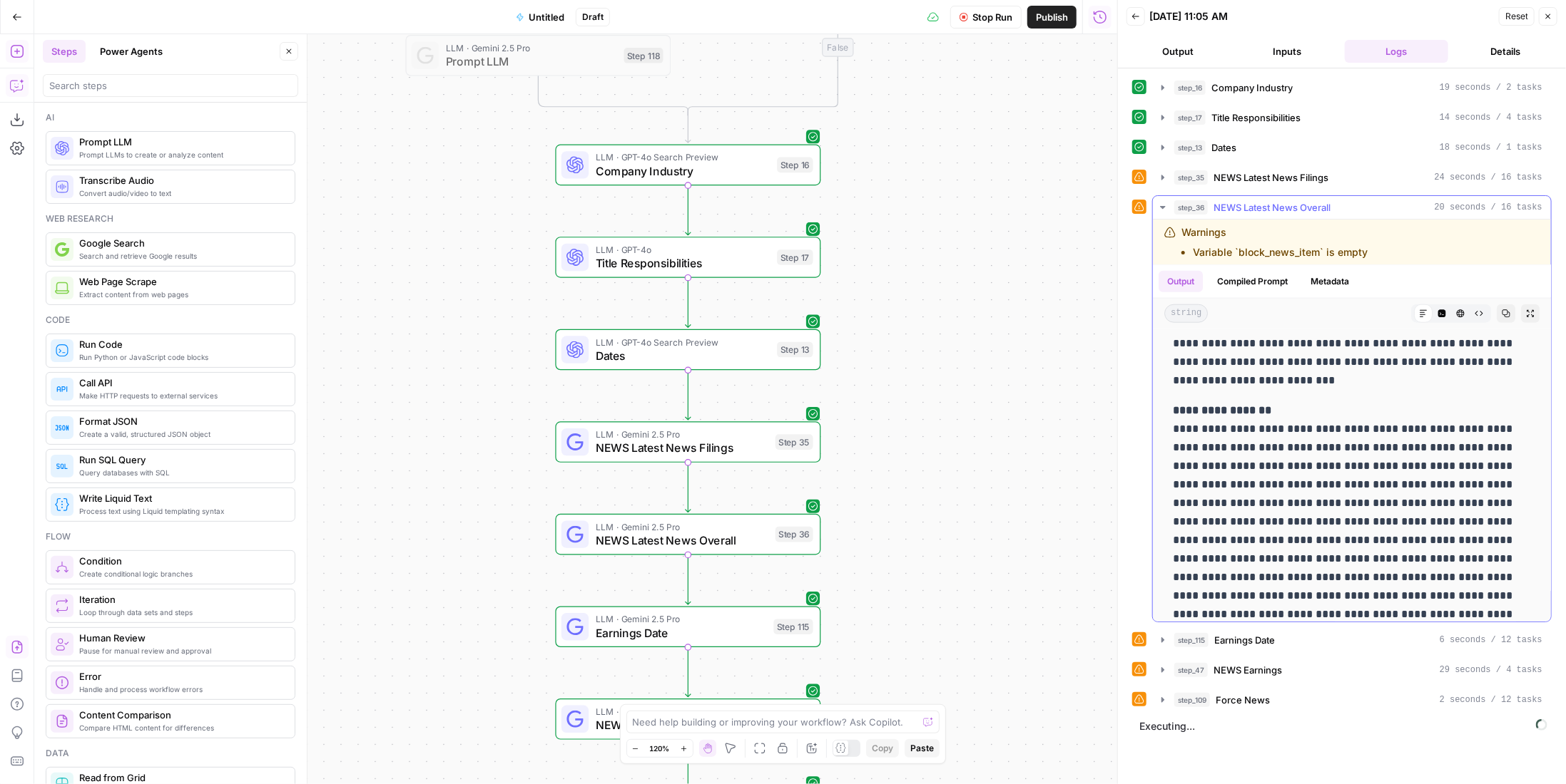
scroll to position [1266, 0]
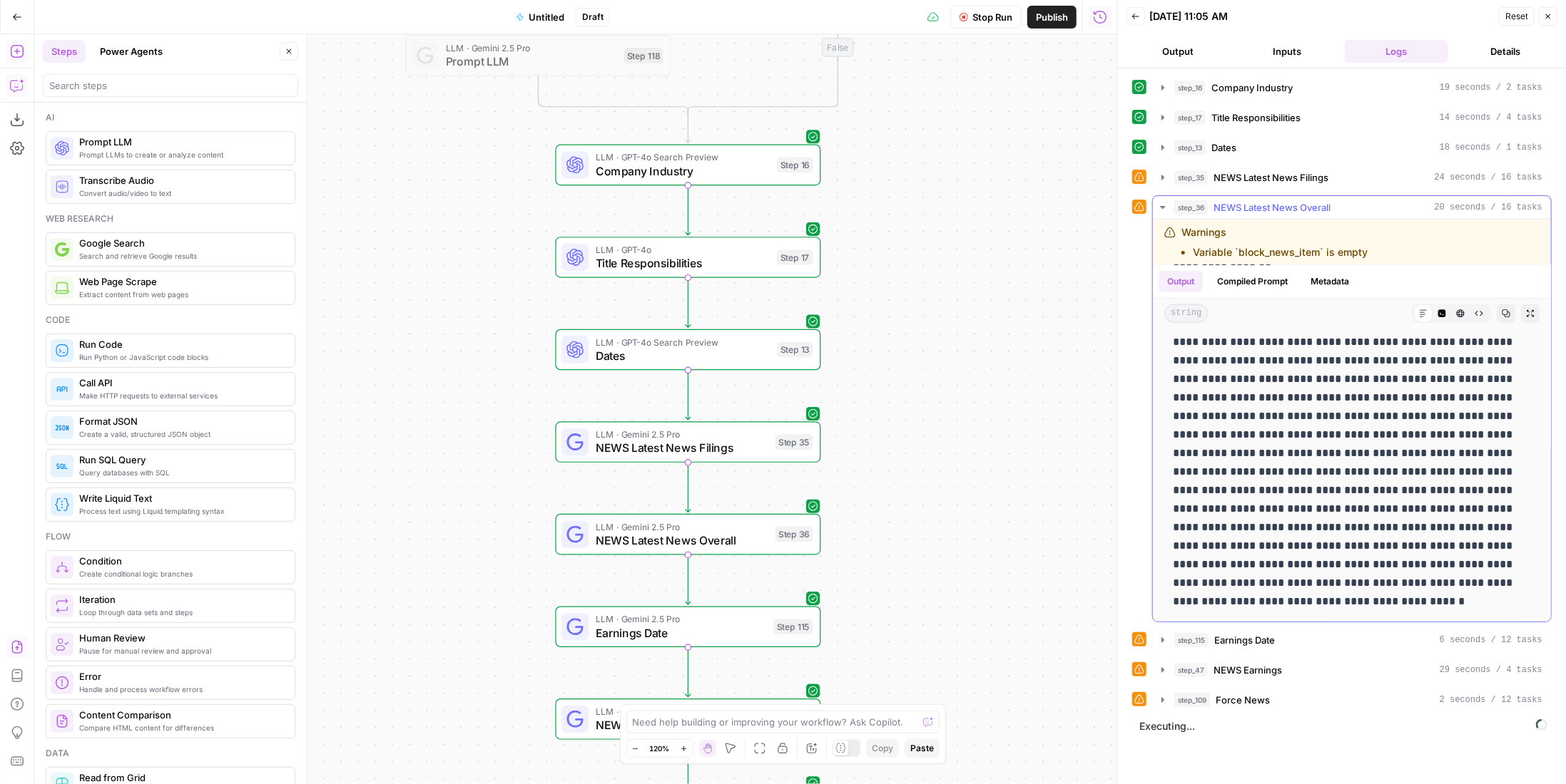
click at [1289, 201] on span "NEWS Latest News Overall" at bounding box center [1271, 207] width 117 height 14
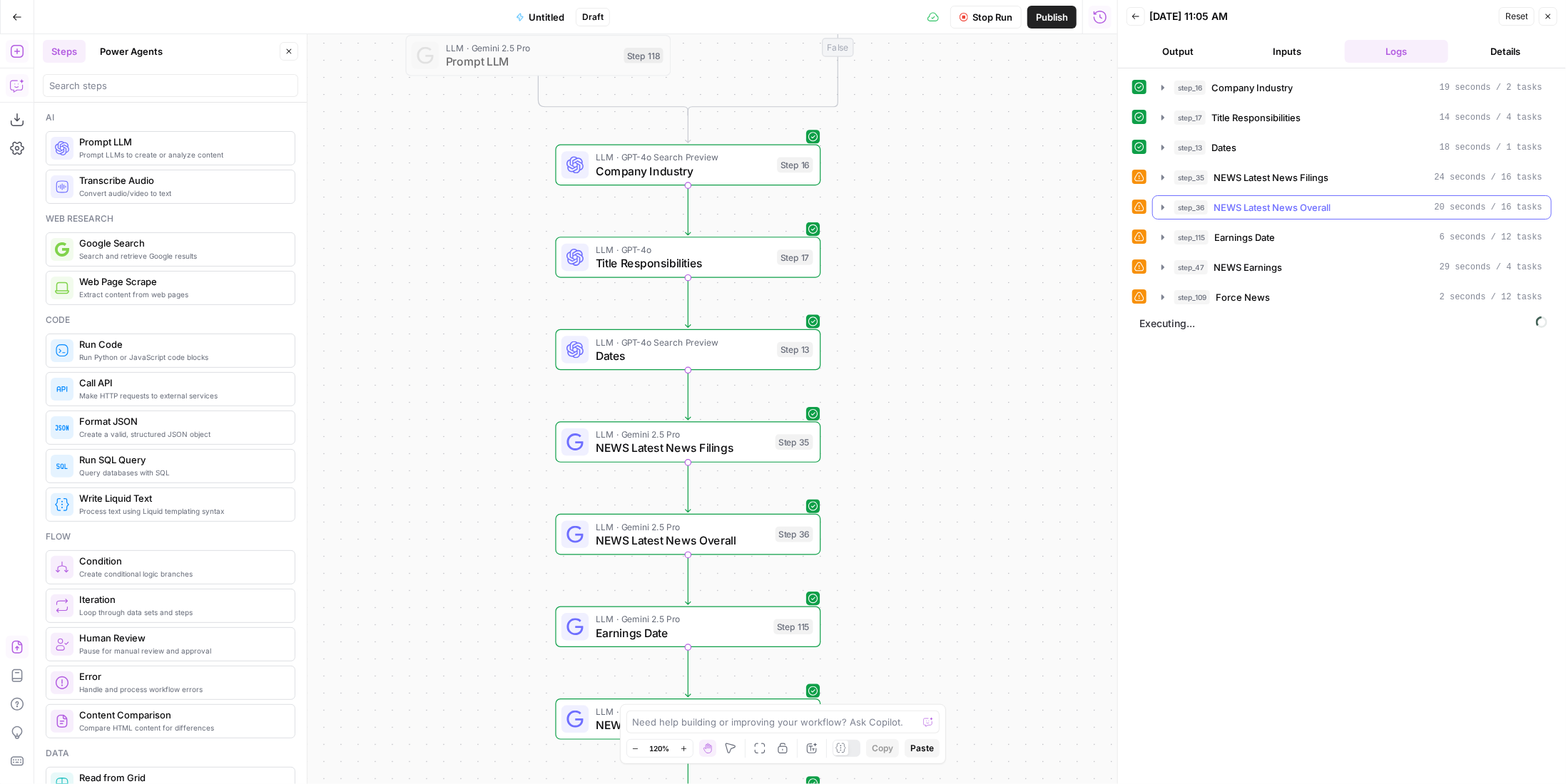
click at [1304, 203] on span "NEWS Latest News Overall" at bounding box center [1271, 207] width 117 height 14
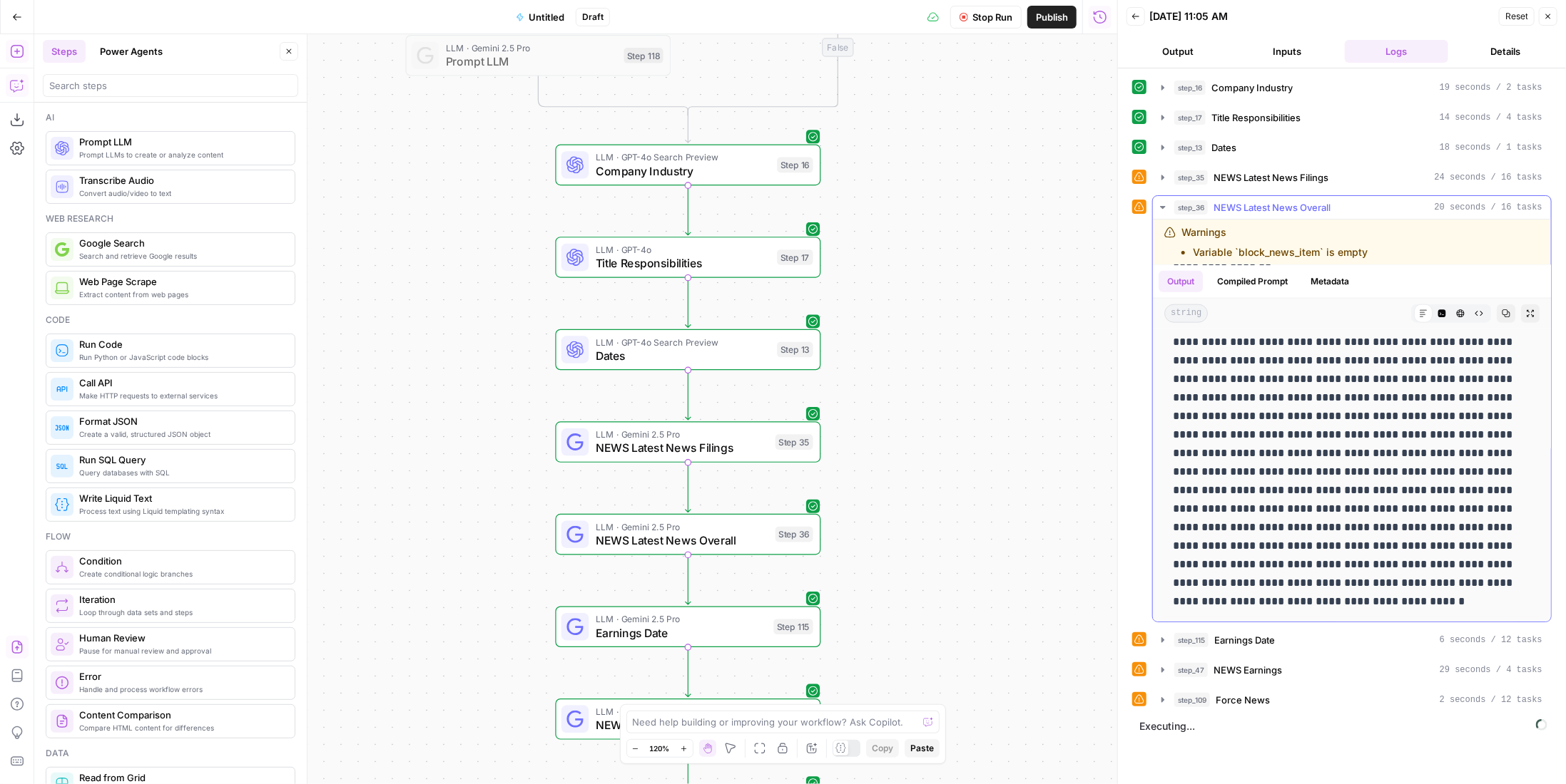
click at [1262, 205] on span "NEWS Latest News Overall" at bounding box center [1271, 207] width 117 height 14
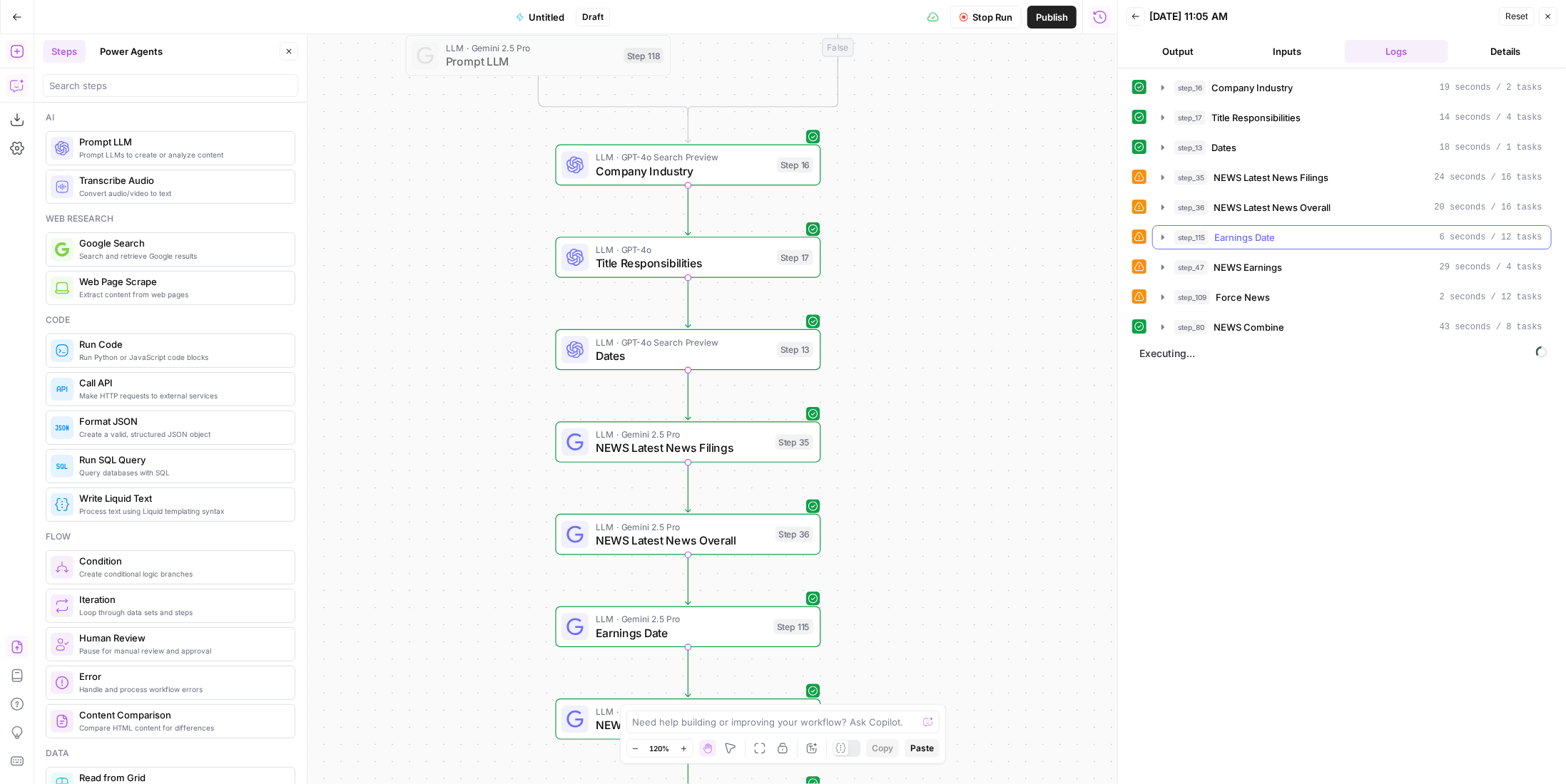
click at [1265, 233] on span "Earnings Date" at bounding box center [1244, 237] width 61 height 14
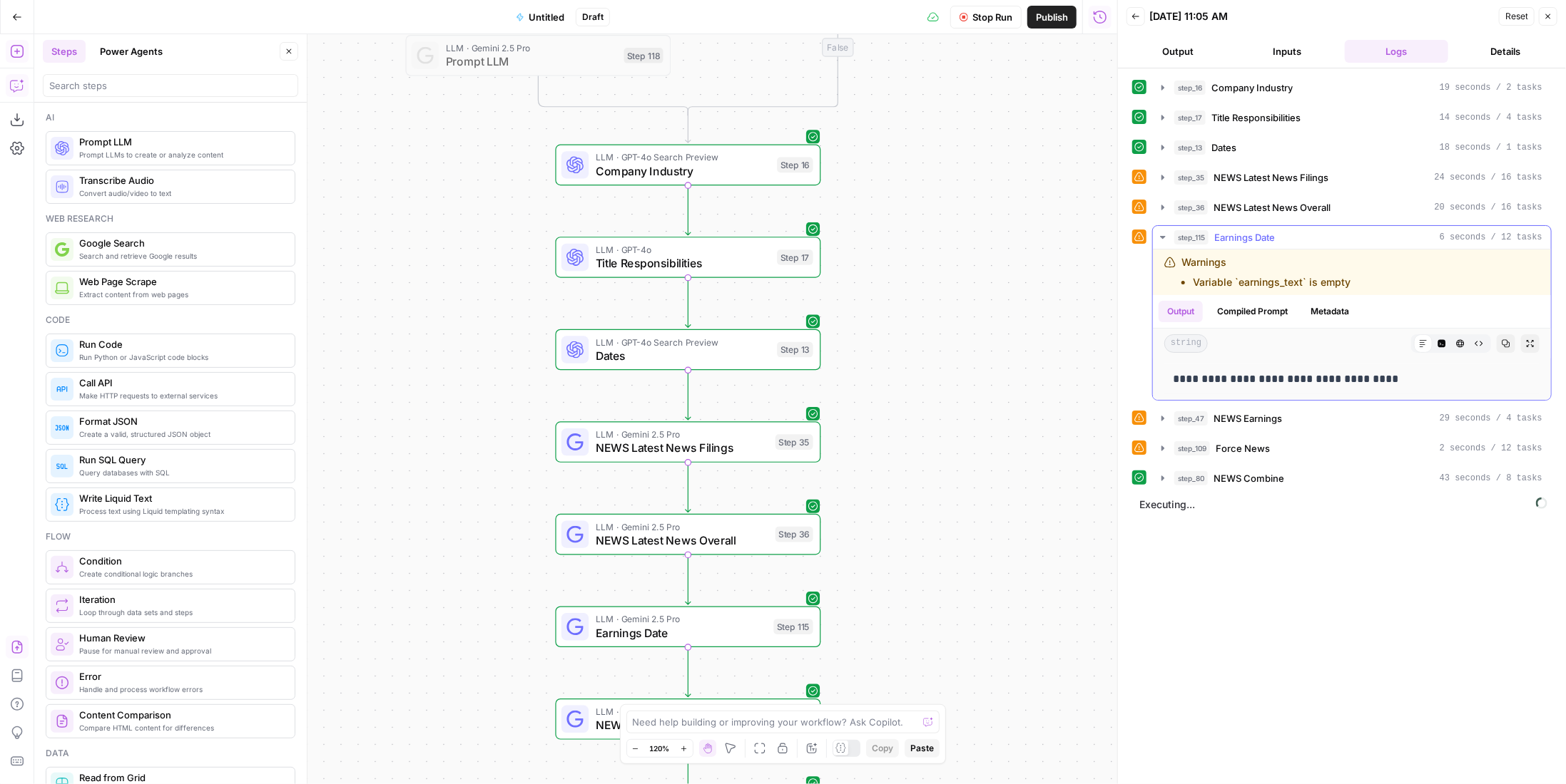
click at [1265, 233] on span "Earnings Date" at bounding box center [1244, 237] width 61 height 14
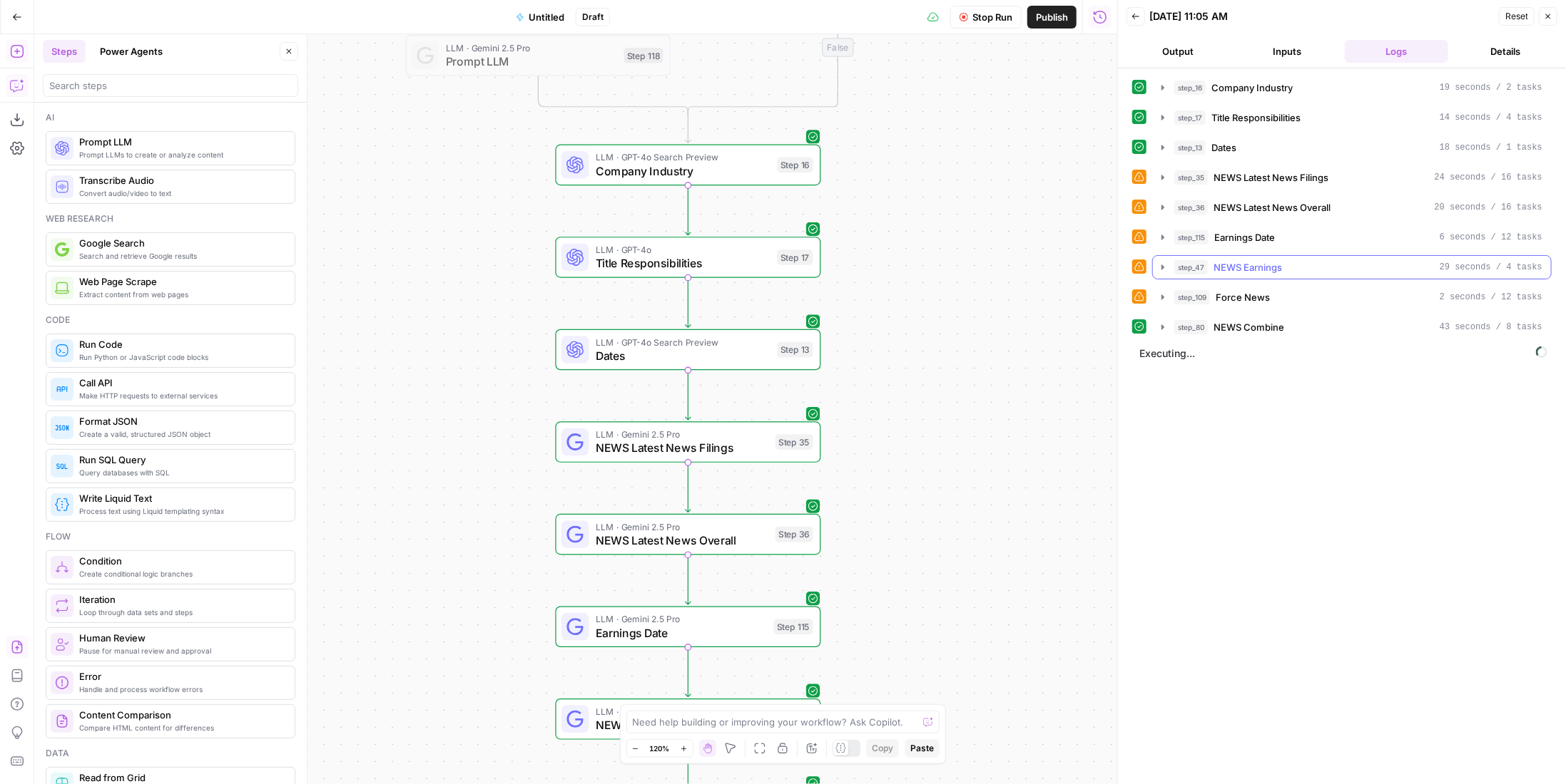
click at [1268, 260] on span "NEWS Earnings" at bounding box center [1247, 267] width 68 height 14
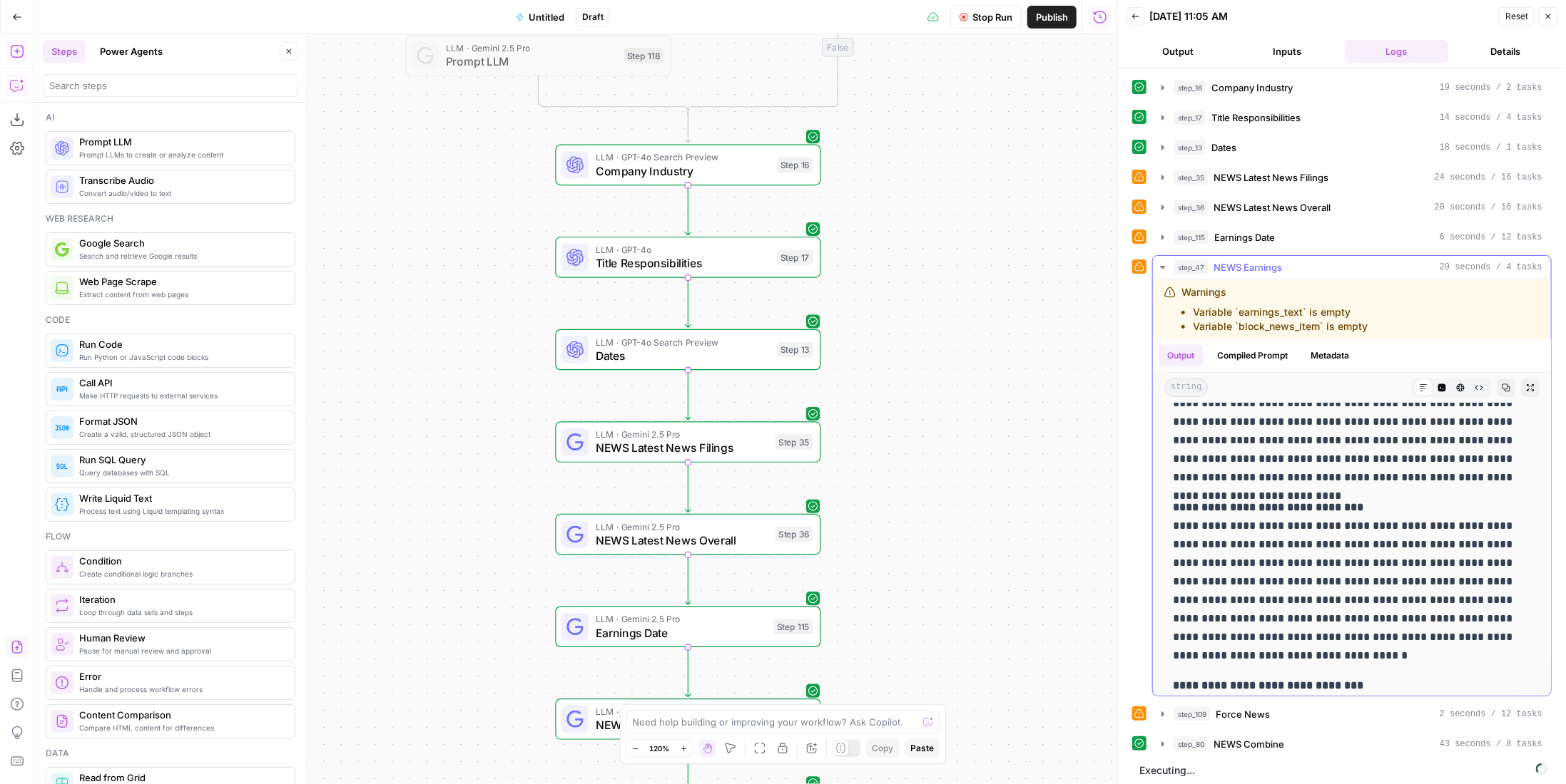
scroll to position [0, 0]
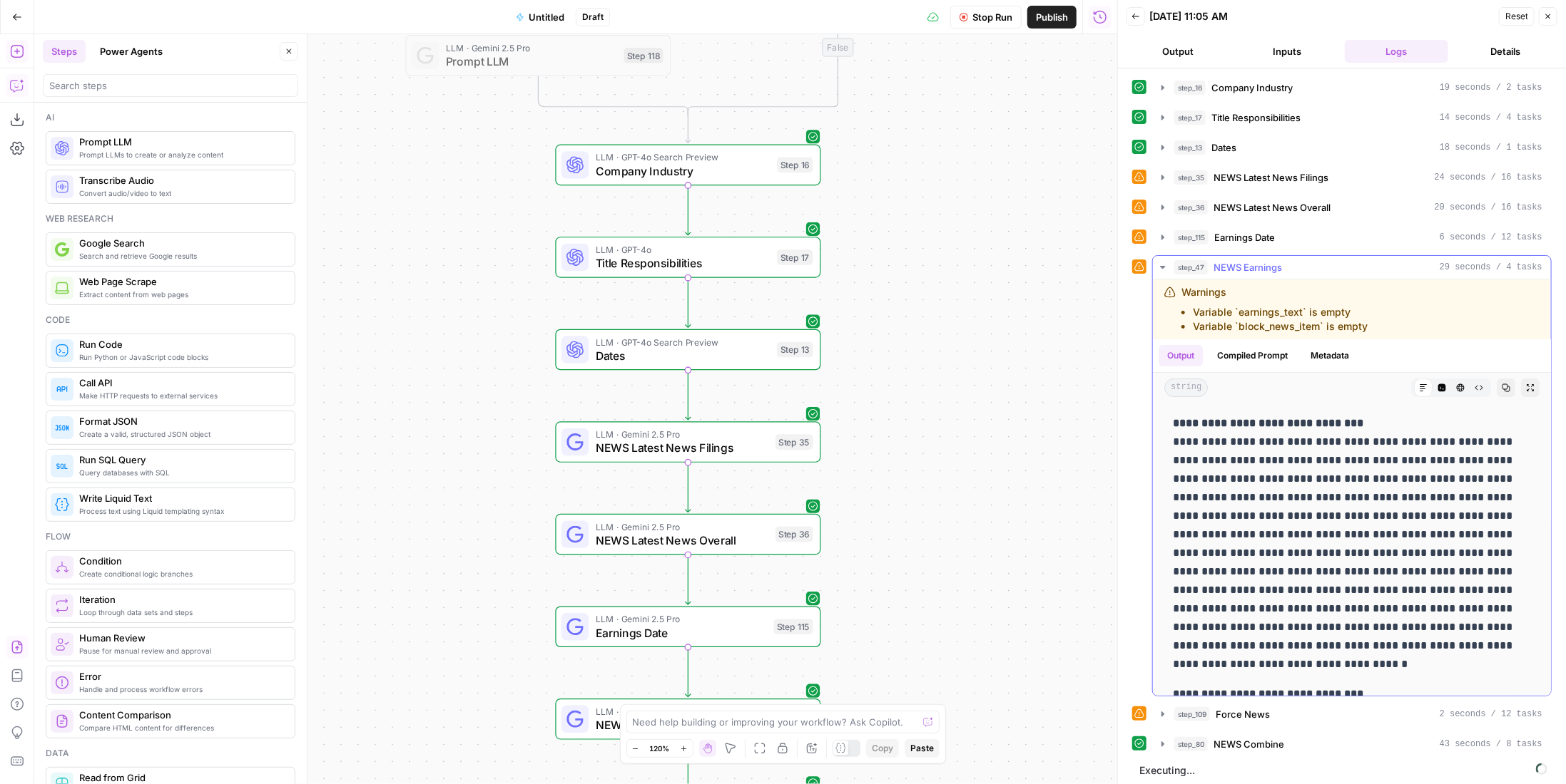
click at [1254, 260] on span "NEWS Earnings" at bounding box center [1247, 267] width 68 height 14
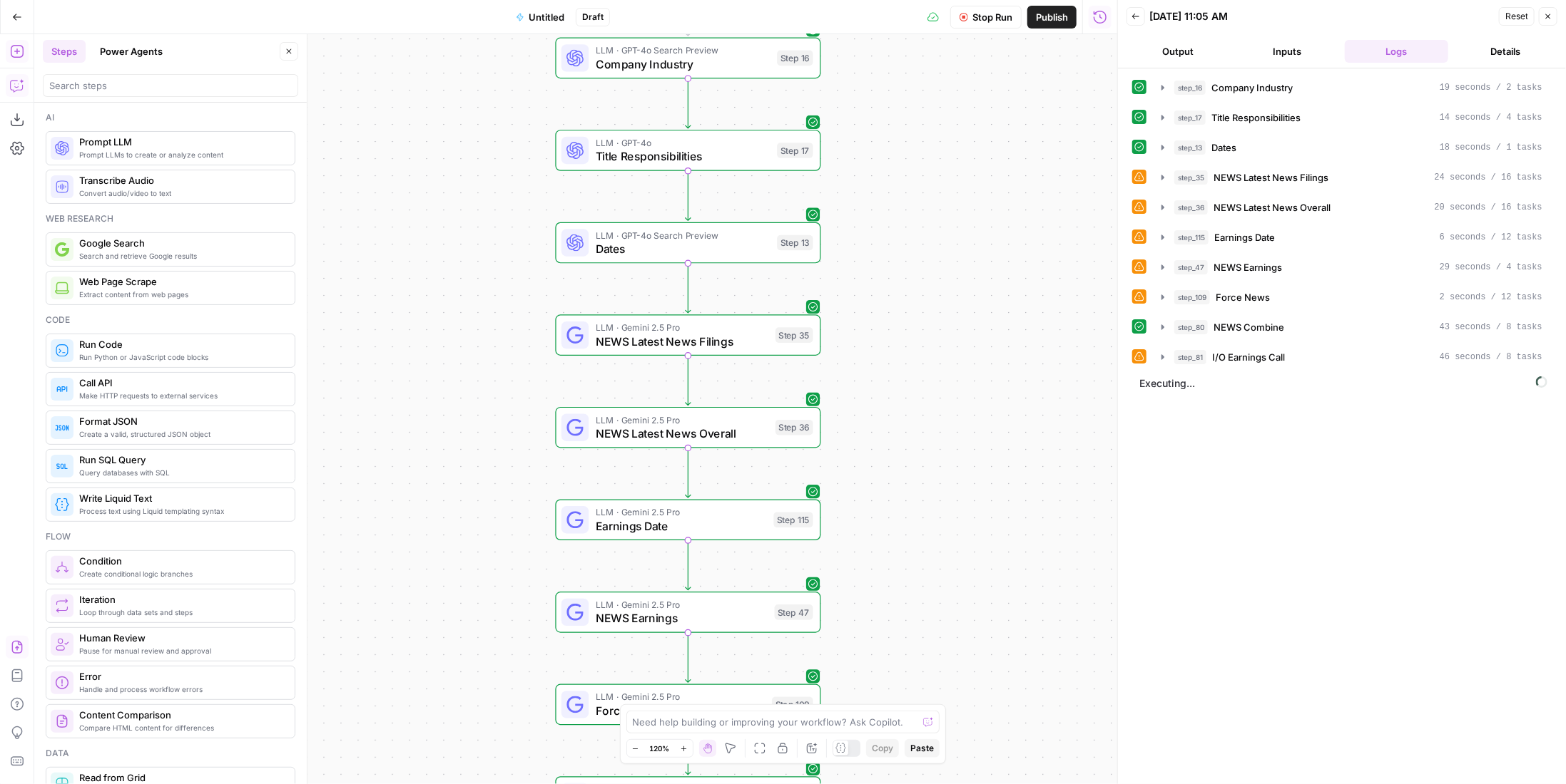
click at [997, 17] on span "Stop Run" at bounding box center [992, 17] width 40 height 14
click at [972, 10] on span "Test Workflow" at bounding box center [958, 17] width 64 height 14
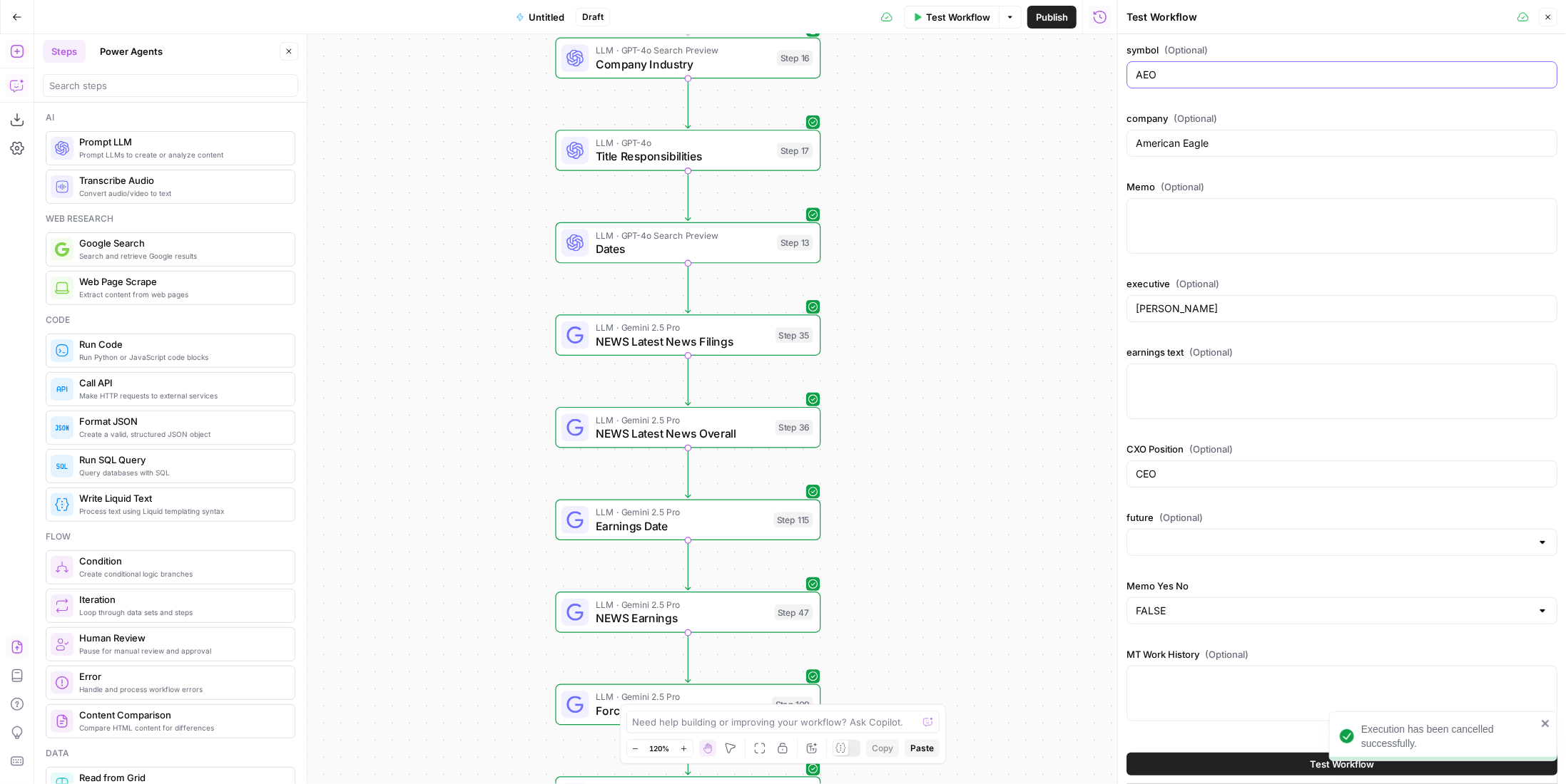
click at [1230, 76] on input "AEO" at bounding box center [1341, 74] width 412 height 14
click at [1240, 130] on div "American Eagle" at bounding box center [1341, 143] width 431 height 27
click at [1240, 131] on div "American Eagle" at bounding box center [1341, 143] width 431 height 27
click at [1240, 133] on div "American Eagle" at bounding box center [1341, 143] width 431 height 27
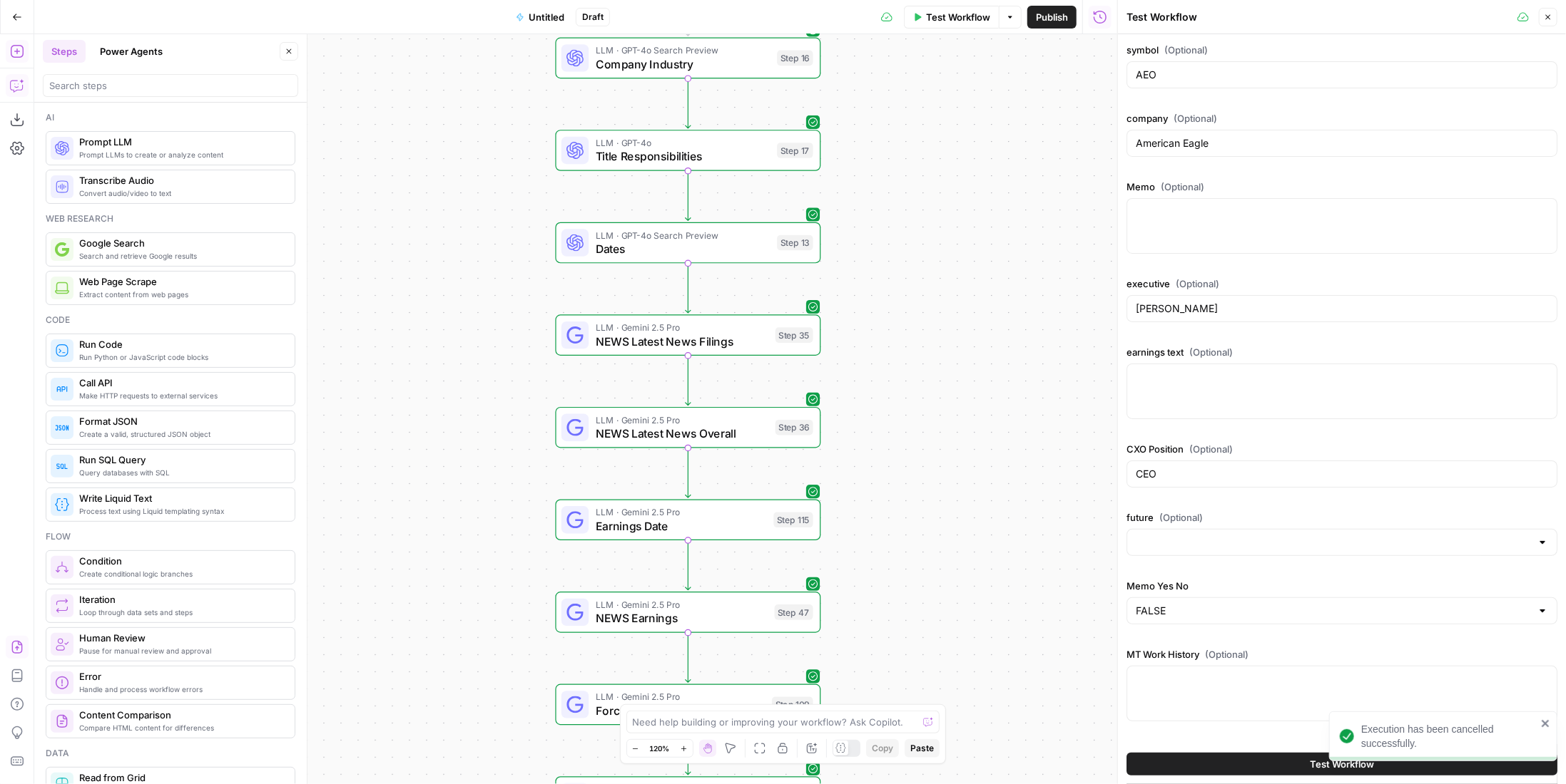
click at [1243, 133] on div "American Eagle" at bounding box center [1341, 143] width 431 height 27
click at [1245, 137] on input "American Eagle" at bounding box center [1341, 143] width 412 height 14
type input "lucid"
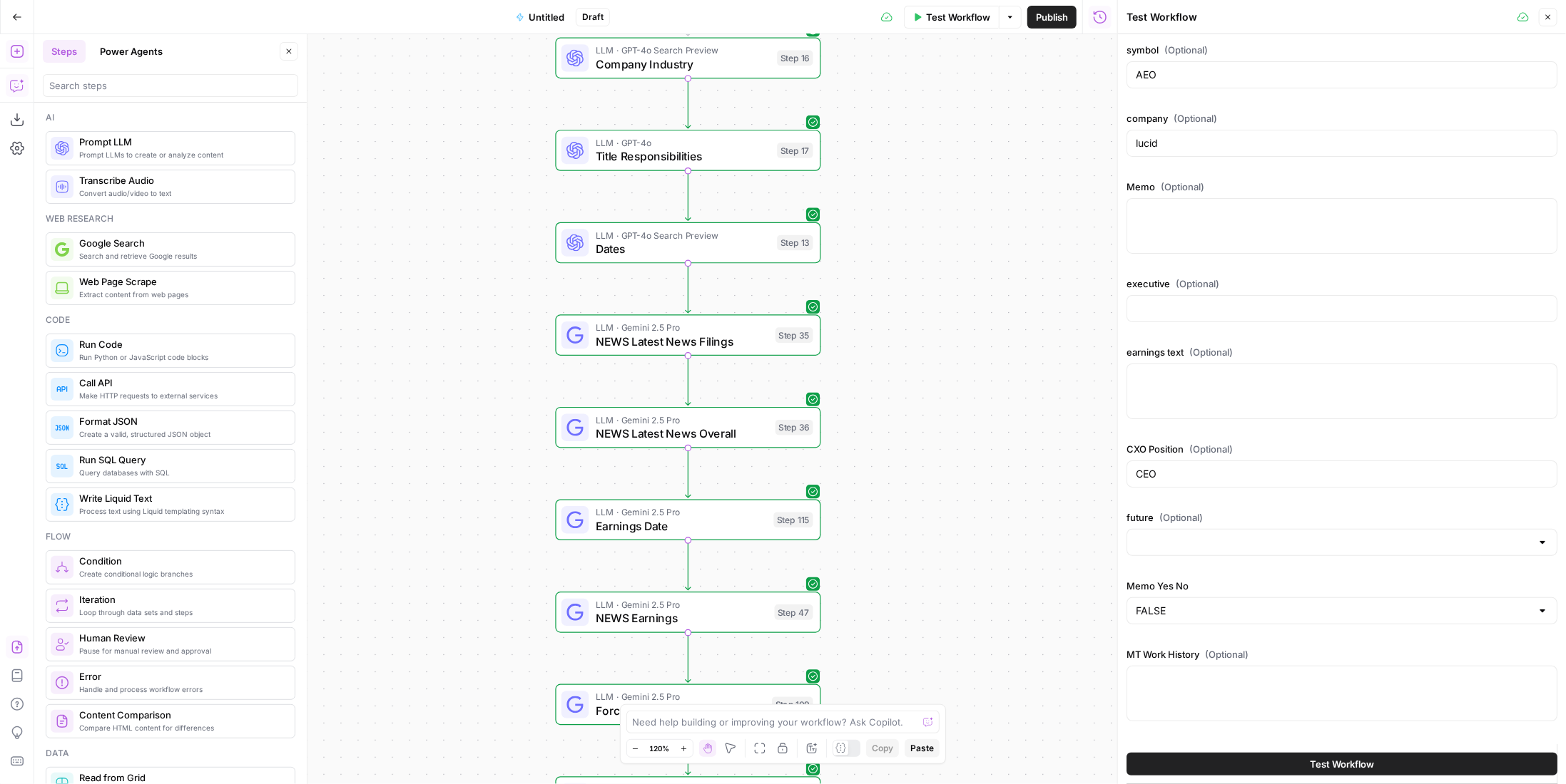
click at [1199, 83] on div "AEO" at bounding box center [1341, 74] width 431 height 27
click at [1199, 81] on div "AEO" at bounding box center [1341, 74] width 431 height 27
drag, startPoint x: 1202, startPoint y: 77, endPoint x: 1094, endPoint y: 79, distance: 108.0
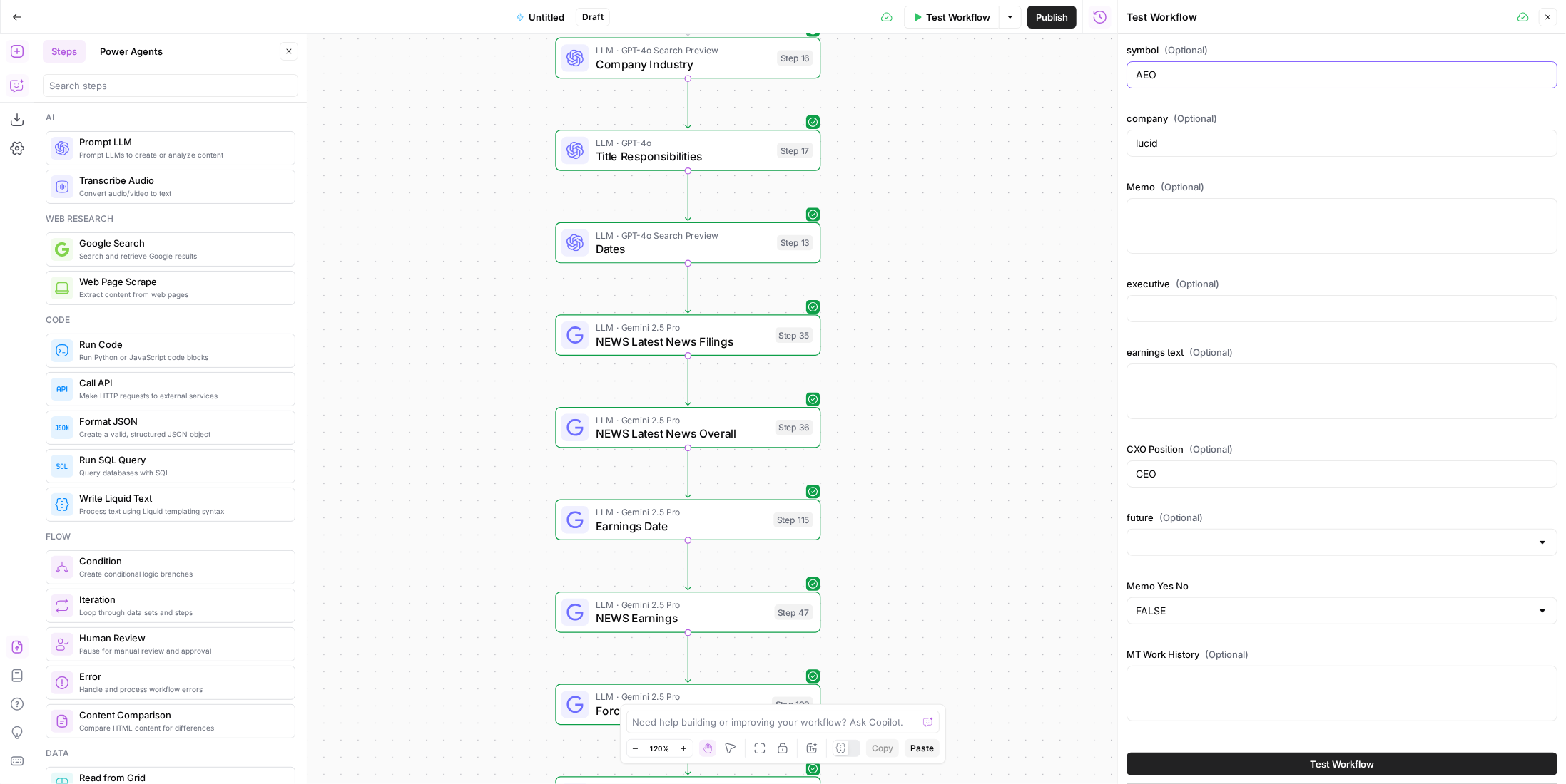
click at [1094, 79] on body "P Paragon New Home Browse Insights Opportunities Your Data Recent Grids Linkedi…" at bounding box center [783, 392] width 1566 height 784
type input "A"
type input "lcid"
click at [1337, 771] on span "Test Workflow" at bounding box center [1341, 764] width 64 height 14
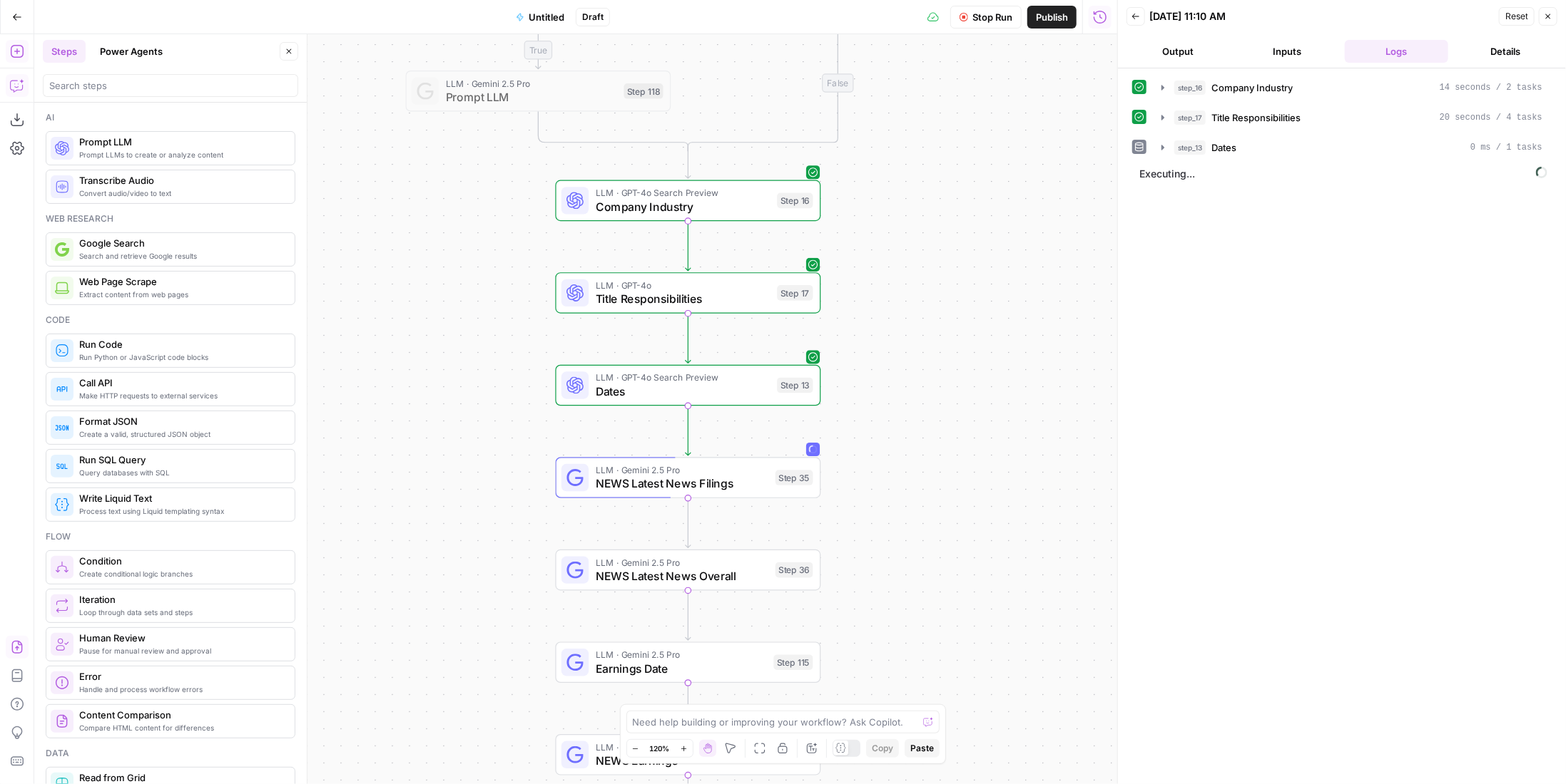
drag, startPoint x: 1280, startPoint y: 163, endPoint x: 1282, endPoint y: 156, distance: 7.3
click at [1280, 163] on span "Executing..." at bounding box center [1343, 174] width 417 height 22
click at [1283, 153] on button "step_13 Dates 0 ms / 1 tasks" at bounding box center [1352, 148] width 398 height 22
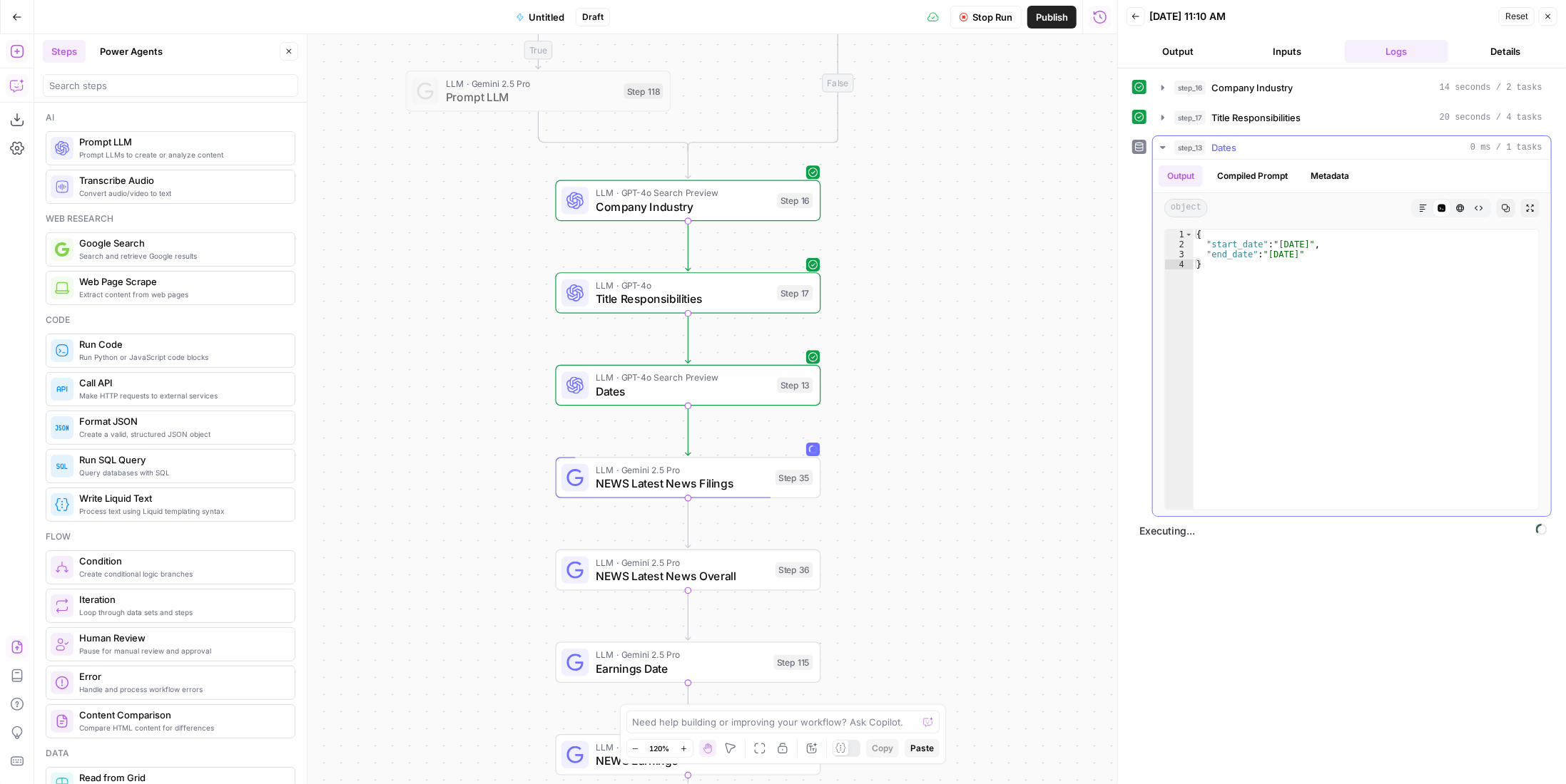
click at [1285, 150] on div "step_13 Dates 0 ms / 1 tasks" at bounding box center [1358, 148] width 368 height 14
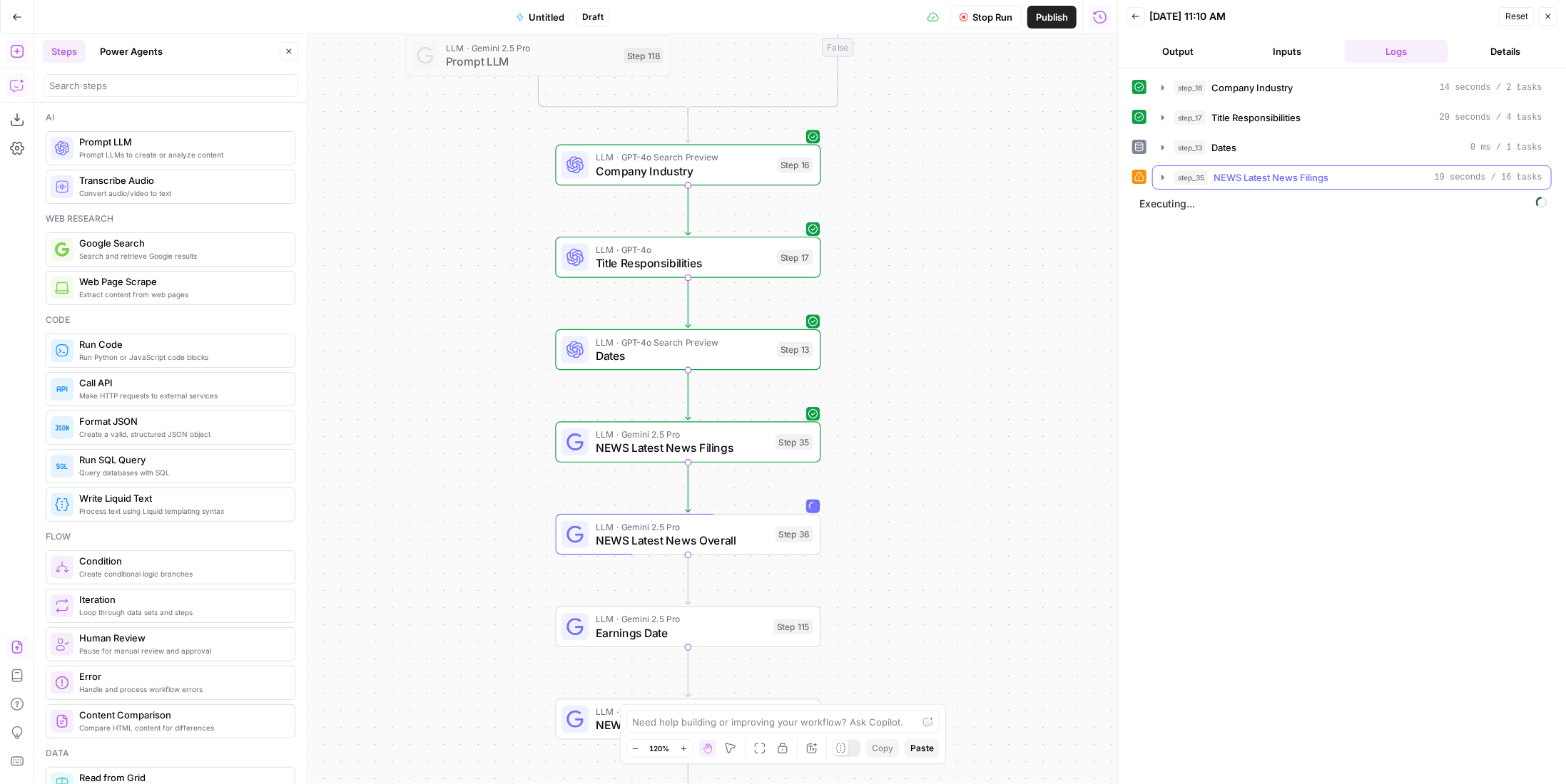
click at [1342, 166] on button "step_35 NEWS Latest News Filings 19 seconds / 16 tasks" at bounding box center [1352, 177] width 398 height 22
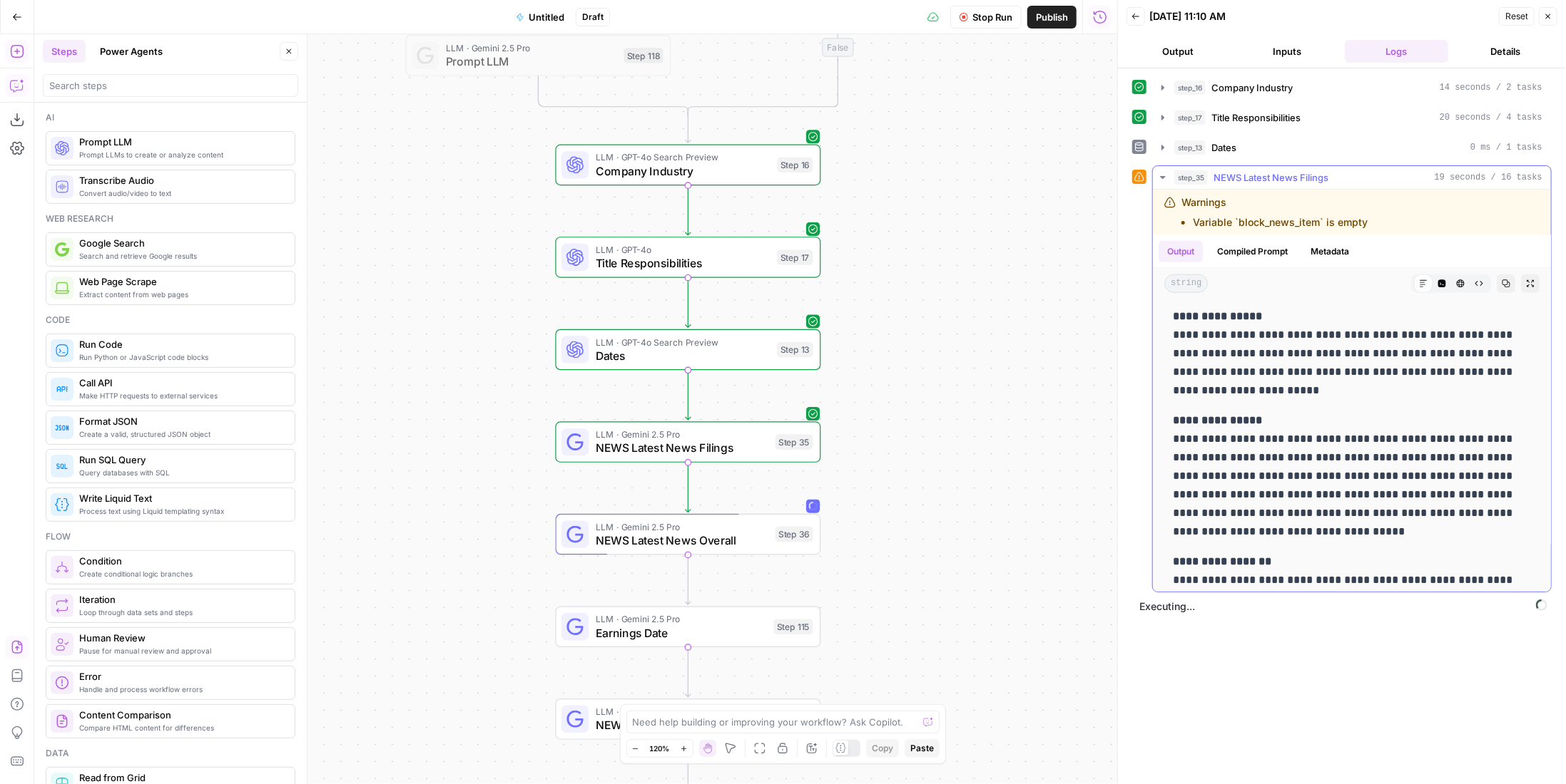
scroll to position [1216, 0]
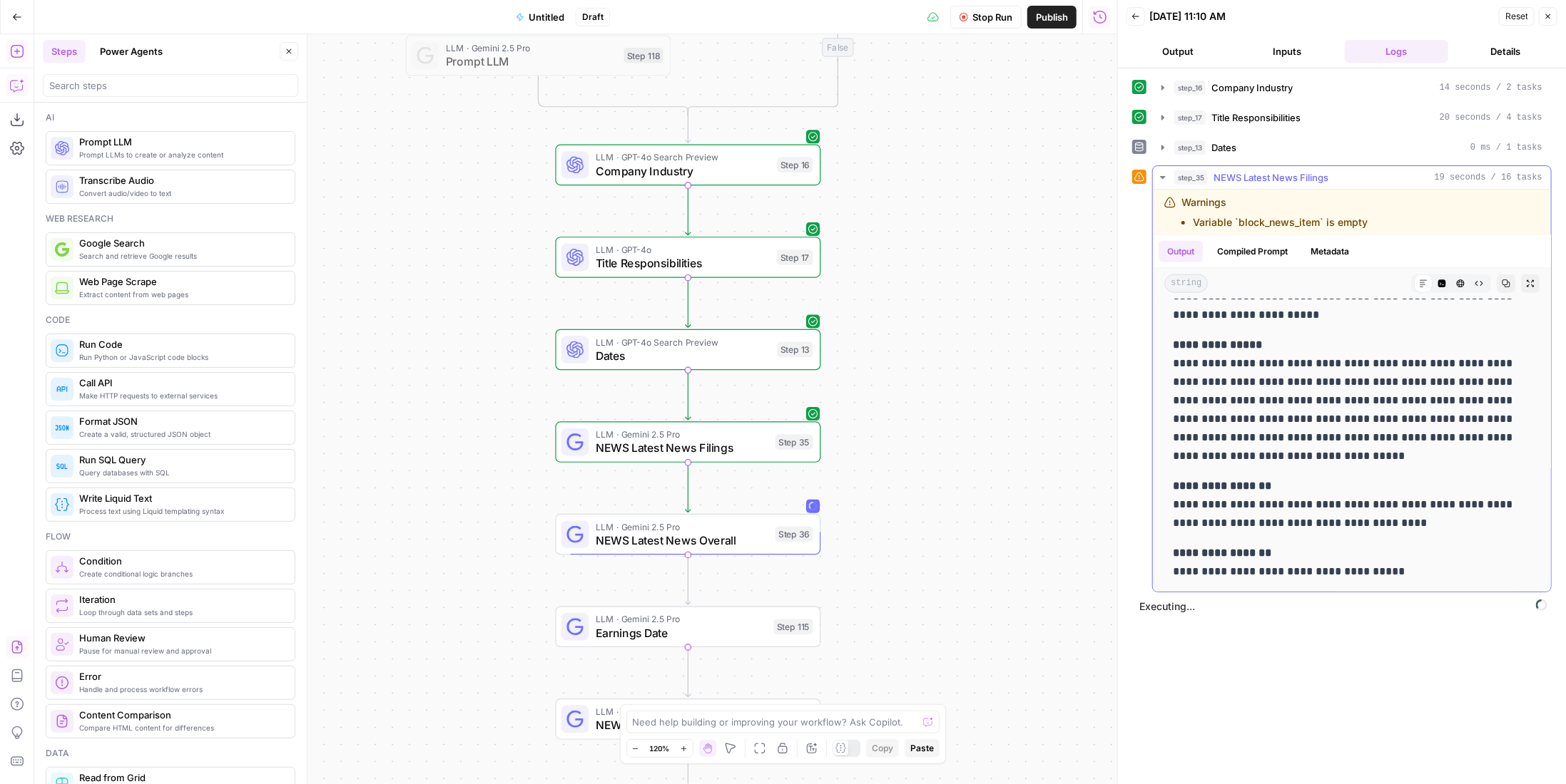
click at [1315, 174] on span "NEWS Latest News Filings" at bounding box center [1270, 177] width 115 height 14
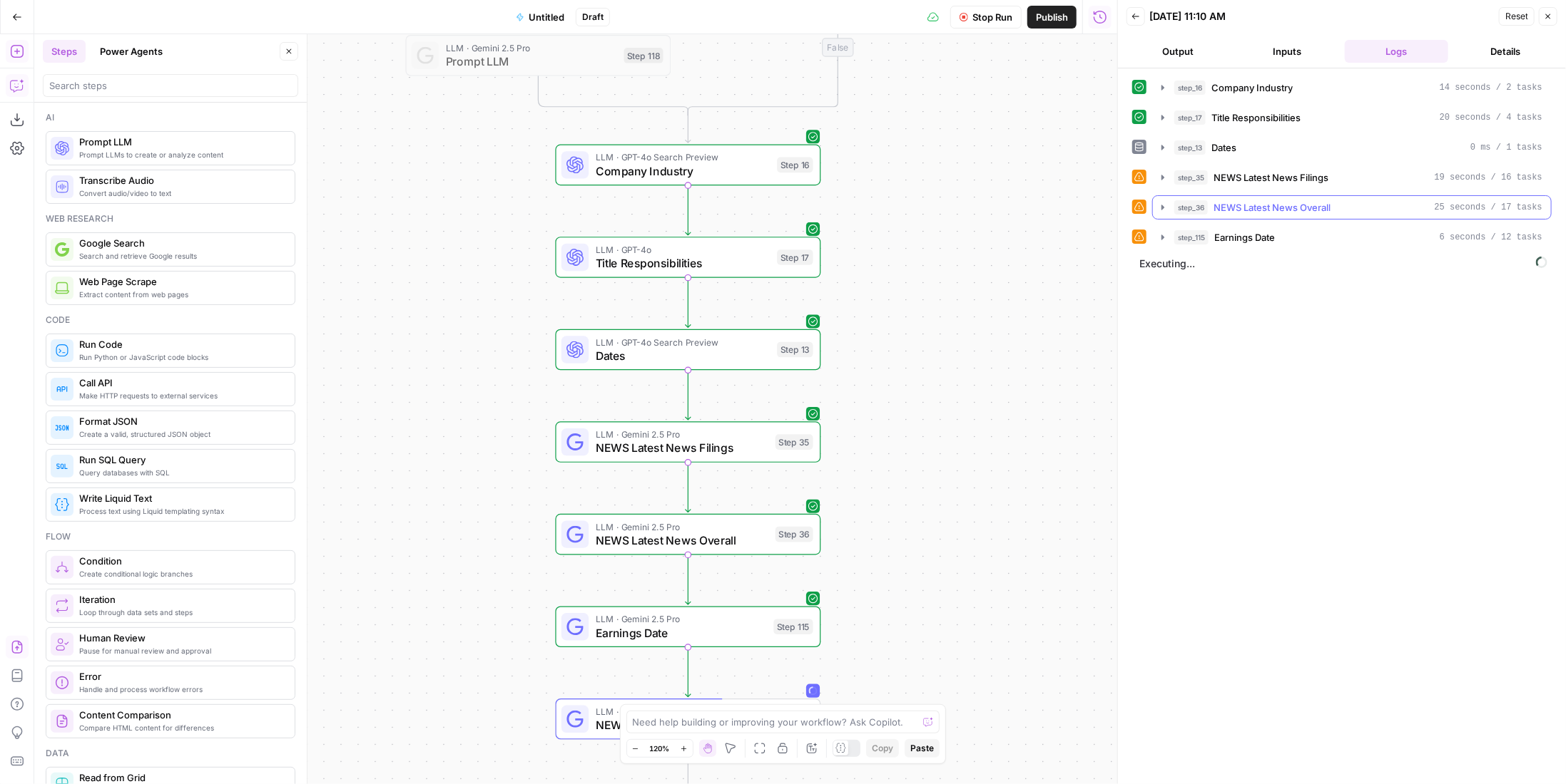
click at [1298, 207] on span "NEWS Latest News Overall" at bounding box center [1271, 207] width 117 height 14
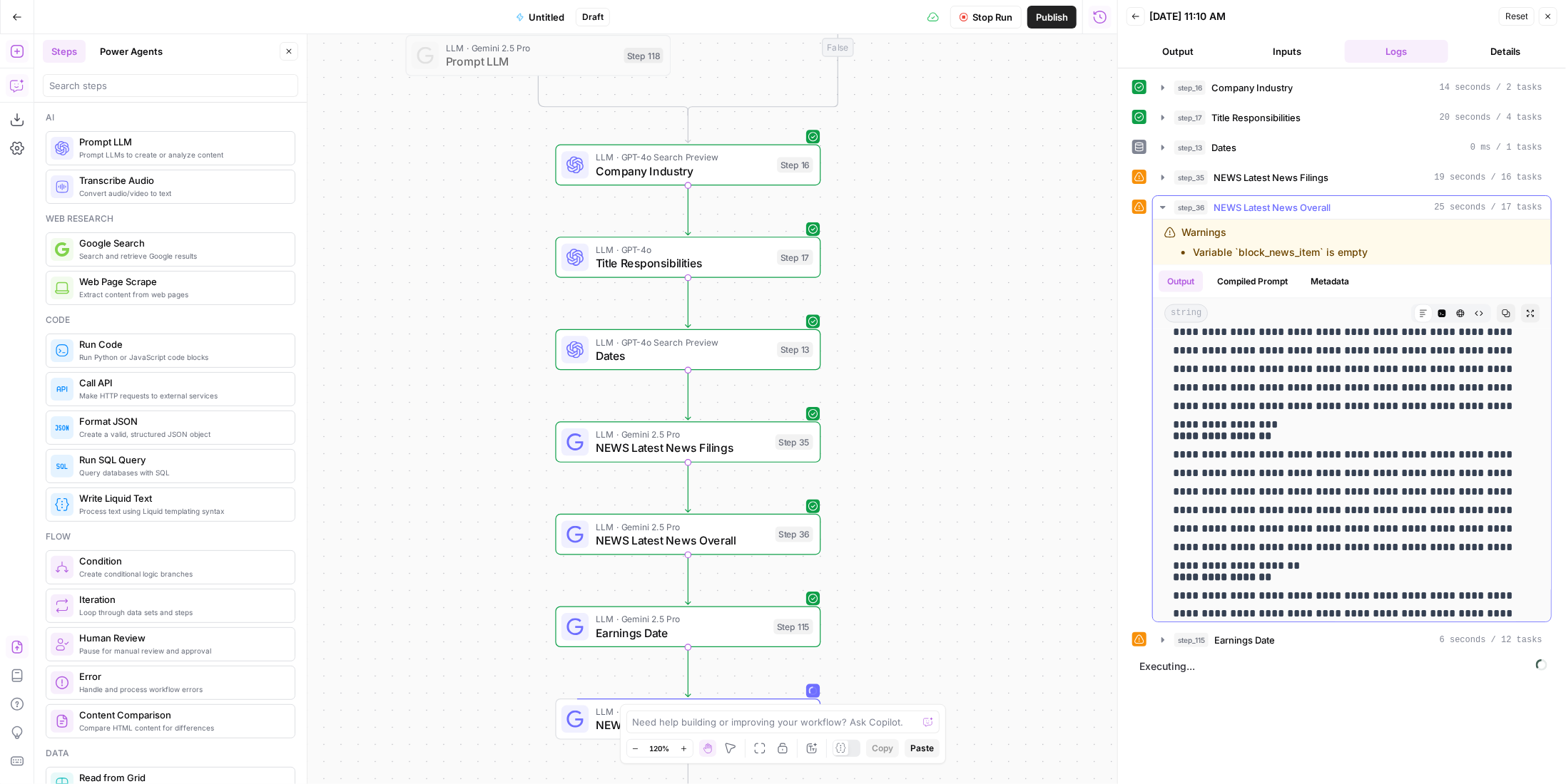
scroll to position [1630, 0]
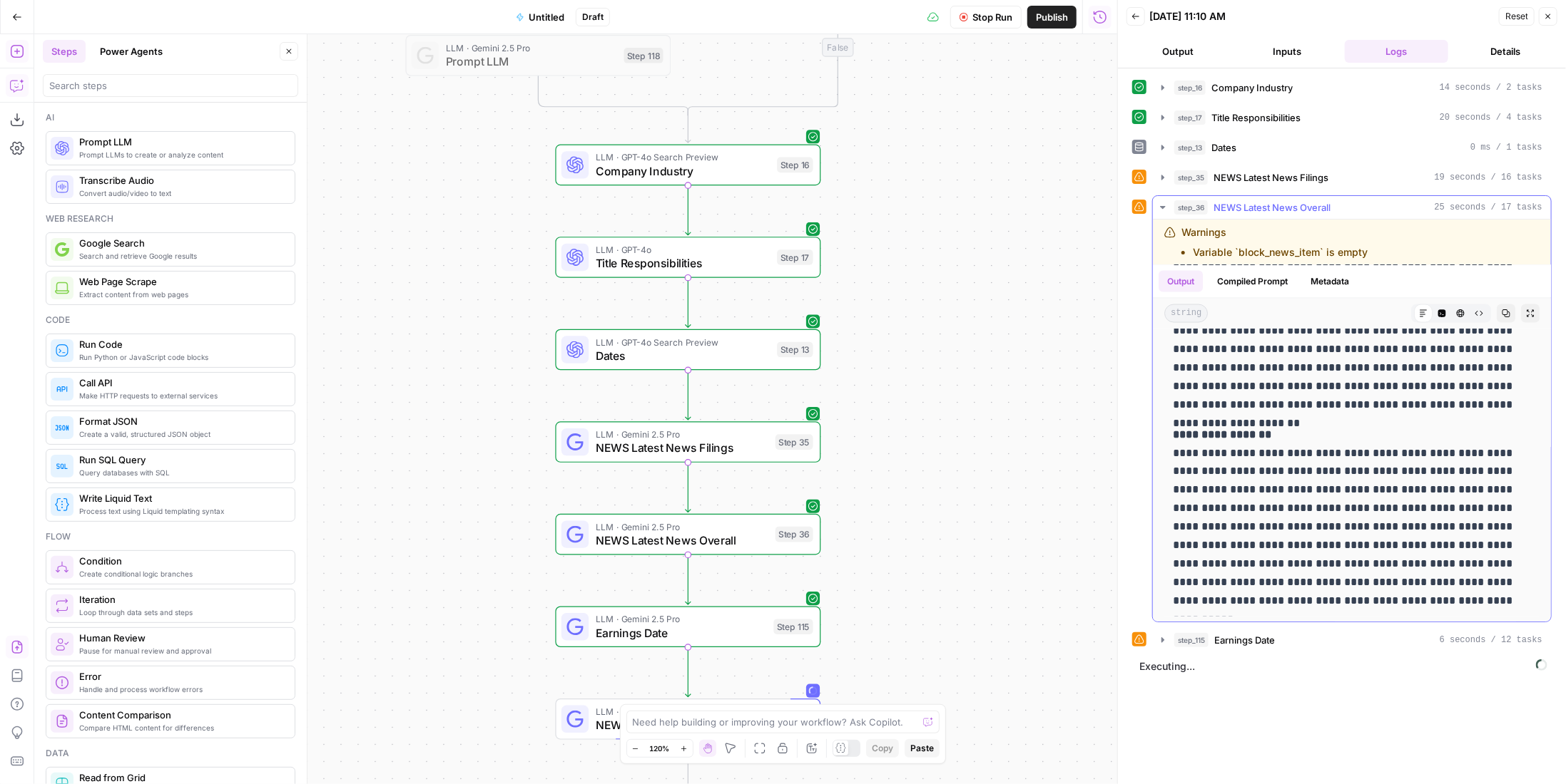
click at [1269, 201] on span "NEWS Latest News Overall" at bounding box center [1271, 207] width 117 height 14
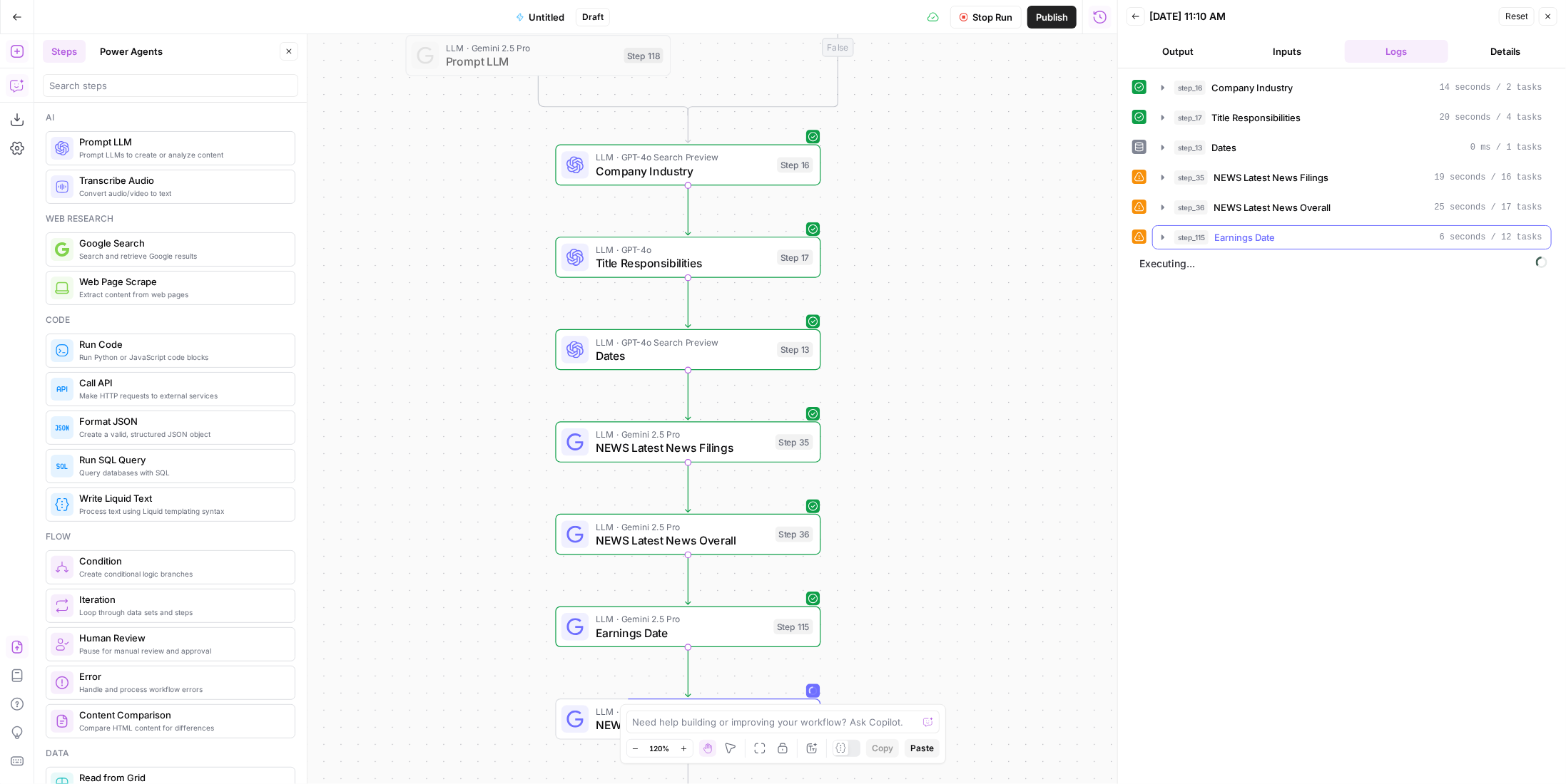
click at [1262, 239] on span "Earnings Date" at bounding box center [1244, 237] width 61 height 14
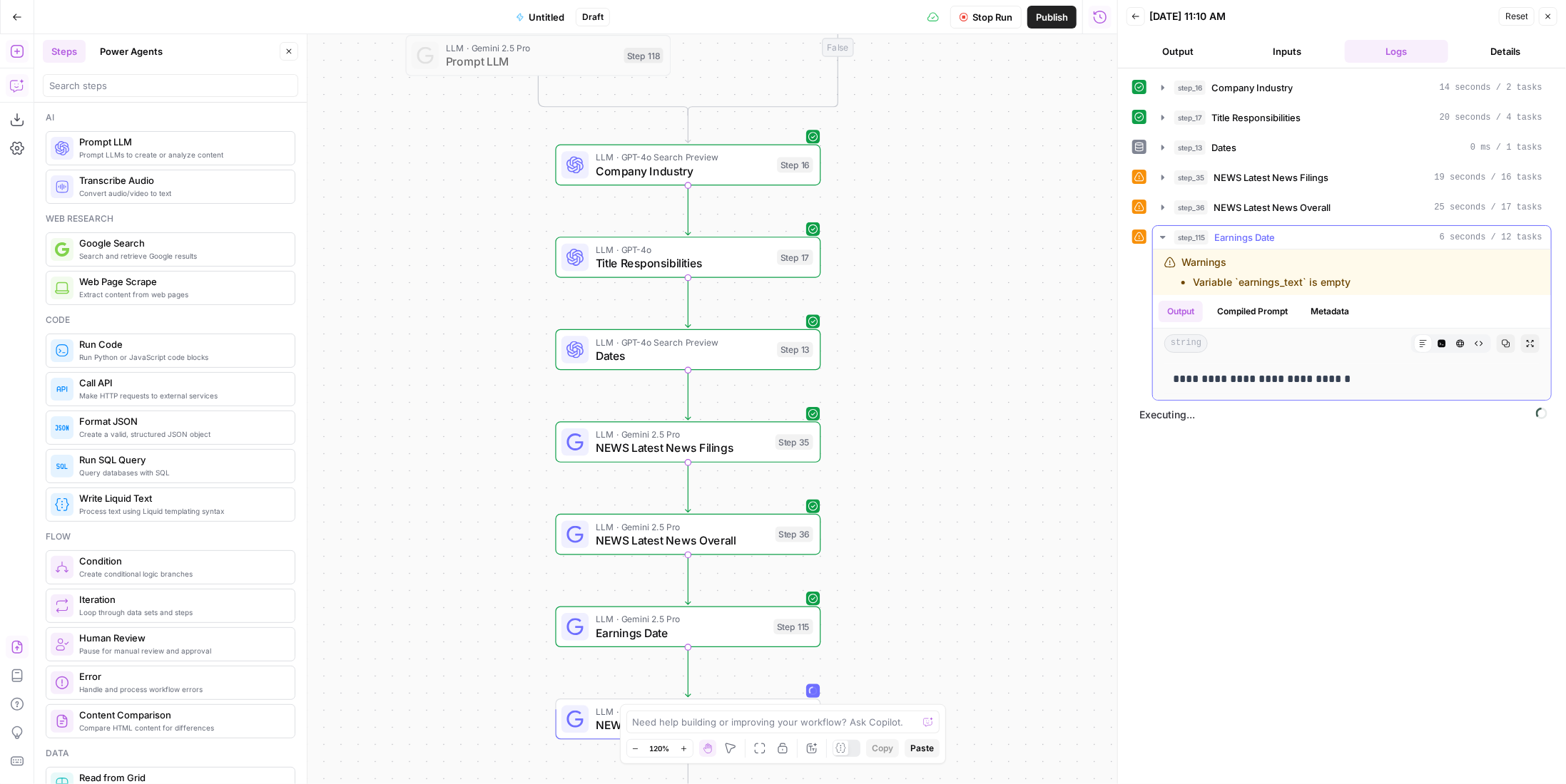
click at [1263, 233] on span "Earnings Date" at bounding box center [1244, 237] width 61 height 14
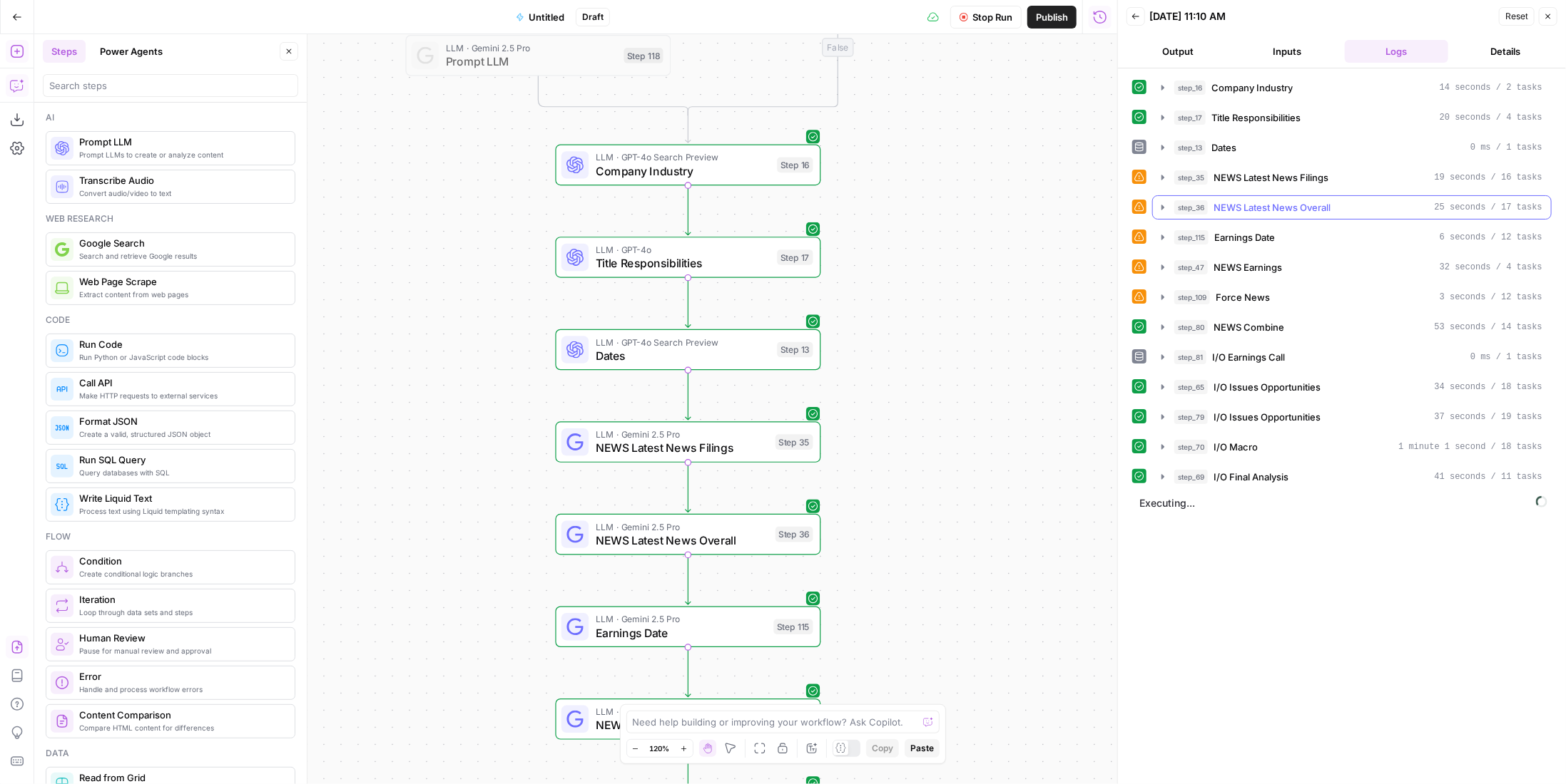
click at [1301, 202] on span "NEWS Latest News Overall" at bounding box center [1271, 207] width 117 height 14
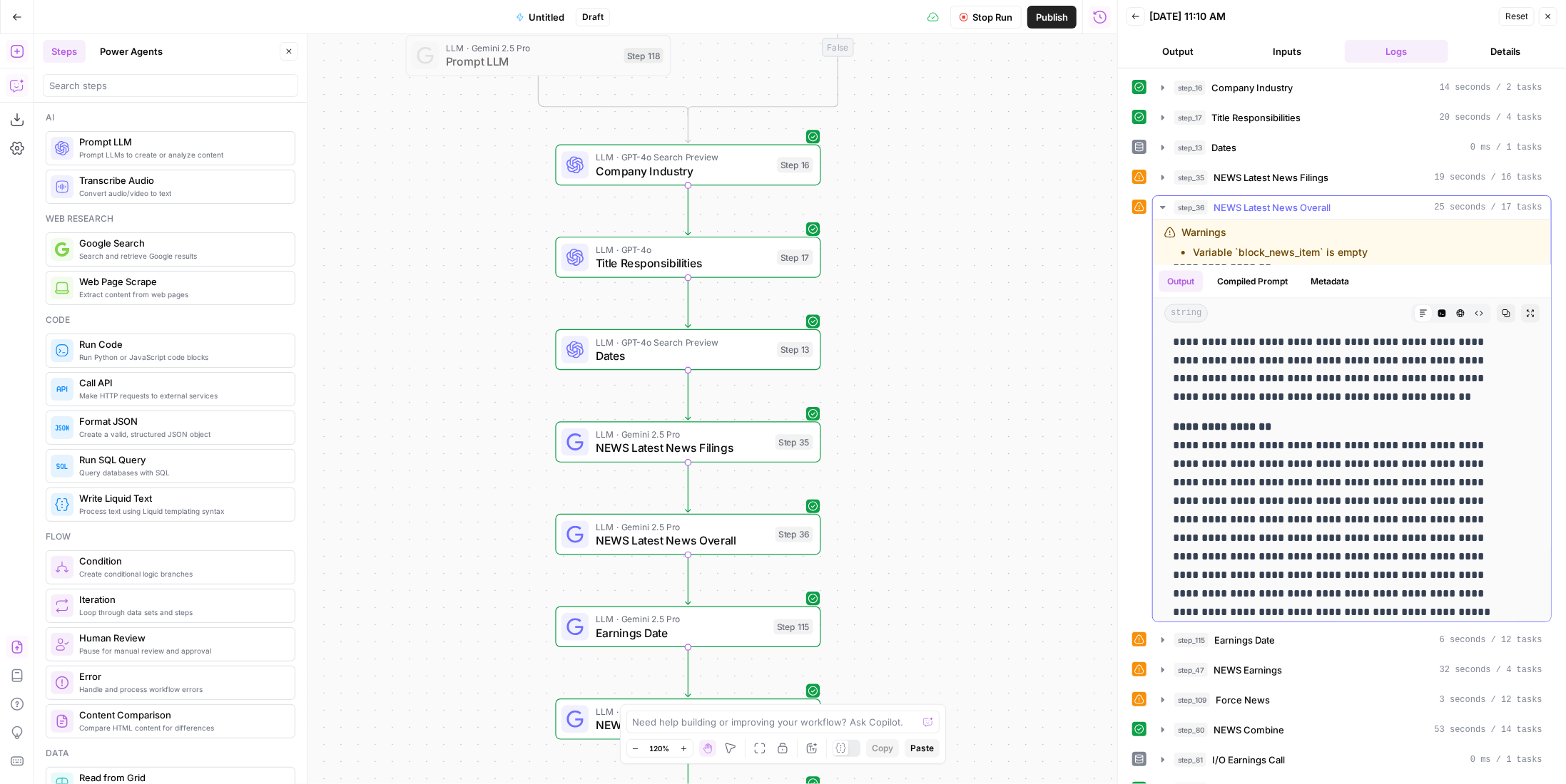
scroll to position [1723, 0]
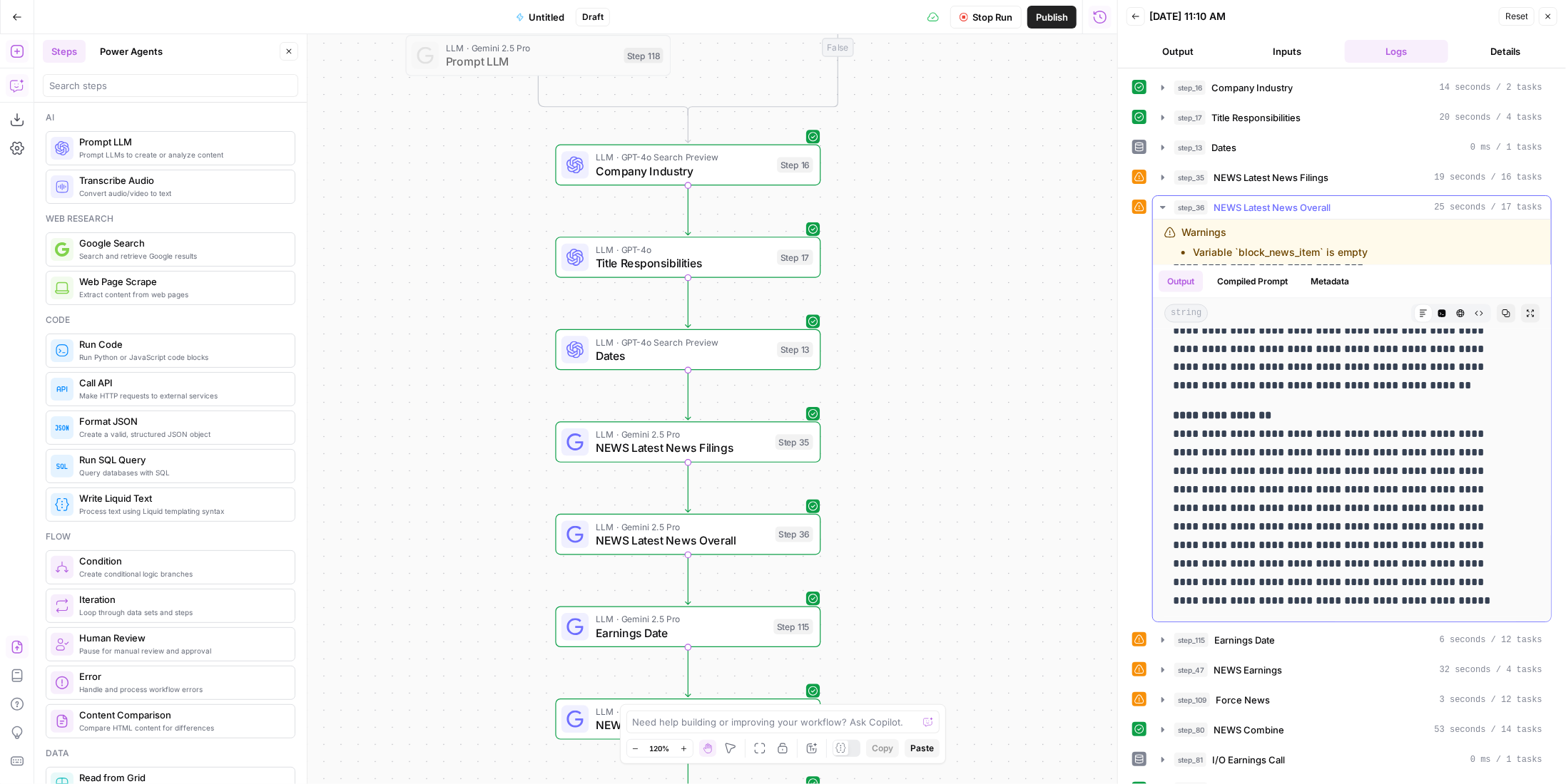
click at [1258, 203] on span "NEWS Latest News Overall" at bounding box center [1271, 207] width 117 height 14
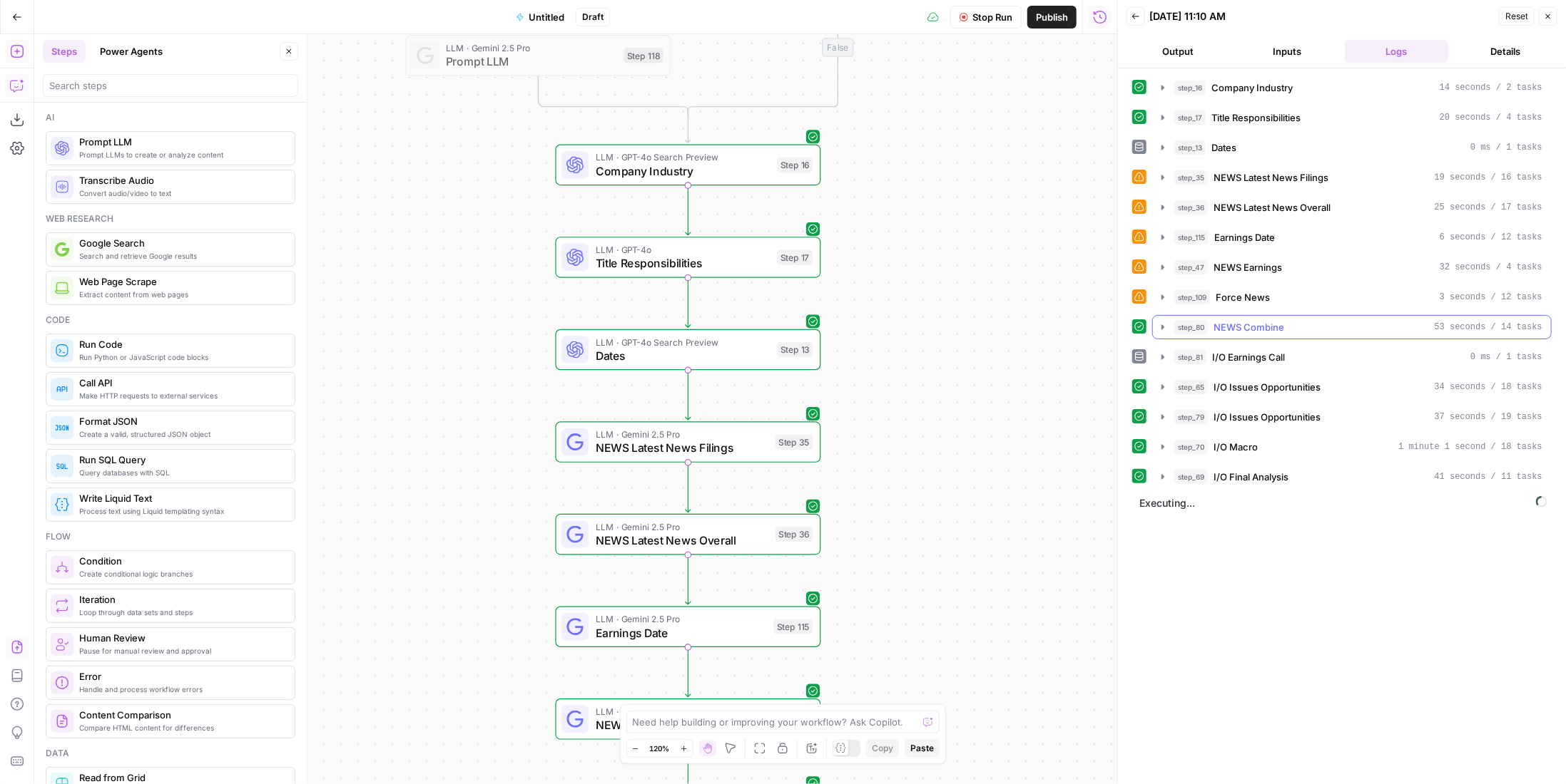
click at [1270, 323] on span "NEWS Combine" at bounding box center [1249, 327] width 71 height 14
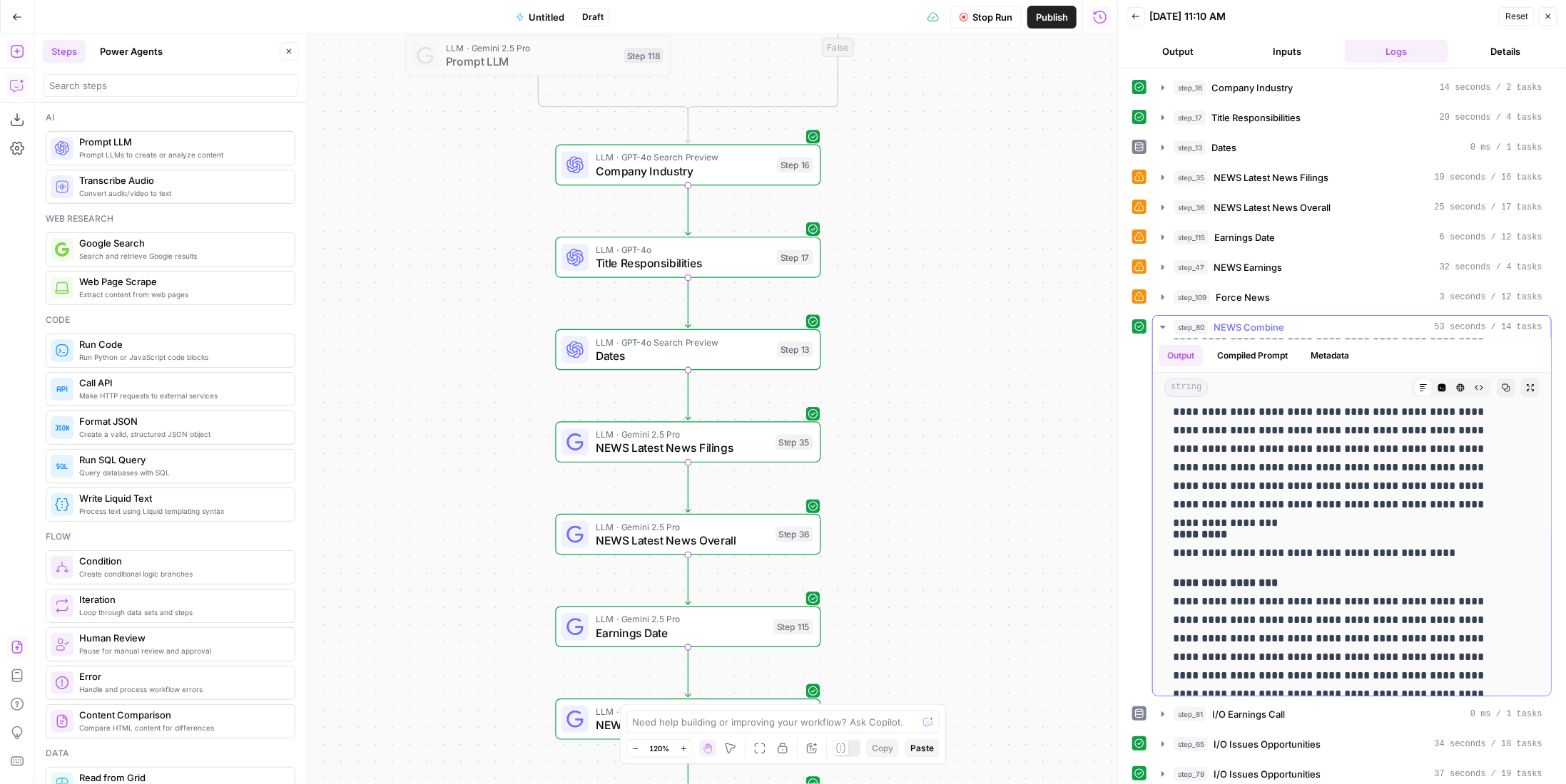
scroll to position [2425, 0]
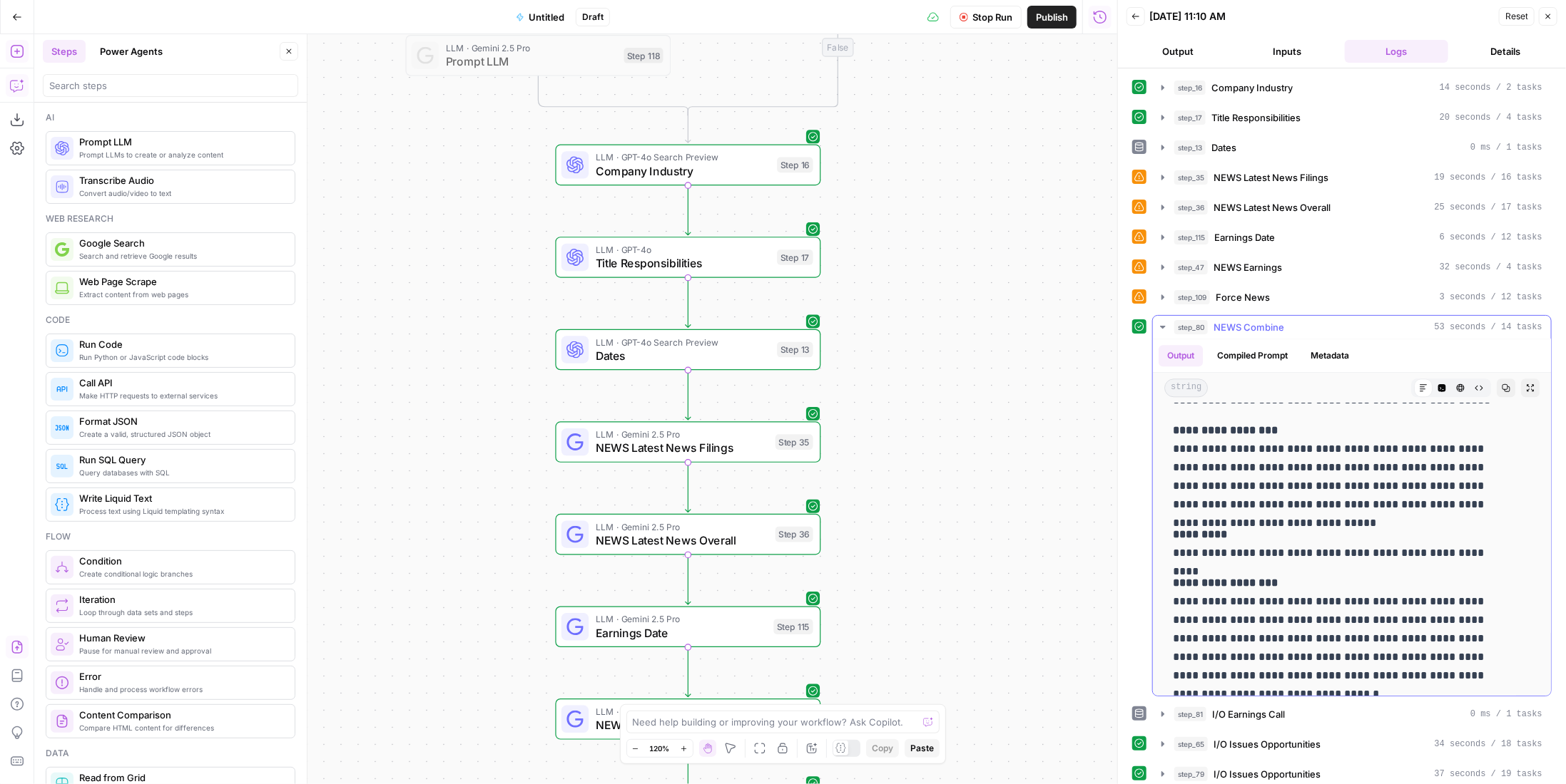
click at [1269, 323] on span "NEWS Combine" at bounding box center [1249, 327] width 71 height 14
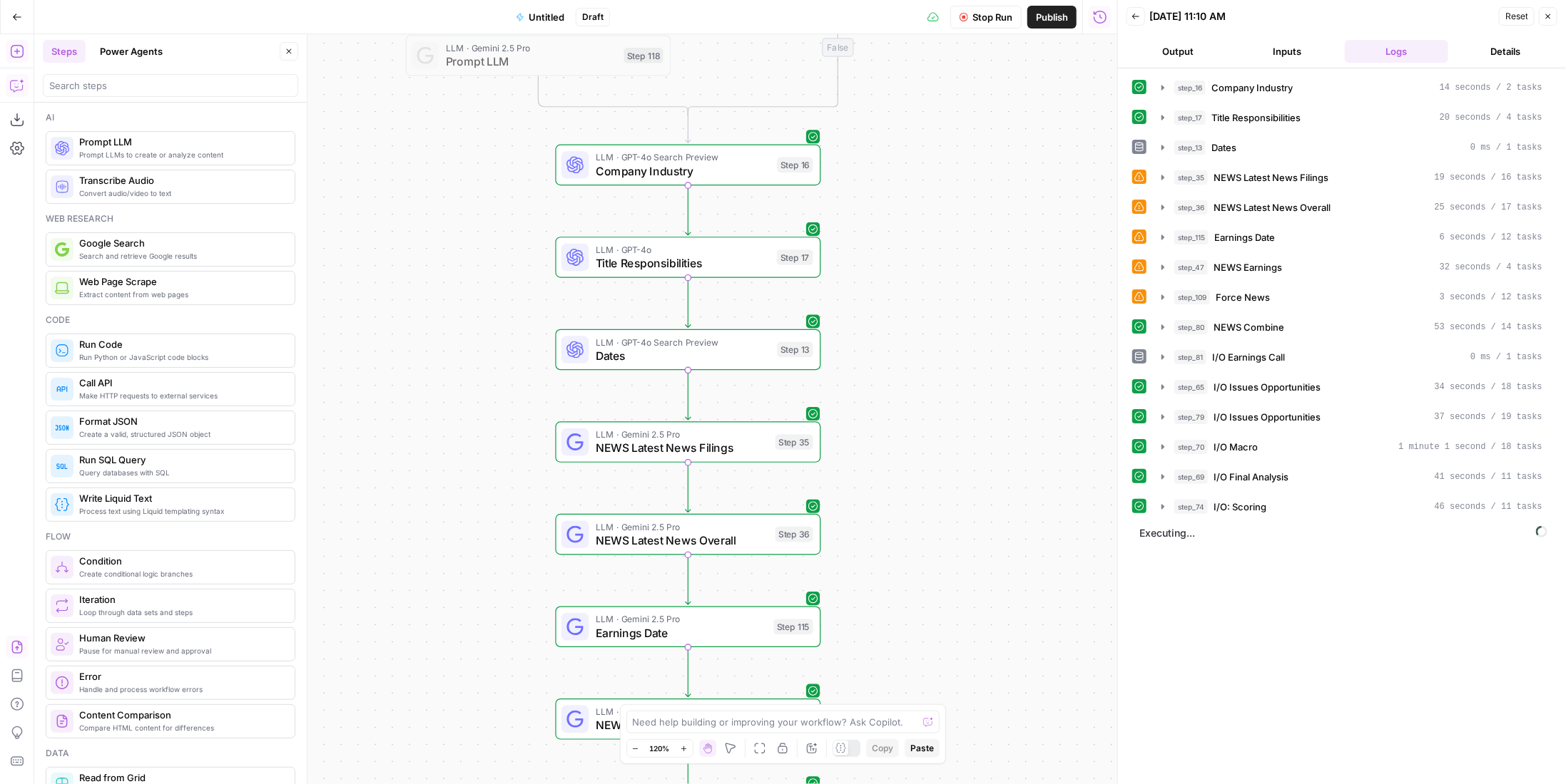
click at [1009, 24] on button "Stop Run" at bounding box center [986, 17] width 71 height 22
click at [10, 12] on button "Go Back" at bounding box center [17, 17] width 26 height 26
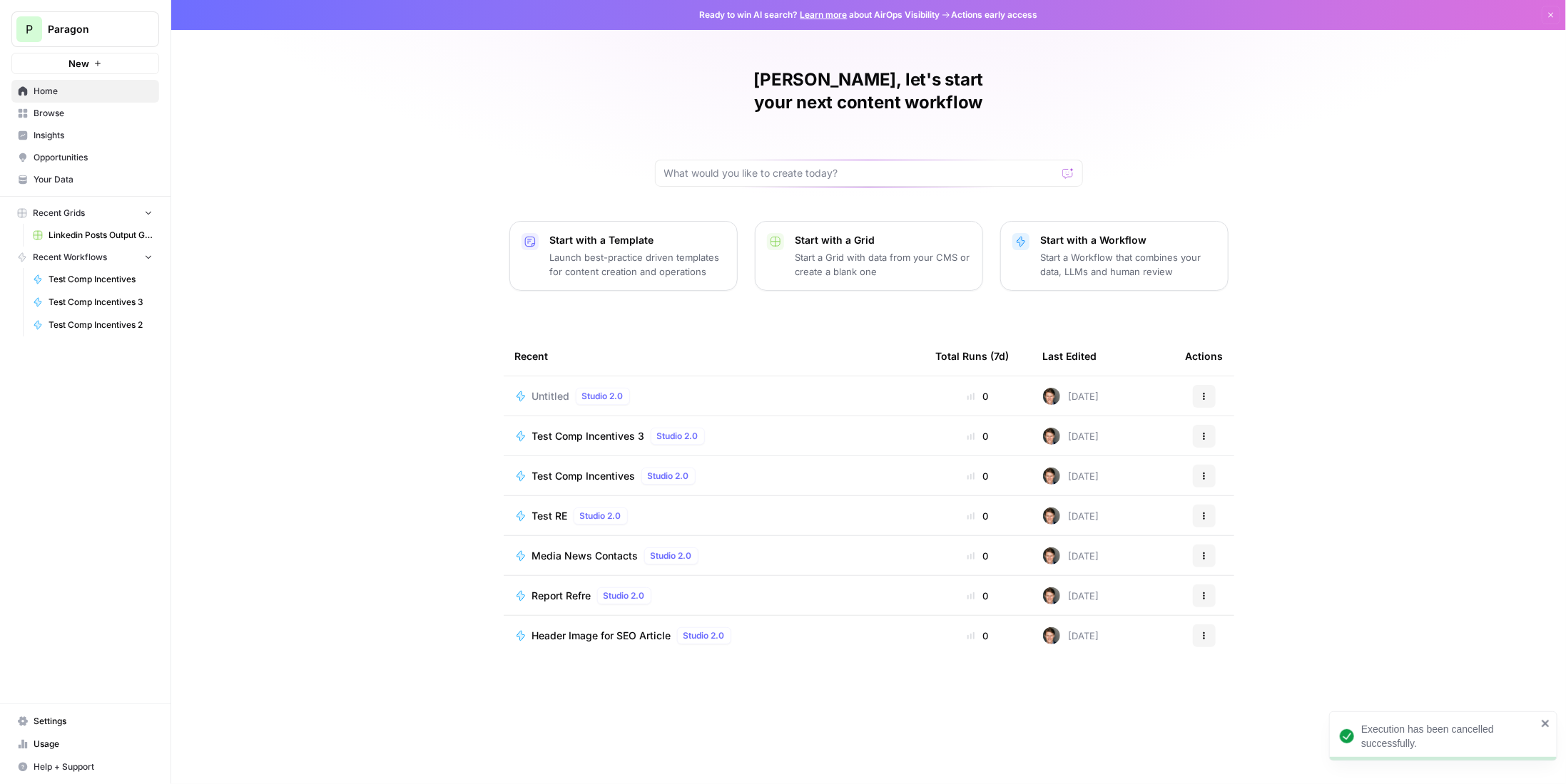
click at [1204, 392] on icon "button" at bounding box center [1204, 397] width 9 height 9
click at [1240, 440] on span "Delete" at bounding box center [1277, 437] width 114 height 14
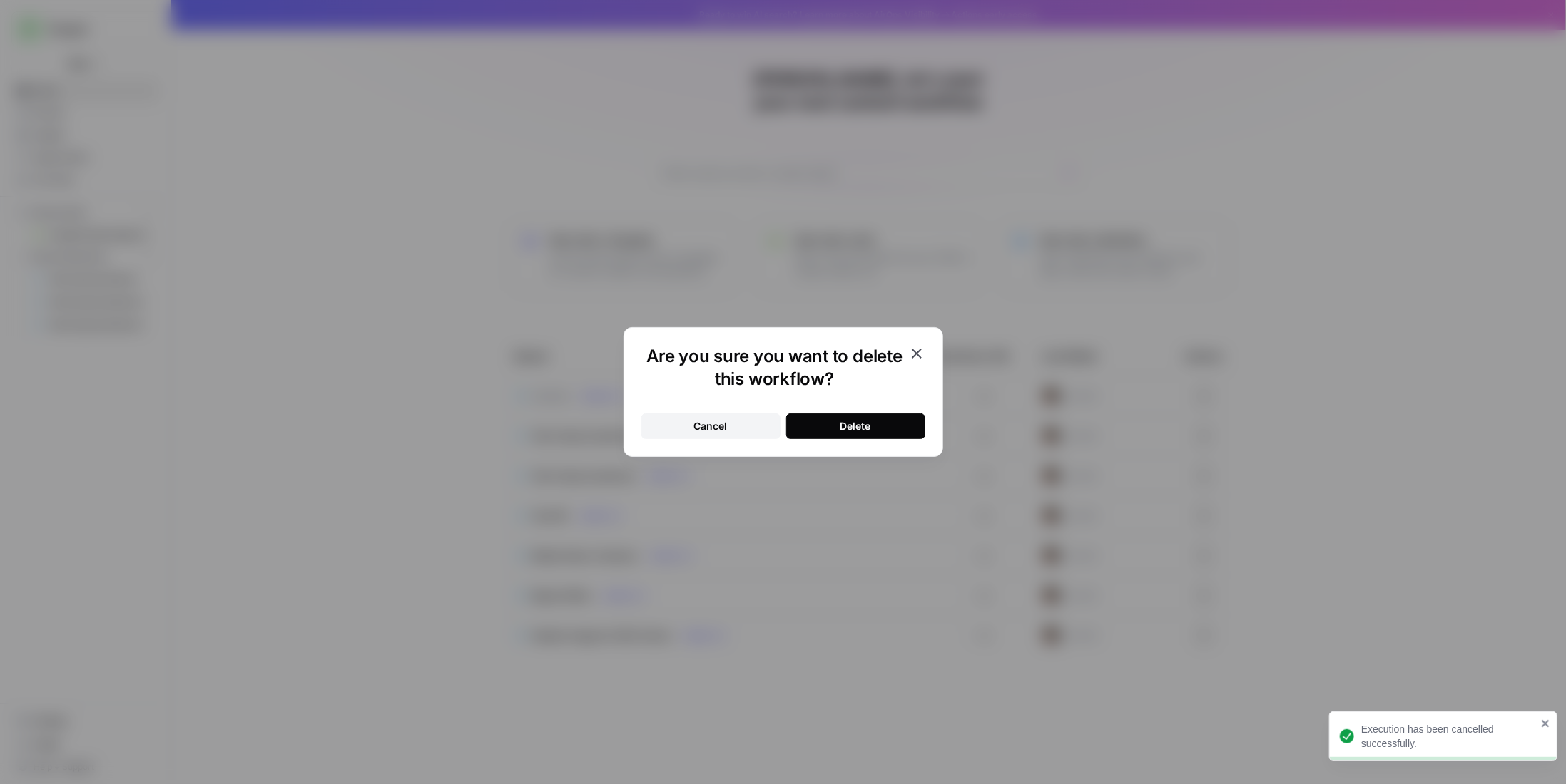
click at [899, 430] on button "Delete" at bounding box center [855, 426] width 139 height 26
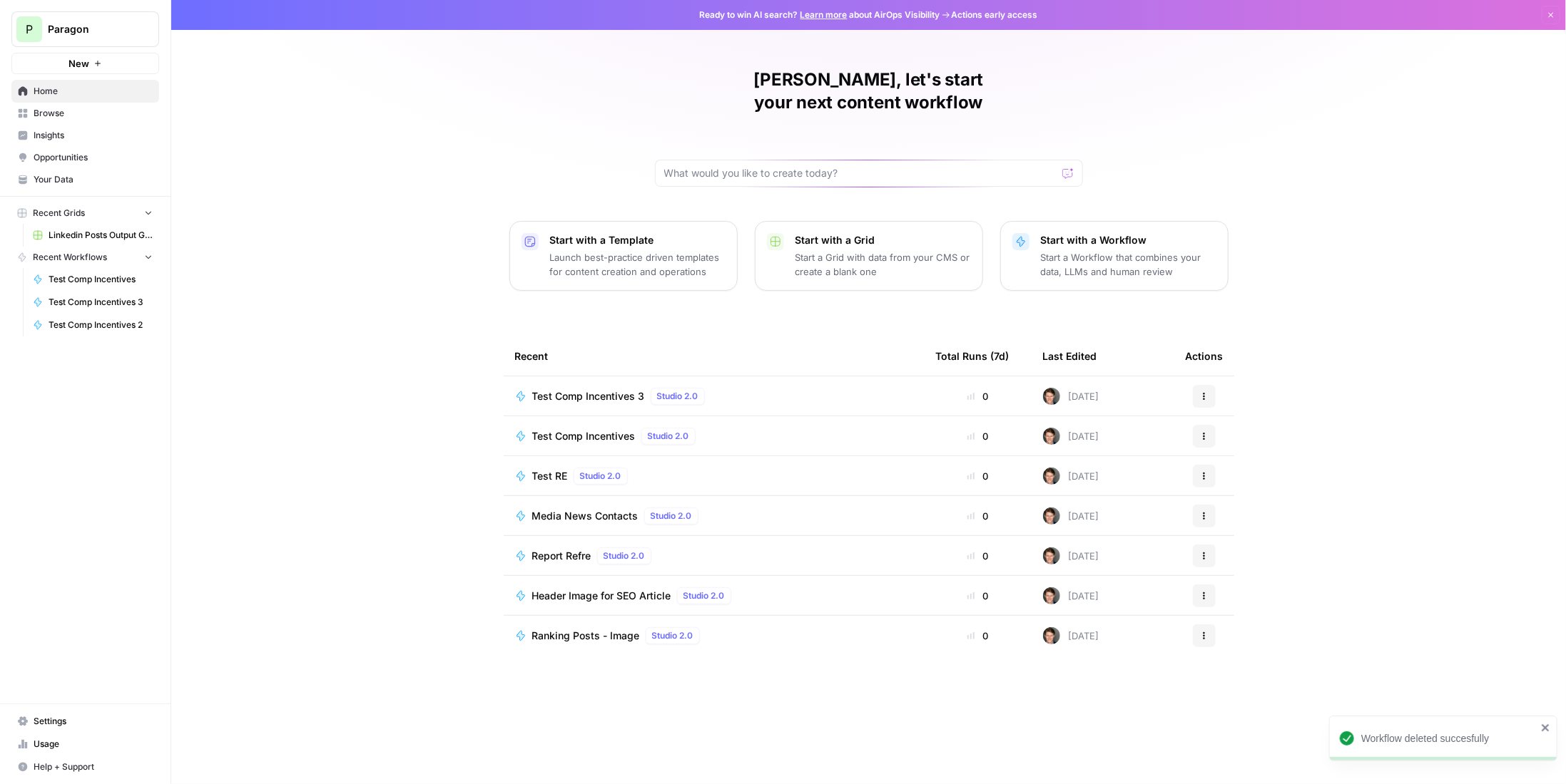
click at [47, 30] on button "P Paragon" at bounding box center [85, 29] width 148 height 35
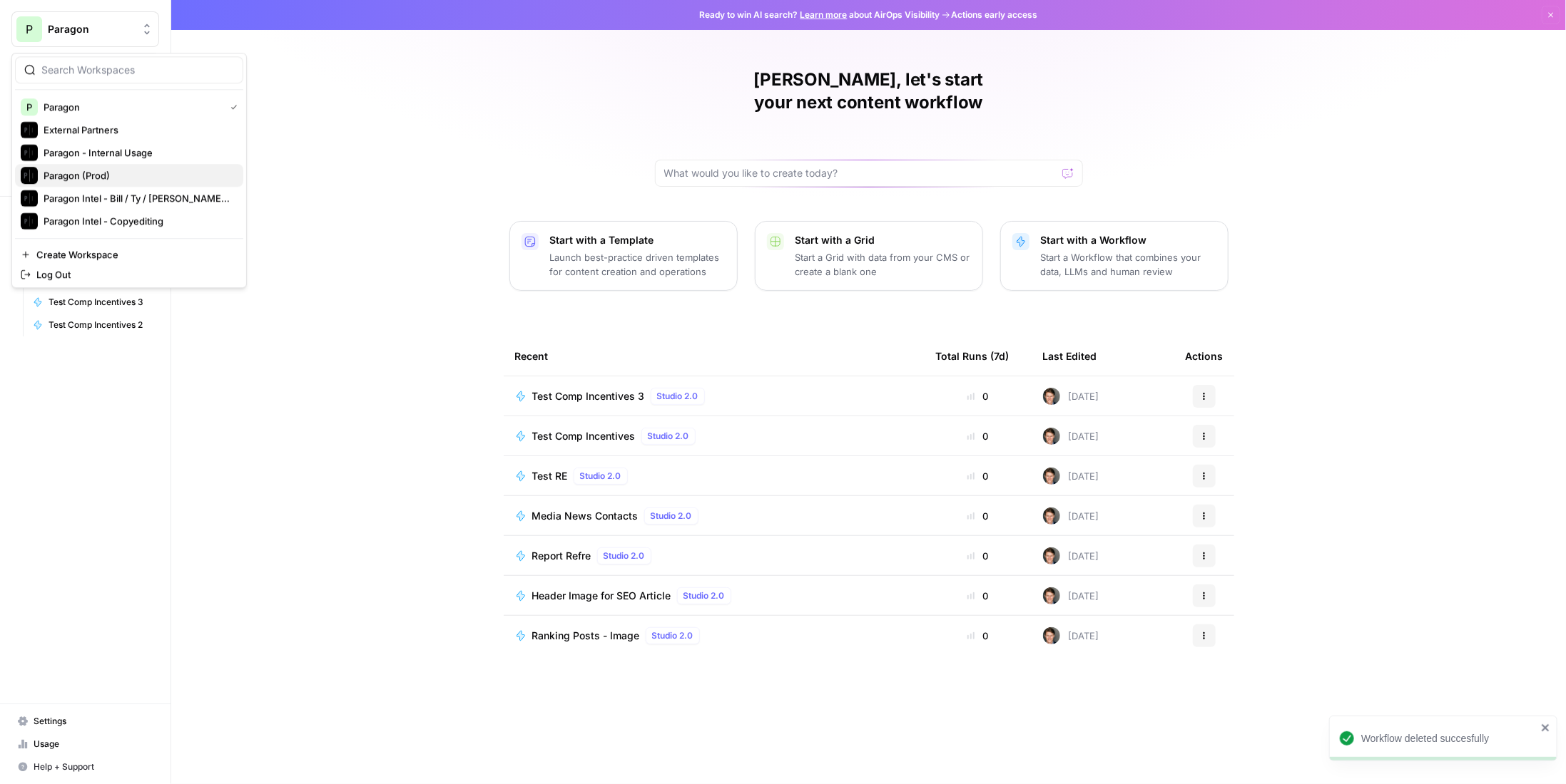
click at [109, 172] on span "Paragon (Prod)" at bounding box center [137, 175] width 189 height 14
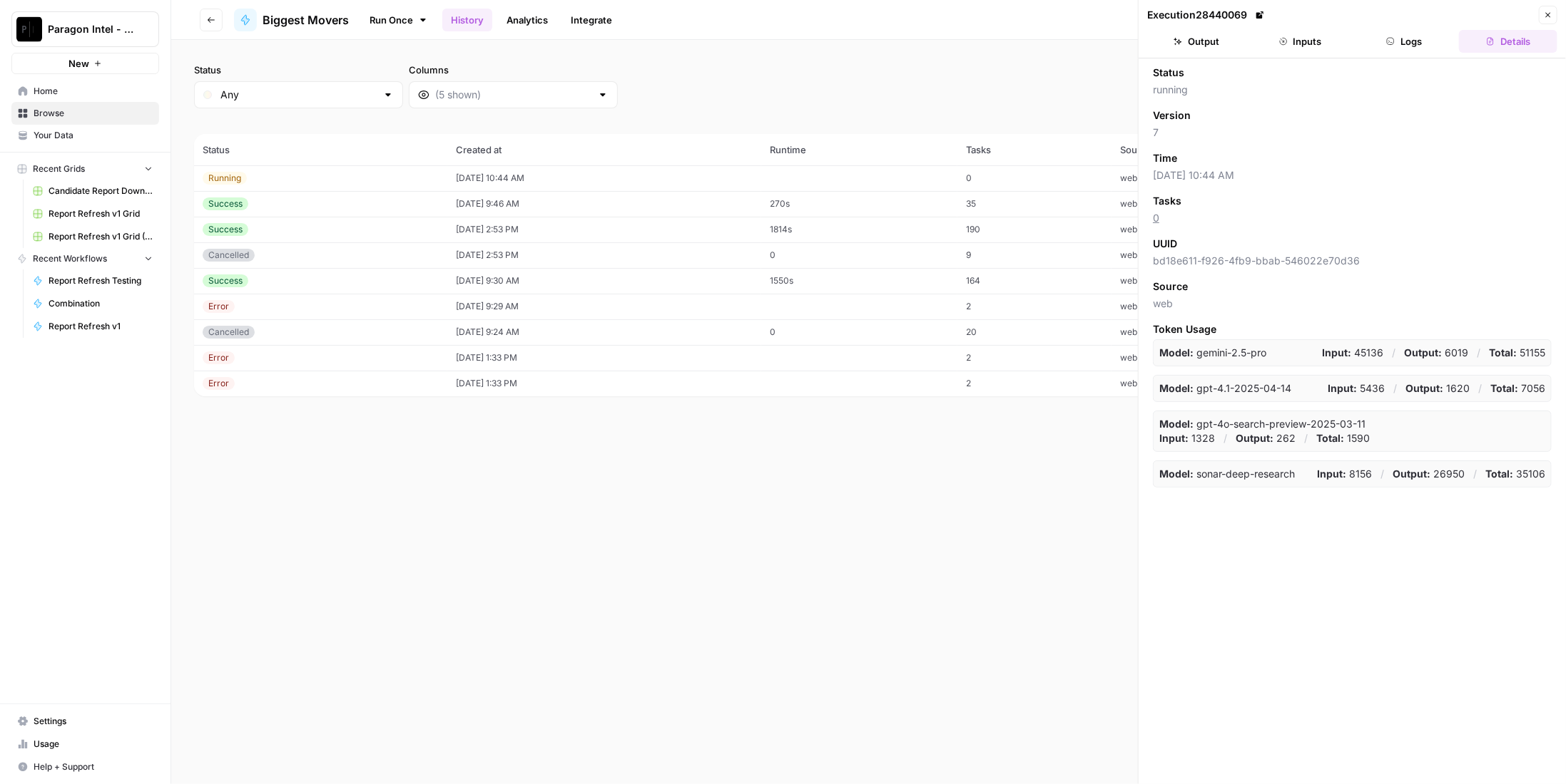
click at [319, 180] on div "Running" at bounding box center [320, 178] width 236 height 13
click at [1190, 43] on button "Output" at bounding box center [1196, 41] width 99 height 22
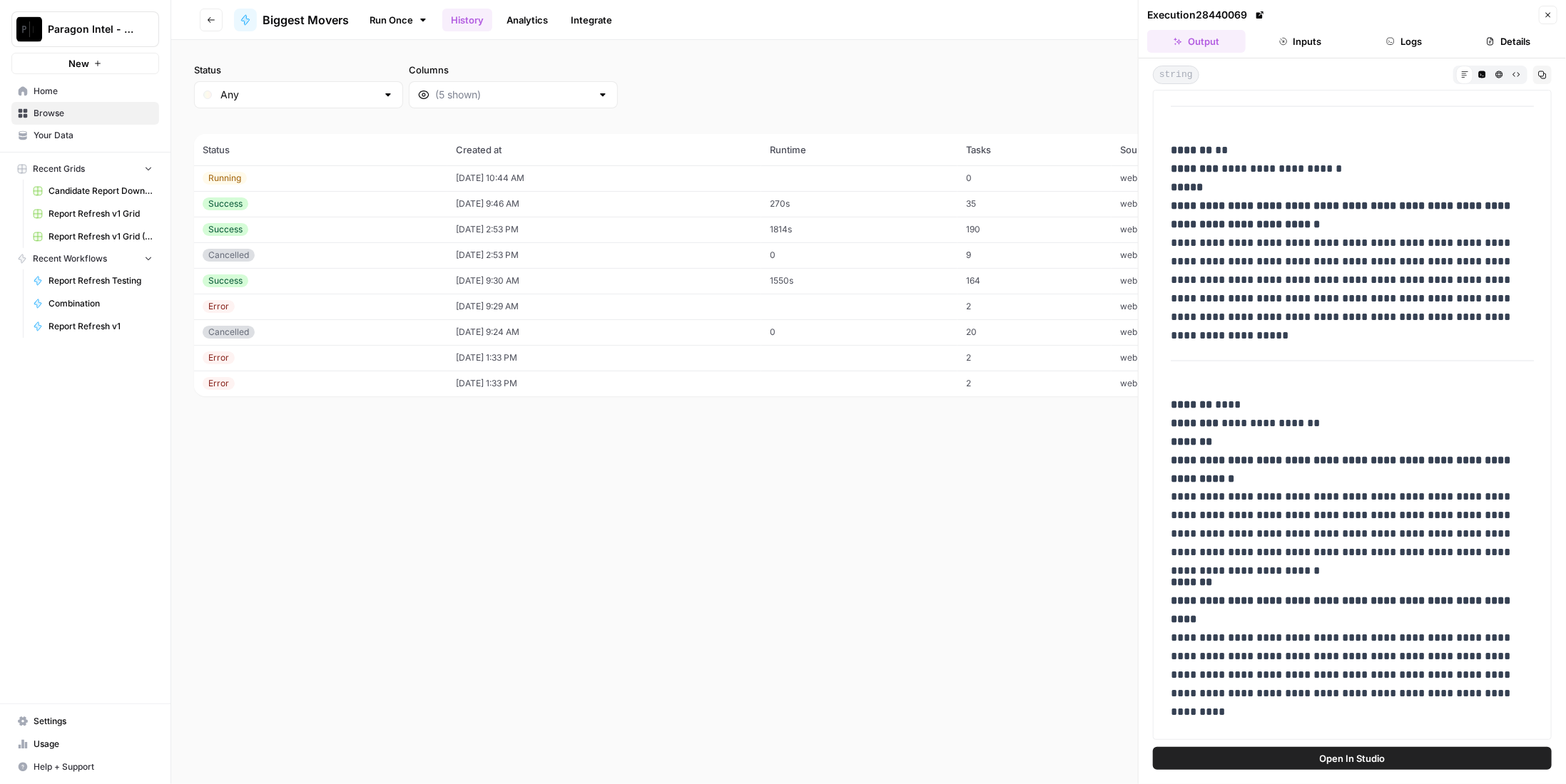
scroll to position [1435, 0]
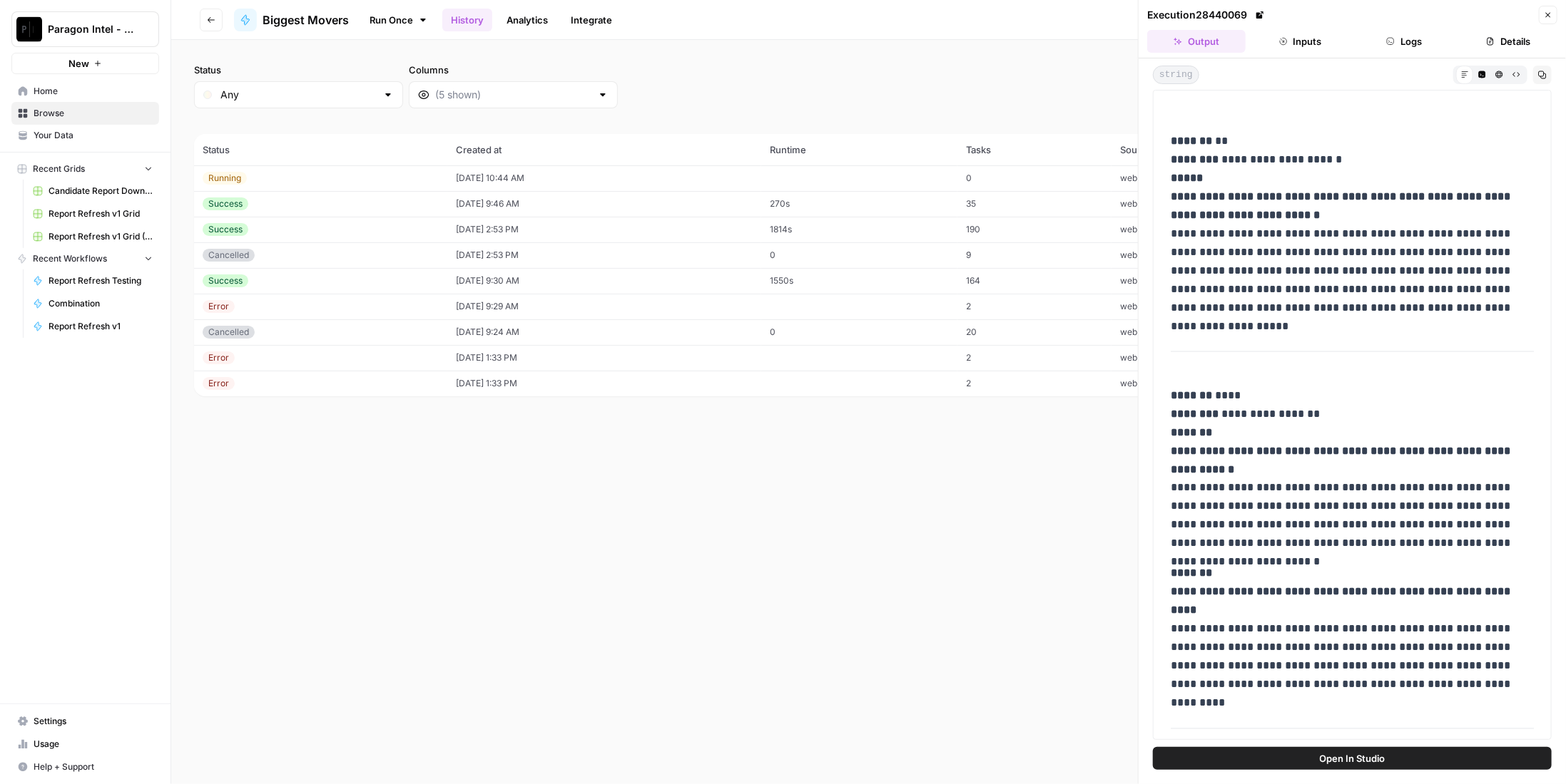
click at [1548, 13] on icon "button" at bounding box center [1548, 15] width 9 height 9
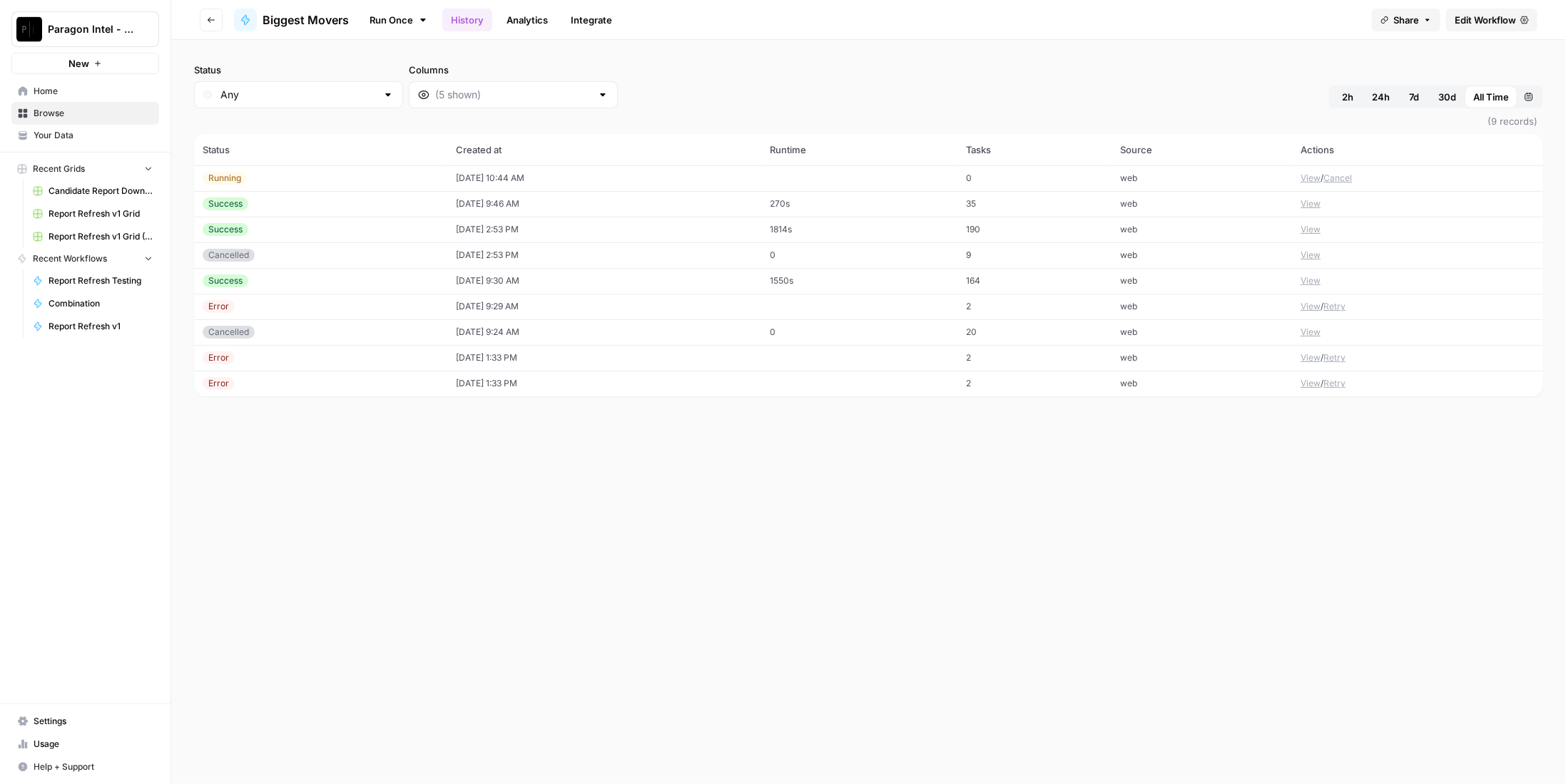
click at [1528, 28] on link "Edit Workflow" at bounding box center [1492, 20] width 92 height 22
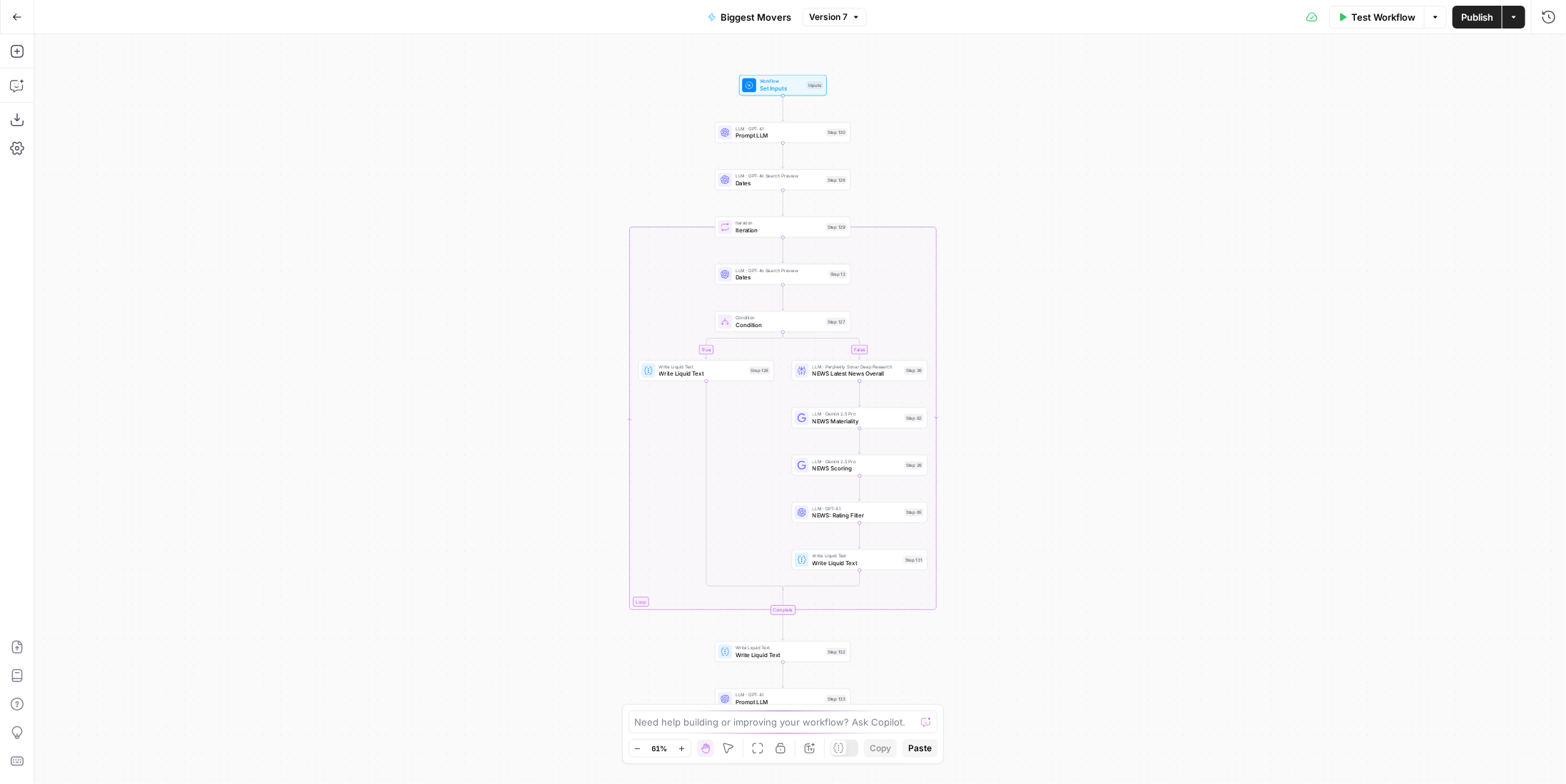
drag, startPoint x: 1094, startPoint y: 545, endPoint x: 1077, endPoint y: 551, distance: 18.0
click at [1077, 551] on div "true false Workflow Set Inputs Inputs LLM · GPT-4.1 Prompt LLM Step 130 LLM · G…" at bounding box center [800, 410] width 1531 height 750
click at [886, 377] on span "NEWS Latest News Overall" at bounding box center [857, 373] width 88 height 9
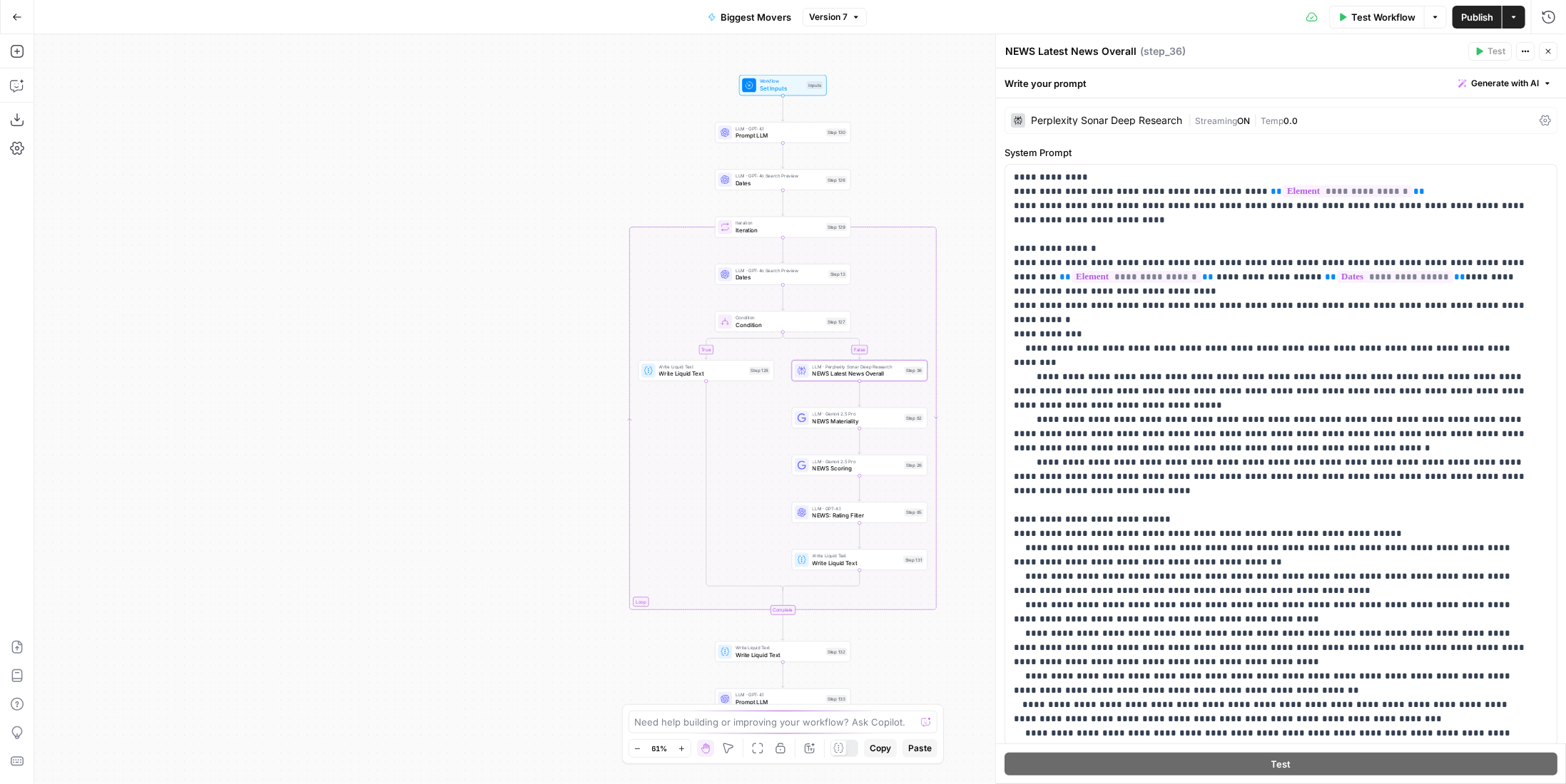
click at [810, 182] on span "Dates" at bounding box center [778, 182] width 87 height 9
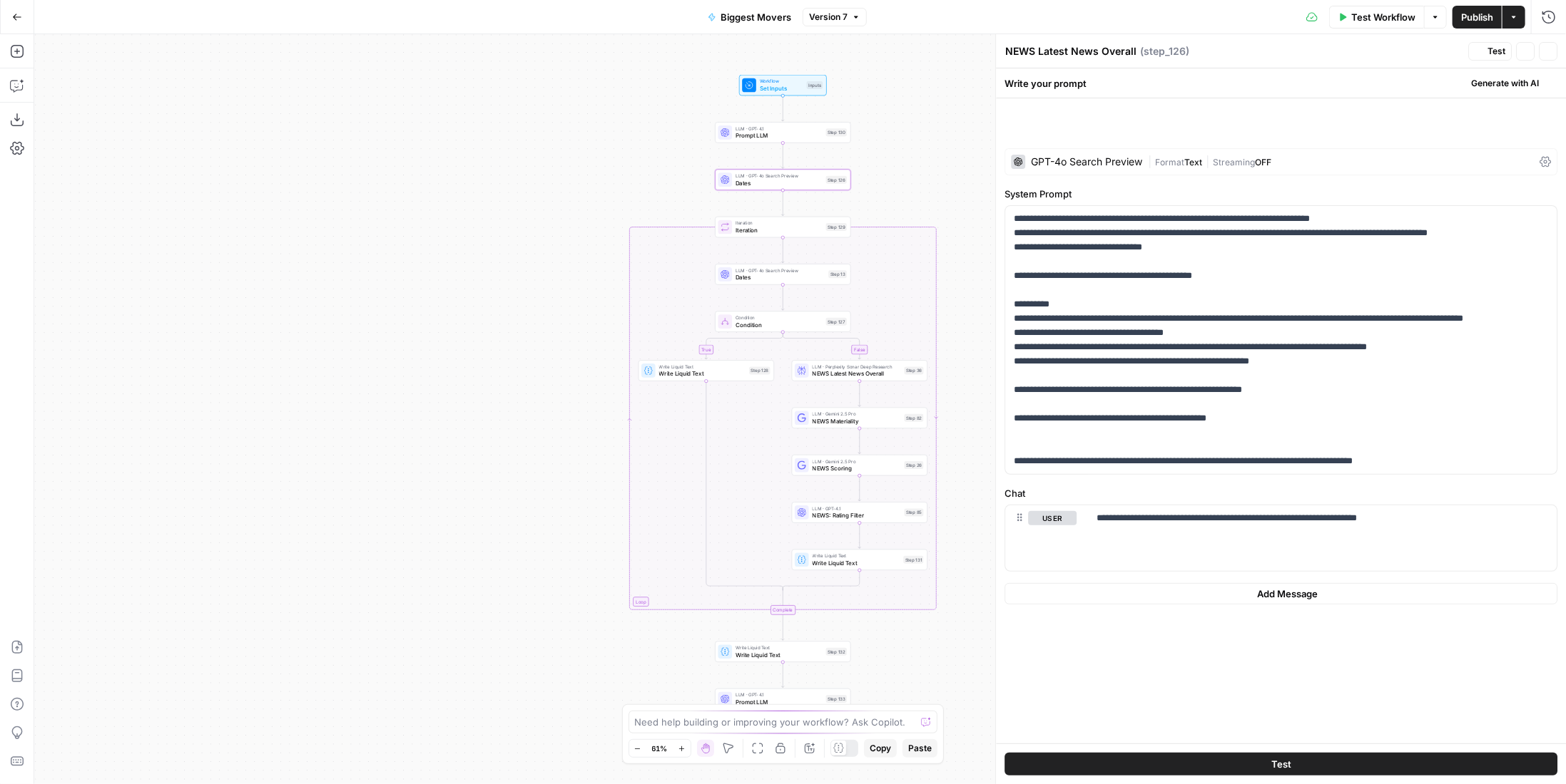
type textarea "Dates"
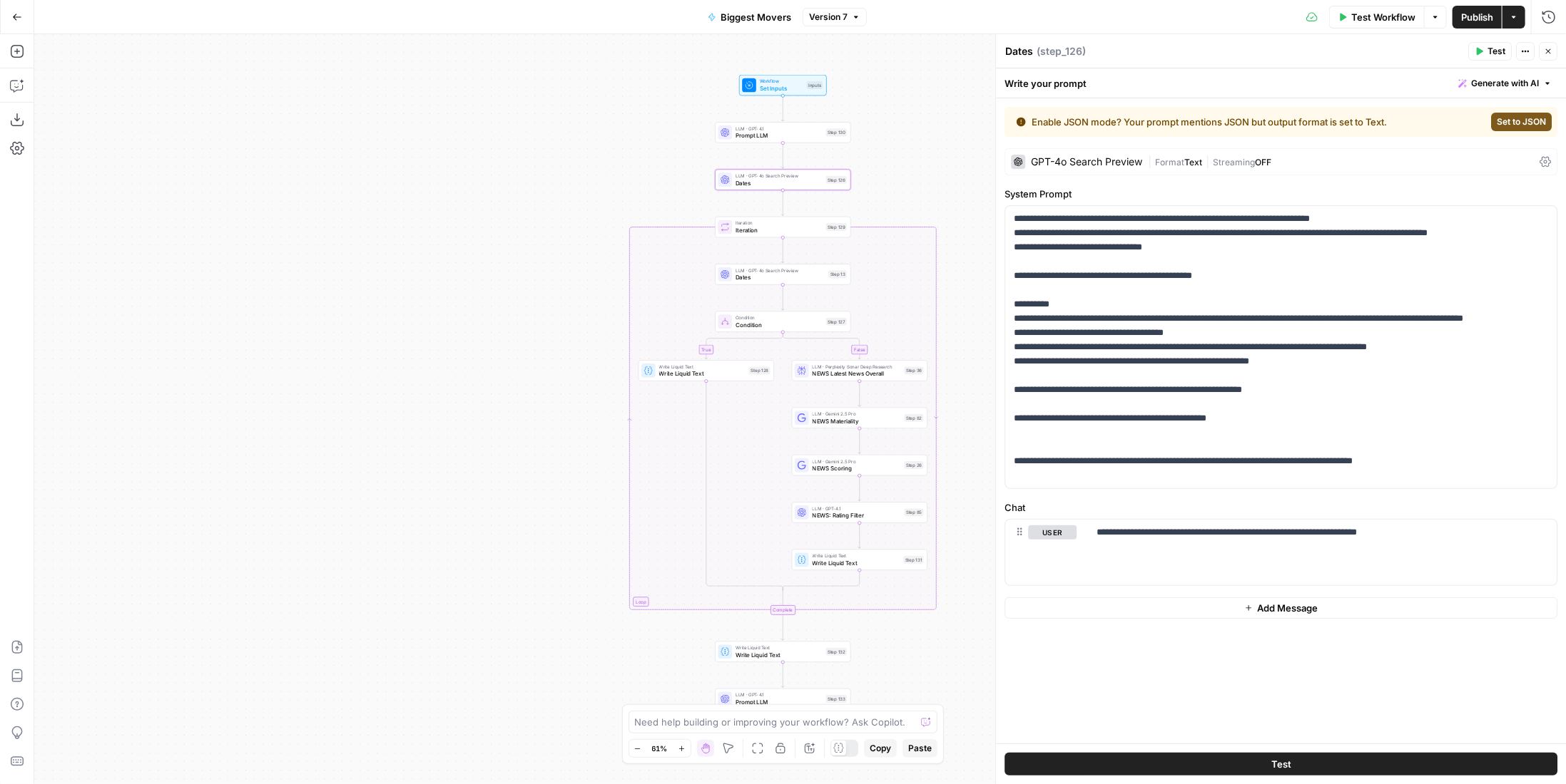
click at [21, 22] on button "Go Back" at bounding box center [17, 17] width 26 height 26
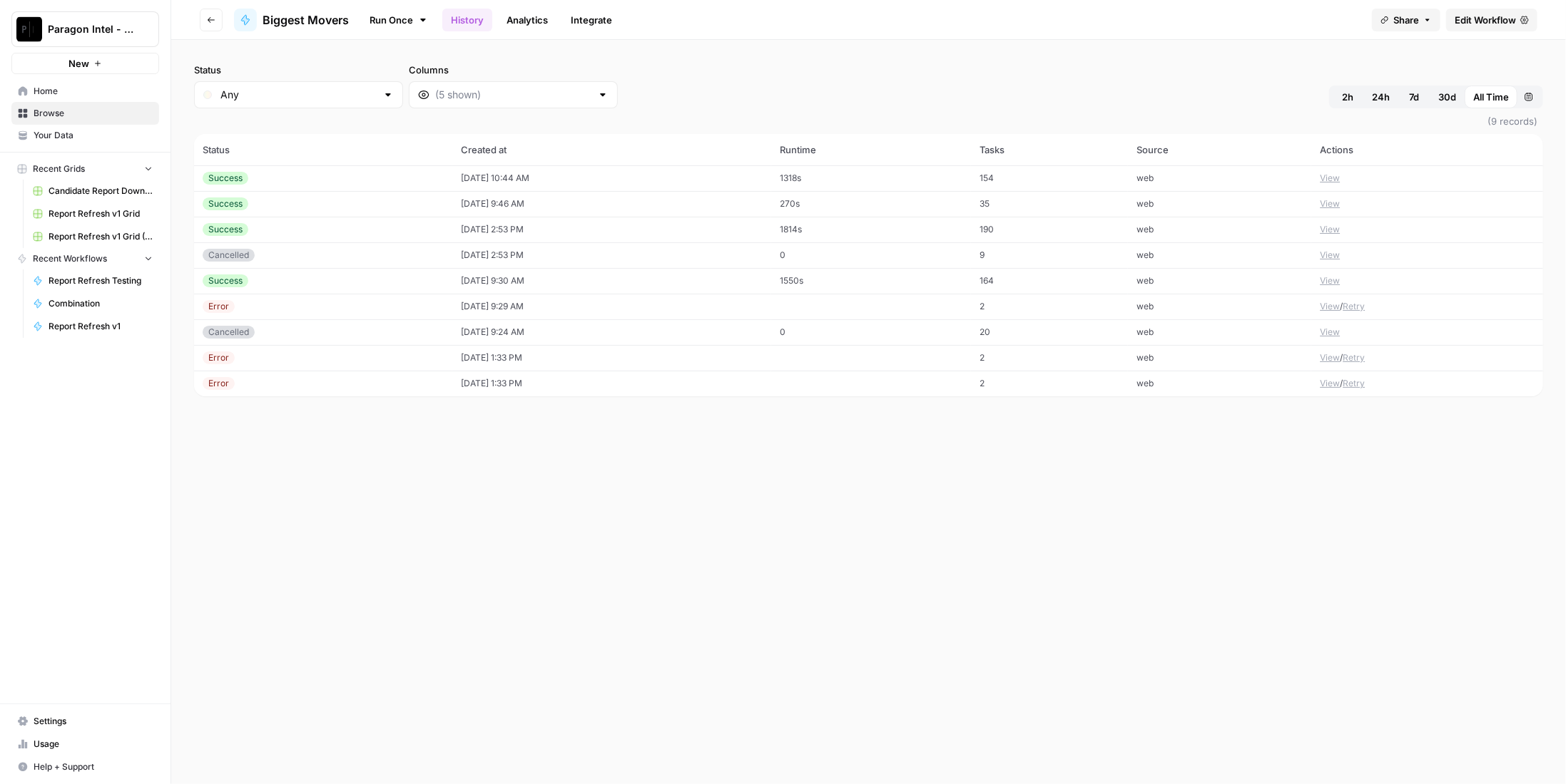
click at [1342, 176] on td "View" at bounding box center [1427, 178] width 232 height 26
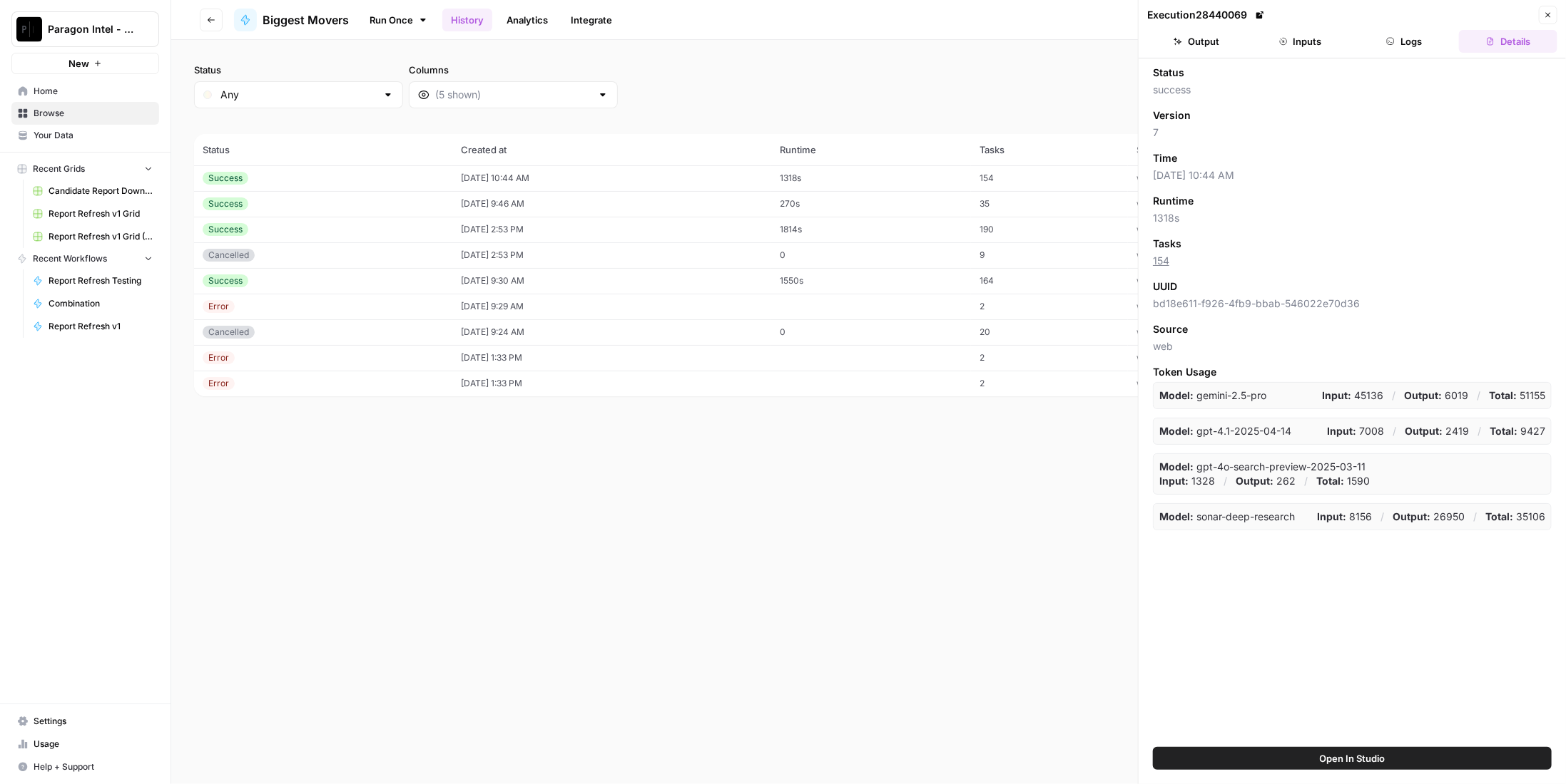
click at [1435, 48] on button "Logs" at bounding box center [1404, 41] width 99 height 22
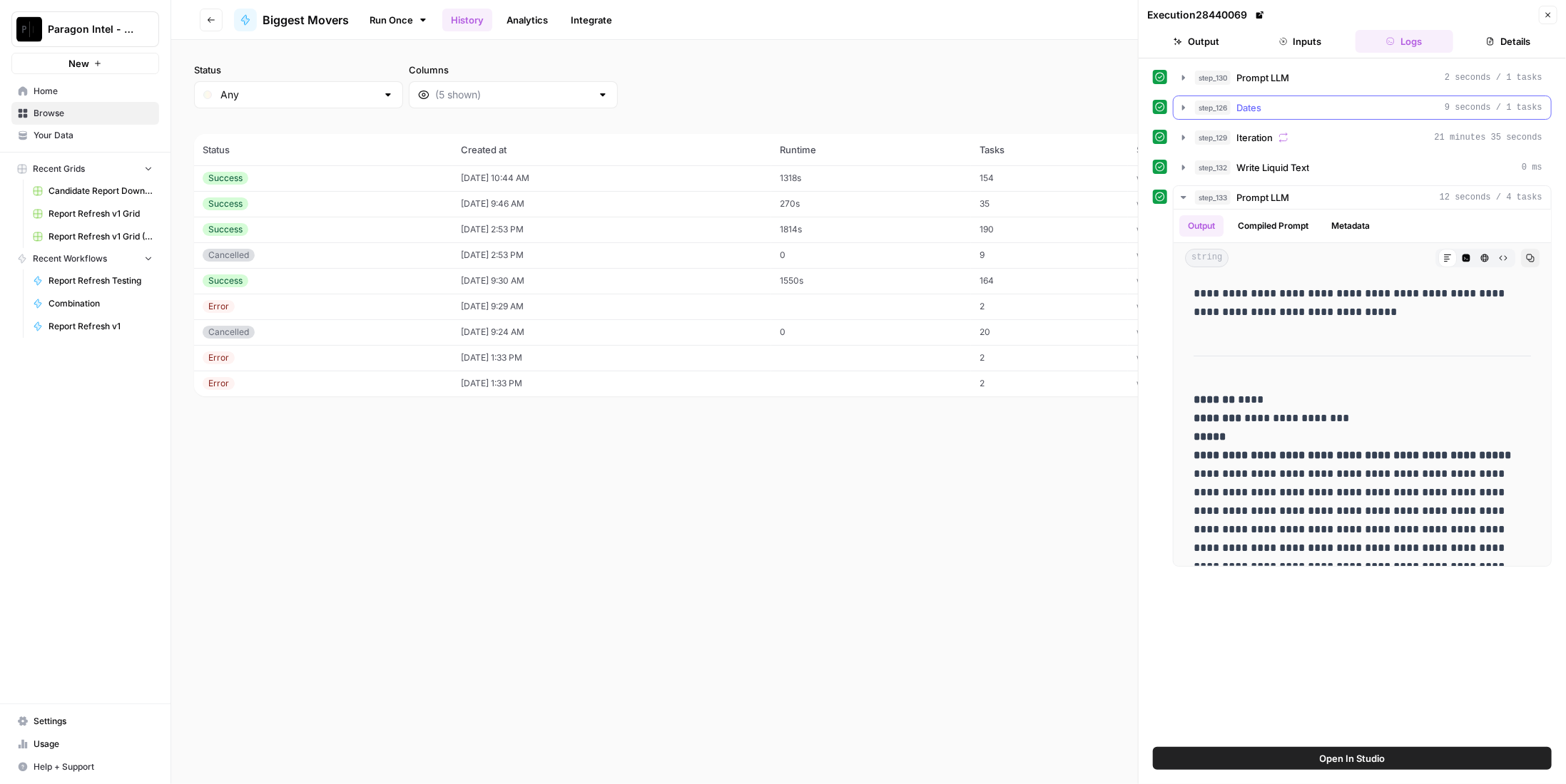
click at [1352, 104] on div "step_126 Dates 9 seconds / 1 tasks" at bounding box center [1369, 107] width 348 height 14
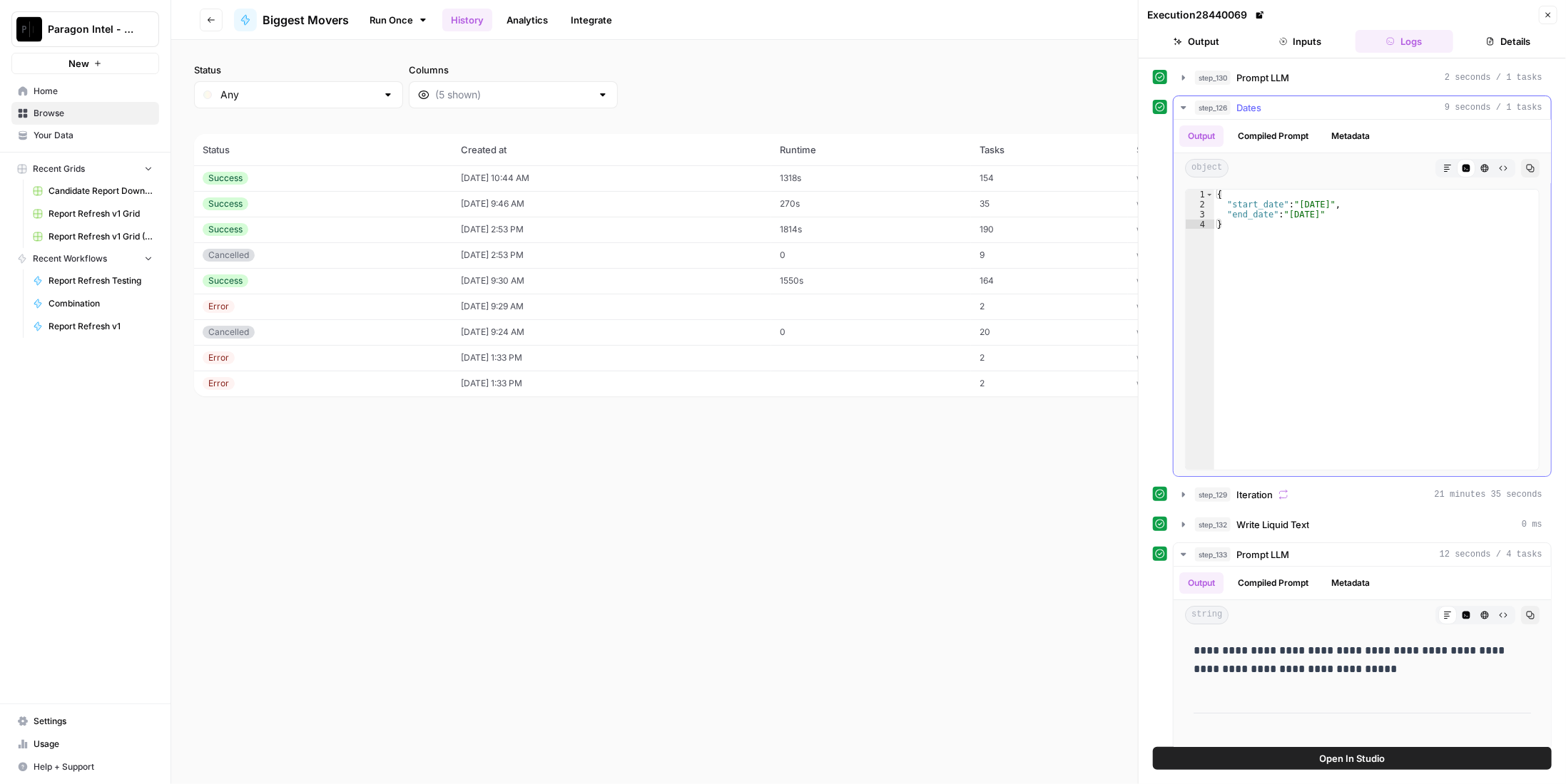
click at [1352, 104] on div "step_126 Dates 9 seconds / 1 tasks" at bounding box center [1369, 107] width 348 height 14
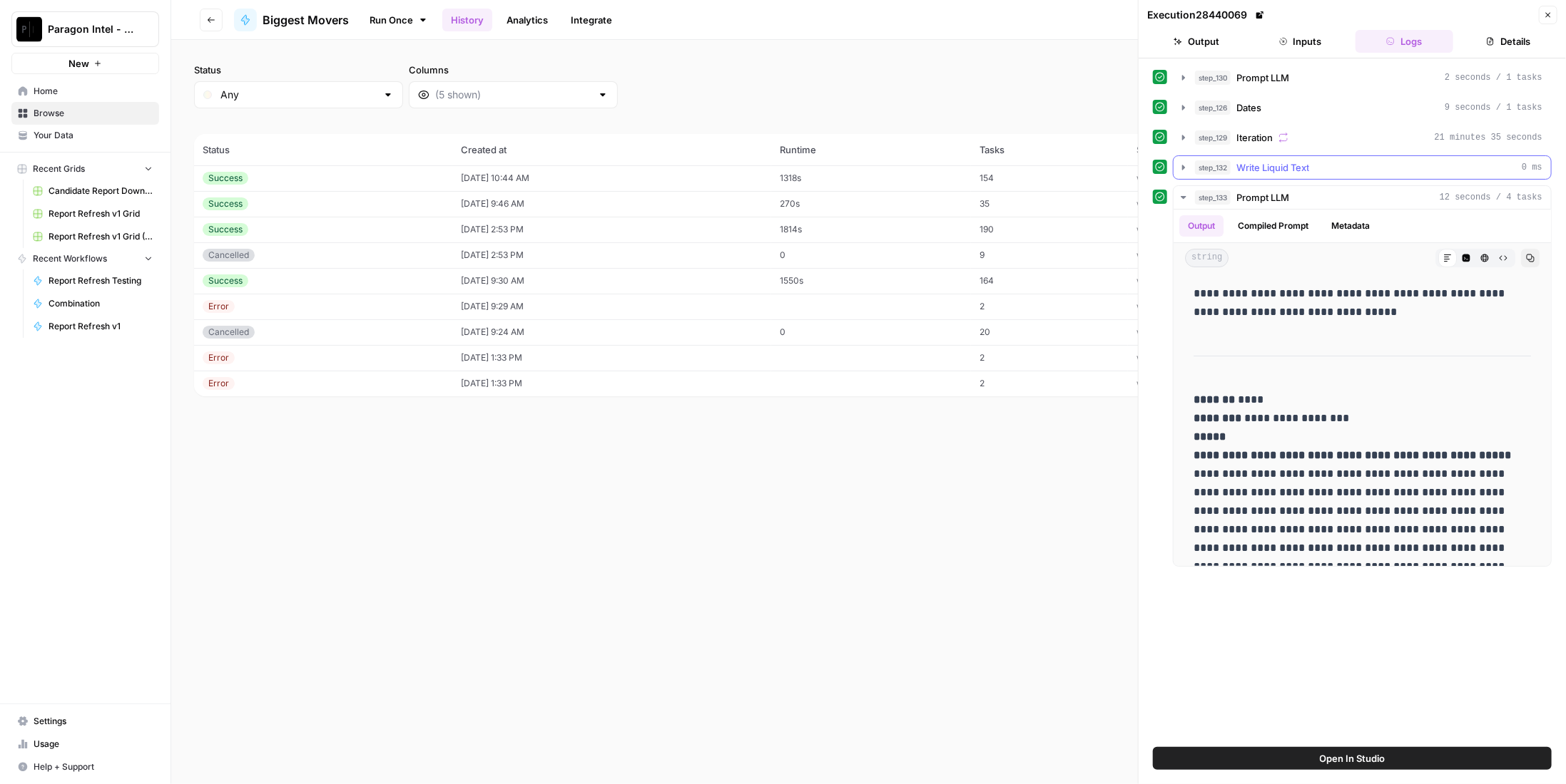
click at [1349, 143] on button "step_129 Iteration 21 minutes 35 seconds" at bounding box center [1362, 137] width 377 height 22
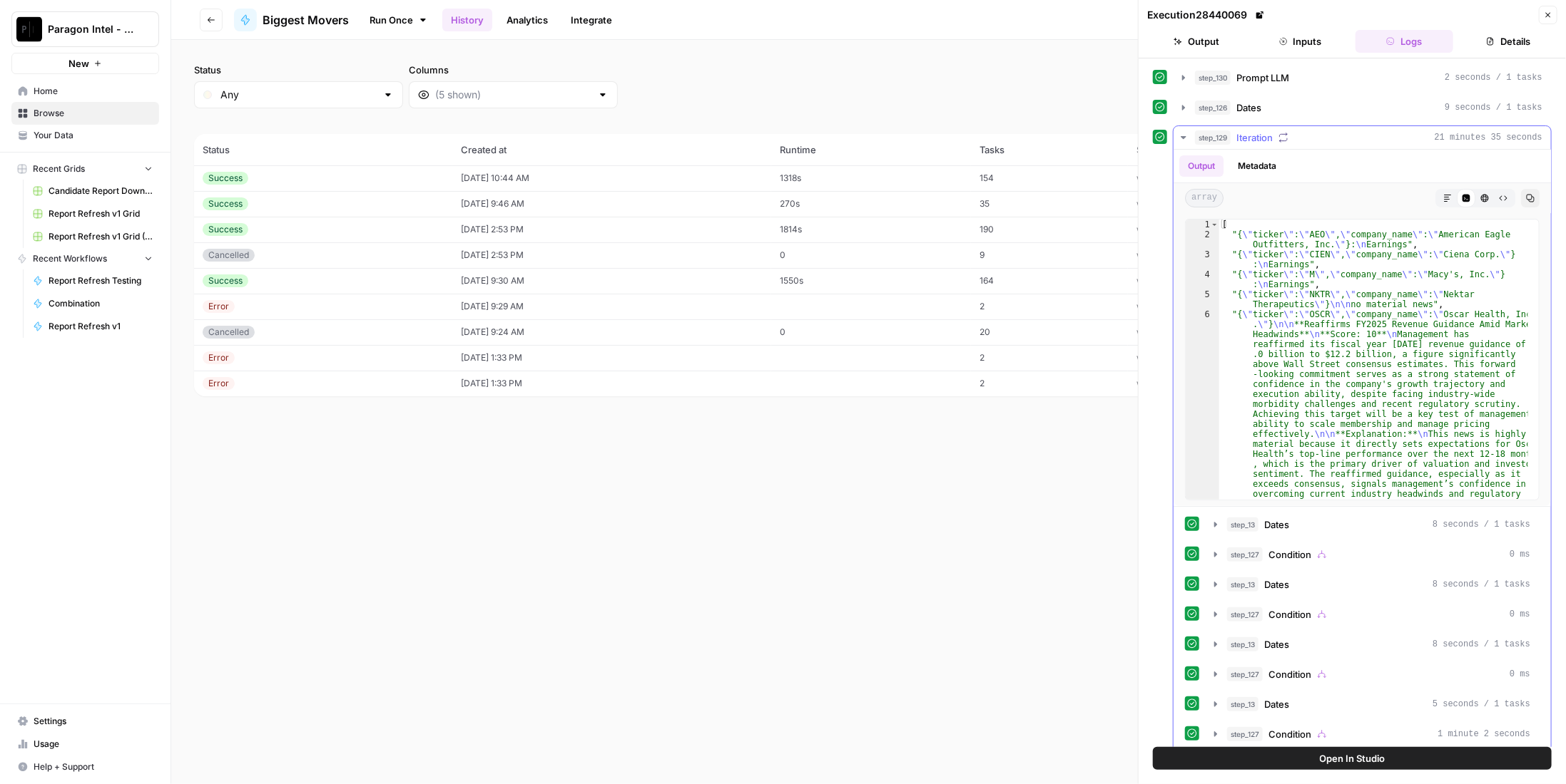
click at [1349, 142] on button "step_129 Iteration 21 minutes 35 seconds" at bounding box center [1362, 137] width 377 height 22
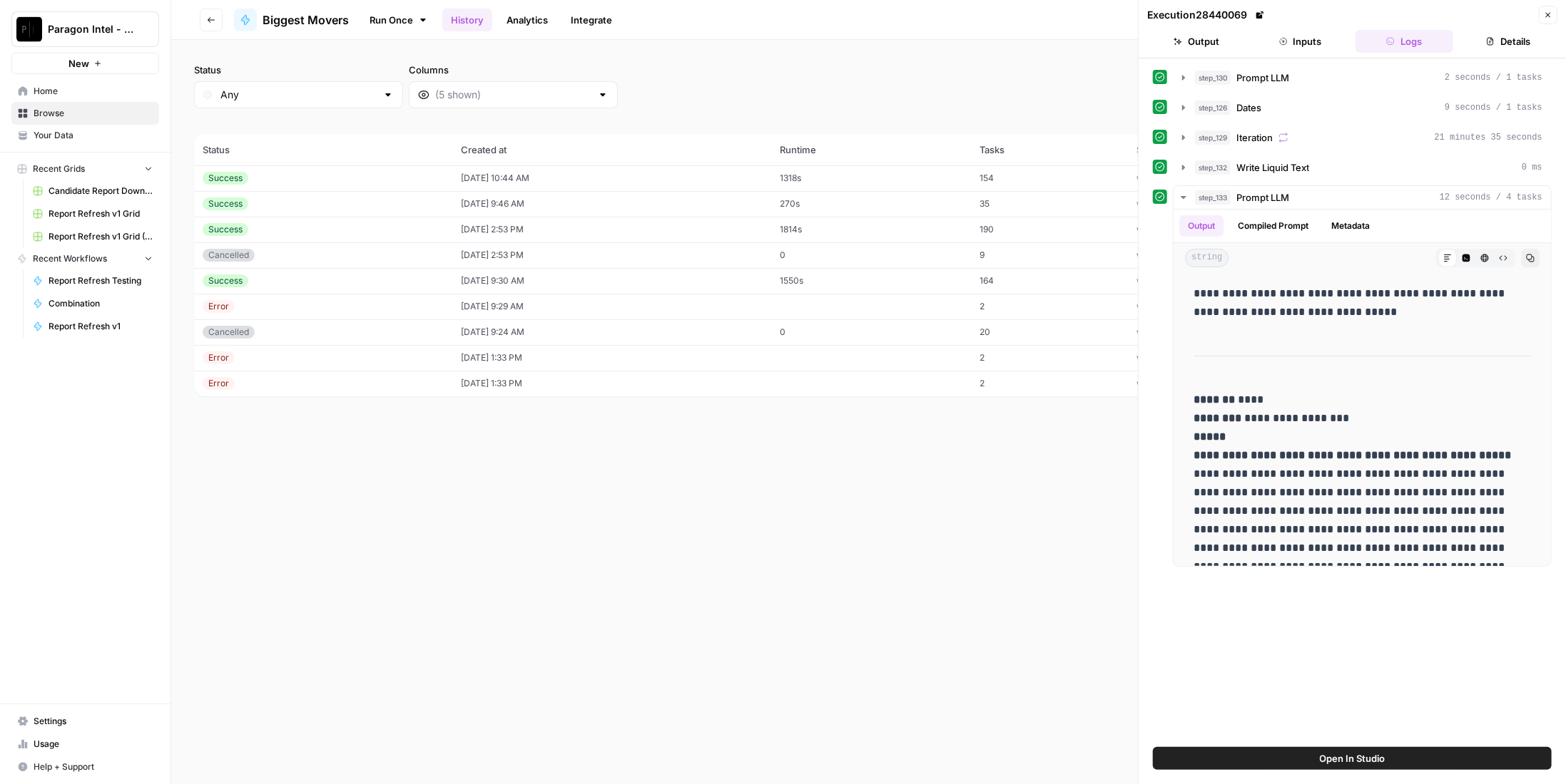
click at [1547, 17] on icon "button" at bounding box center [1548, 15] width 9 height 9
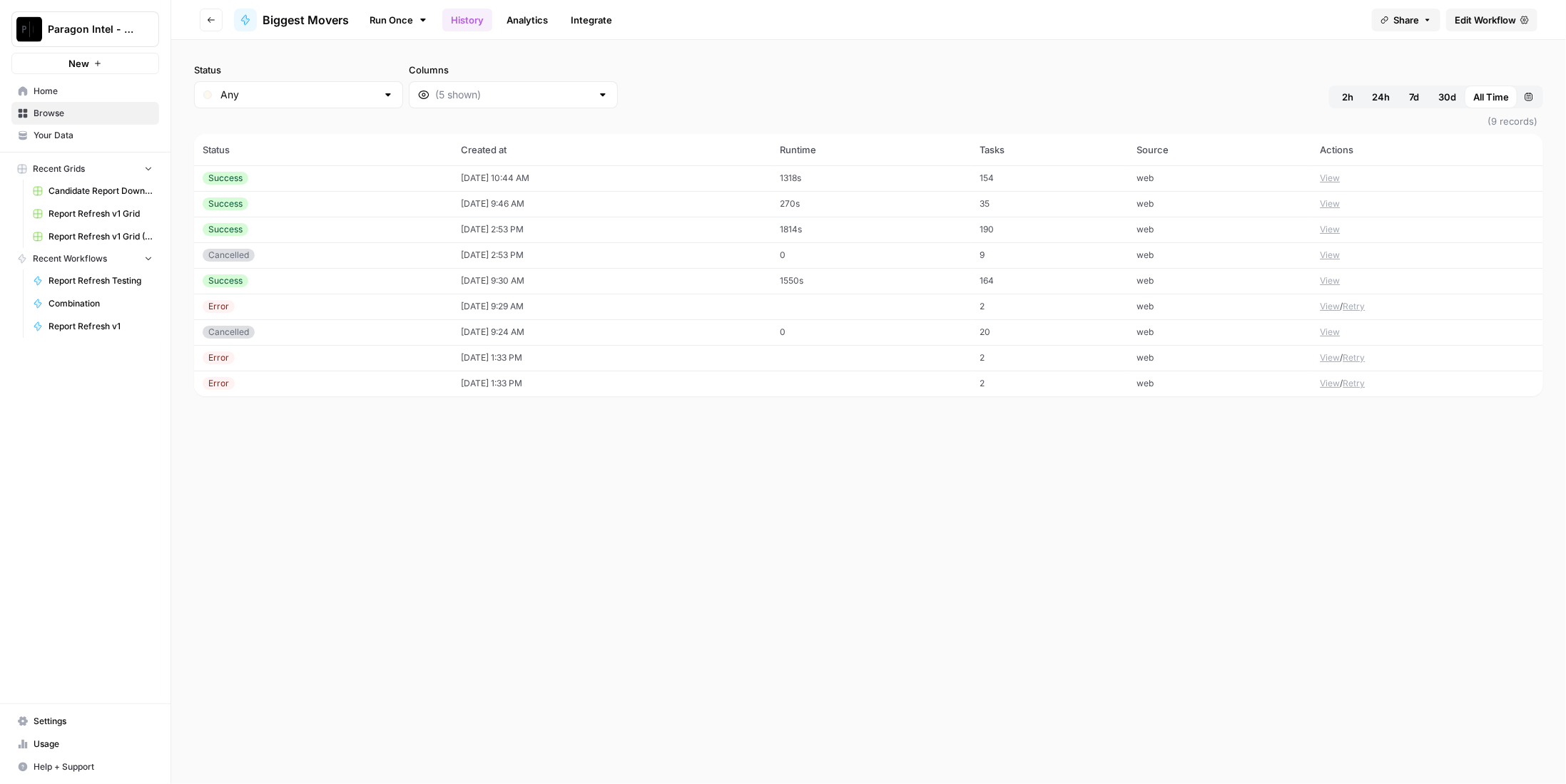
click at [1473, 22] on span "Edit Workflow" at bounding box center [1485, 20] width 61 height 14
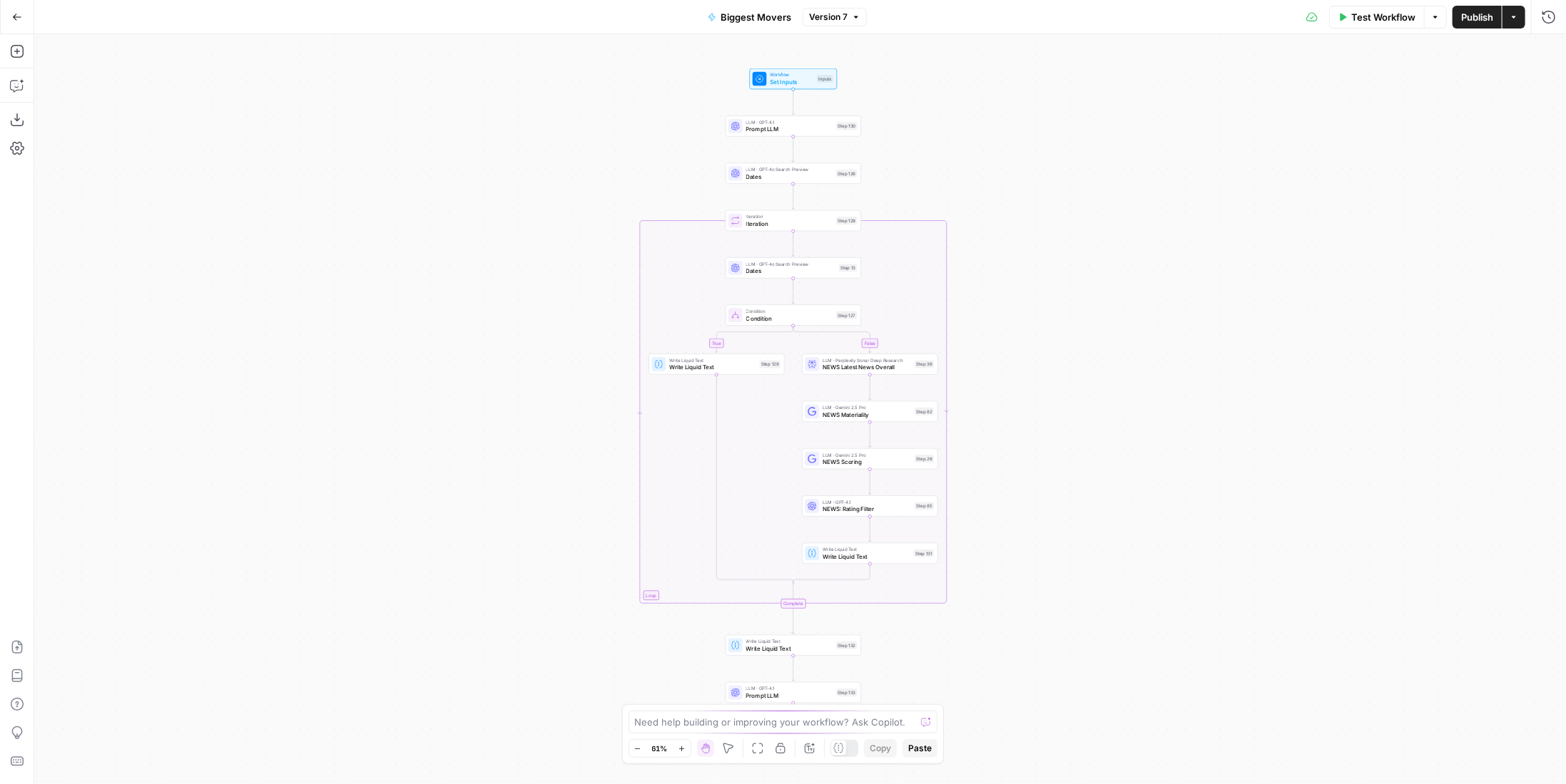
click at [922, 358] on div "LLM · Perplexity Sonar Deep Research NEWS Latest News Overall Step 36 Copy step…" at bounding box center [869, 364] width 129 height 15
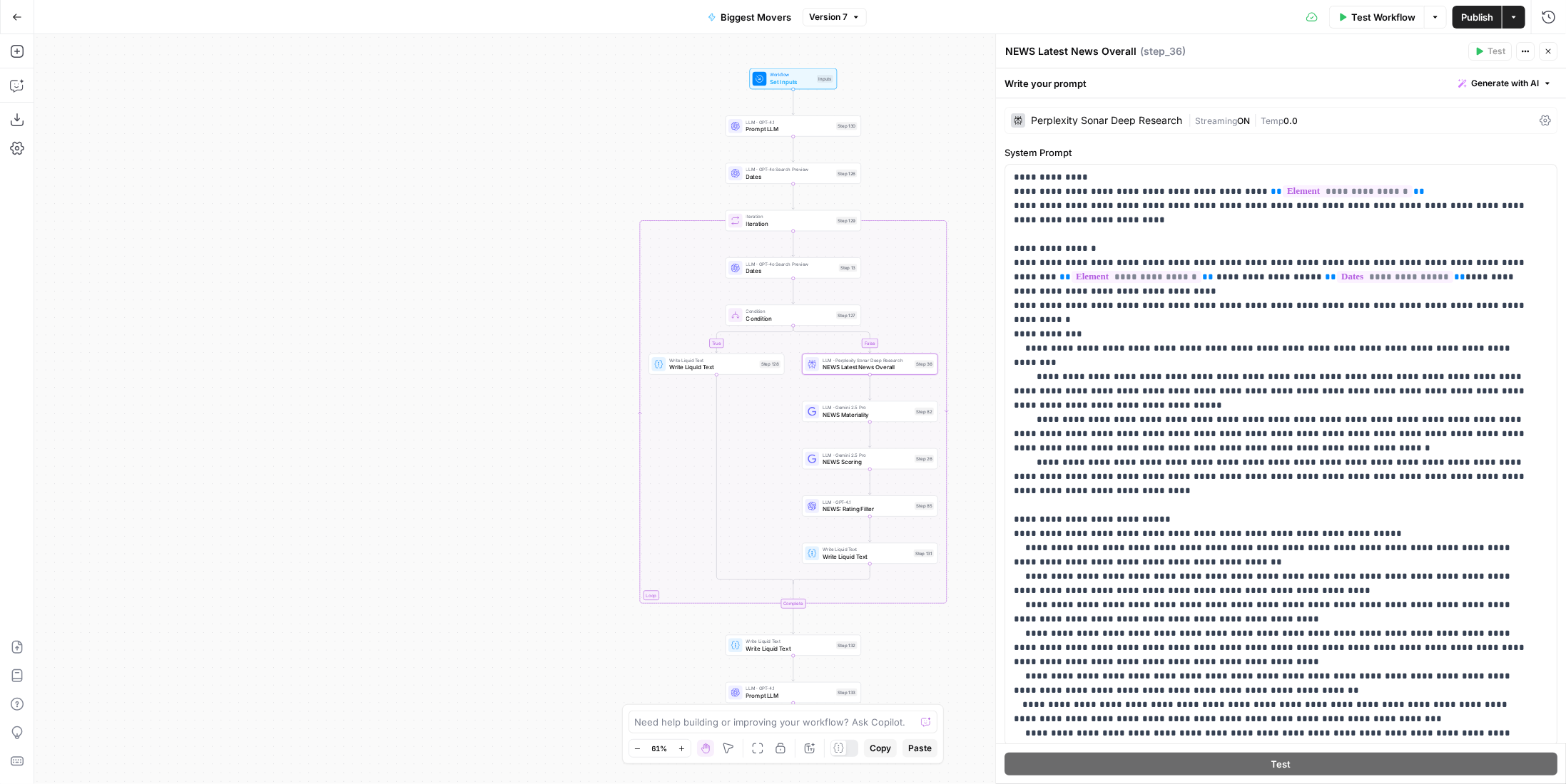
click at [908, 407] on span "LLM · Gemini 2.5 Pro" at bounding box center [866, 408] width 88 height 7
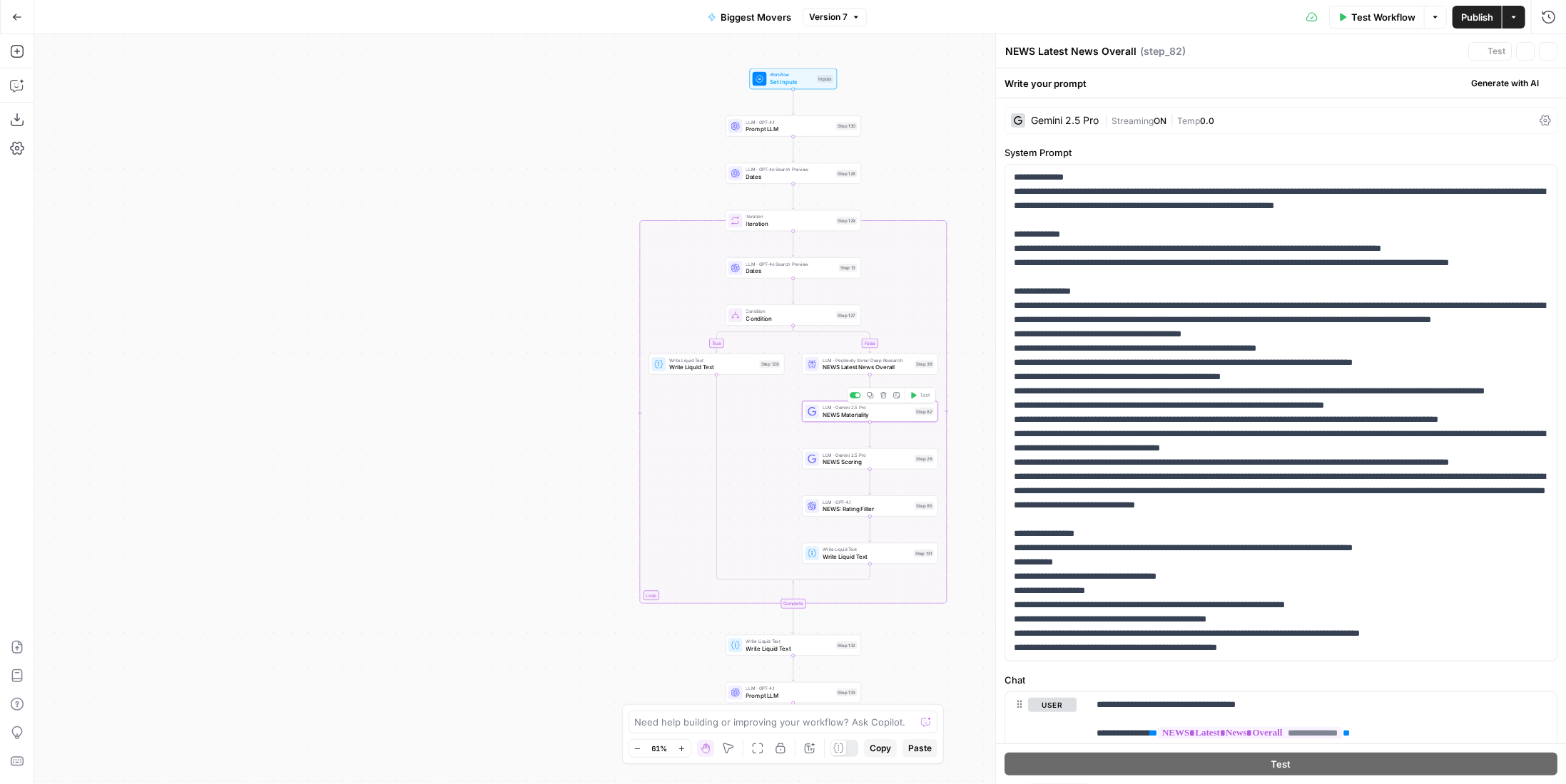
type textarea "NEWS Materiality"
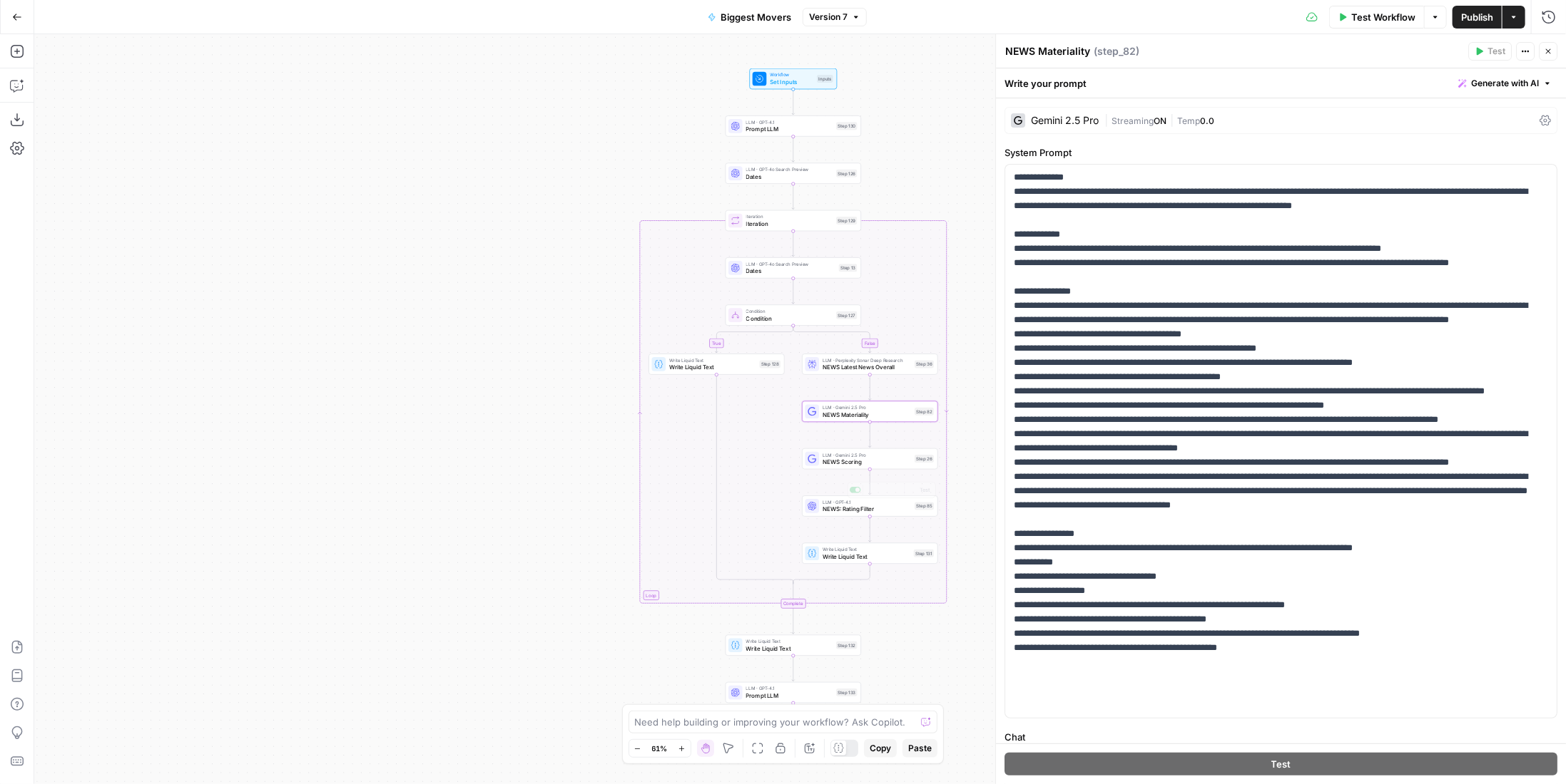
click at [902, 453] on span "LLM · Gemini 2.5 Pro" at bounding box center [866, 455] width 88 height 7
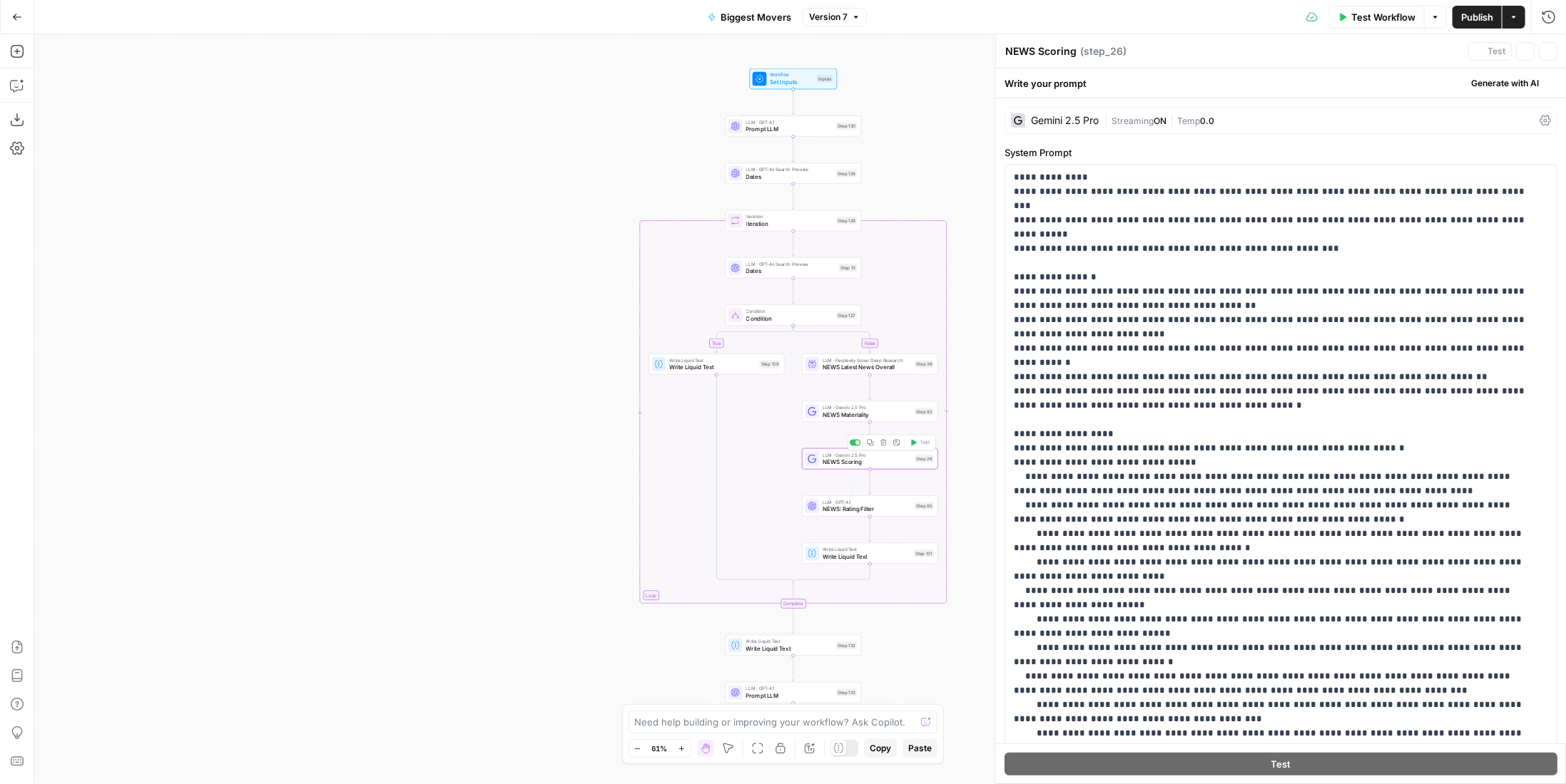
click at [895, 496] on div "Copy step Delete step Add Note Test" at bounding box center [892, 490] width 88 height 16
click at [898, 513] on span "NEWS: Rating Filter" at bounding box center [866, 509] width 88 height 9
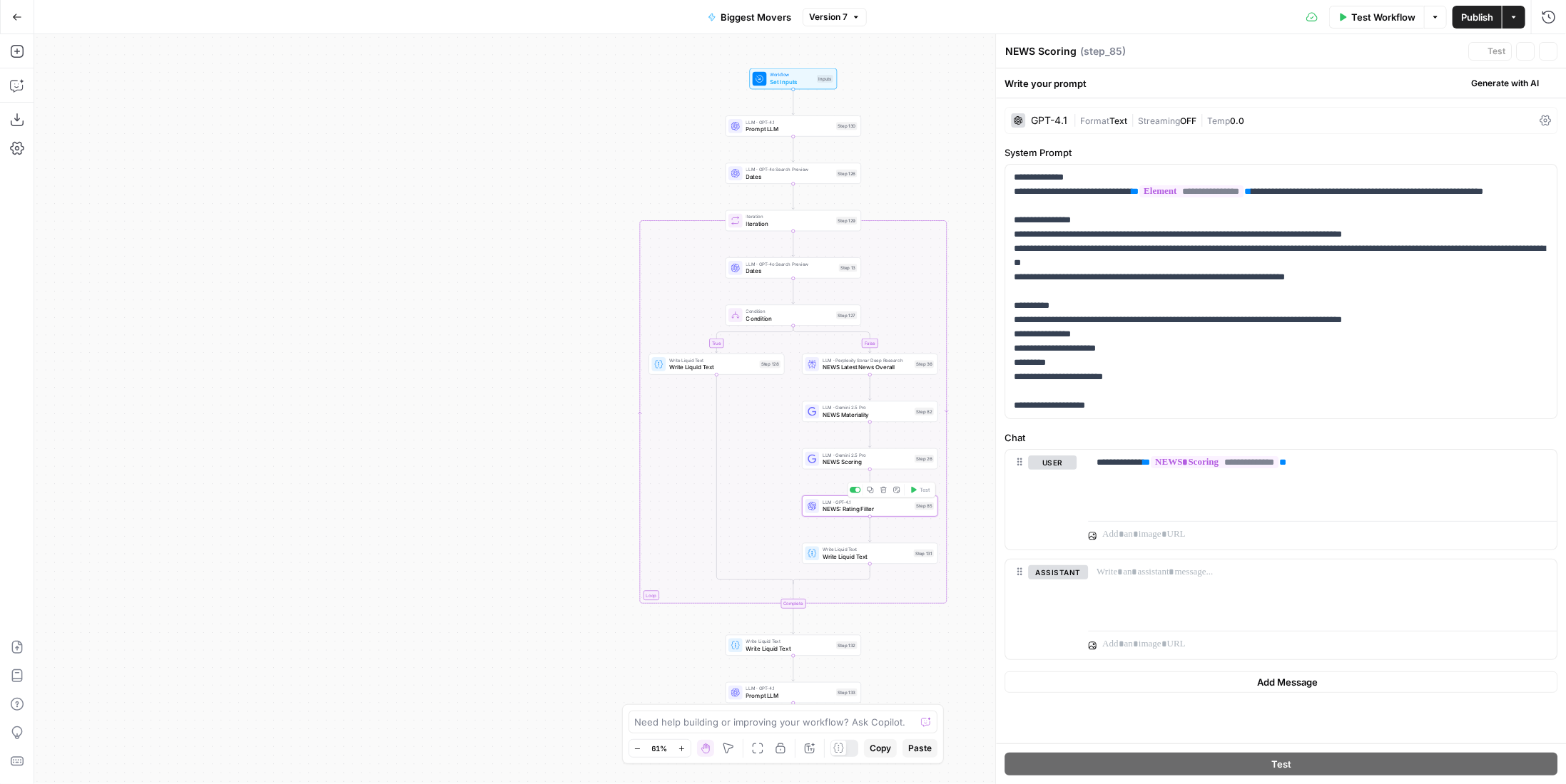
type textarea "NEWS: Rating Filter"
click at [1012, 783] on div "Test" at bounding box center [1281, 763] width 570 height 41
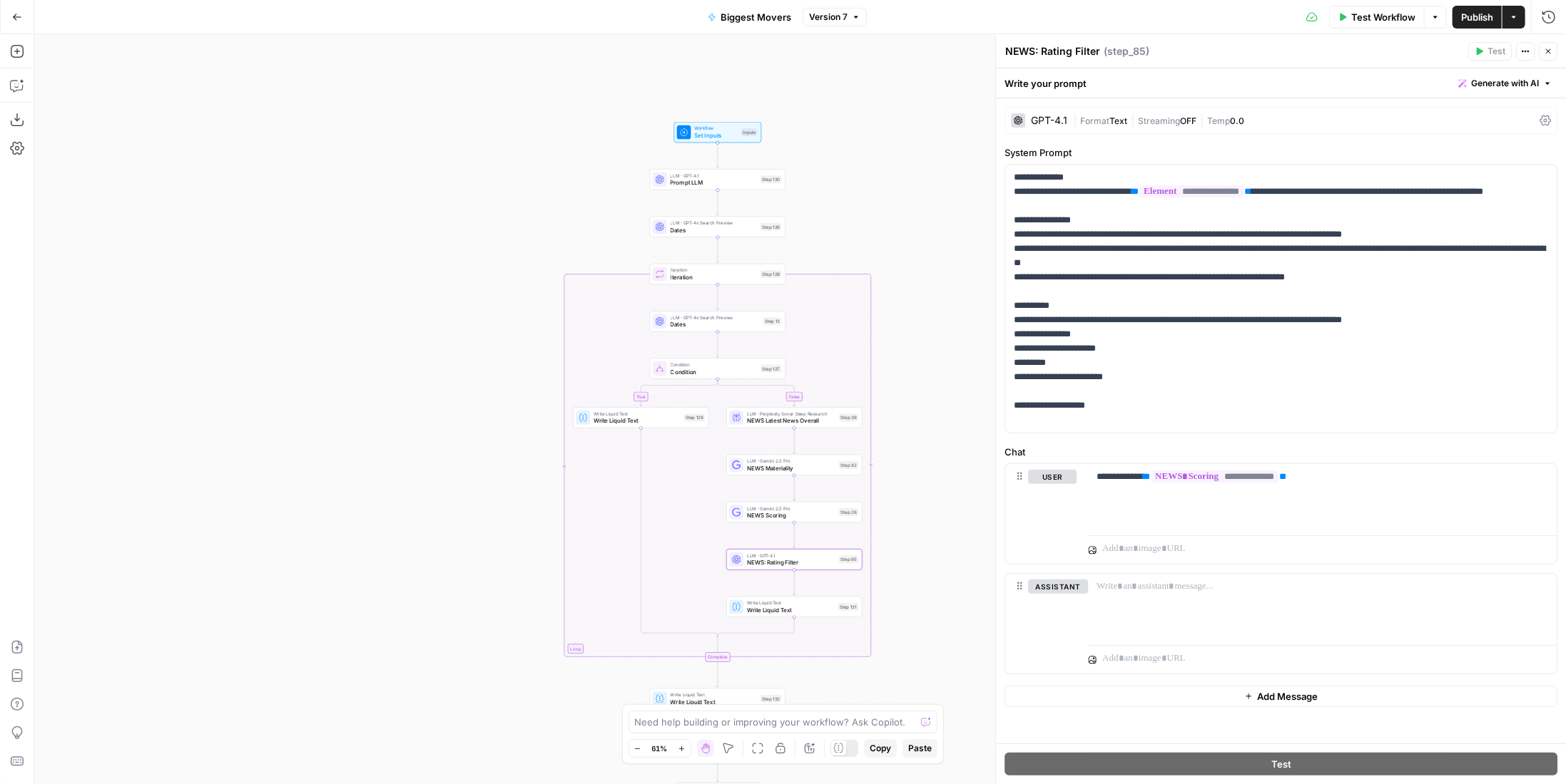
drag, startPoint x: 475, startPoint y: 374, endPoint x: 446, endPoint y: 398, distance: 37.6
click at [446, 398] on div "true false Workflow Set Inputs Inputs LLM · GPT-4.1 Prompt LLM Step 130 LLM · G…" at bounding box center [800, 410] width 1531 height 750
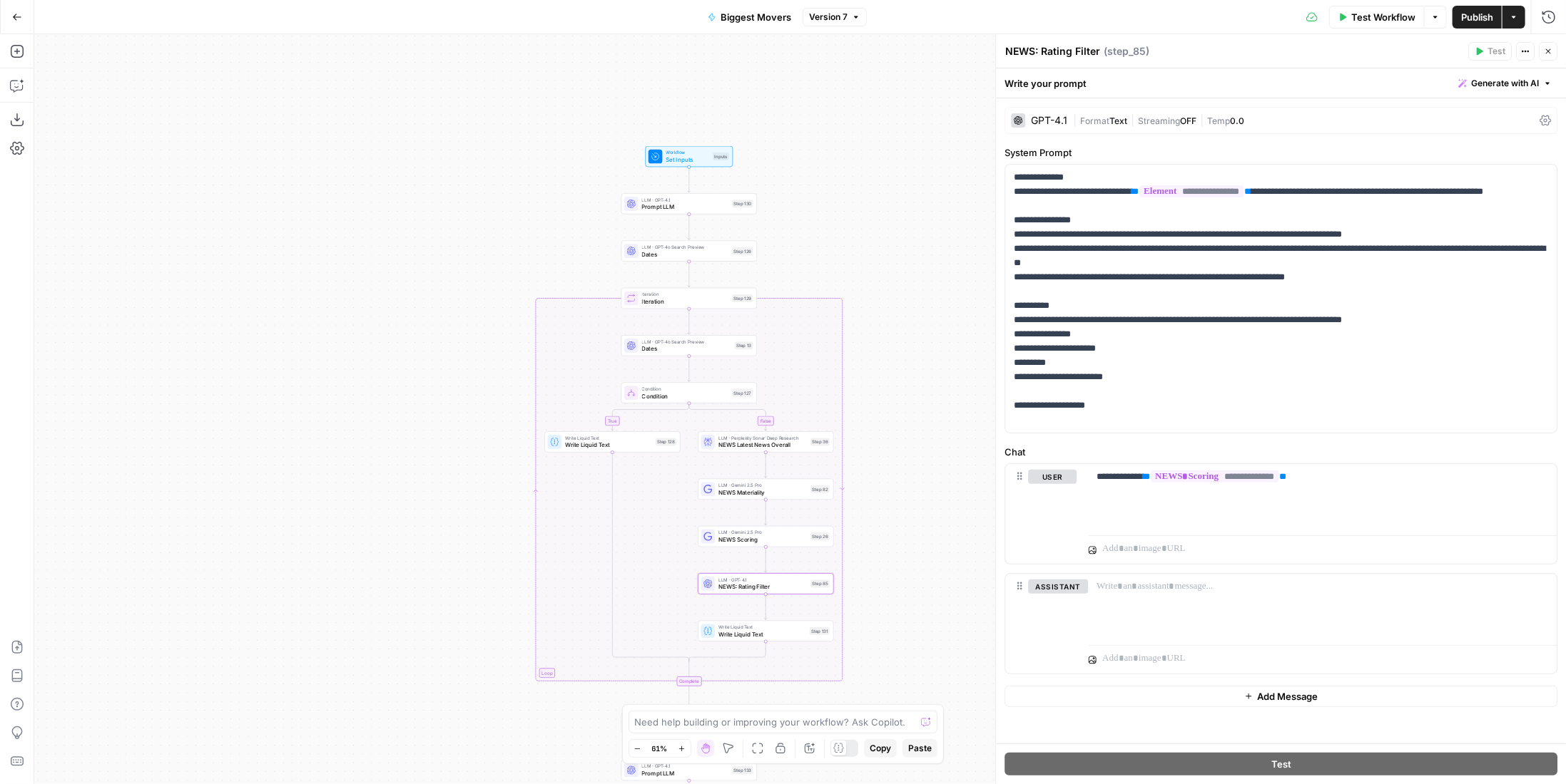
click at [1357, 18] on span "Test Workflow" at bounding box center [1383, 17] width 64 height 14
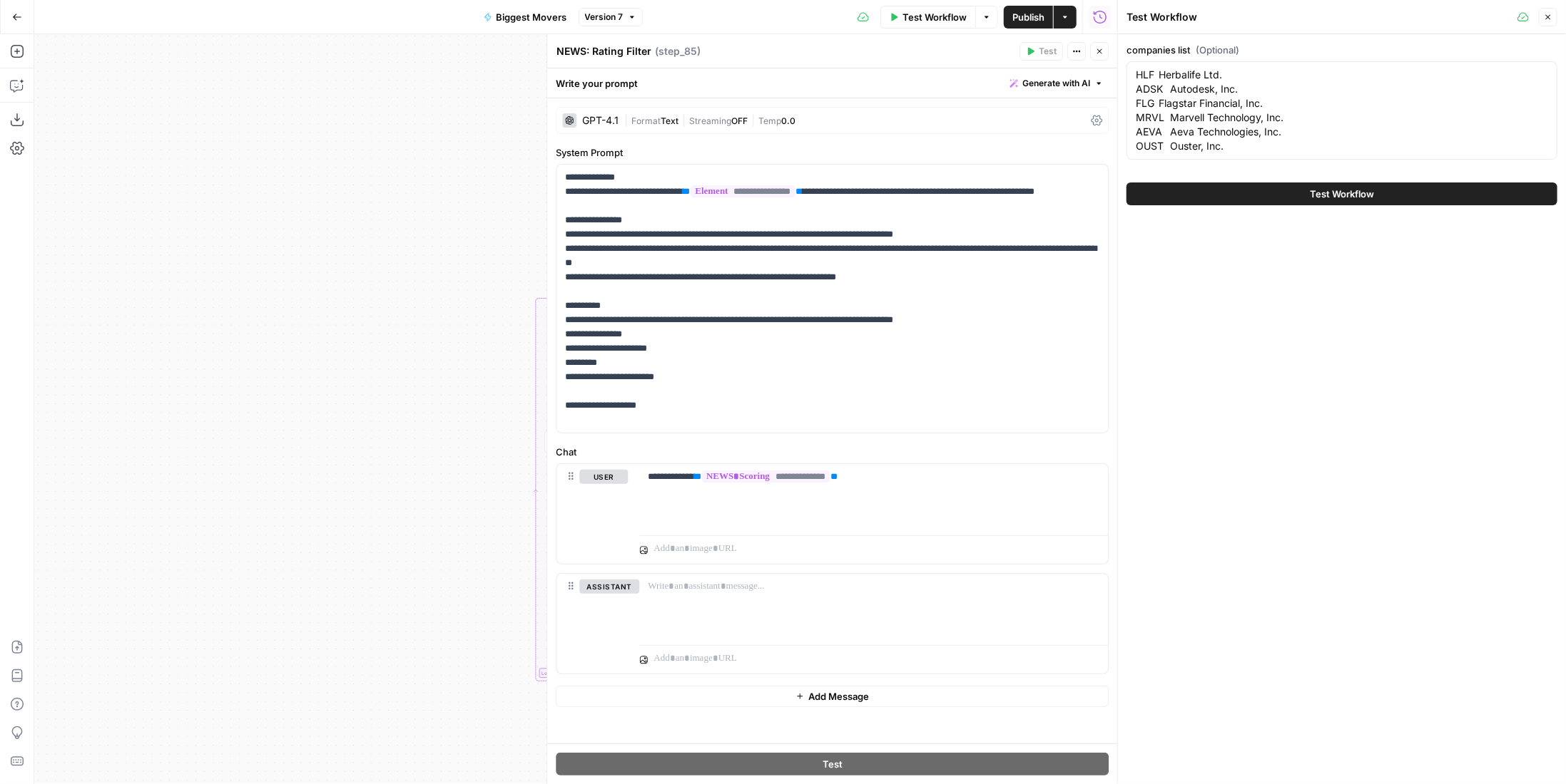
click at [1556, 15] on button "Close" at bounding box center [1547, 16] width 18 height 18
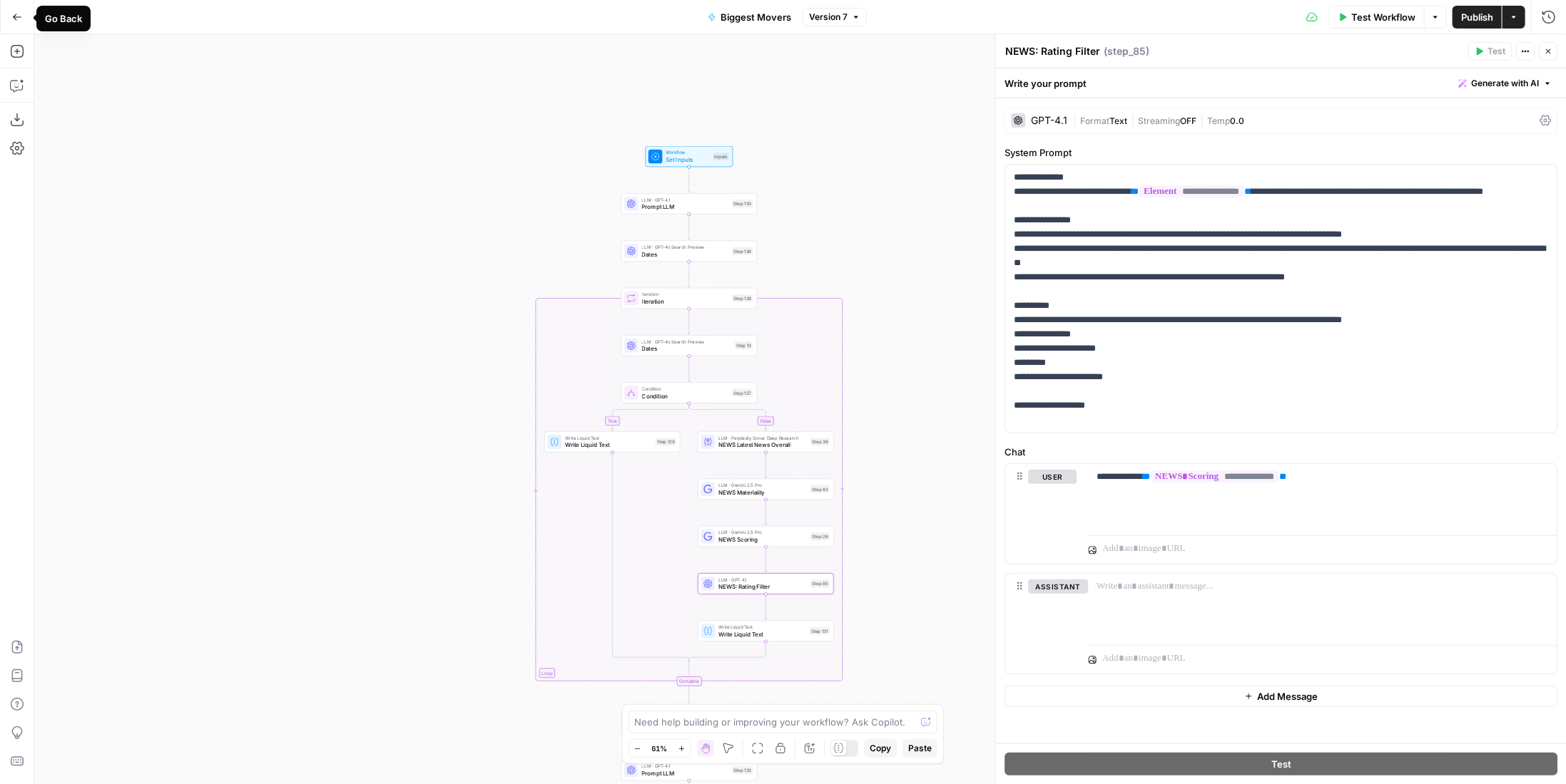
click at [18, 20] on icon "button" at bounding box center [17, 17] width 10 height 10
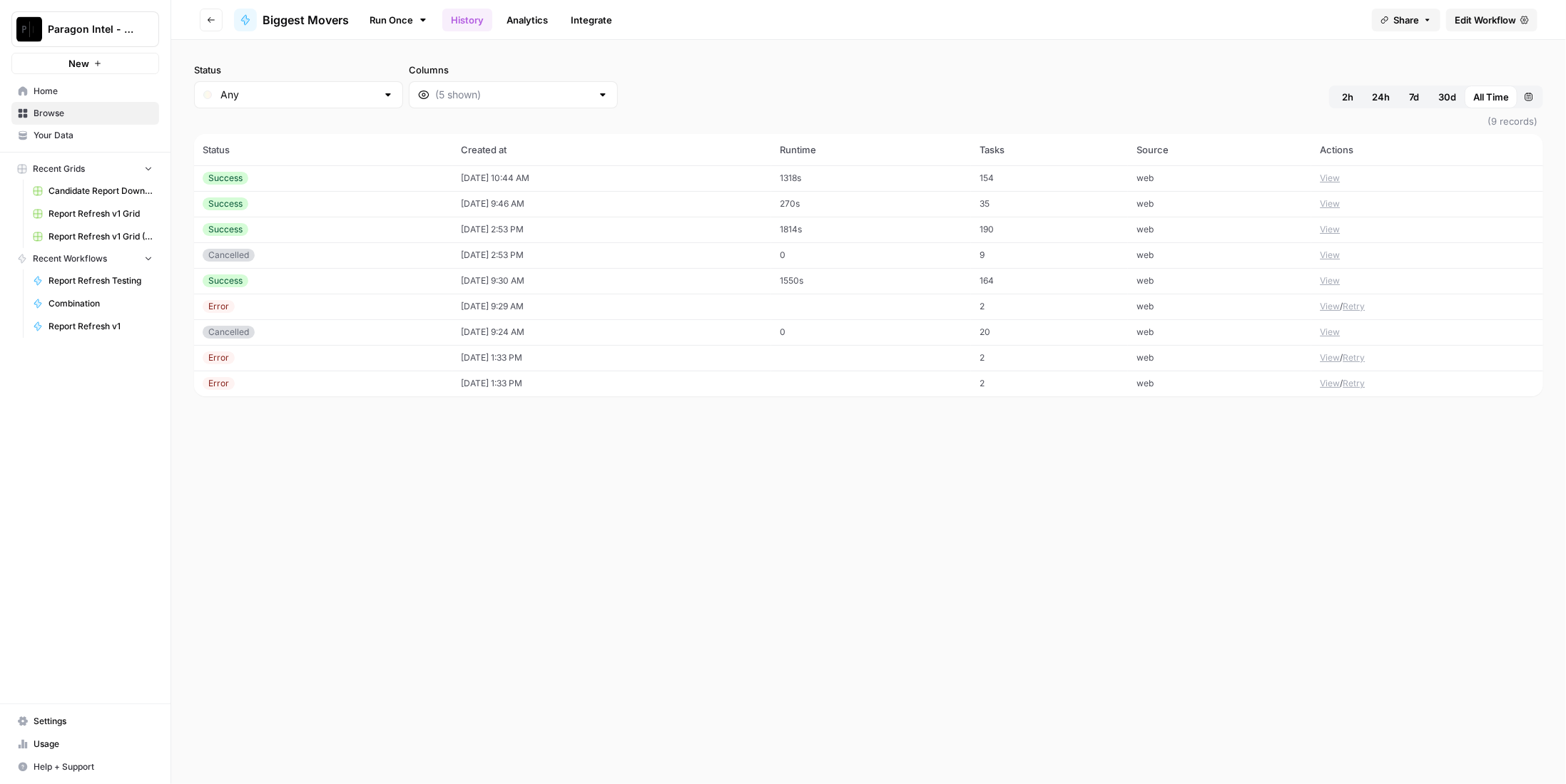
click at [1301, 177] on td "web" at bounding box center [1219, 178] width 183 height 26
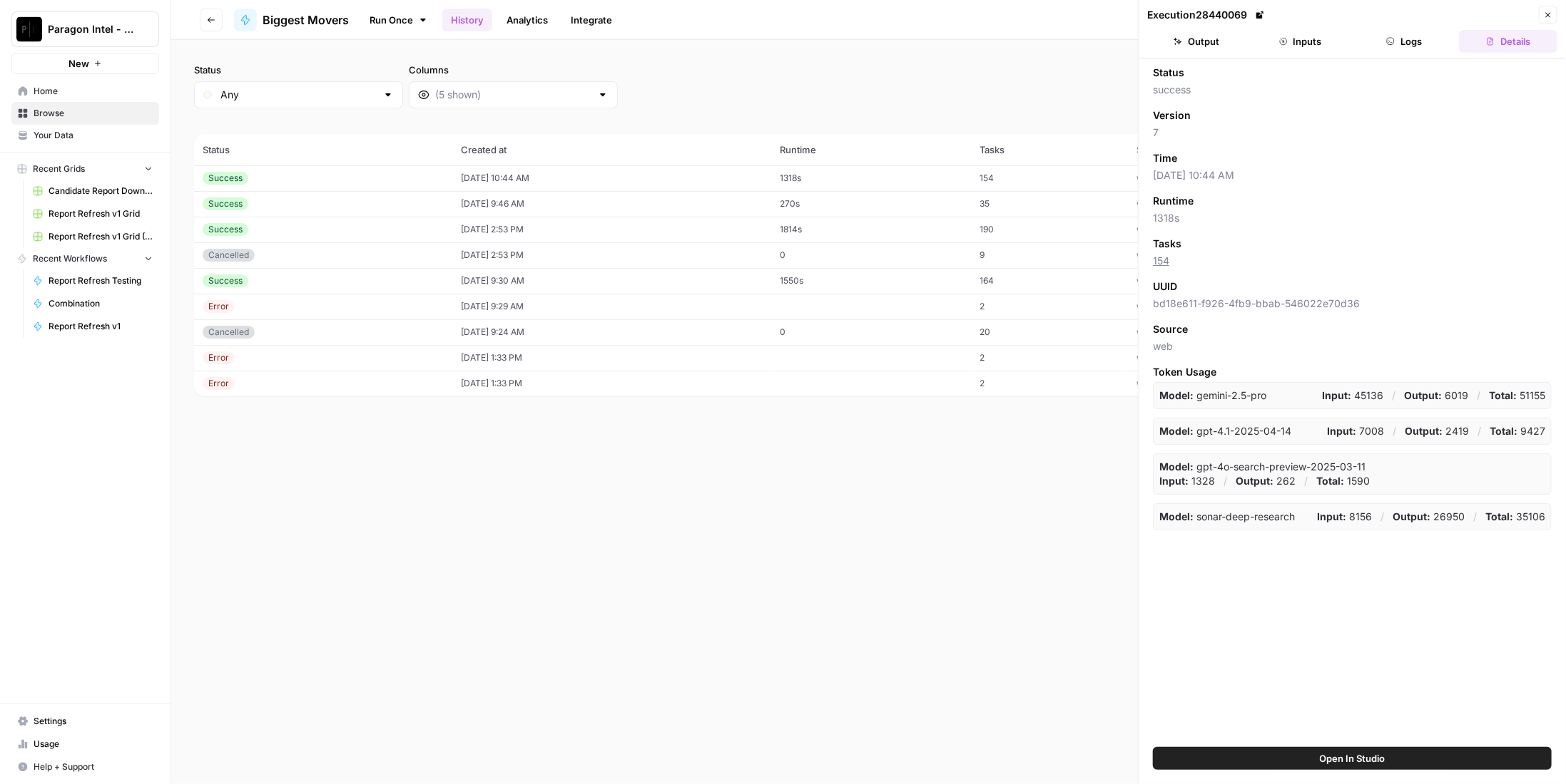
click at [1427, 37] on button "Logs" at bounding box center [1404, 41] width 99 height 22
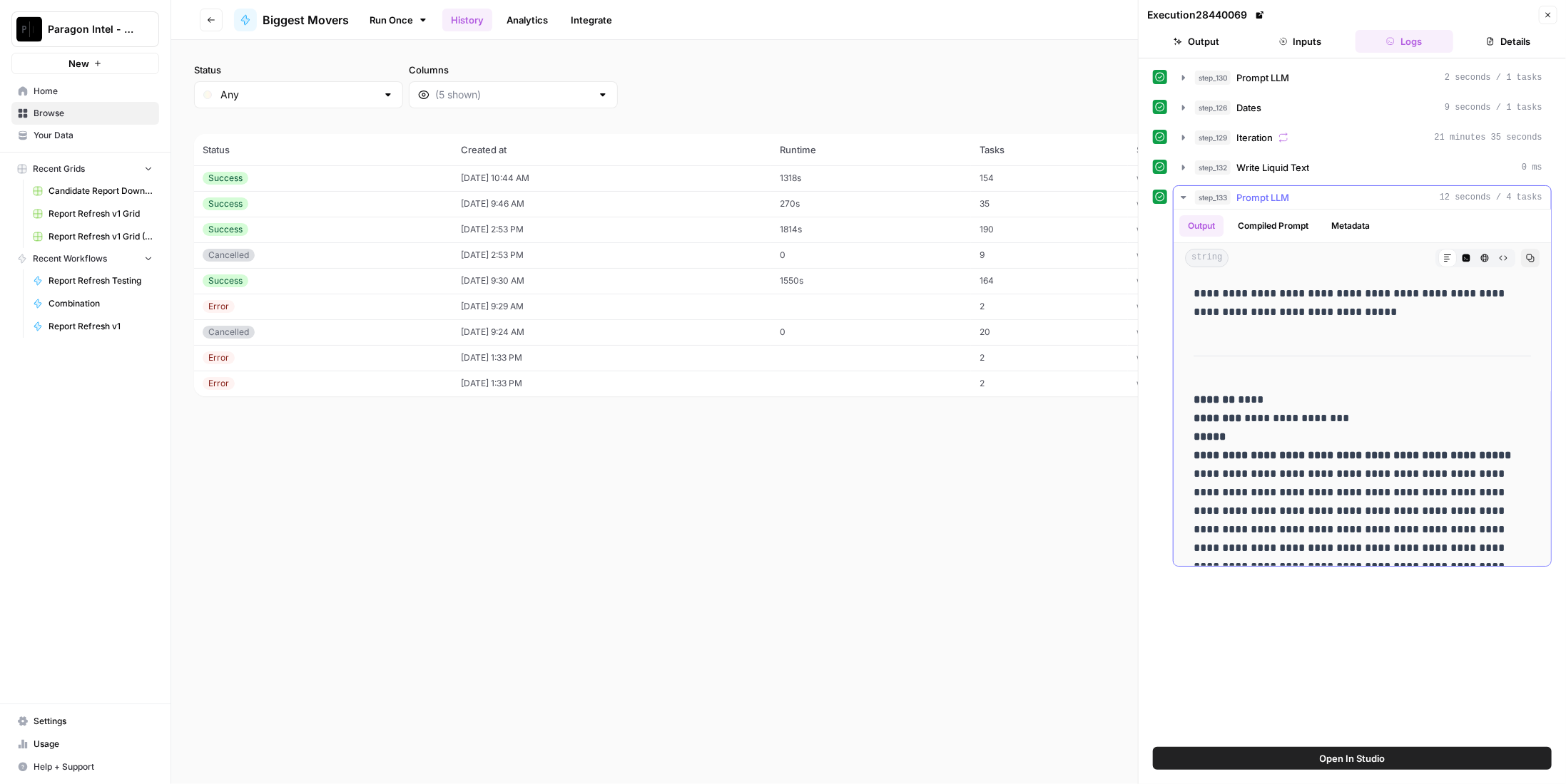
click at [1328, 190] on div "step_133 Prompt LLM 12 seconds / 4 tasks" at bounding box center [1369, 197] width 348 height 14
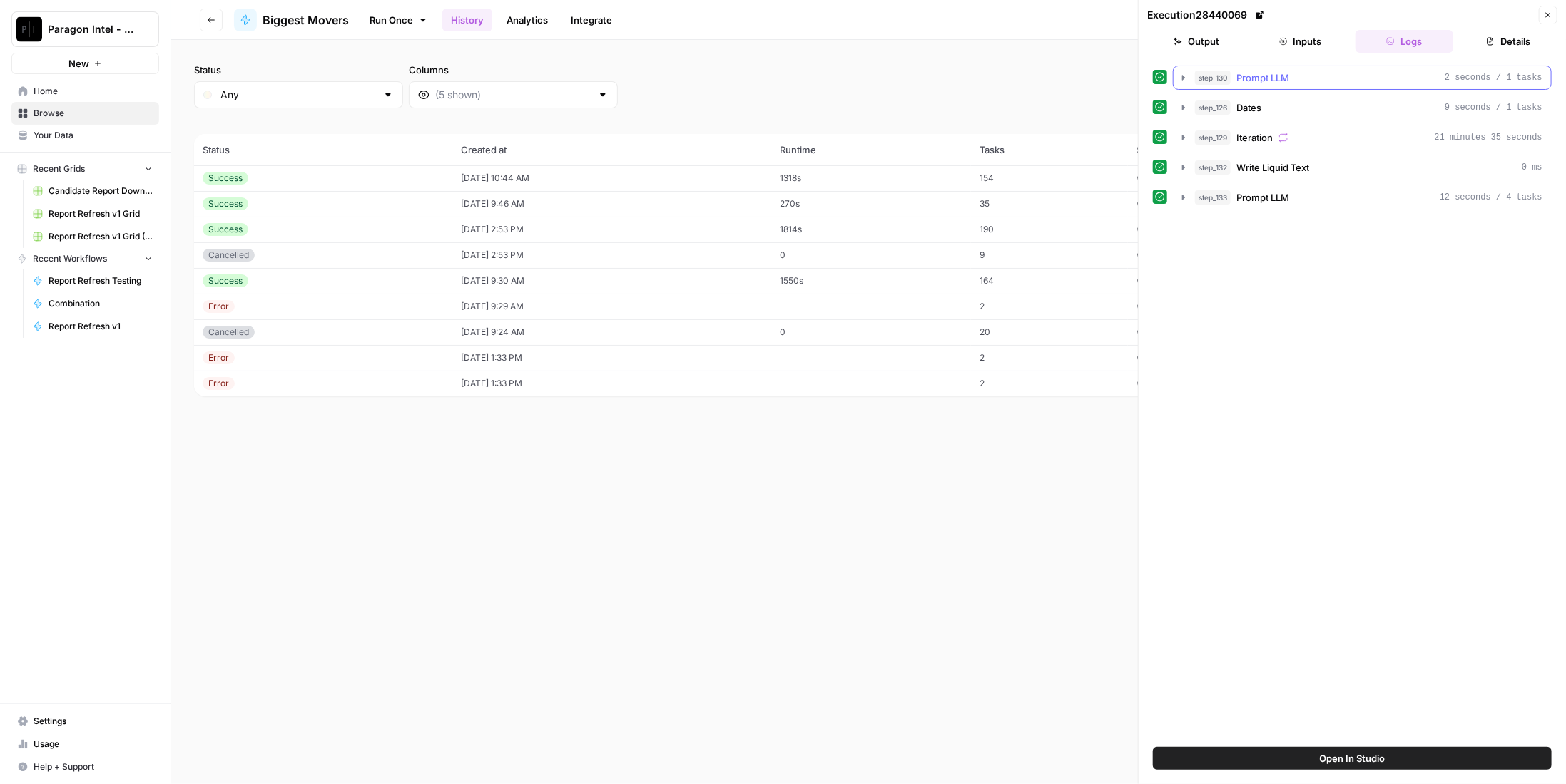
click at [1312, 80] on div "step_130 Prompt LLM 2 seconds / 1 tasks" at bounding box center [1369, 78] width 348 height 14
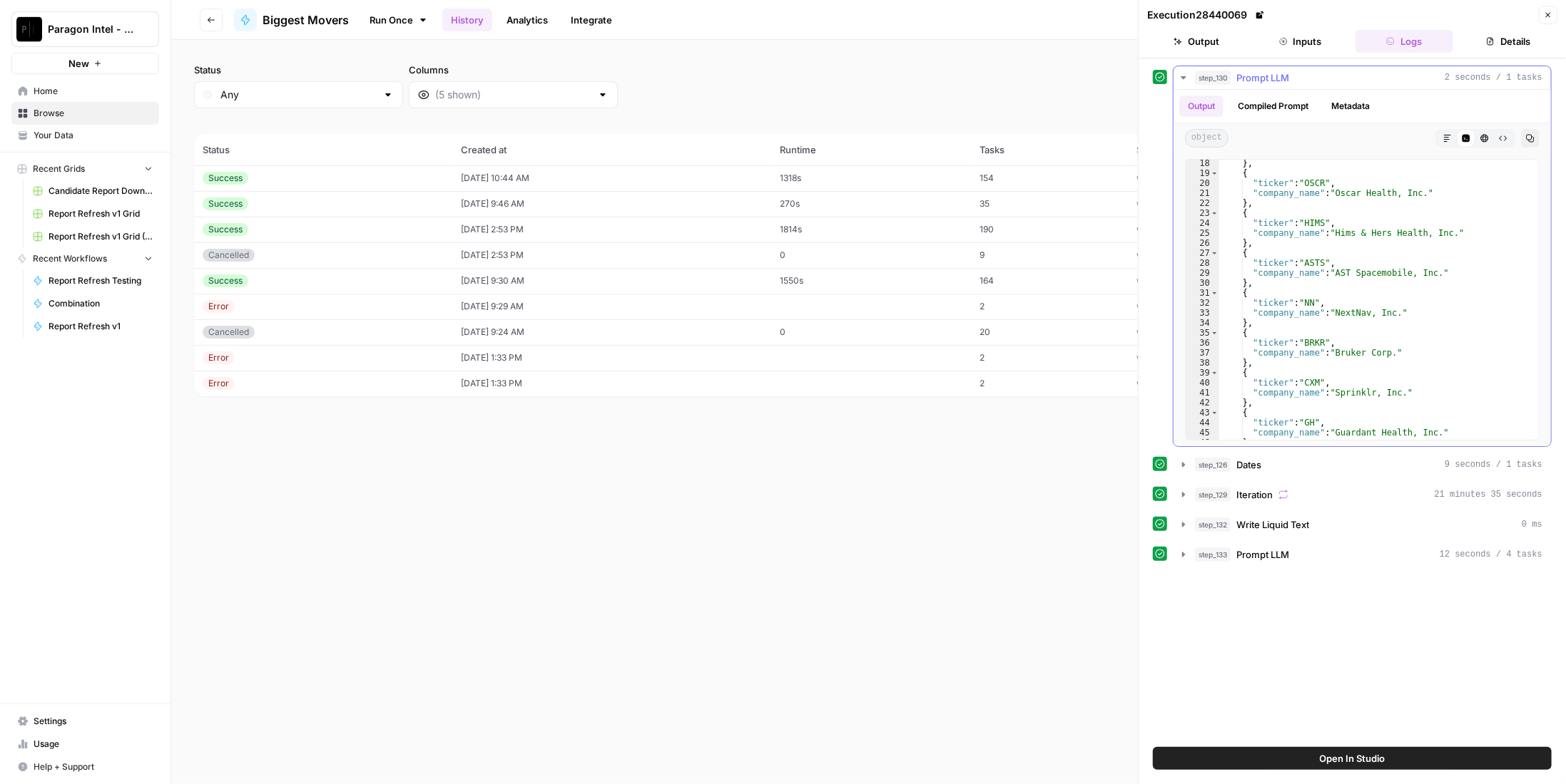
scroll to position [238, 0]
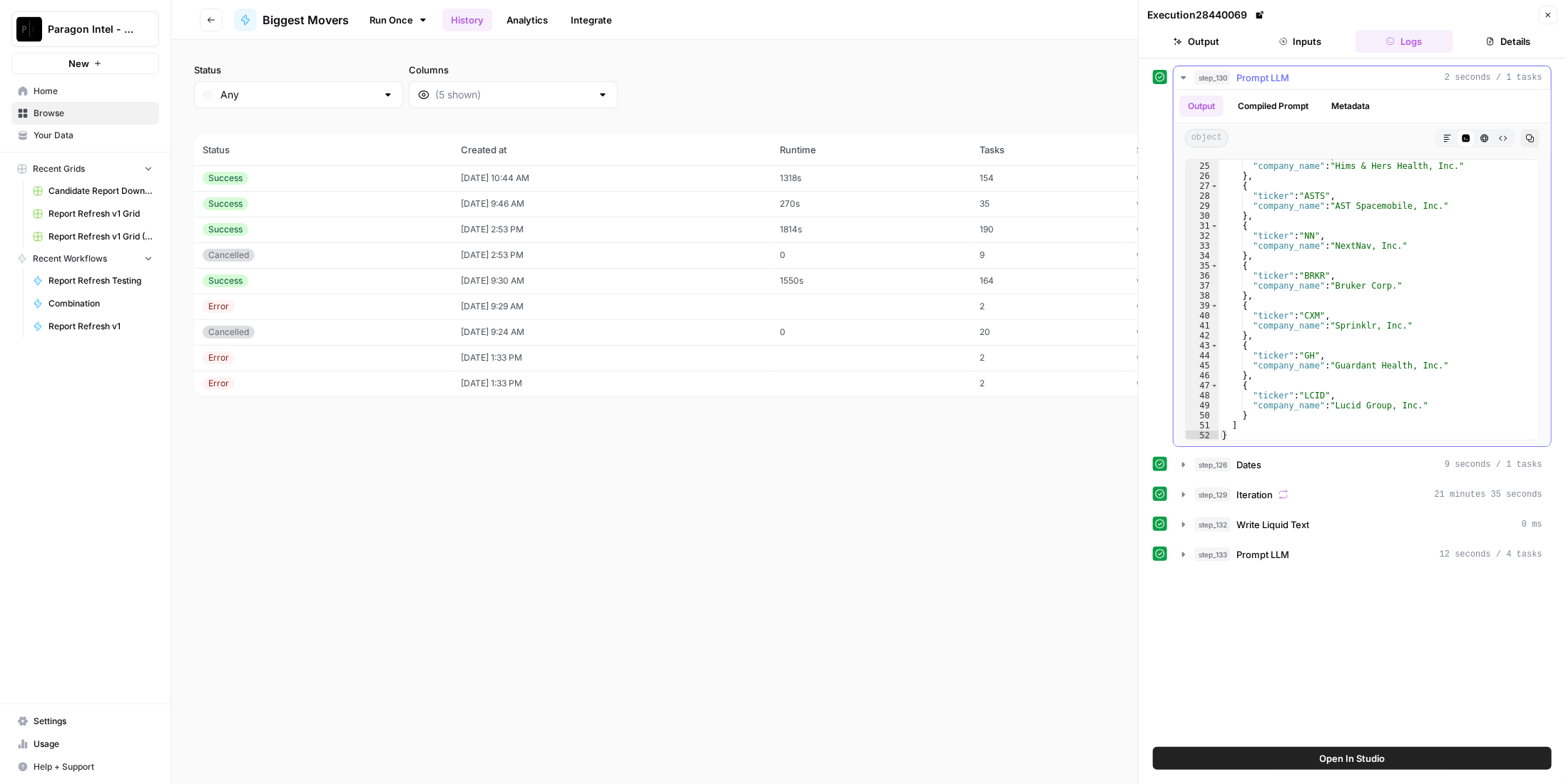
click at [1275, 71] on span "Prompt LLM" at bounding box center [1262, 78] width 53 height 14
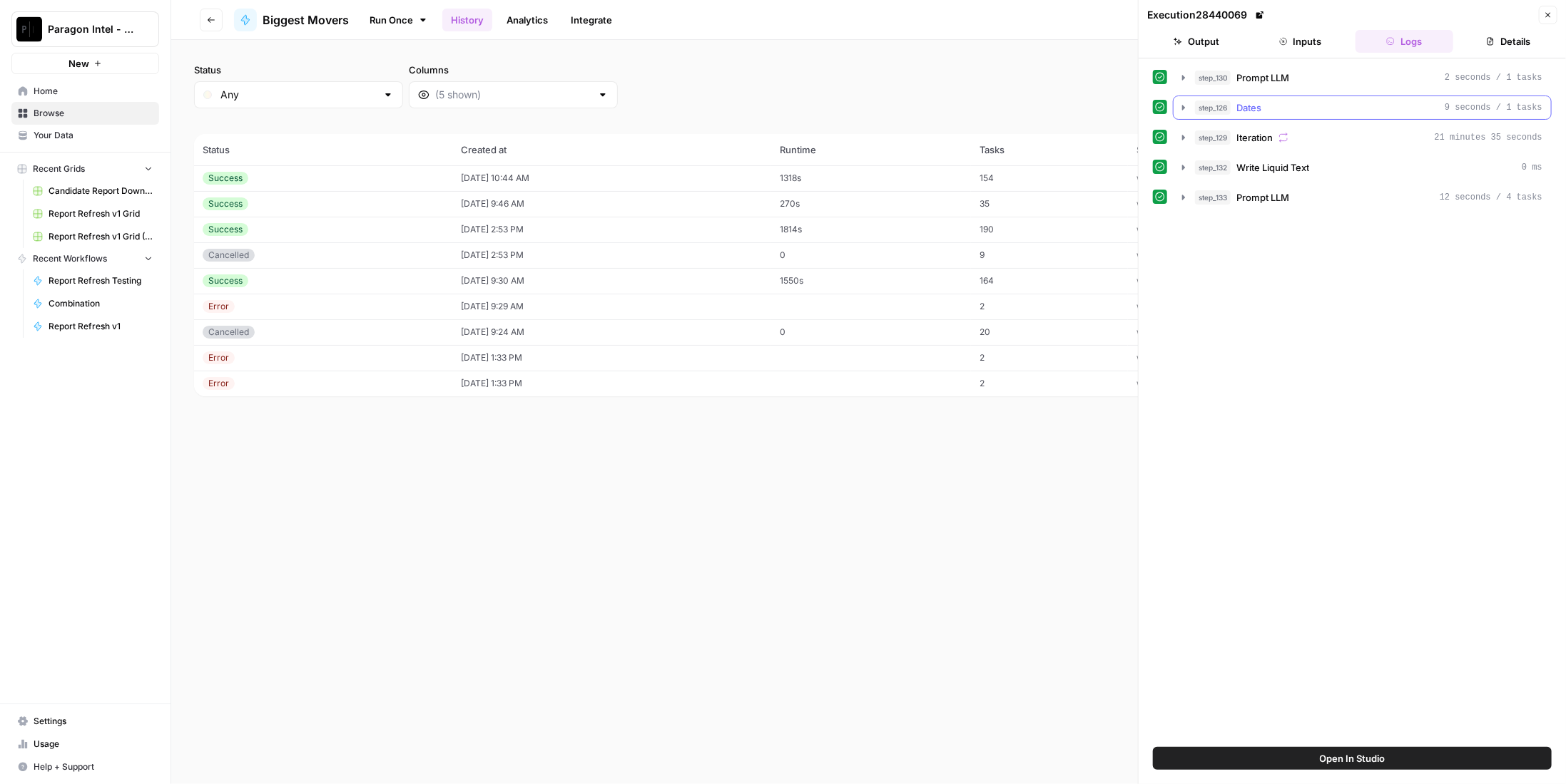
click at [1273, 106] on div "step_126 Dates 9 seconds / 1 tasks" at bounding box center [1369, 107] width 348 height 14
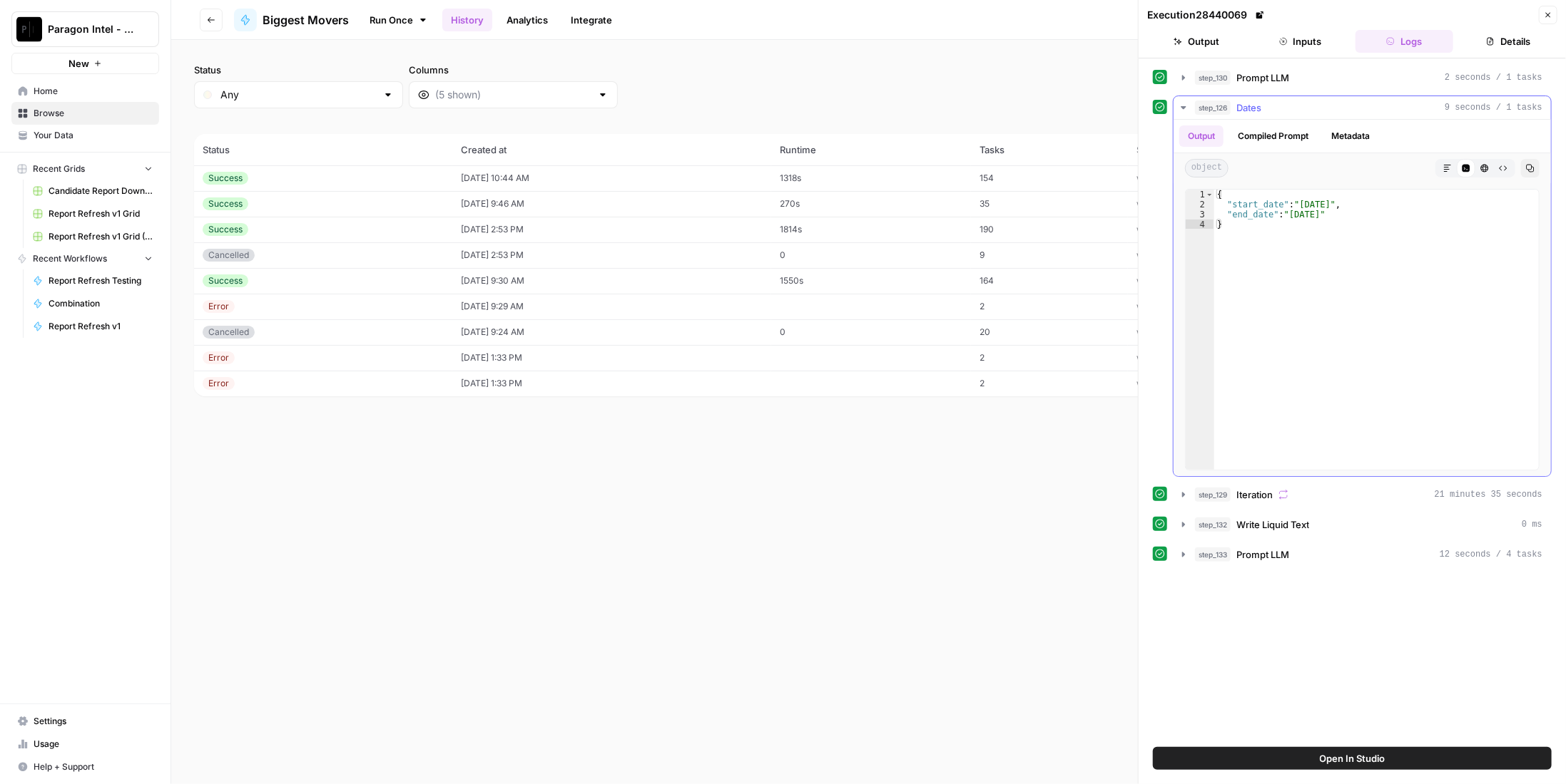
click at [1273, 106] on div "step_126 Dates 9 seconds / 1 tasks" at bounding box center [1369, 107] width 348 height 14
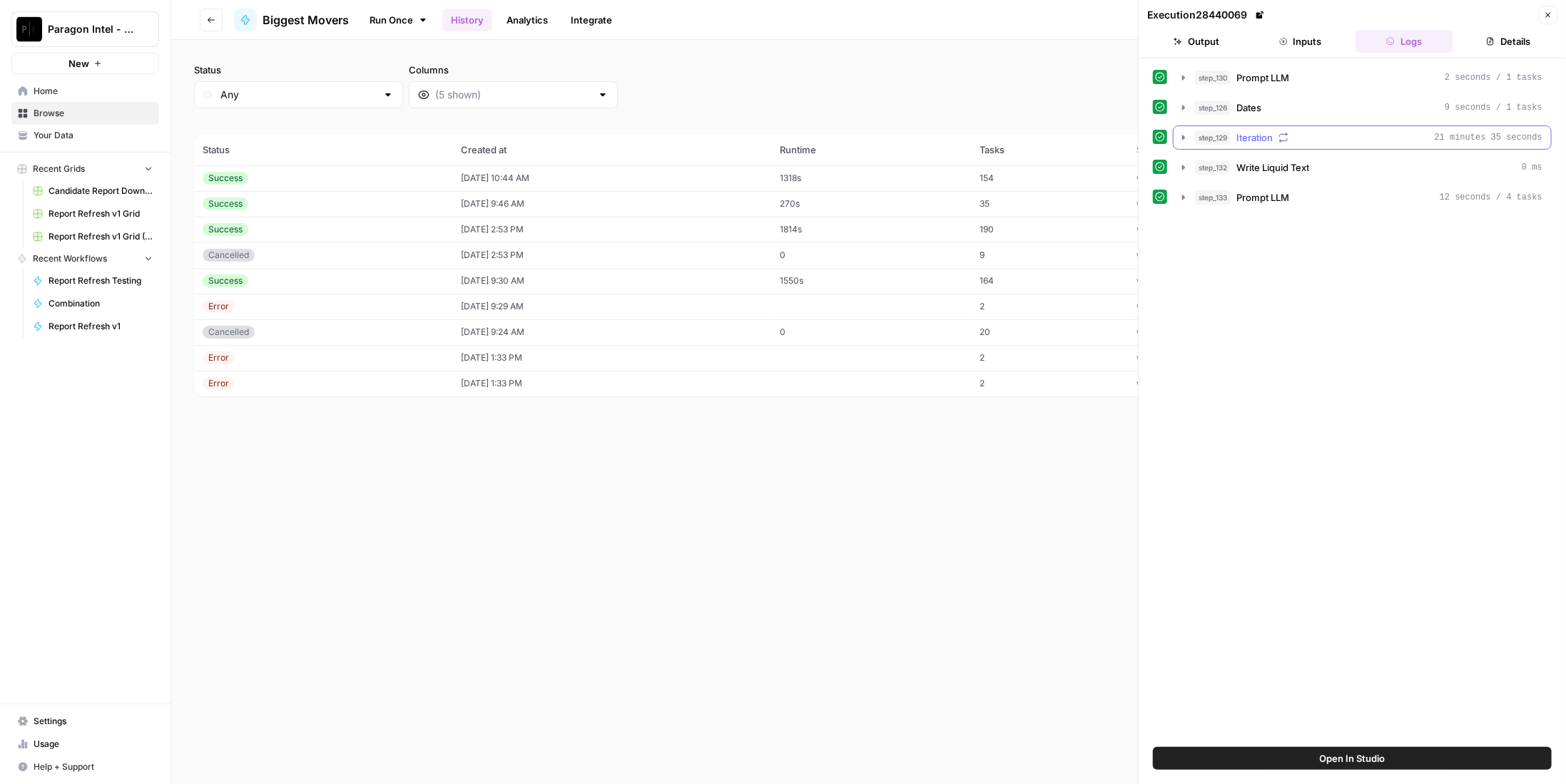
click at [1275, 137] on div "step_129 Iteration 21 minutes 35 seconds" at bounding box center [1369, 137] width 348 height 14
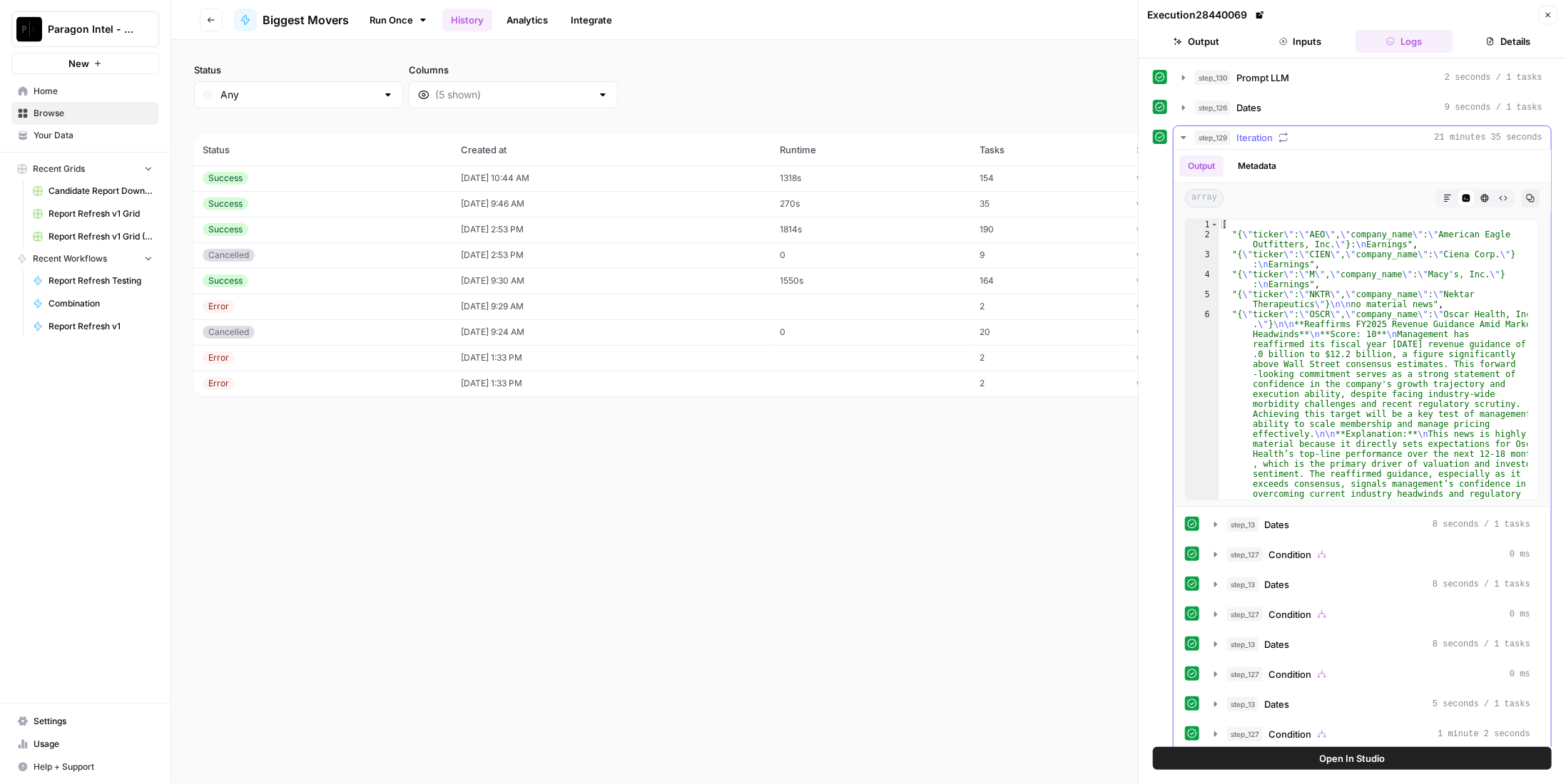
click at [1259, 141] on span "Iteration" at bounding box center [1255, 137] width 36 height 14
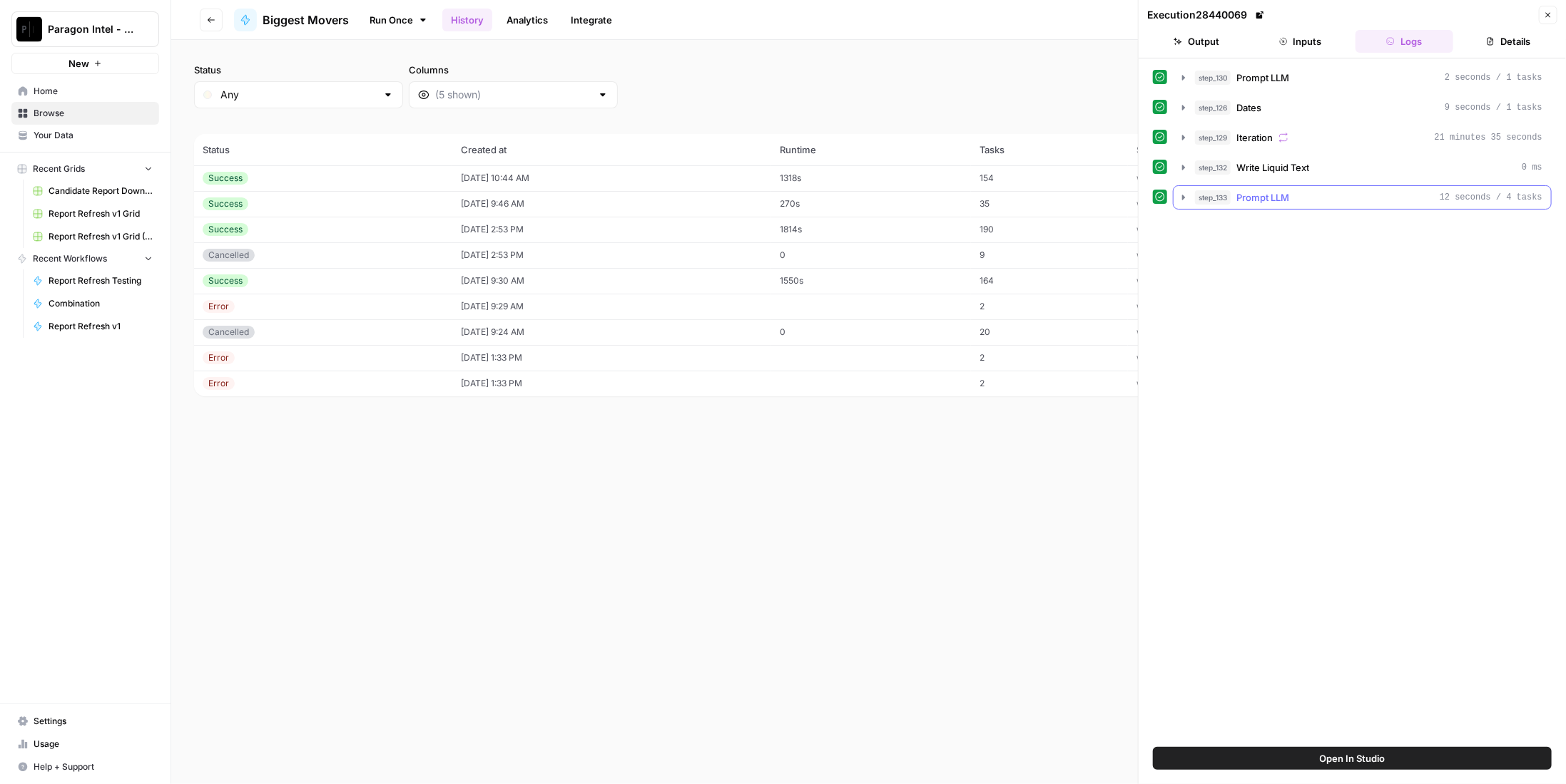
click at [1269, 190] on span "Prompt LLM" at bounding box center [1262, 197] width 53 height 14
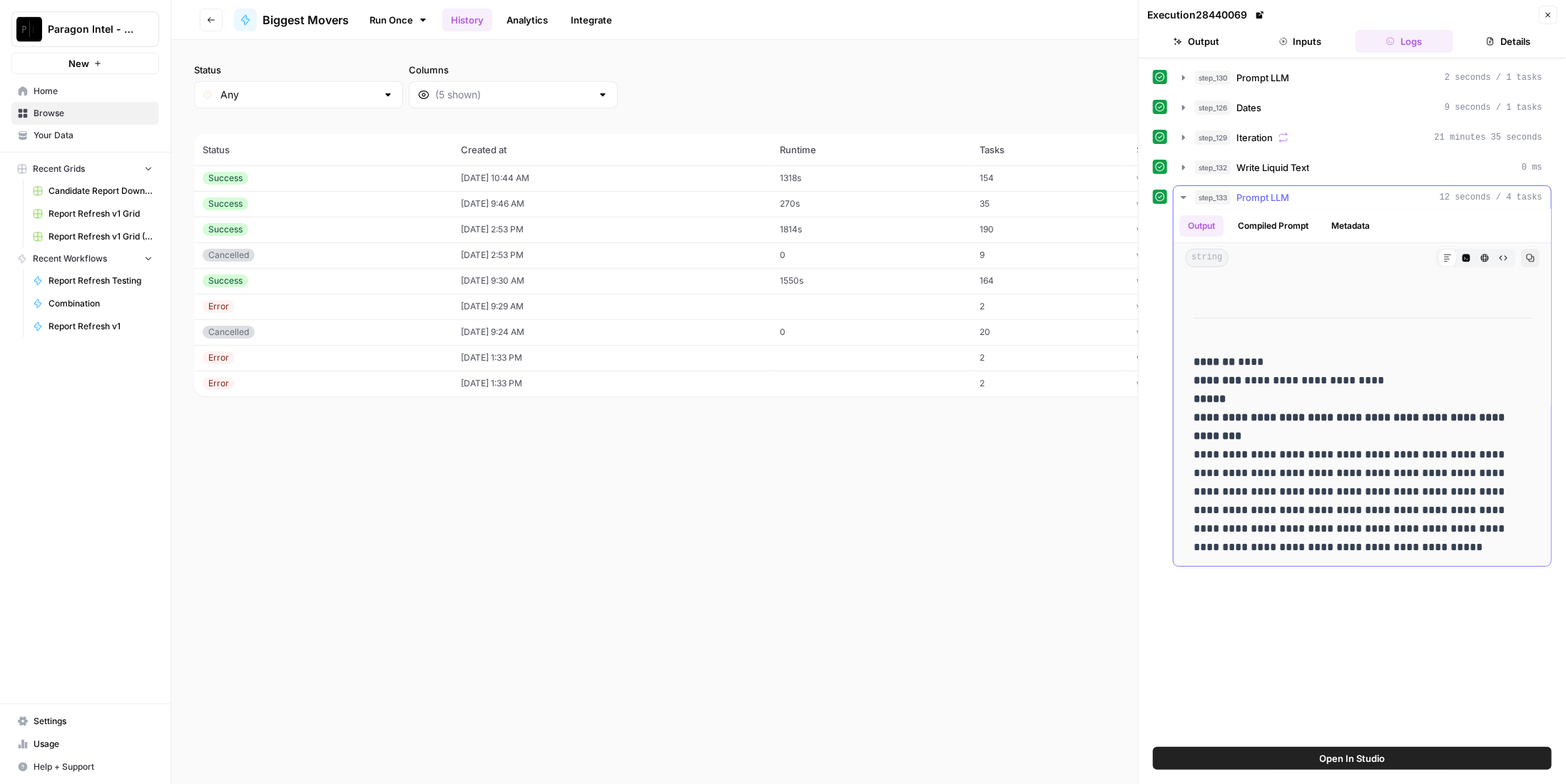
scroll to position [0, 0]
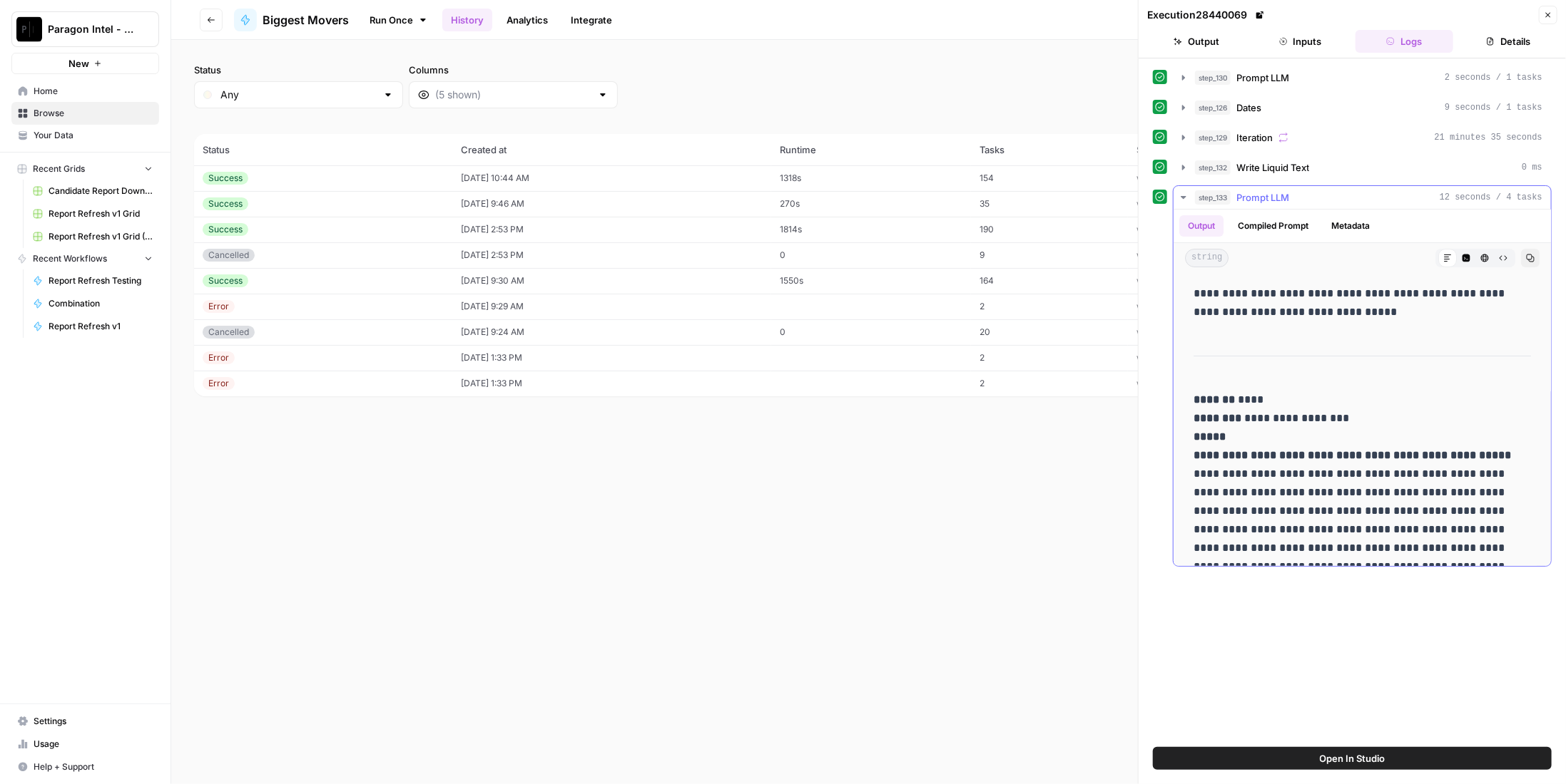
click at [1240, 401] on p "**********" at bounding box center [1357, 511] width 328 height 241
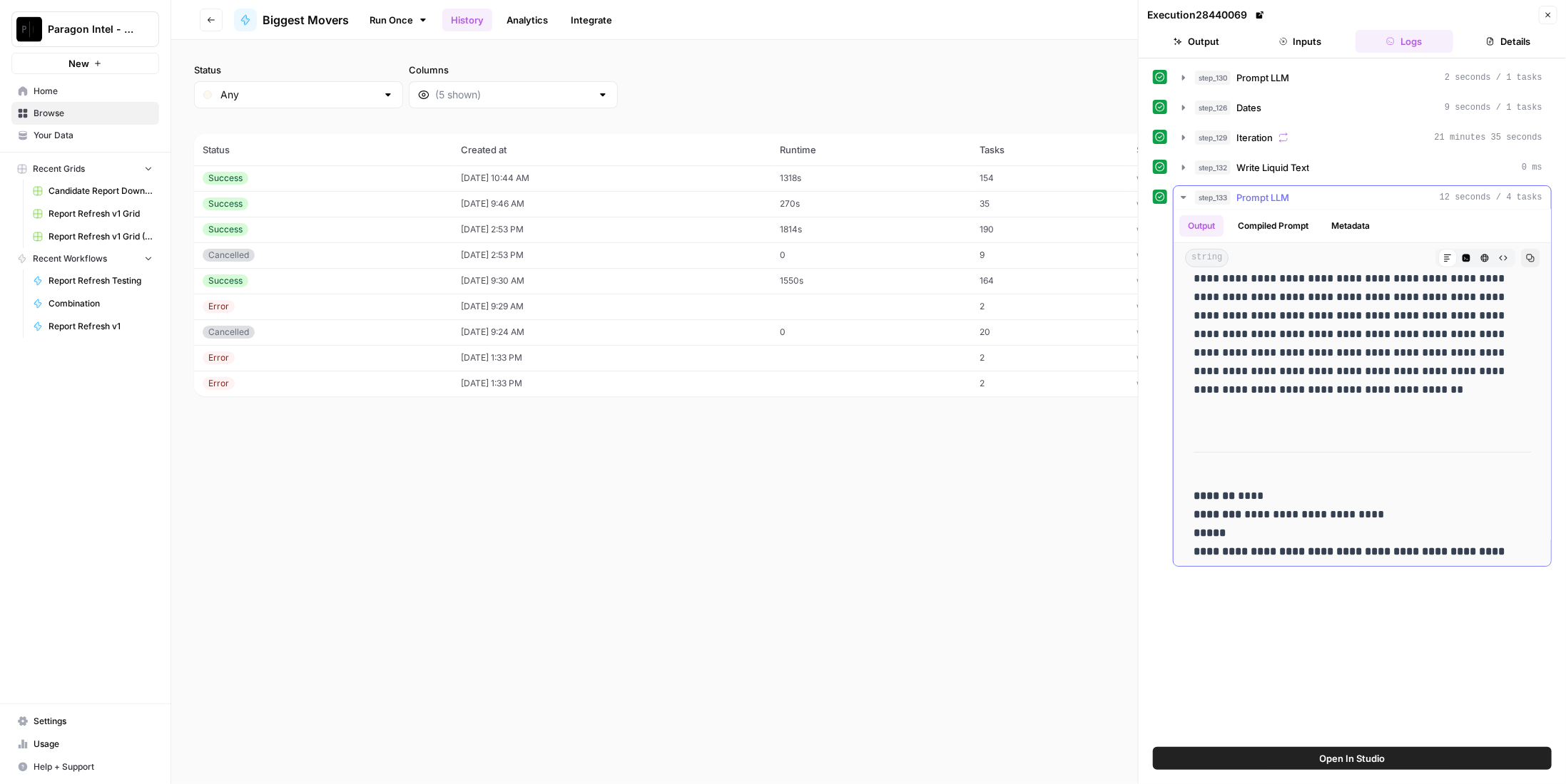
click at [1251, 493] on p "**********" at bounding box center [1357, 589] width 328 height 204
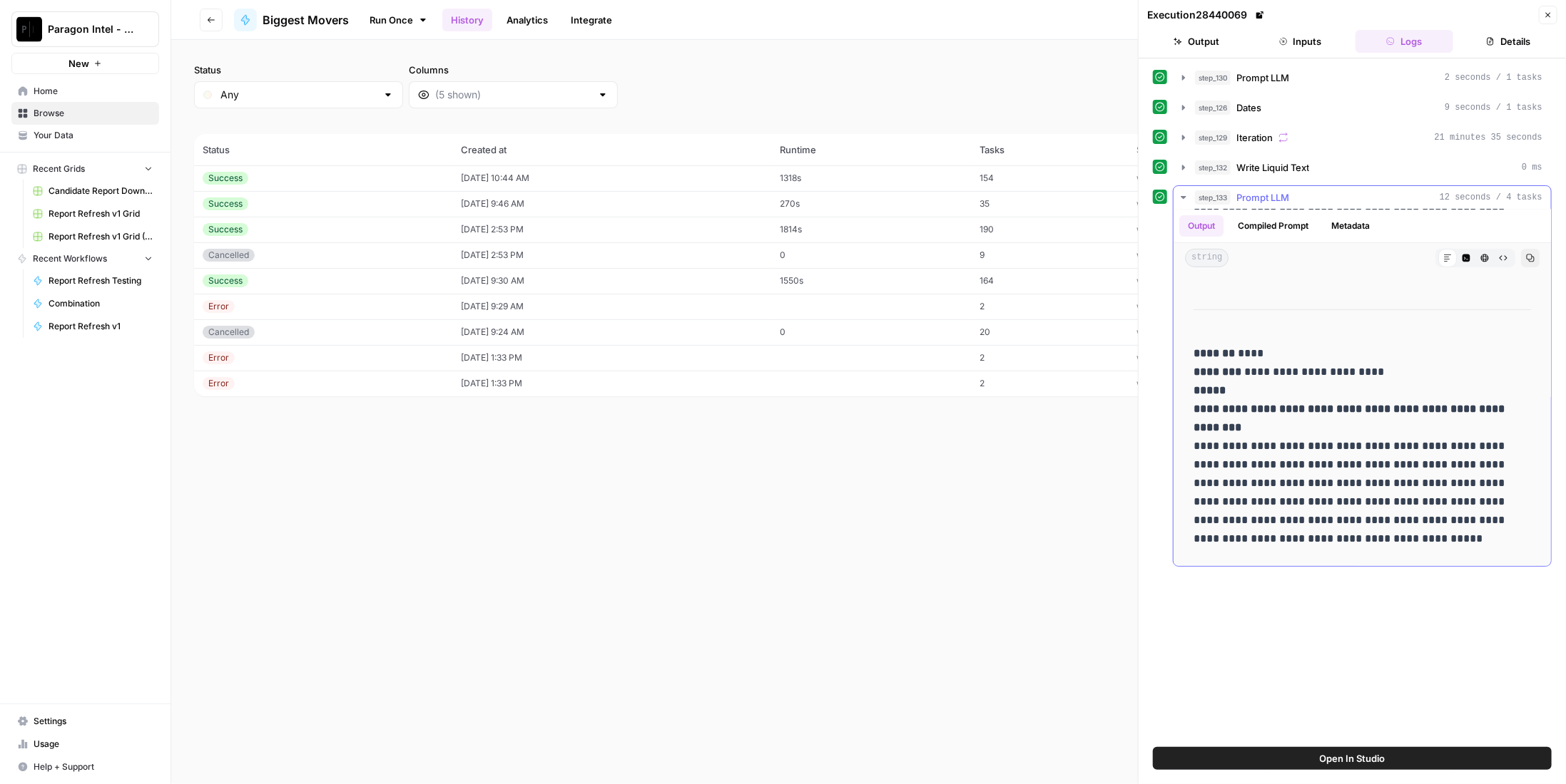
scroll to position [570, 0]
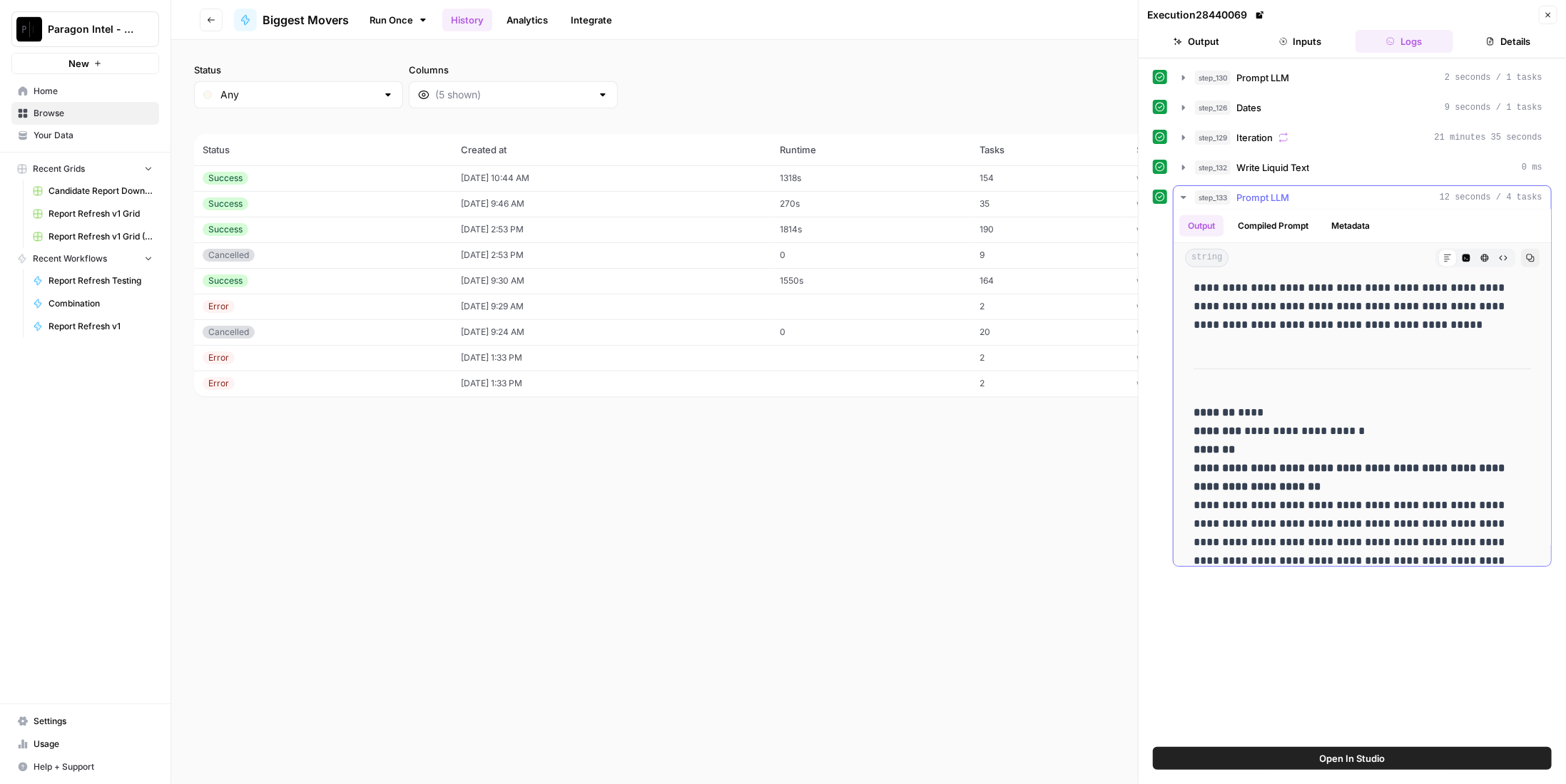
click at [1247, 408] on p "**********" at bounding box center [1357, 506] width 328 height 204
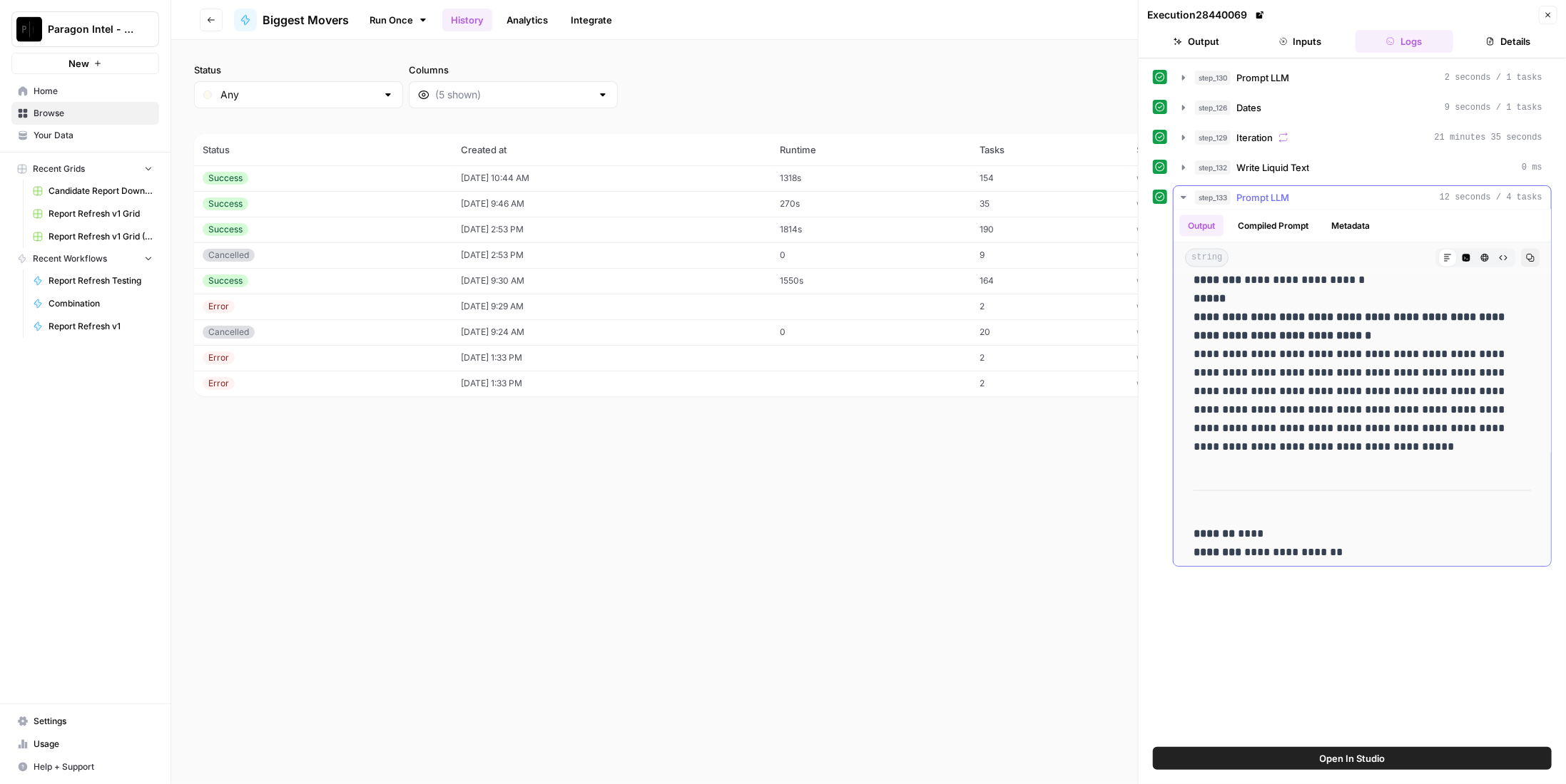
scroll to position [1497, 0]
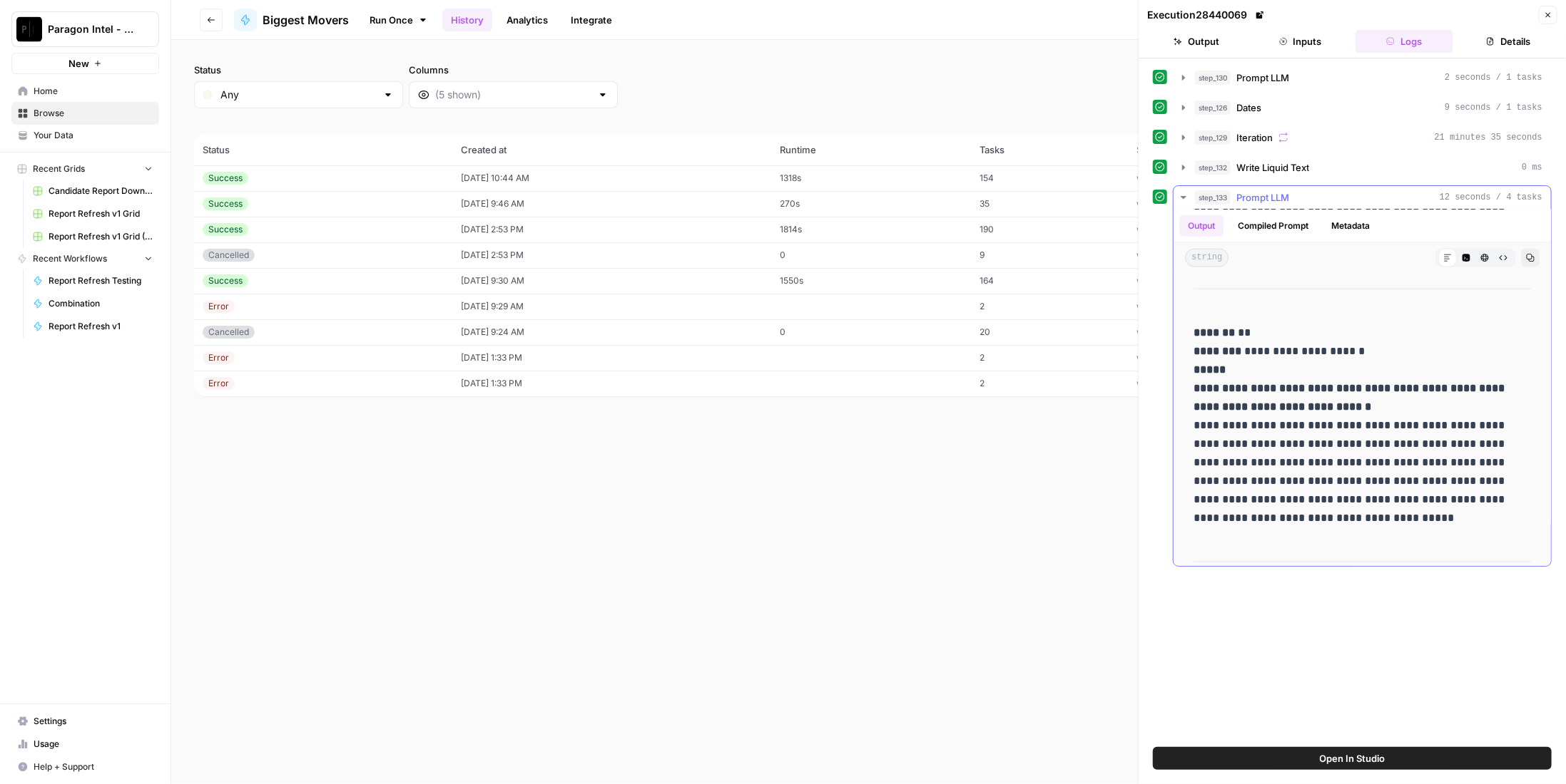
click at [1236, 323] on p "**********" at bounding box center [1357, 425] width 328 height 204
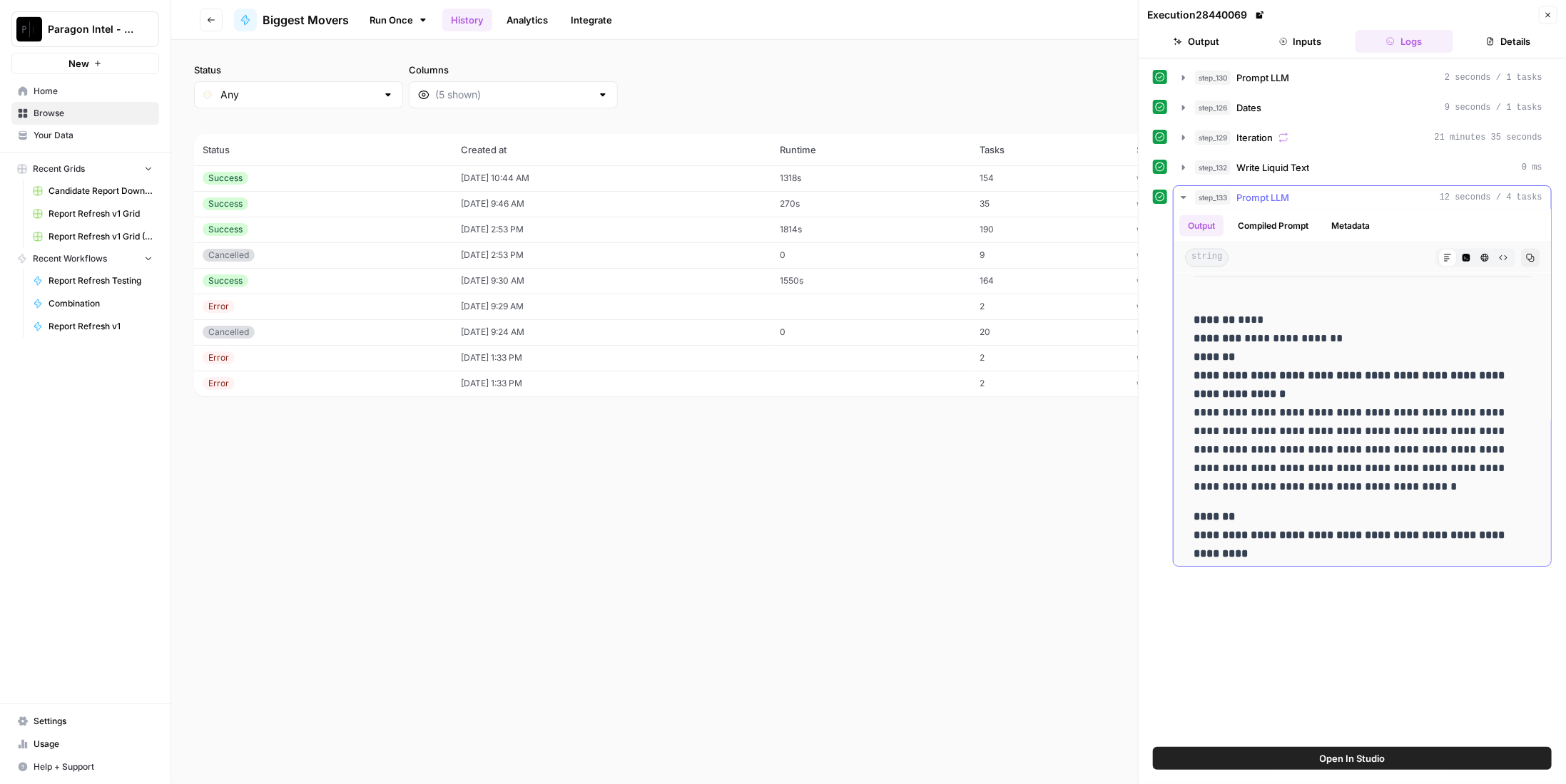
scroll to position [1916, 0]
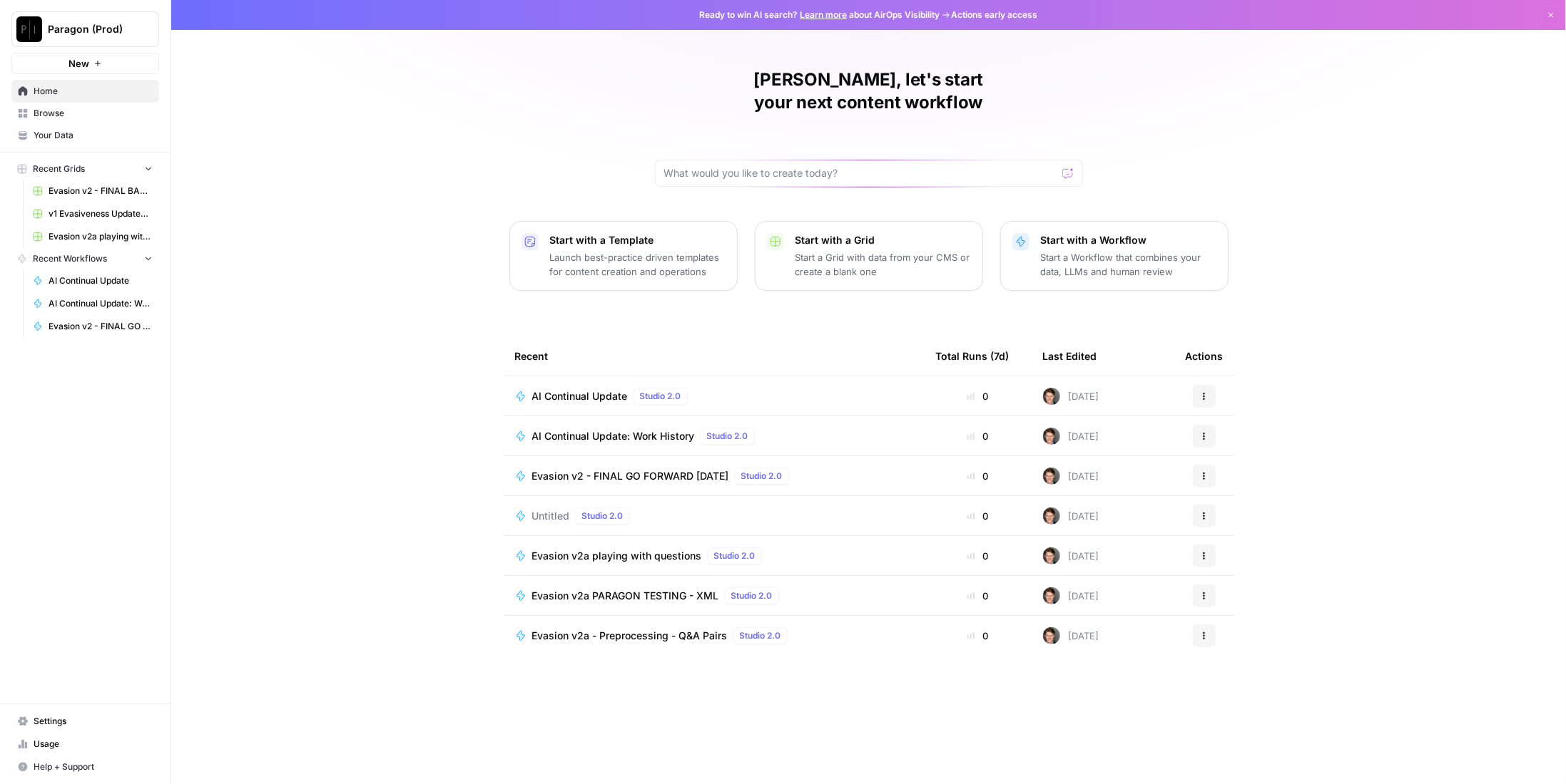
click at [599, 389] on span "AI Continual Update" at bounding box center [579, 396] width 96 height 14
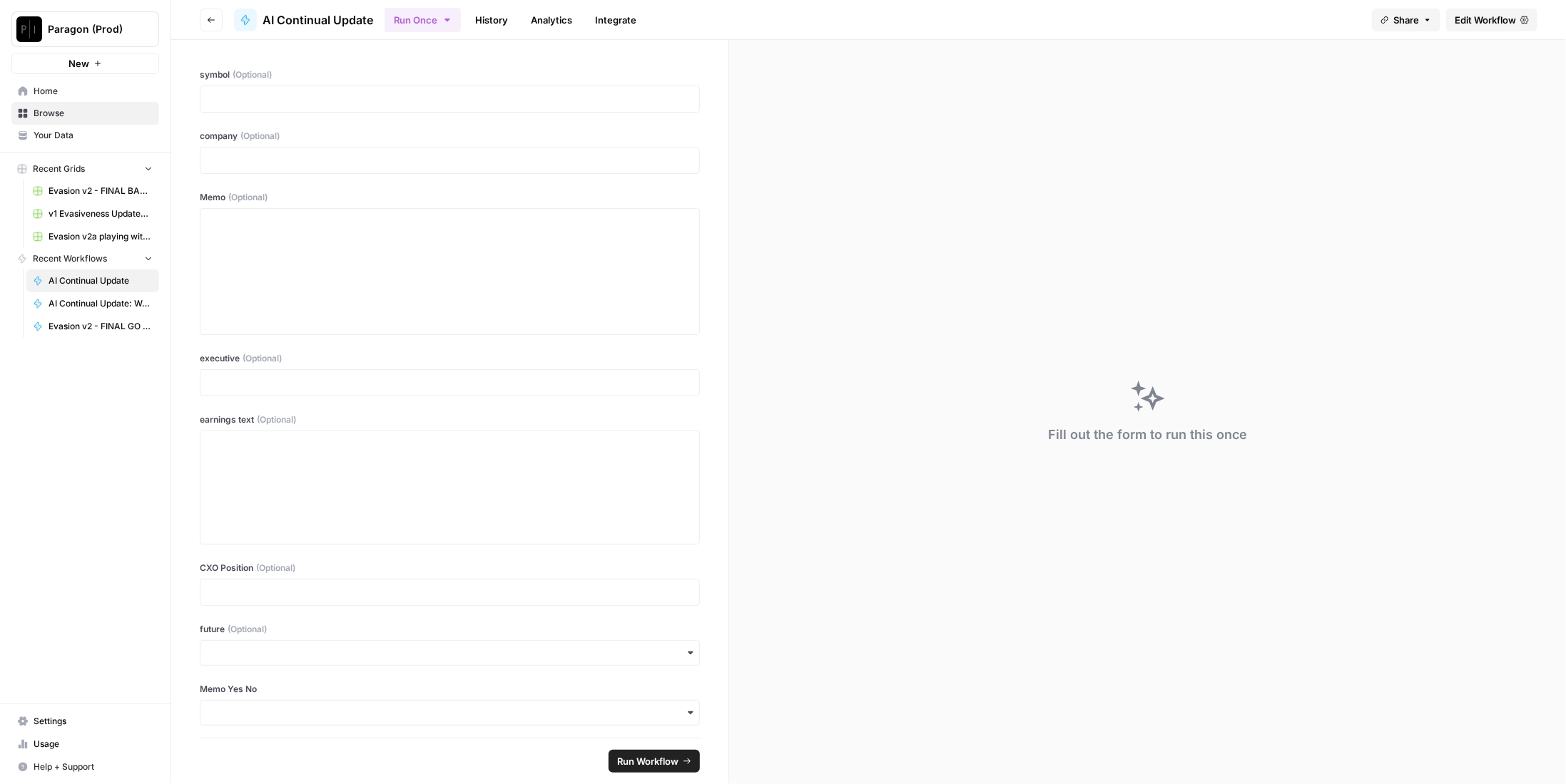
click at [1499, 22] on span "Edit Workflow" at bounding box center [1485, 20] width 61 height 14
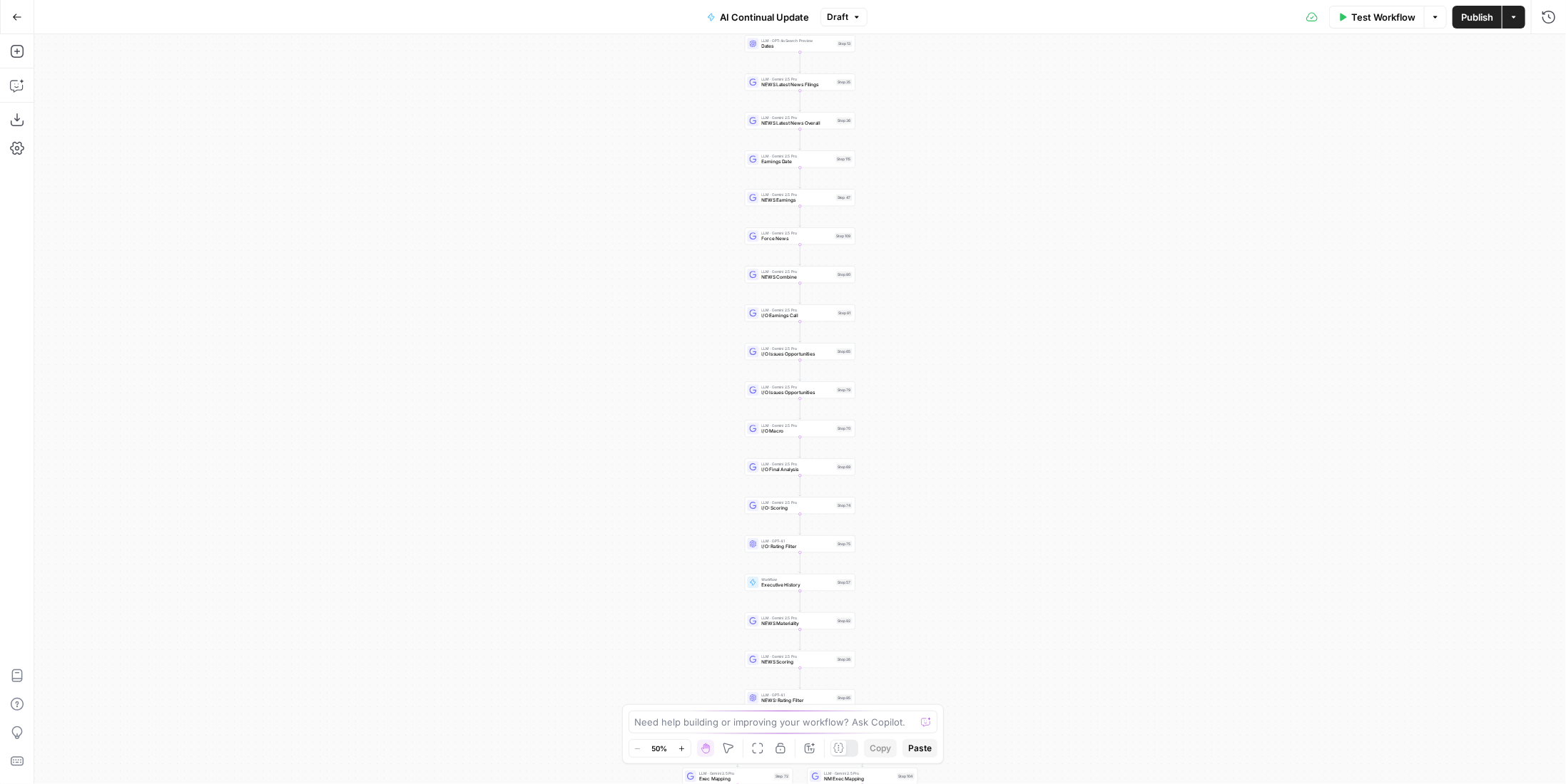
click at [14, 21] on icon "button" at bounding box center [17, 17] width 10 height 10
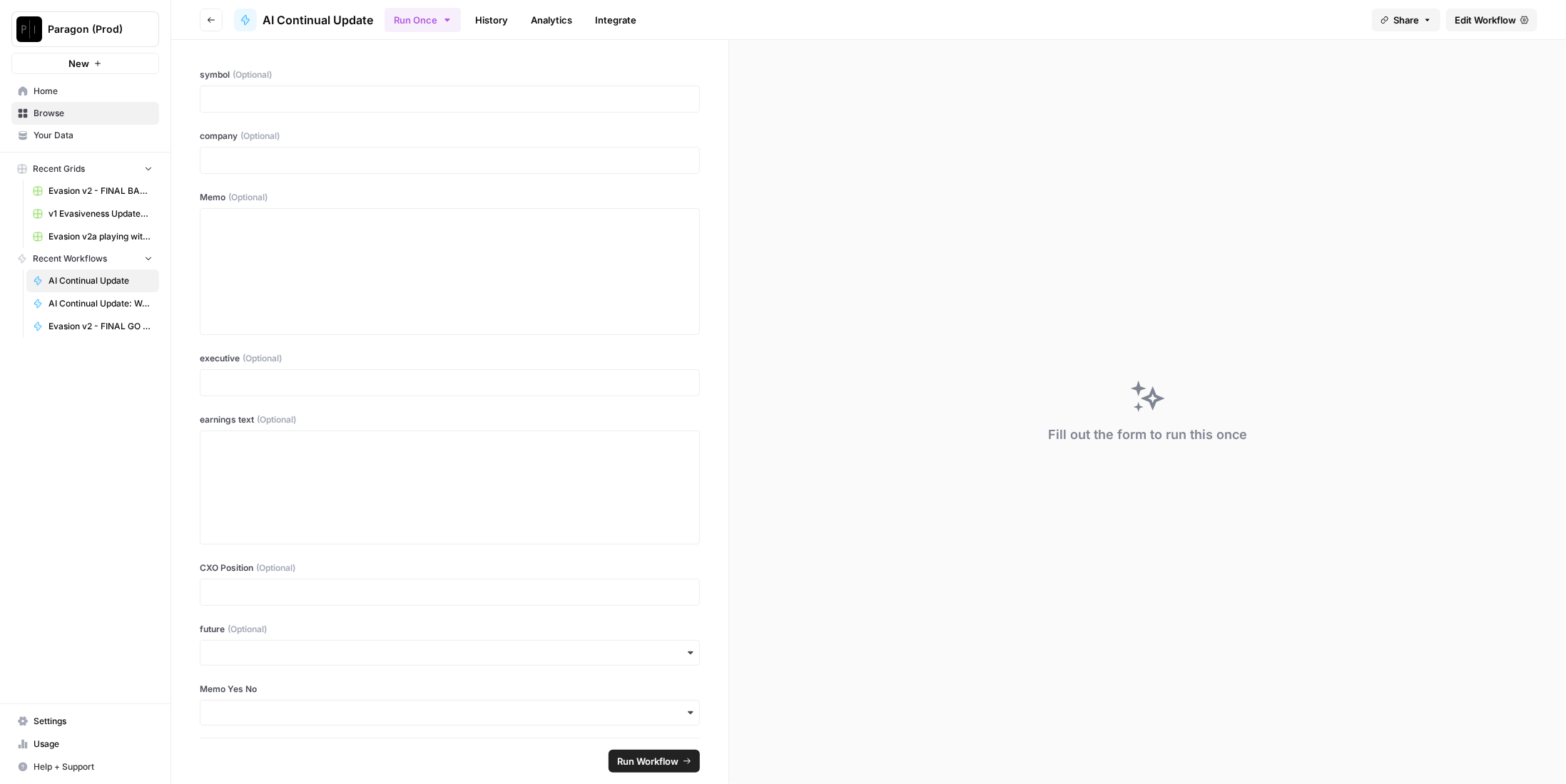
click at [502, 16] on link "History" at bounding box center [491, 20] width 50 height 22
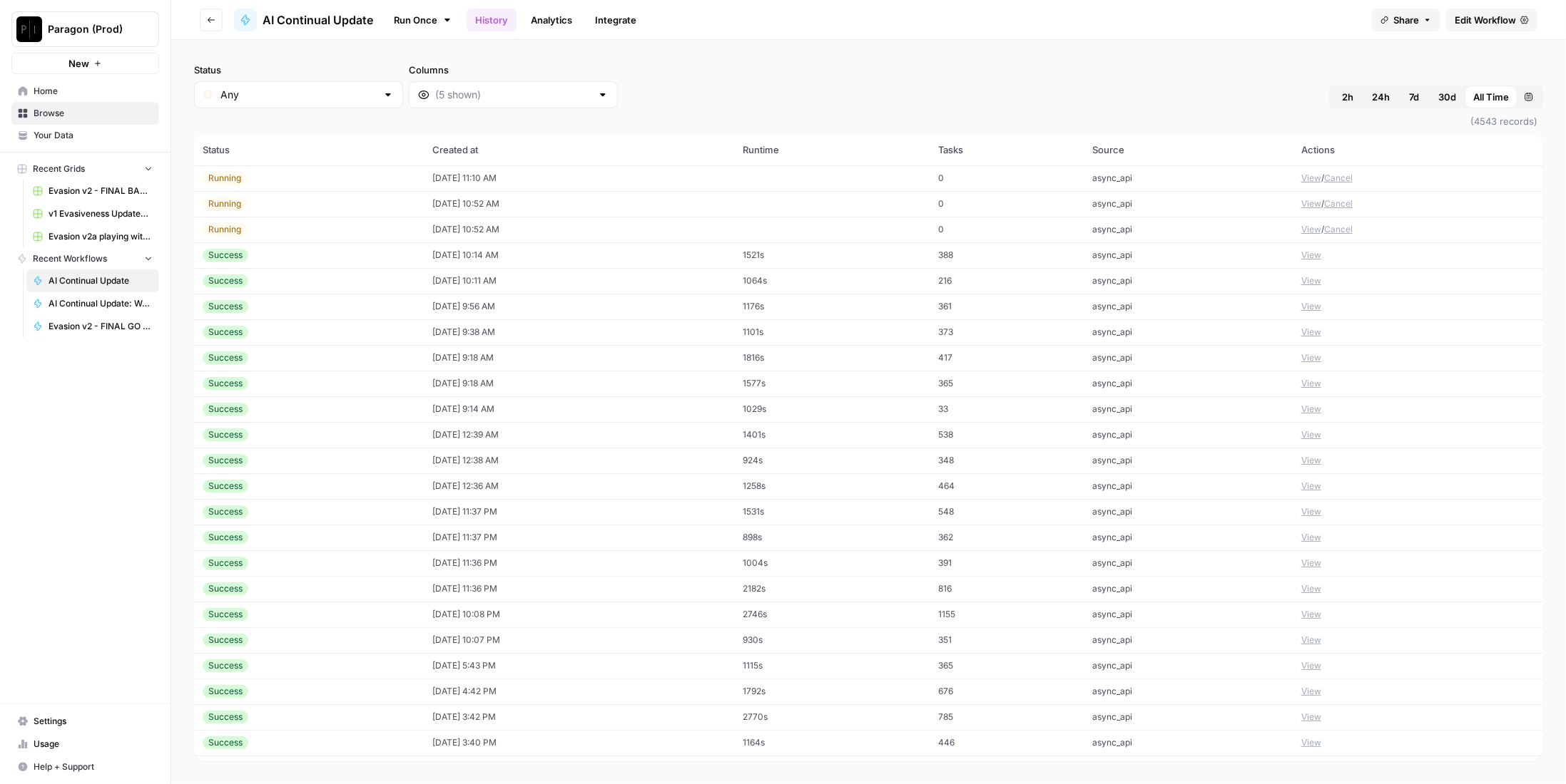
click at [483, 241] on td "[DATE] 10:52 AM" at bounding box center [578, 230] width 310 height 26
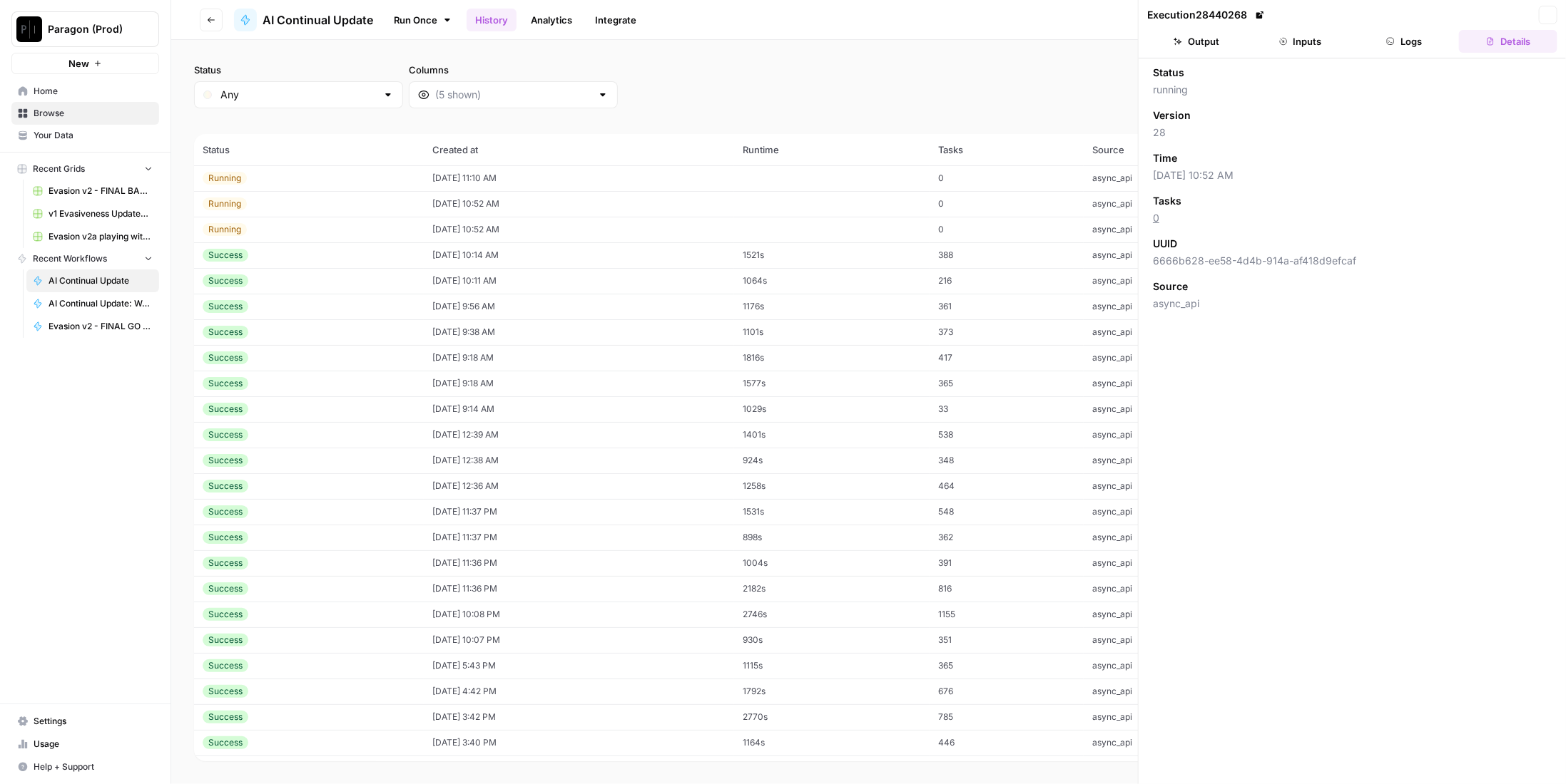
click at [481, 254] on td "[DATE] 10:14 AM" at bounding box center [578, 255] width 310 height 26
click at [502, 376] on td "[DATE] 9:18 AM" at bounding box center [578, 384] width 310 height 26
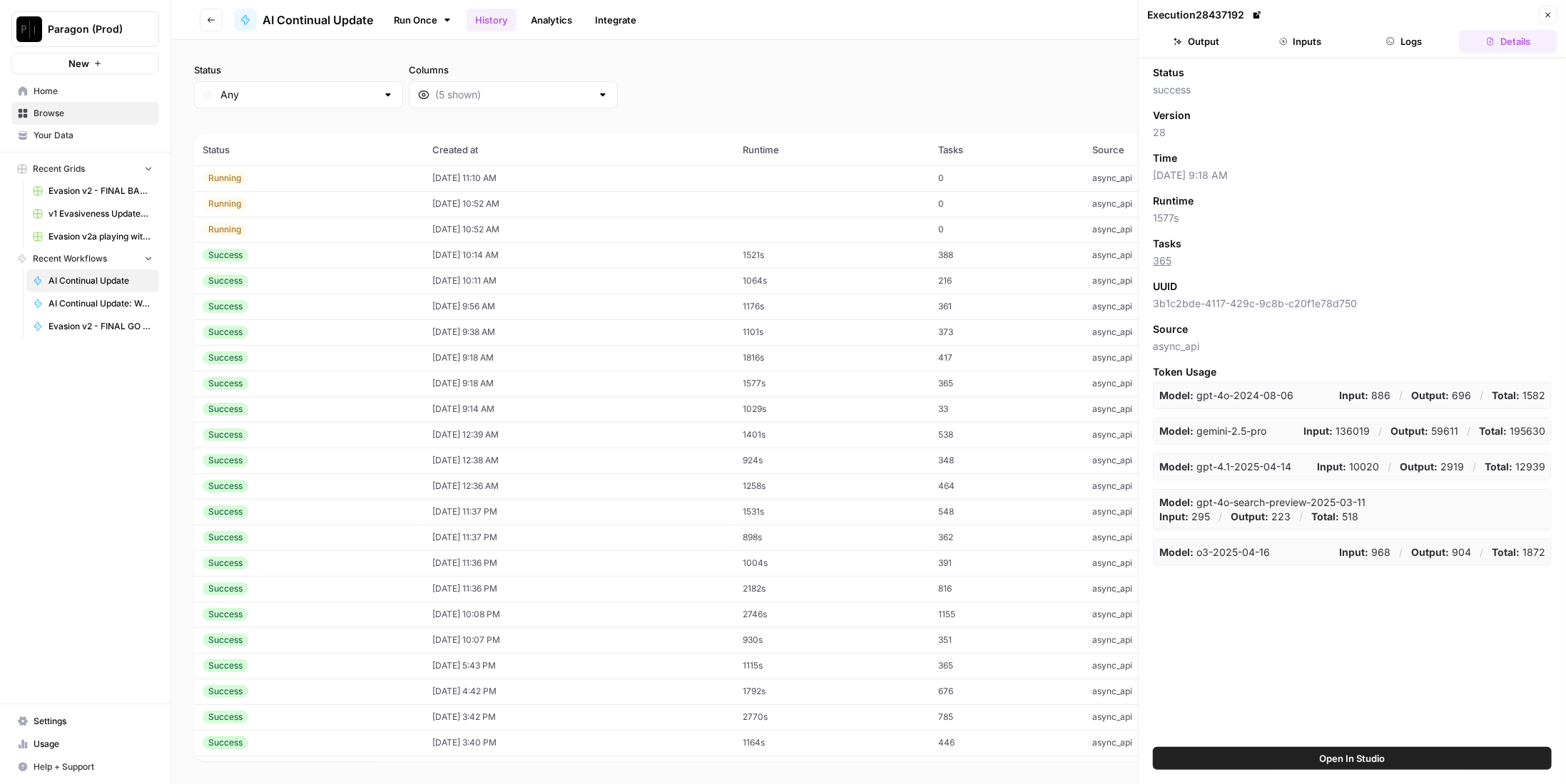
click at [1328, 48] on button "Inputs" at bounding box center [1301, 41] width 99 height 22
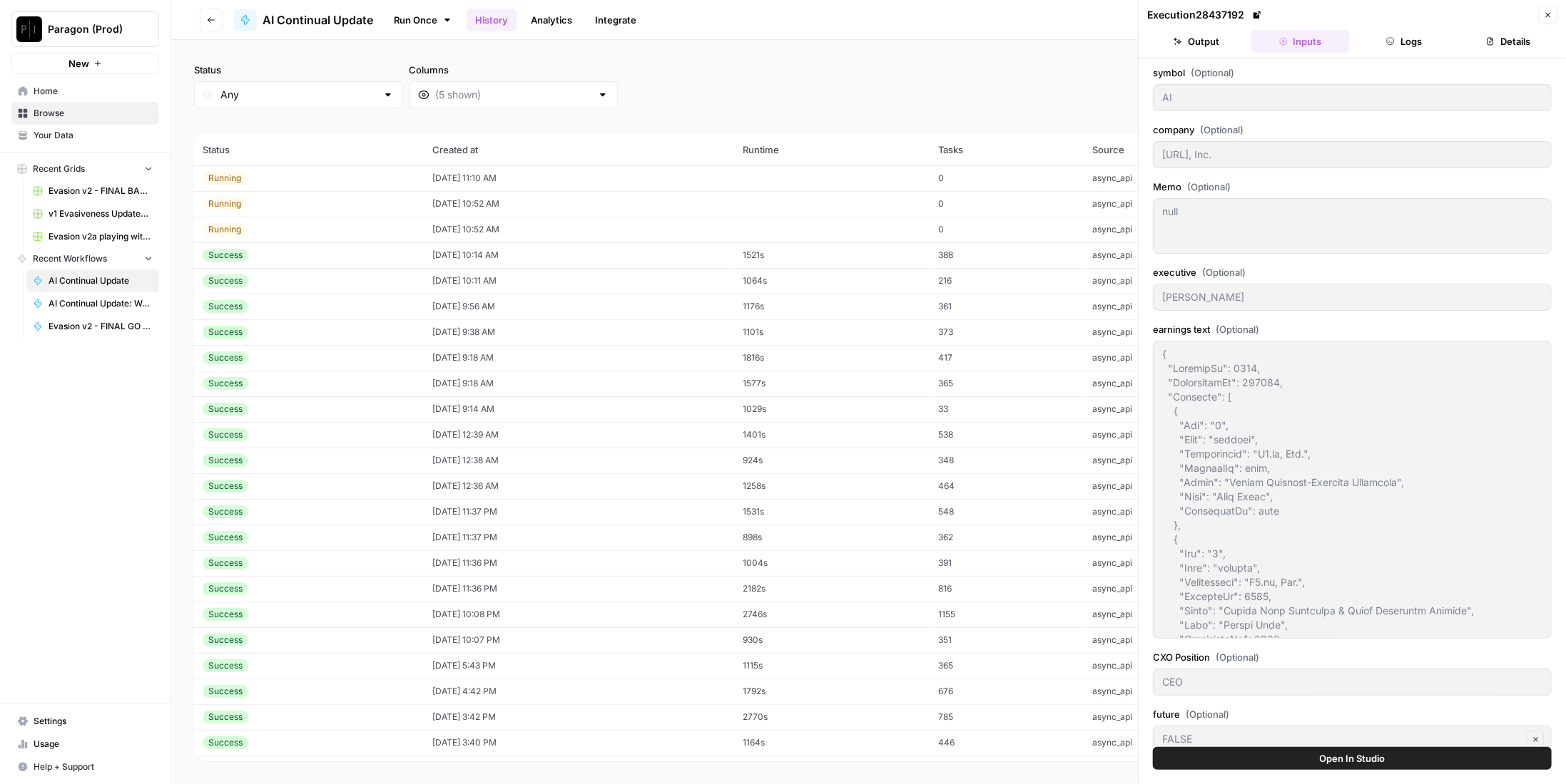
click at [551, 328] on td "[DATE] 9:38 AM" at bounding box center [578, 333] width 310 height 26
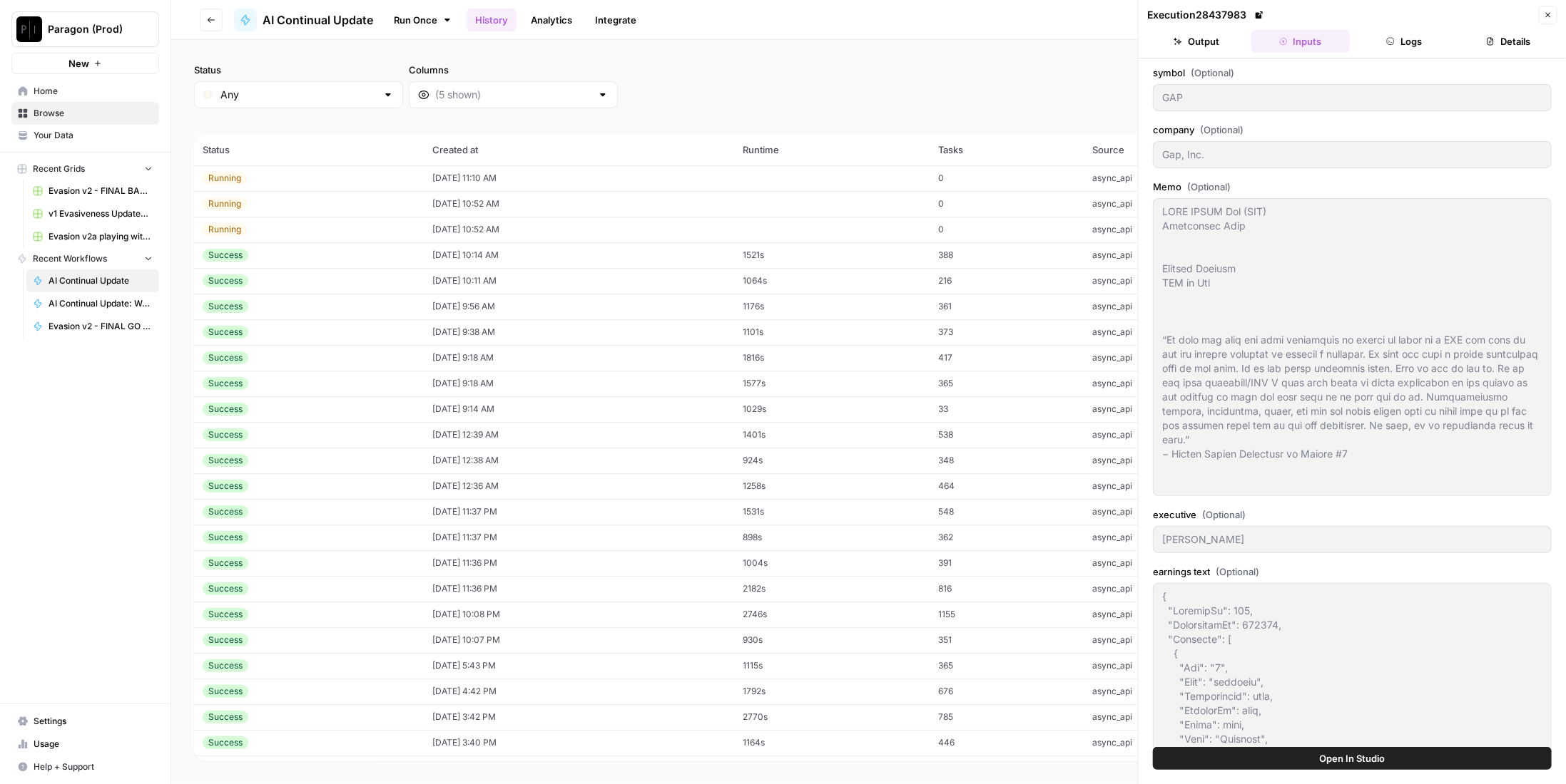
click at [551, 303] on td "[DATE] 9:56 AM" at bounding box center [578, 307] width 310 height 26
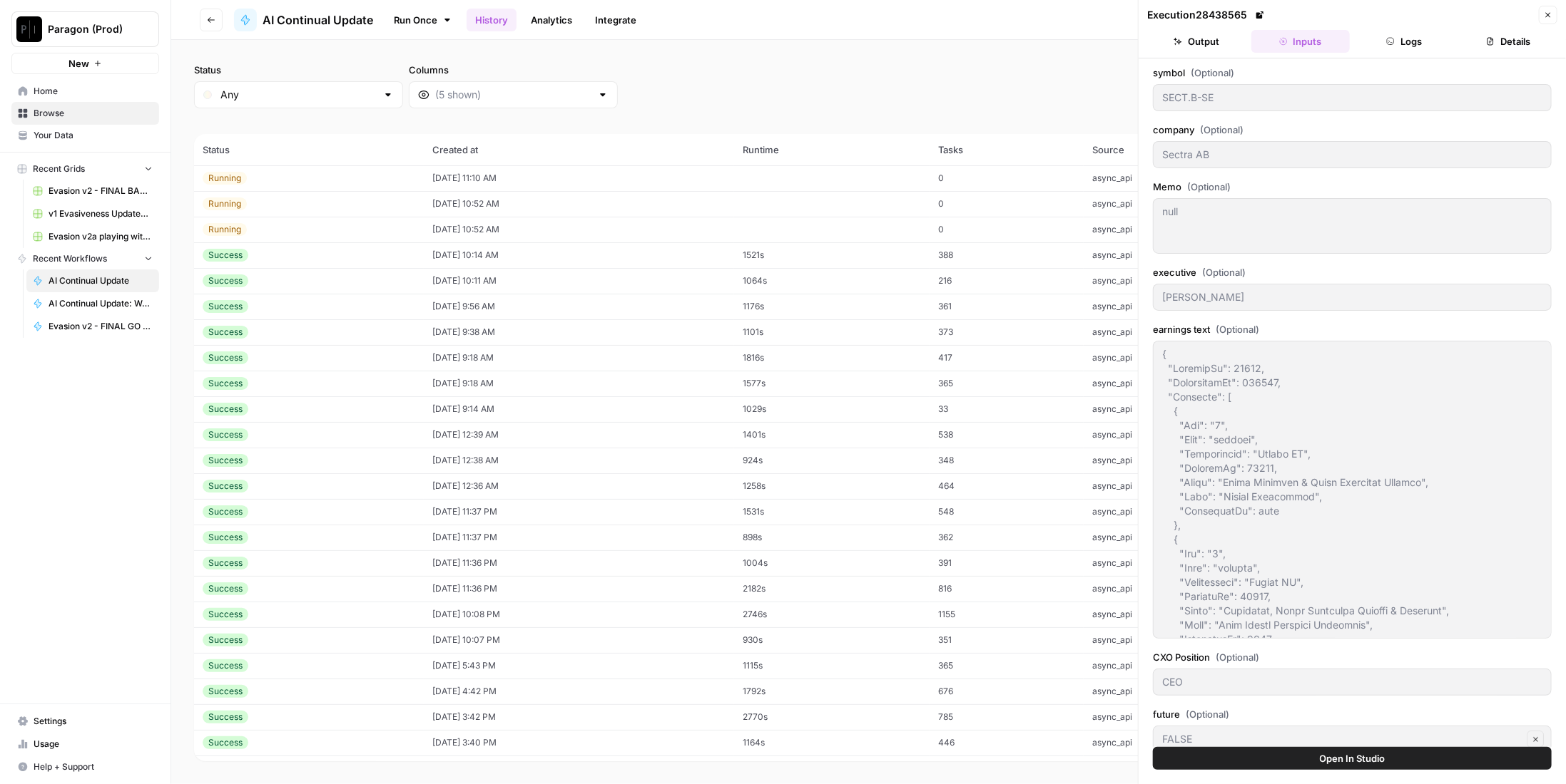
click at [547, 279] on td "[DATE] 10:11 AM" at bounding box center [578, 281] width 310 height 26
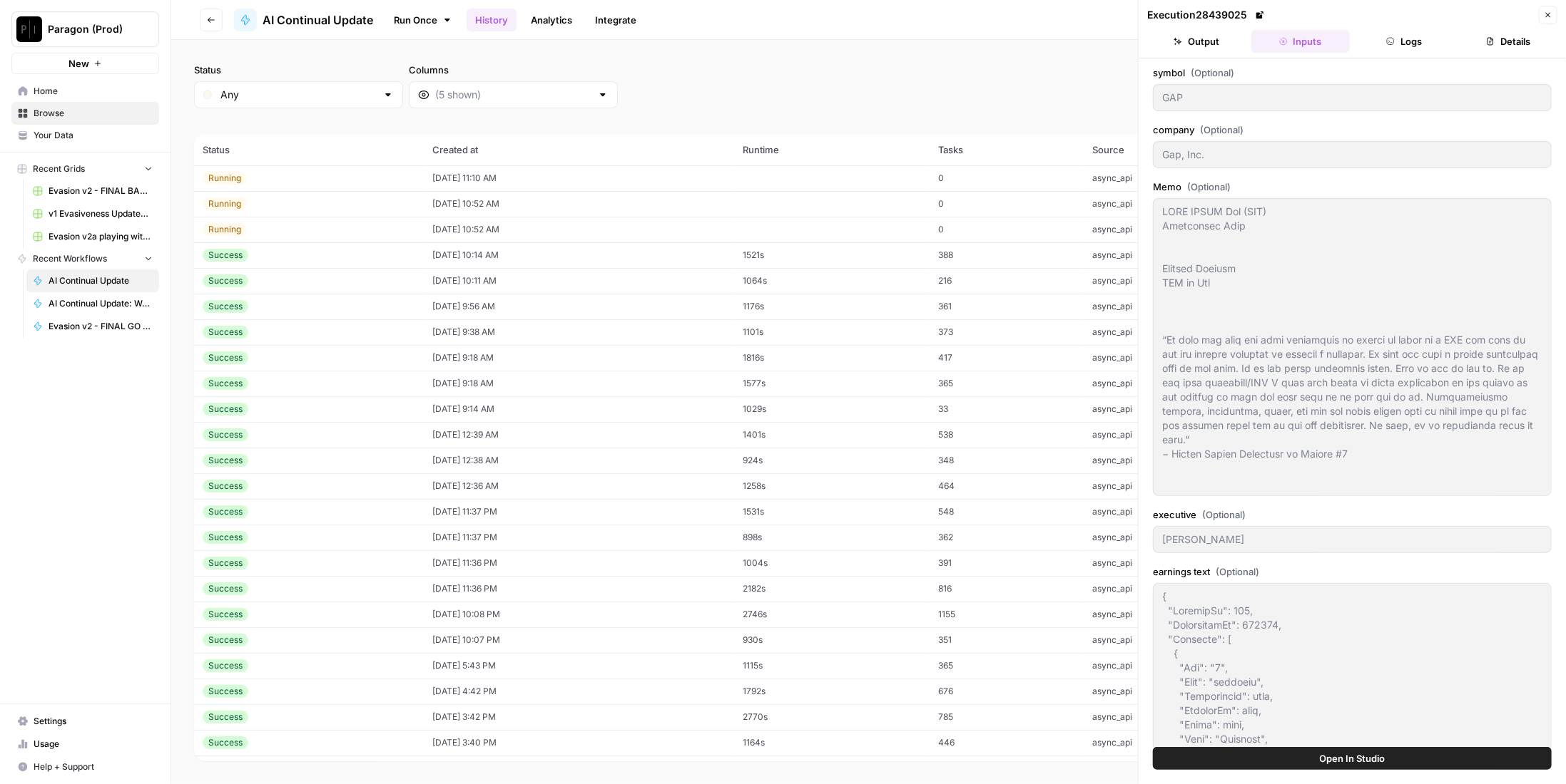
click at [547, 260] on td "[DATE] 10:14 AM" at bounding box center [578, 255] width 310 height 26
type textarea "LORE IPSUM Dol (SIT) Ametconsec Adip Elitsed Doeiusm TEM in Utl “Et dolo mag al…"
type input "T"
type input "AT&T, Inc."
type textarea "LORE IPSUM Dol (SIT) Ametconsec Adip Elitsed Doeiusm TEM in Utl “Et dolo mag al…"
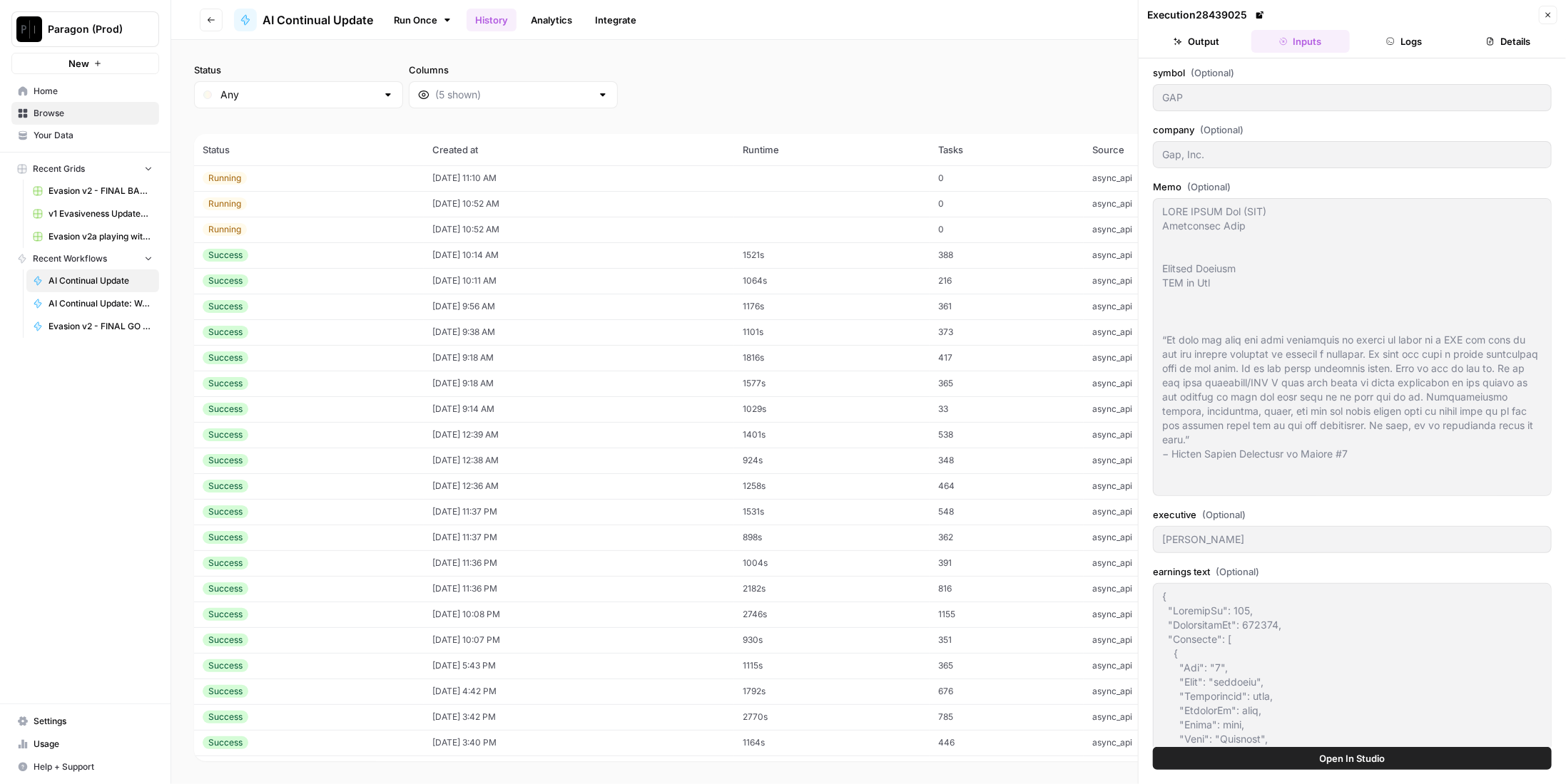
type input "[PERSON_NAME]"
type input "FALSE"
type input "null"
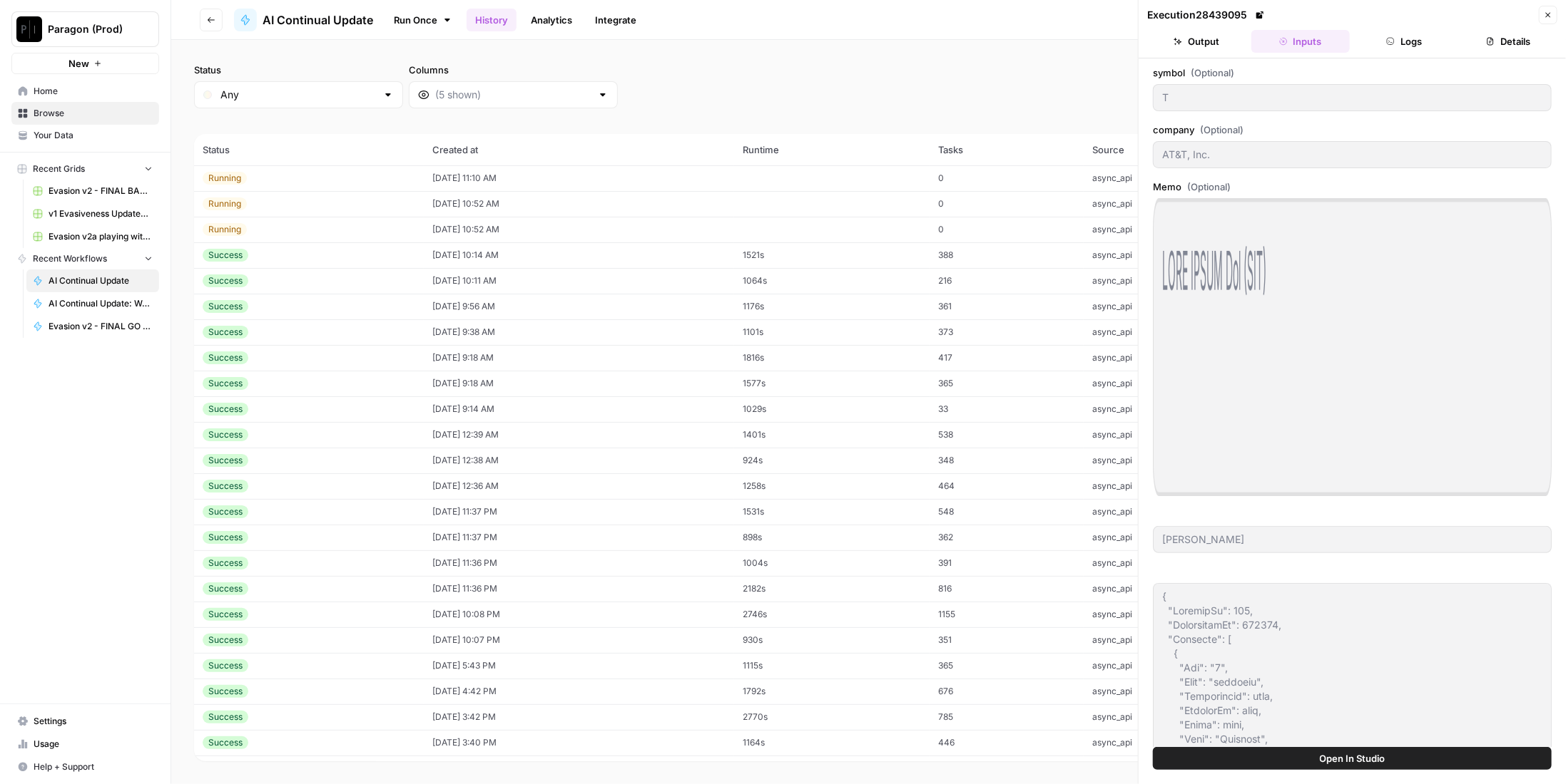
type textarea "null"
type textarea "{ "CompanyId": 619, "TranscriptId": 430040, "Speakers": [ { "Key": "0", "Type":…"
type textarea "[{"Id":14300,"Key":"14300","Company":{"Id":619,"Name":"AT\u0026T, Inc.","Exchan…"
type textarea "null"
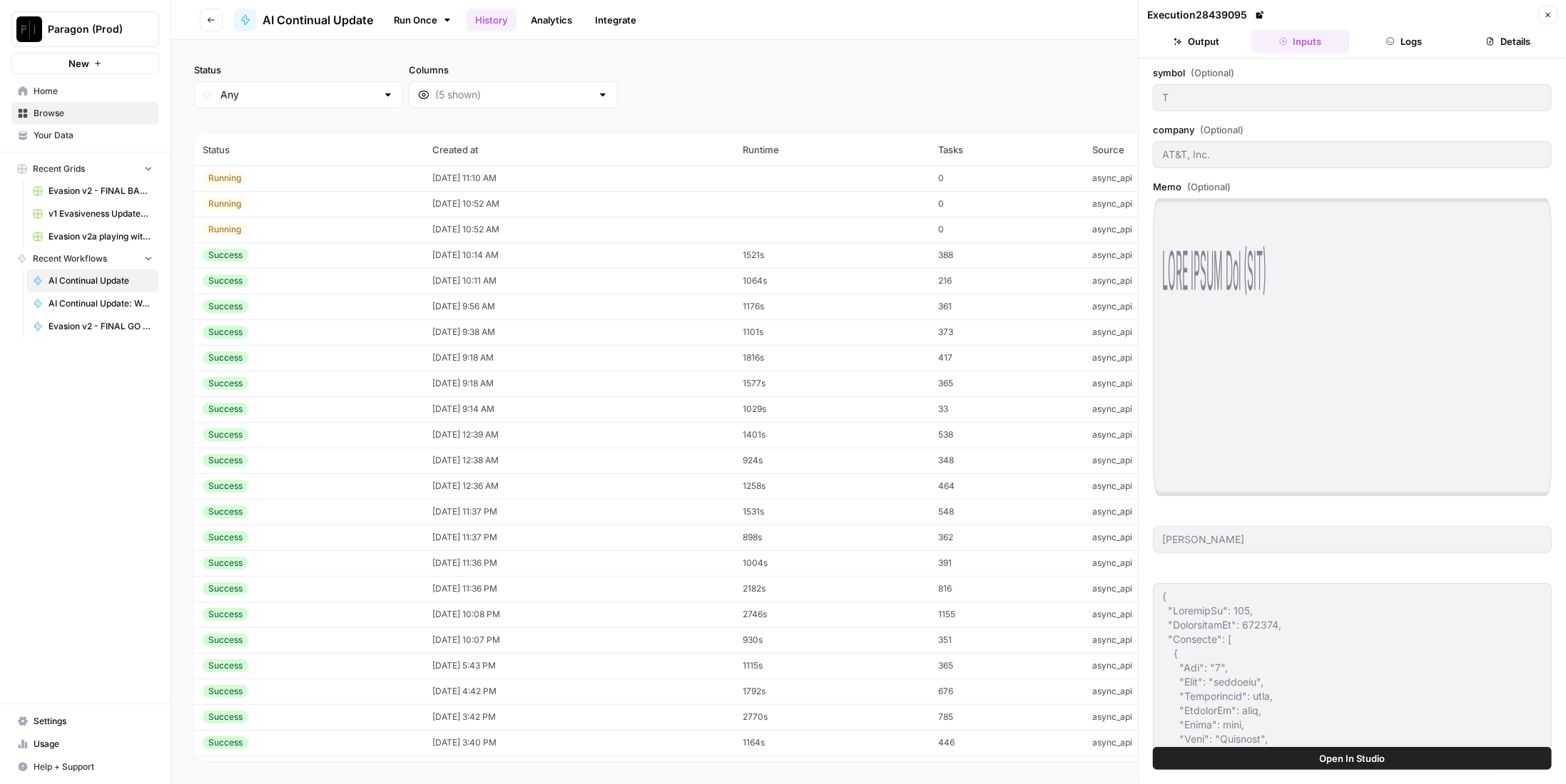
type textarea "null"
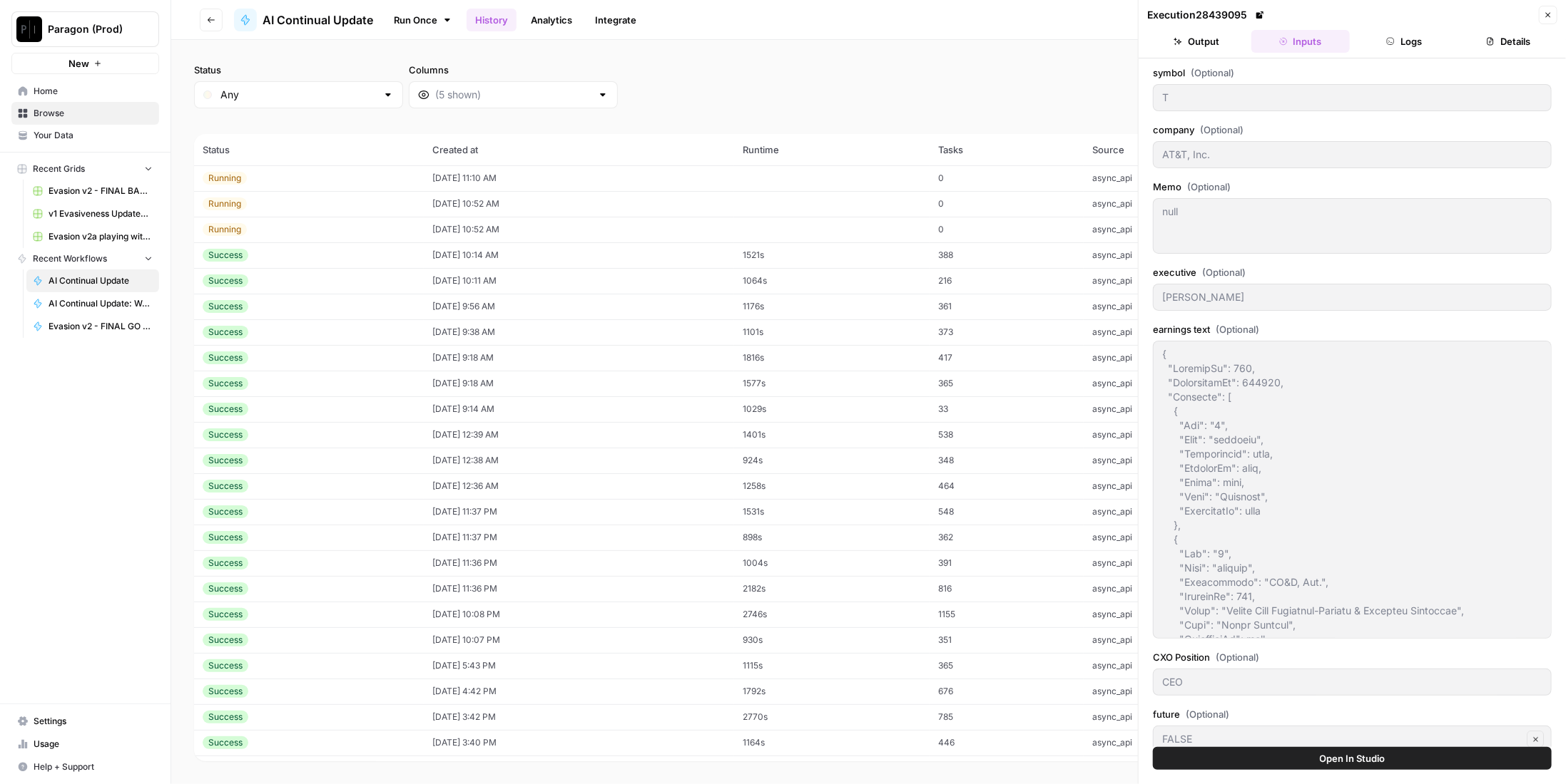
click at [529, 401] on td "[DATE] 9:14 AM" at bounding box center [578, 410] width 310 height 26
click at [534, 433] on td "[DATE] 12:39 AM" at bounding box center [578, 435] width 310 height 26
click at [526, 512] on td "[DATE] 11:37 PM" at bounding box center [578, 512] width 310 height 26
click at [523, 535] on td "[DATE] 11:37 PM" at bounding box center [578, 538] width 310 height 26
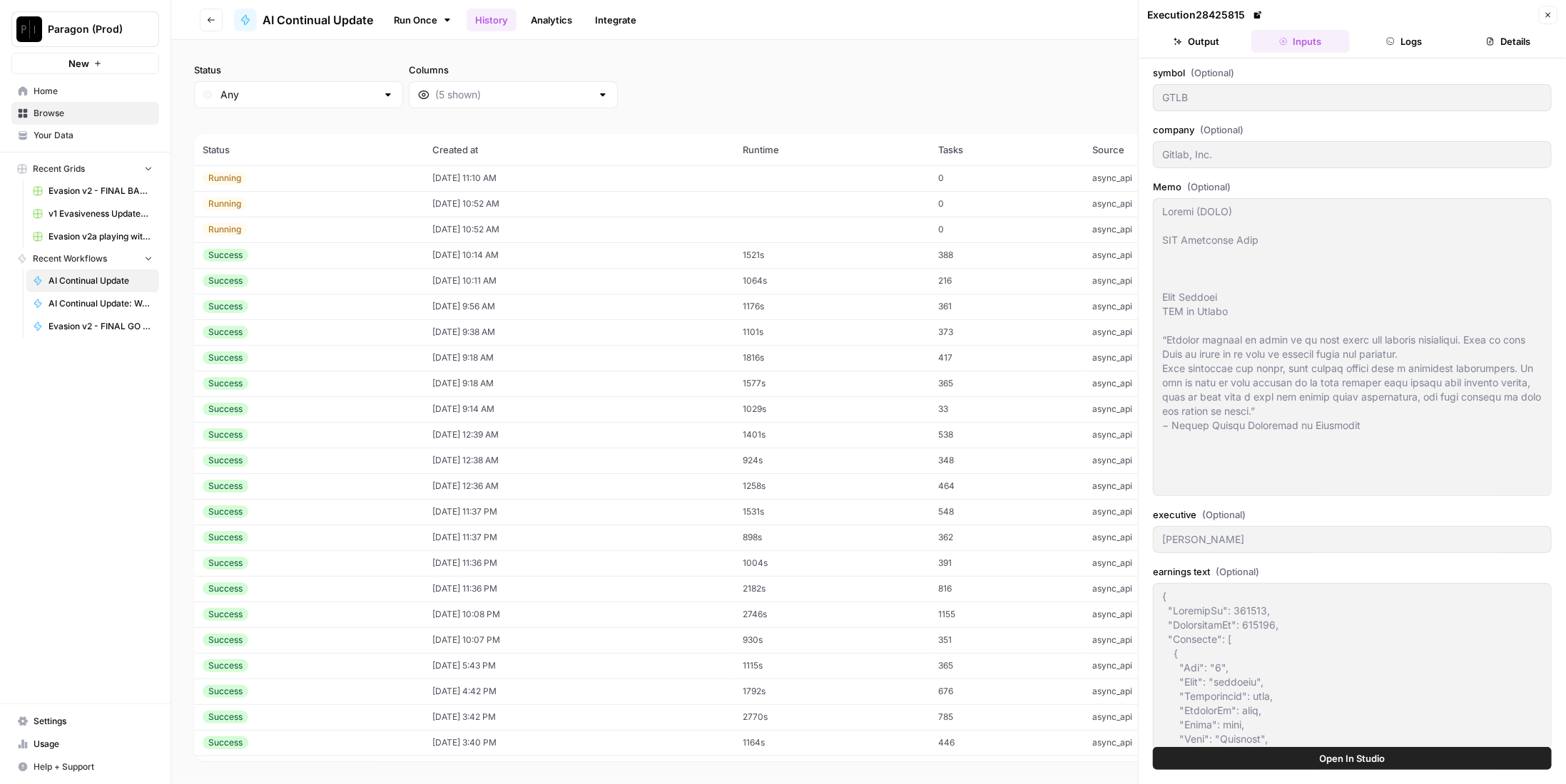
click at [529, 514] on td "[DATE] 11:37 PM" at bounding box center [578, 512] width 310 height 26
type textarea "Loremi (DOLO) SIT Ametconse Adip Elit Seddoei TEM in Utlabo “Etdolor magnaal en…"
type input "AEO"
type input "American Eagle Outfitters, Inc."
type textarea "Loremi (DOLO) SIT Ametconse Adip Elit Seddoei TEM in Utlabo “Etdolor magnaal en…"
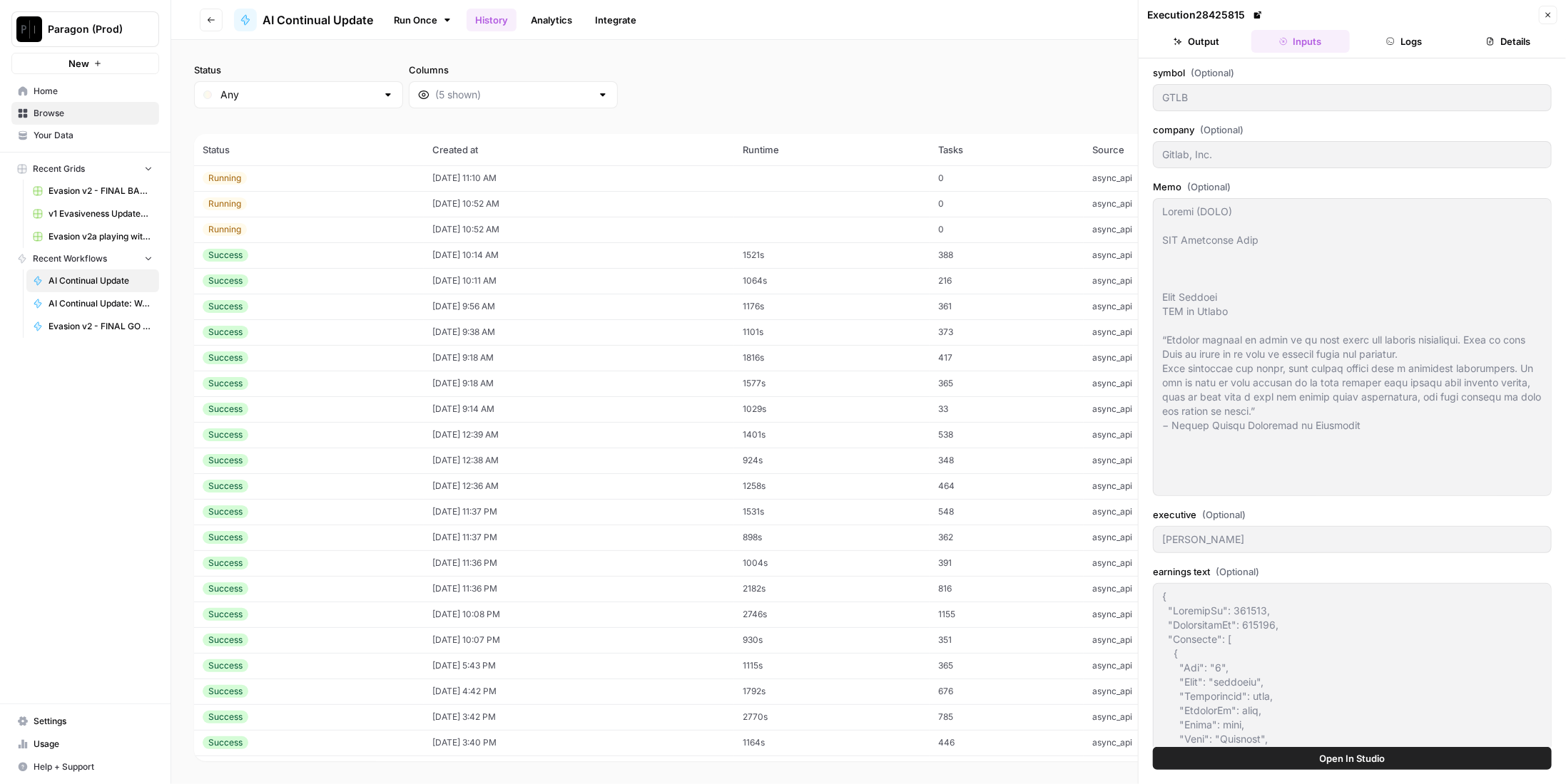
type input "[PERSON_NAME]"
type input "FALSE"
type input "null"
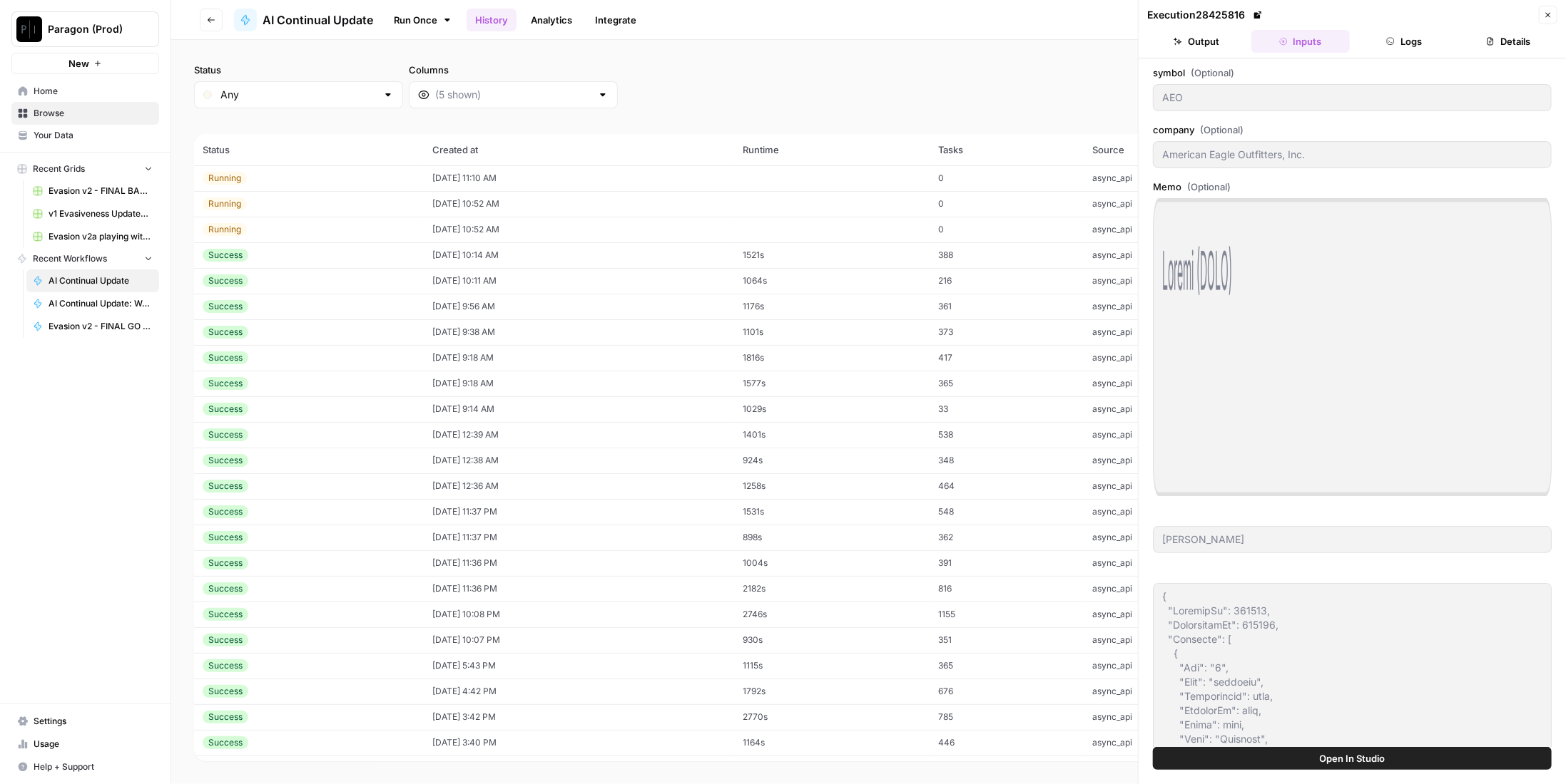
type textarea "null"
type textarea "{ "CompanyId": 13740, "TranscriptId": 436487, "Speakers": [ { "Key": "0", "Type…"
type textarea "[{"Id":47684,"Key":"47684","Company":{"Id":6384,"Name":"SB Capital Group LLC","…"
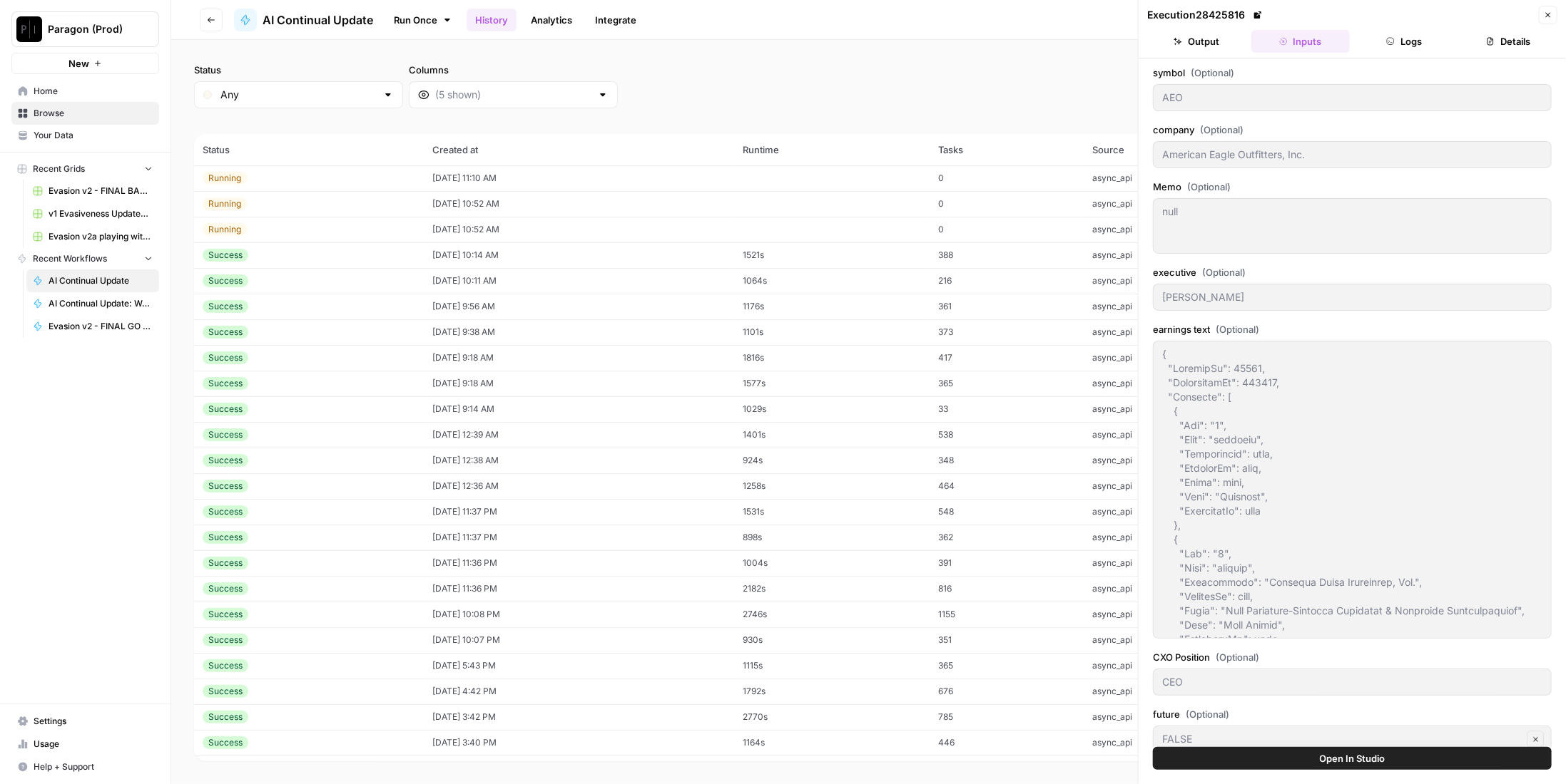
click at [1408, 42] on button "Logs" at bounding box center [1404, 41] width 99 height 22
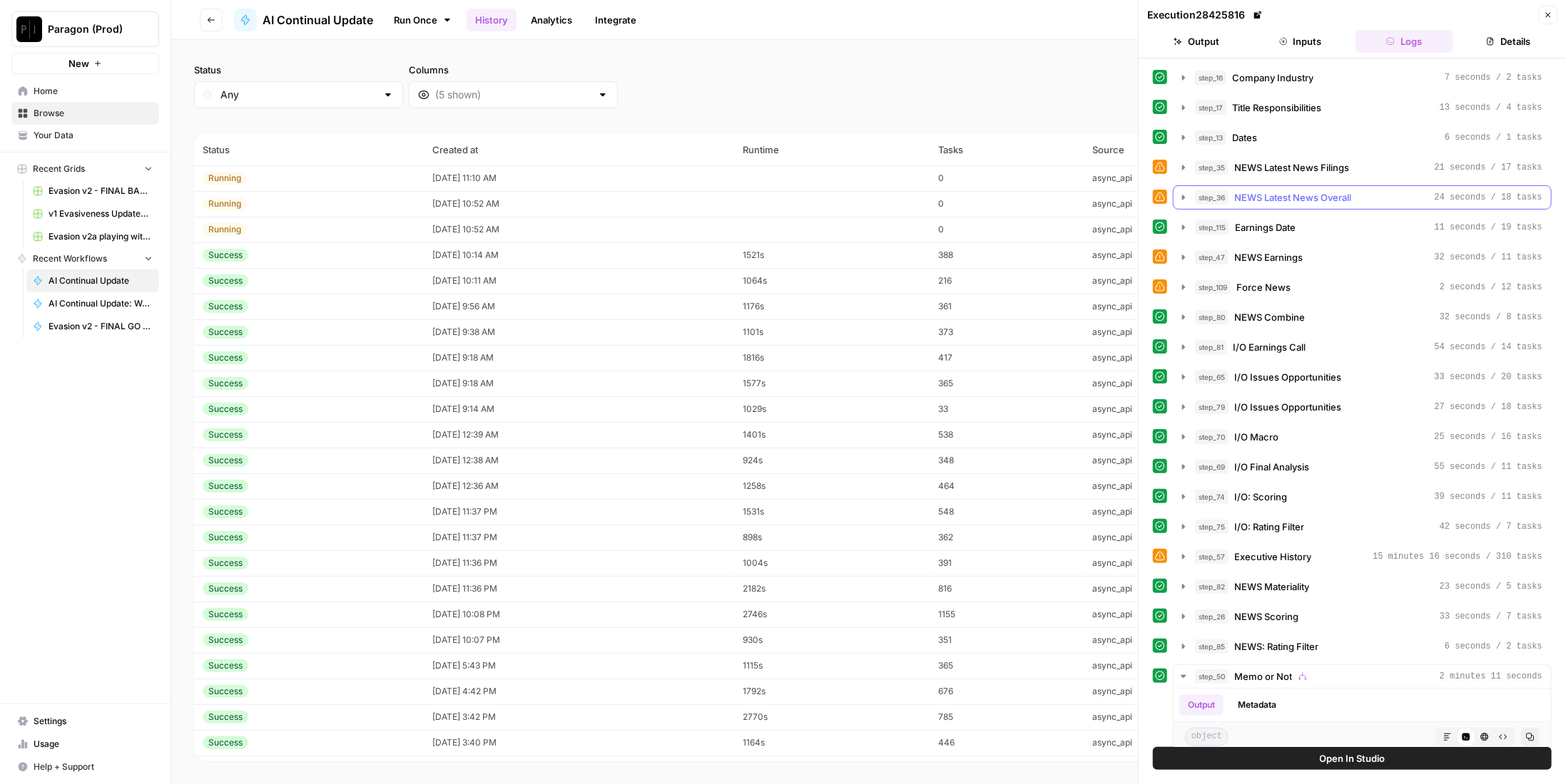
click at [1354, 195] on div "step_36 NEWS Latest News Overall 24 seconds / 18 tasks" at bounding box center [1369, 197] width 348 height 14
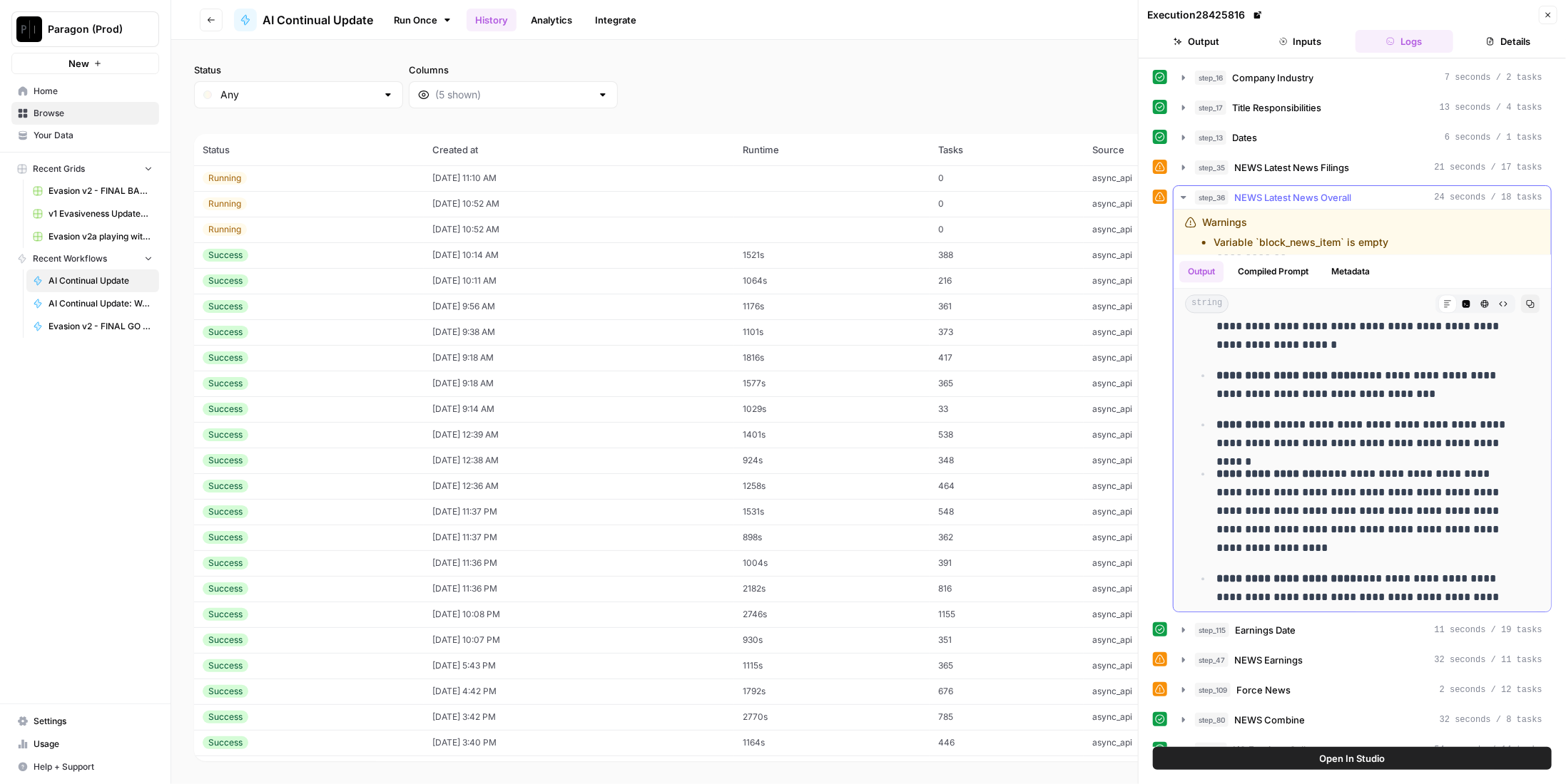
scroll to position [2495, 0]
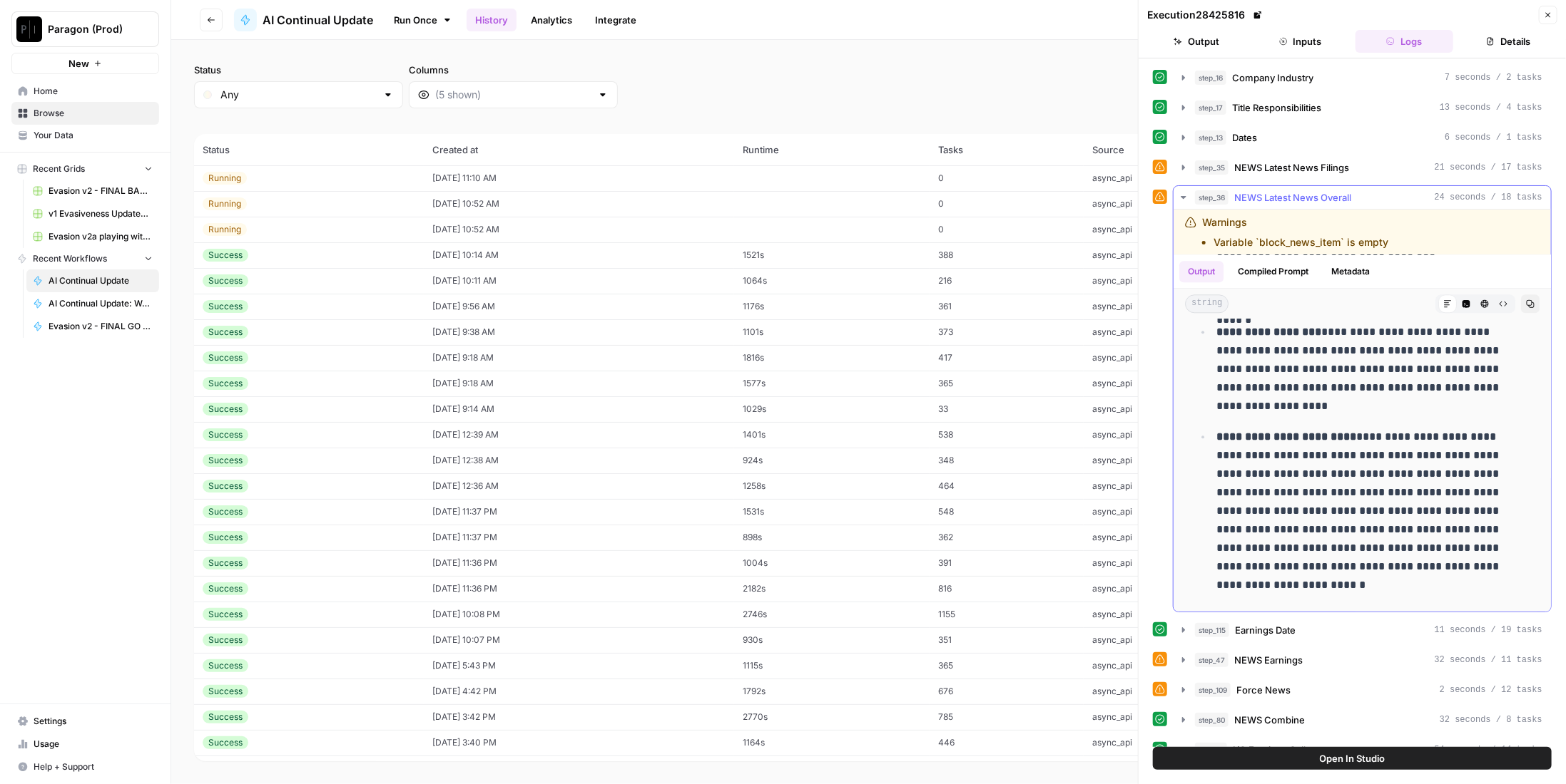
click at [1316, 190] on span "NEWS Latest News Overall" at bounding box center [1292, 197] width 117 height 14
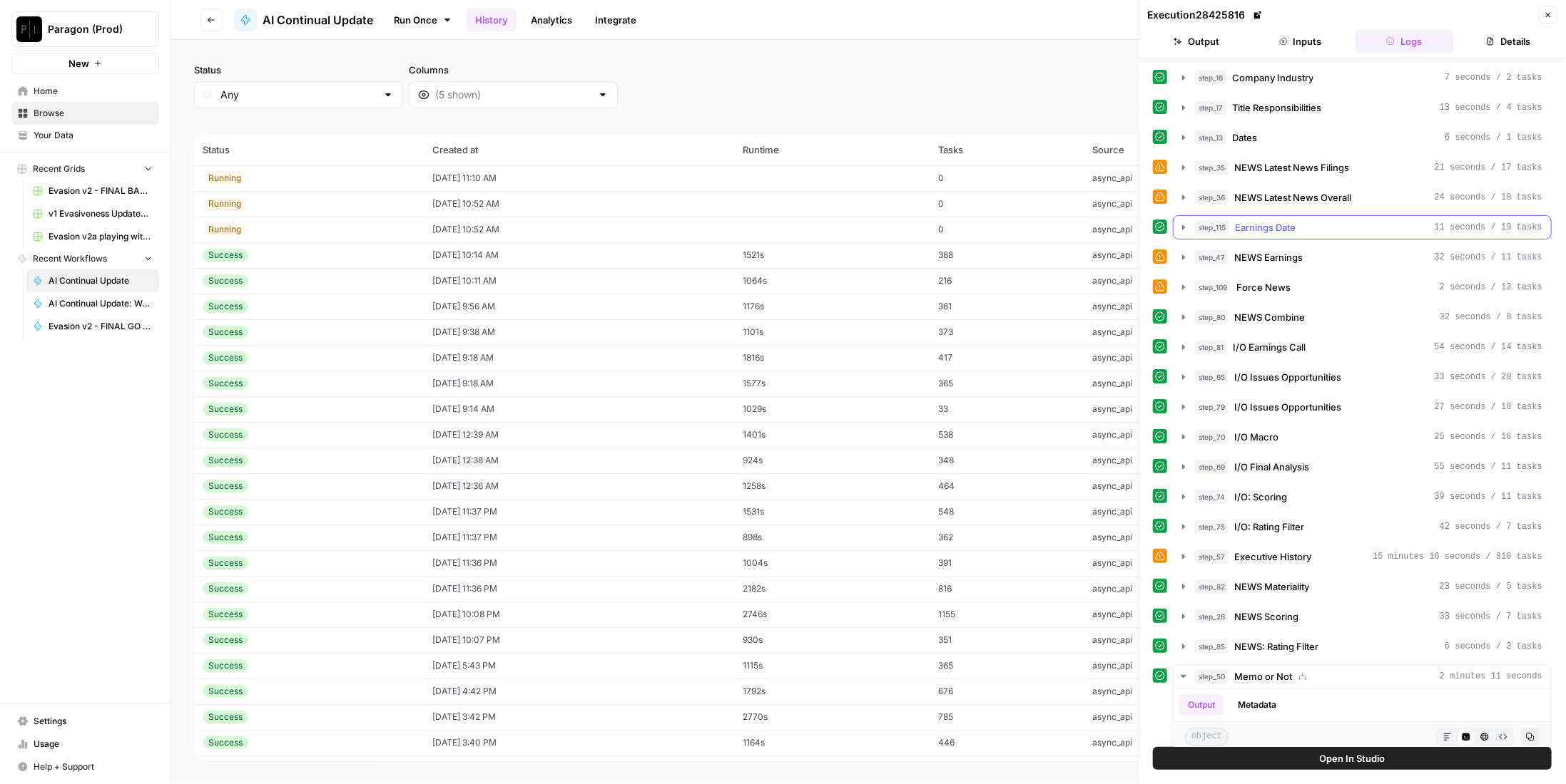
click at [1311, 222] on div "step_115 Earnings Date 11 seconds / 19 tasks" at bounding box center [1369, 227] width 348 height 14
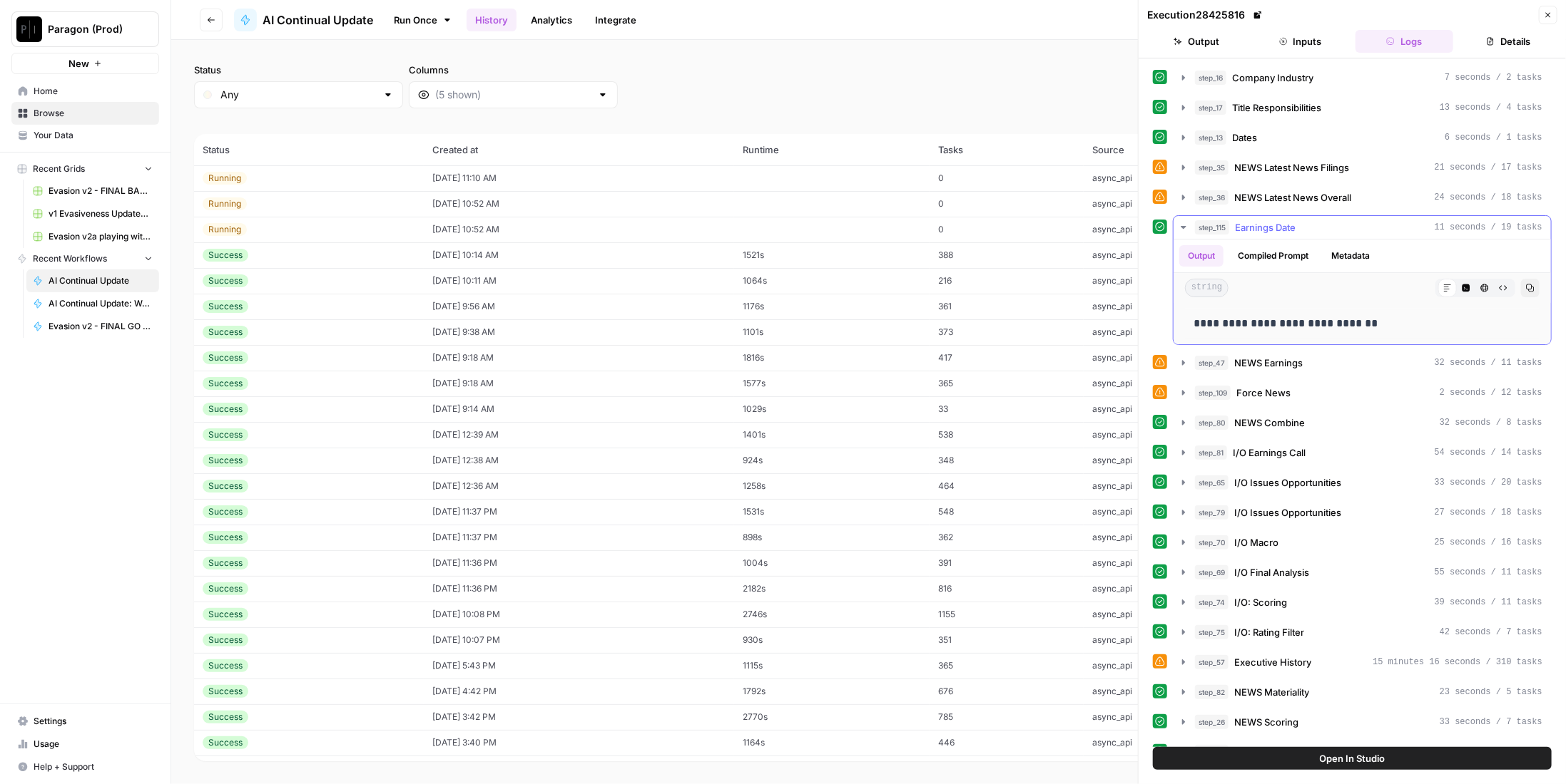
click at [1311, 222] on div "step_115 Earnings Date 11 seconds / 19 tasks" at bounding box center [1369, 227] width 348 height 14
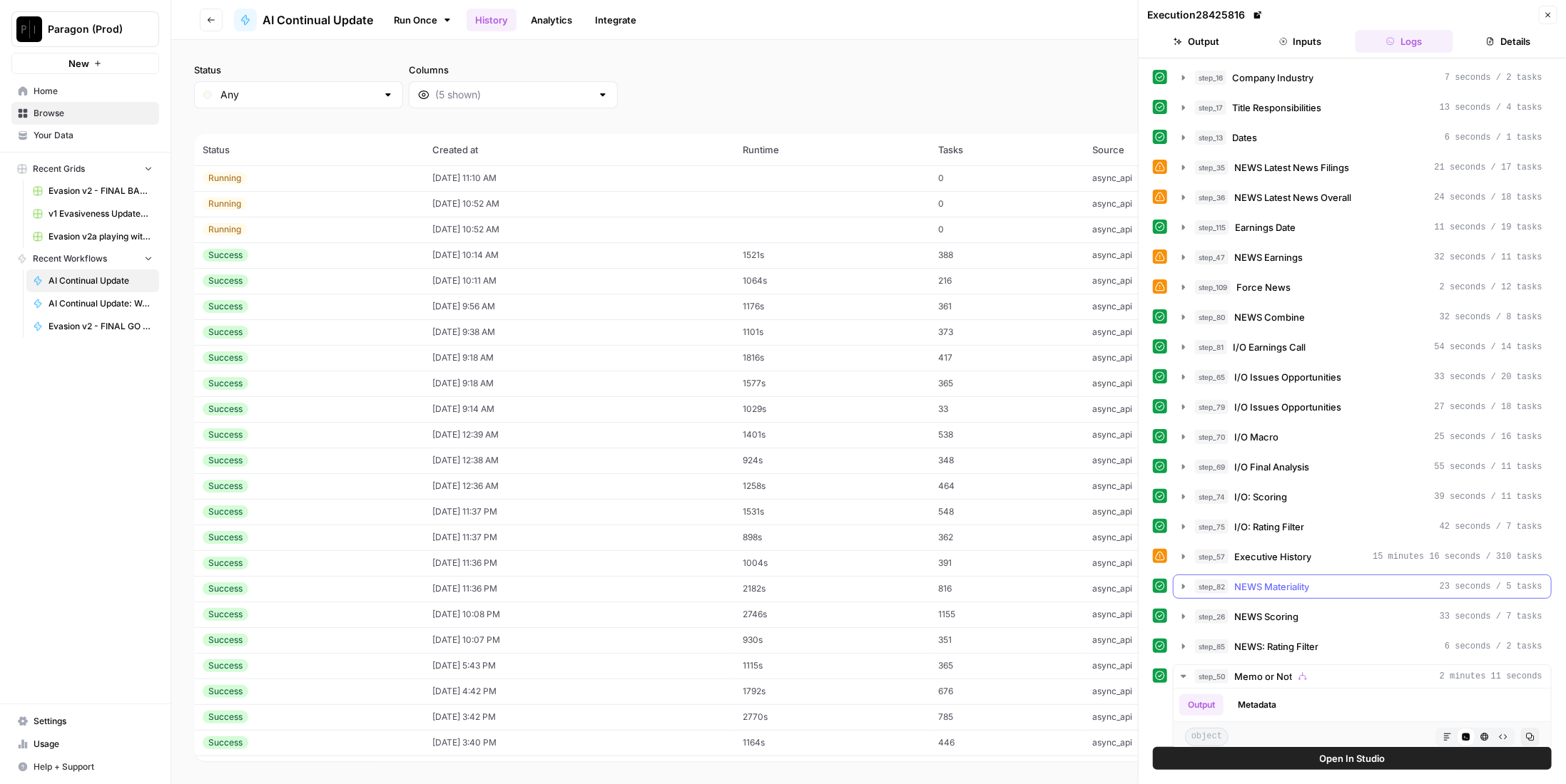
scroll to position [71, 0]
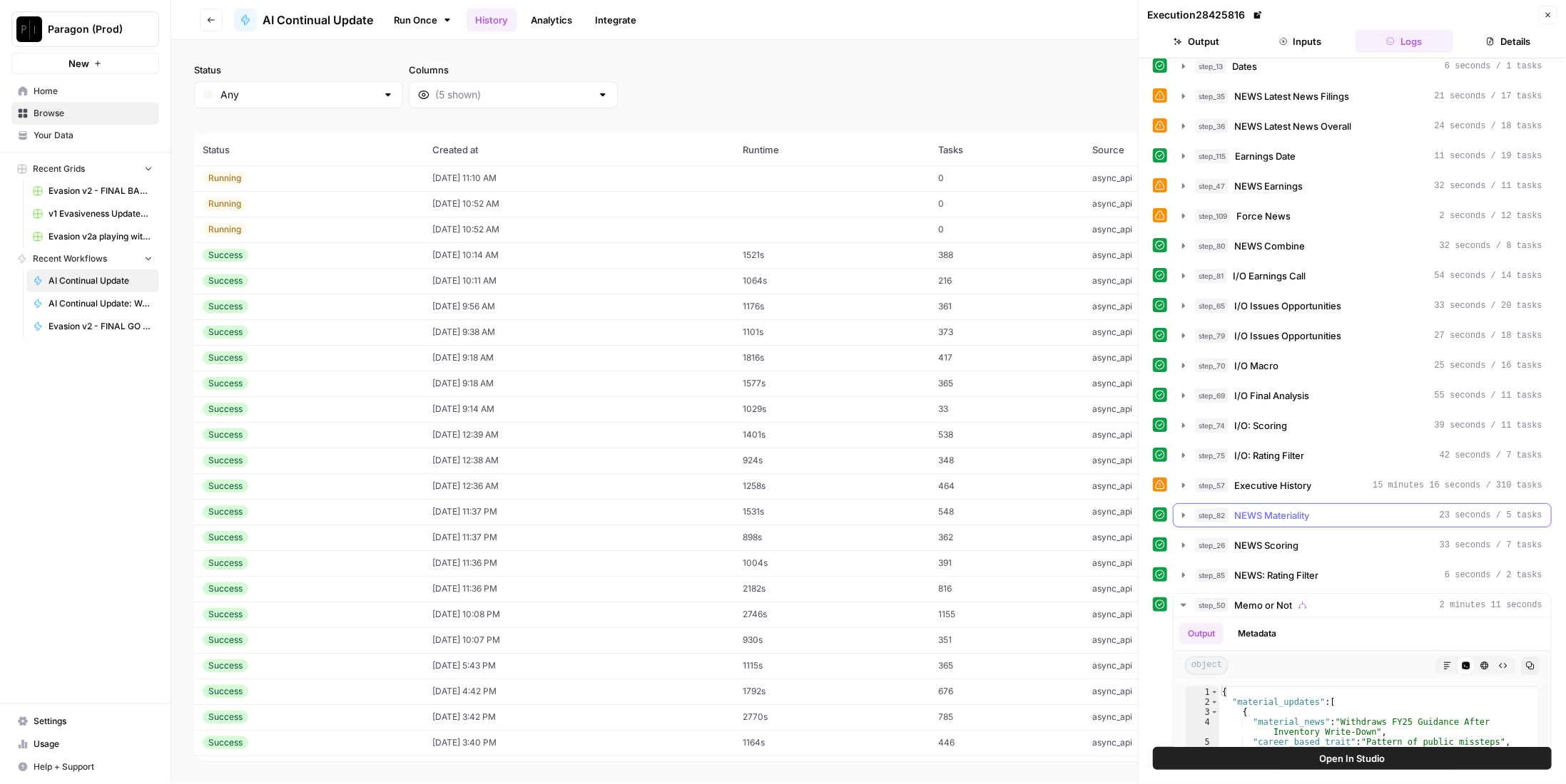
click at [1309, 508] on span "NEWS Materiality" at bounding box center [1271, 515] width 75 height 14
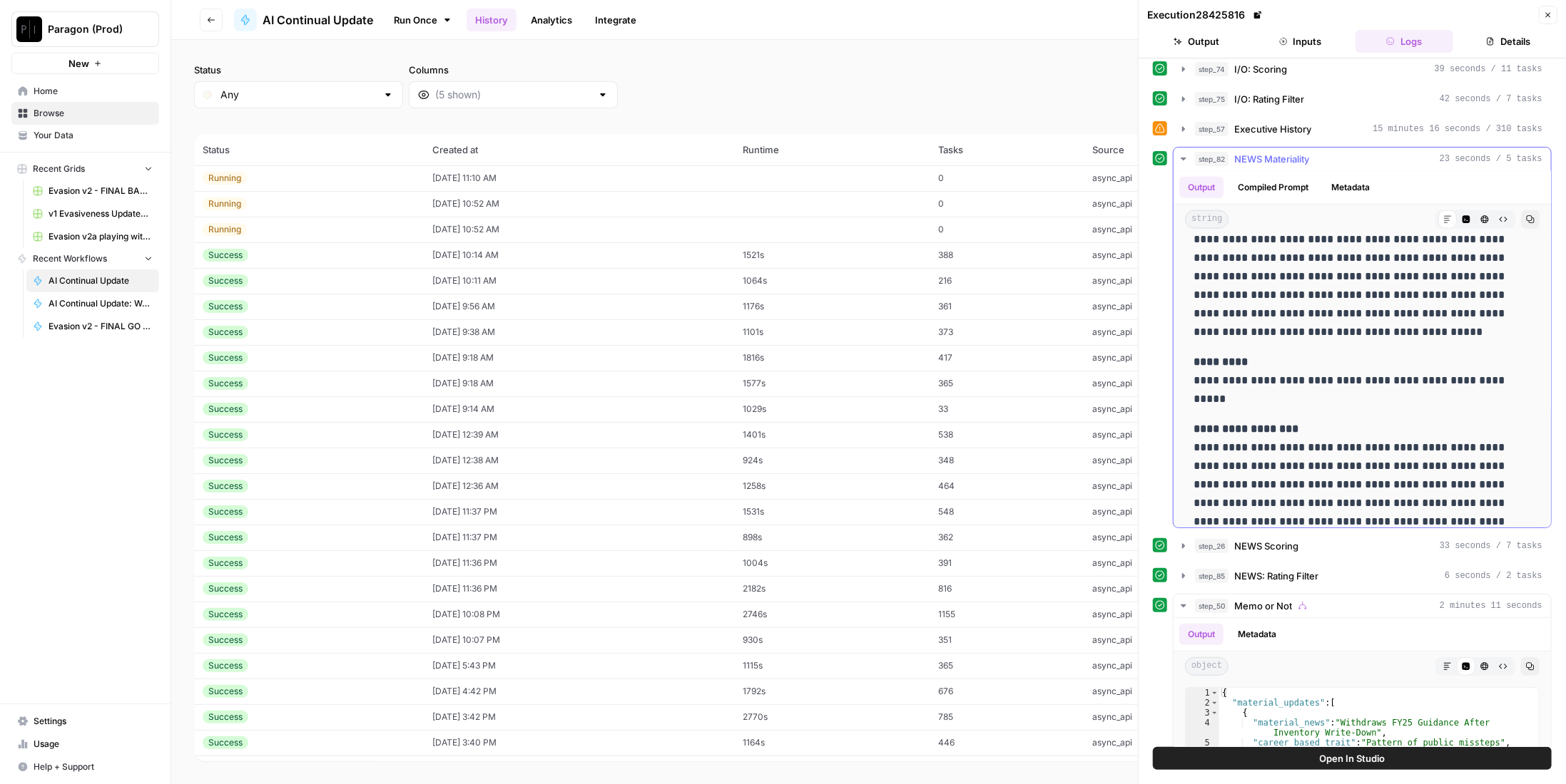
scroll to position [1565, 0]
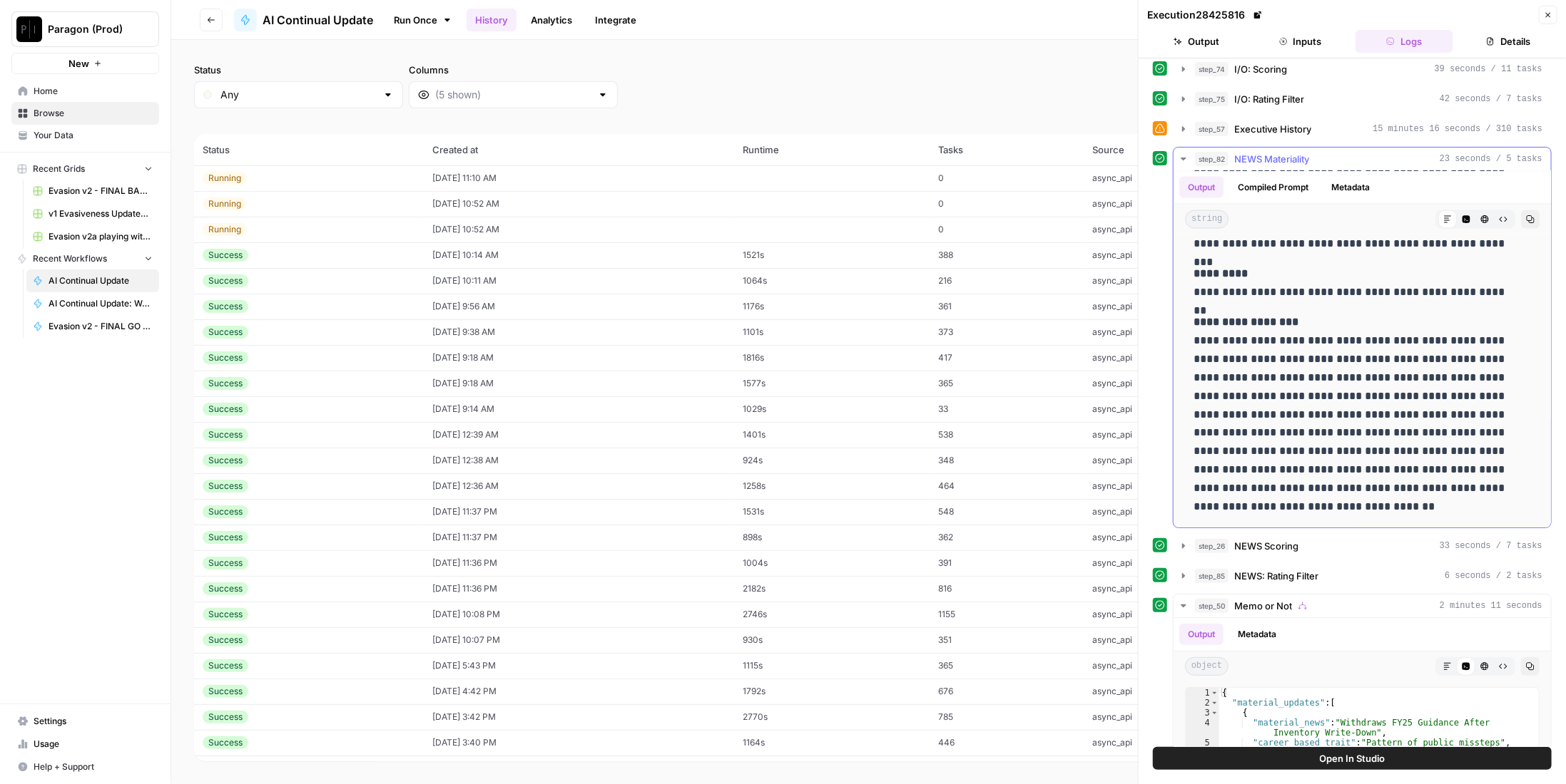
click at [1294, 152] on span "NEWS Materiality" at bounding box center [1271, 159] width 75 height 14
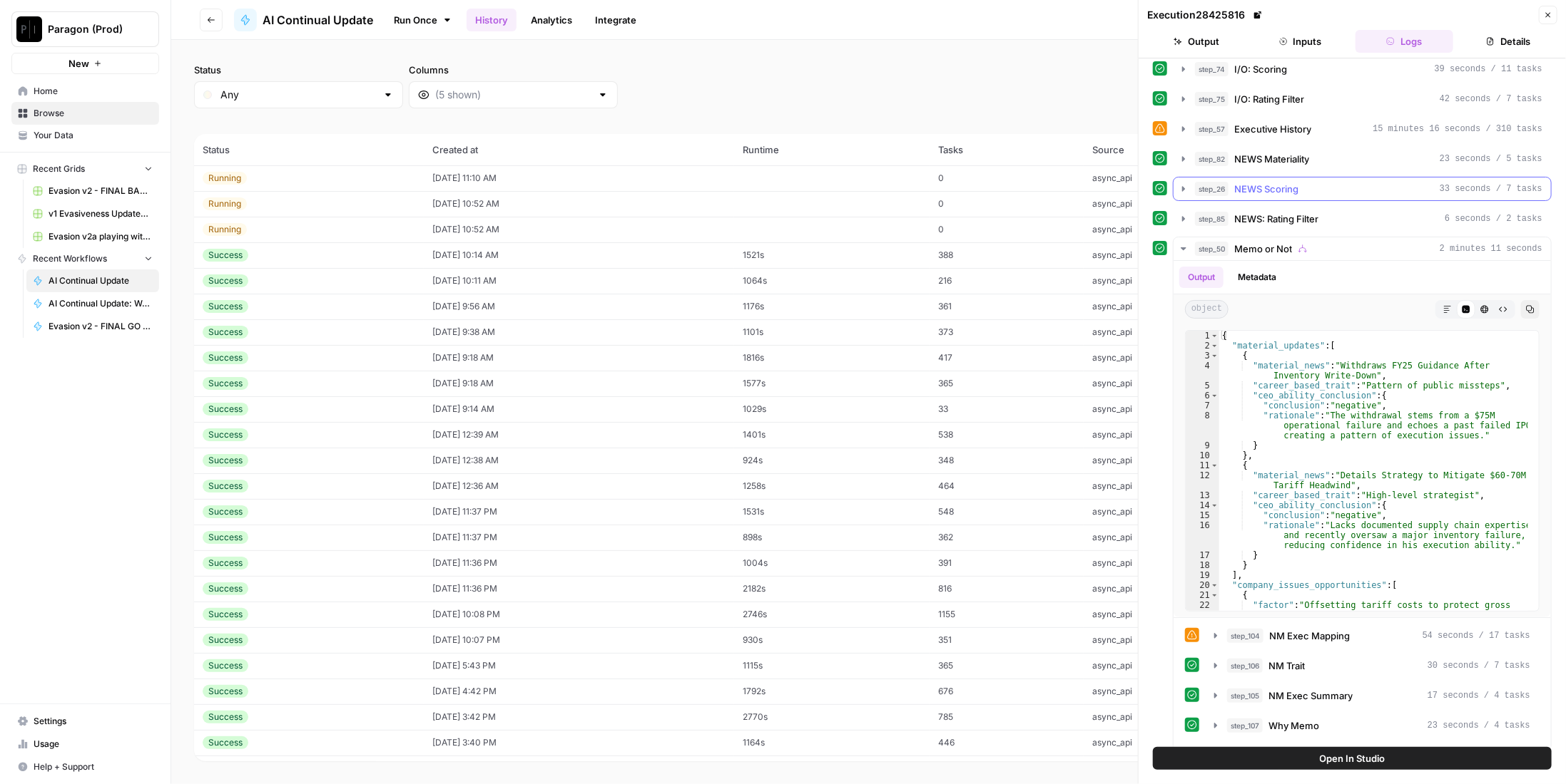
click at [1287, 182] on span "NEWS Scoring" at bounding box center [1266, 188] width 64 height 14
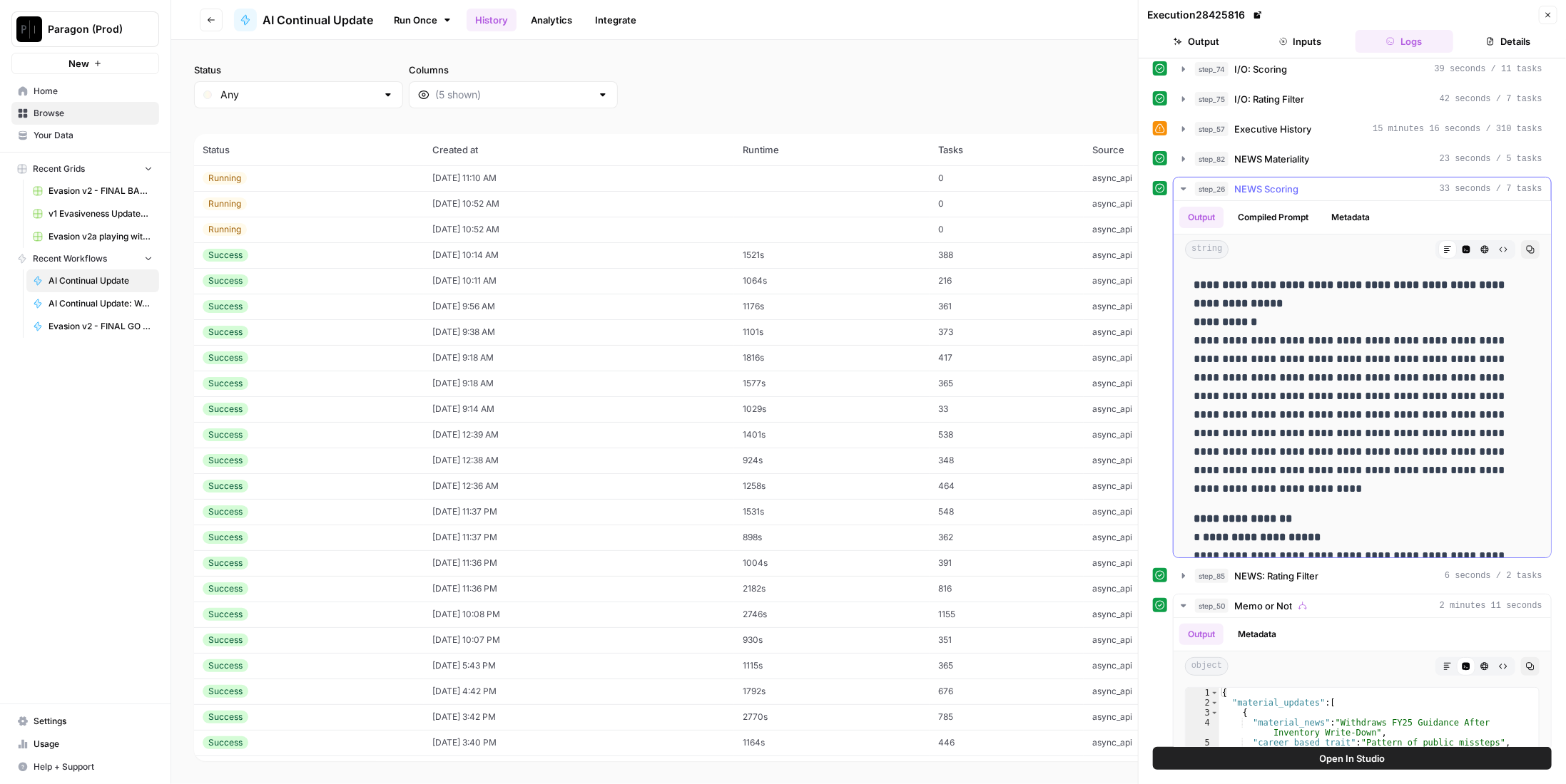
click at [1287, 182] on span "NEWS Scoring" at bounding box center [1266, 188] width 64 height 14
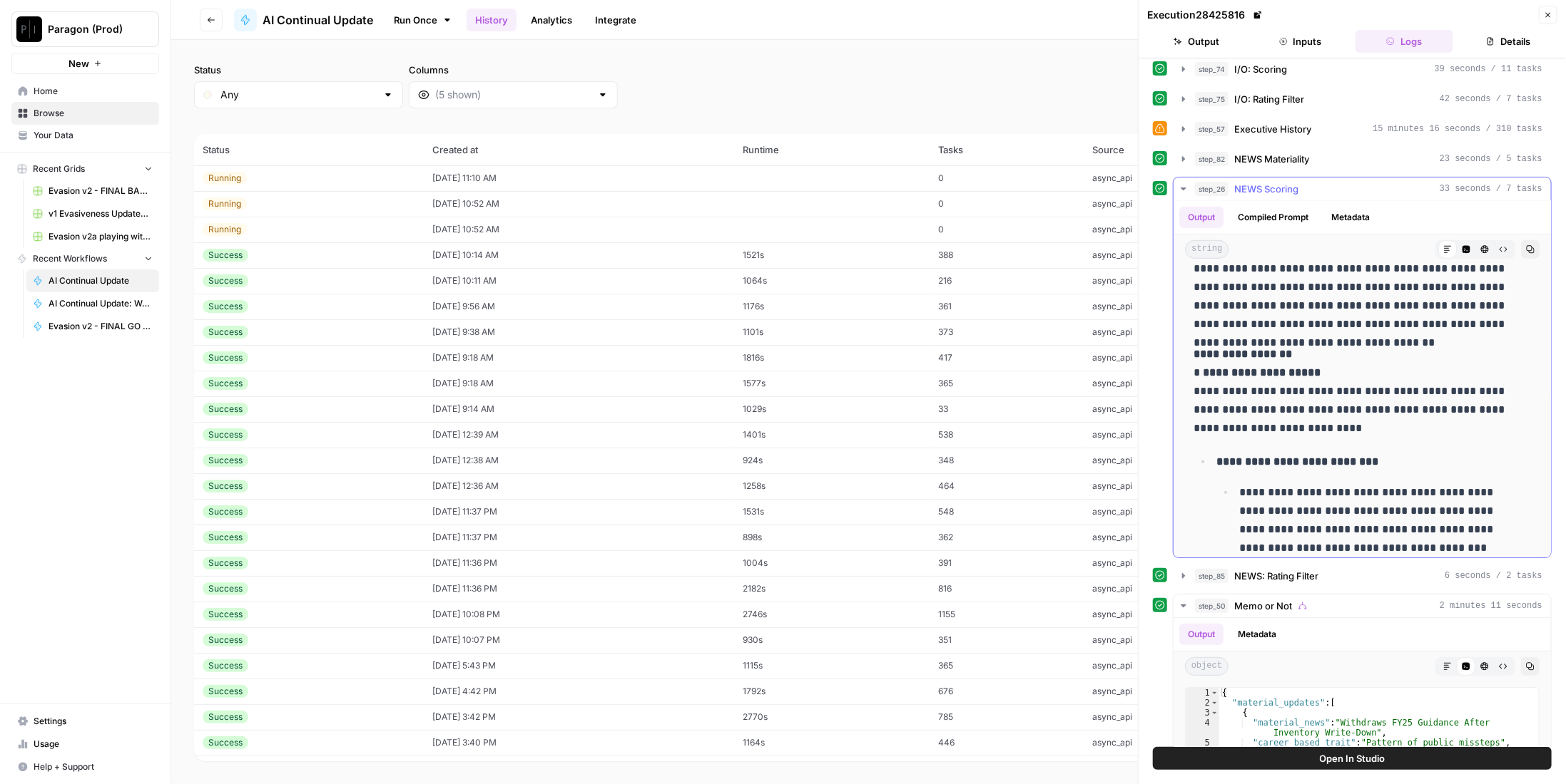
scroll to position [1212, 0]
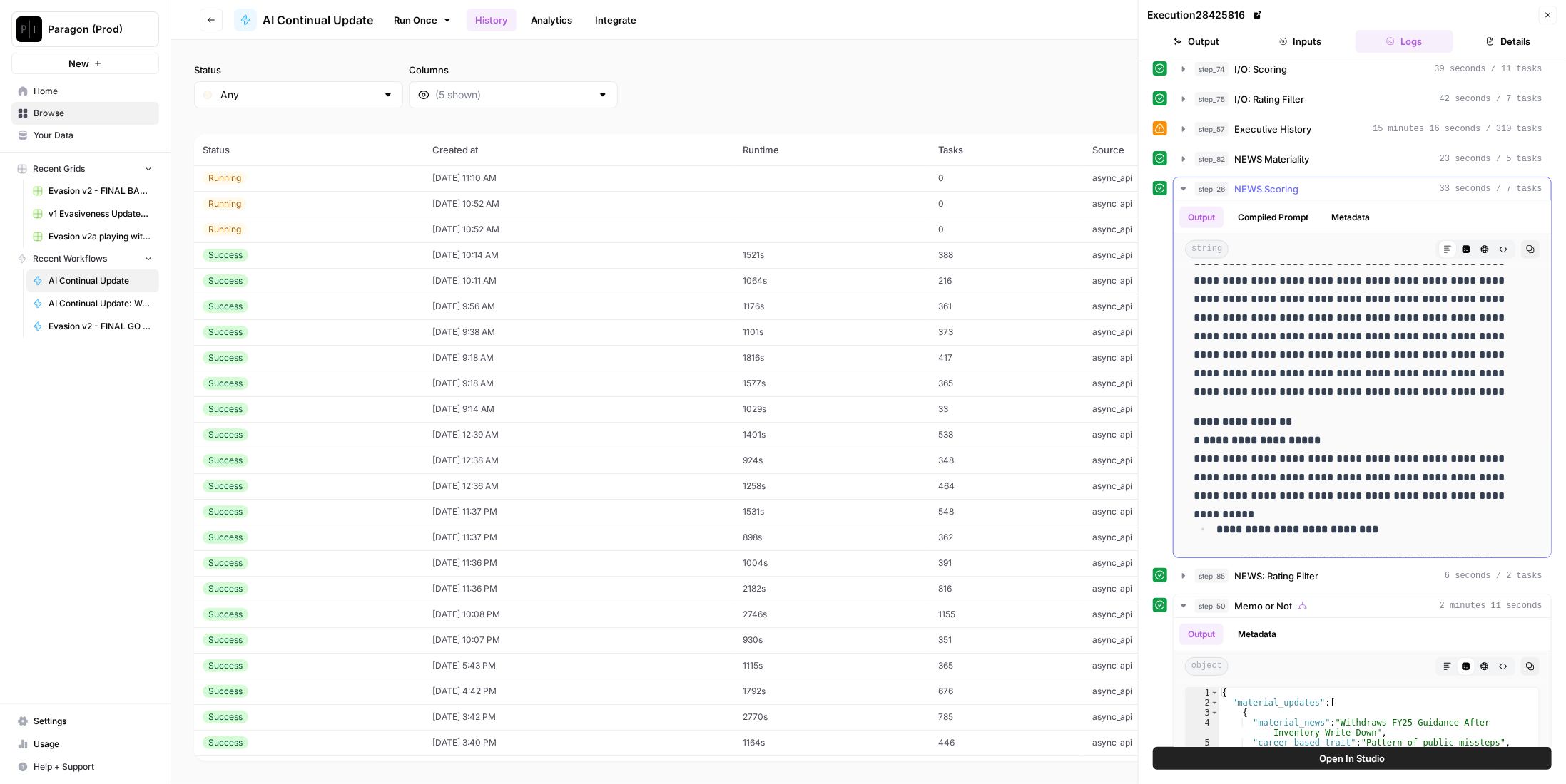
click at [1274, 182] on span "NEWS Scoring" at bounding box center [1266, 188] width 64 height 14
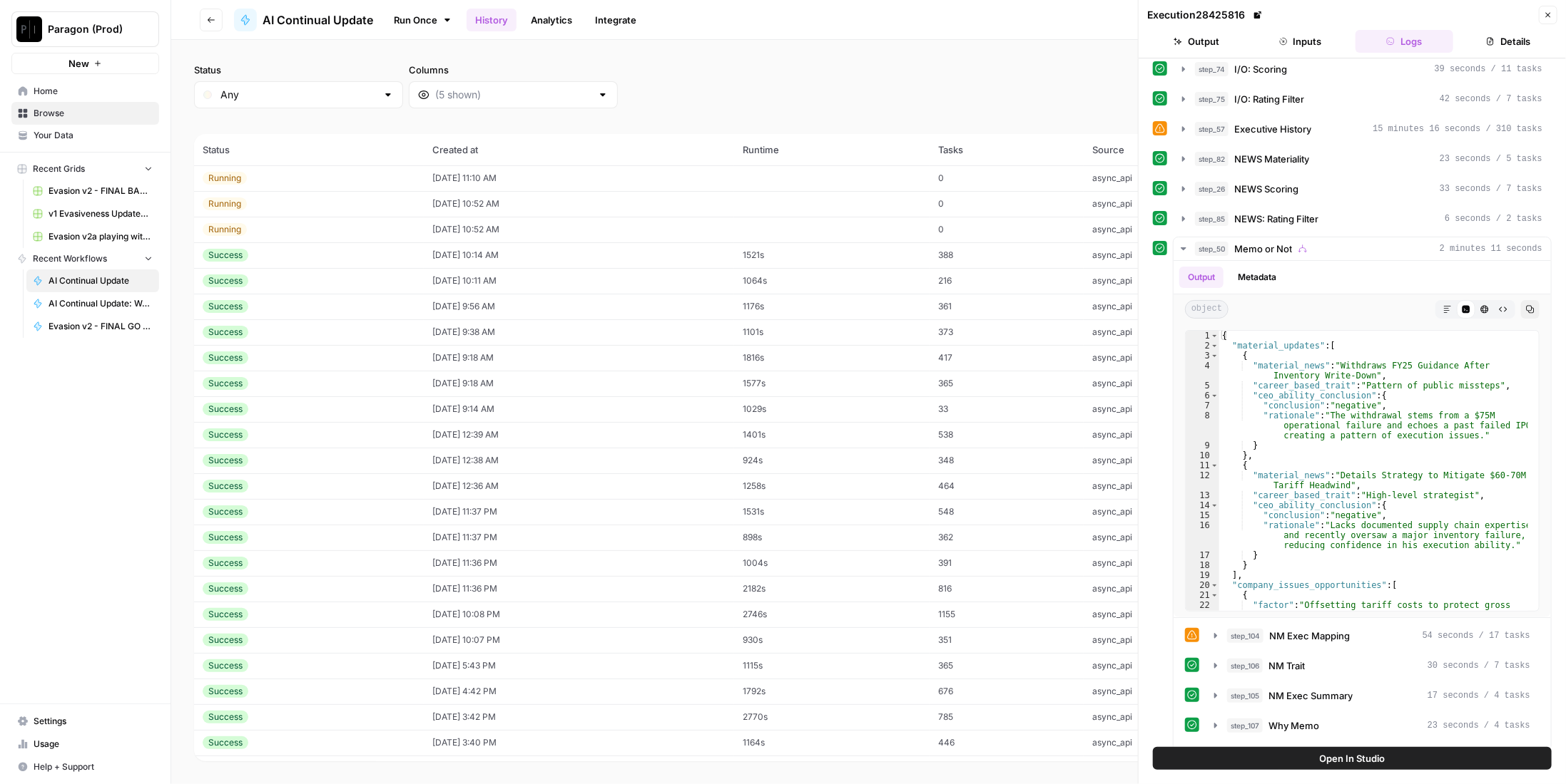
click at [496, 205] on td "09/04/25 at 10:52 AM" at bounding box center [578, 204] width 310 height 26
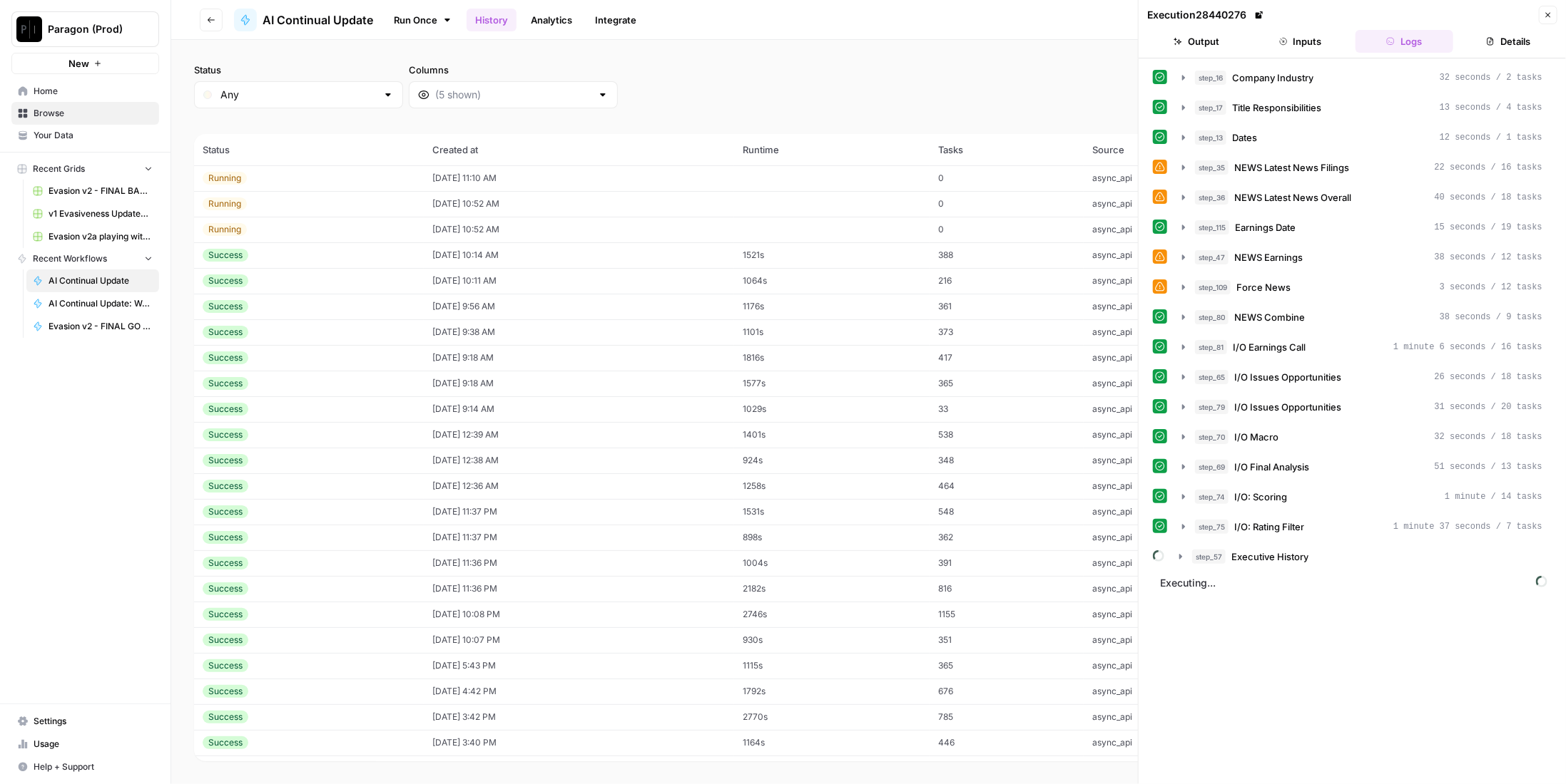
click at [1274, 47] on button "Inputs" at bounding box center [1301, 41] width 99 height 22
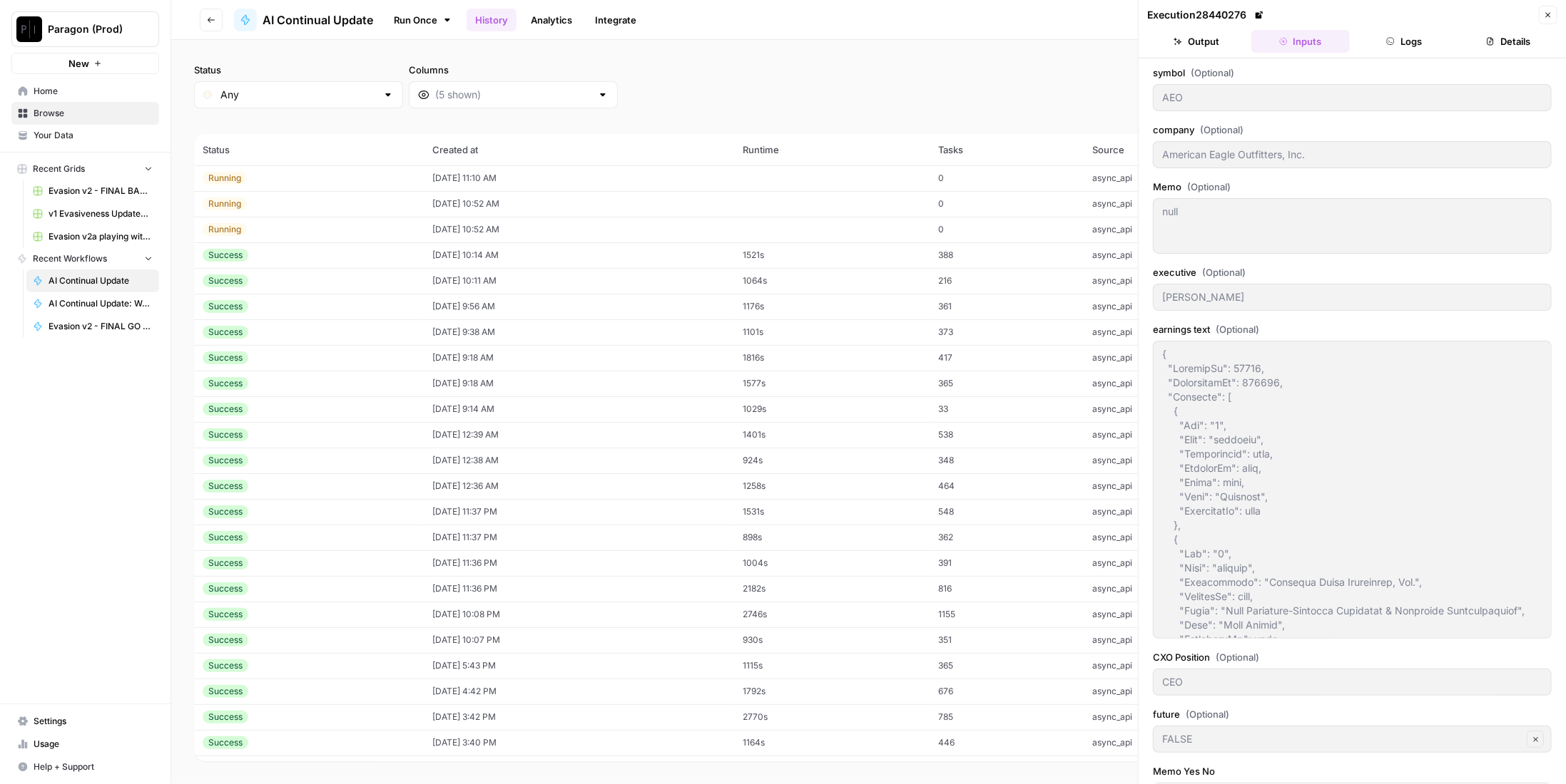
click at [1402, 40] on button "Logs" at bounding box center [1404, 41] width 99 height 22
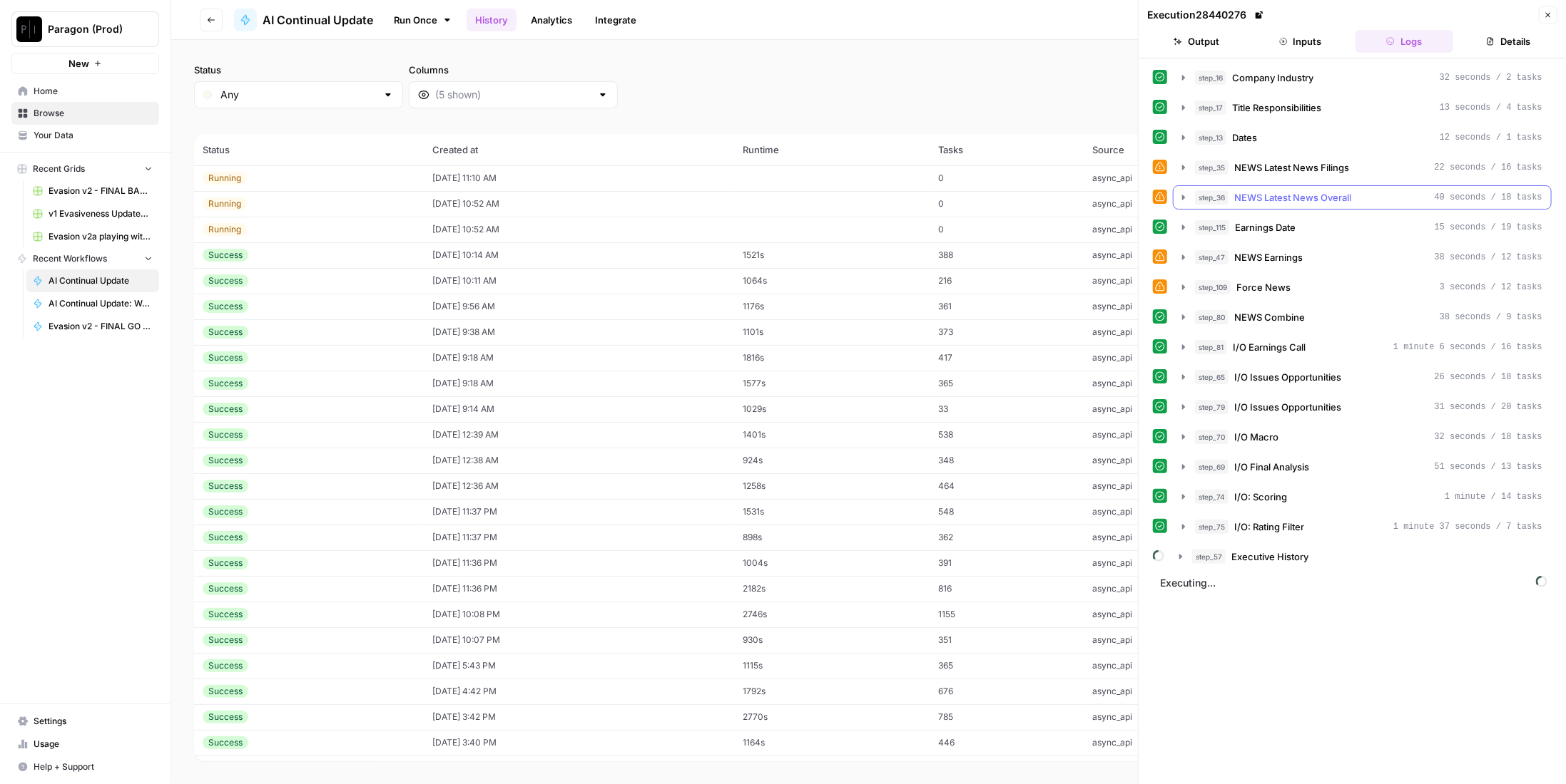
click at [1365, 197] on div "step_36 NEWS Latest News Overall 40 seconds / 18 tasks" at bounding box center [1369, 197] width 348 height 14
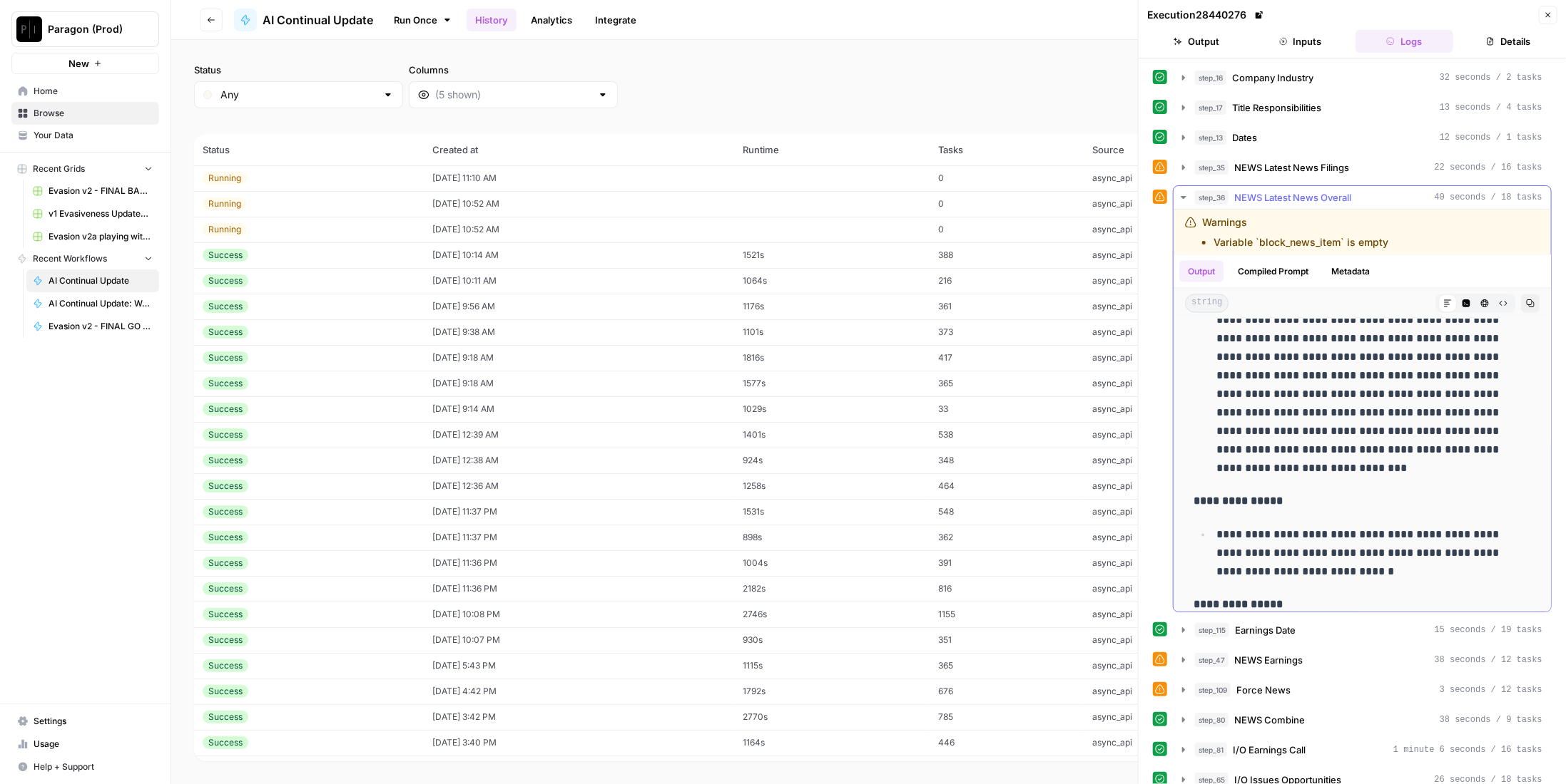
scroll to position [1593, 0]
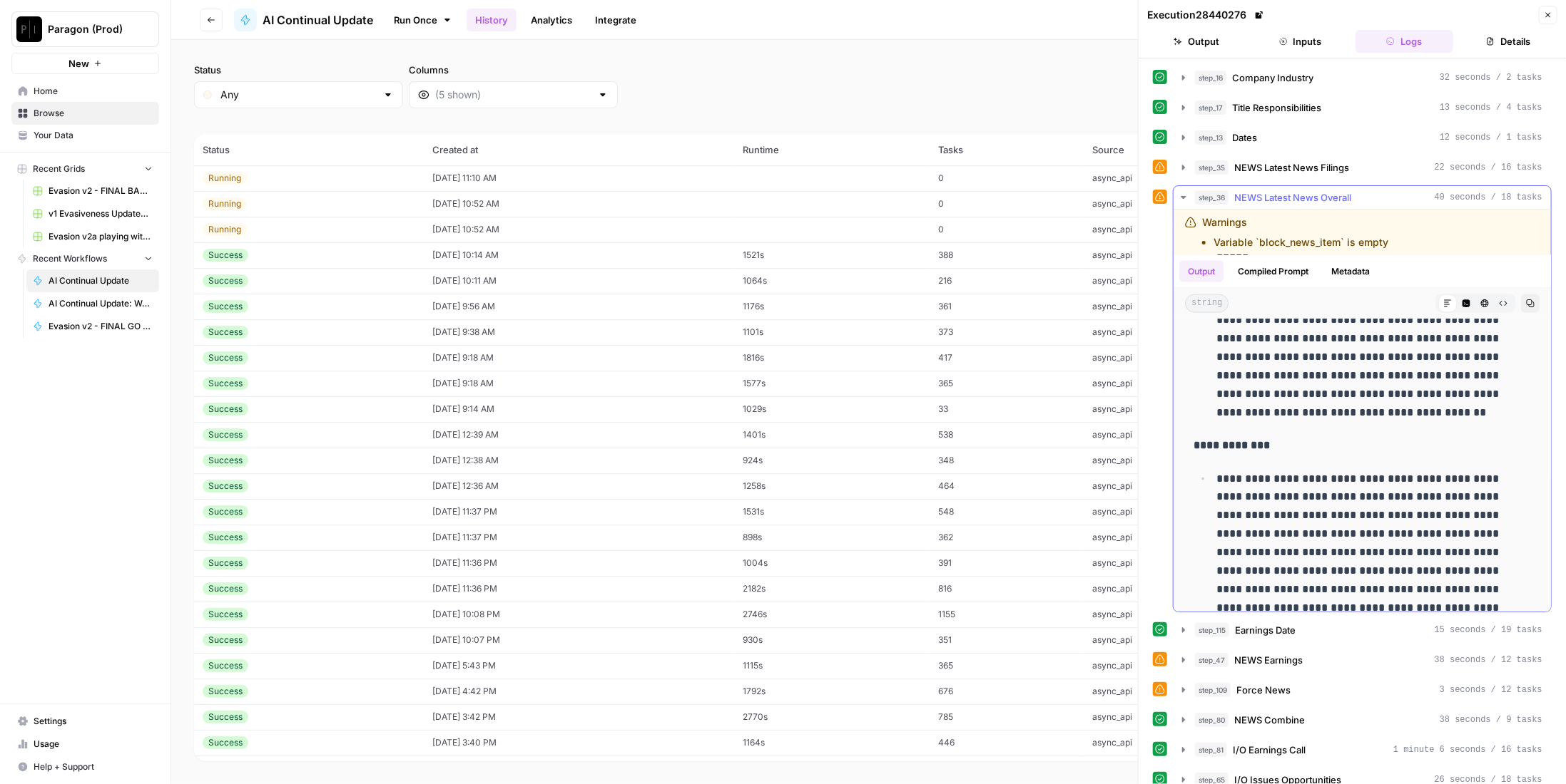
click at [1335, 192] on span "NEWS Latest News Overall" at bounding box center [1292, 197] width 117 height 14
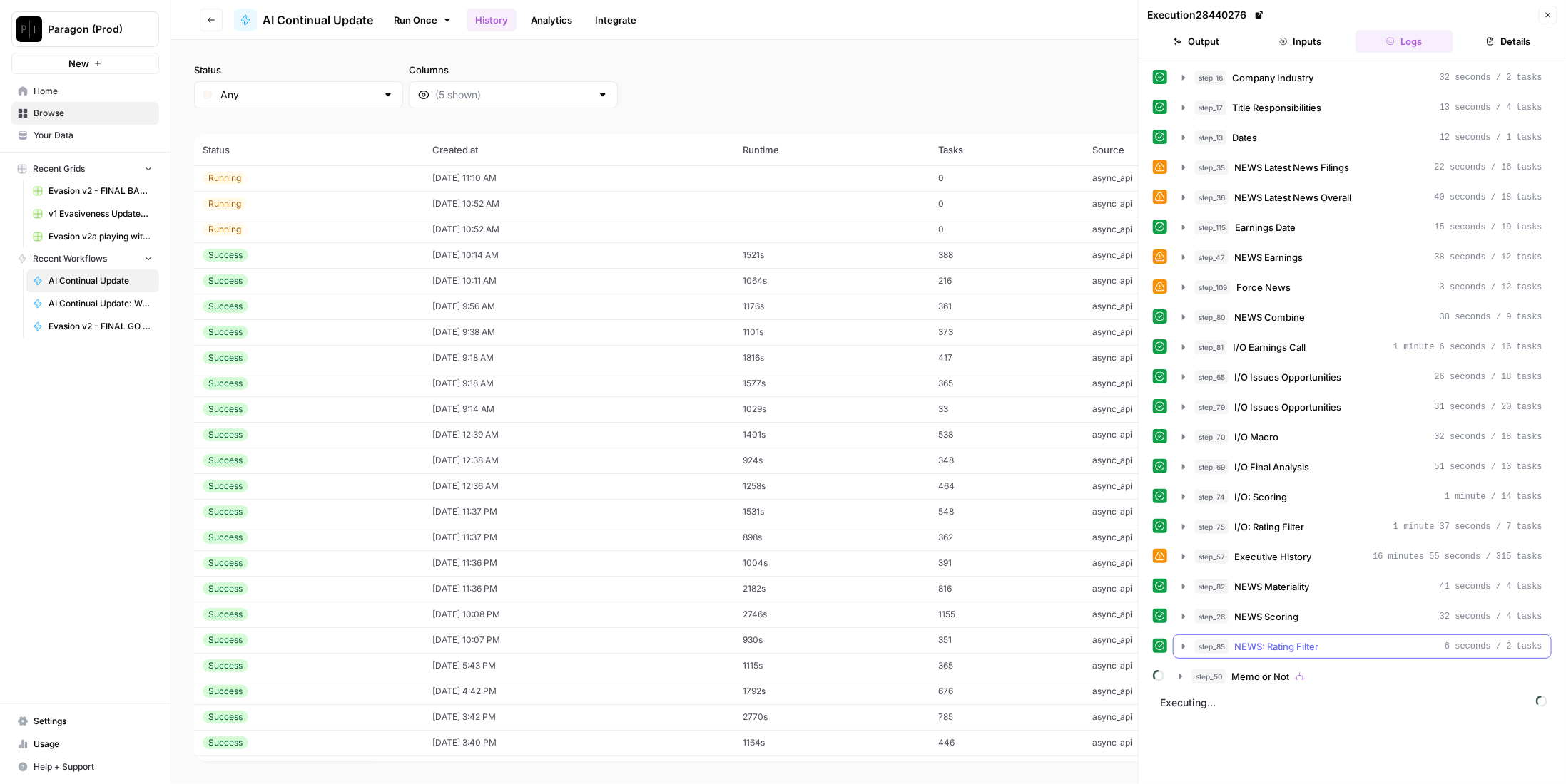
click at [1340, 640] on div "step_85 NEWS: Rating Filter 6 seconds / 2 tasks" at bounding box center [1369, 647] width 348 height 14
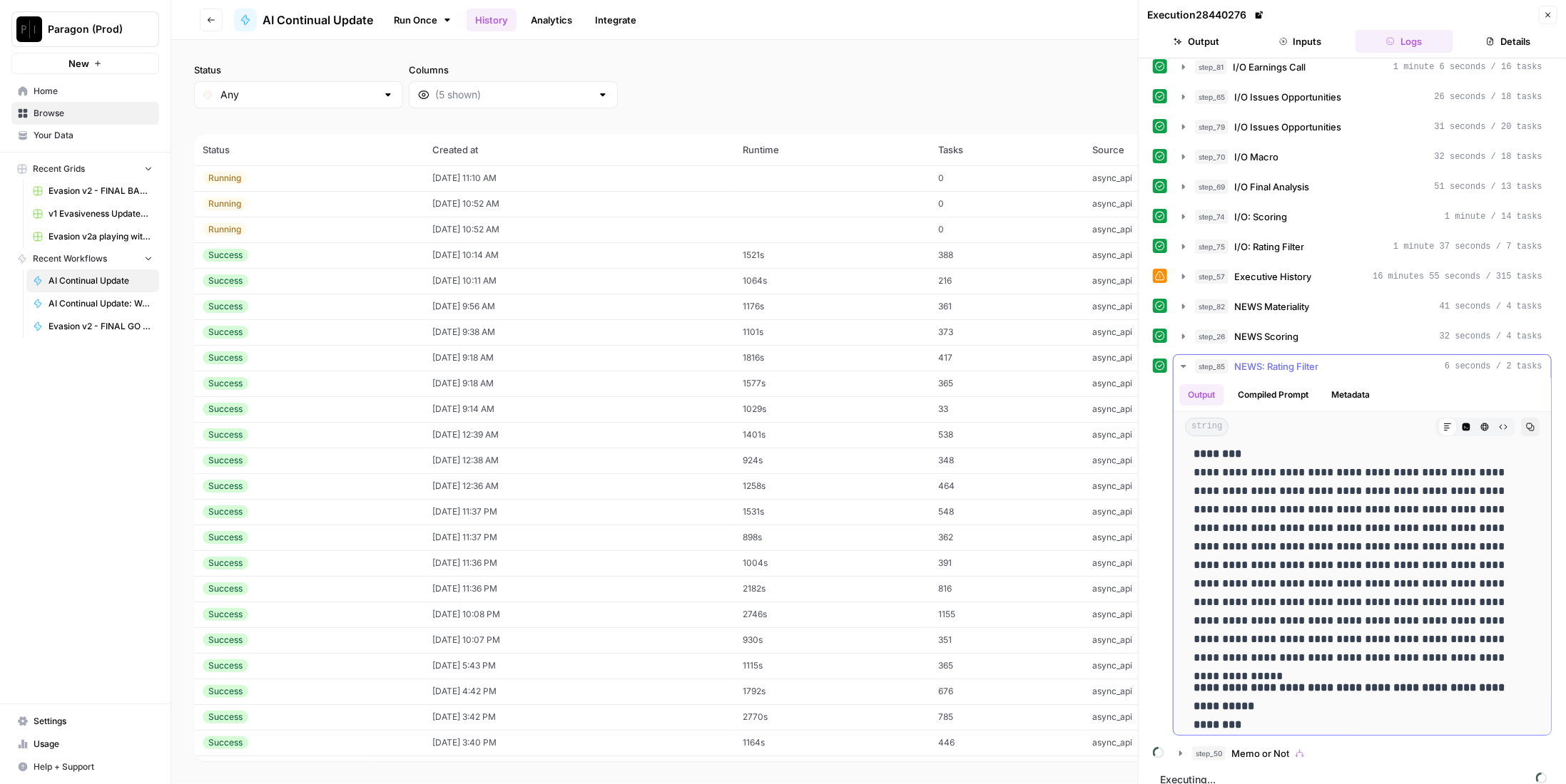
scroll to position [0, 0]
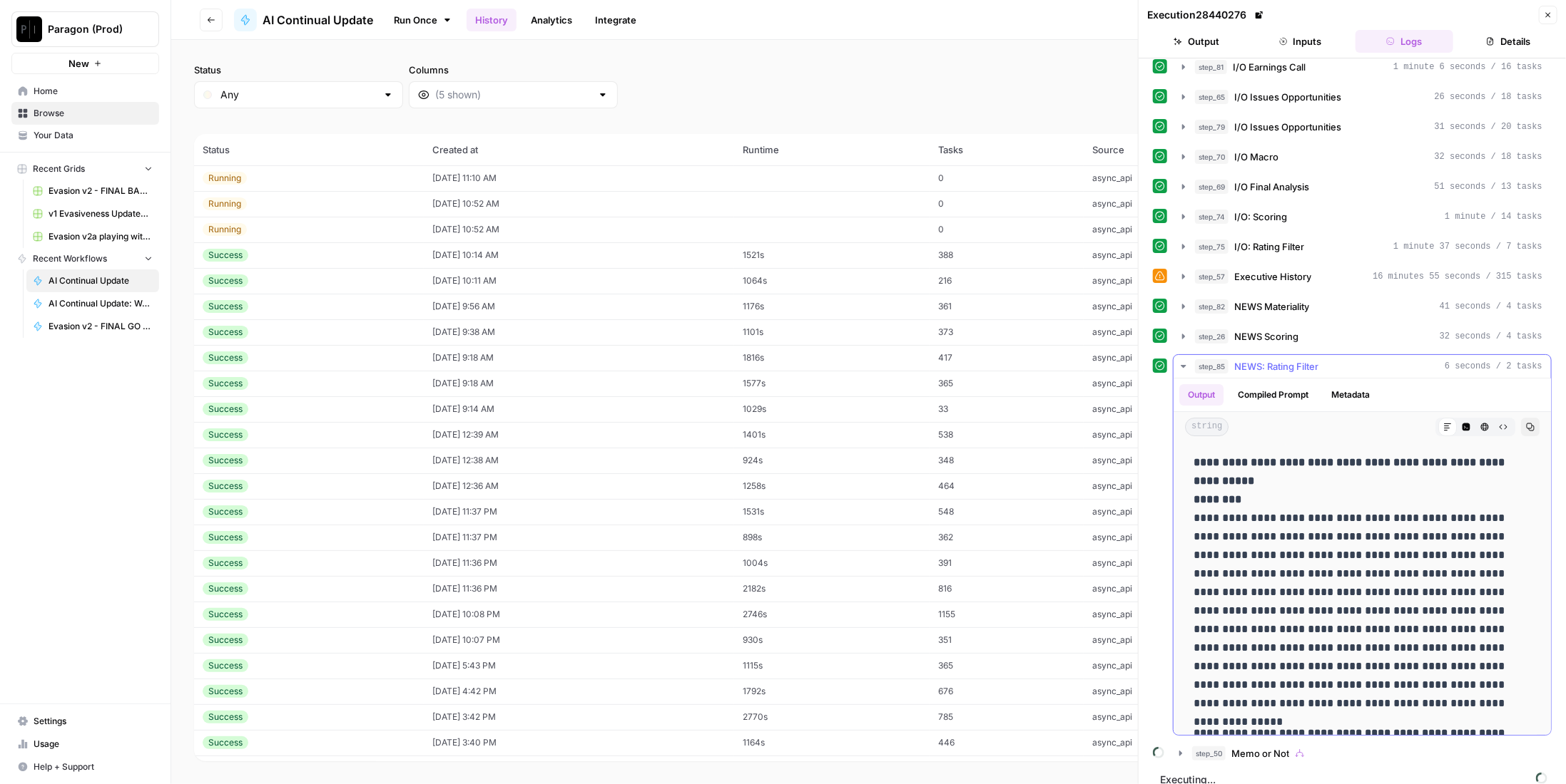
click at [1310, 360] on span "NEWS: Rating Filter" at bounding box center [1275, 367] width 84 height 14
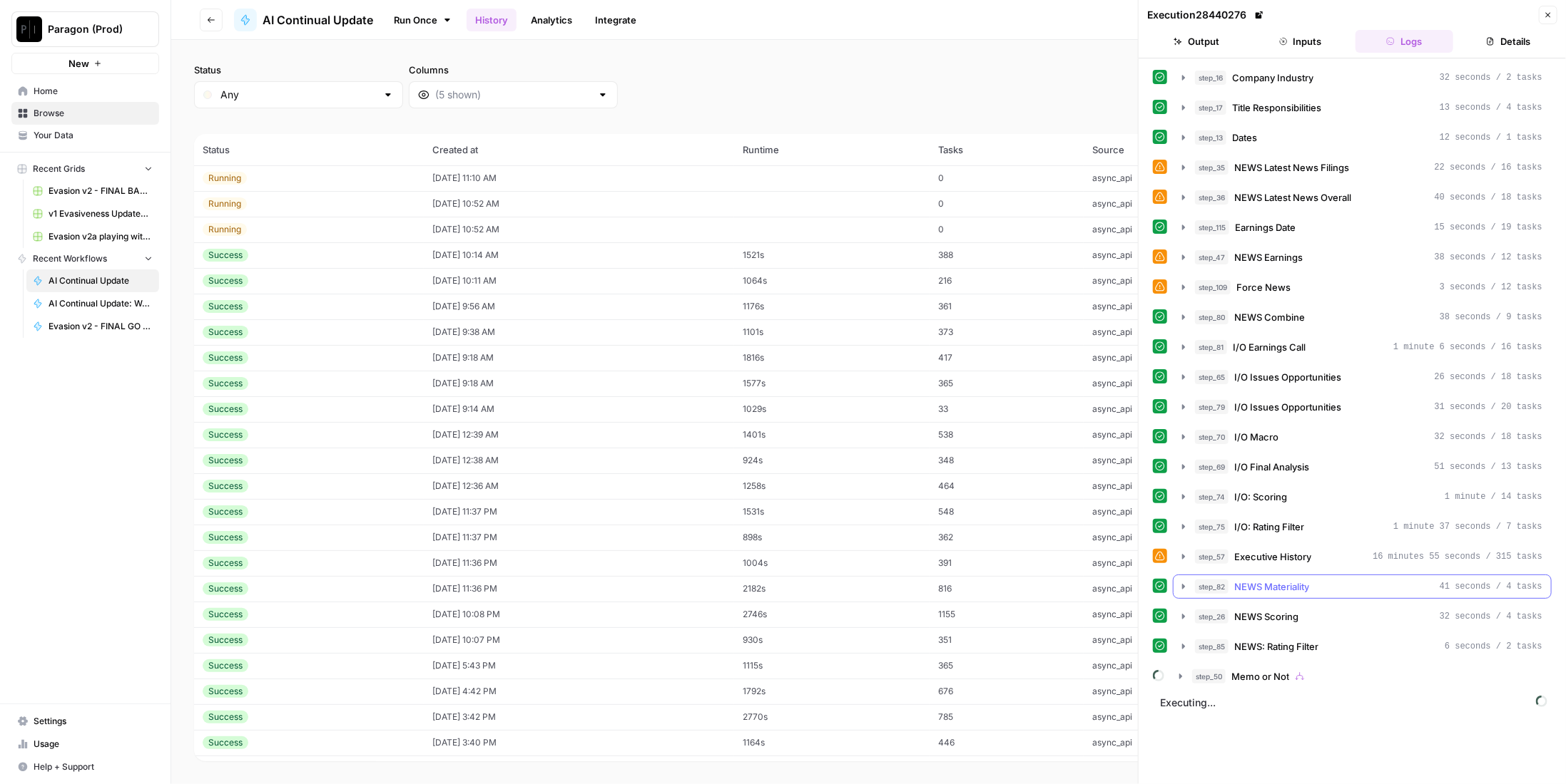
click at [1352, 580] on div "step_82 NEWS Materiality 41 seconds / 4 tasks" at bounding box center [1369, 587] width 348 height 14
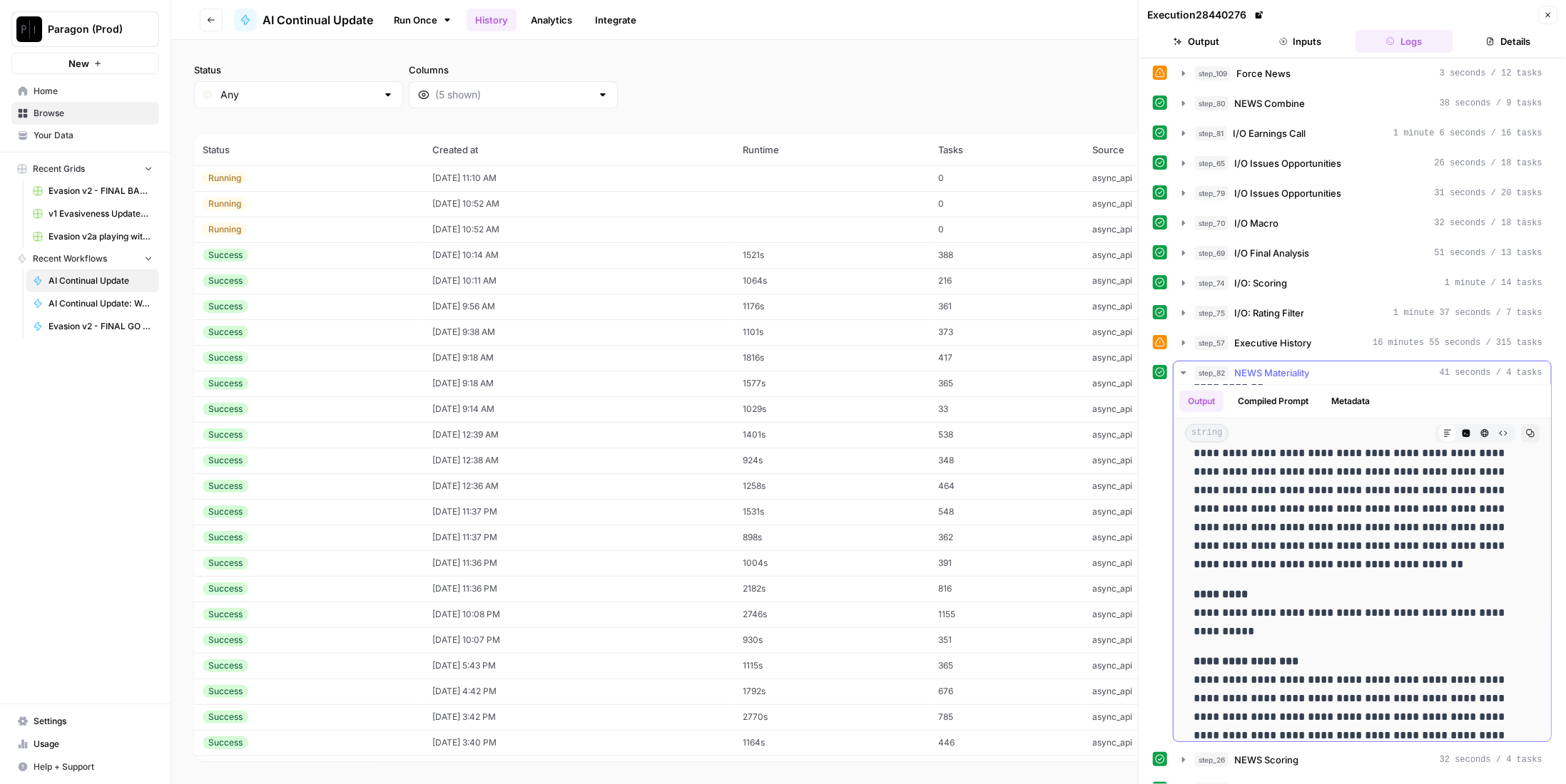
scroll to position [944, 0]
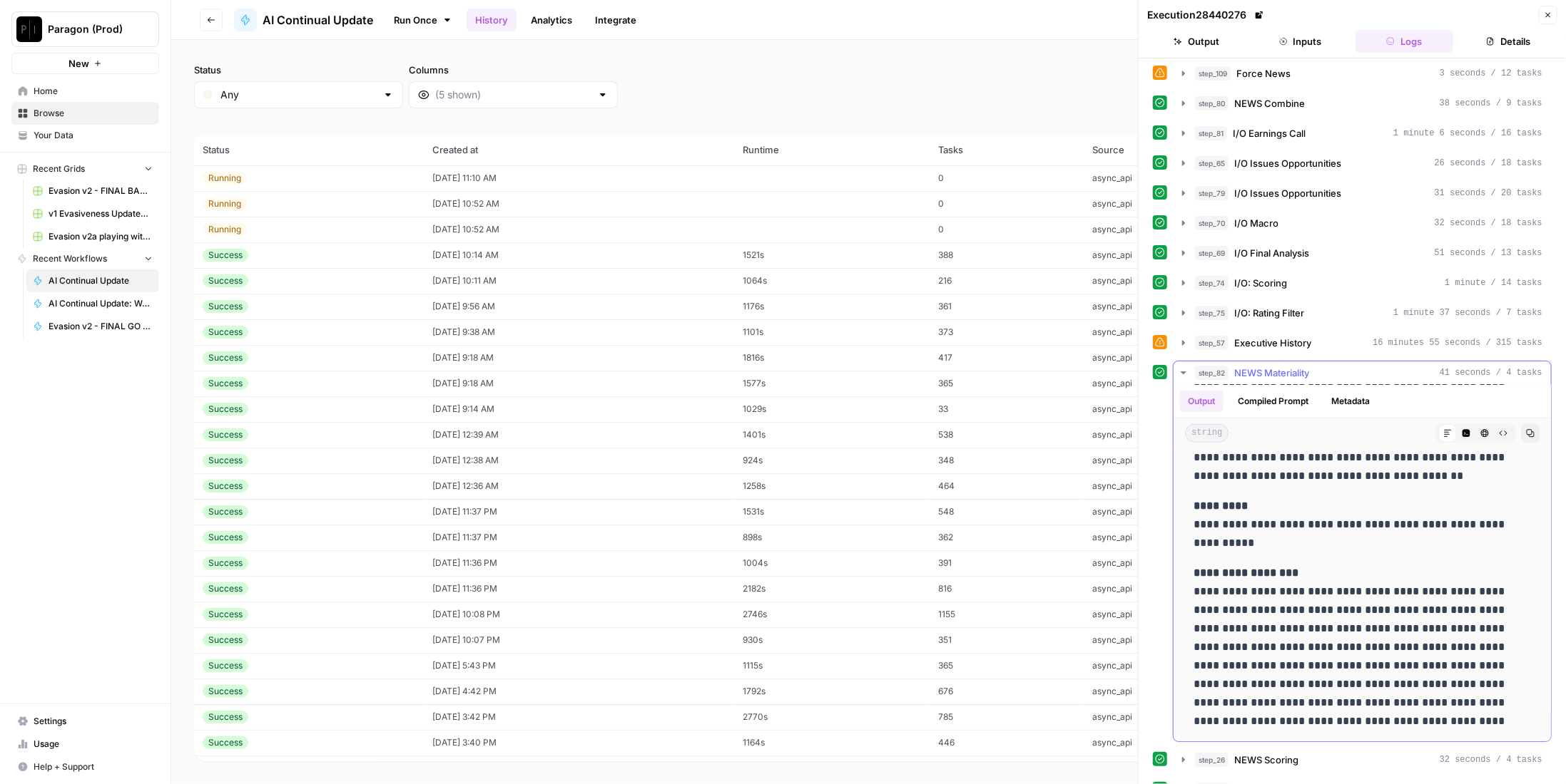
click at [1297, 365] on button "step_82 NEWS Materiality 41 seconds / 4 tasks" at bounding box center [1362, 373] width 377 height 22
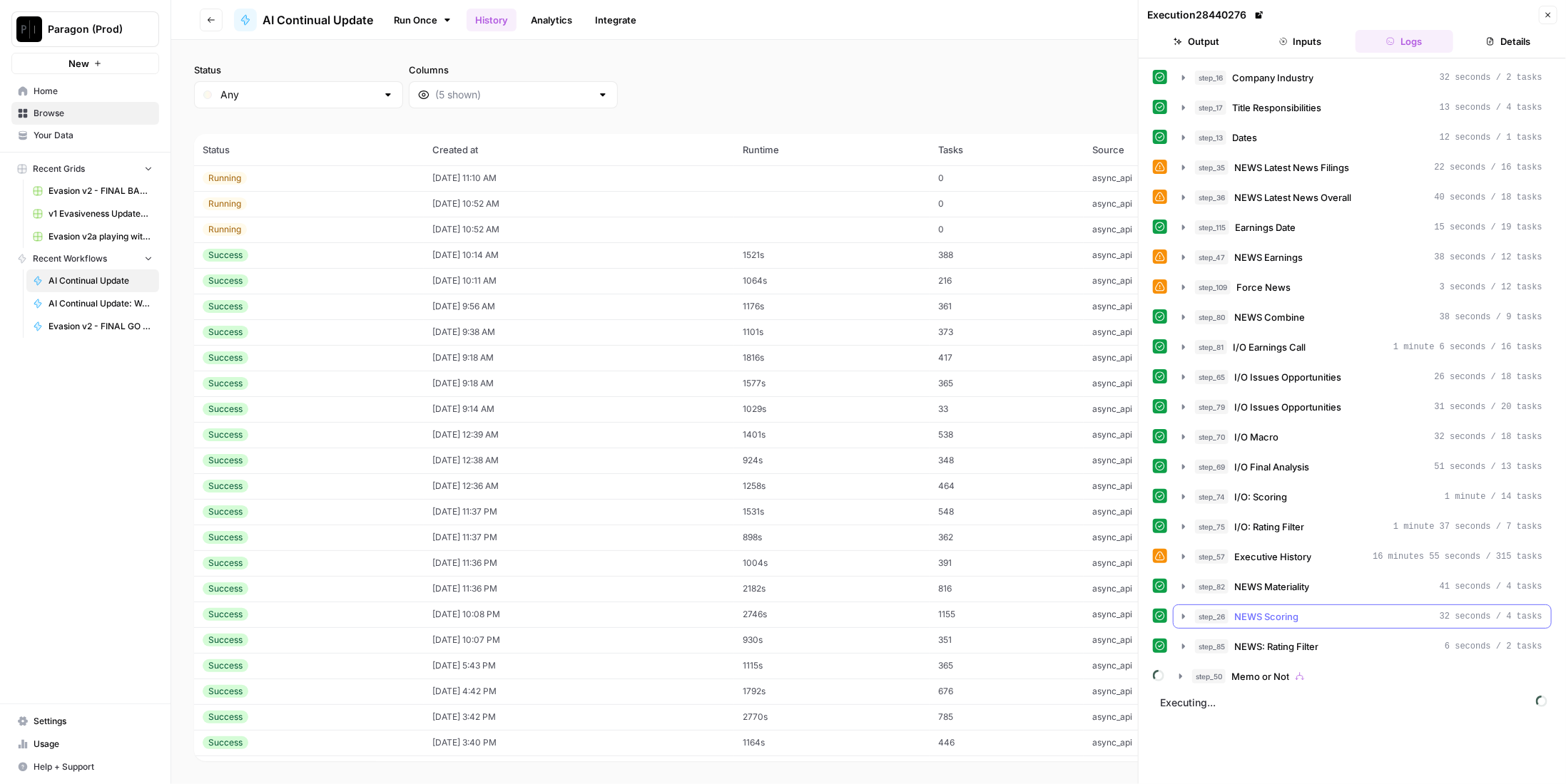
click at [1321, 609] on div "step_26 NEWS Scoring 32 seconds / 4 tasks" at bounding box center [1369, 616] width 348 height 14
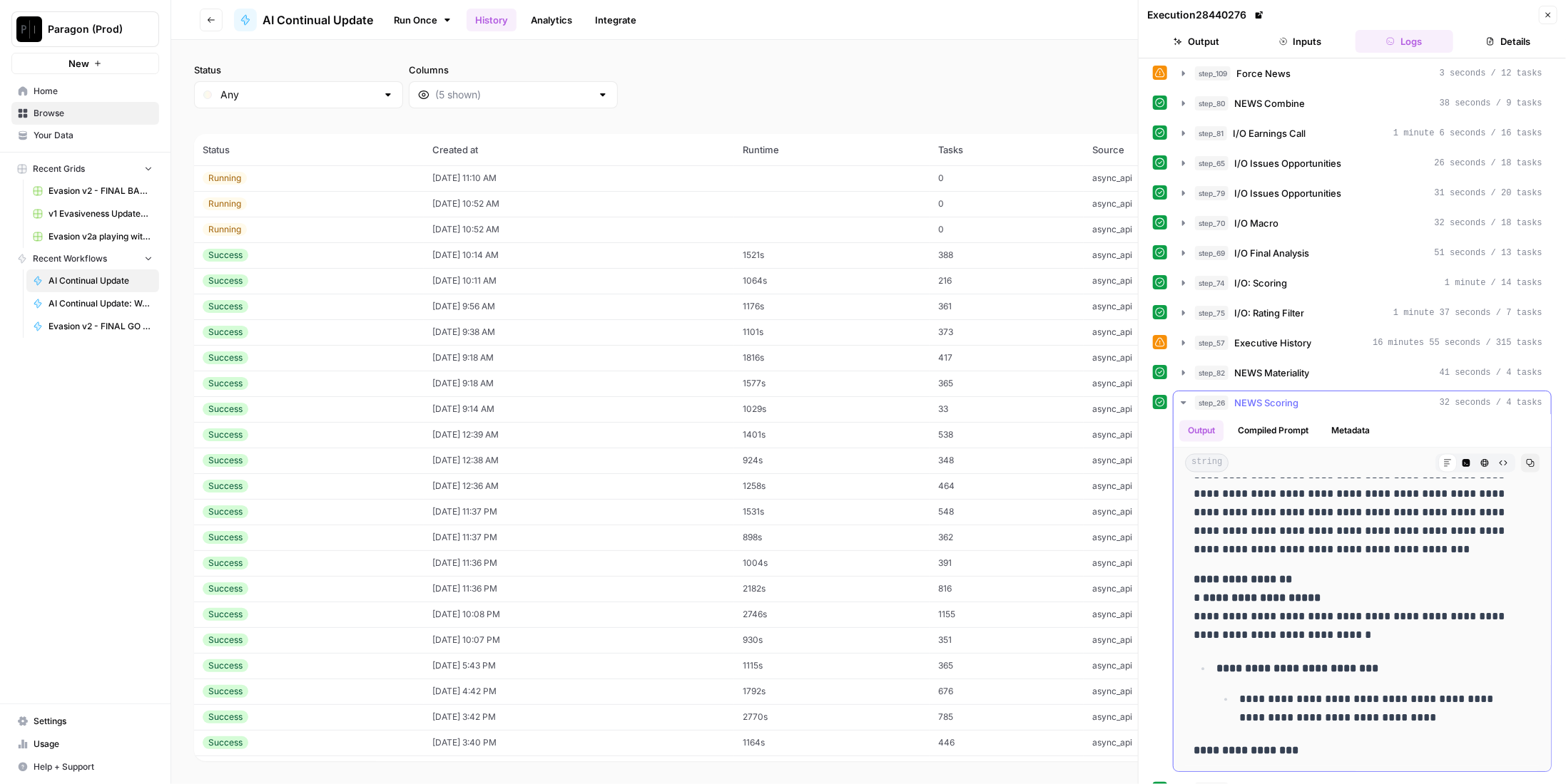
scroll to position [280, 0]
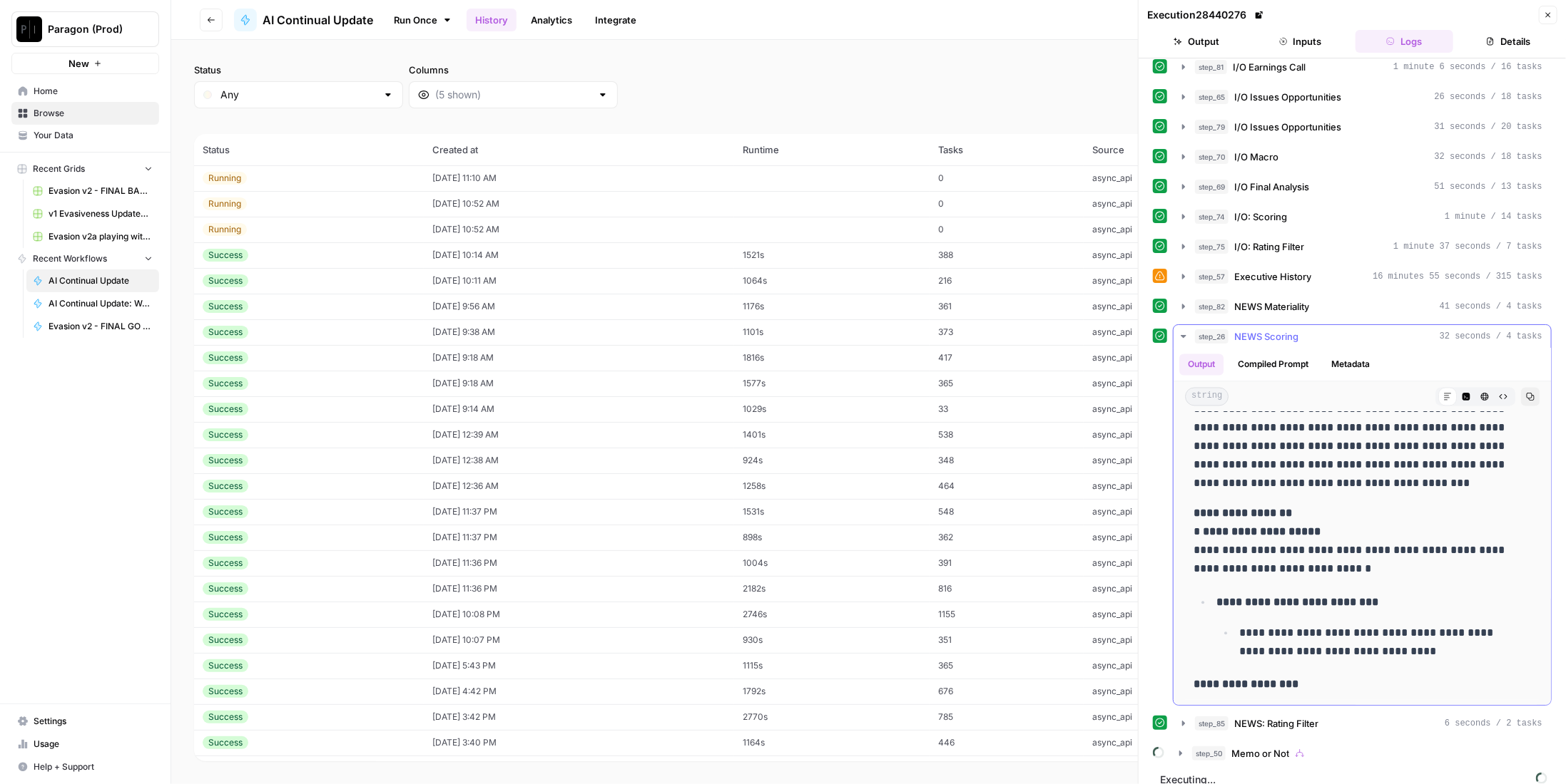
click at [1309, 329] on div "step_26 NEWS Scoring 32 seconds / 4 tasks" at bounding box center [1369, 336] width 348 height 14
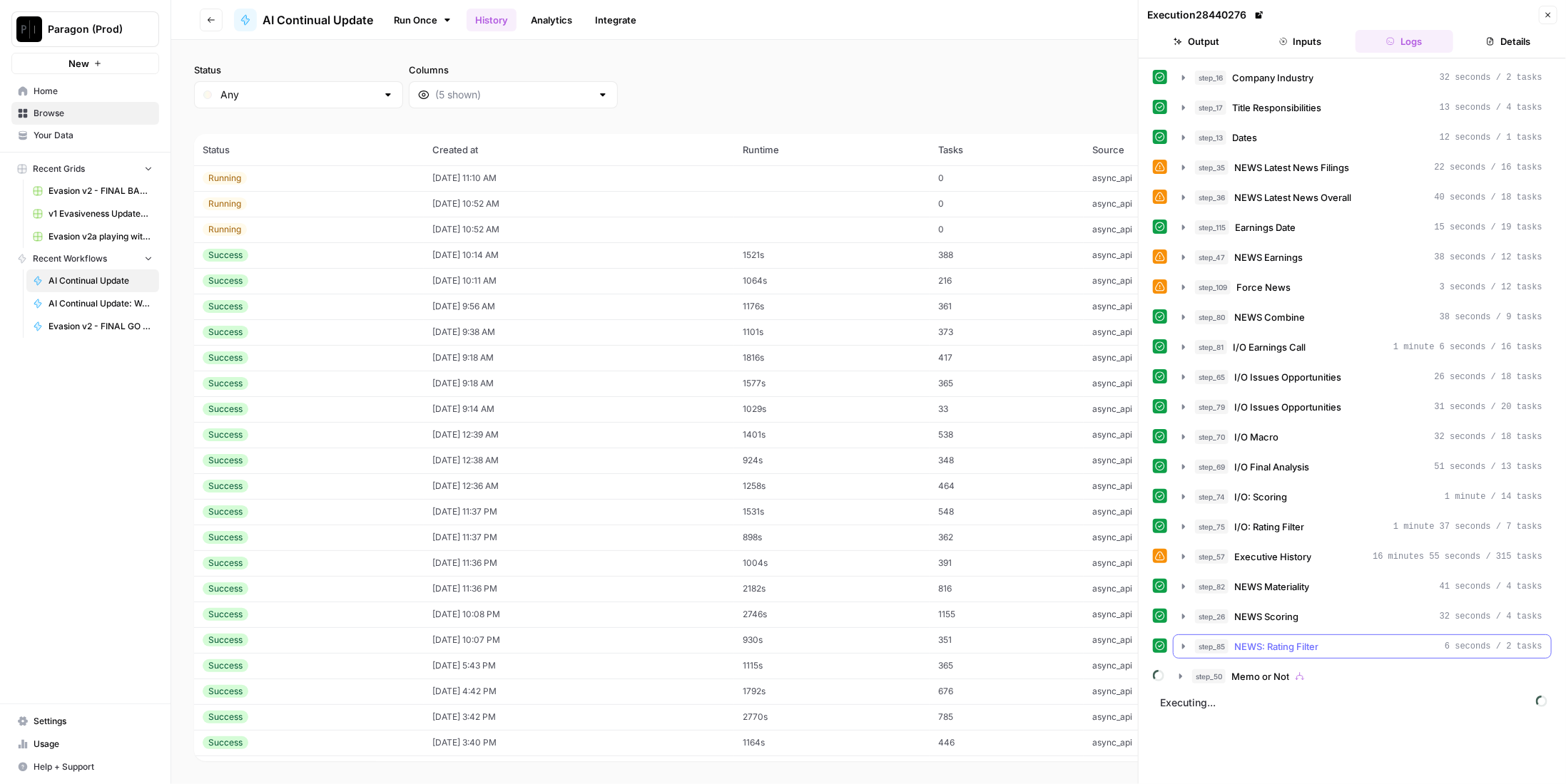
click at [1291, 640] on span "NEWS: Rating Filter" at bounding box center [1275, 647] width 84 height 14
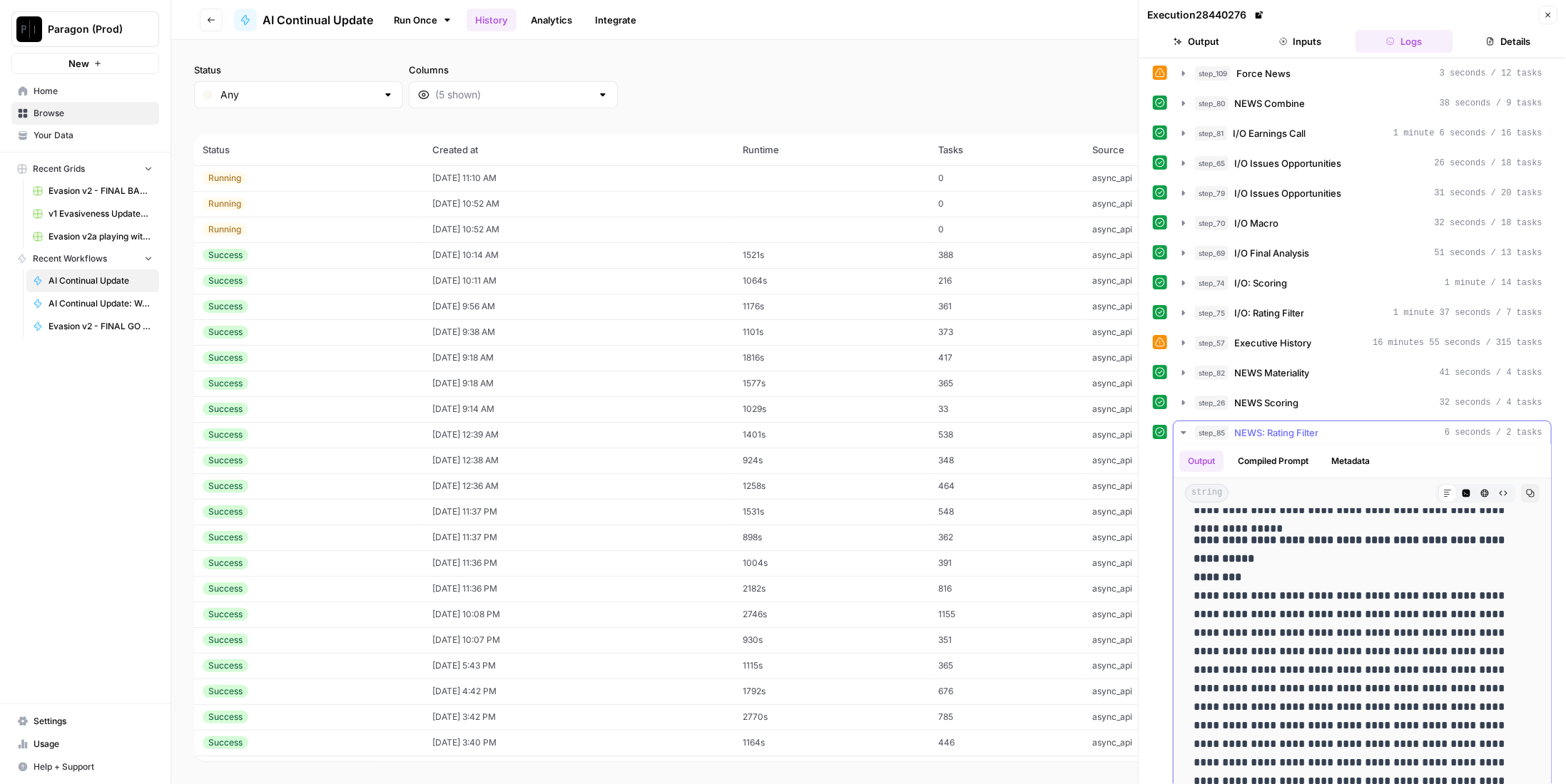
scroll to position [280, 0]
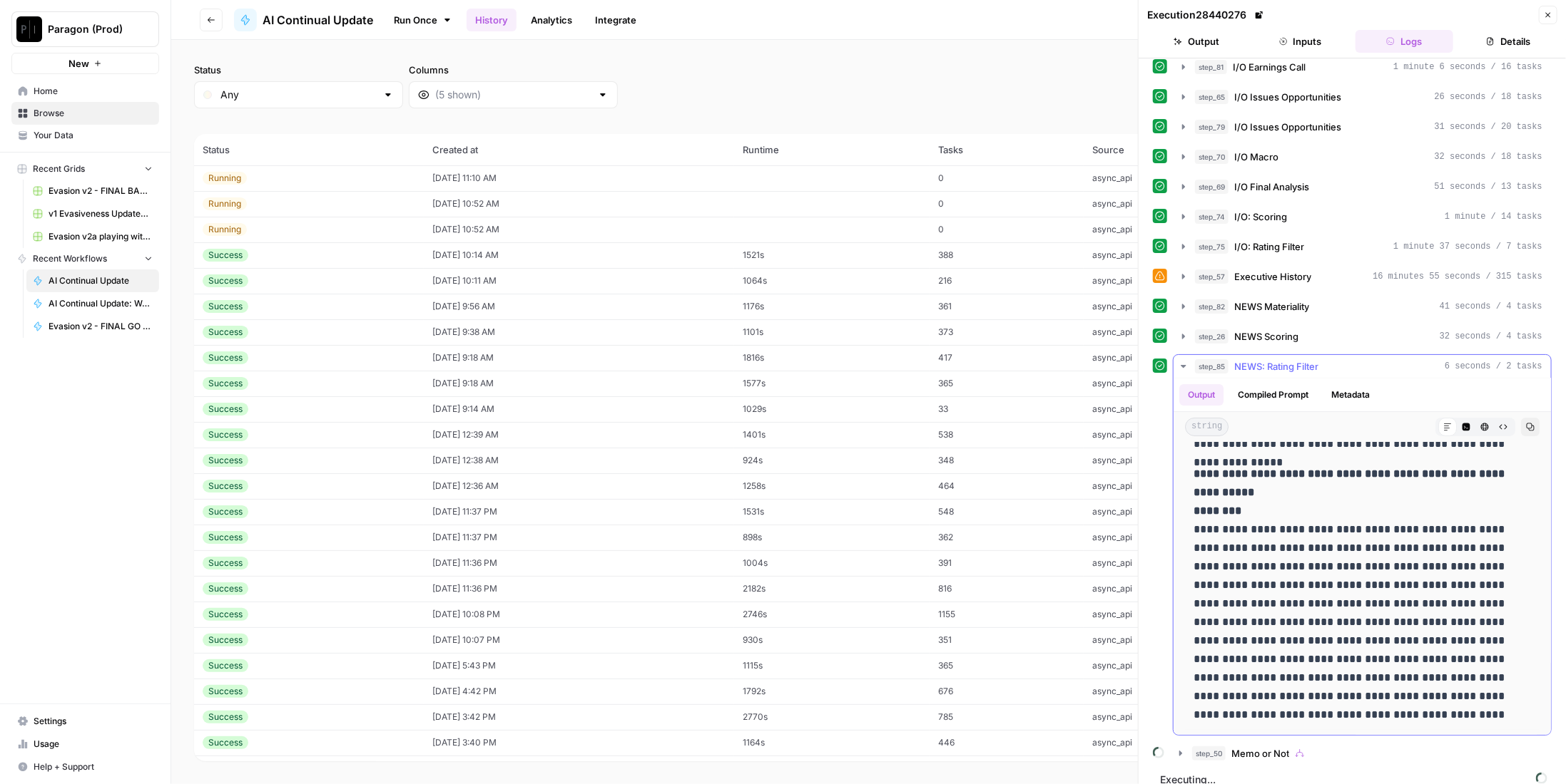
click at [1256, 360] on span "NEWS: Rating Filter" at bounding box center [1275, 367] width 84 height 14
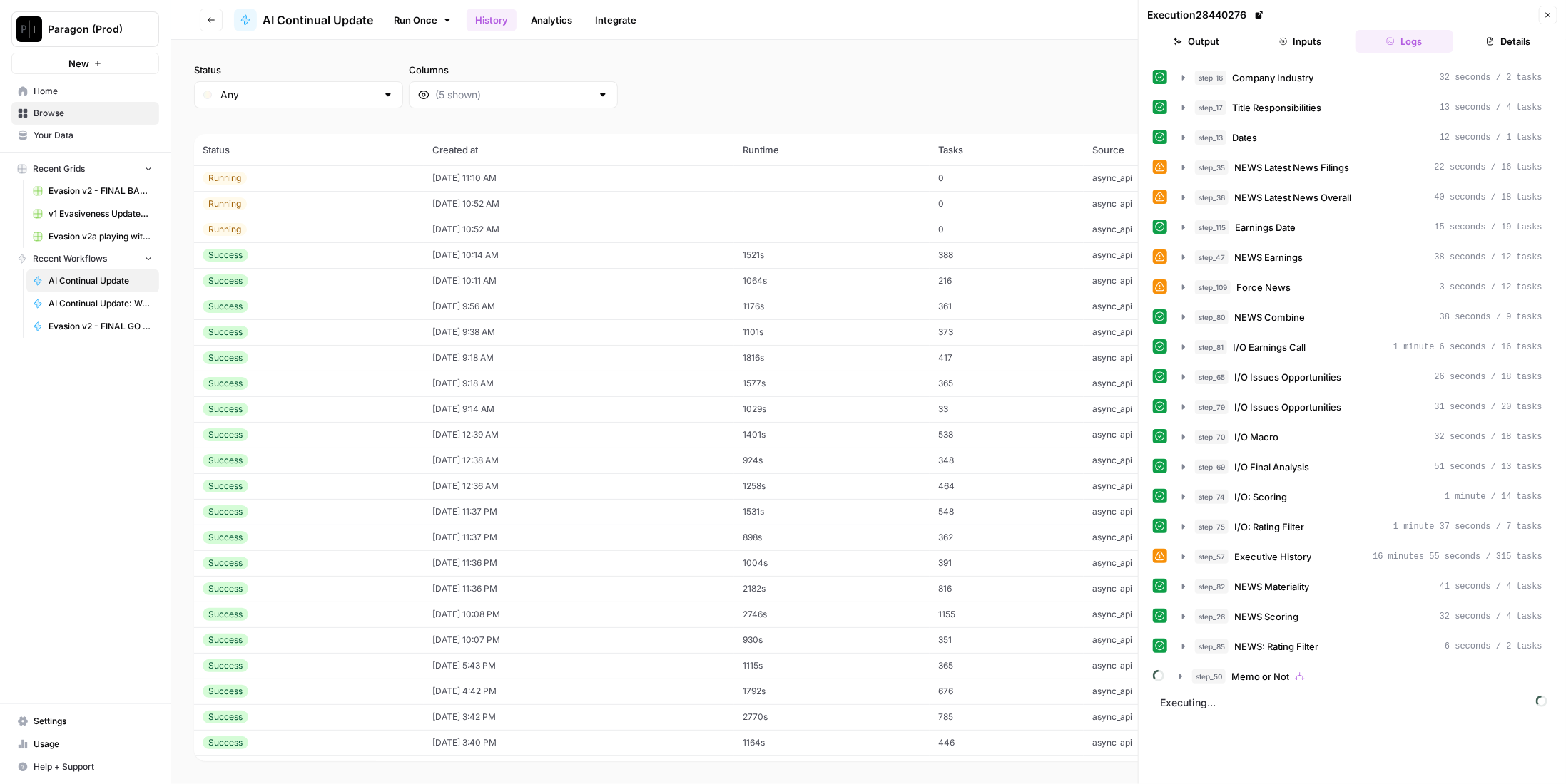
scroll to position [0, 0]
click at [1320, 666] on button "step_50 Memo or Not" at bounding box center [1361, 677] width 380 height 22
click at [1316, 670] on div "step_50 Memo or Not" at bounding box center [1366, 677] width 350 height 14
click at [1319, 190] on span "NEWS Latest News Overall" at bounding box center [1292, 197] width 117 height 14
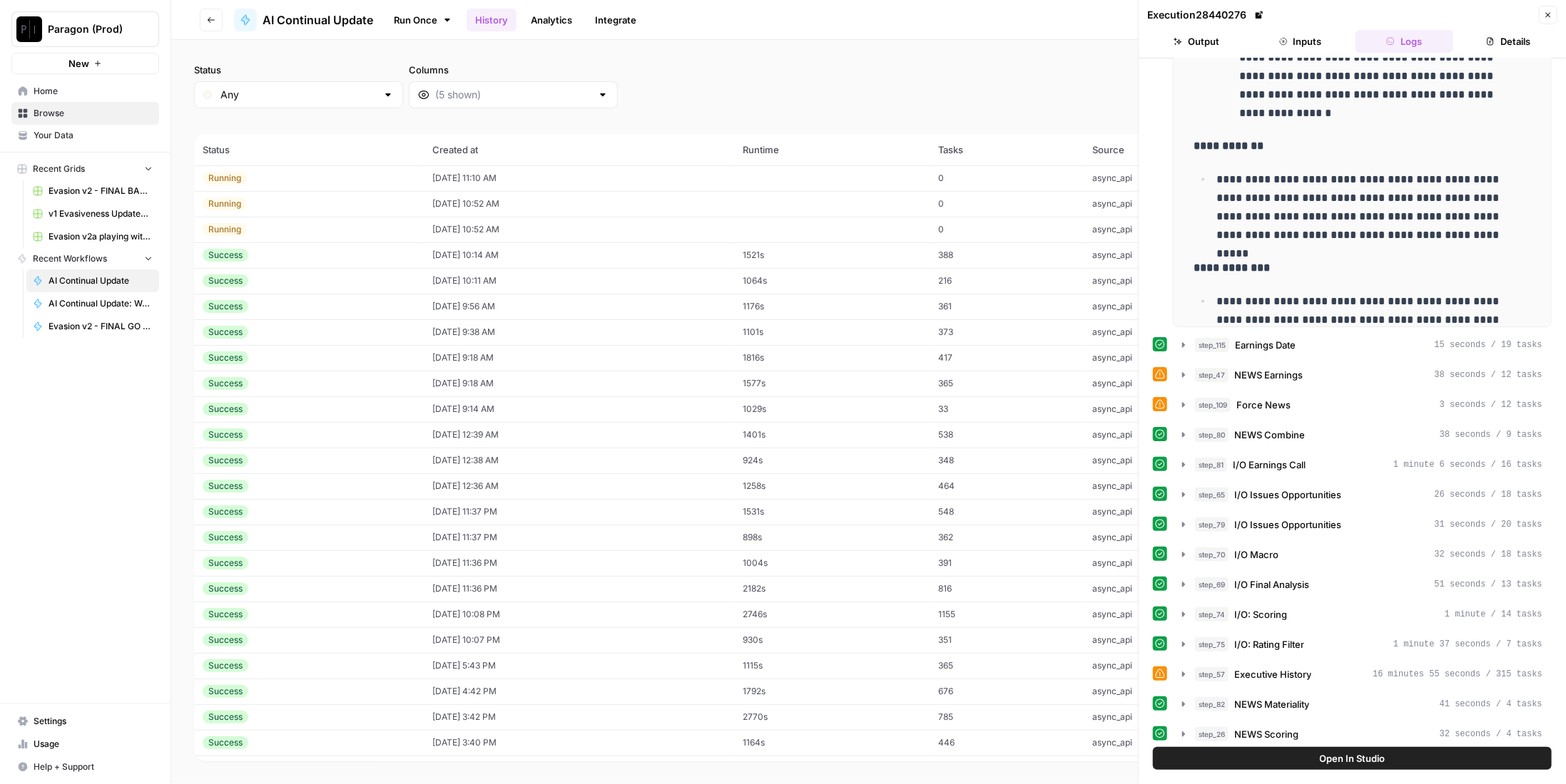
scroll to position [337, 0]
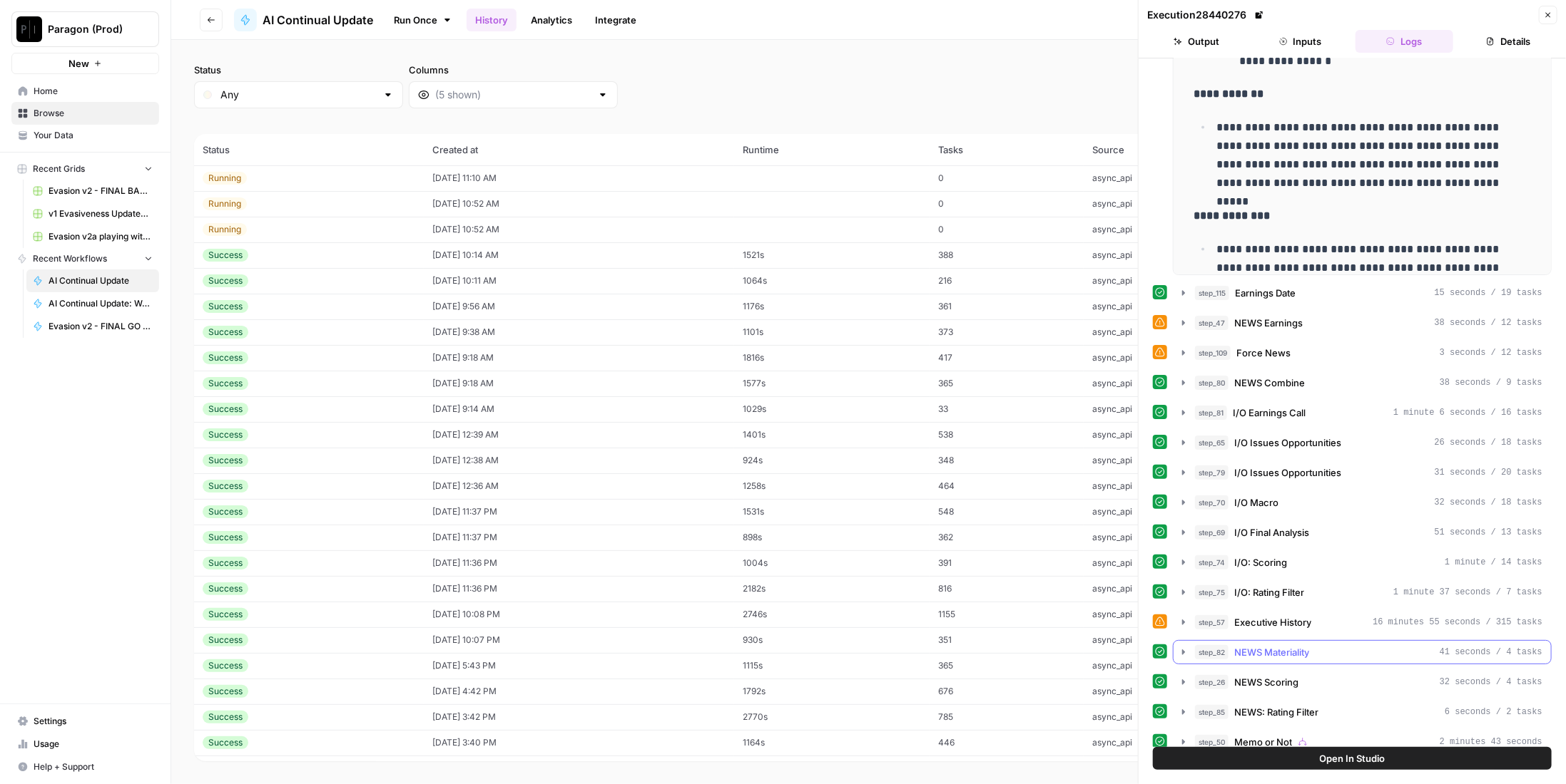
click at [1331, 646] on div "step_82 NEWS Materiality 41 seconds / 4 tasks" at bounding box center [1369, 653] width 348 height 14
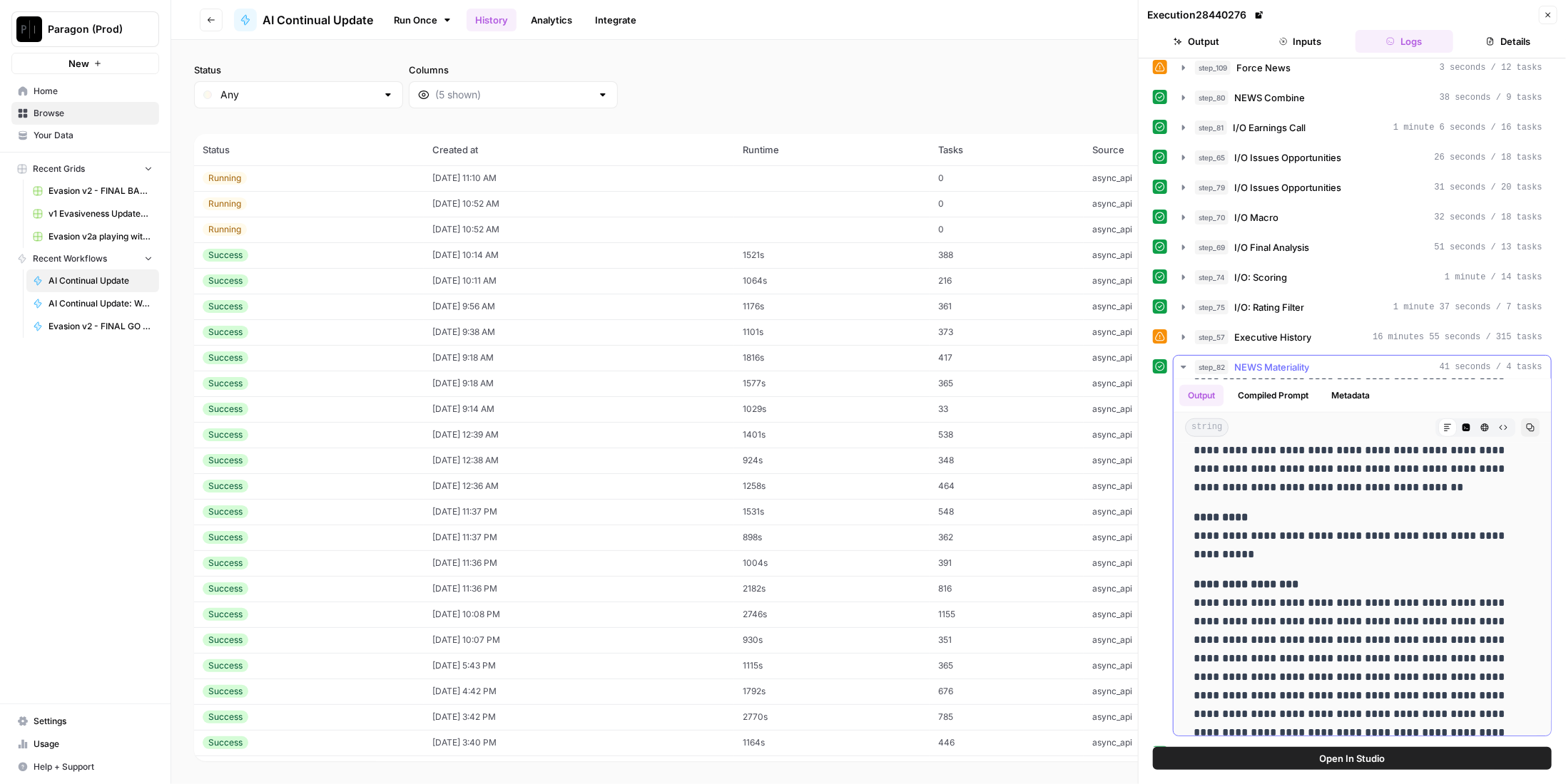
scroll to position [944, 0]
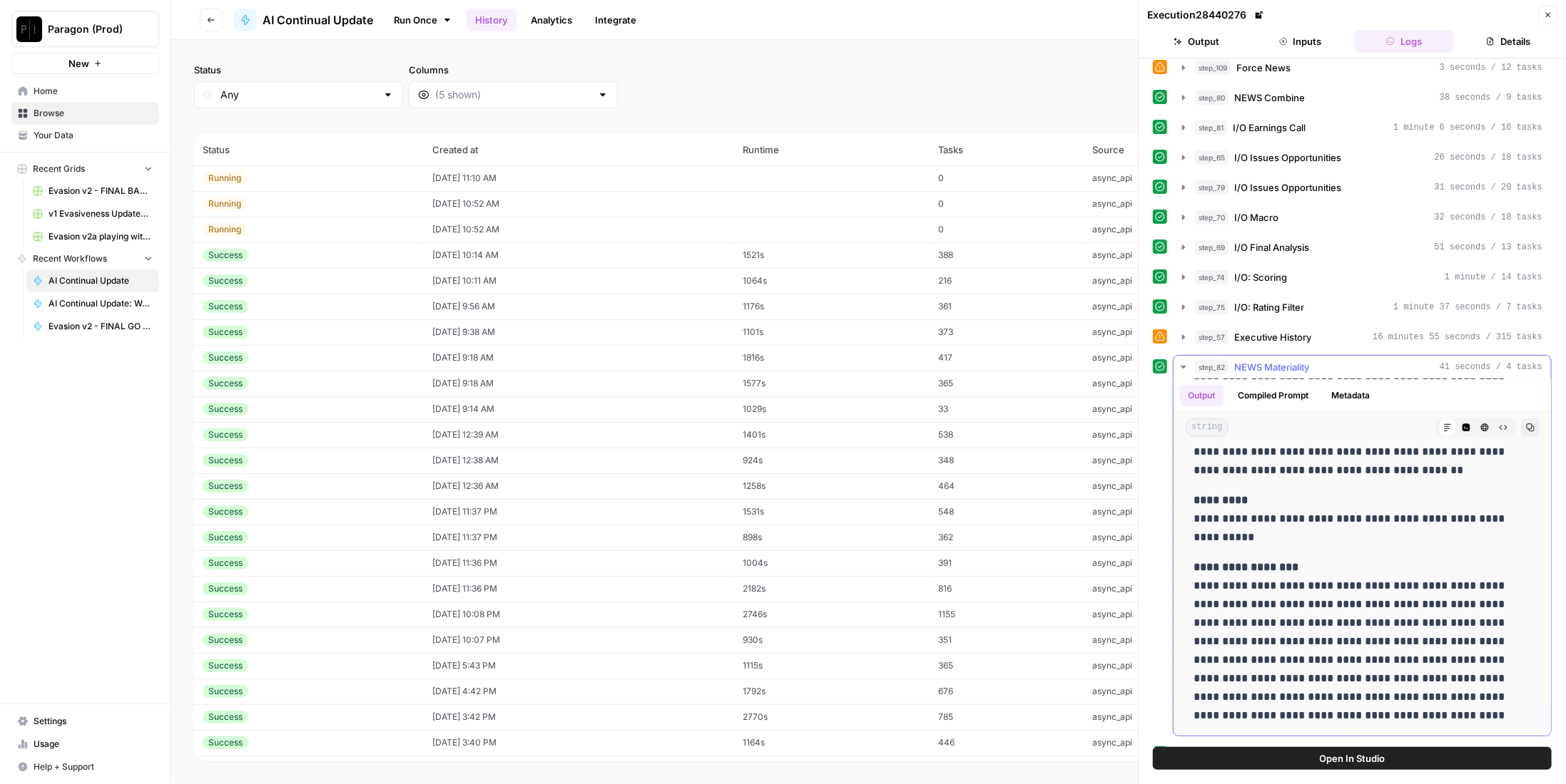
click at [1288, 360] on span "NEWS Materiality" at bounding box center [1271, 367] width 75 height 14
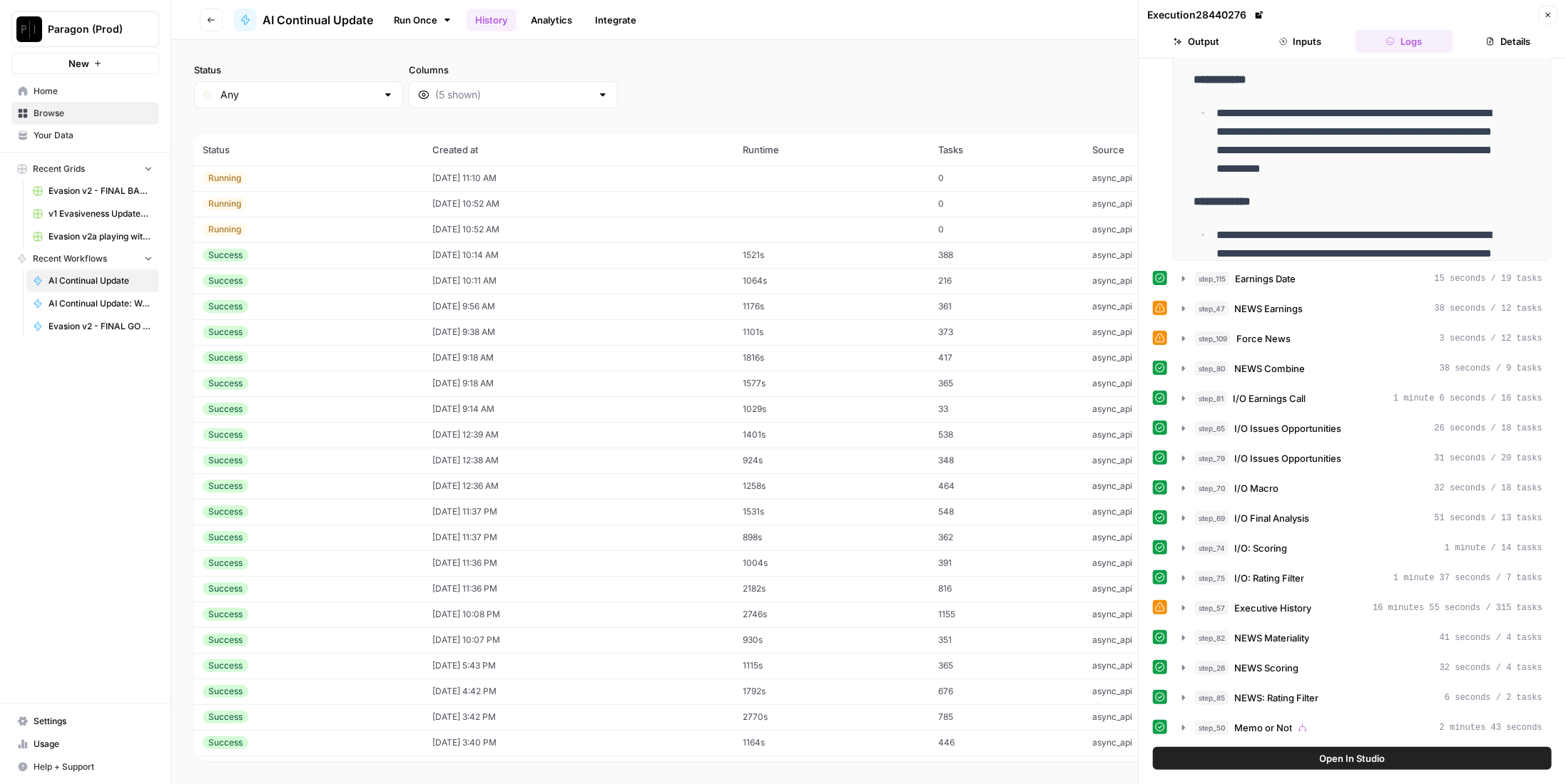
scroll to position [337, 0]
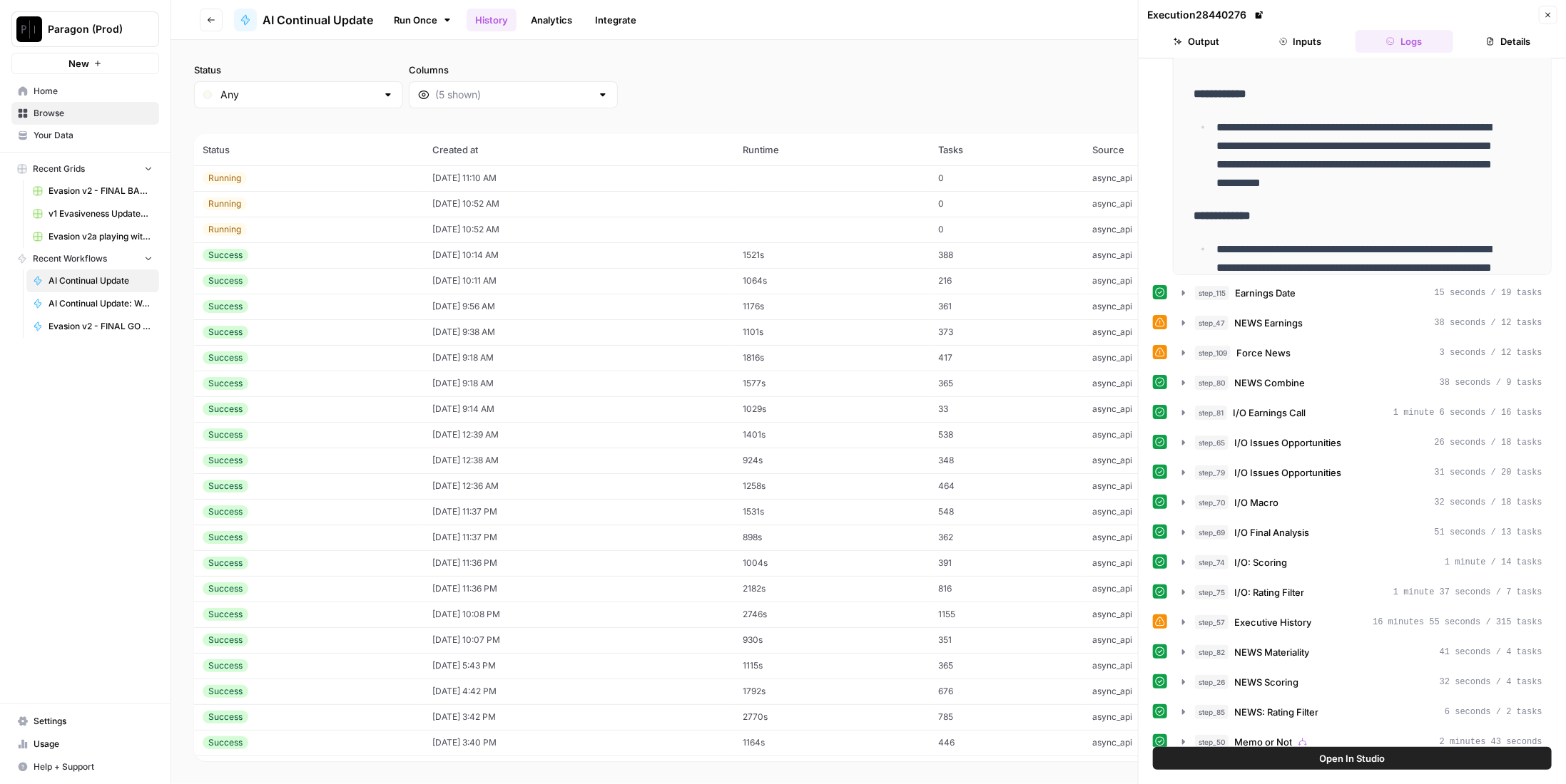
click at [98, 31] on span "Paragon (Prod)" at bounding box center [91, 29] width 86 height 14
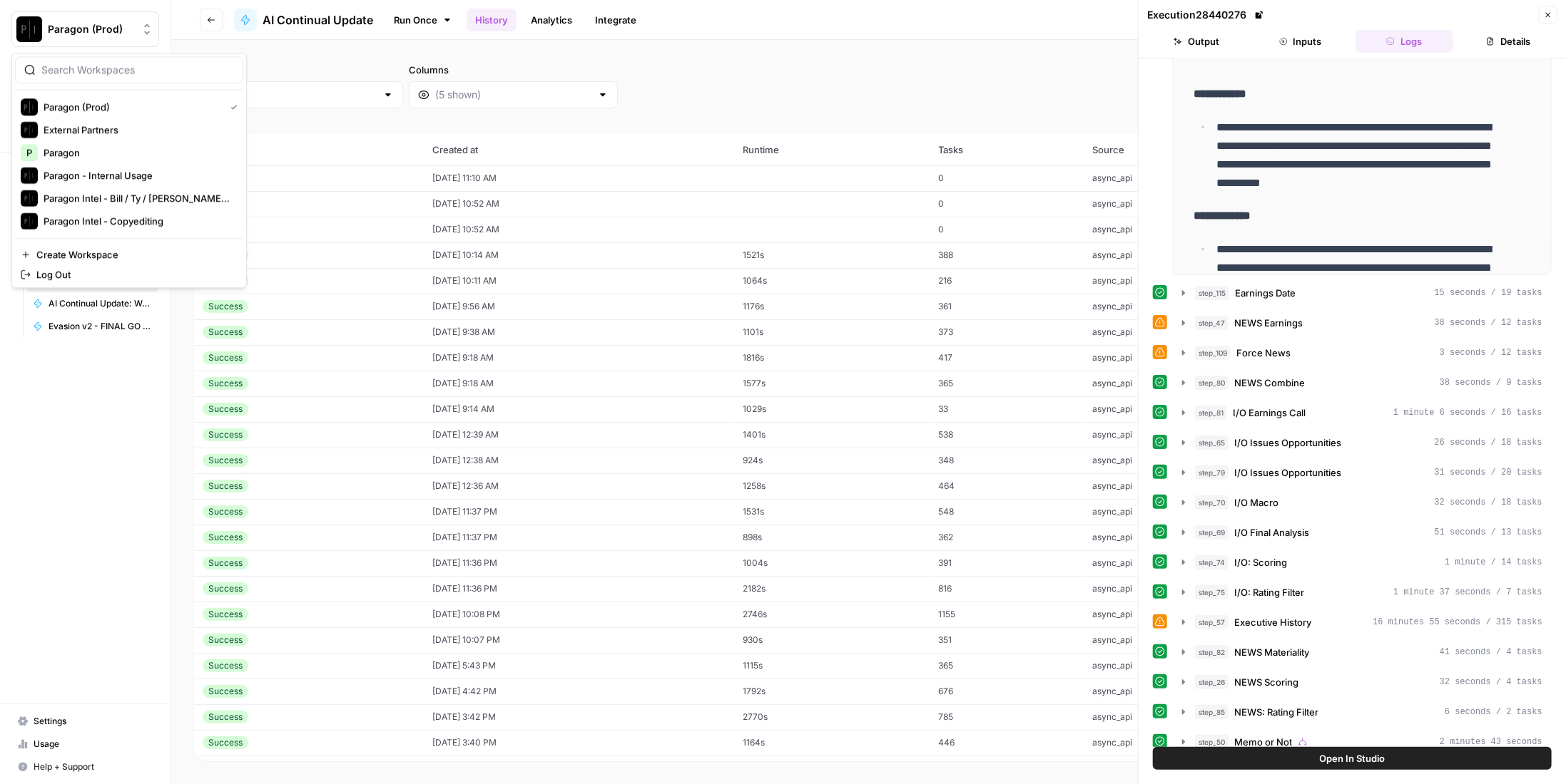
click at [365, 48] on div "Status Any Columns 2h 24h 7d 30d All Time Custom range (4543 records) Status Cr…" at bounding box center [868, 411] width 1395 height 744
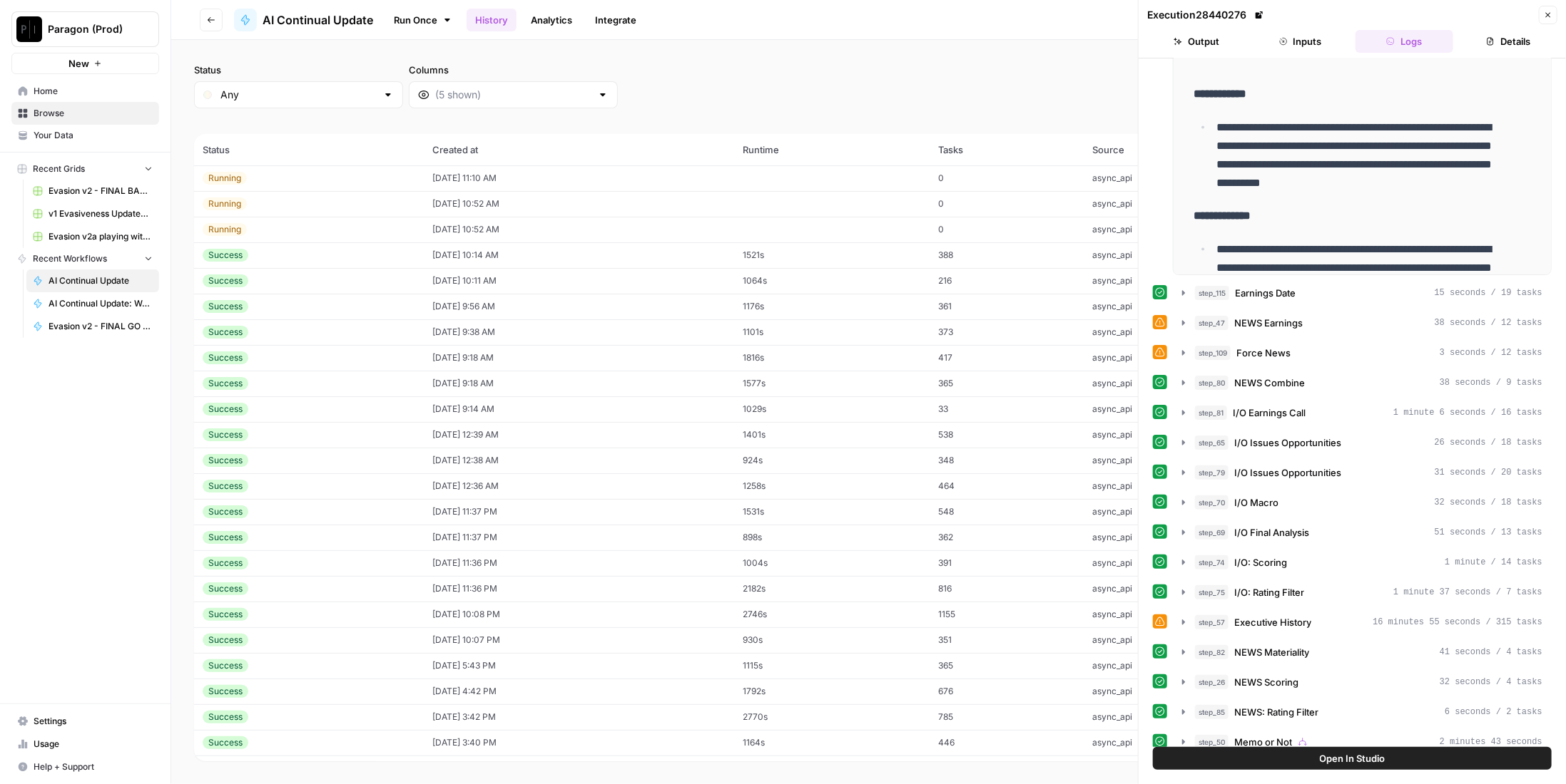
click at [306, 6] on header "Go back AI Continual Update Run Once History Analytics Integrate Share Edit Wor…" at bounding box center [868, 20] width 1395 height 40
click at [305, 22] on span "AI Continual Update" at bounding box center [318, 20] width 111 height 17
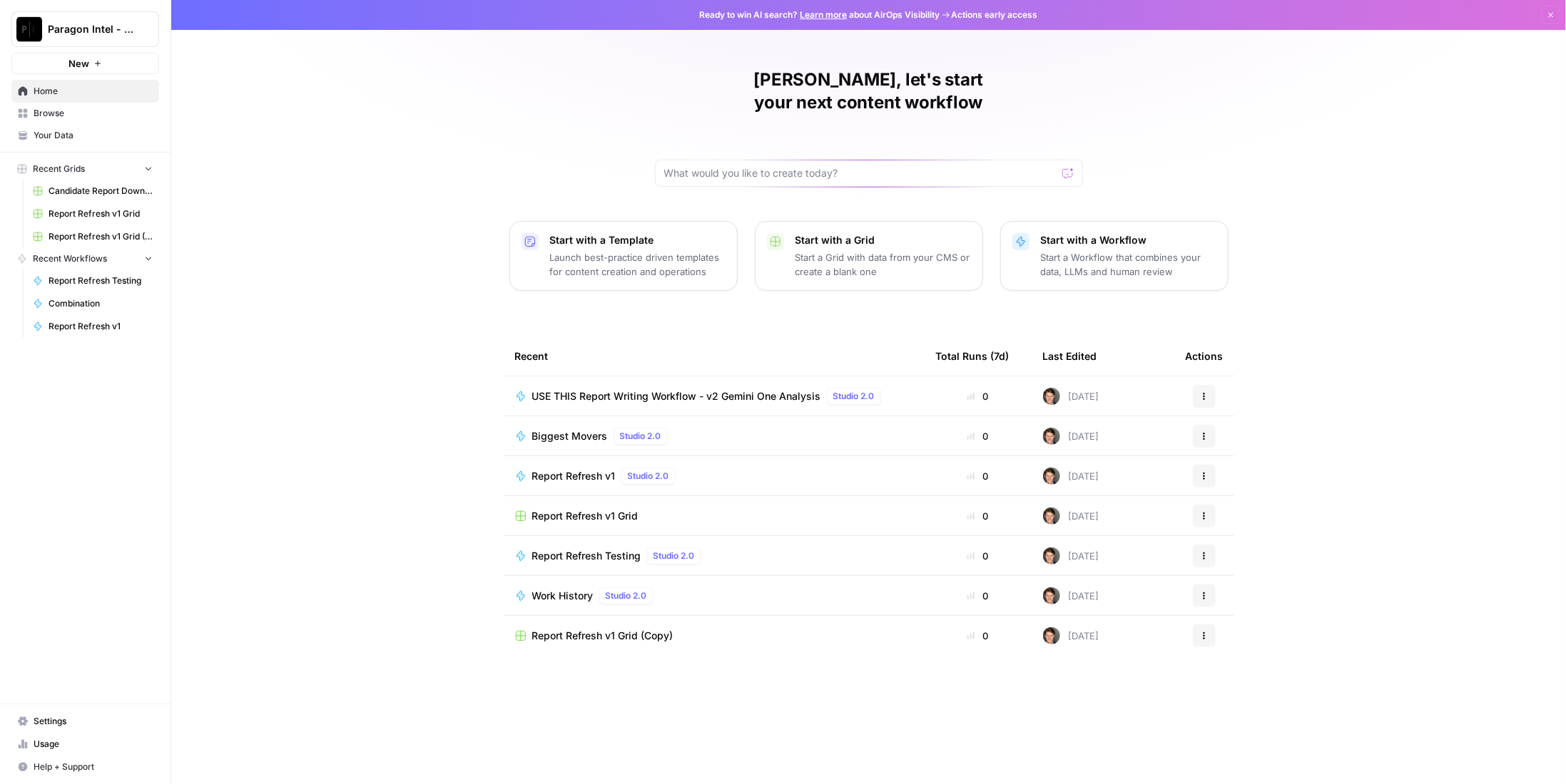
click at [617, 509] on span "Report Refresh v1 Grid" at bounding box center [585, 516] width 106 height 14
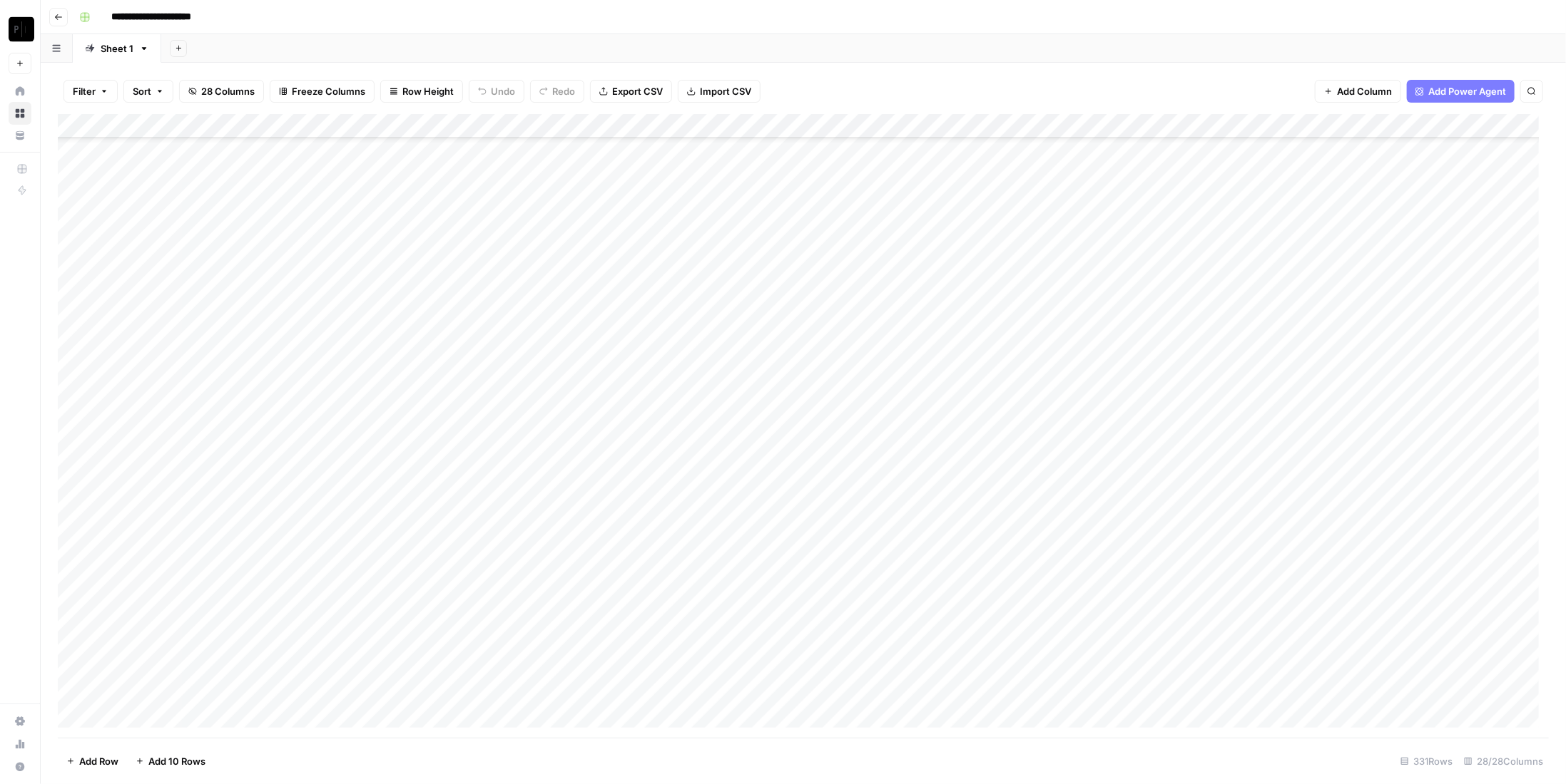
scroll to position [2282, 0]
click at [58, 12] on button "Go back" at bounding box center [58, 16] width 18 height 18
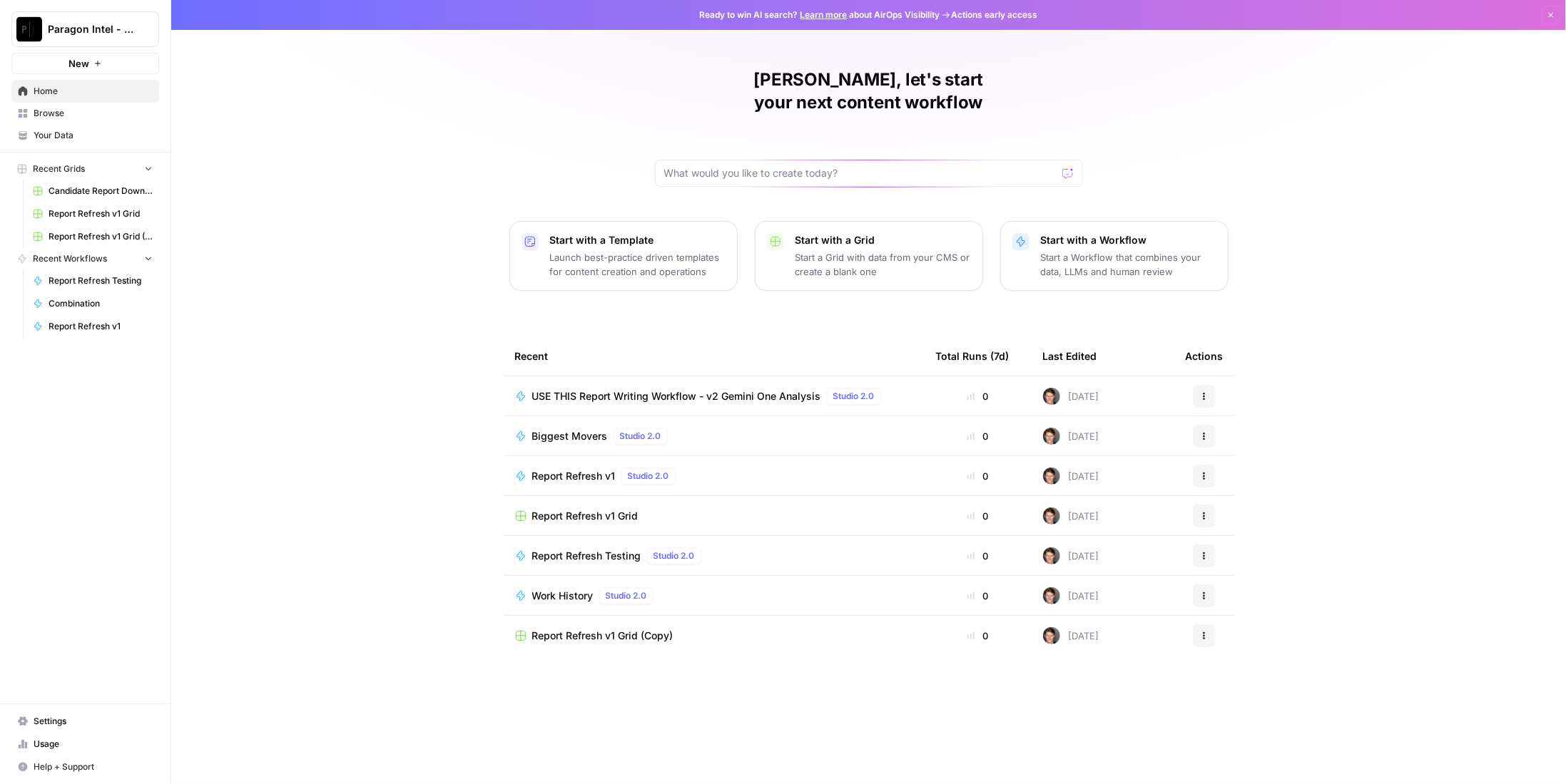
click at [73, 120] on link "Browse" at bounding box center [85, 113] width 148 height 22
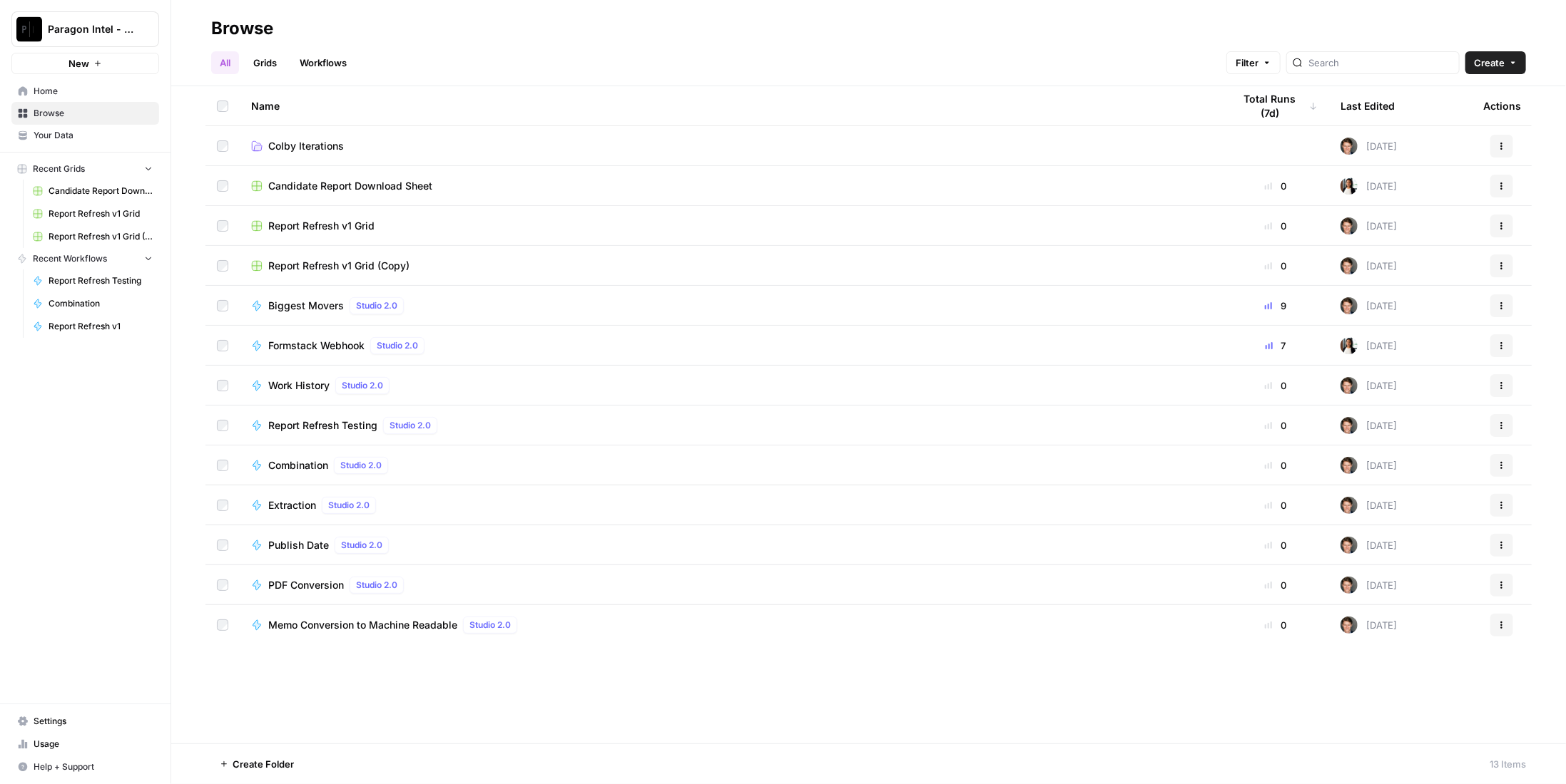
click at [397, 188] on span "Candidate Report Download Sheet" at bounding box center [350, 186] width 164 height 14
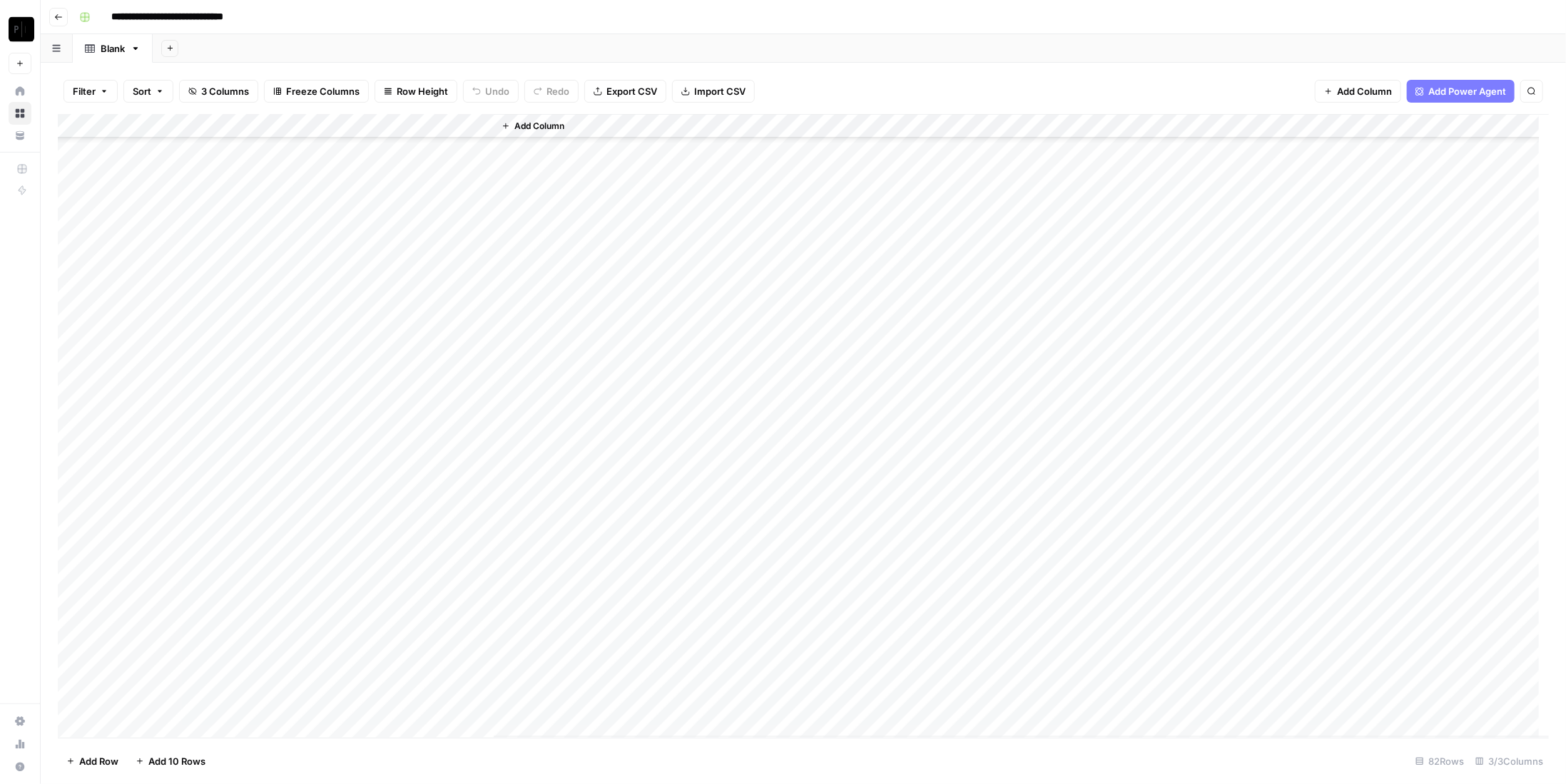
scroll to position [1411, 0]
click at [55, 14] on icon "button" at bounding box center [59, 17] width 9 height 9
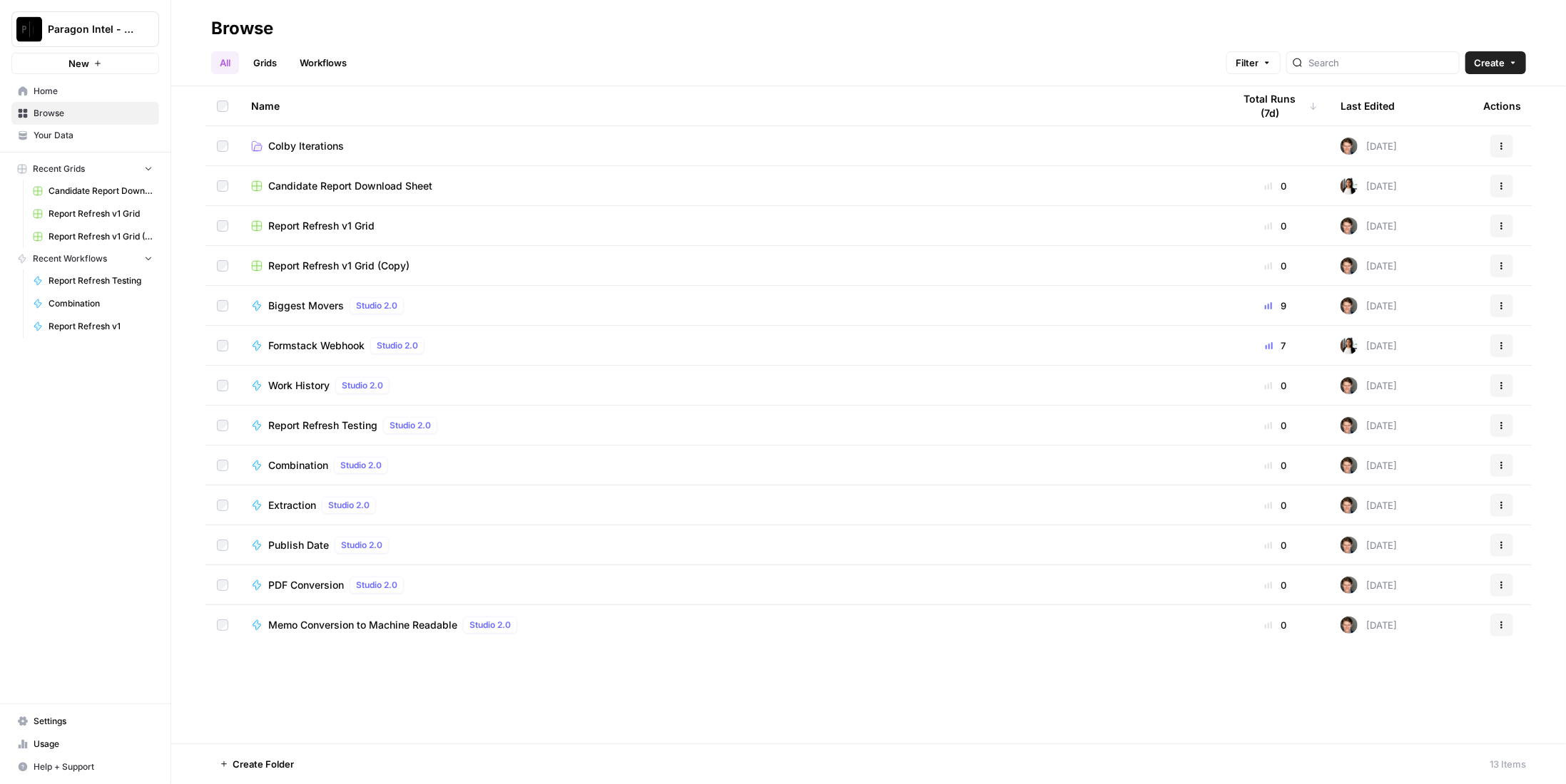
click at [93, 114] on span "Browse" at bounding box center [93, 113] width 119 height 13
click at [335, 65] on link "Workflows" at bounding box center [323, 62] width 64 height 22
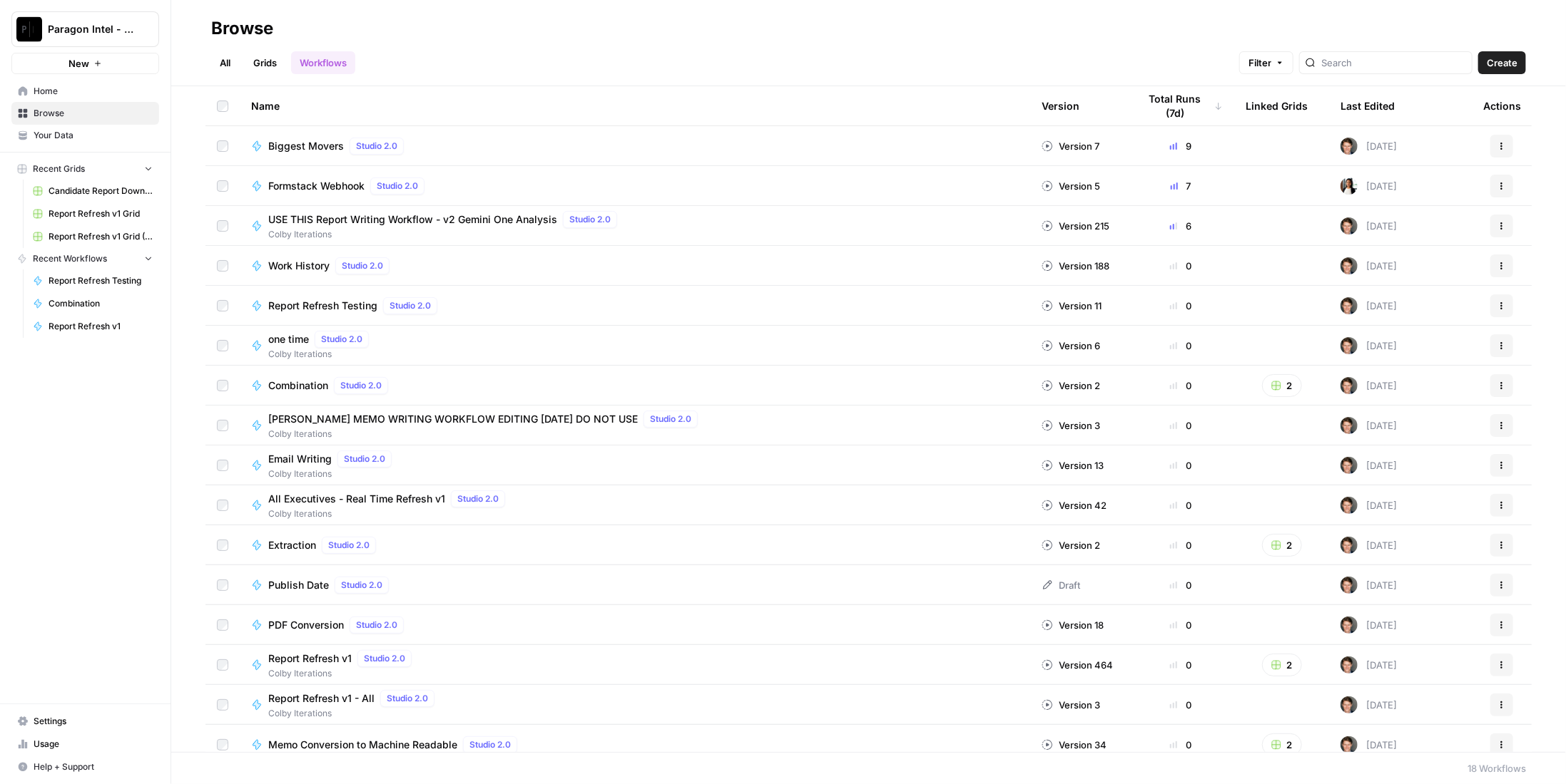
click at [388, 215] on span "USE THIS Report Writing Workflow - v2 Gemini One Analysis" at bounding box center [412, 220] width 289 height 14
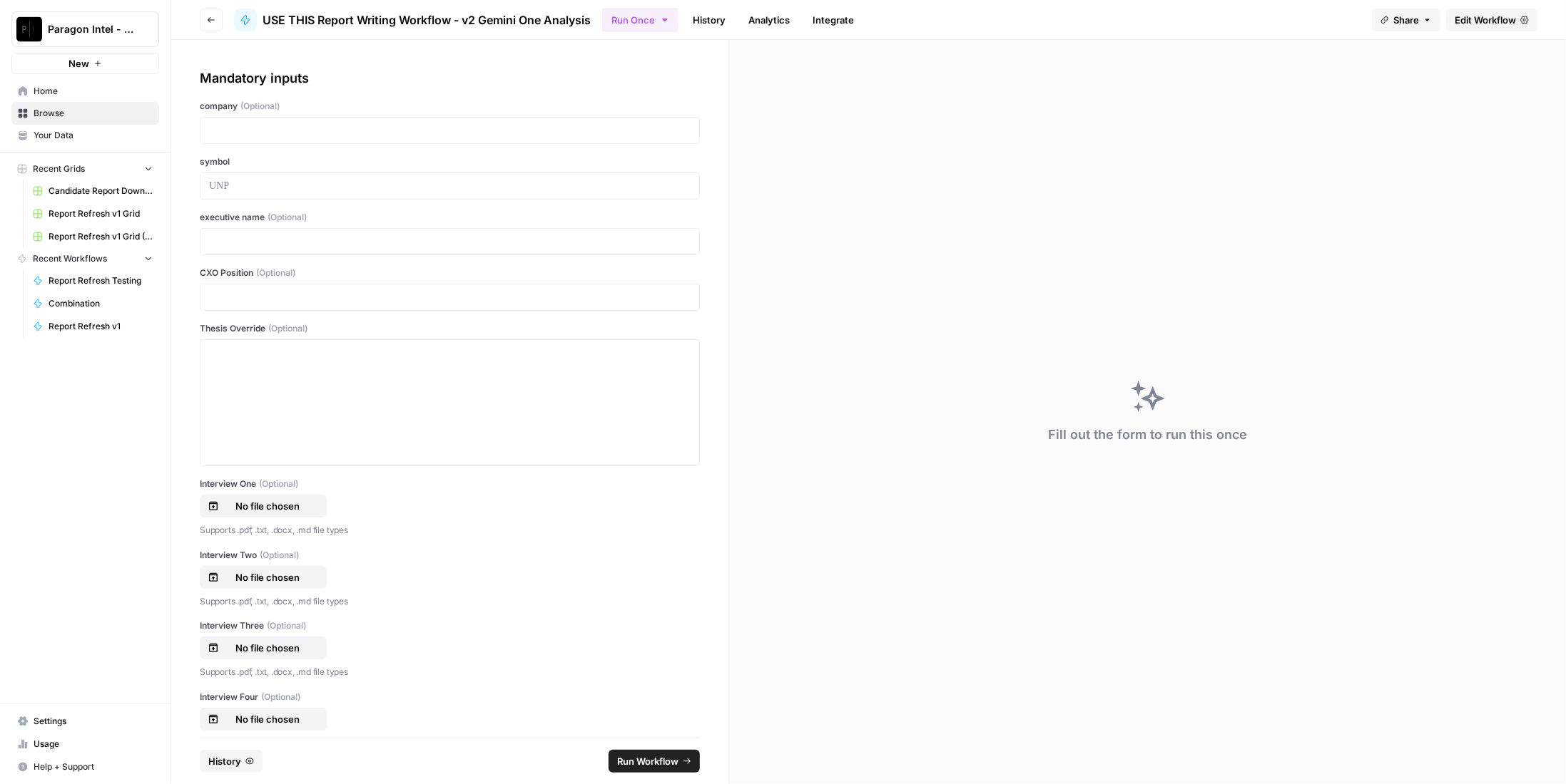
click at [708, 17] on link "History" at bounding box center [709, 20] width 50 height 22
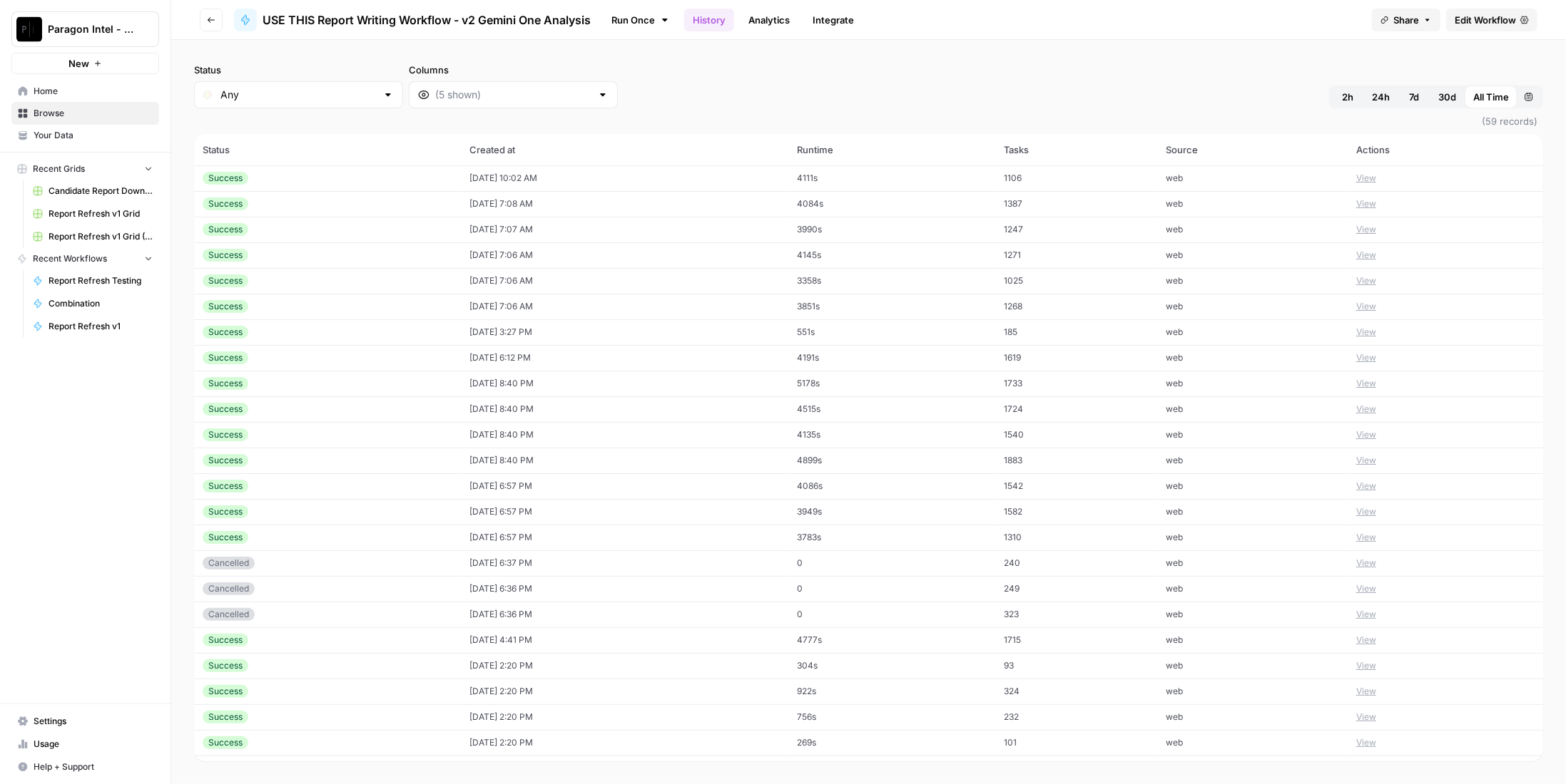
click at [285, 180] on div "Success" at bounding box center [327, 178] width 250 height 13
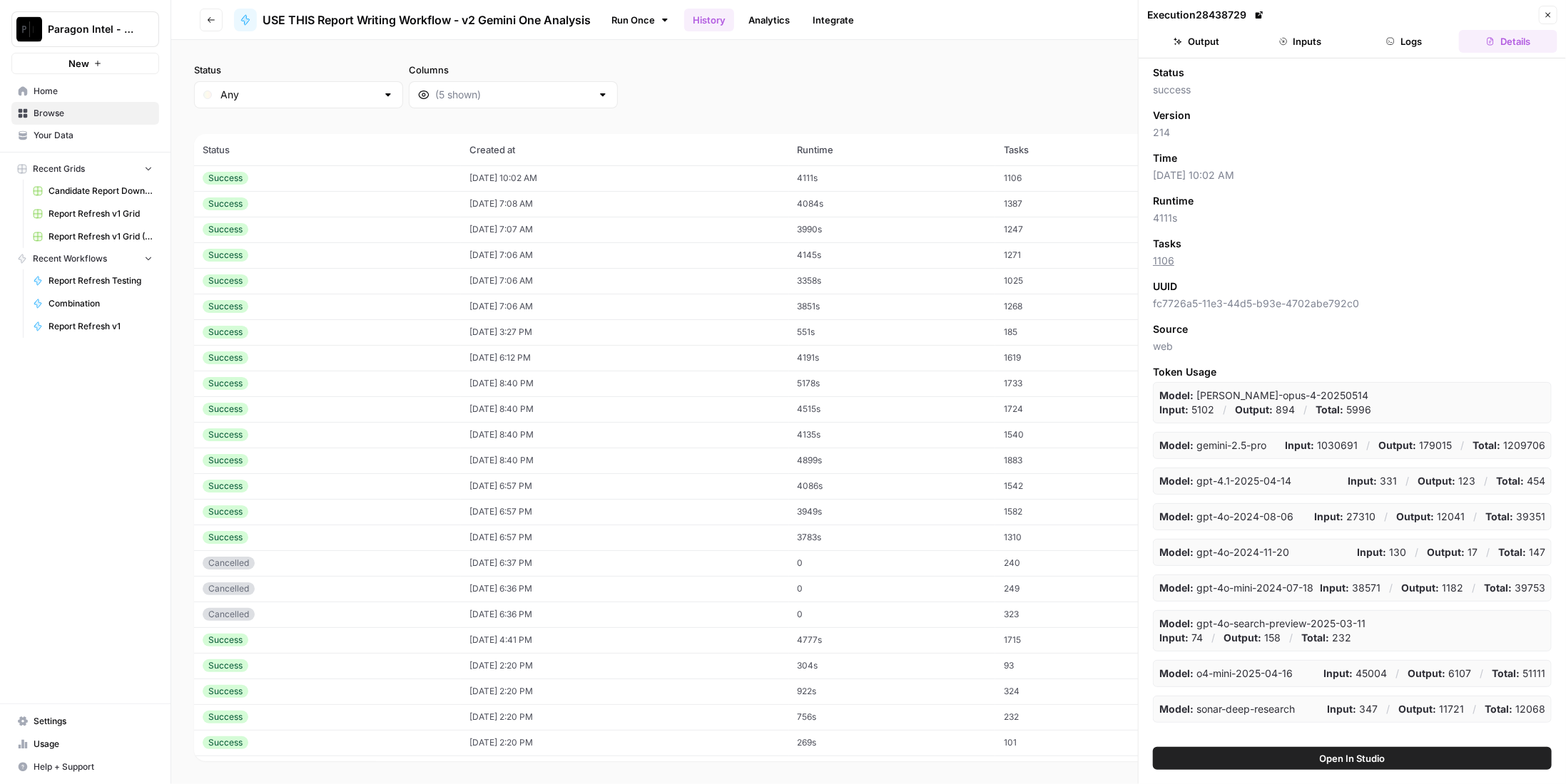
click at [1235, 33] on button "Output" at bounding box center [1196, 41] width 99 height 22
